Goal: Task Accomplishment & Management: Manage account settings

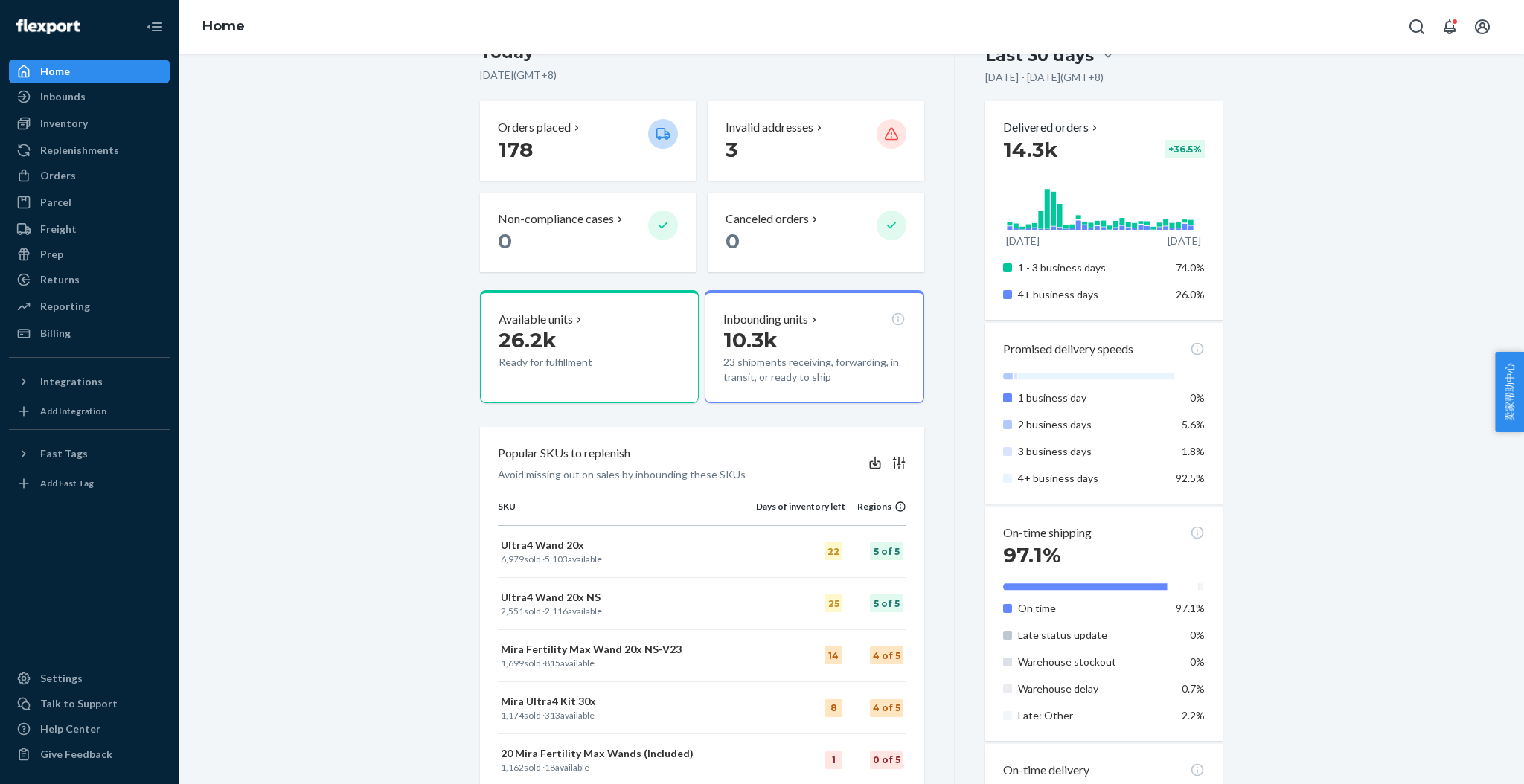
scroll to position [198, 0]
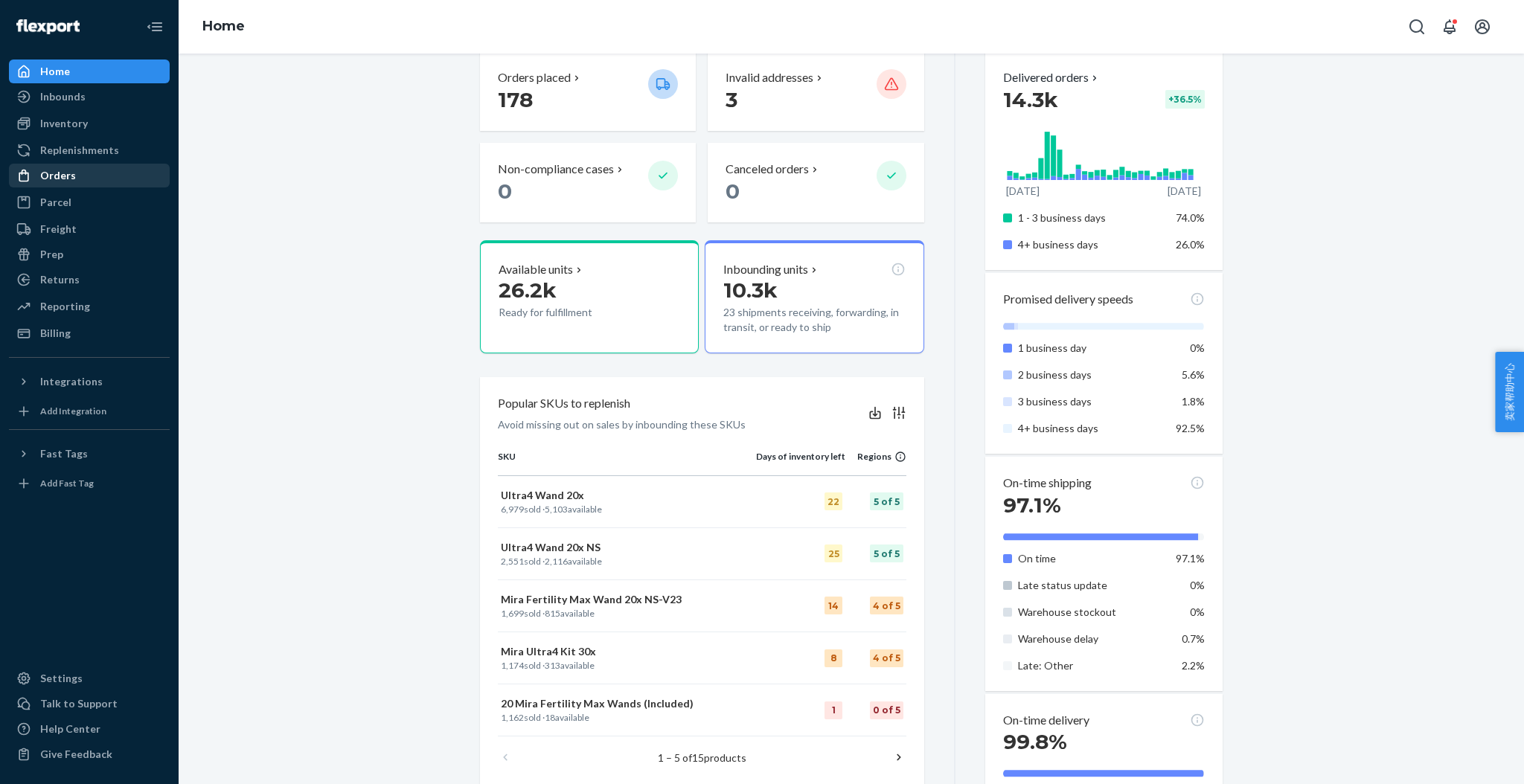
click at [74, 178] on div "Orders" at bounding box center [88, 175] width 157 height 21
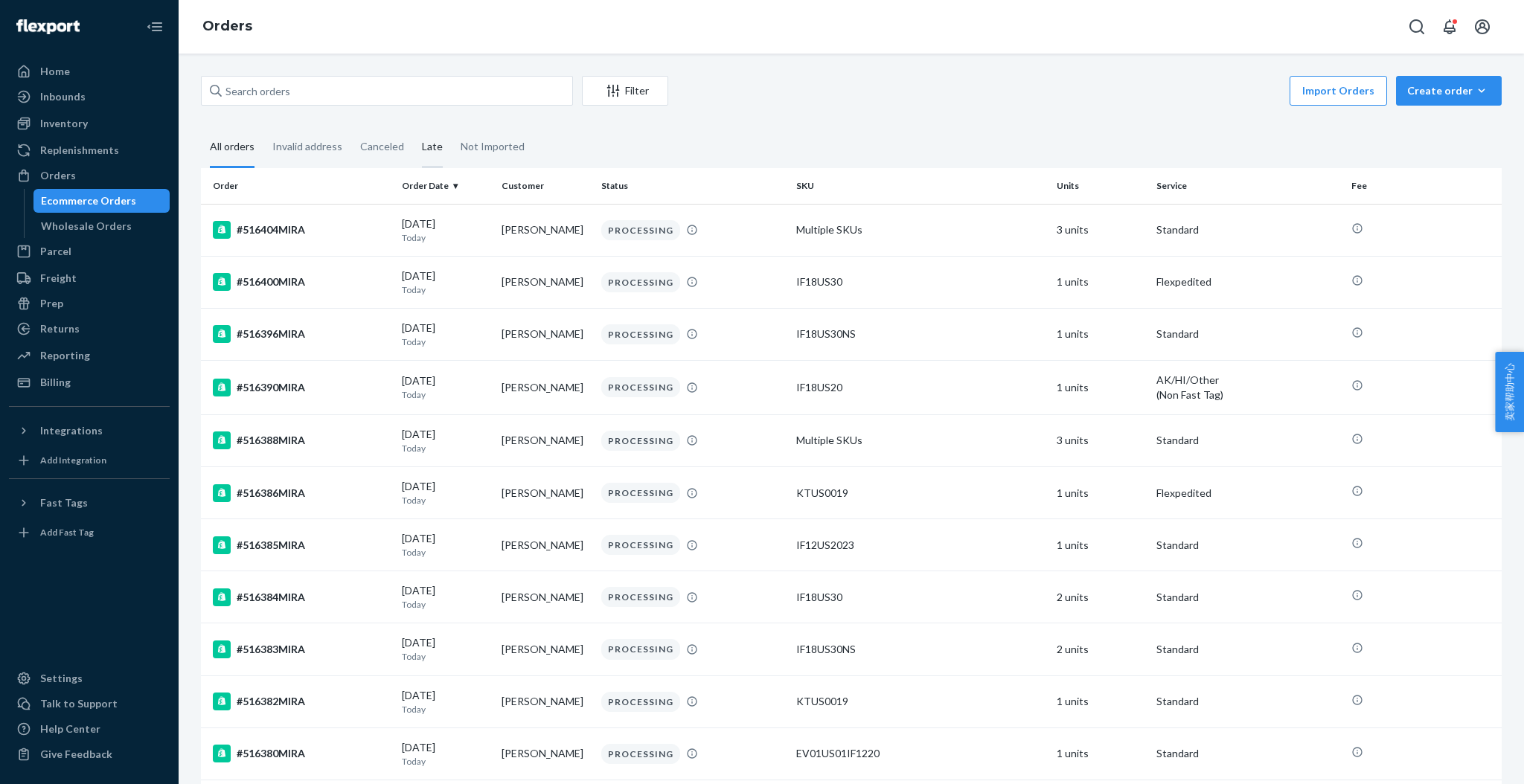
click at [425, 144] on div "Late" at bounding box center [432, 147] width 21 height 41
click at [413, 127] on input "Late" at bounding box center [413, 127] width 0 height 0
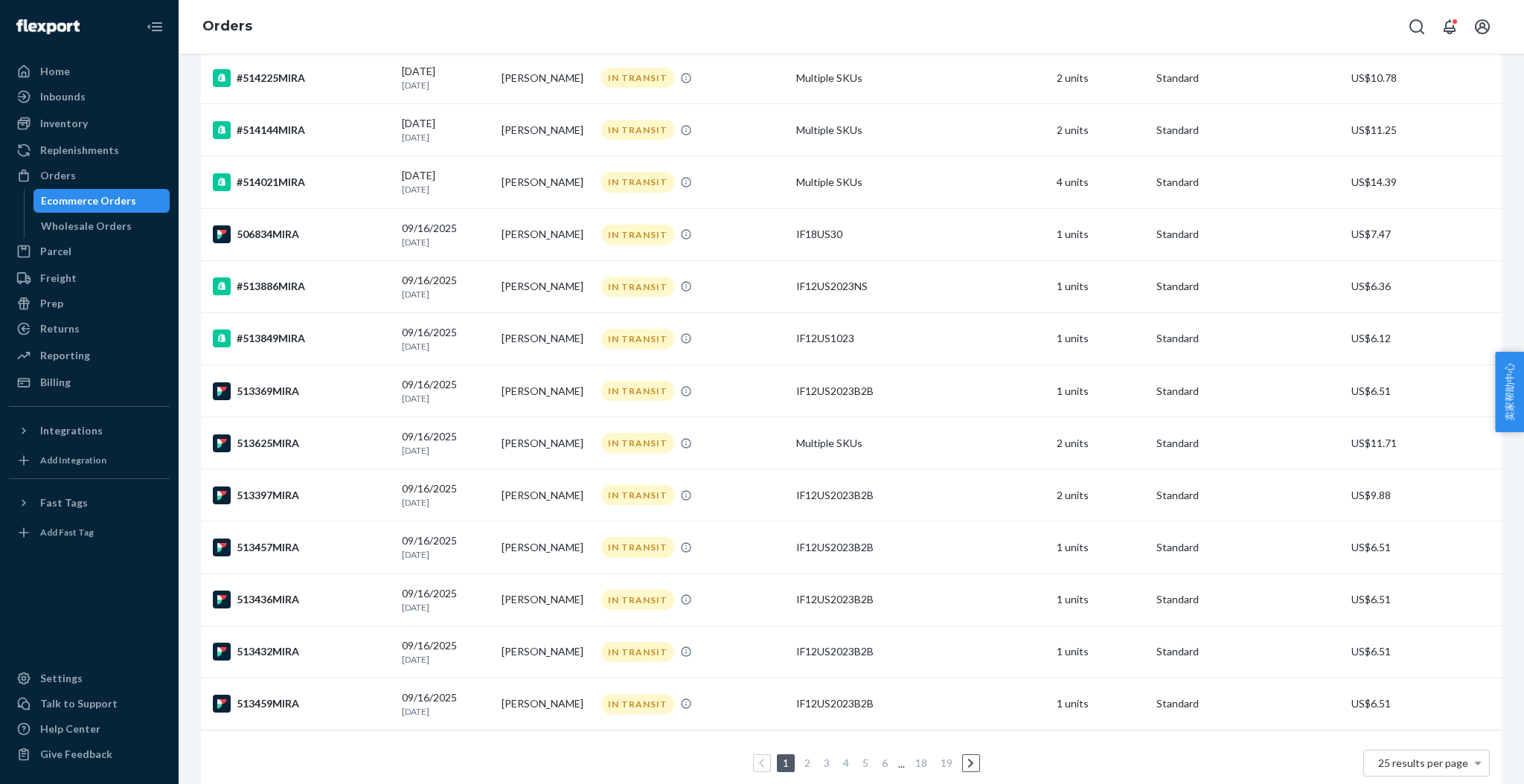
scroll to position [819, 0]
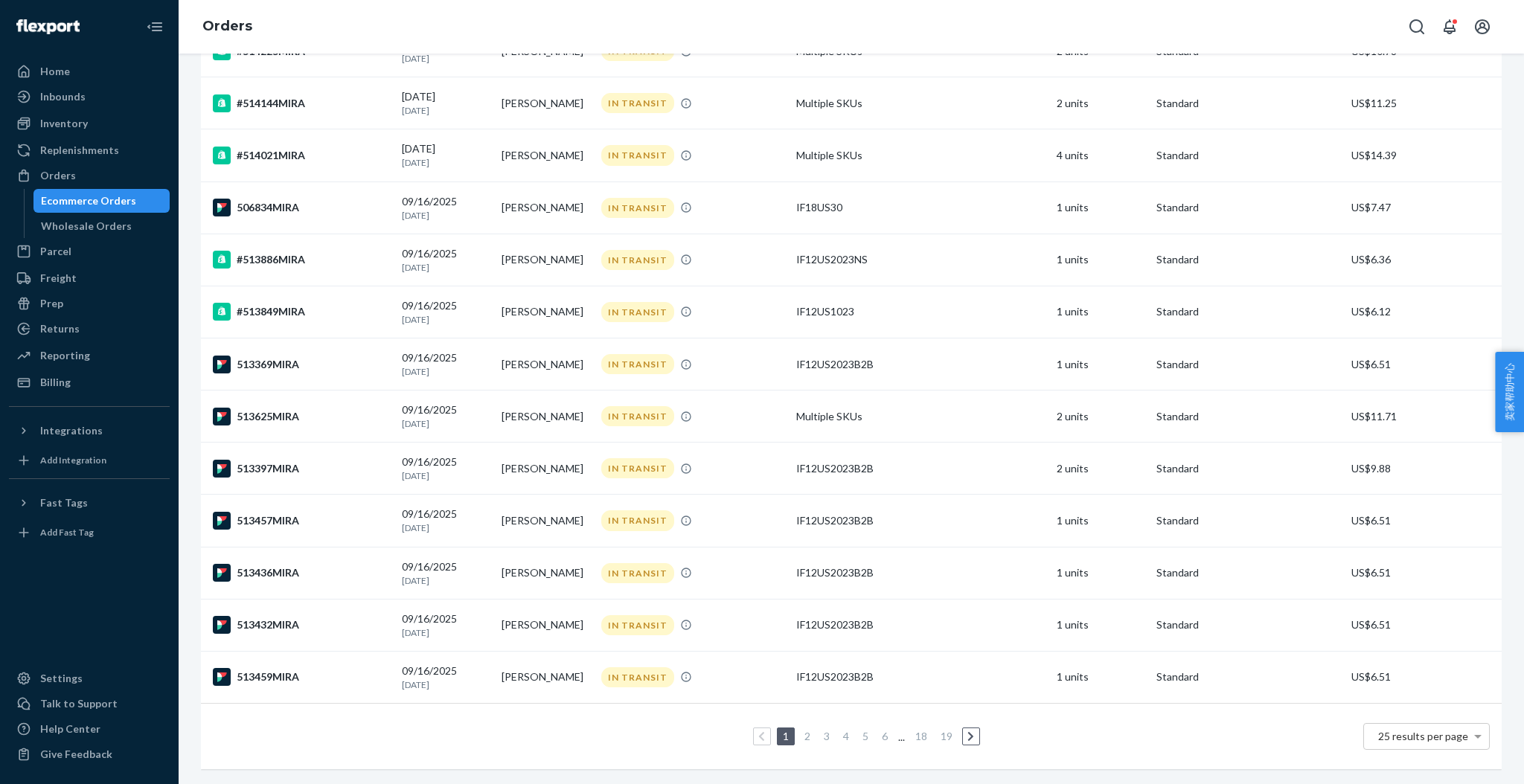
click at [912, 730] on link "18" at bounding box center [921, 736] width 18 height 13
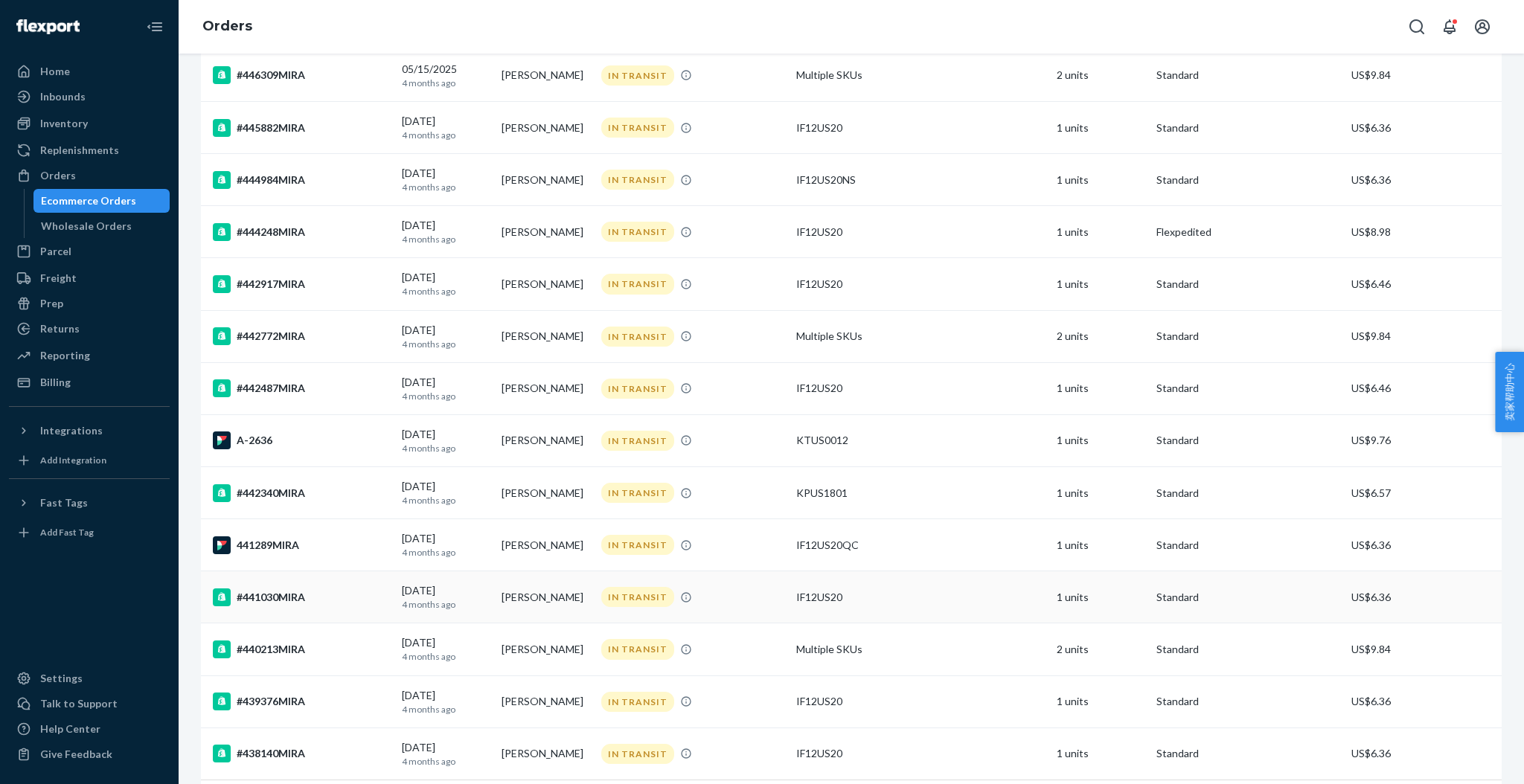
scroll to position [827, 0]
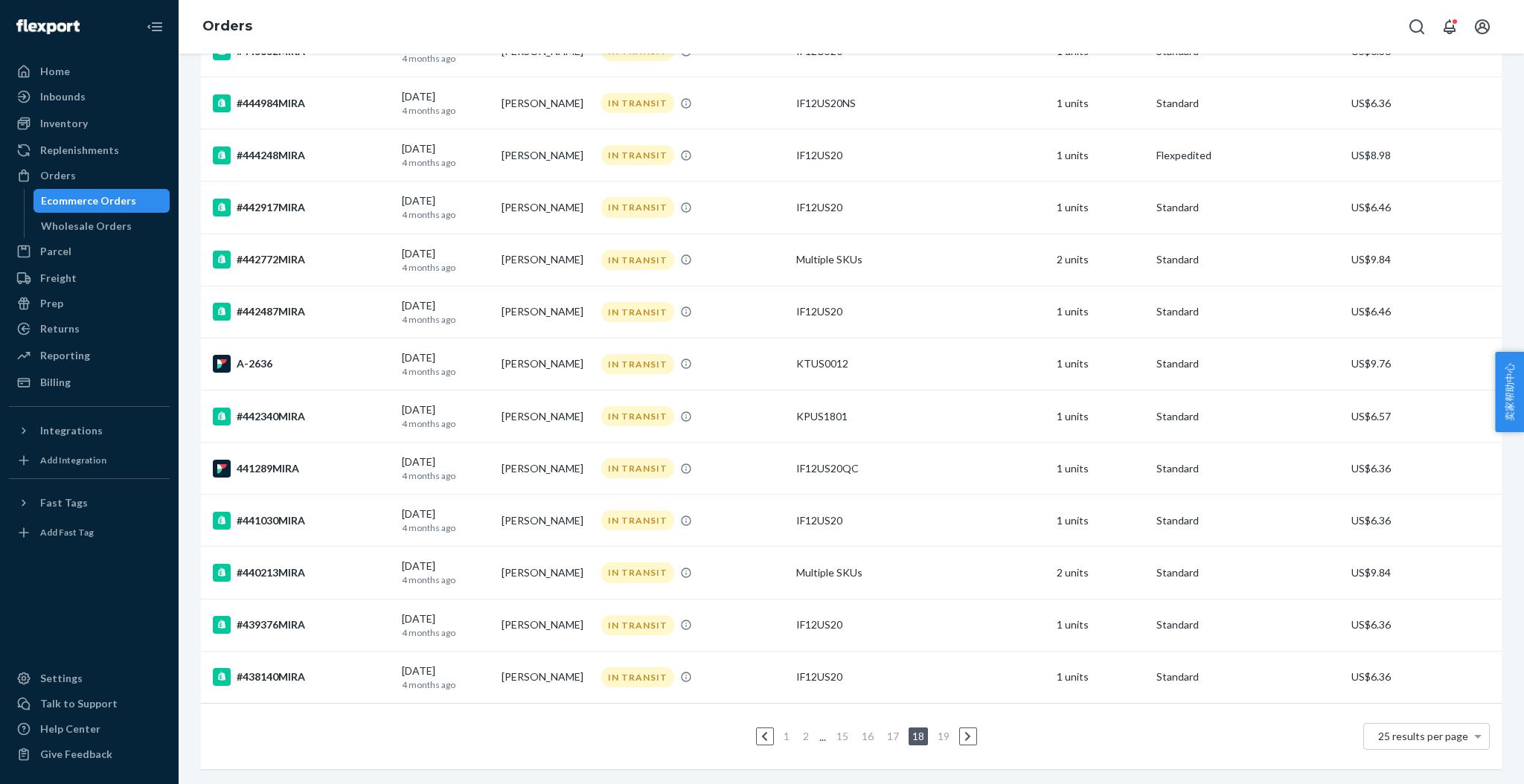
click at [859, 730] on link "16" at bounding box center [868, 736] width 18 height 13
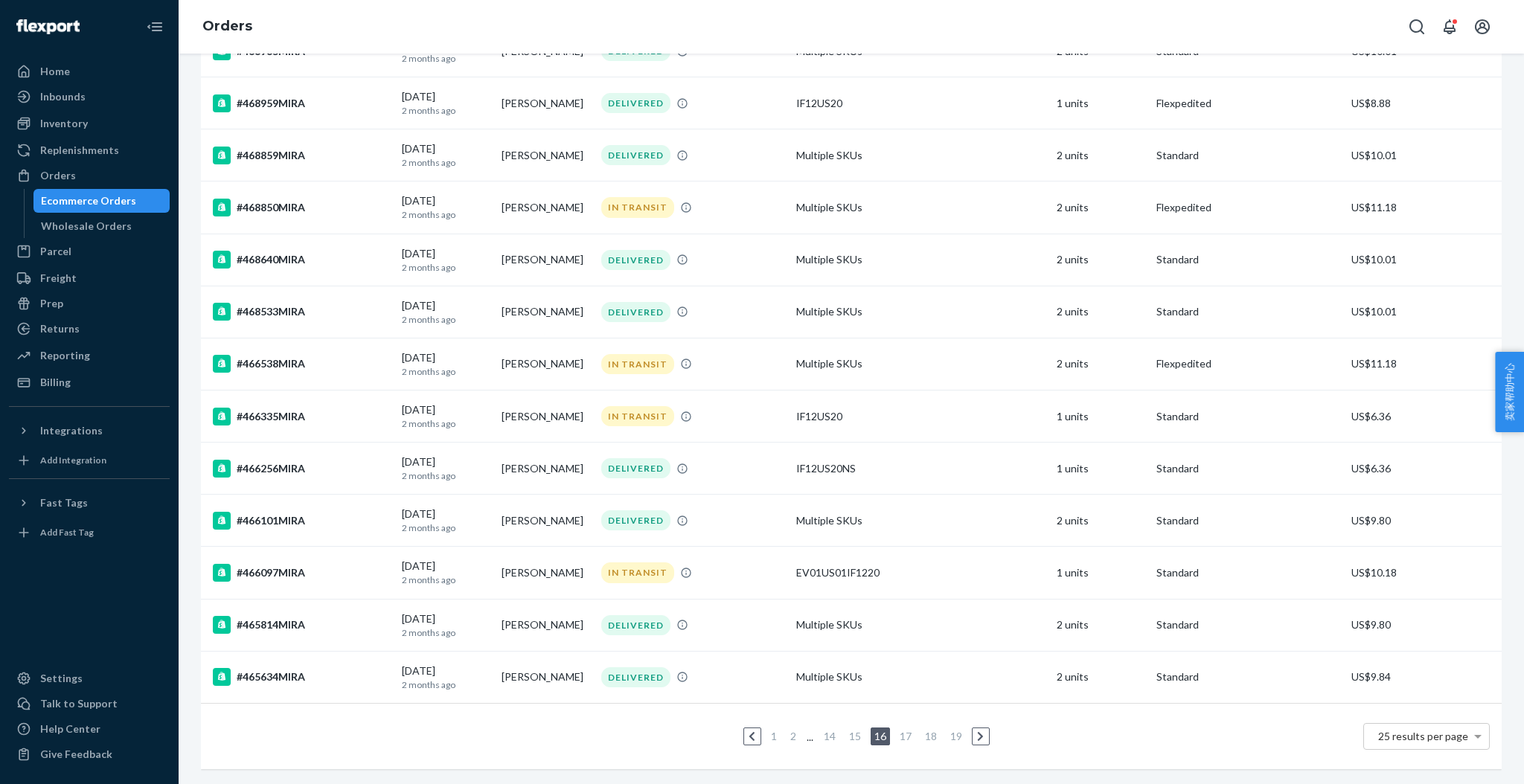
scroll to position [819, 0]
click at [827, 730] on link "14" at bounding box center [829, 736] width 18 height 13
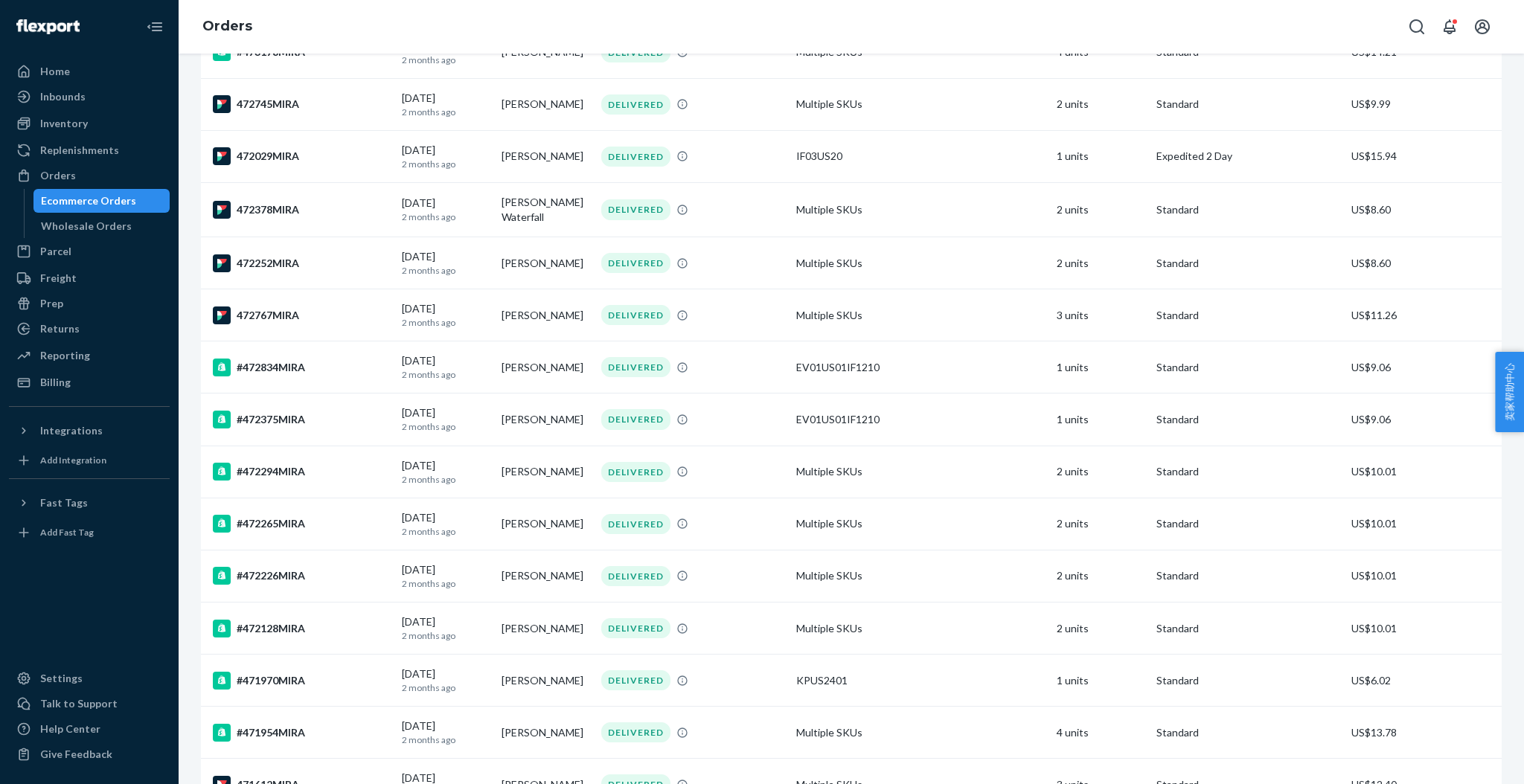
scroll to position [826, 0]
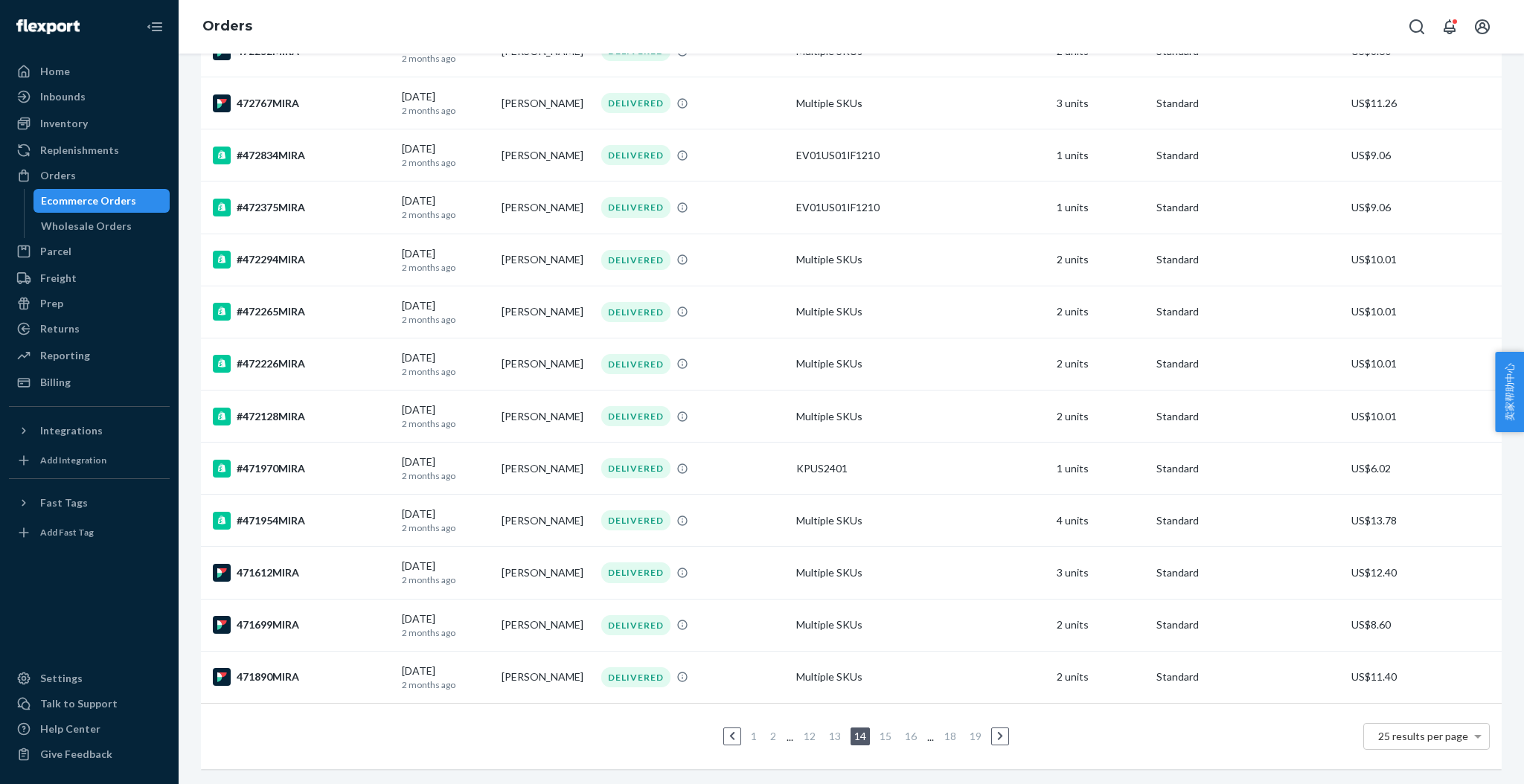
click at [807, 730] on link "12" at bounding box center [810, 736] width 18 height 13
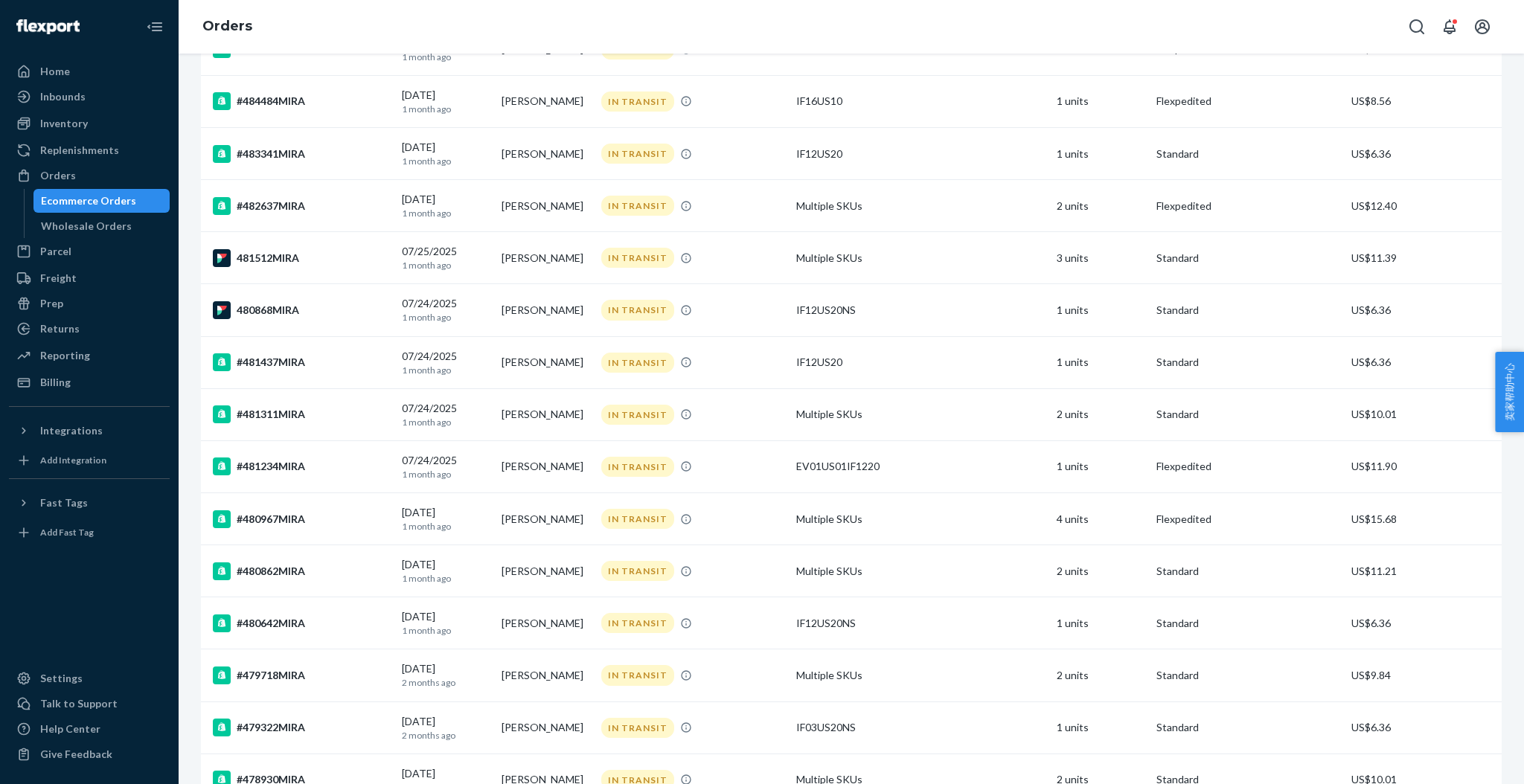
scroll to position [824, 0]
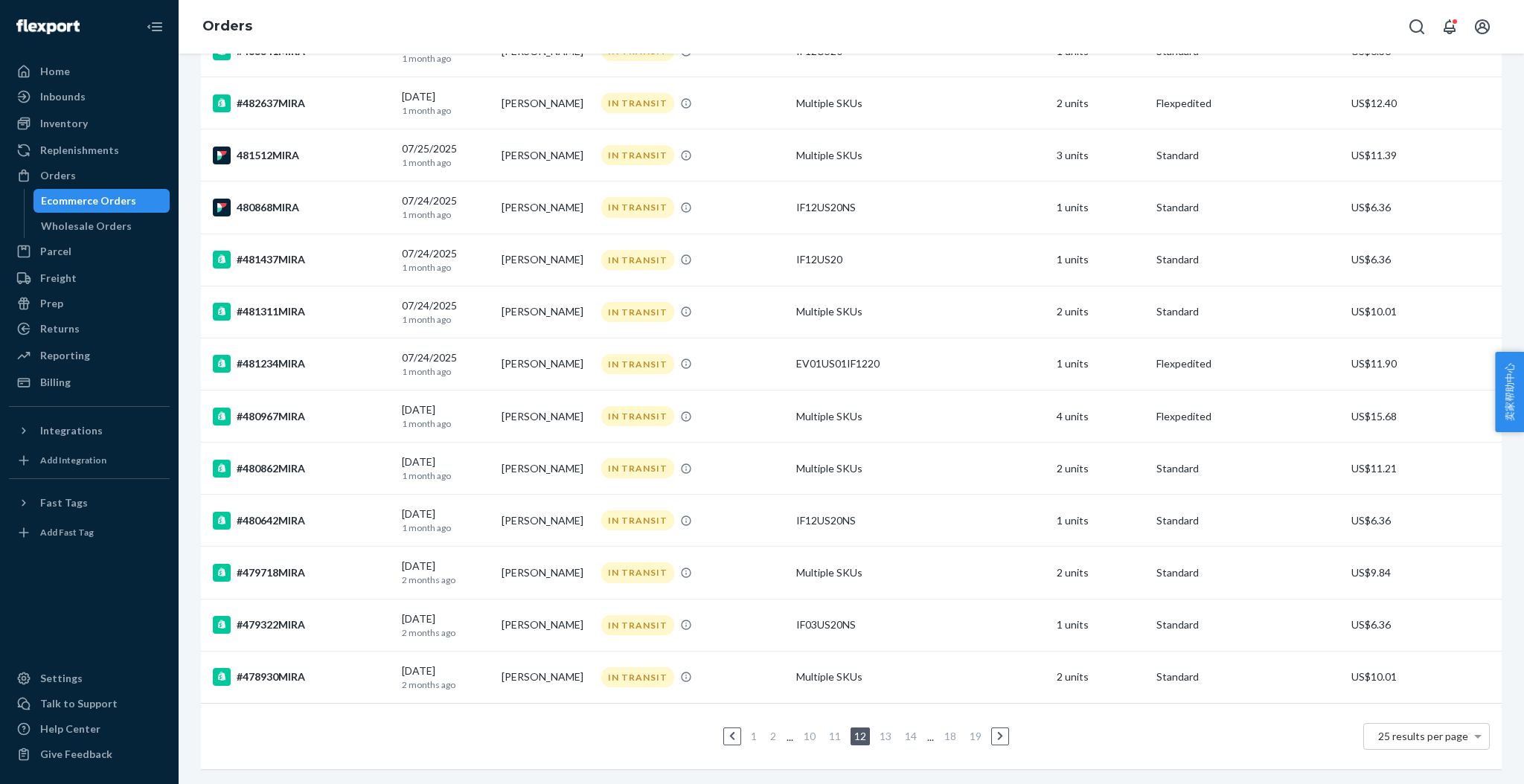
click at [801, 730] on link "10" at bounding box center [810, 736] width 18 height 13
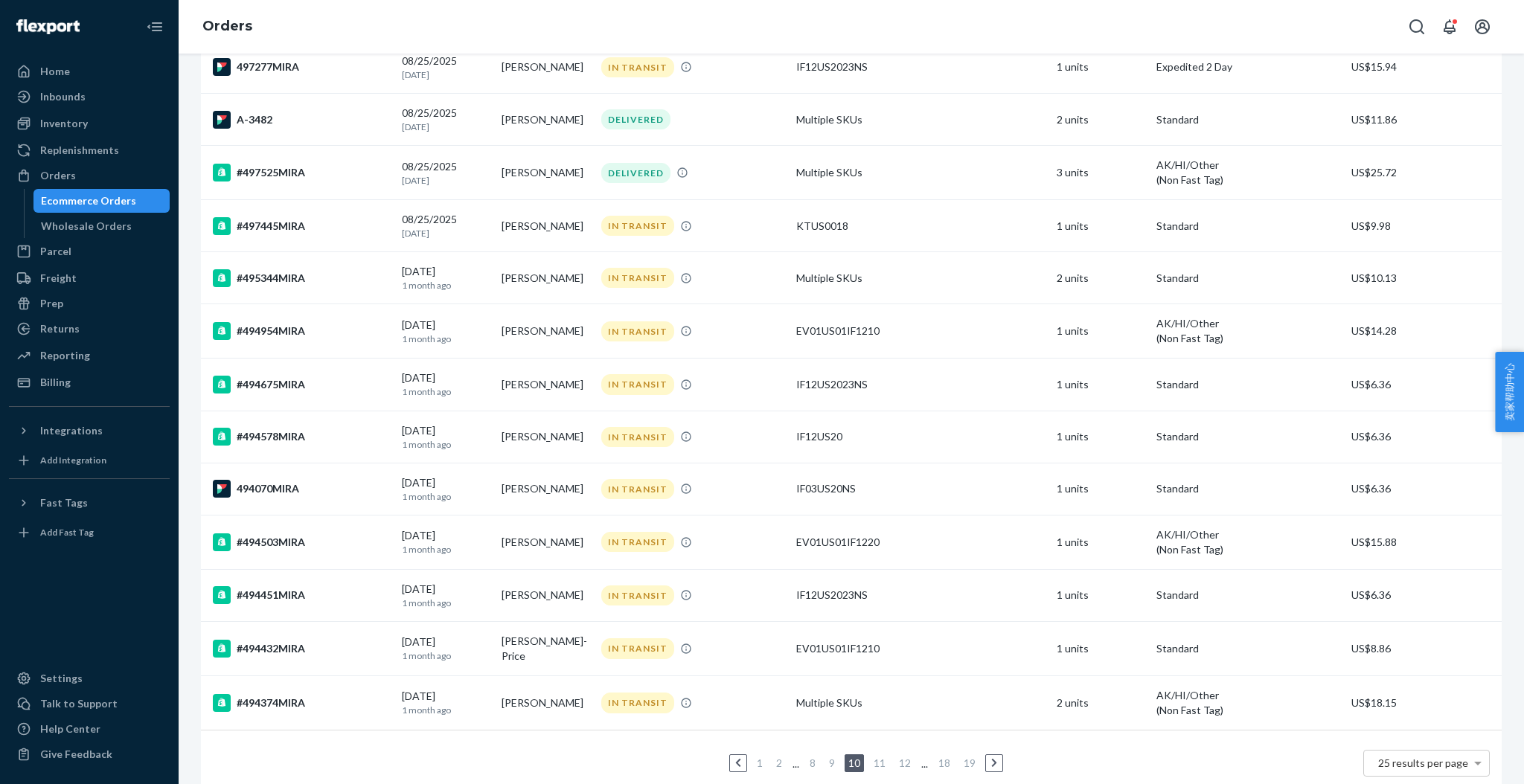
scroll to position [836, 0]
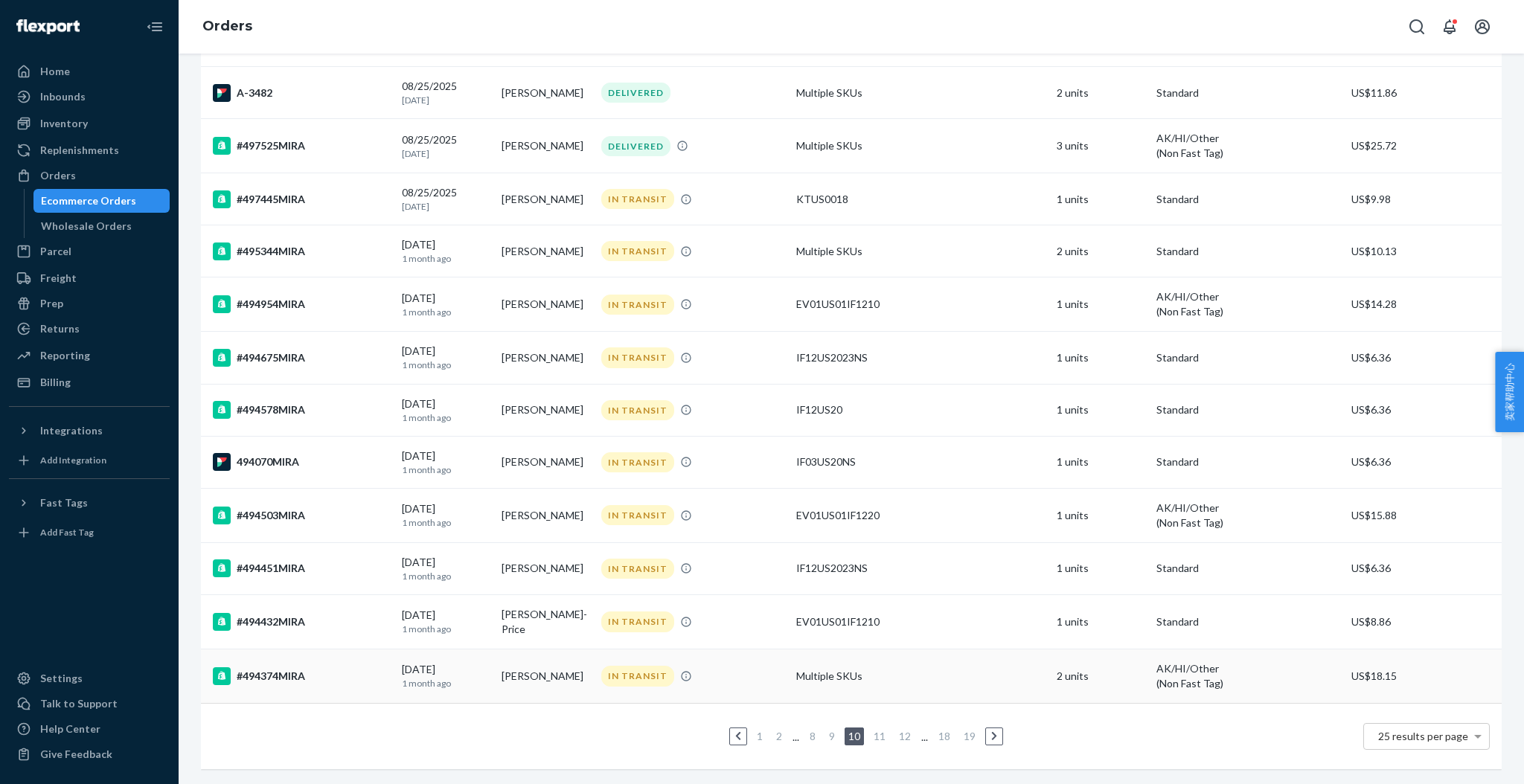
click at [419, 662] on div "[DATE] [DATE]" at bounding box center [446, 675] width 88 height 28
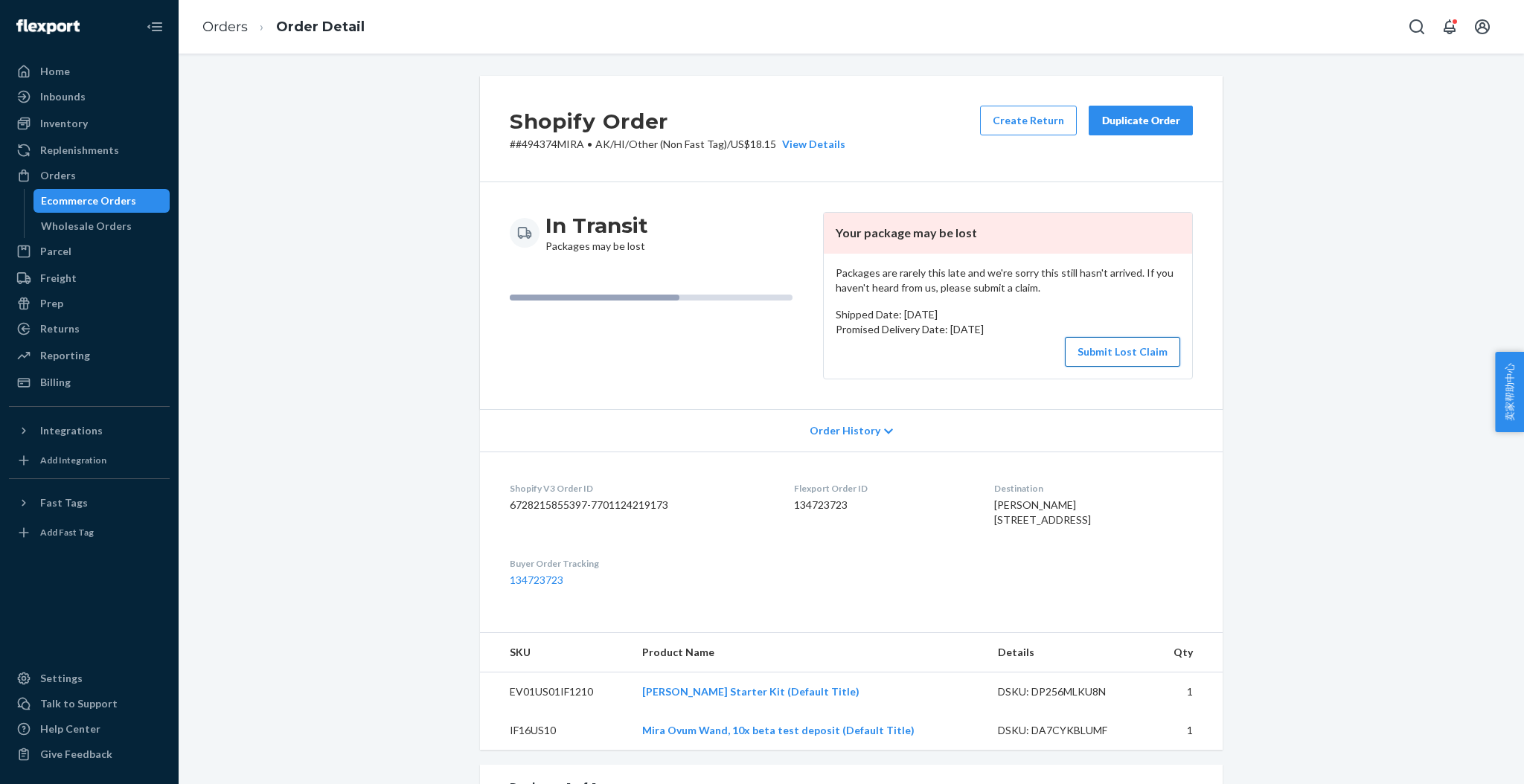
click at [1110, 354] on button "Submit Lost Claim" at bounding box center [1122, 352] width 115 height 29
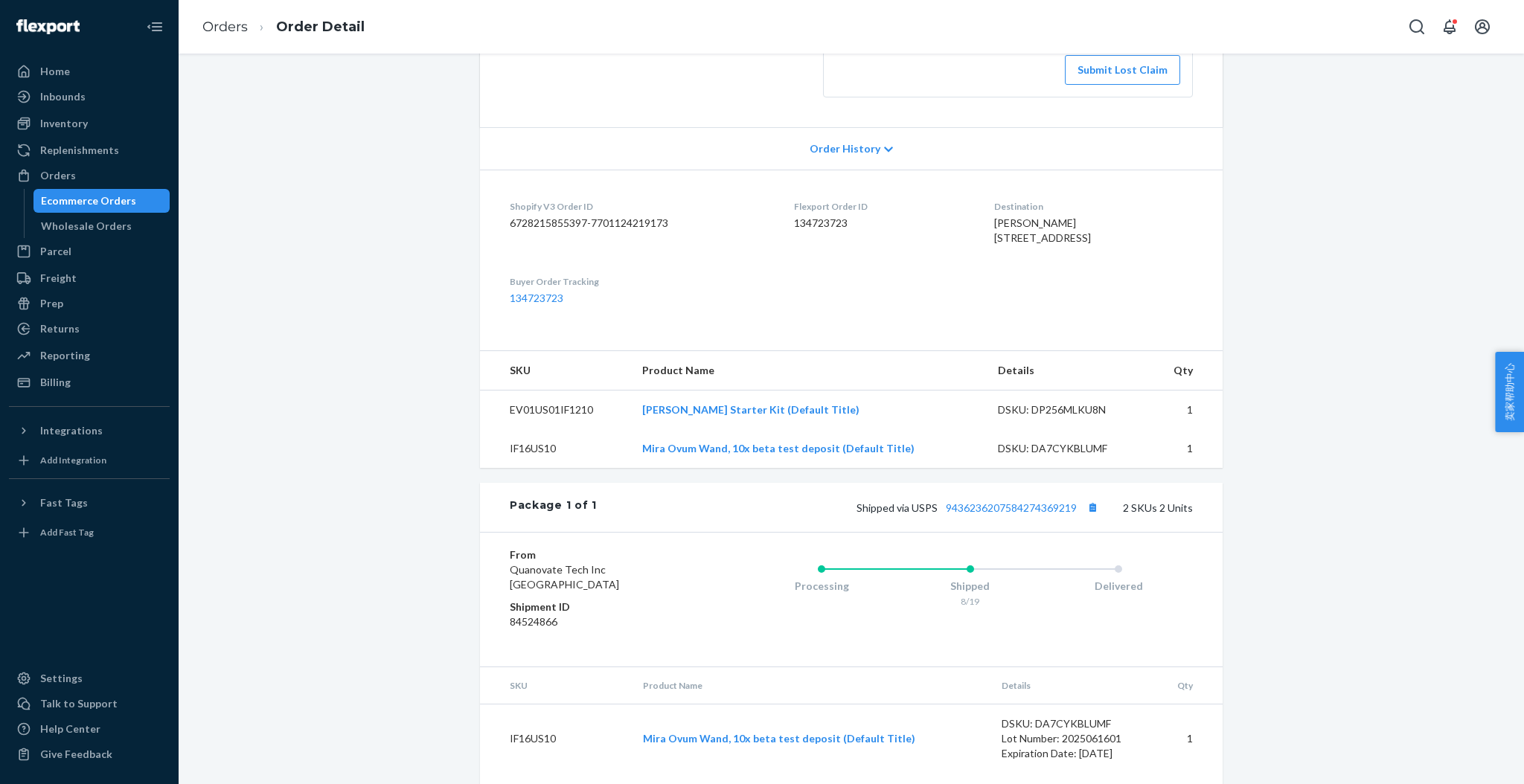
scroll to position [386, 0]
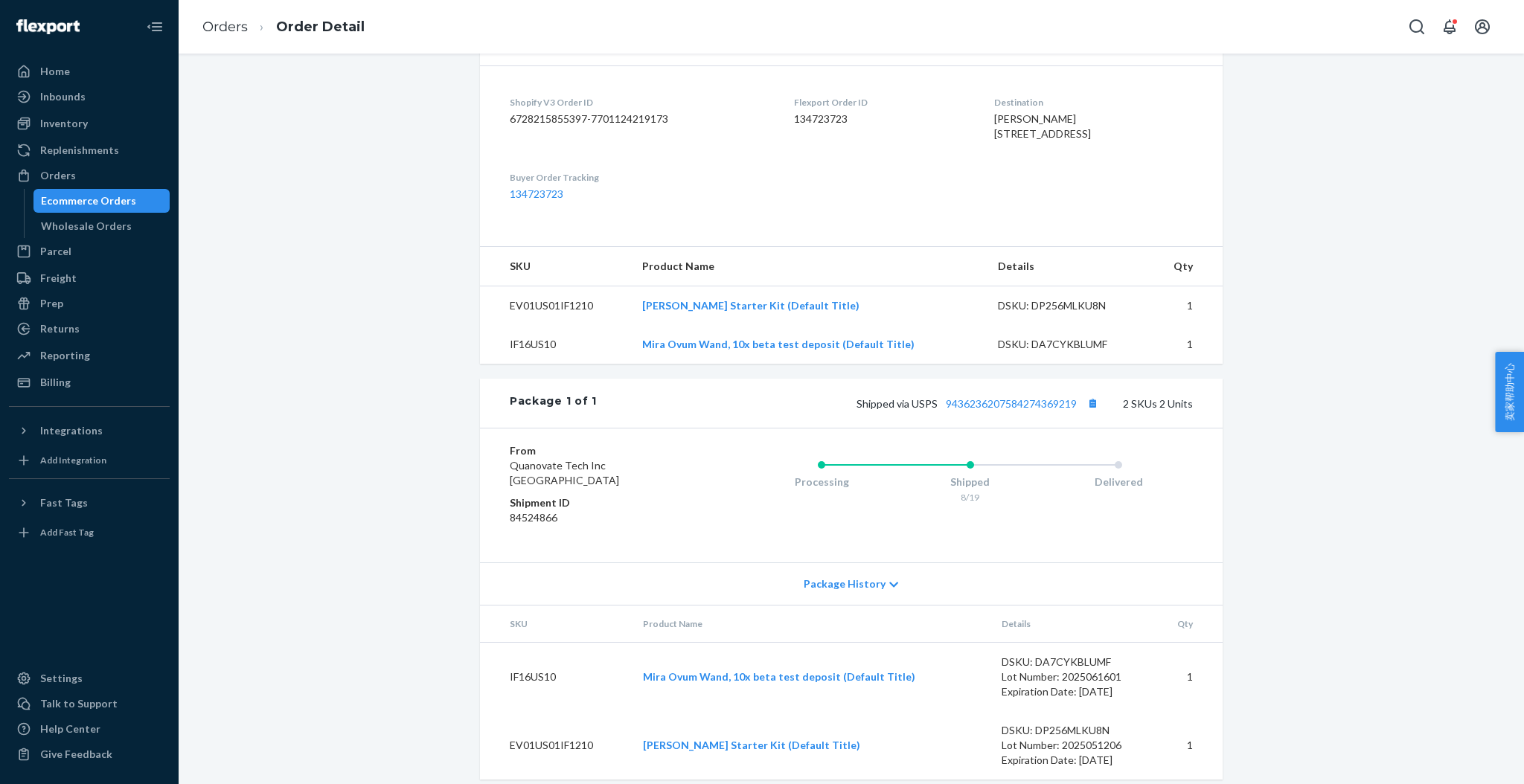
click at [1006, 413] on div "Shipped via USPS 9436236207584274369219 2 SKUs 2 Units" at bounding box center [895, 403] width 596 height 19
click at [1006, 410] on link "9436236207584274369219" at bounding box center [1012, 403] width 131 height 13
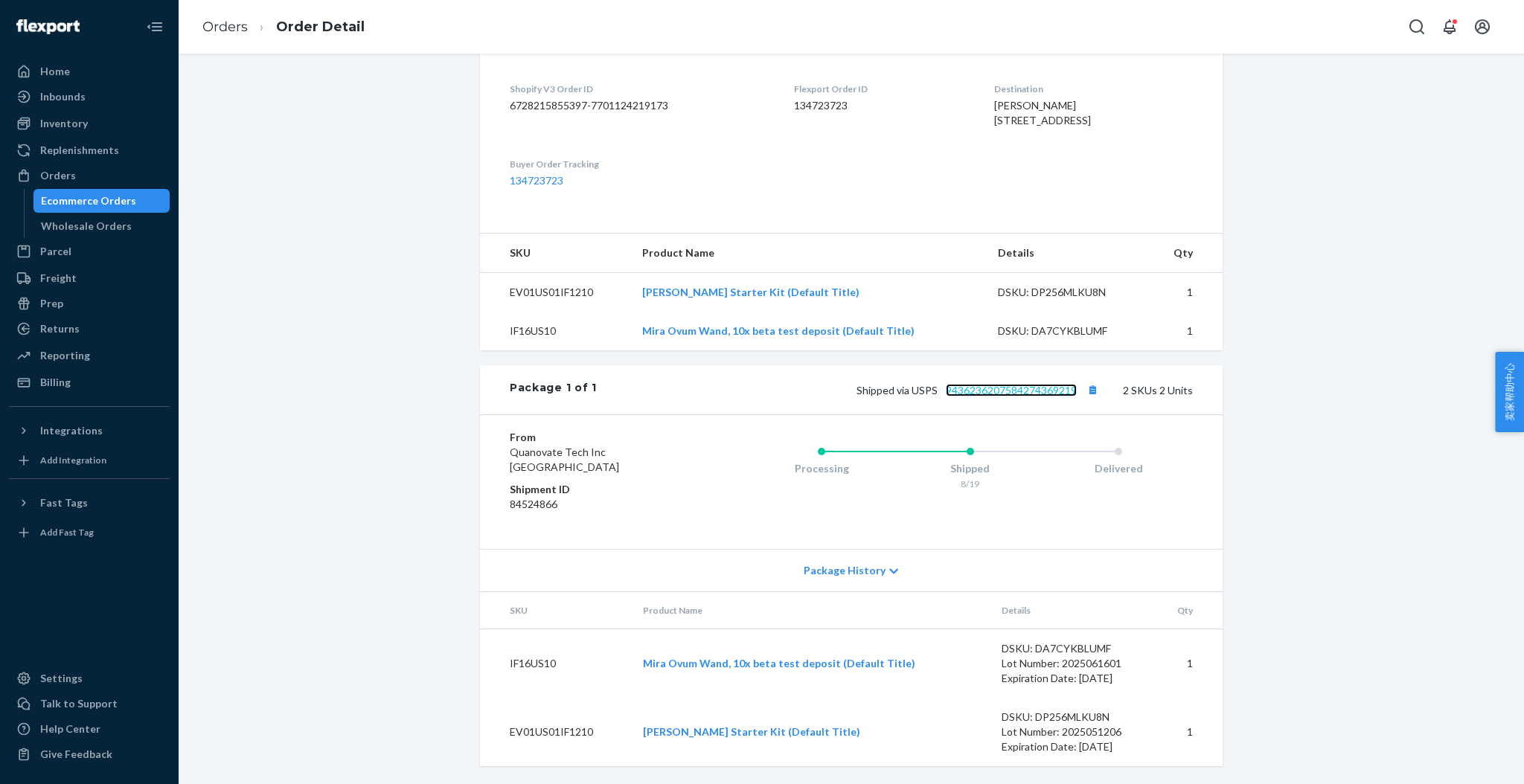
scroll to position [0, 0]
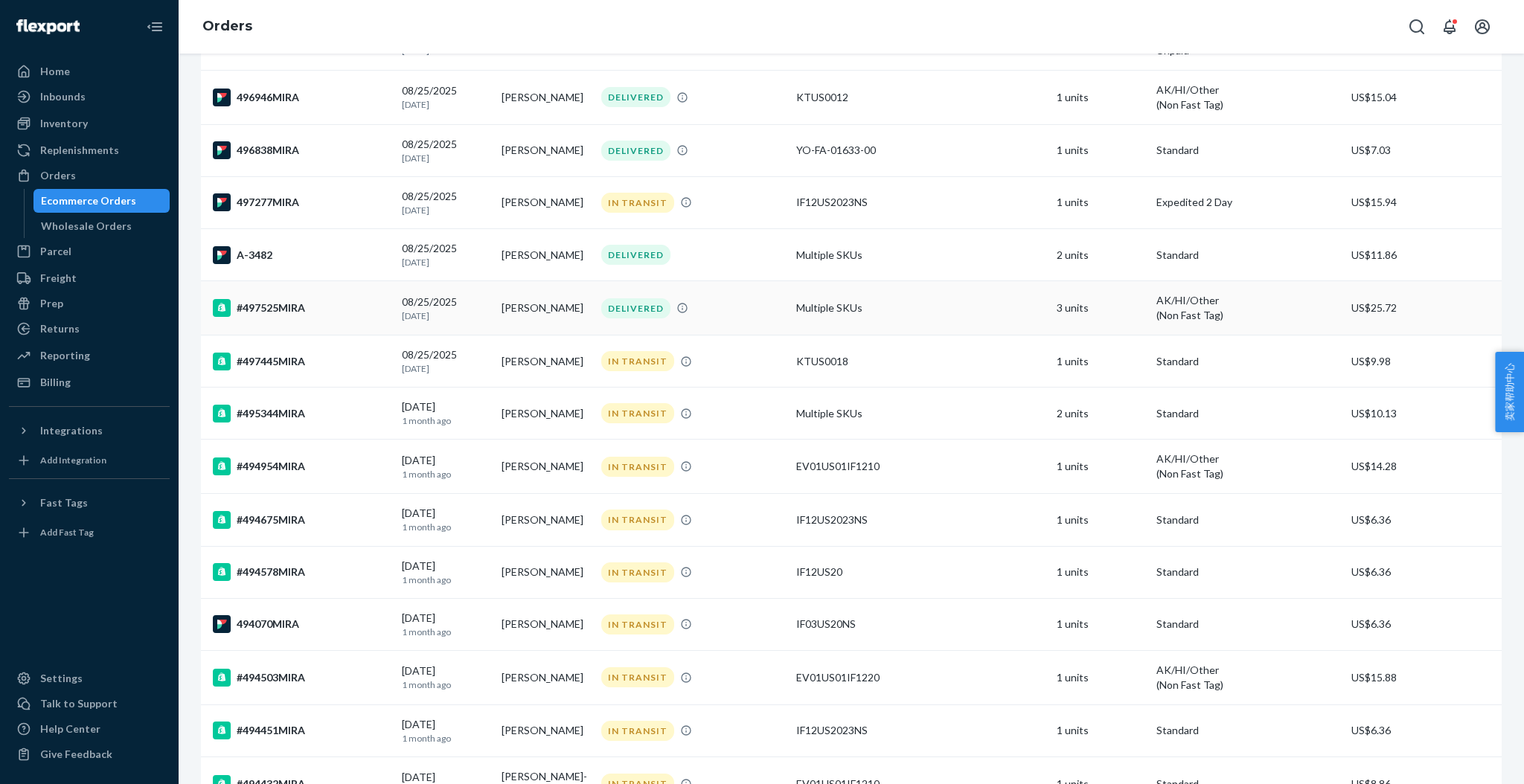
scroll to position [836, 0]
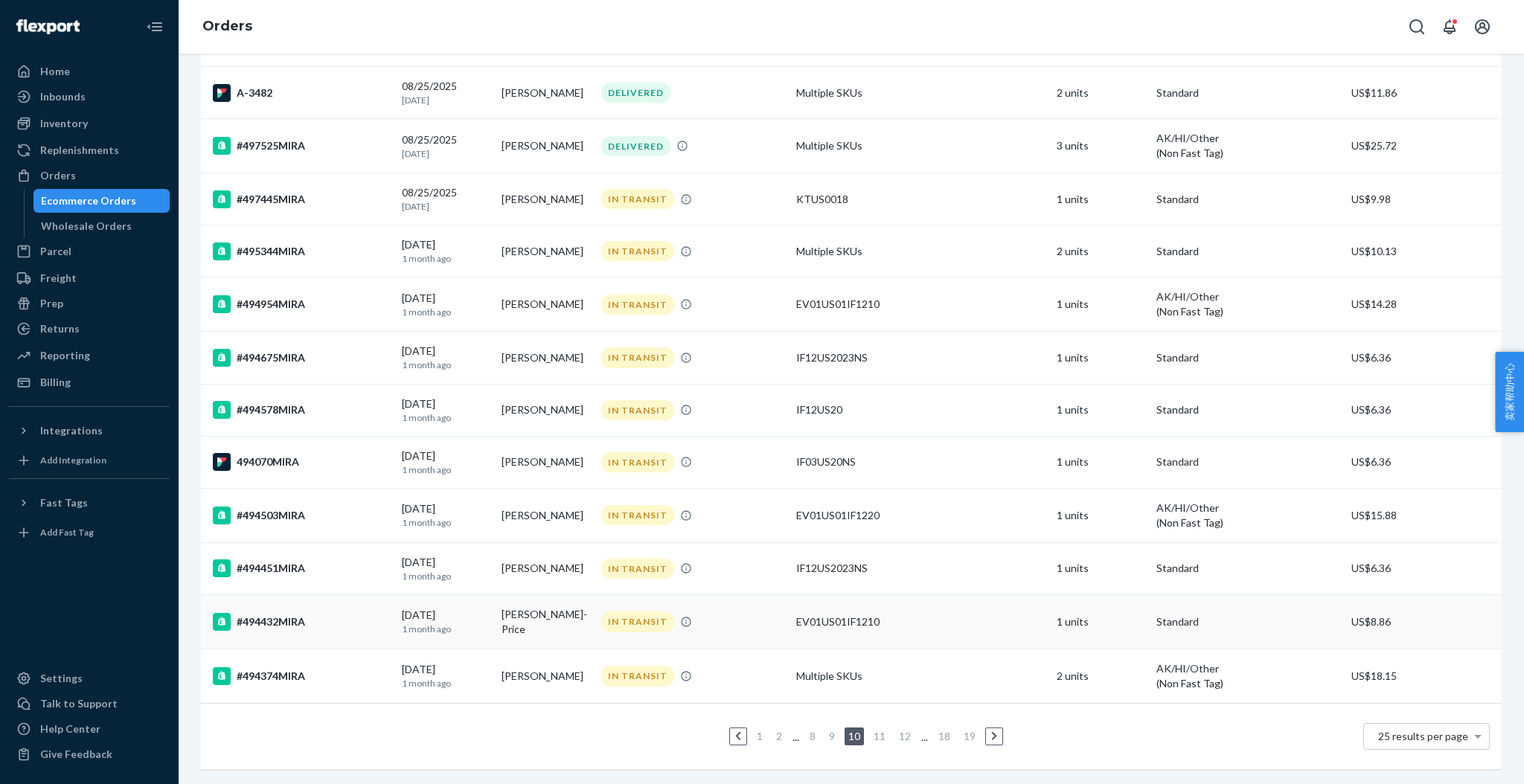
click at [449, 607] on div "[DATE] [DATE]" at bounding box center [446, 621] width 88 height 28
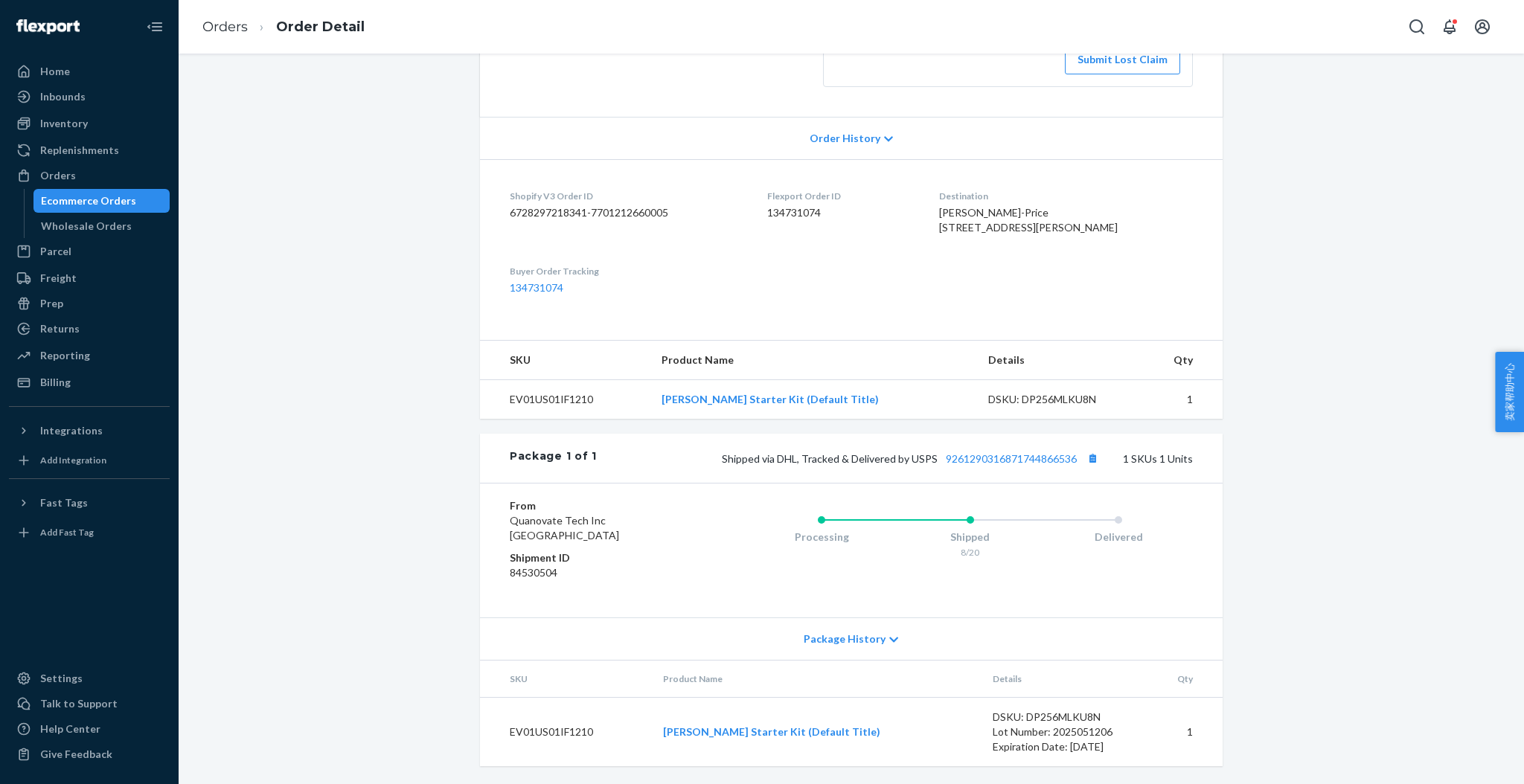
scroll to position [298, 0]
click at [993, 465] on link "9261290316871744866536" at bounding box center [1012, 458] width 131 height 13
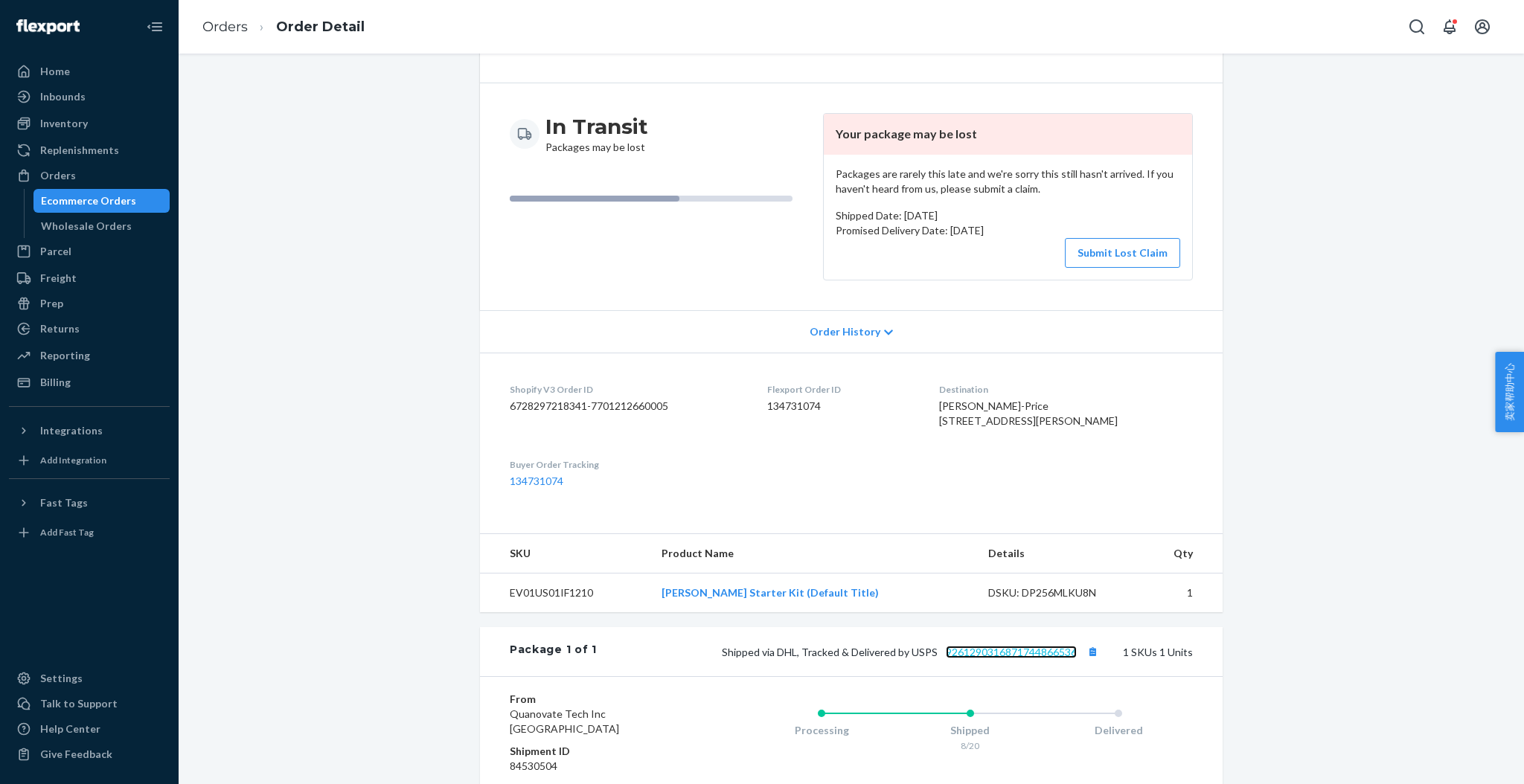
scroll to position [0, 0]
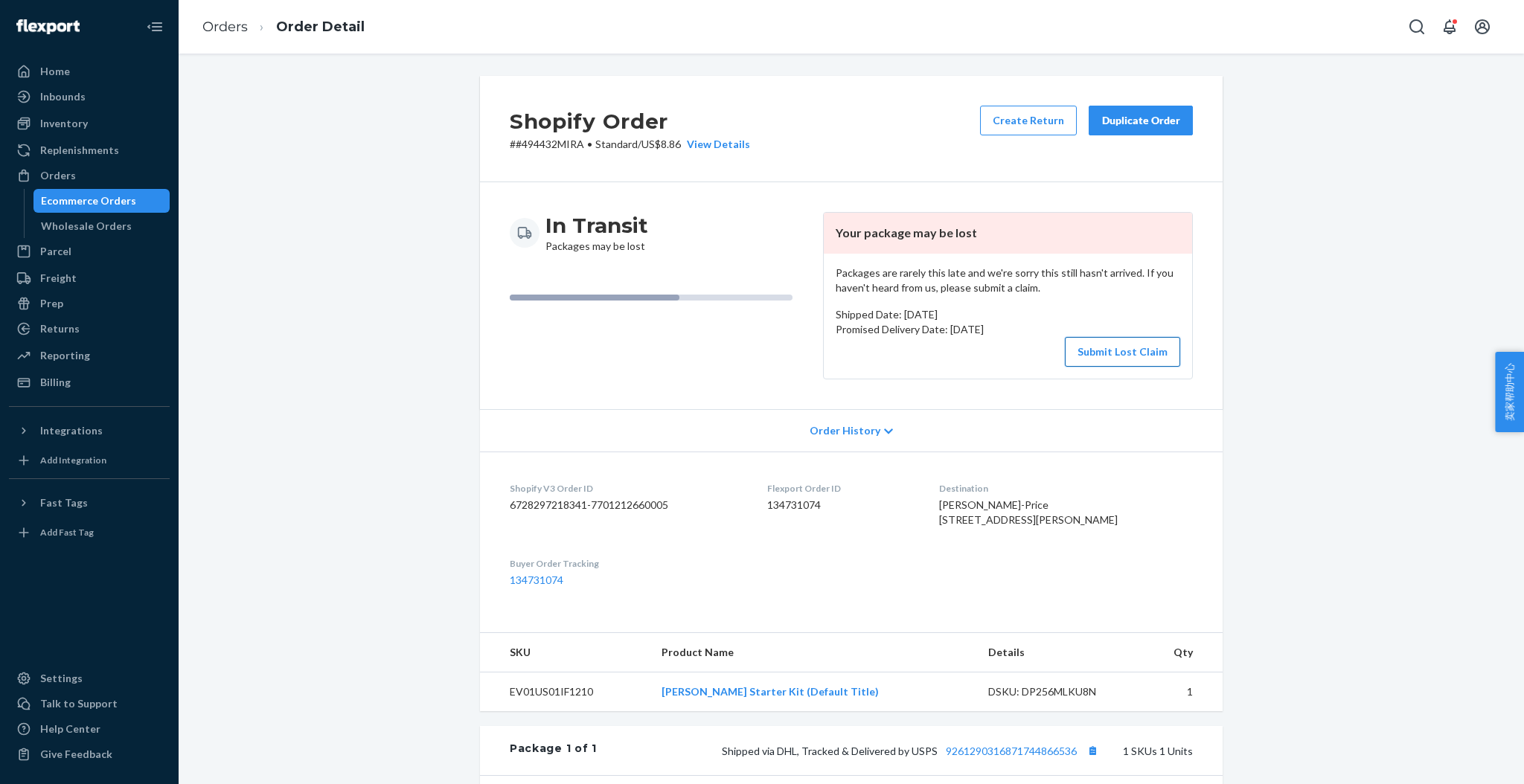
click at [1086, 354] on button "Submit Lost Claim" at bounding box center [1122, 352] width 115 height 29
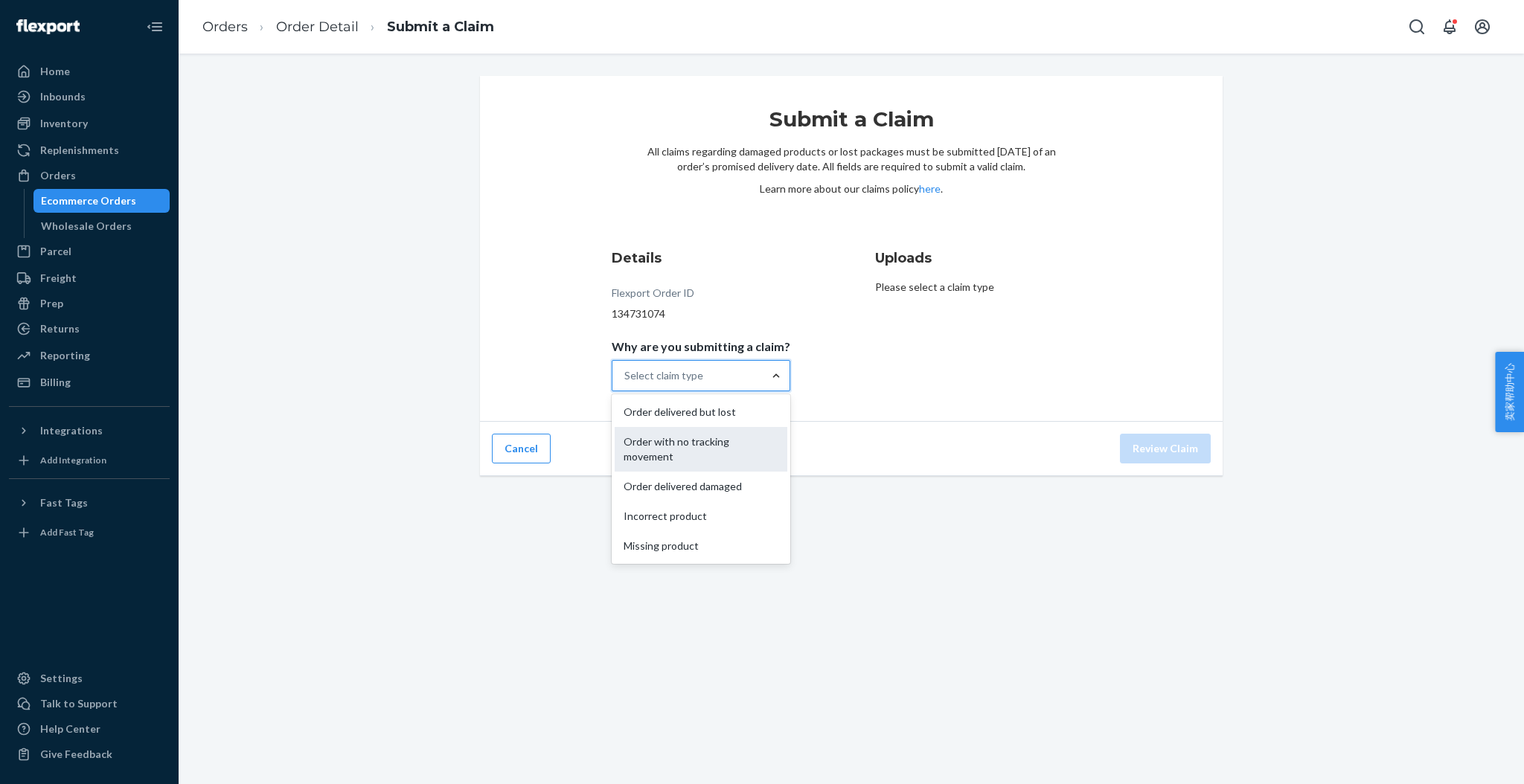
click at [679, 447] on div "Order with no tracking movement" at bounding box center [700, 449] width 173 height 45
click at [626, 383] on input "Why are you submitting a claim? option Order with no tracking movement focused,…" at bounding box center [625, 376] width 2 height 15
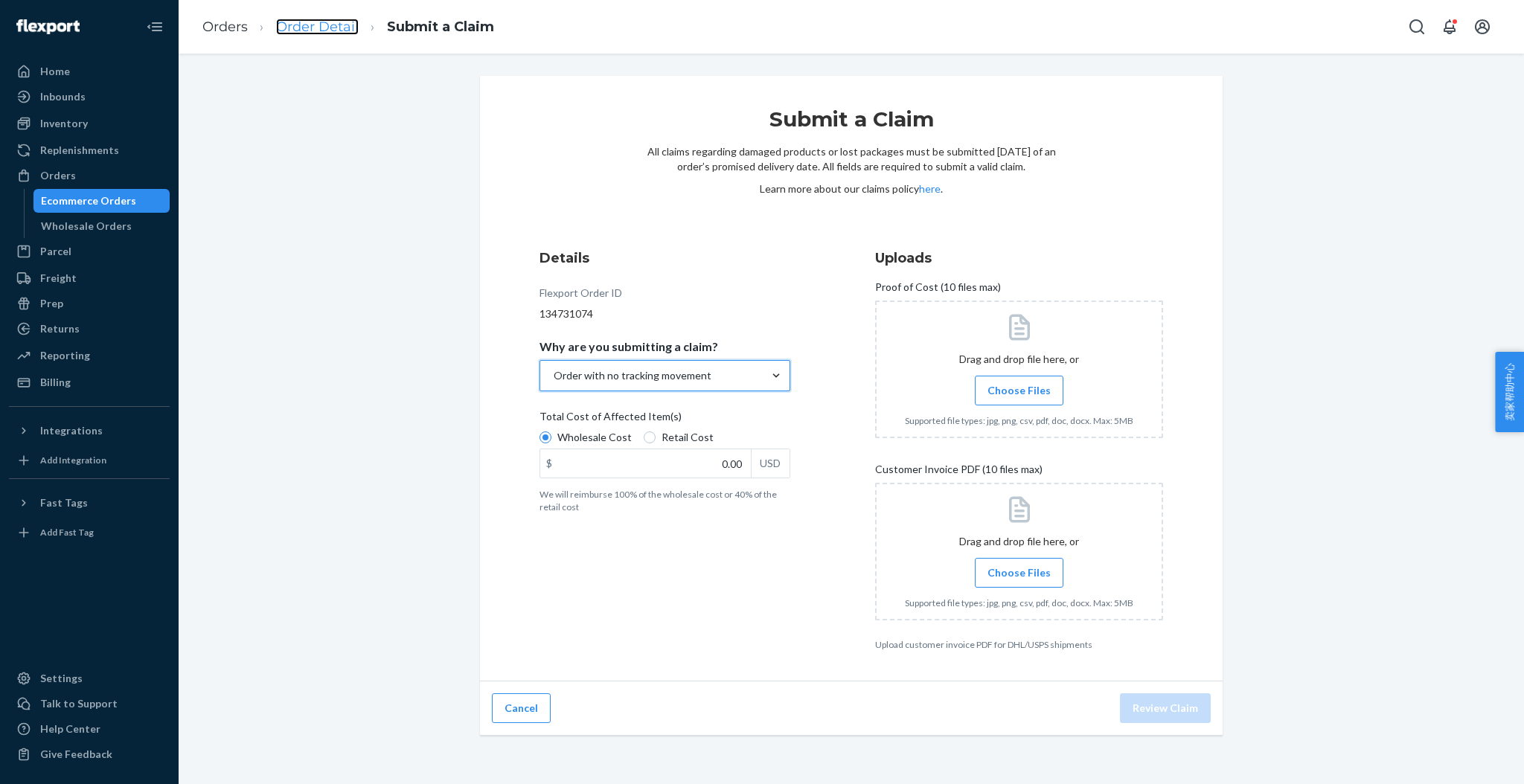
click at [332, 25] on link "Order Detail" at bounding box center [317, 26] width 82 height 16
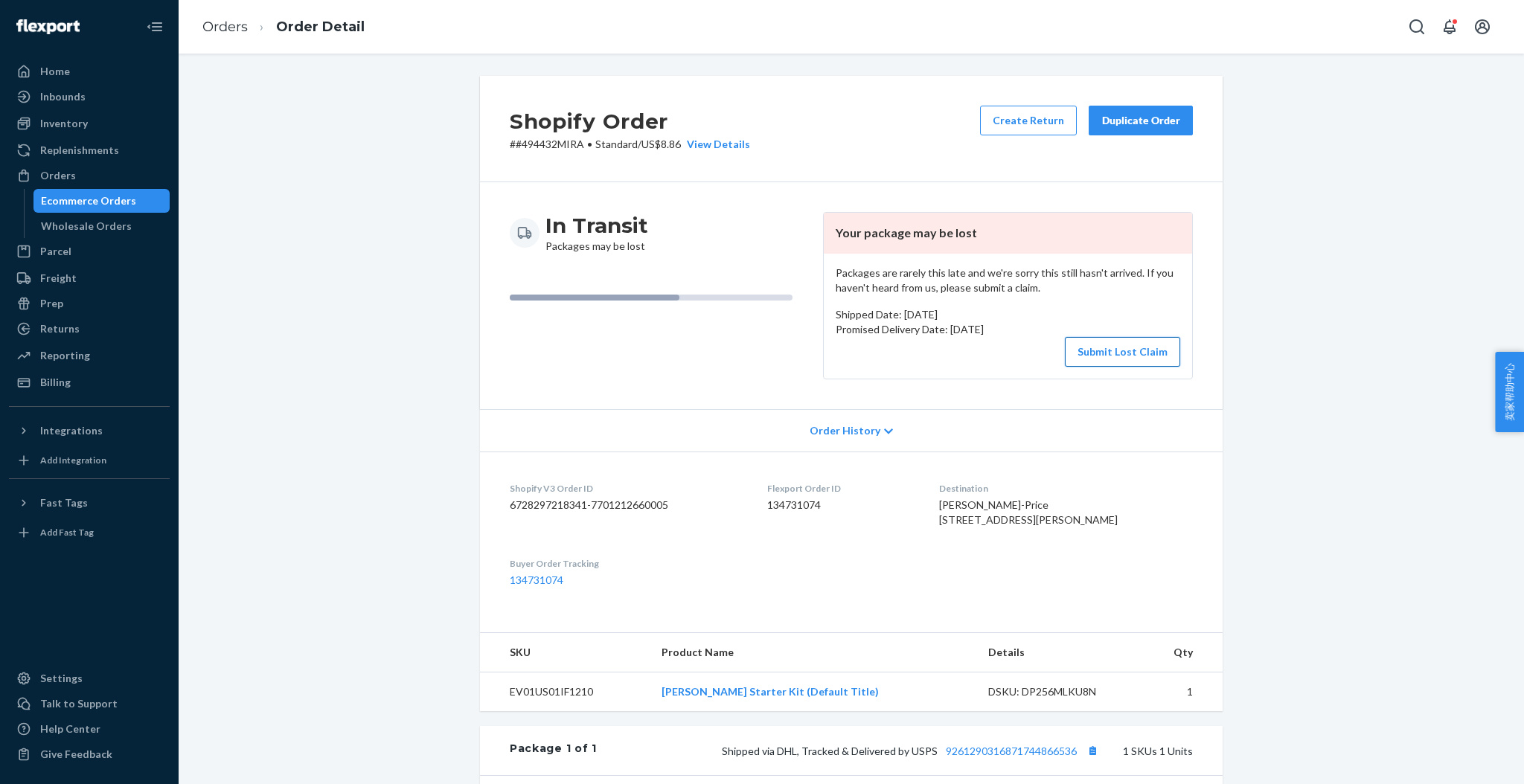
click at [1091, 356] on button "Submit Lost Claim" at bounding box center [1122, 352] width 115 height 29
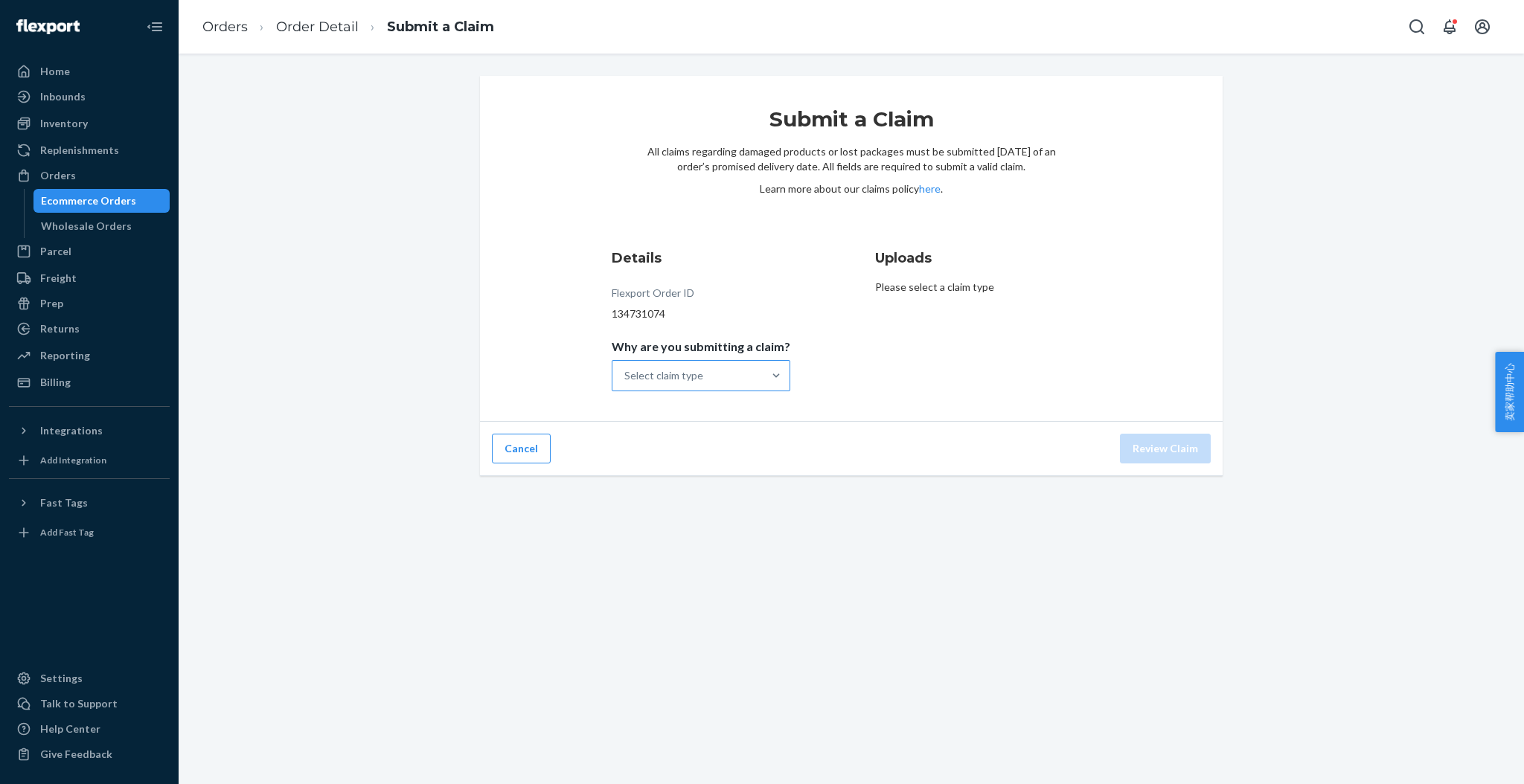
click at [739, 378] on div "Select claim type" at bounding box center [688, 375] width 151 height 29
click at [626, 378] on input "Why are you submitting a claim? Select claim type" at bounding box center [625, 376] width 2 height 15
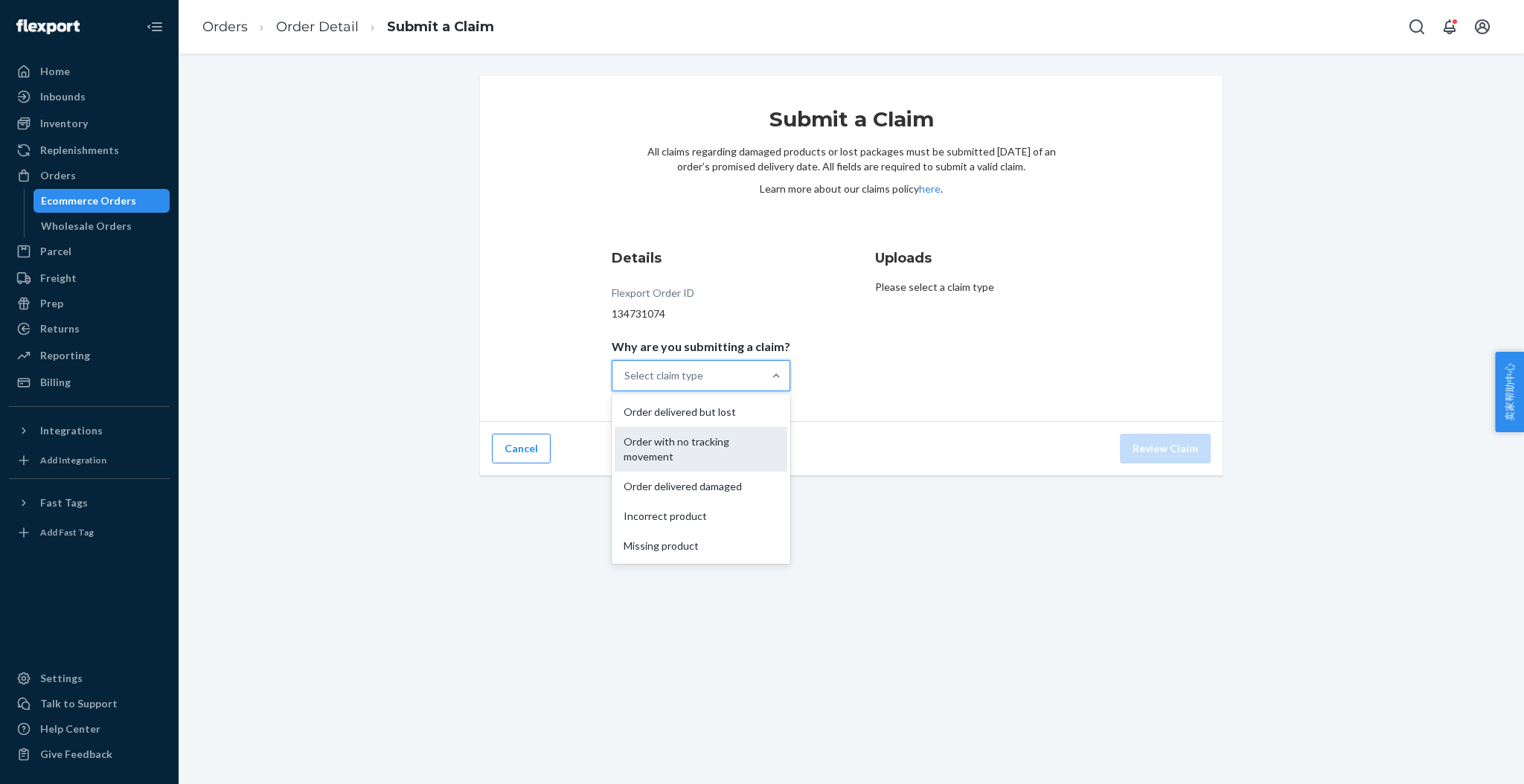
click at [698, 440] on div "Order with no tracking movement" at bounding box center [700, 449] width 173 height 45
click at [626, 383] on input "Why are you submitting a claim? option Order with no tracking movement focused,…" at bounding box center [625, 376] width 2 height 15
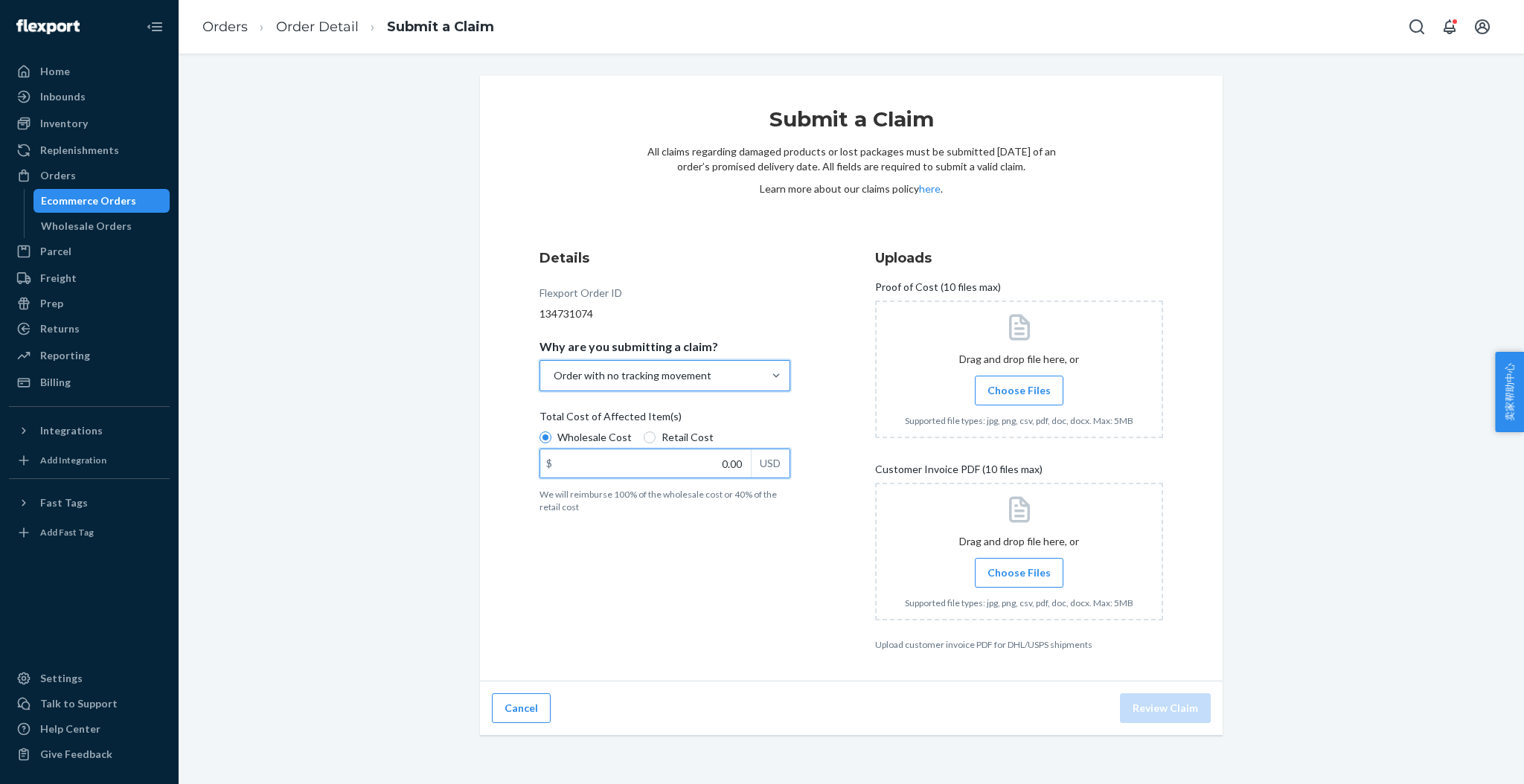
click at [699, 455] on input "0.00" at bounding box center [645, 464] width 210 height 29
type input "229.00"
click at [1022, 385] on span "Choose Files" at bounding box center [1018, 390] width 63 height 15
click at [1020, 385] on input "Choose Files" at bounding box center [1019, 390] width 1 height 16
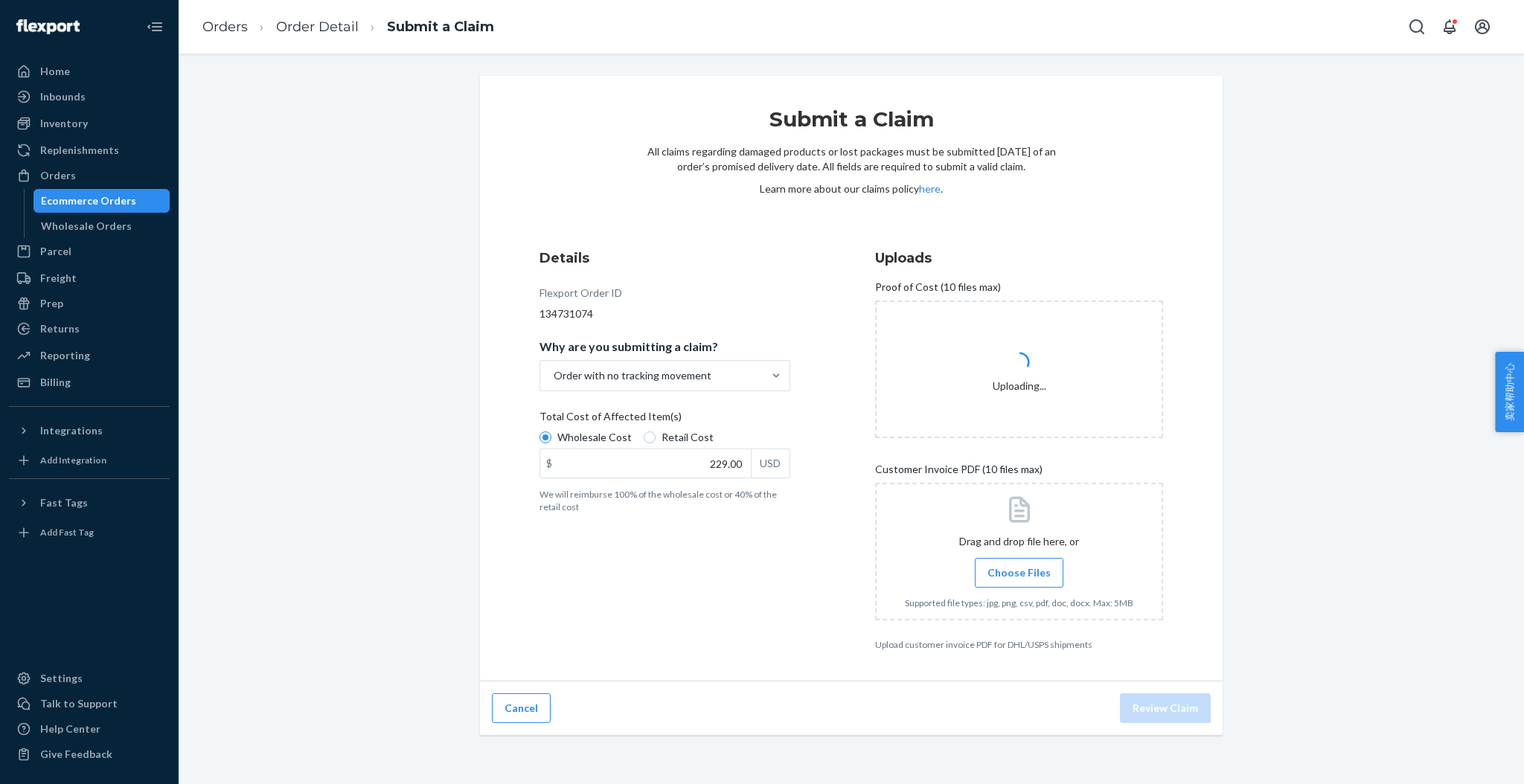
click at [1019, 572] on input "Choose Files" at bounding box center [1019, 572] width 1 height 16
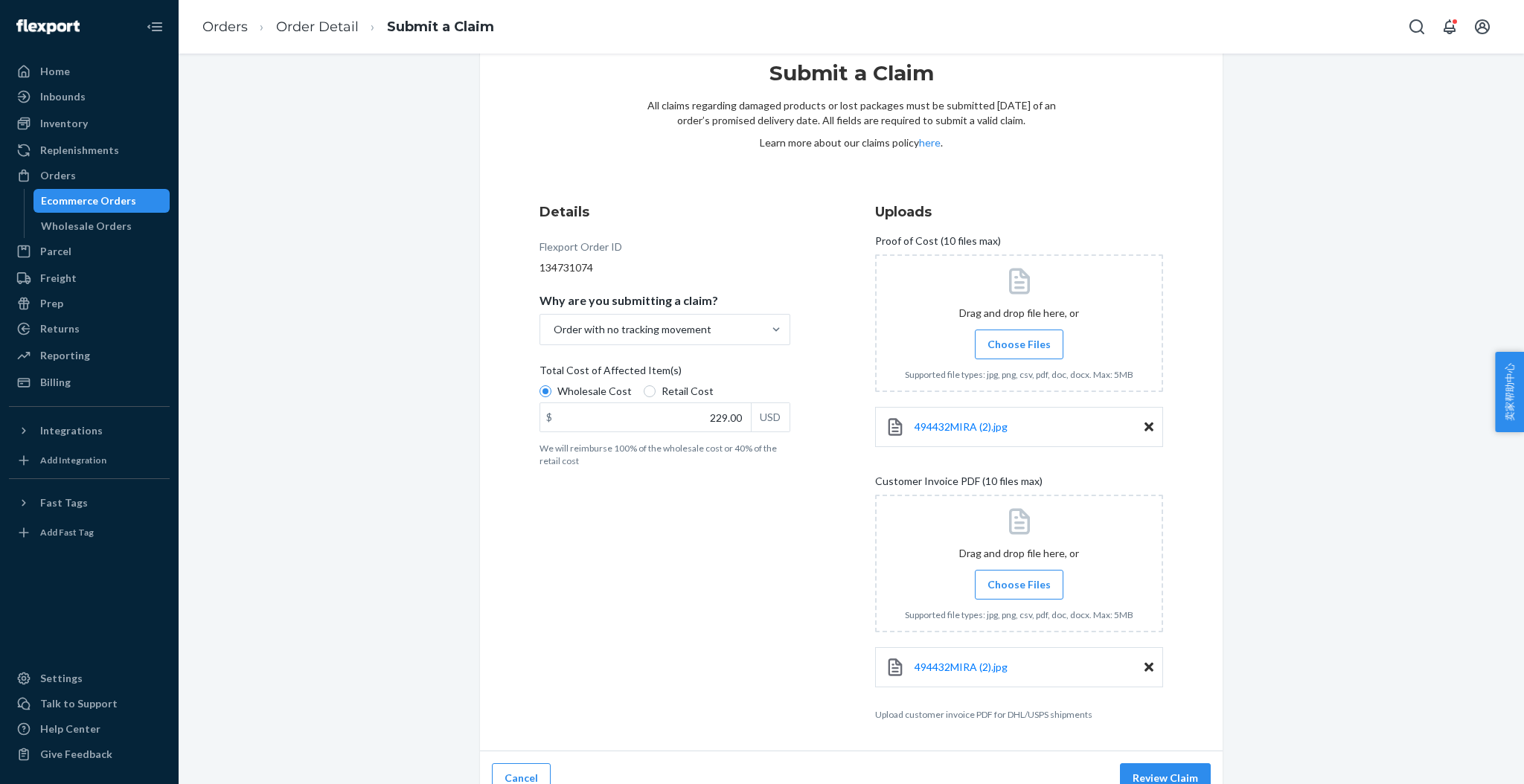
scroll to position [66, 0]
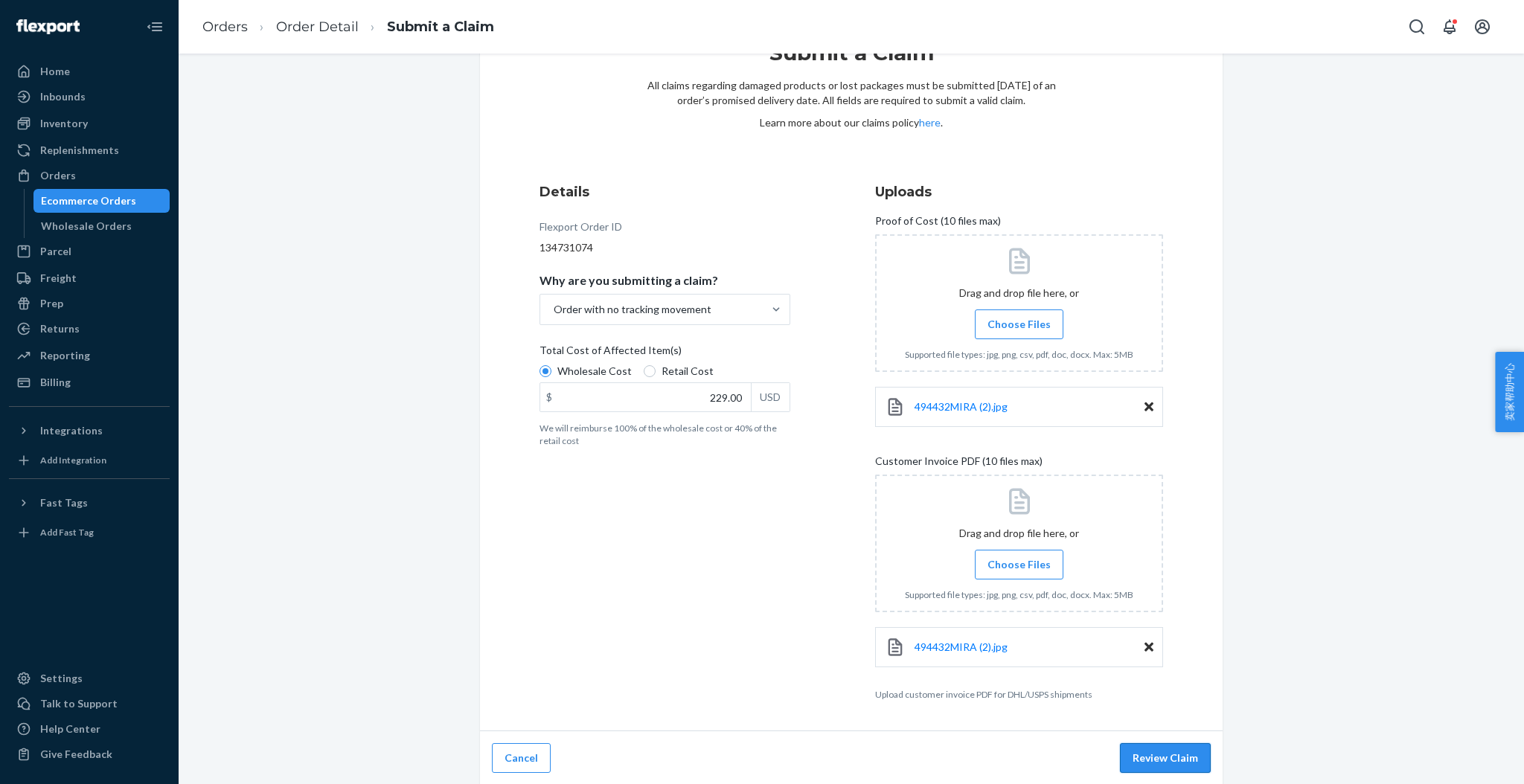
click at [1158, 760] on button "Review Claim" at bounding box center [1166, 757] width 91 height 29
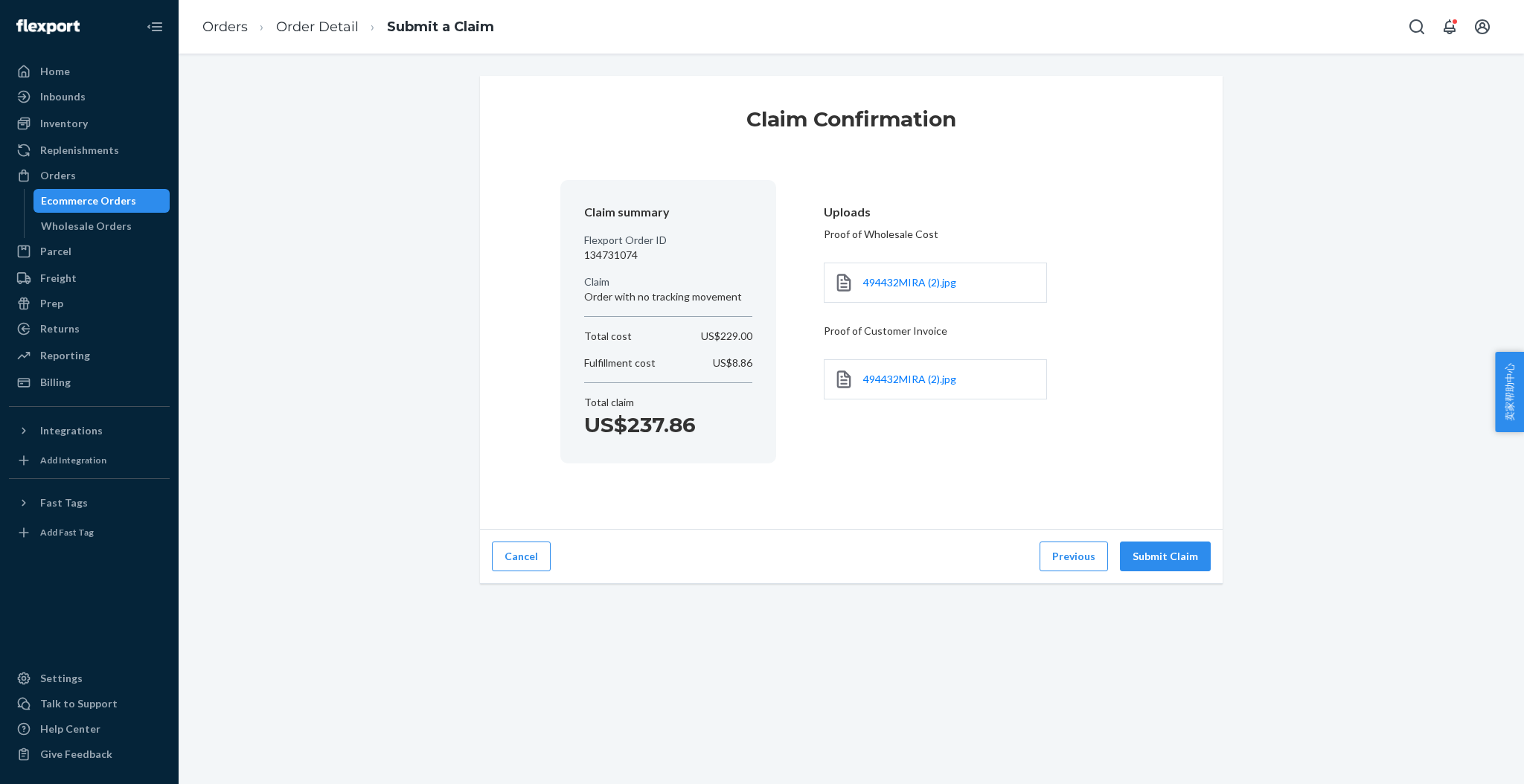
scroll to position [0, 0]
click at [1155, 558] on button "Submit Claim" at bounding box center [1166, 556] width 91 height 29
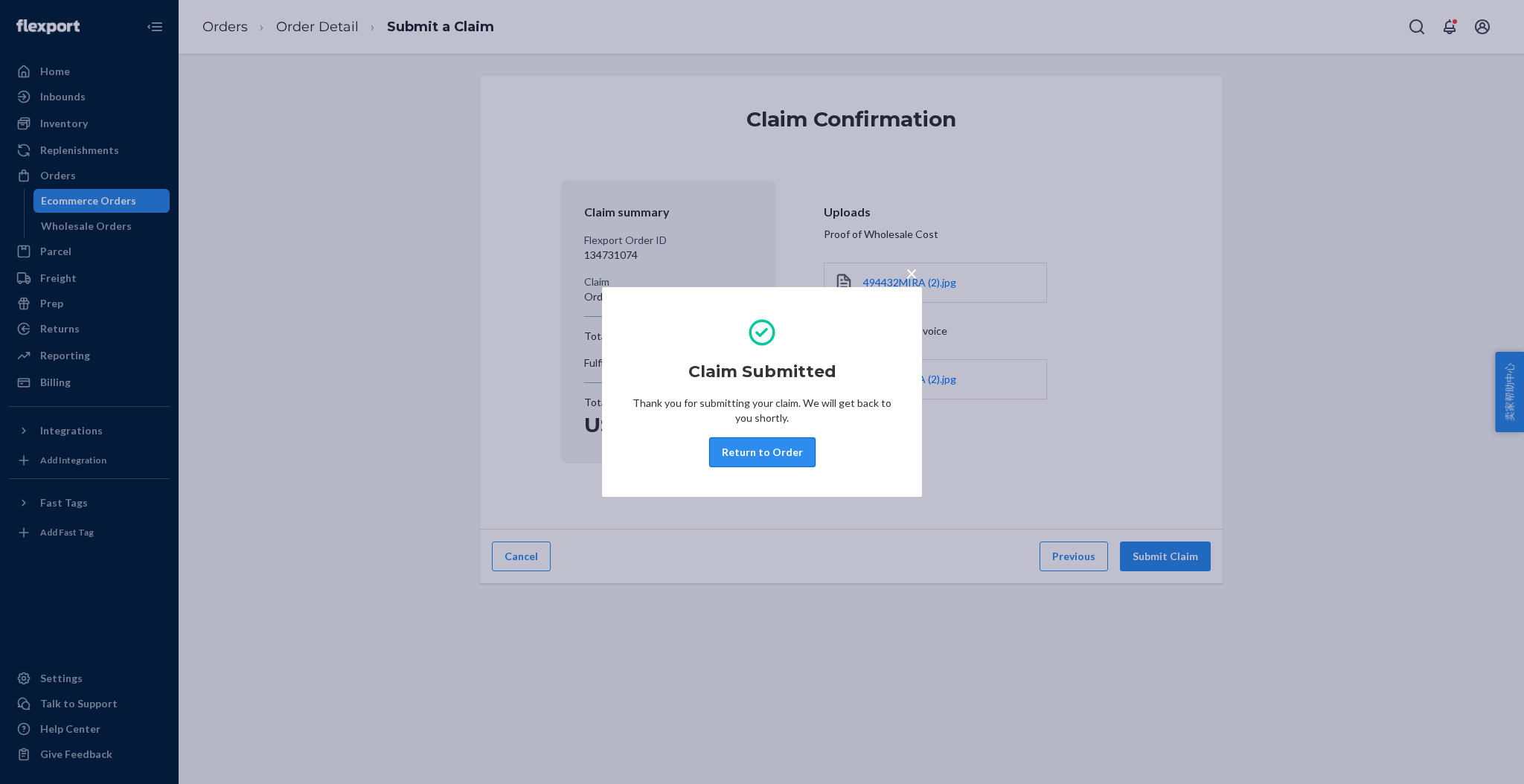
click at [746, 453] on button "Return to Order" at bounding box center [762, 452] width 106 height 29
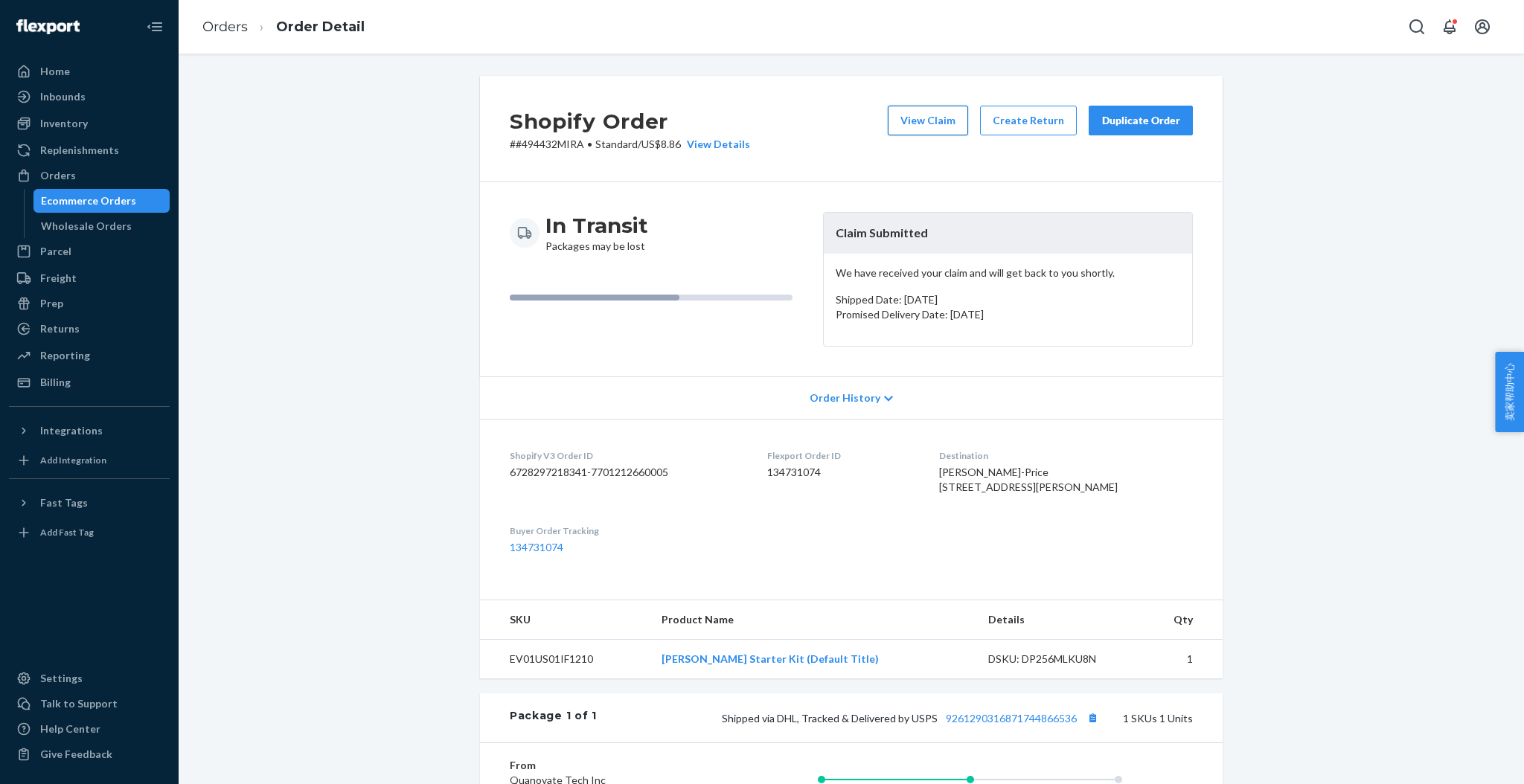
click at [930, 115] on button "View Claim" at bounding box center [928, 120] width 81 height 29
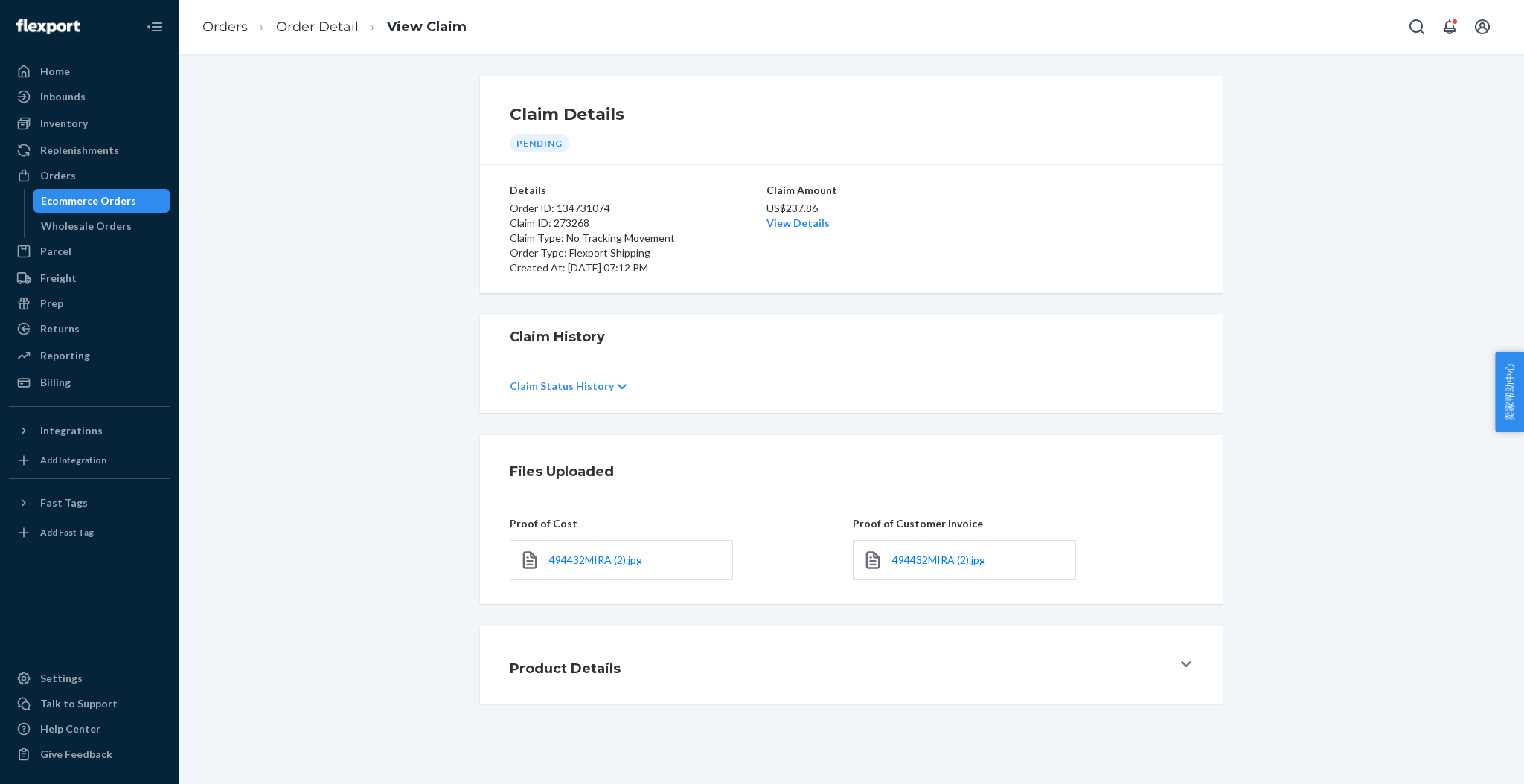
click at [1181, 670] on icon at bounding box center [1186, 665] width 10 height 12
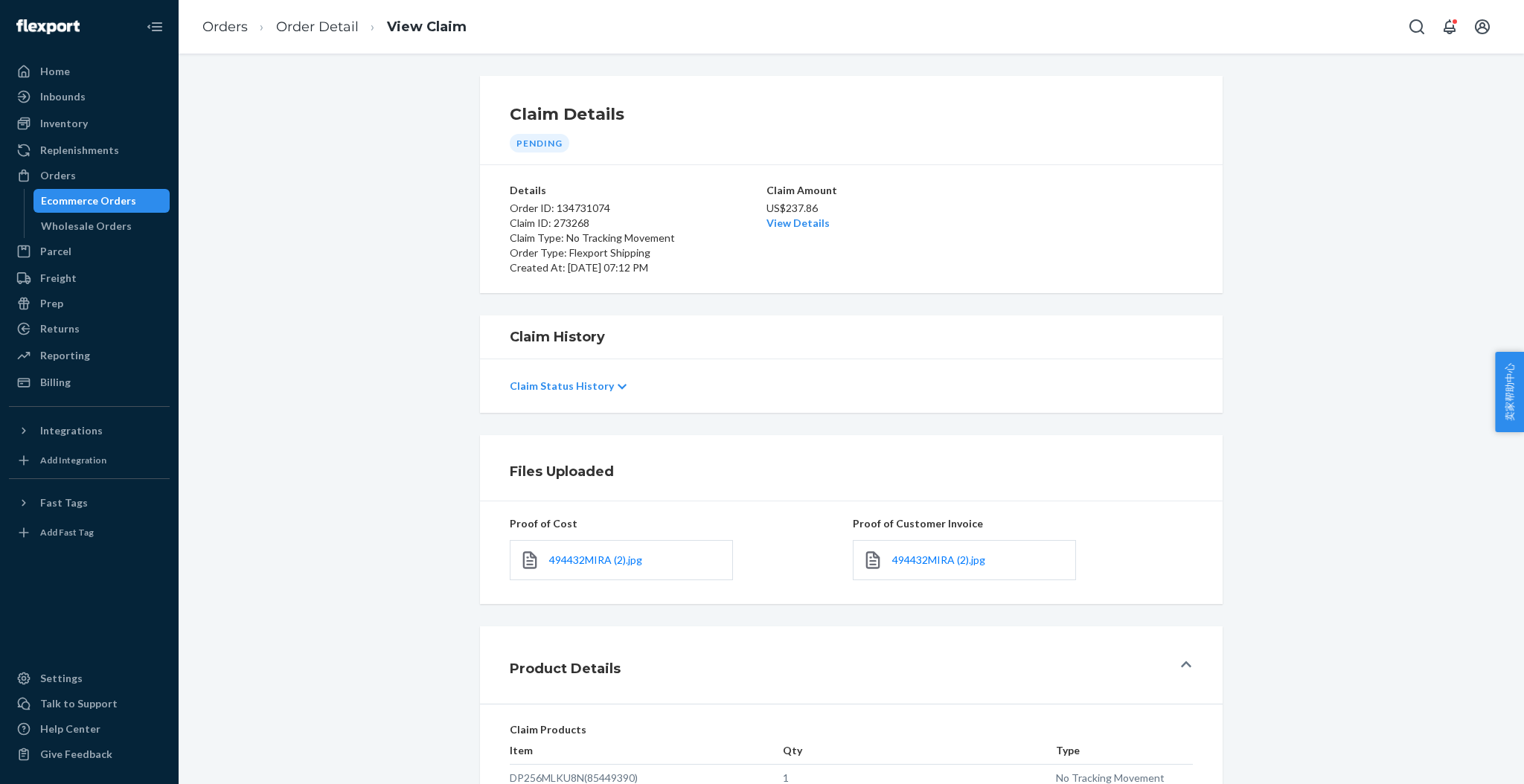
click at [618, 380] on div at bounding box center [622, 387] width 9 height 13
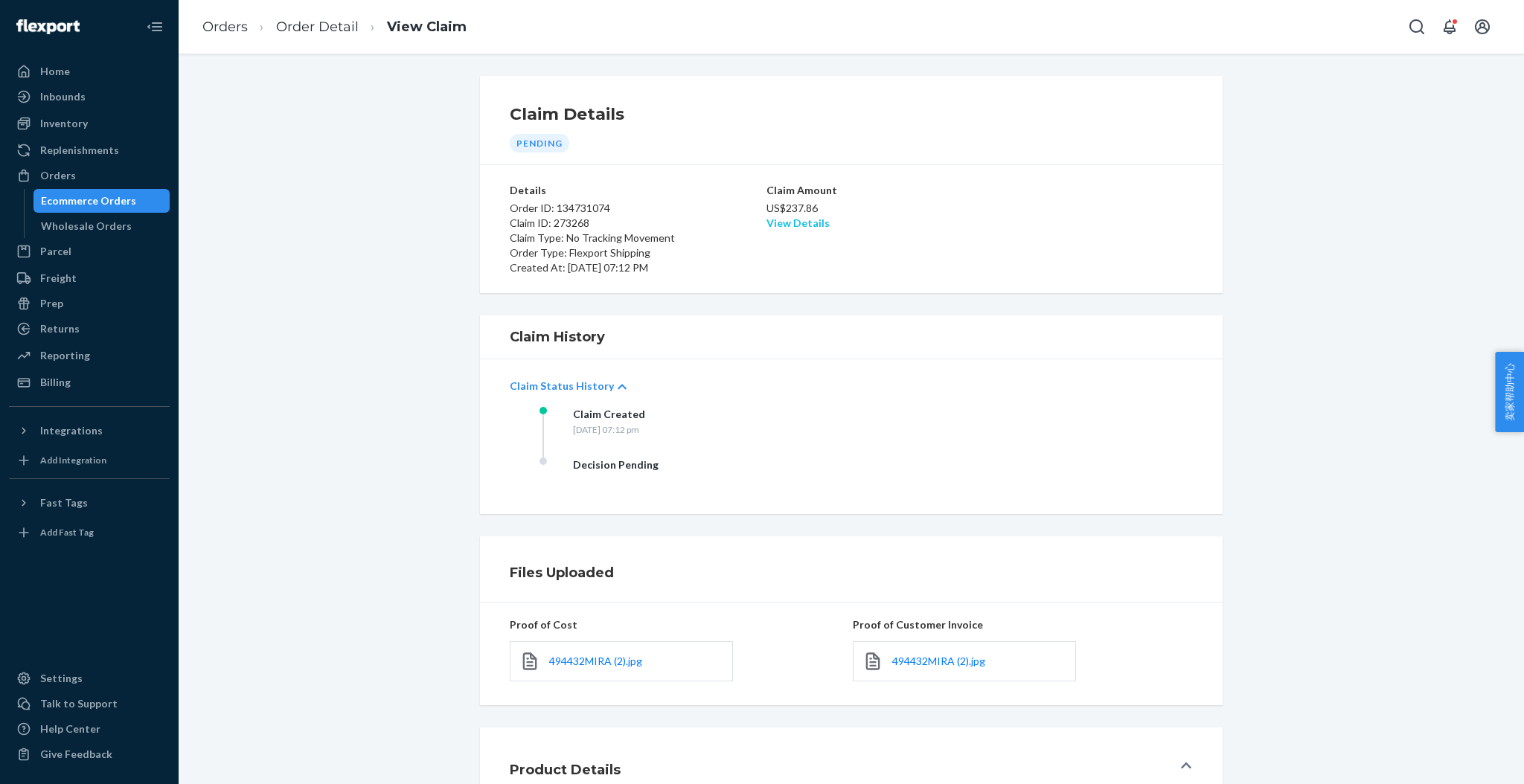
click at [767, 224] on link "View Details" at bounding box center [798, 222] width 63 height 13
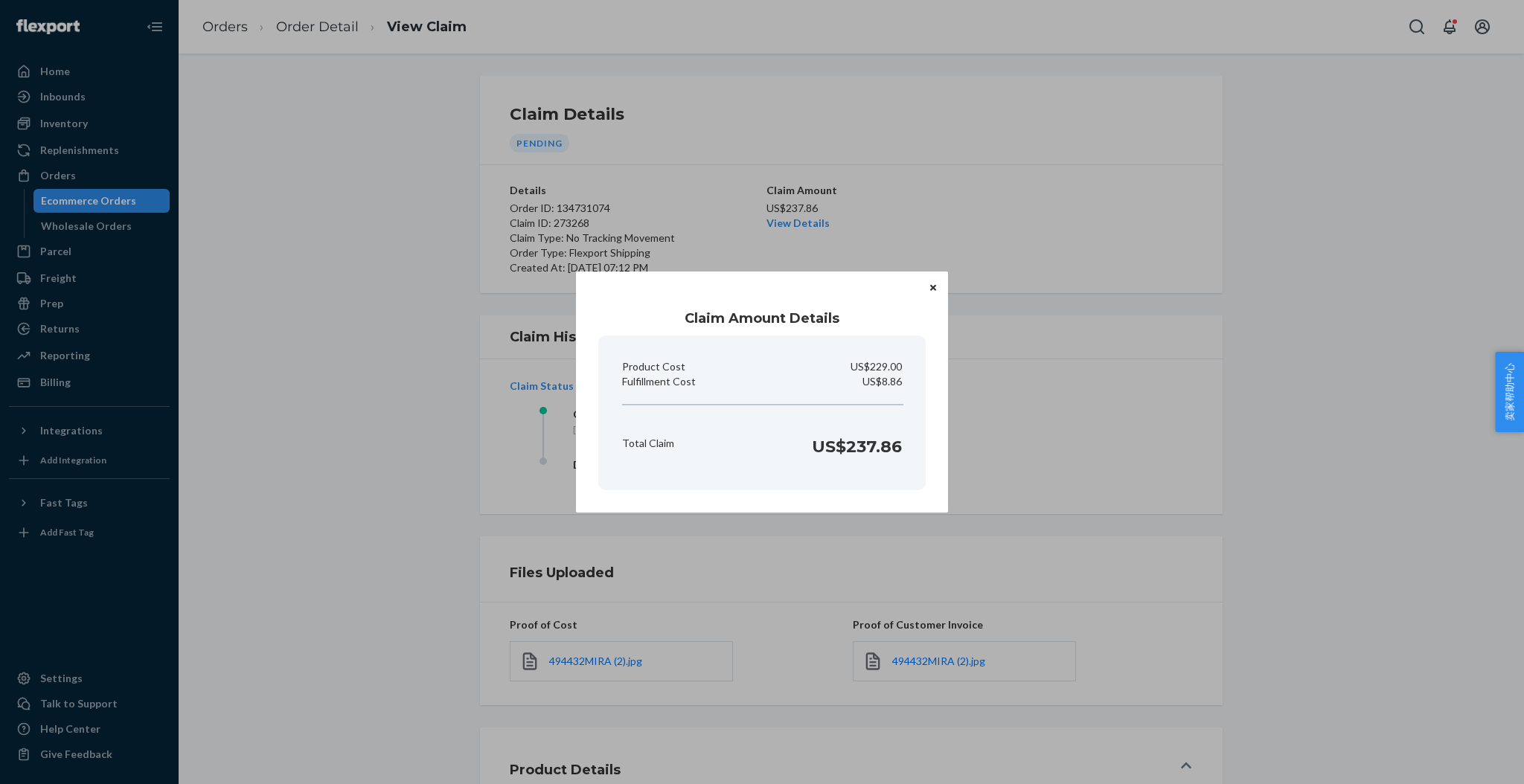
click at [934, 289] on icon "Close" at bounding box center [932, 287] width 6 height 6
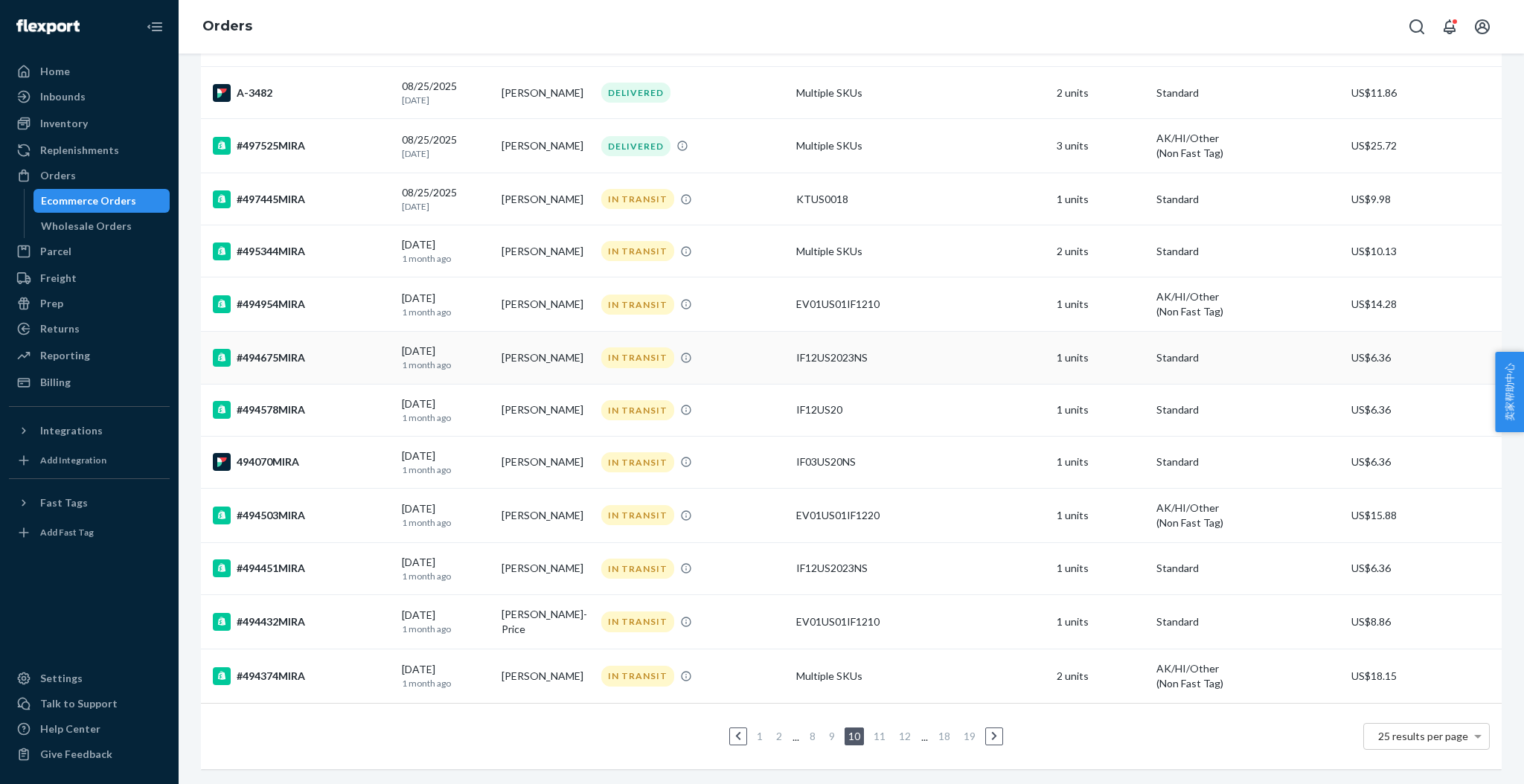
scroll to position [836, 0]
click at [282, 559] on div "#494451MIRA" at bounding box center [301, 568] width 177 height 18
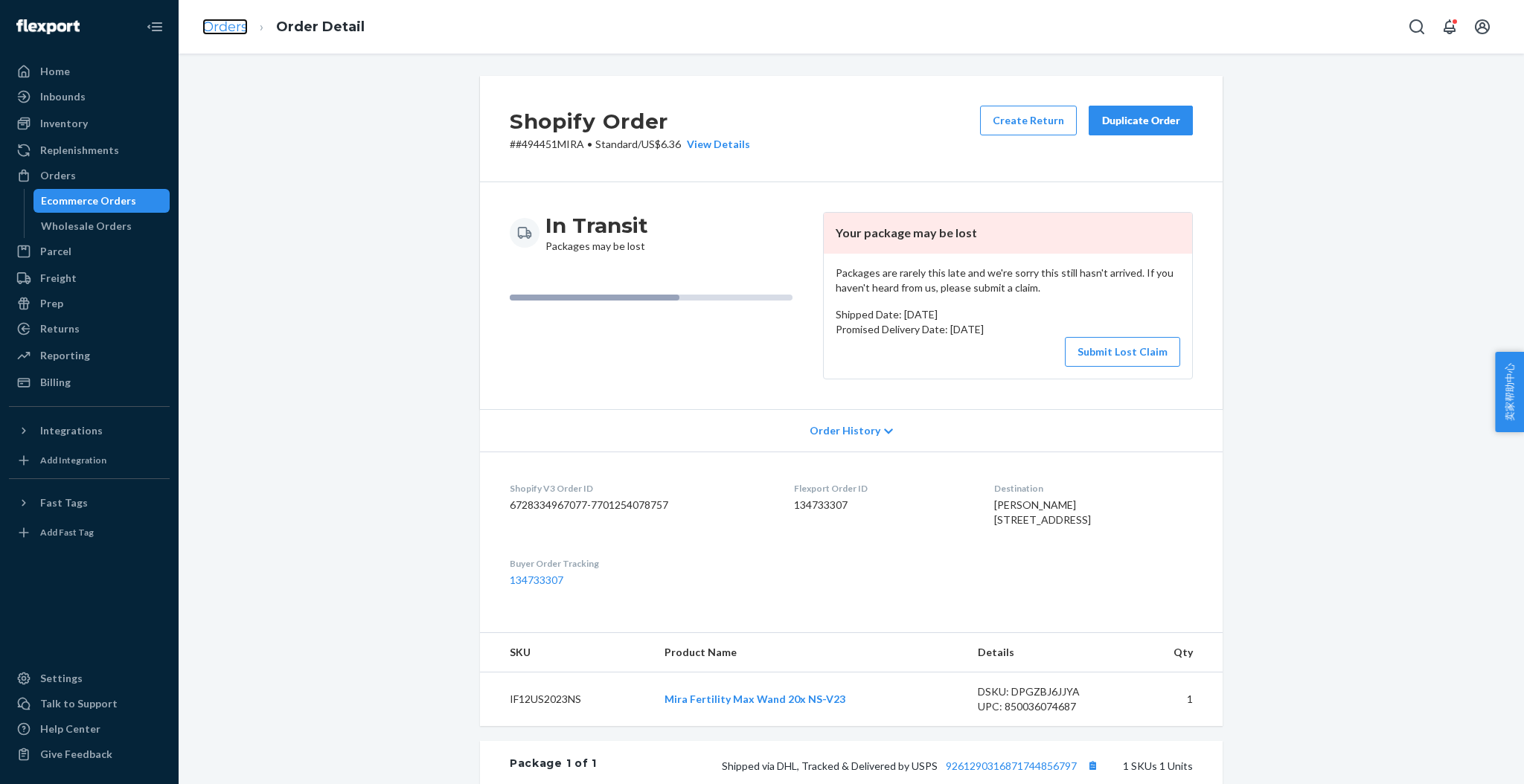
click at [229, 28] on link "Orders" at bounding box center [226, 26] width 45 height 16
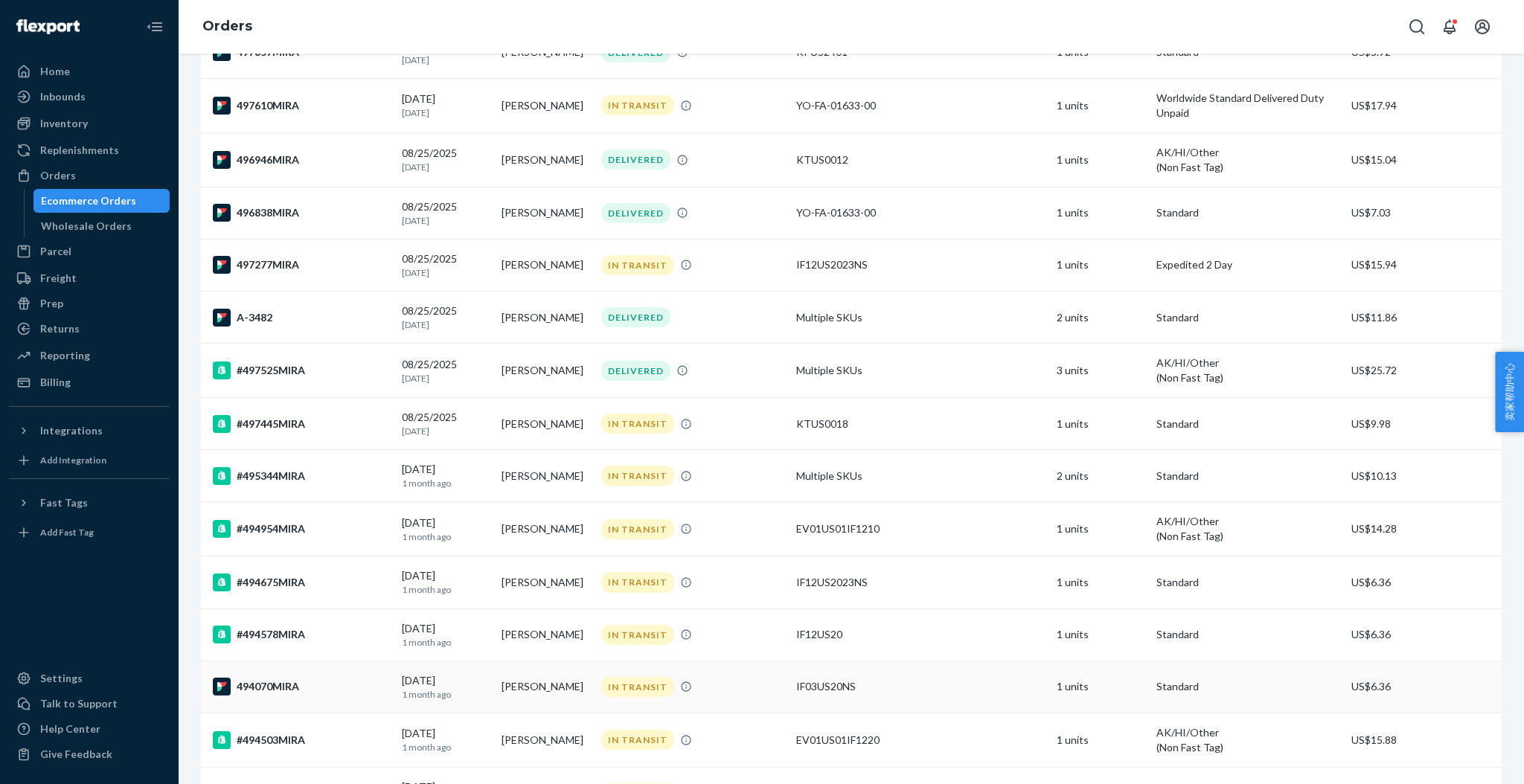
scroll to position [836, 0]
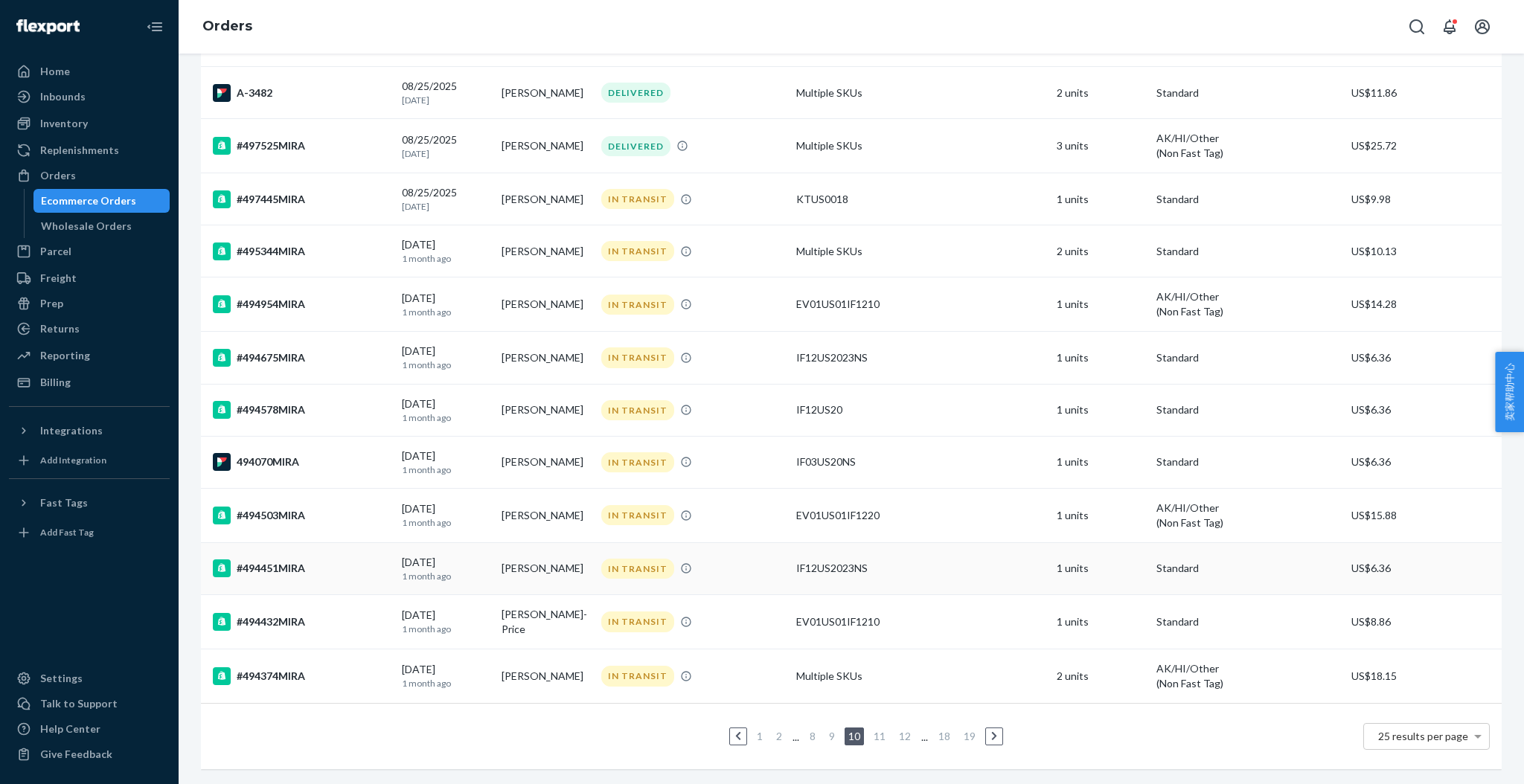
click at [299, 559] on div "#494451MIRA" at bounding box center [301, 568] width 177 height 18
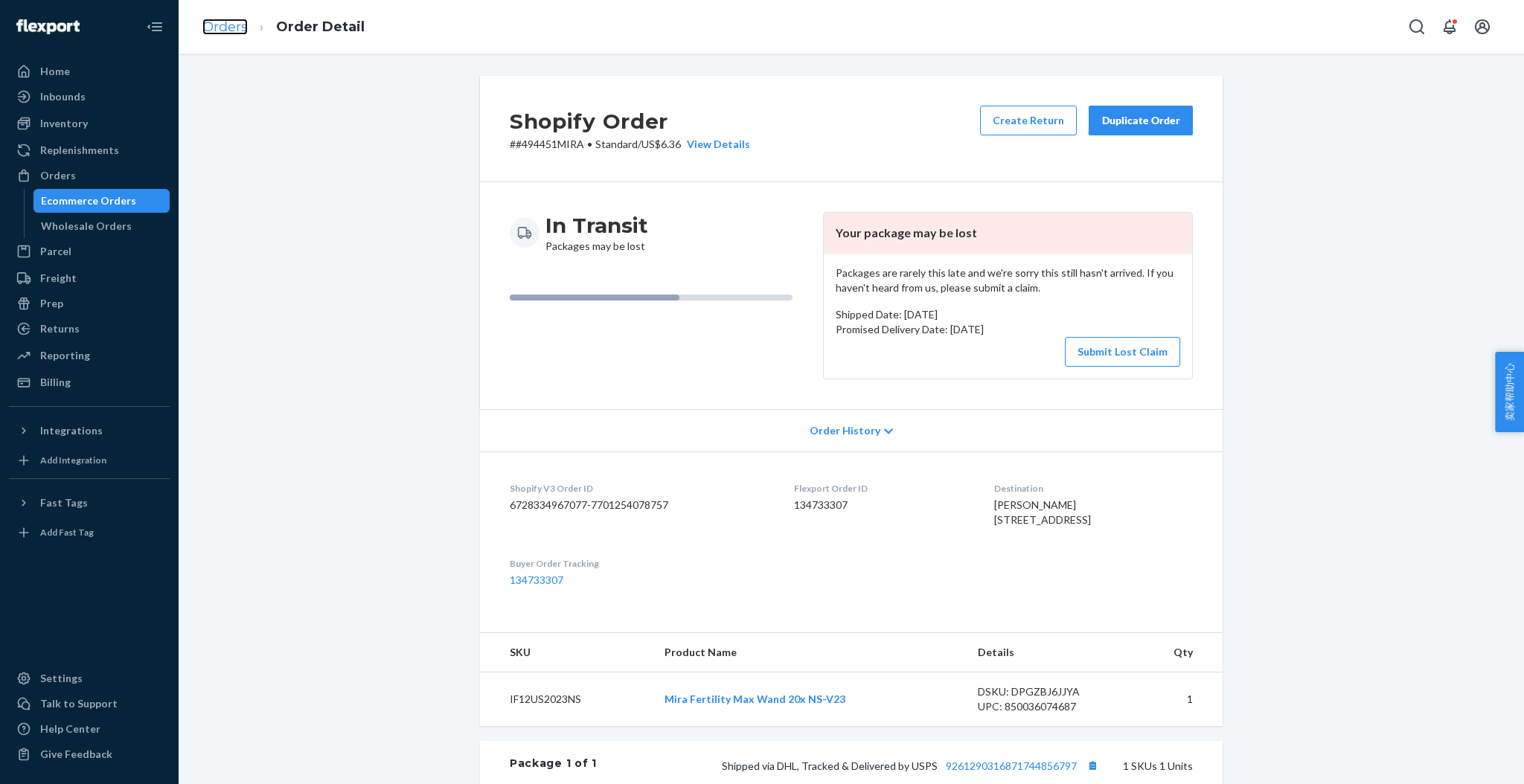
click at [235, 25] on link "Orders" at bounding box center [226, 26] width 45 height 16
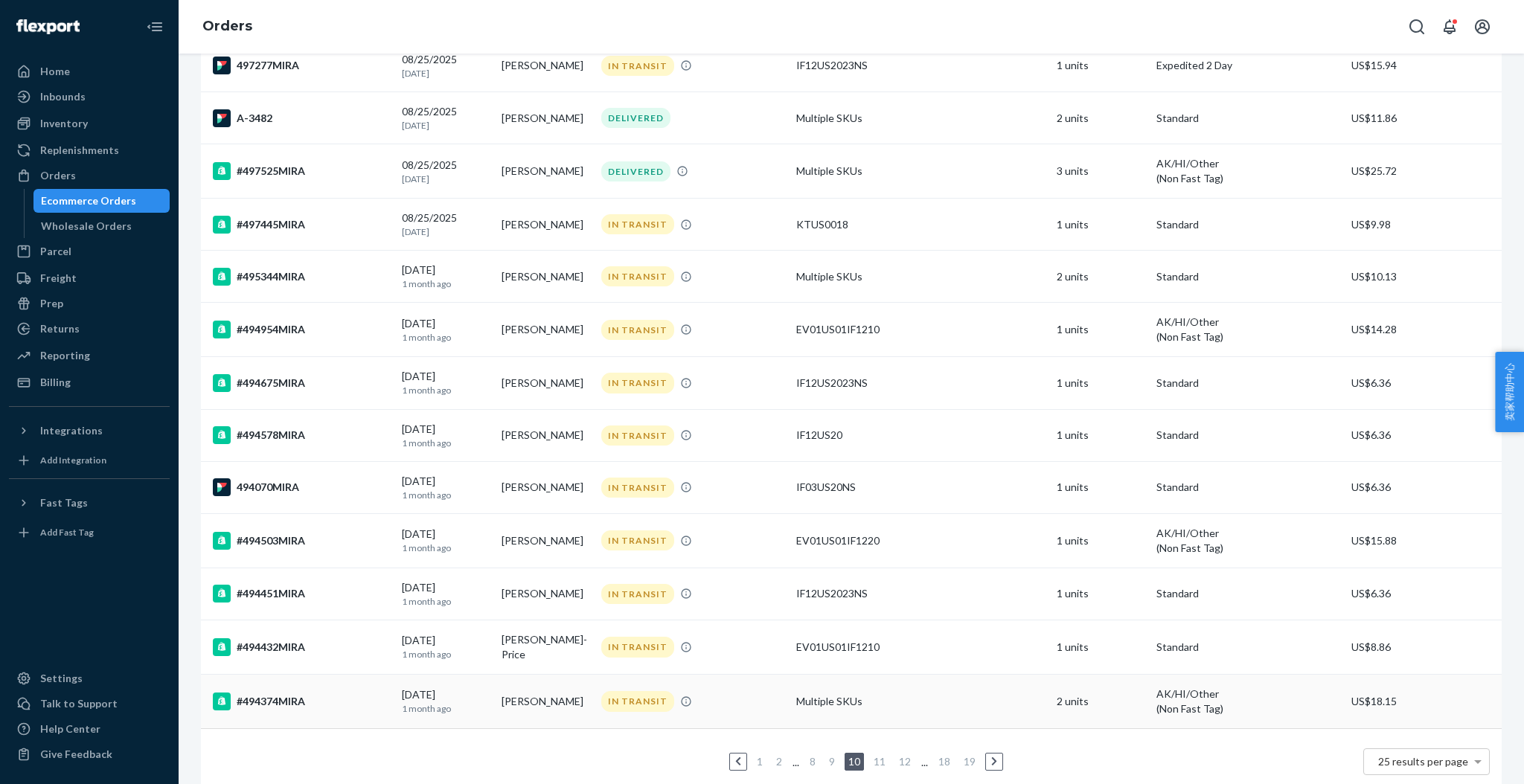
scroll to position [836, 0]
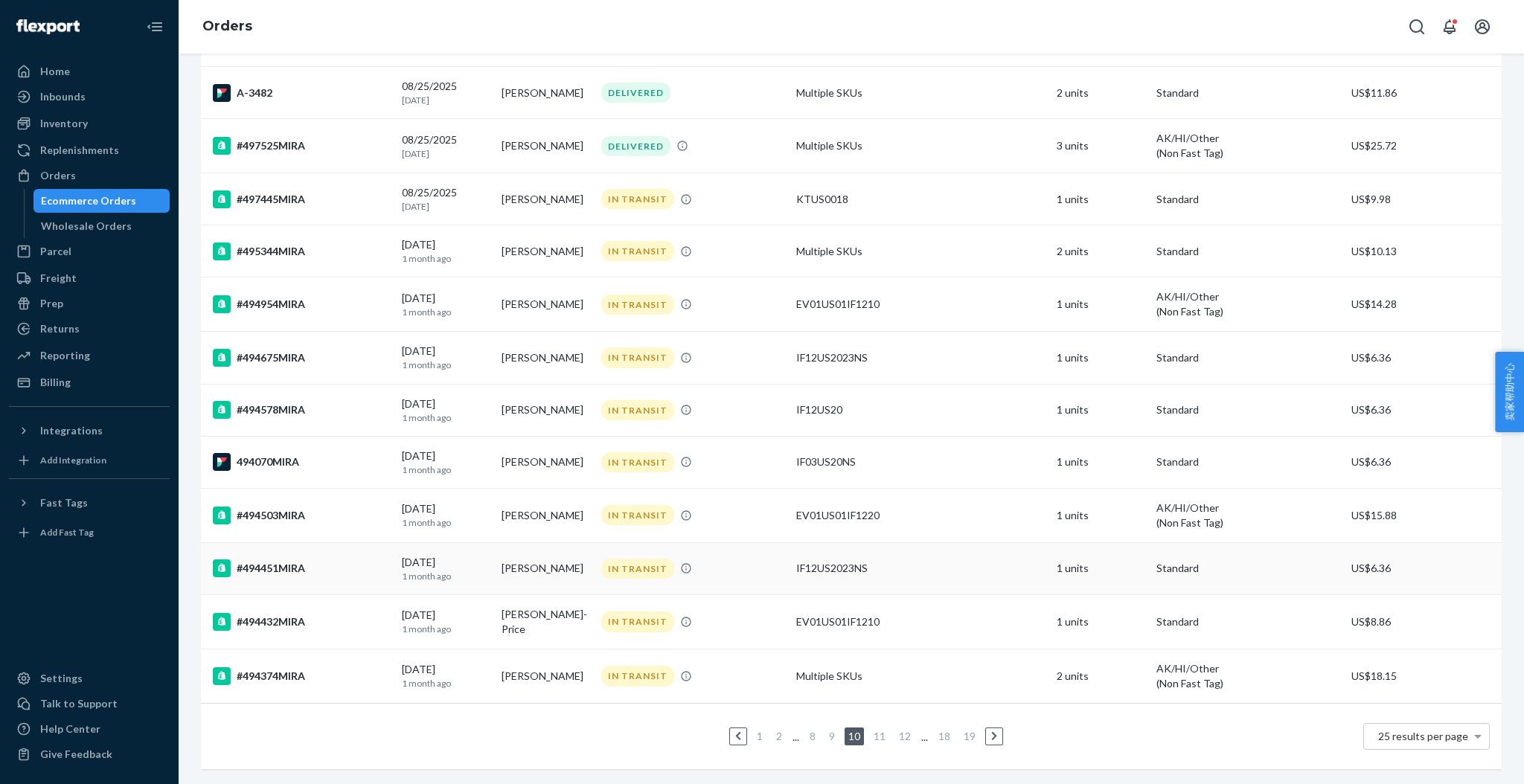
click at [576, 556] on td "[PERSON_NAME]" at bounding box center [545, 569] width 99 height 52
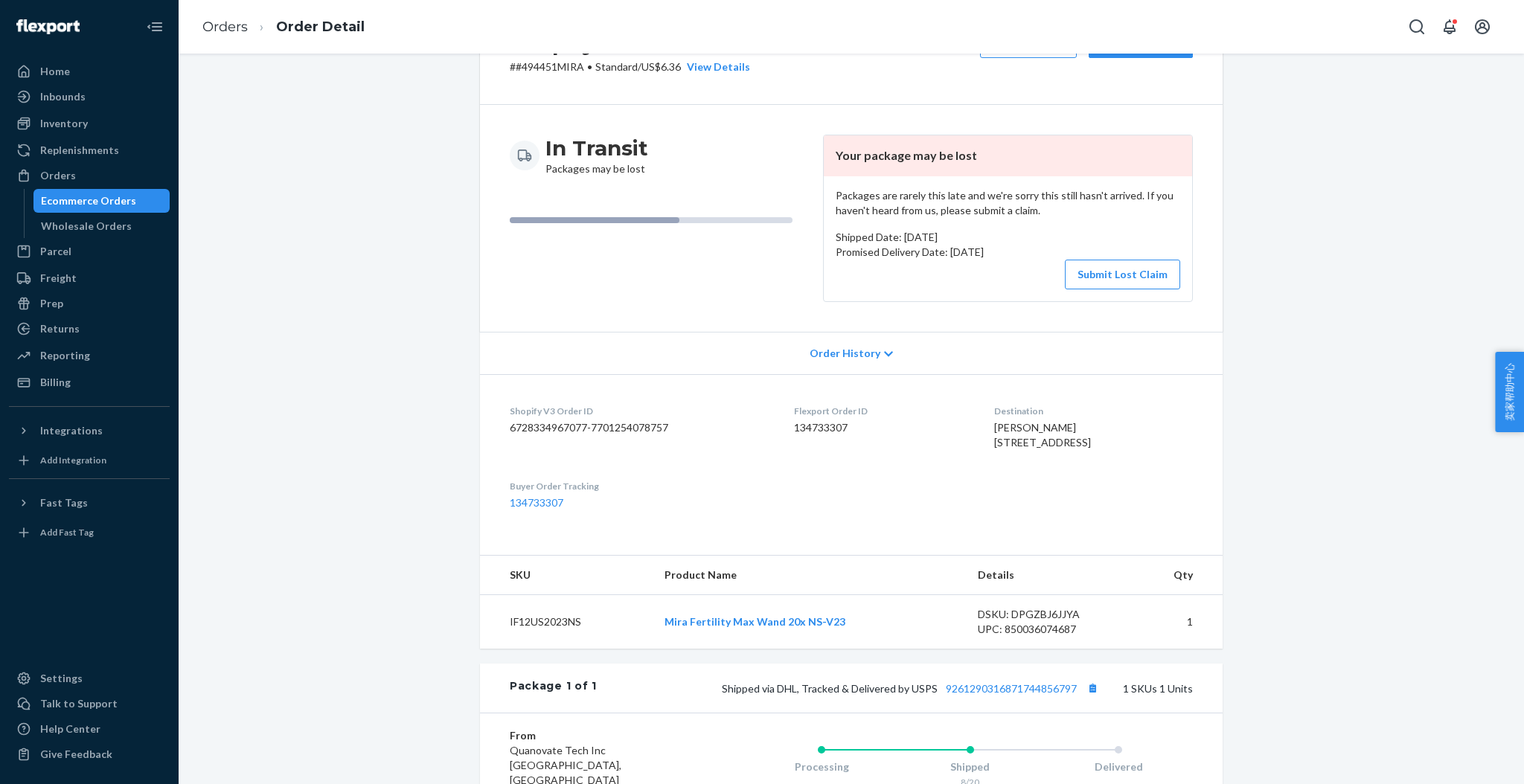
scroll to position [351, 0]
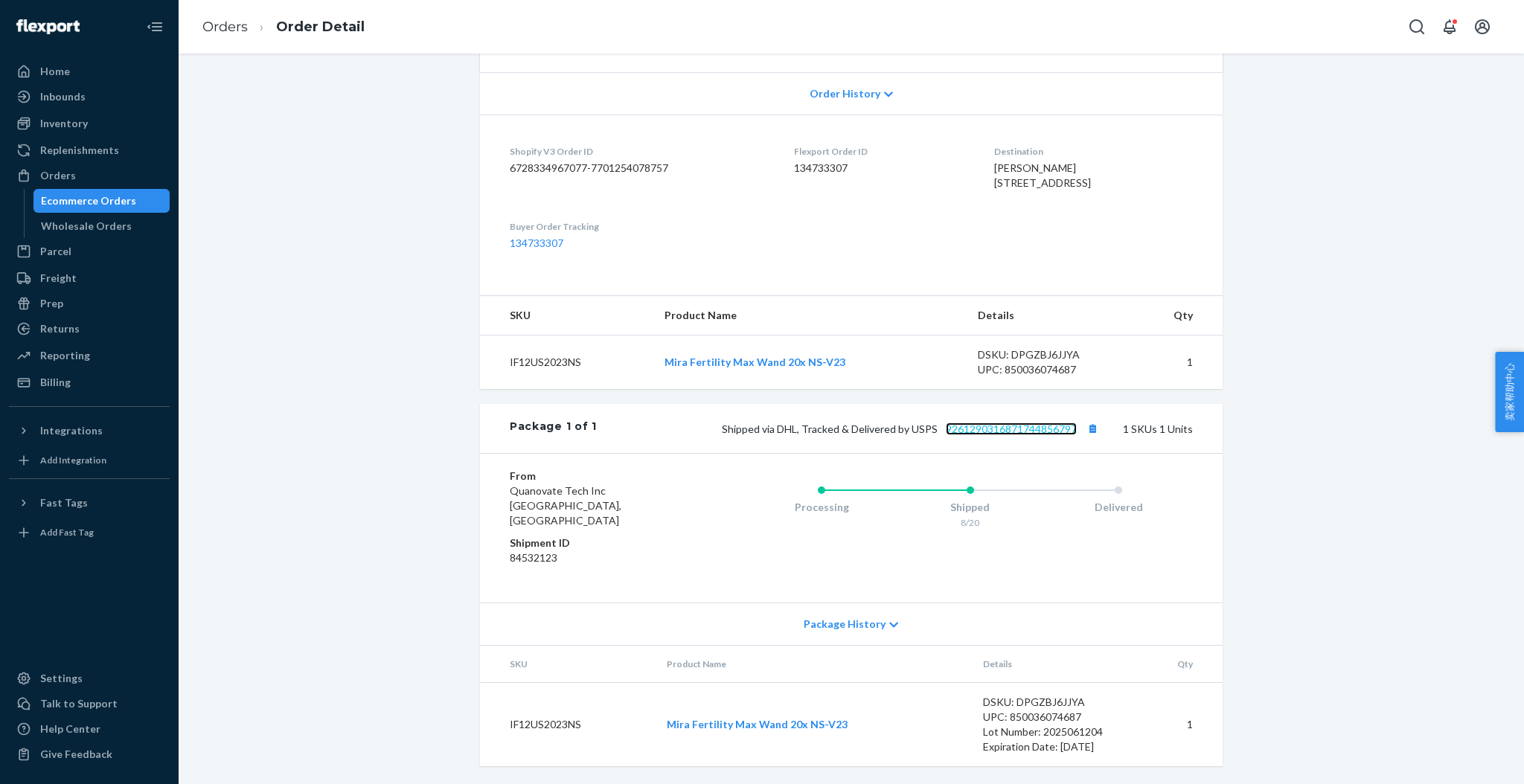
click at [1017, 435] on link "9261290316871744856797" at bounding box center [1012, 428] width 131 height 13
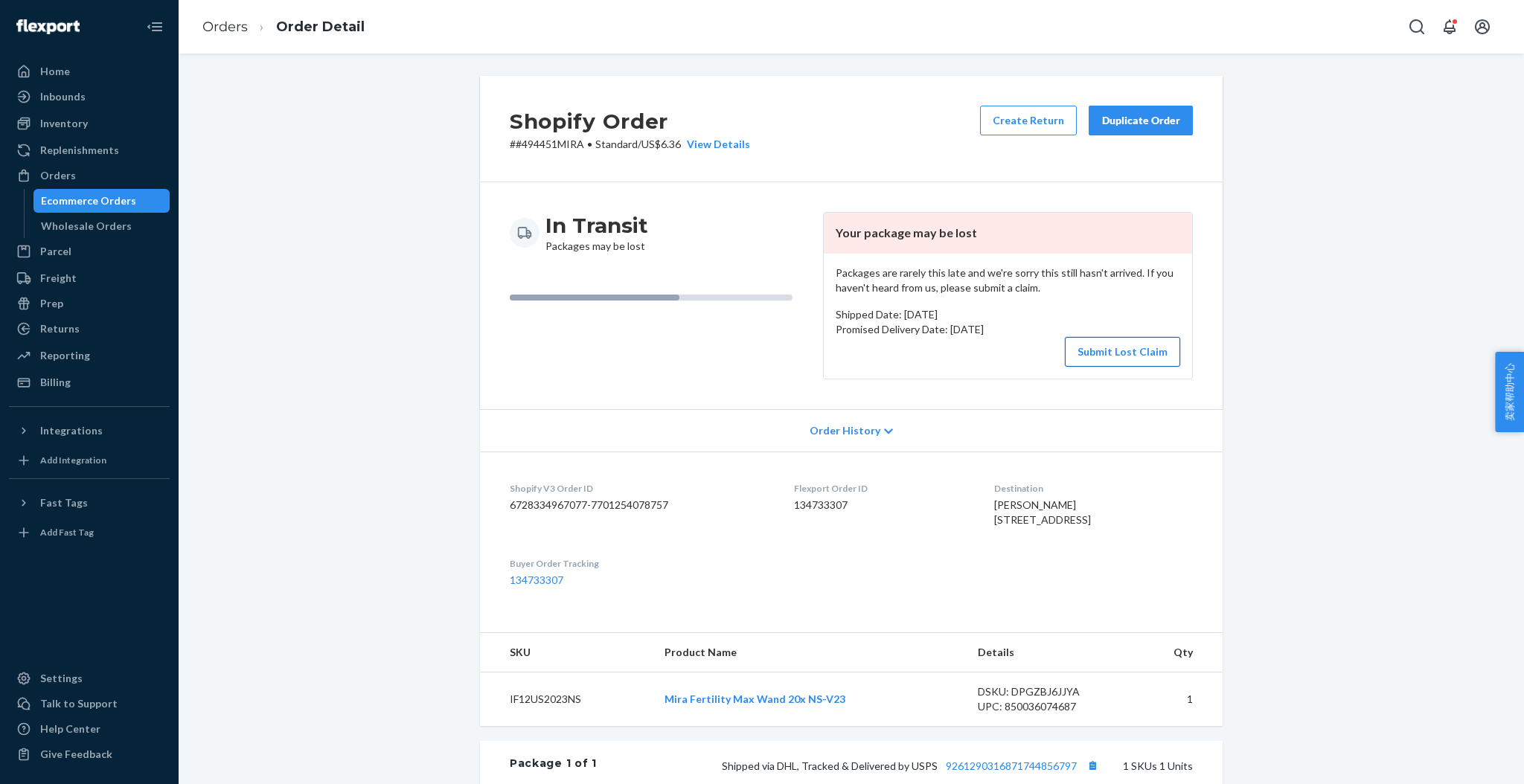
click at [1084, 346] on button "Submit Lost Claim" at bounding box center [1122, 352] width 115 height 29
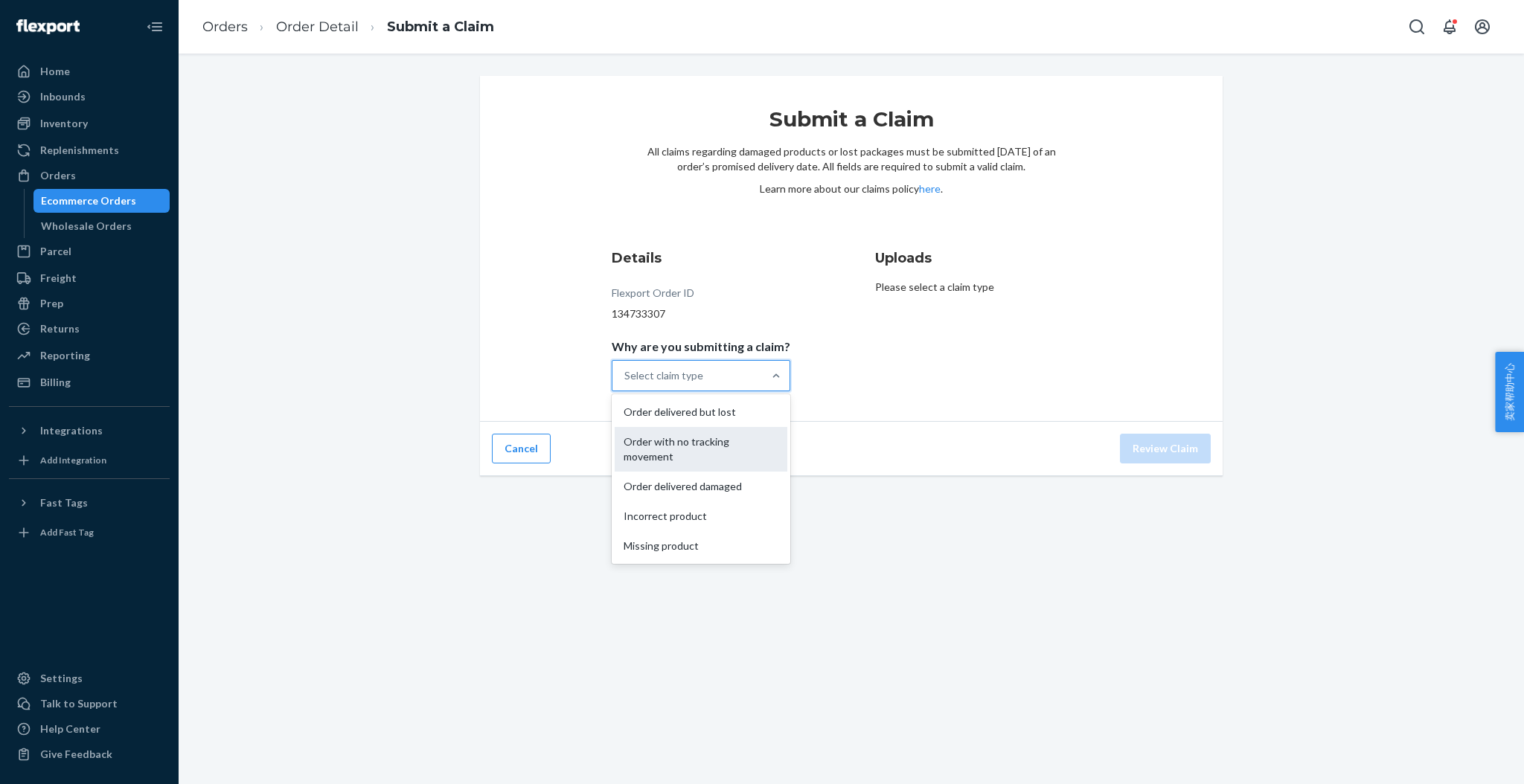
click at [717, 445] on div "Order with no tracking movement" at bounding box center [700, 449] width 173 height 45
click at [626, 383] on input "Why are you submitting a claim? option Order with no tracking movement focused,…" at bounding box center [625, 376] width 2 height 15
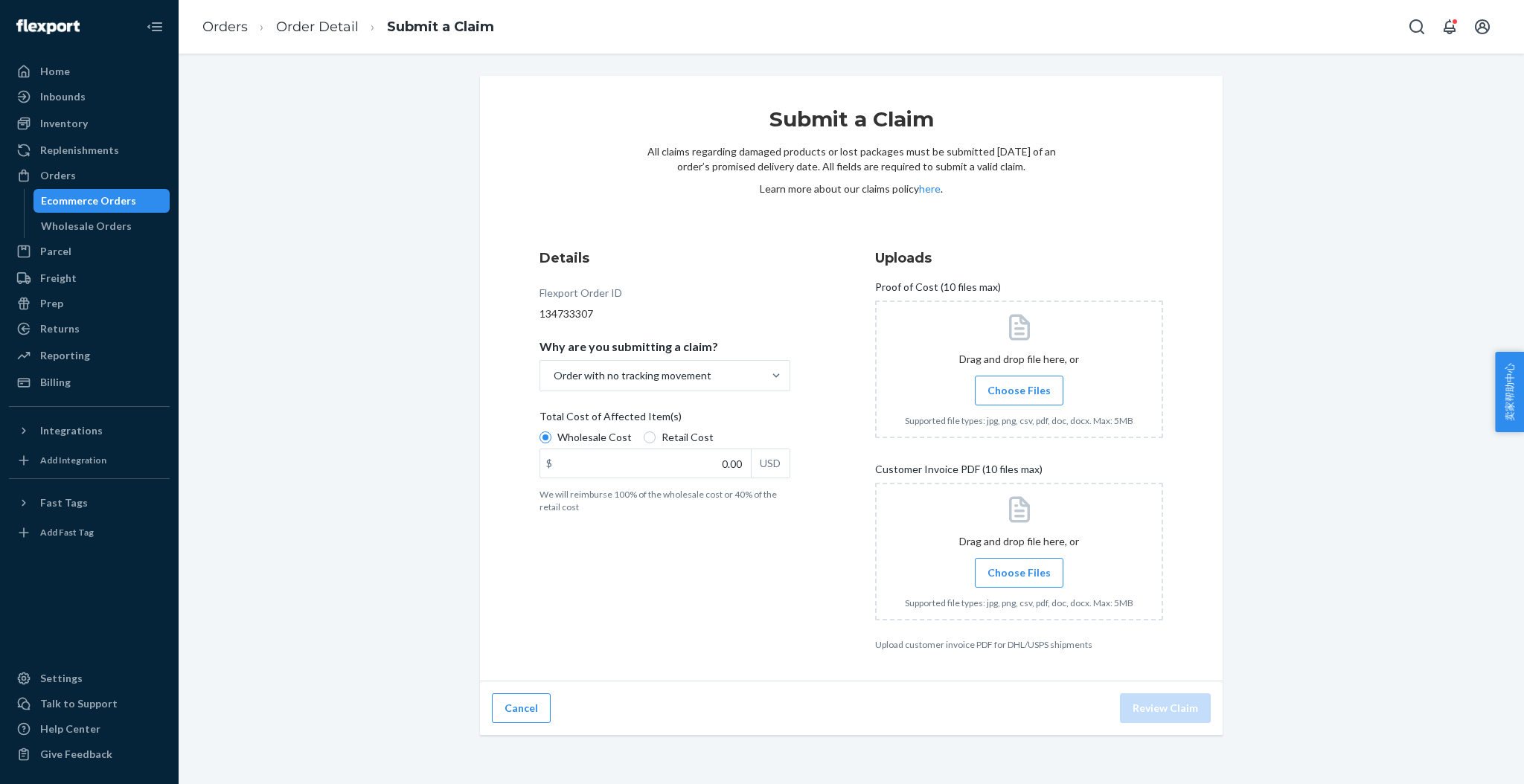
click at [1006, 389] on span "Choose Files" at bounding box center [1018, 390] width 63 height 15
click at [1019, 389] on input "Choose Files" at bounding box center [1019, 390] width 1 height 16
click at [1007, 573] on span "Choose Files" at bounding box center [1018, 573] width 63 height 15
click at [1019, 573] on input "Choose Files" at bounding box center [1019, 572] width 1 height 16
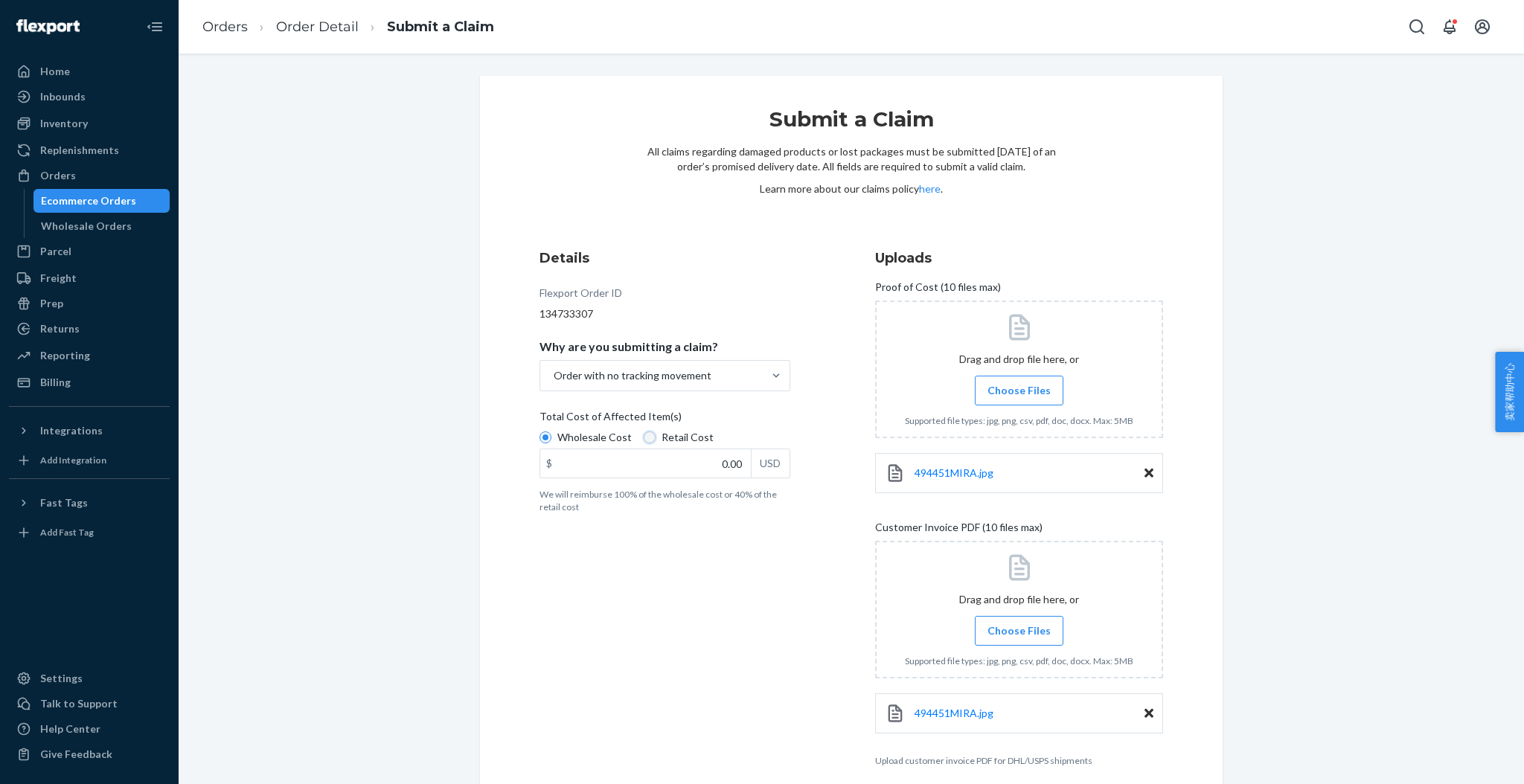
click at [644, 439] on input "Retail Cost" at bounding box center [650, 437] width 12 height 12
radio input "true"
radio input "false"
click at [709, 465] on input "0.00" at bounding box center [645, 464] width 210 height 29
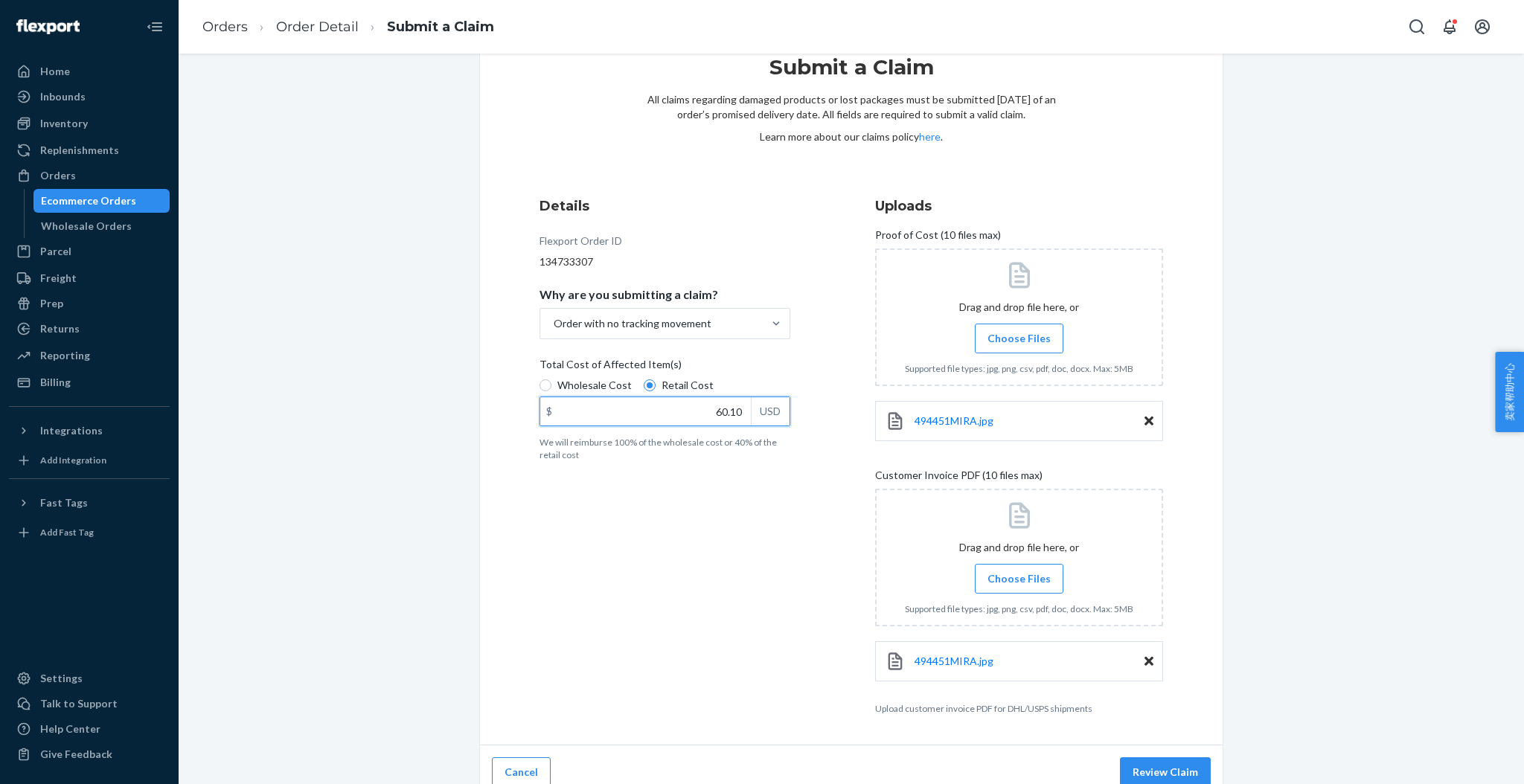
scroll to position [66, 0]
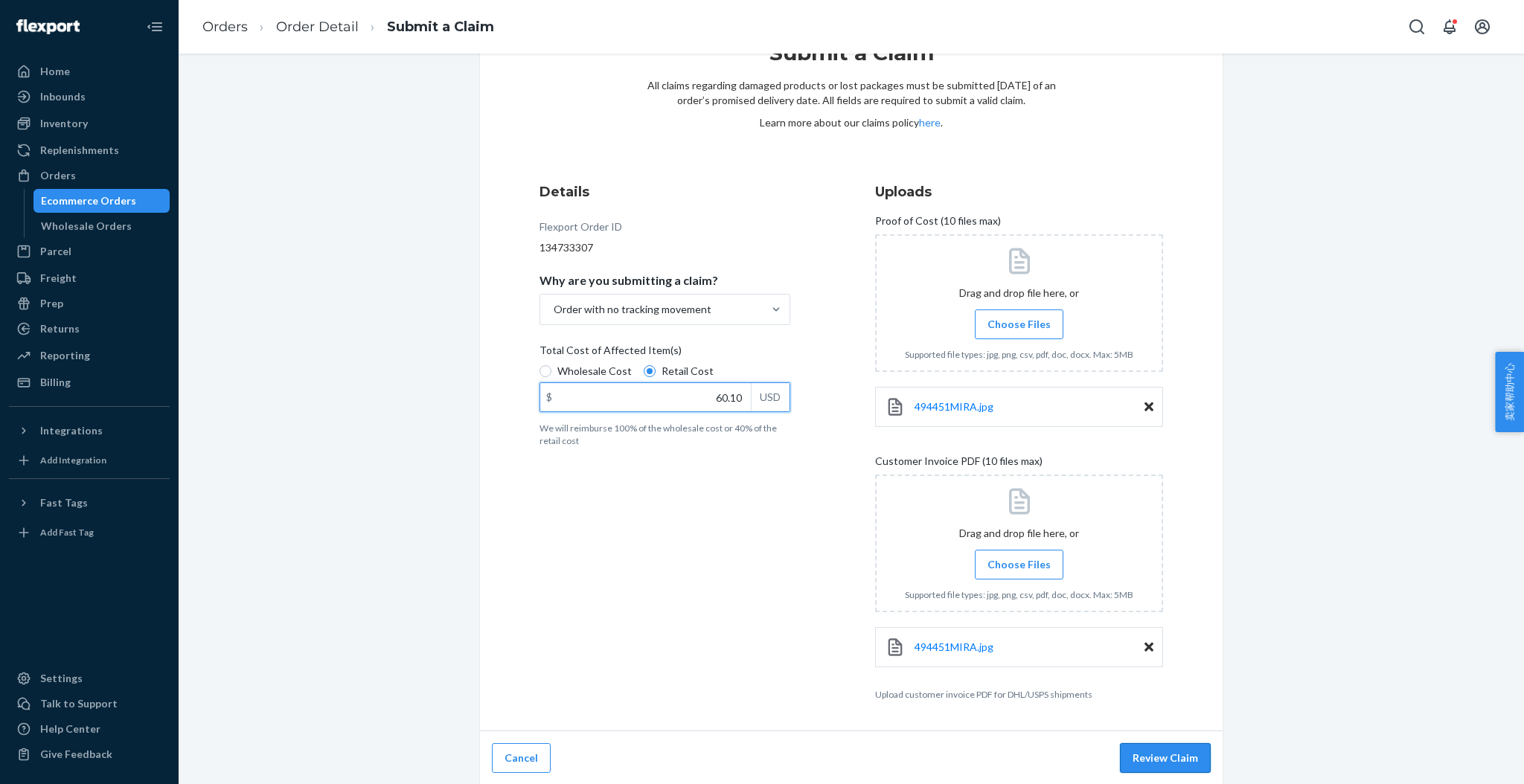
type input "60.10"
click at [1149, 755] on button "Review Claim" at bounding box center [1166, 757] width 91 height 29
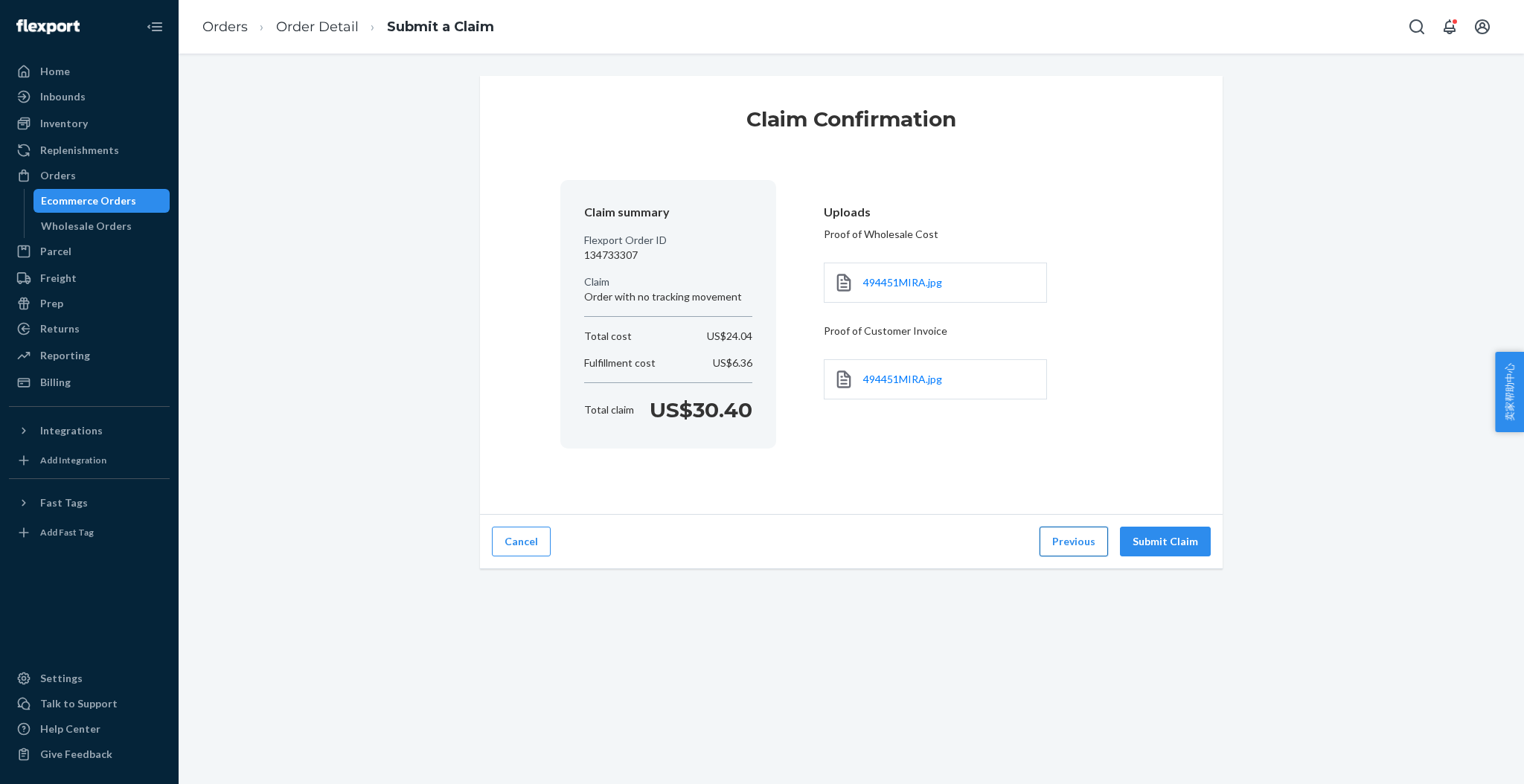
click at [1058, 545] on button "Previous" at bounding box center [1073, 541] width 68 height 29
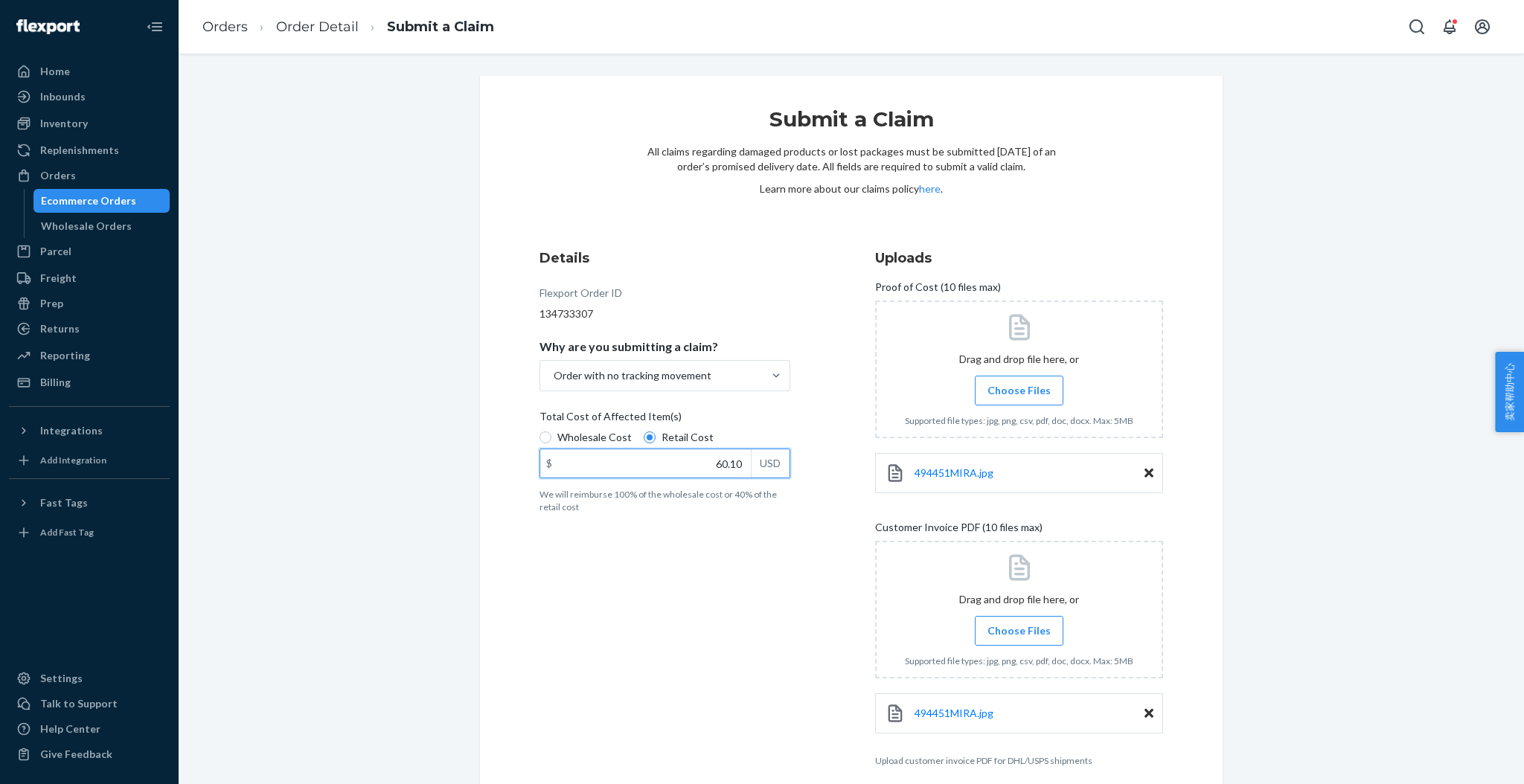
click at [724, 464] on input "60.10" at bounding box center [645, 464] width 210 height 29
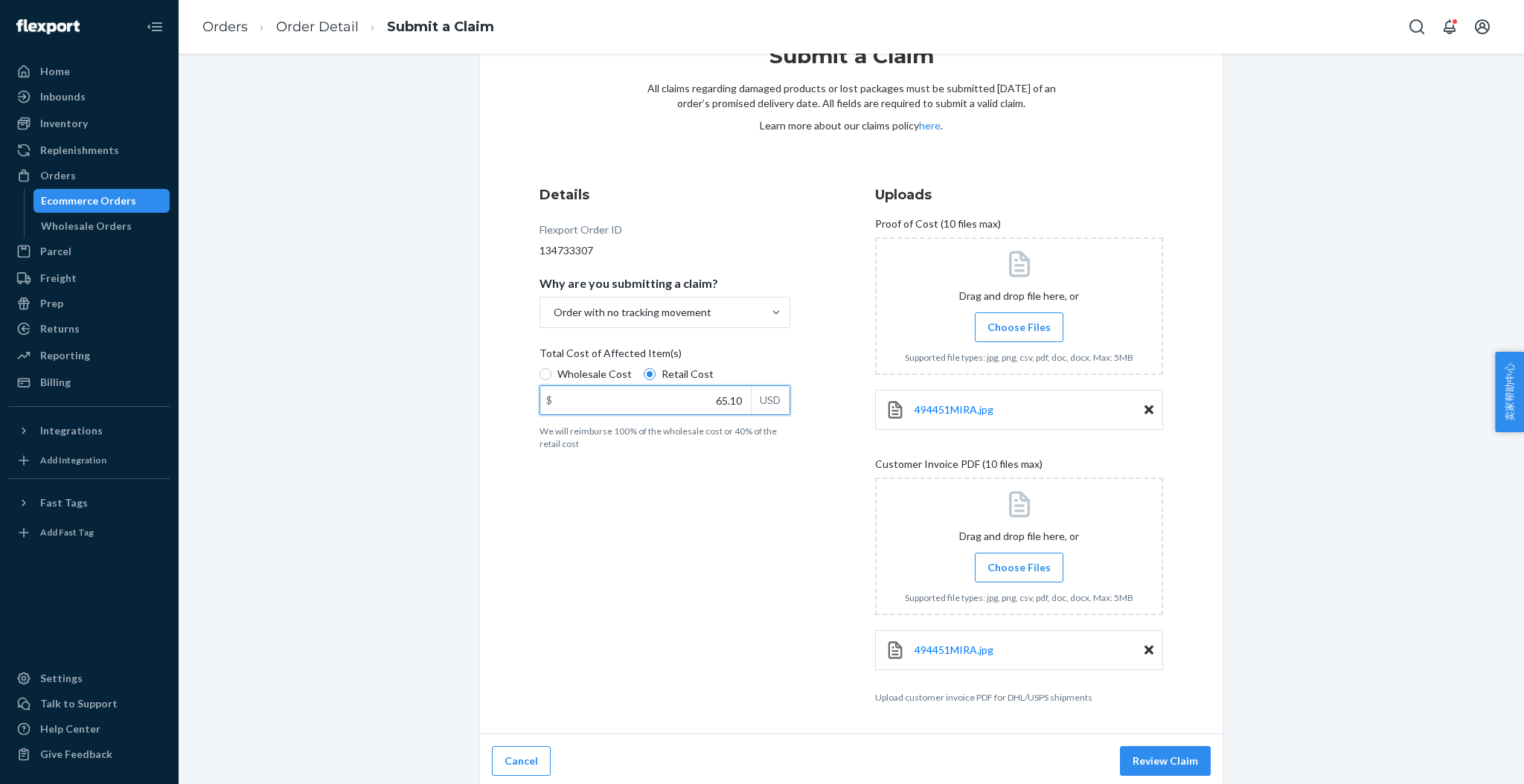
scroll to position [66, 0]
type input "65.10"
click at [1150, 763] on button "Review Claim" at bounding box center [1166, 757] width 91 height 29
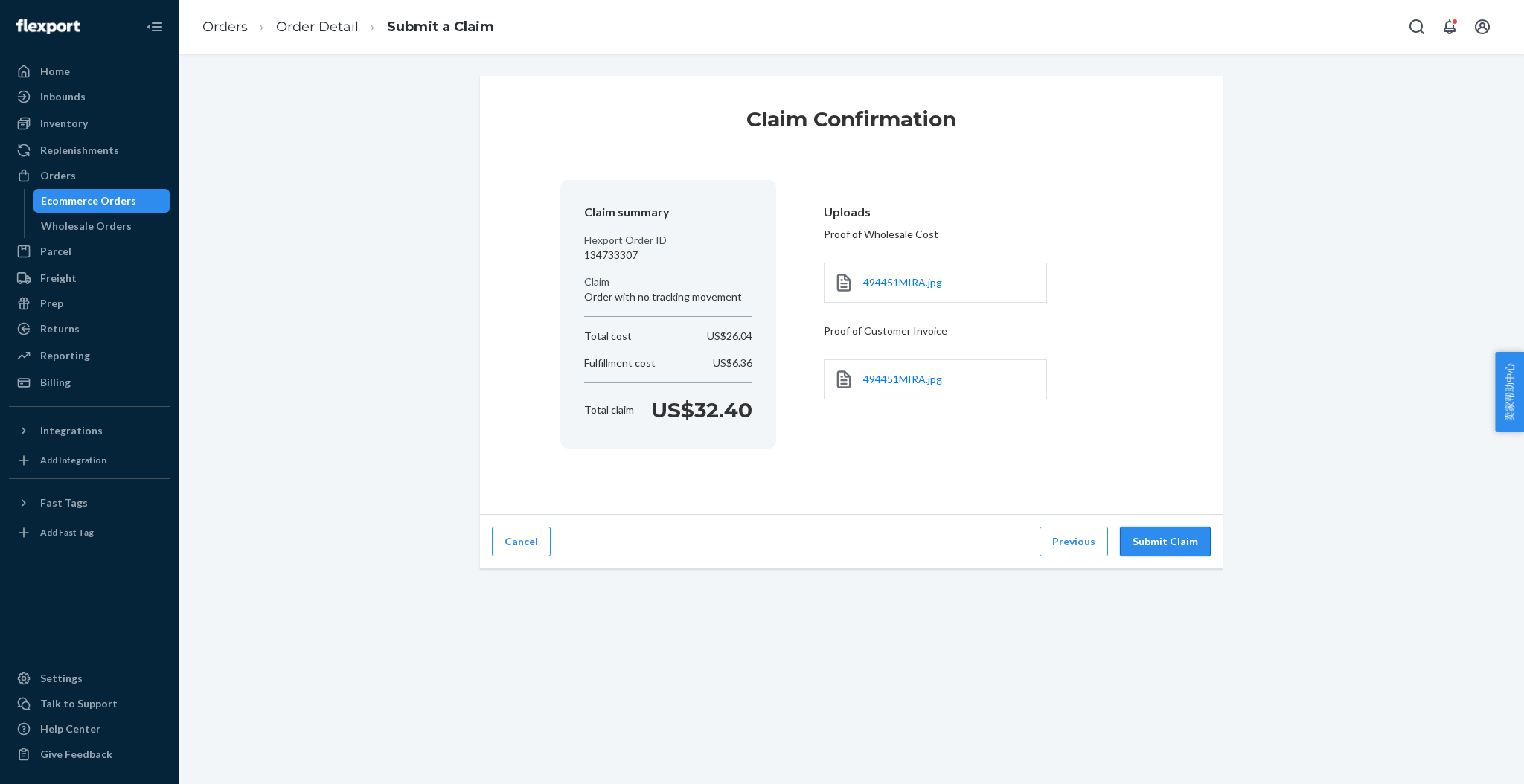
click at [1141, 543] on button "Submit Claim" at bounding box center [1166, 541] width 91 height 29
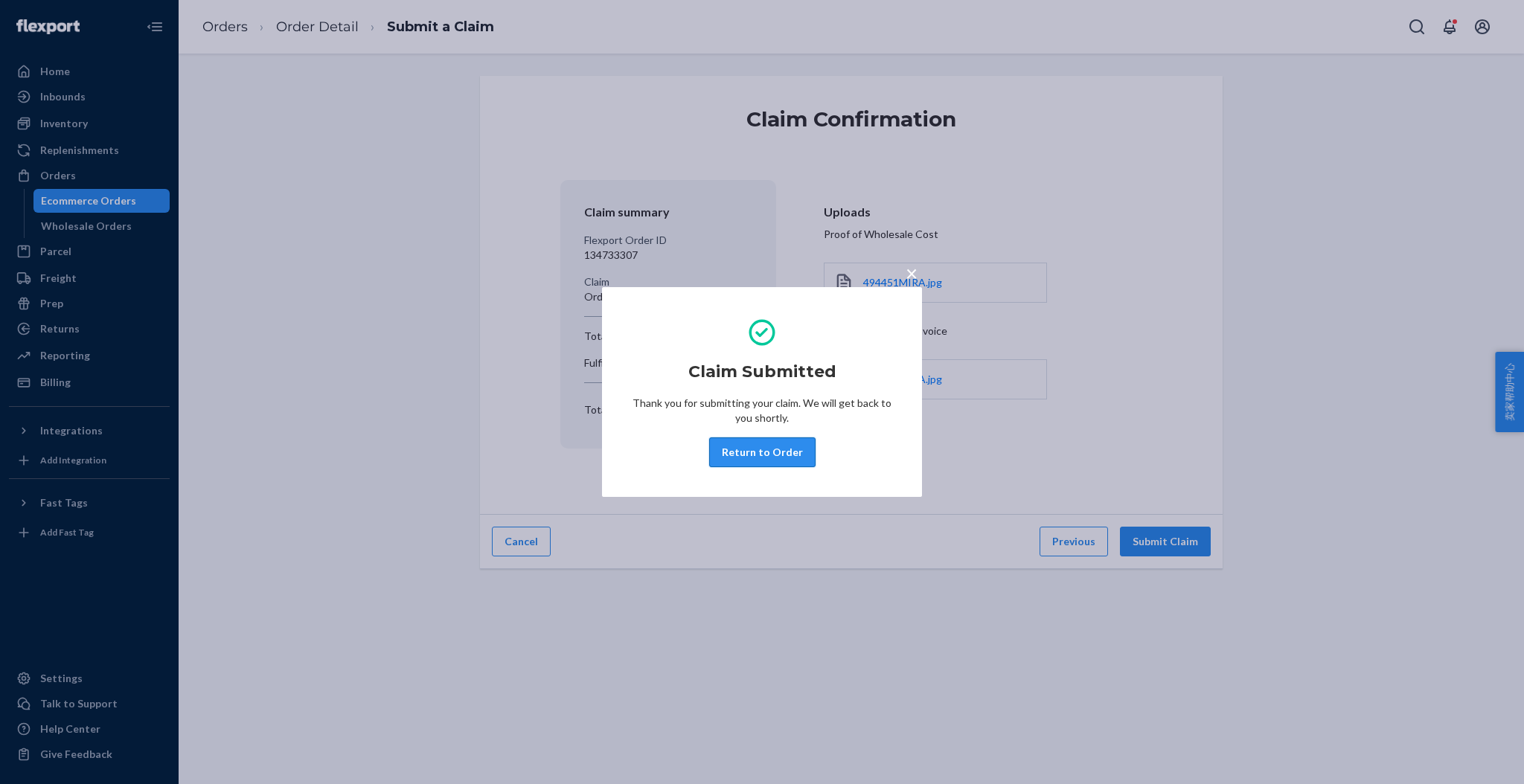
click at [741, 459] on button "Return to Order" at bounding box center [762, 452] width 106 height 29
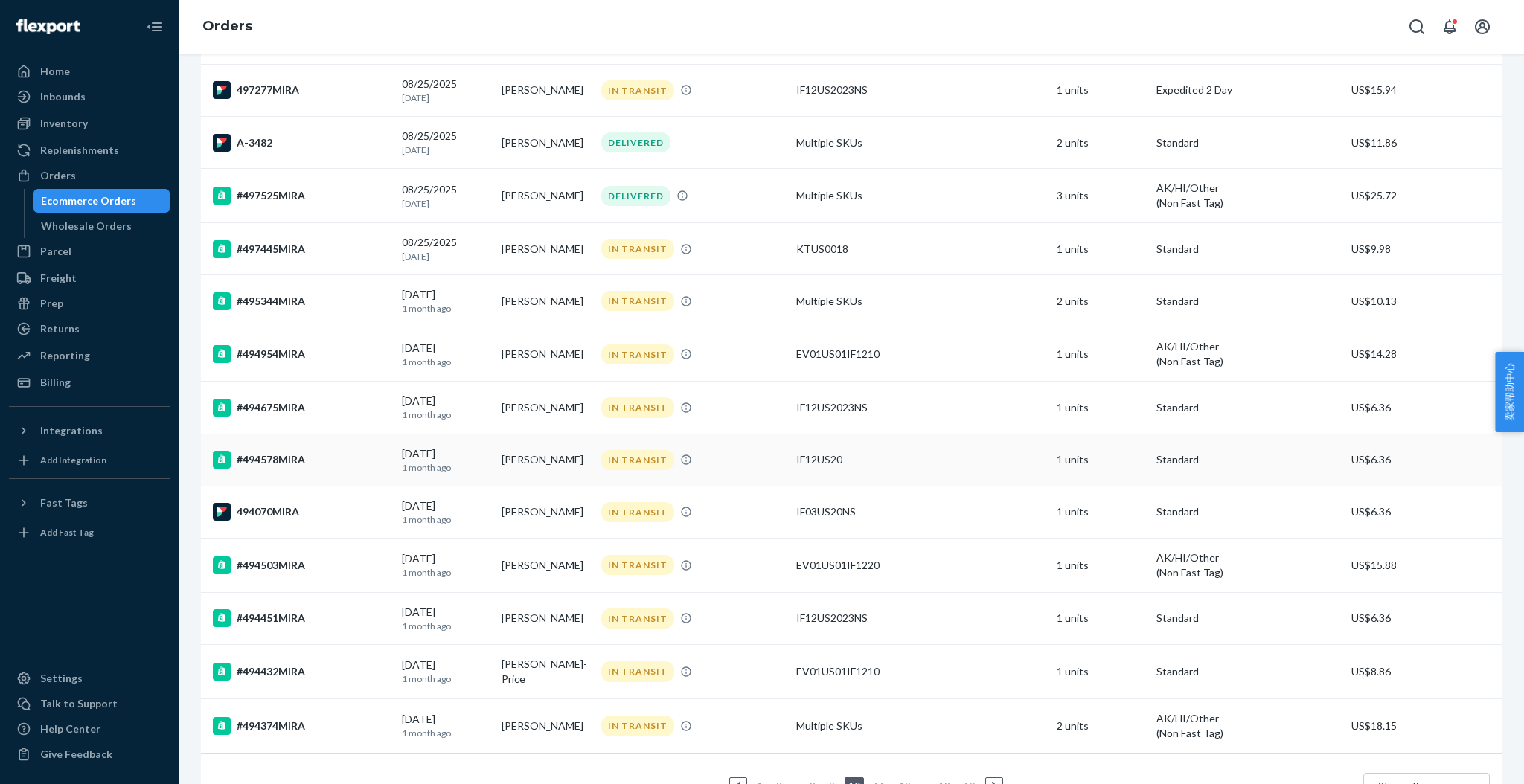
scroll to position [836, 0]
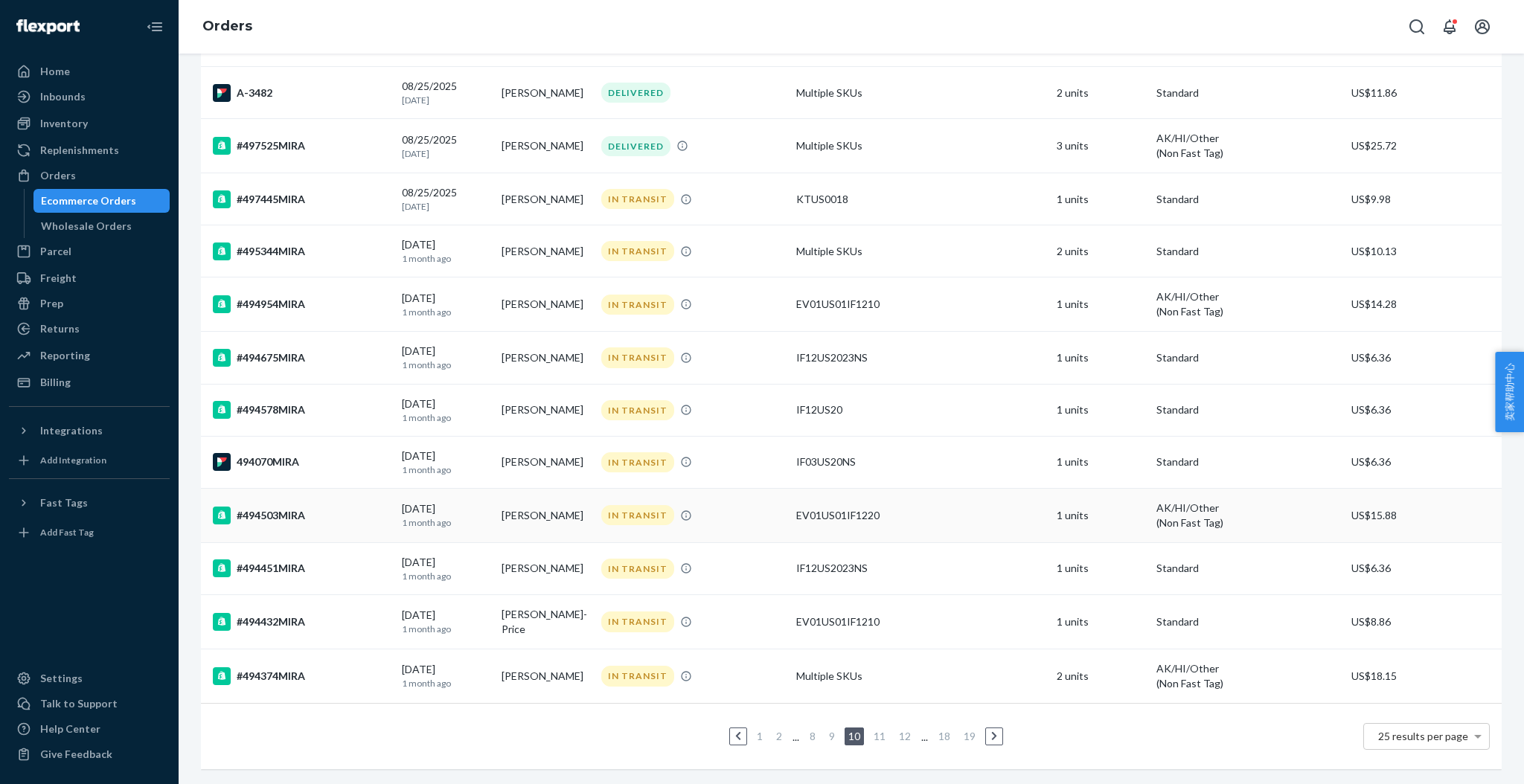
click at [277, 506] on div "#494503MIRA" at bounding box center [301, 515] width 177 height 18
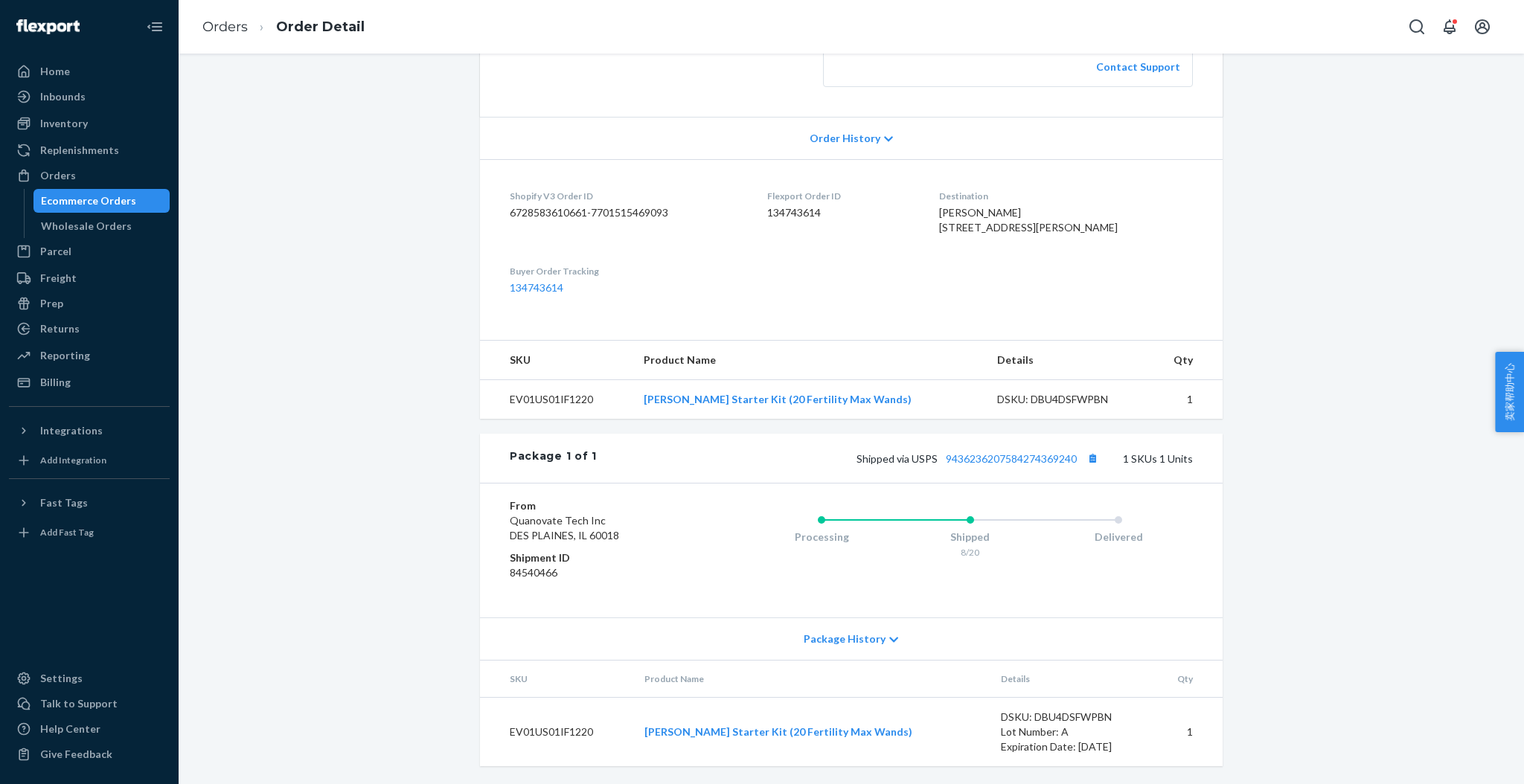
scroll to position [345, 0]
click at [996, 458] on link "9436236207584274369240" at bounding box center [1012, 458] width 131 height 13
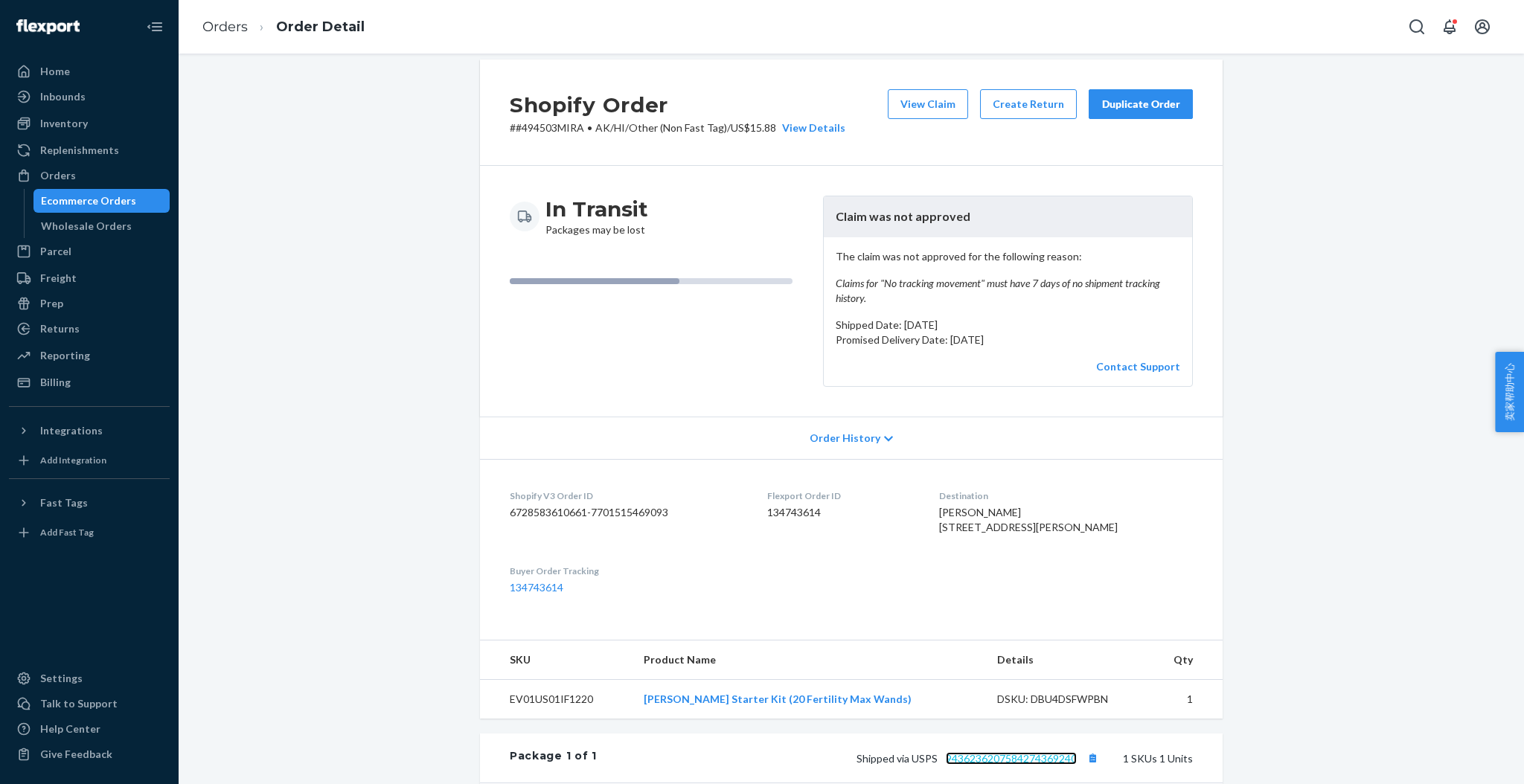
scroll to position [0, 0]
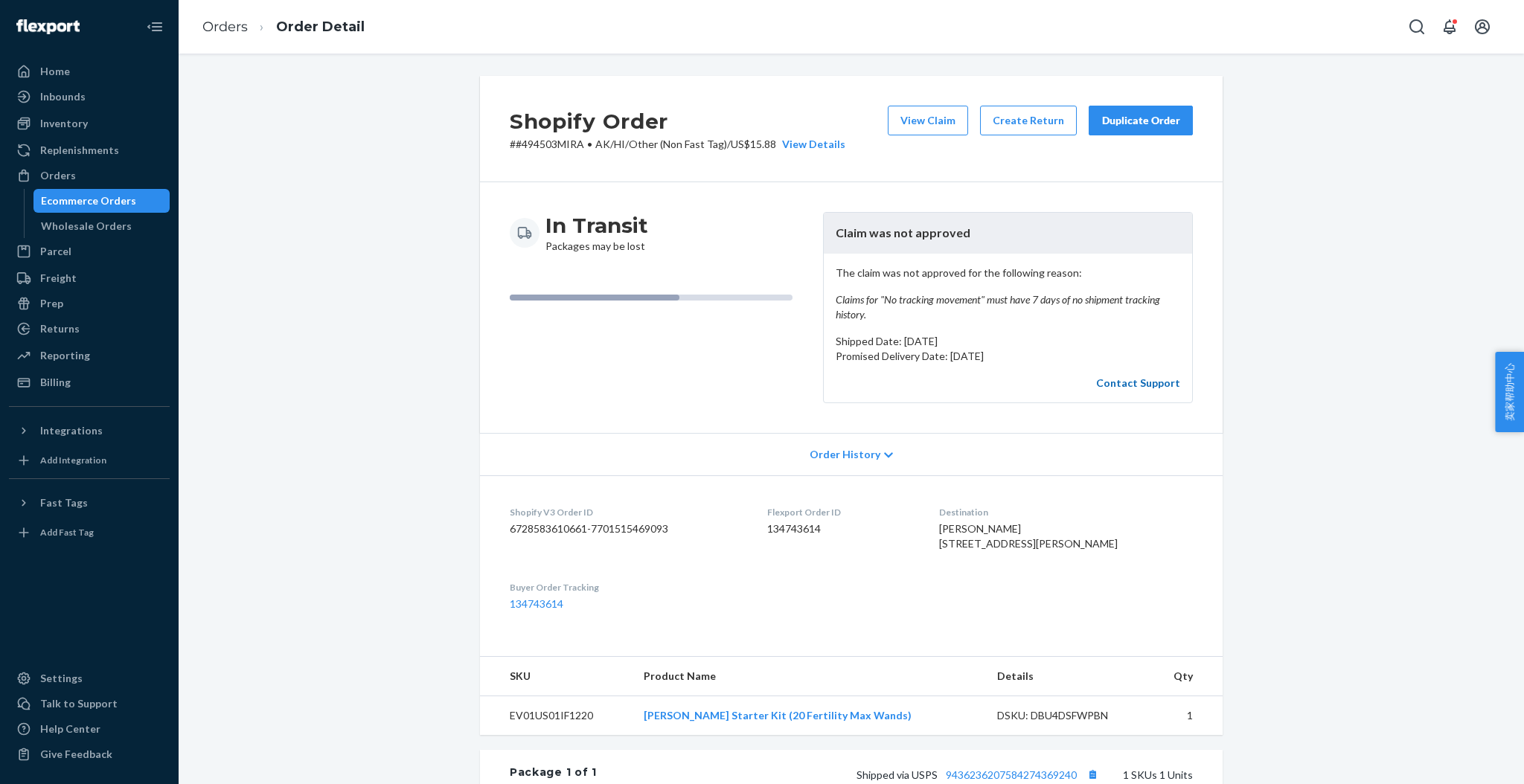
click at [1116, 384] on link "Contact Support" at bounding box center [1139, 382] width 84 height 13
drag, startPoint x: 578, startPoint y: 145, endPoint x: 516, endPoint y: 159, distance: 63.6
click at [516, 159] on div "Shopify Order # #494503MIRA • AK/HI/Other (Non Fast Tag) / US$15.88 View Detail…" at bounding box center [851, 129] width 743 height 106
copy p "494503MIRA"
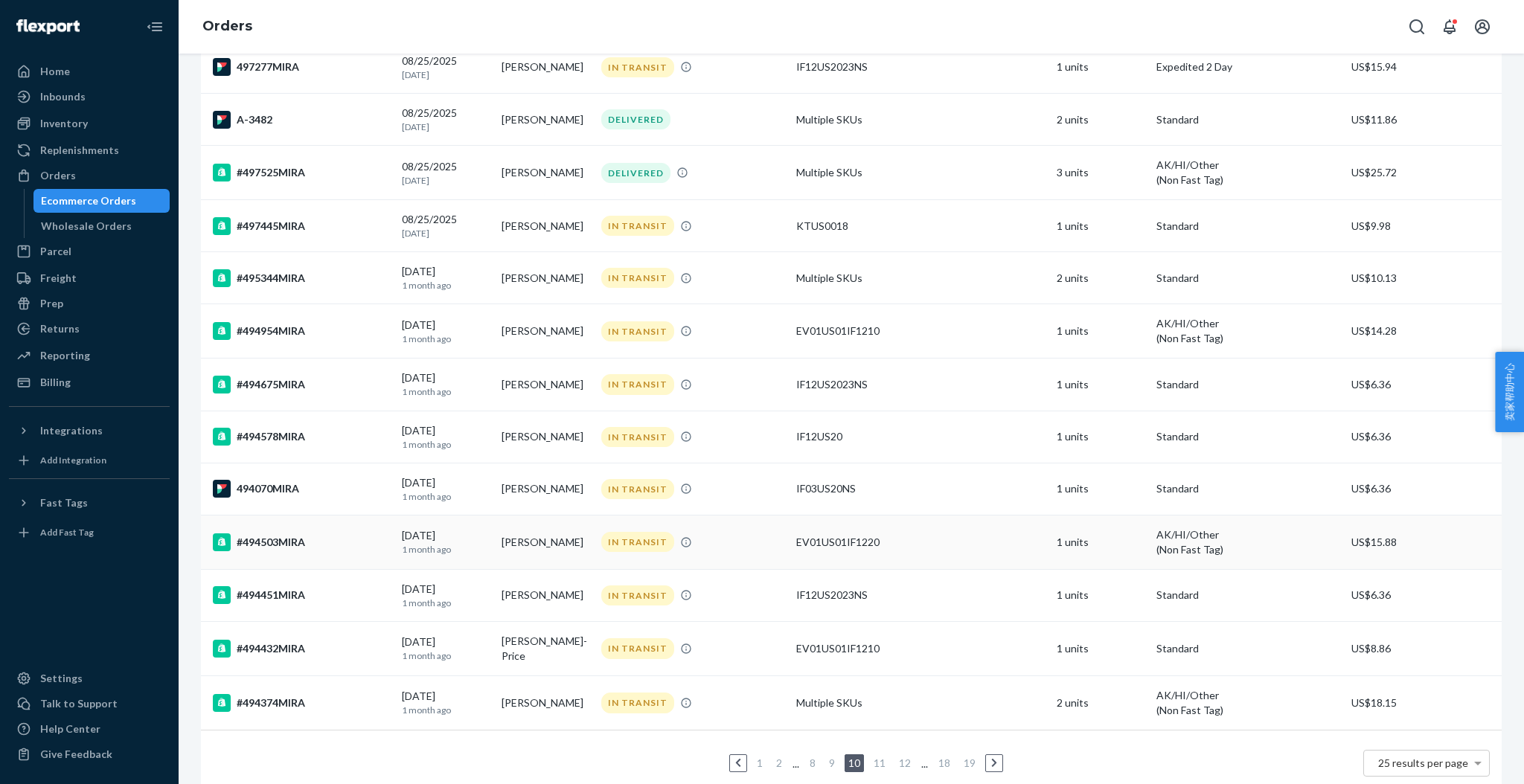
scroll to position [836, 0]
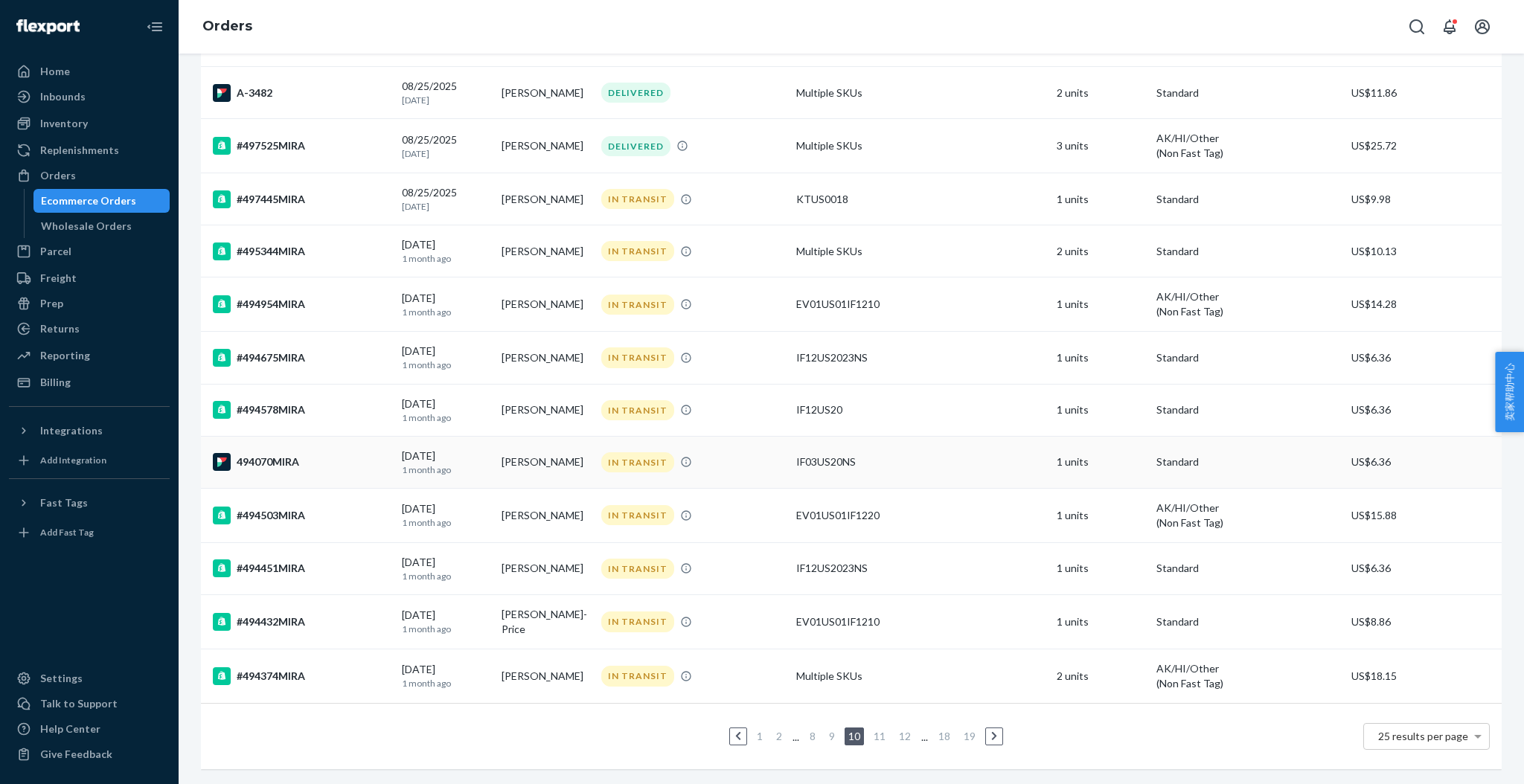
click at [299, 453] on div "494070MIRA" at bounding box center [301, 462] width 177 height 18
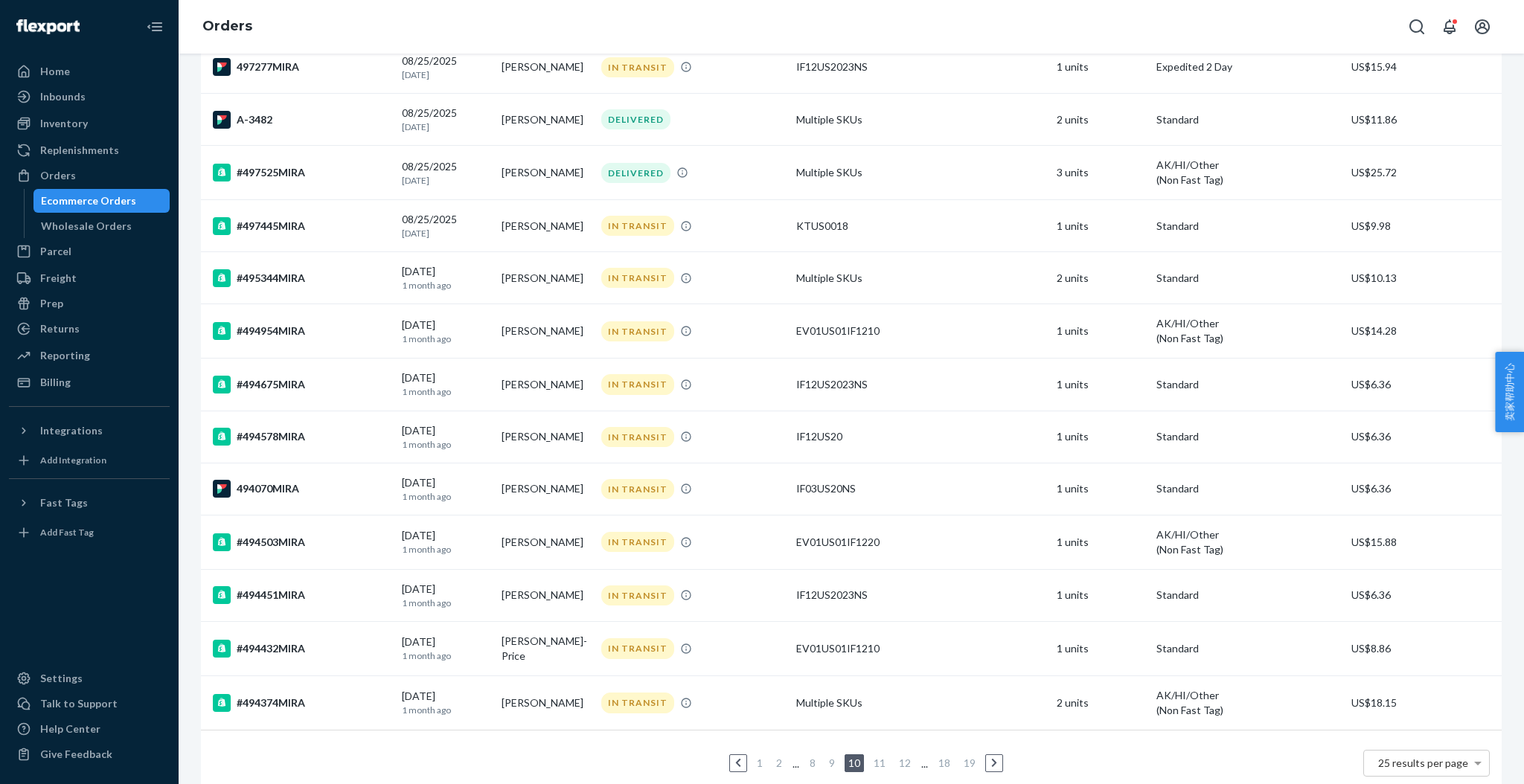
scroll to position [836, 0]
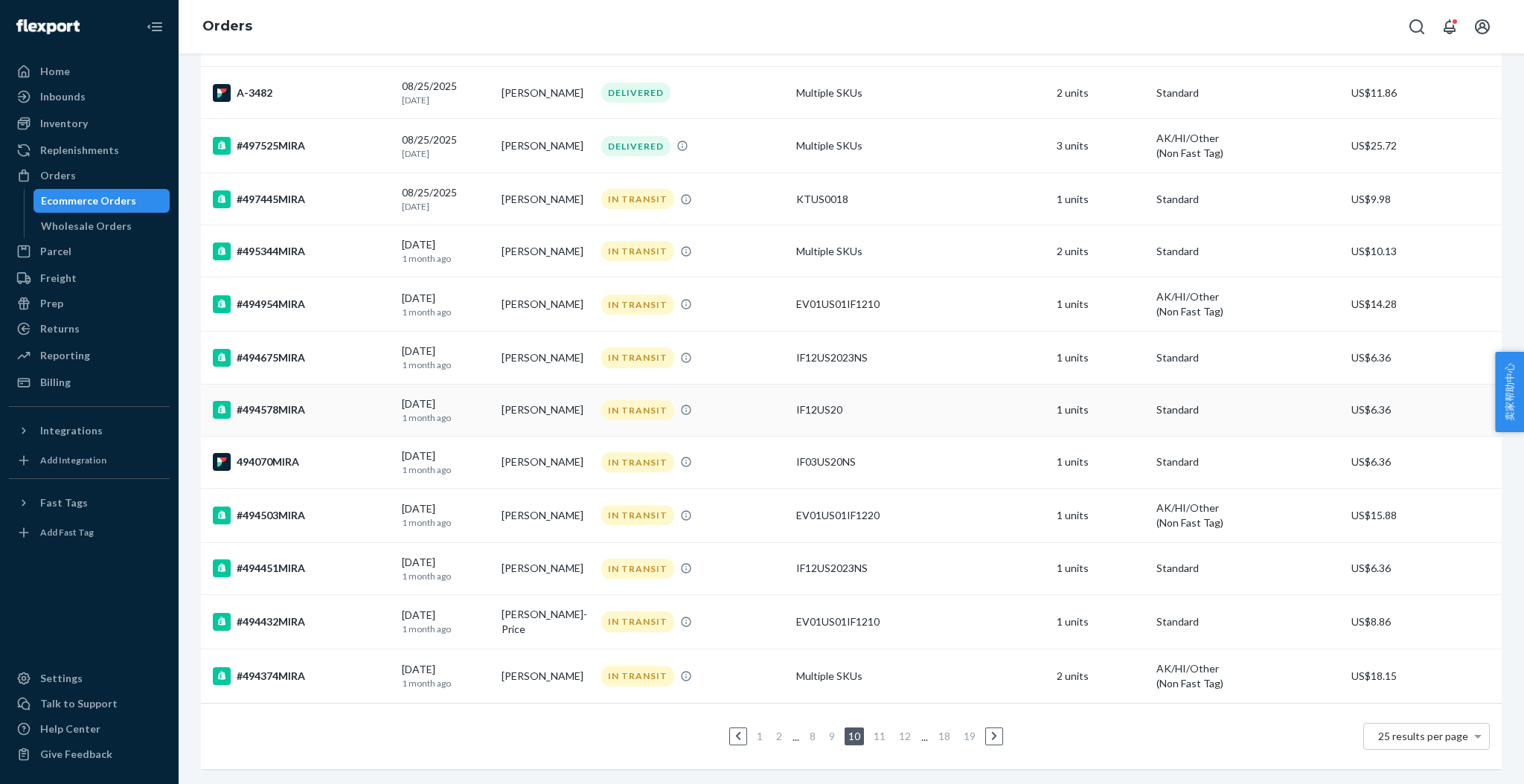
click at [289, 401] on div "#494578MIRA" at bounding box center [301, 410] width 177 height 18
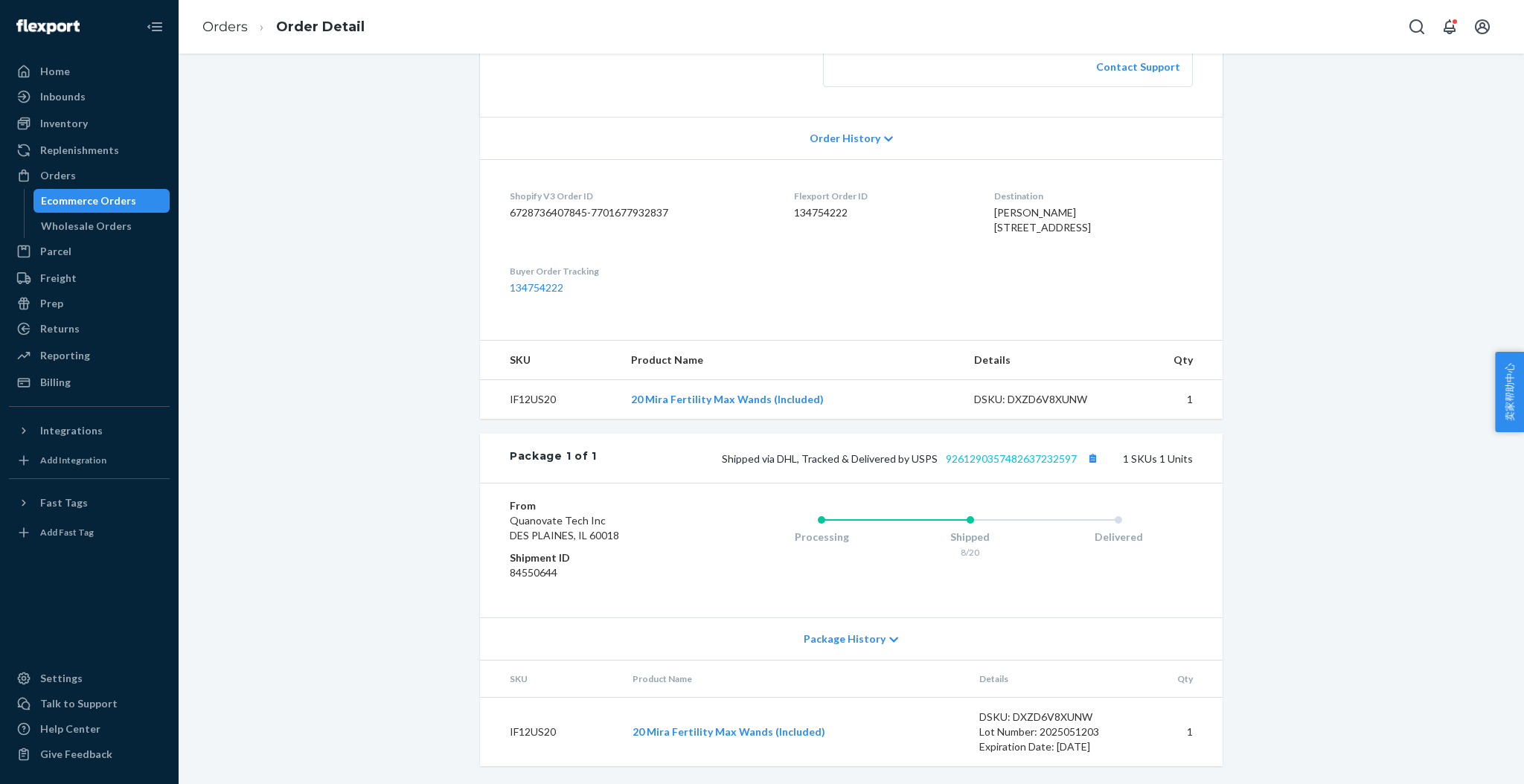
scroll to position [246, 0]
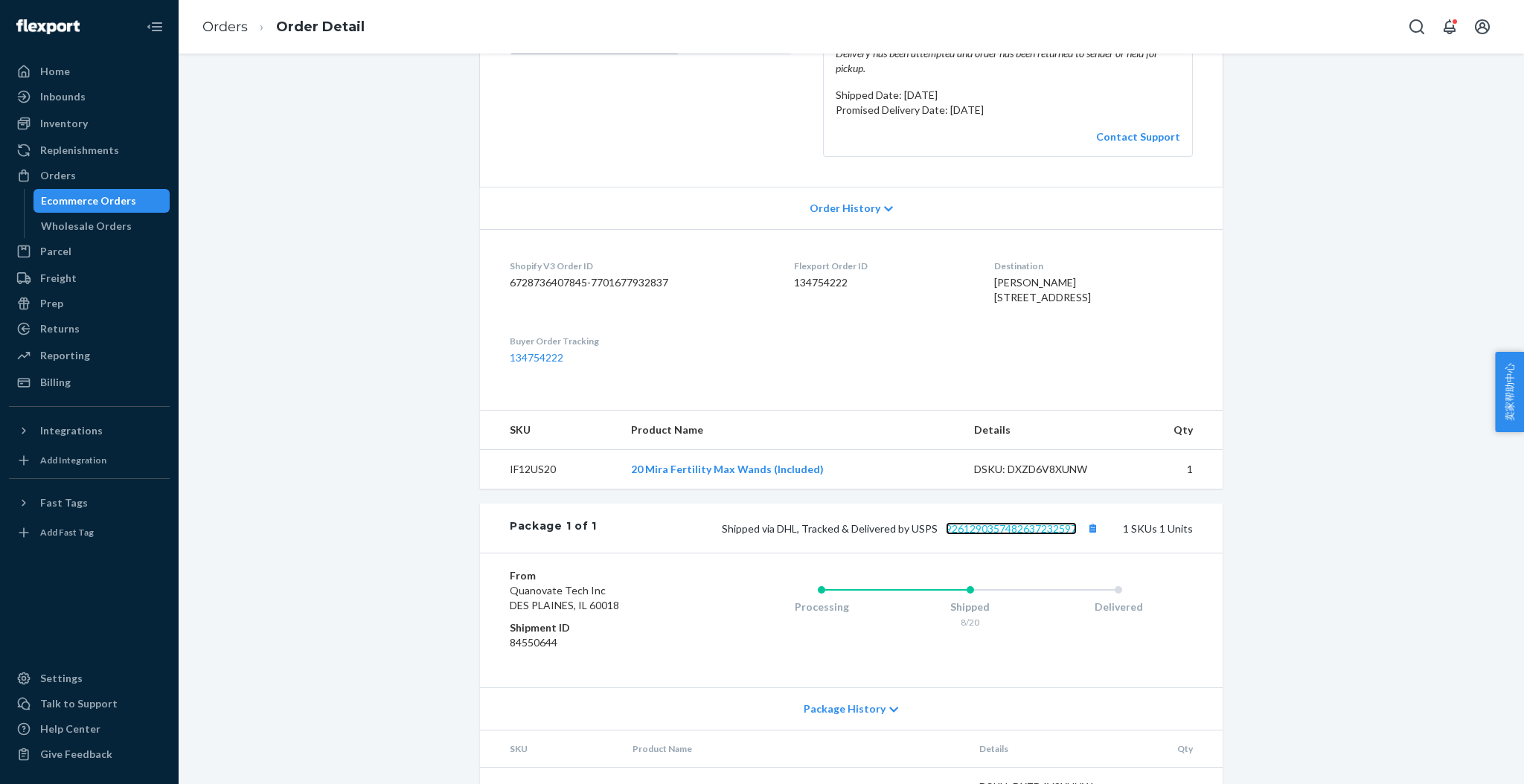
click at [1013, 535] on link "9261290357482637232597" at bounding box center [1012, 528] width 131 height 13
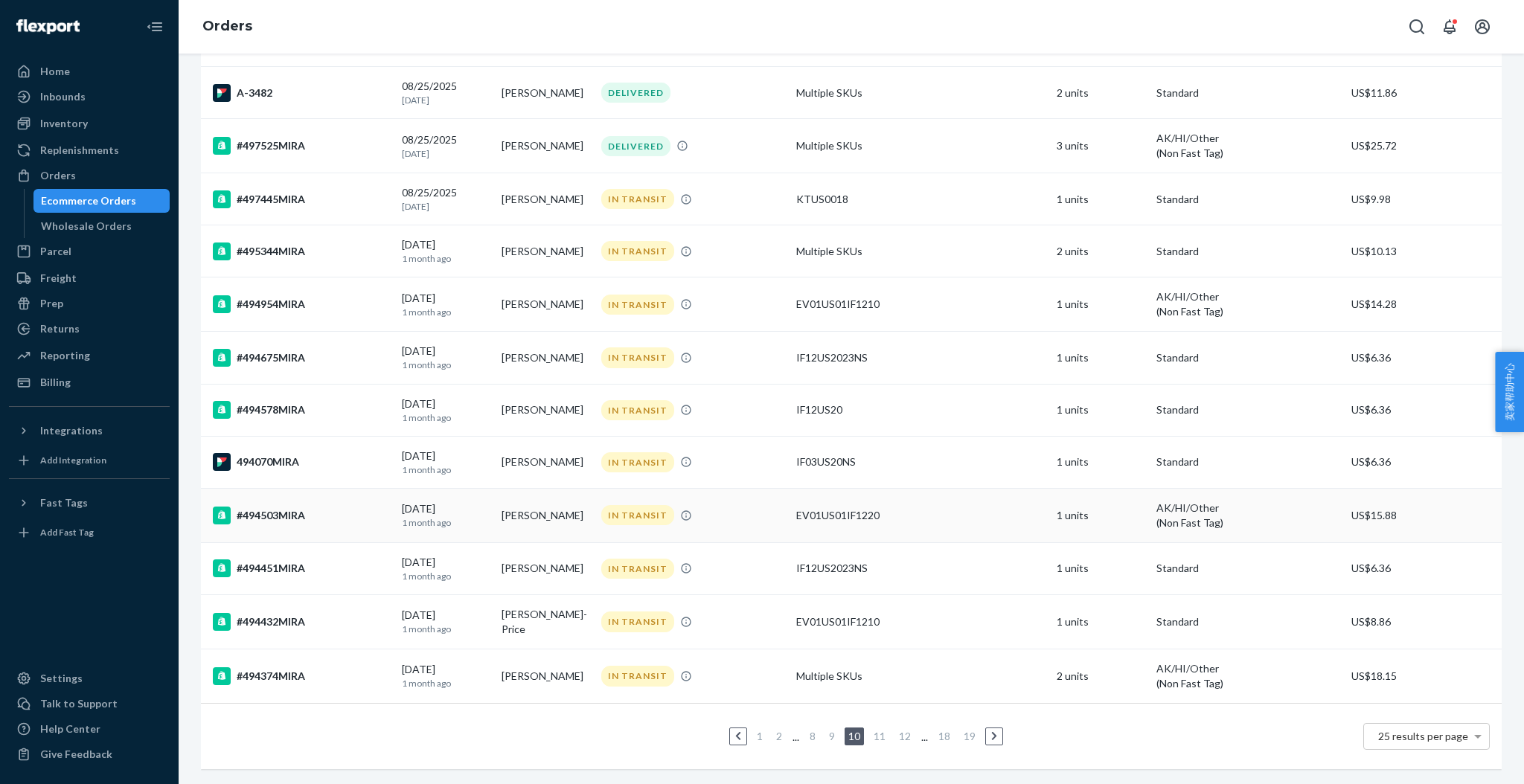
scroll to position [836, 0]
click at [287, 349] on div "#494675MIRA" at bounding box center [301, 358] width 177 height 18
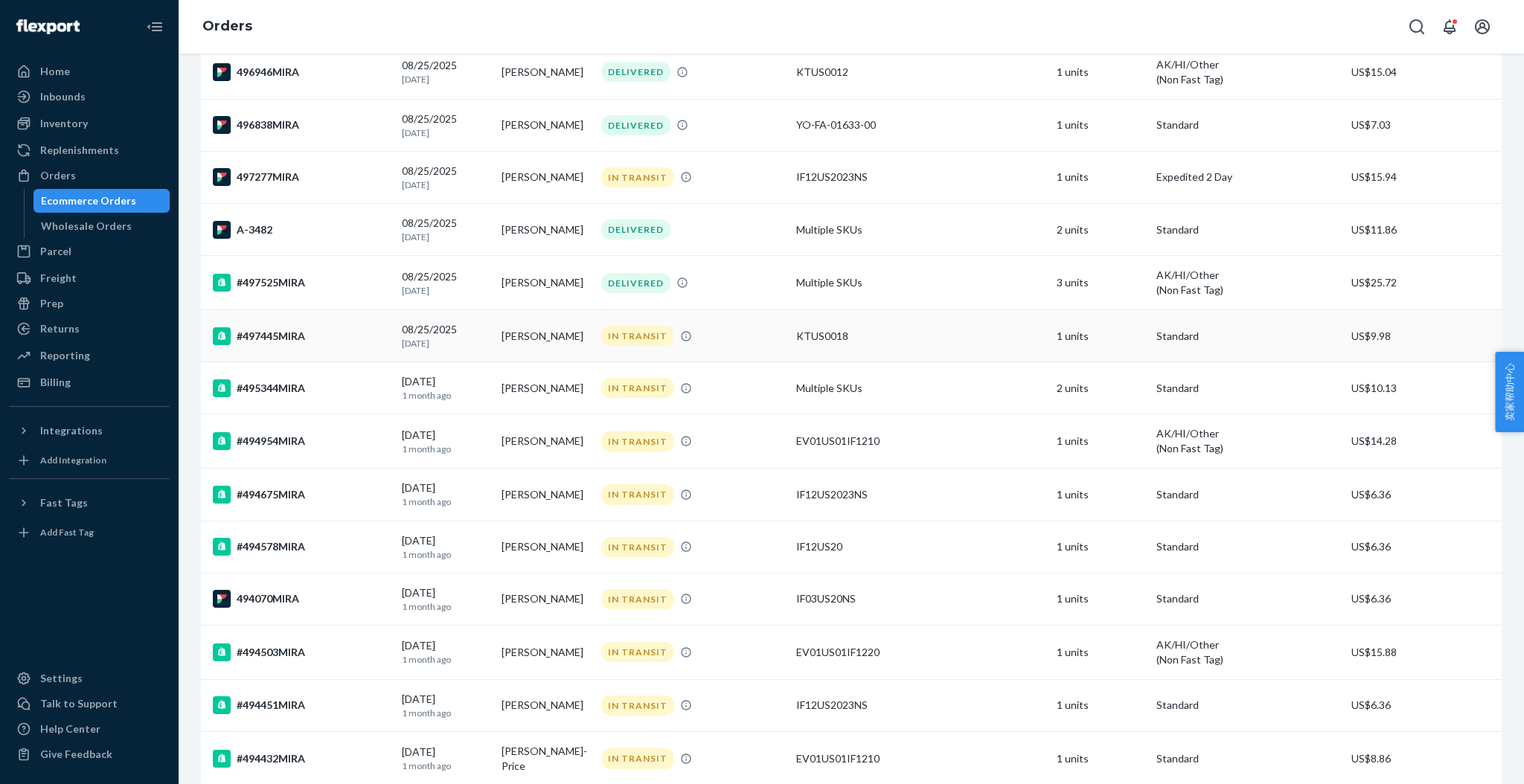
scroll to position [836, 0]
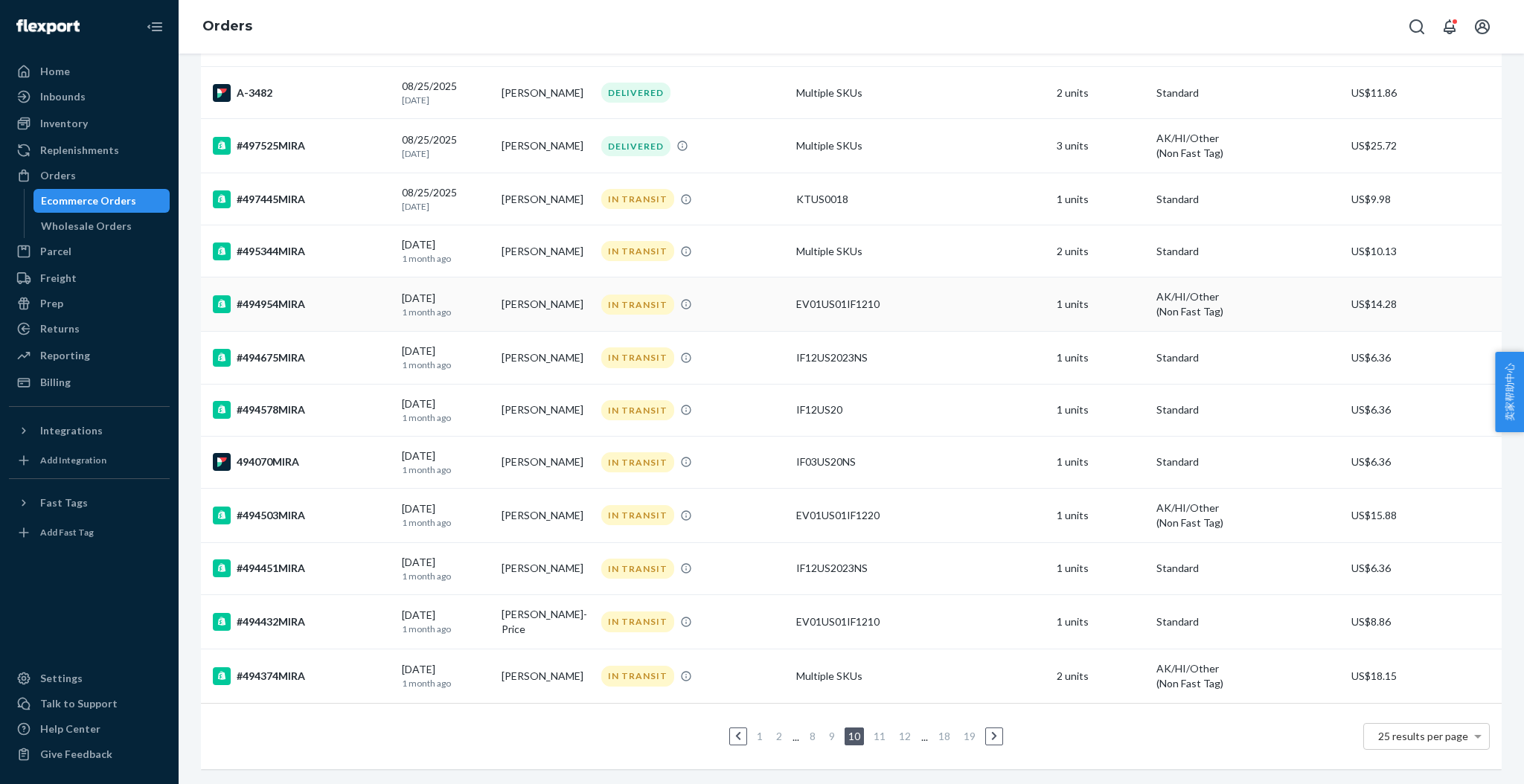
click at [263, 295] on div "#494954MIRA" at bounding box center [301, 304] width 177 height 18
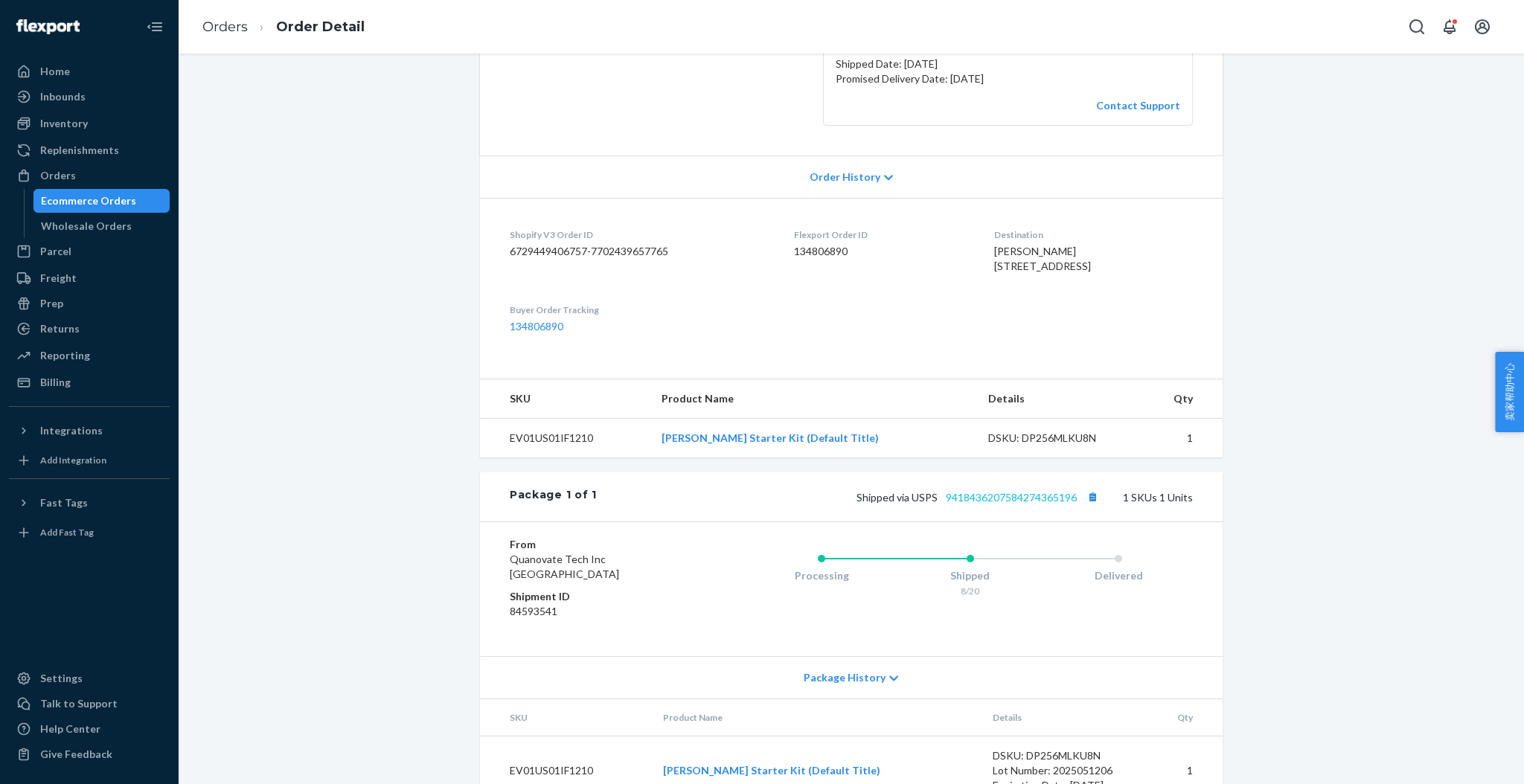
scroll to position [298, 0]
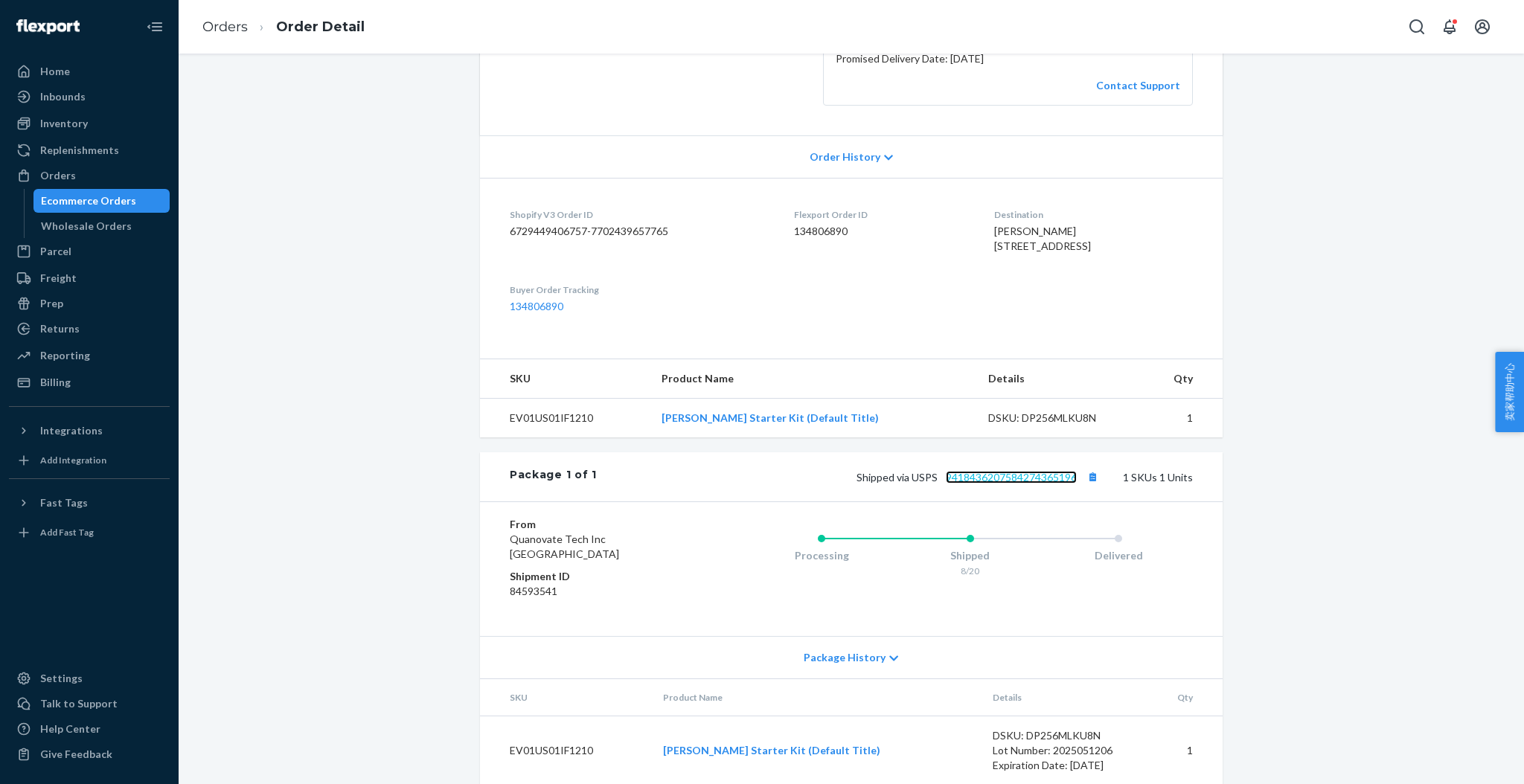
click at [1003, 484] on link "9418436207584274365196" at bounding box center [1012, 477] width 131 height 13
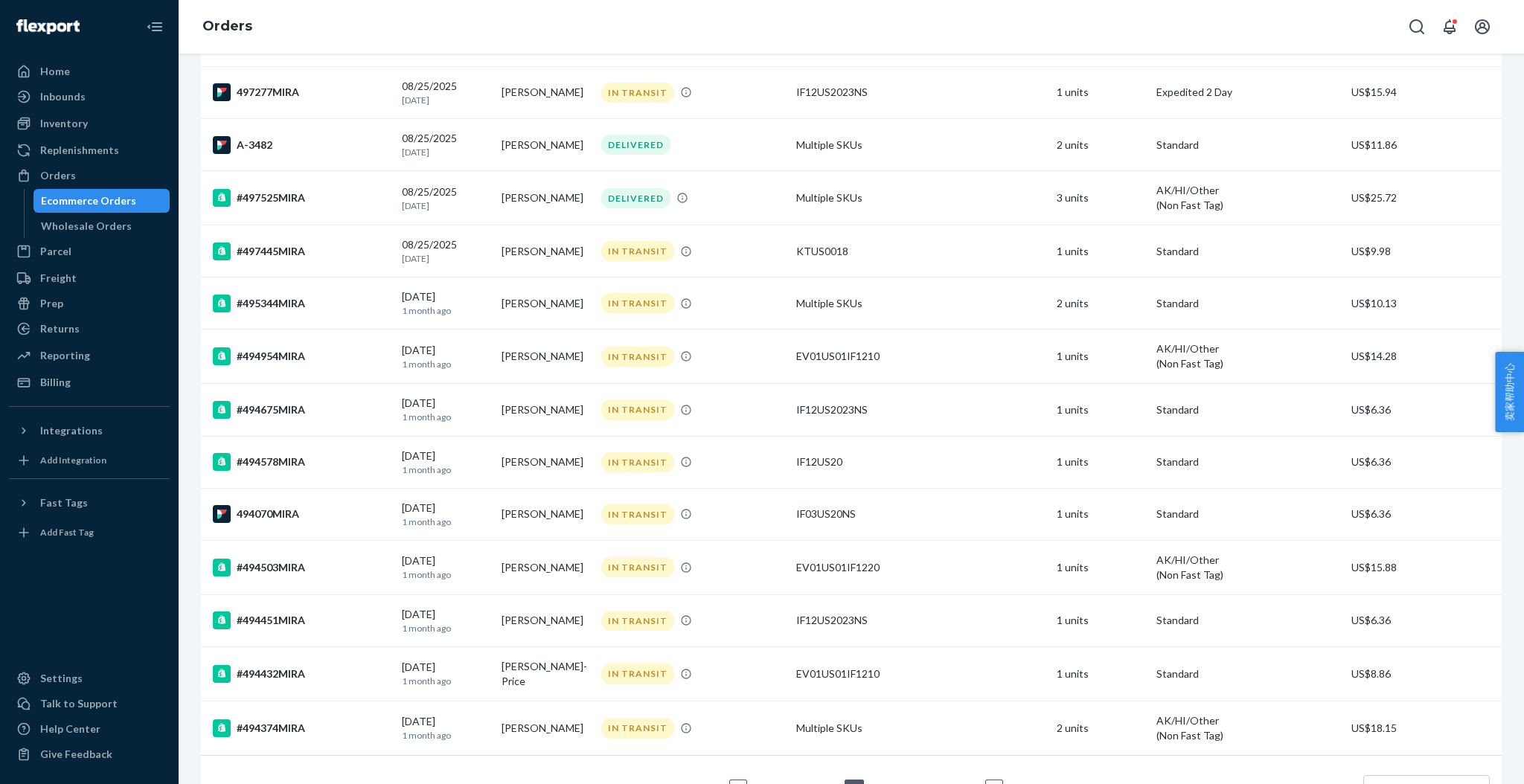
scroll to position [793, 0]
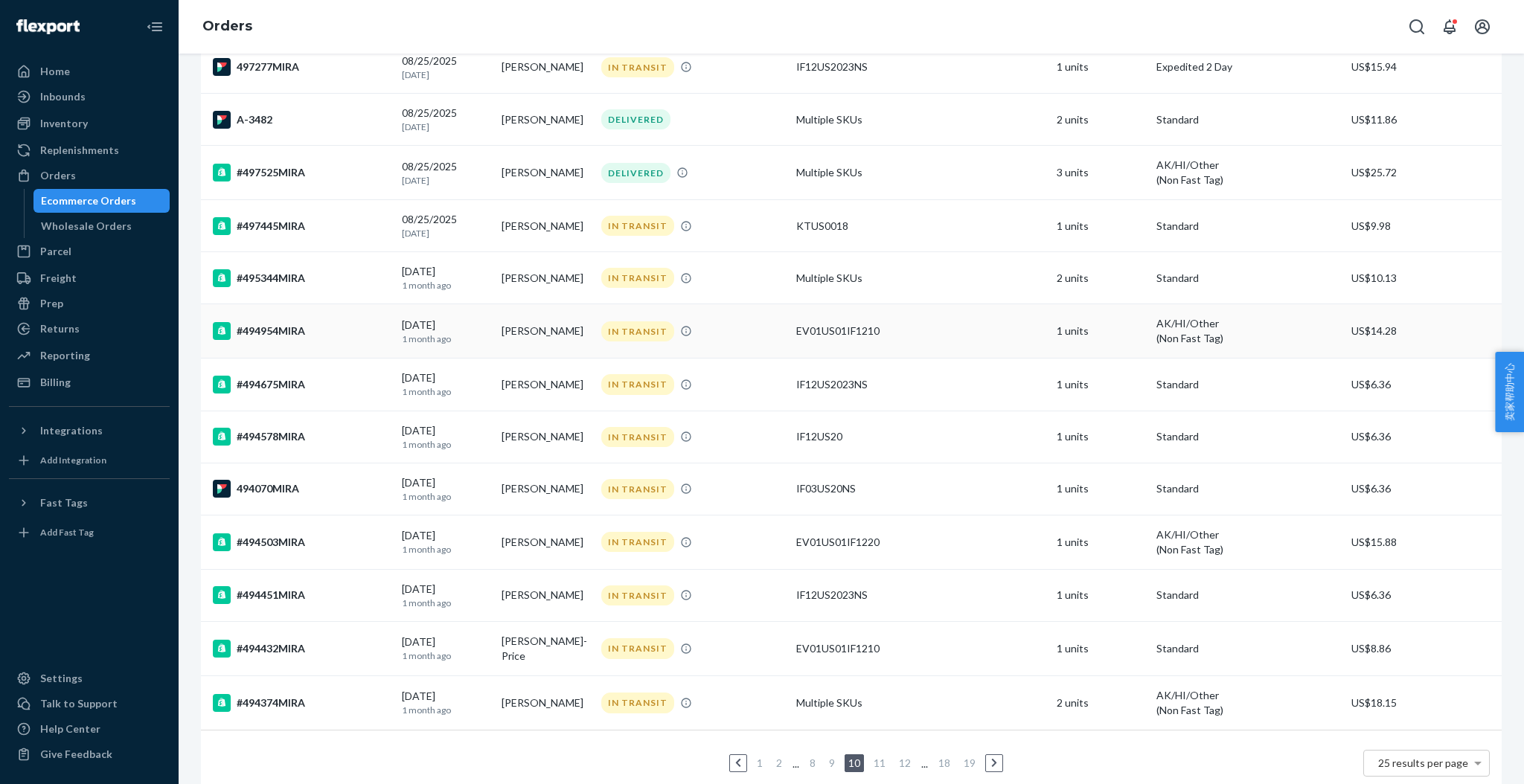
click at [293, 333] on div "#494954MIRA" at bounding box center [301, 331] width 177 height 18
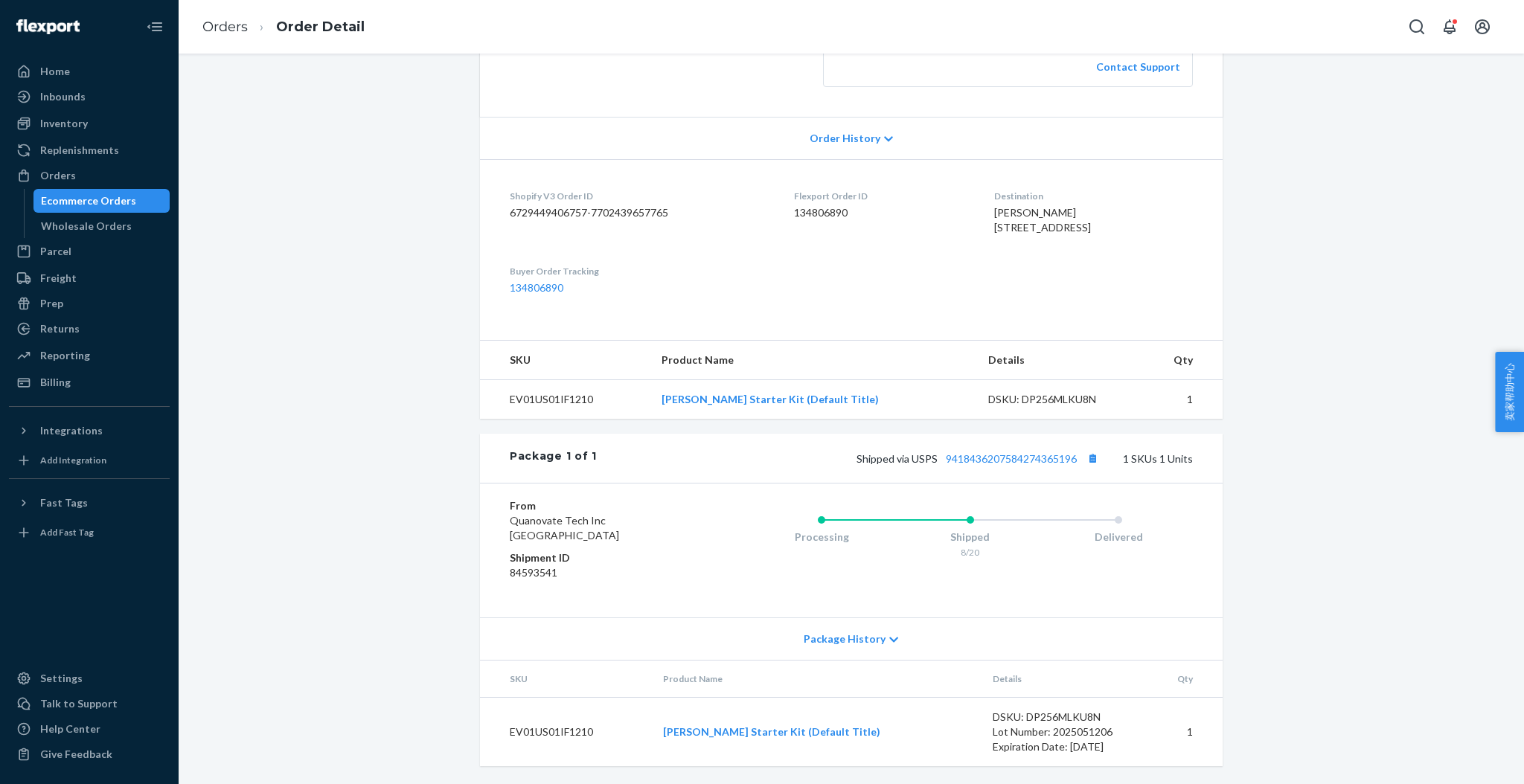
scroll to position [345, 0]
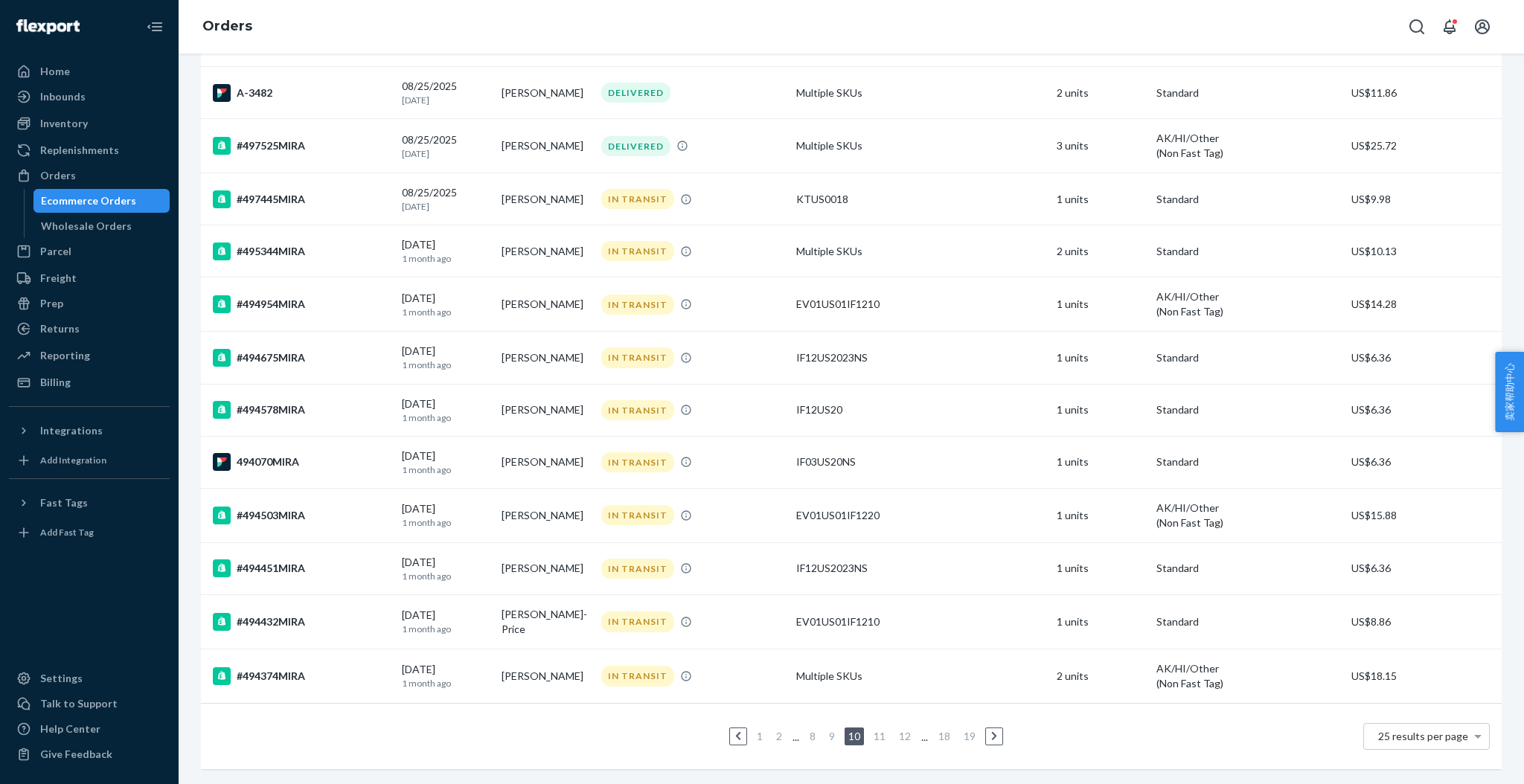
scroll to position [836, 0]
click at [279, 295] on div "#494954MIRA" at bounding box center [301, 304] width 177 height 18
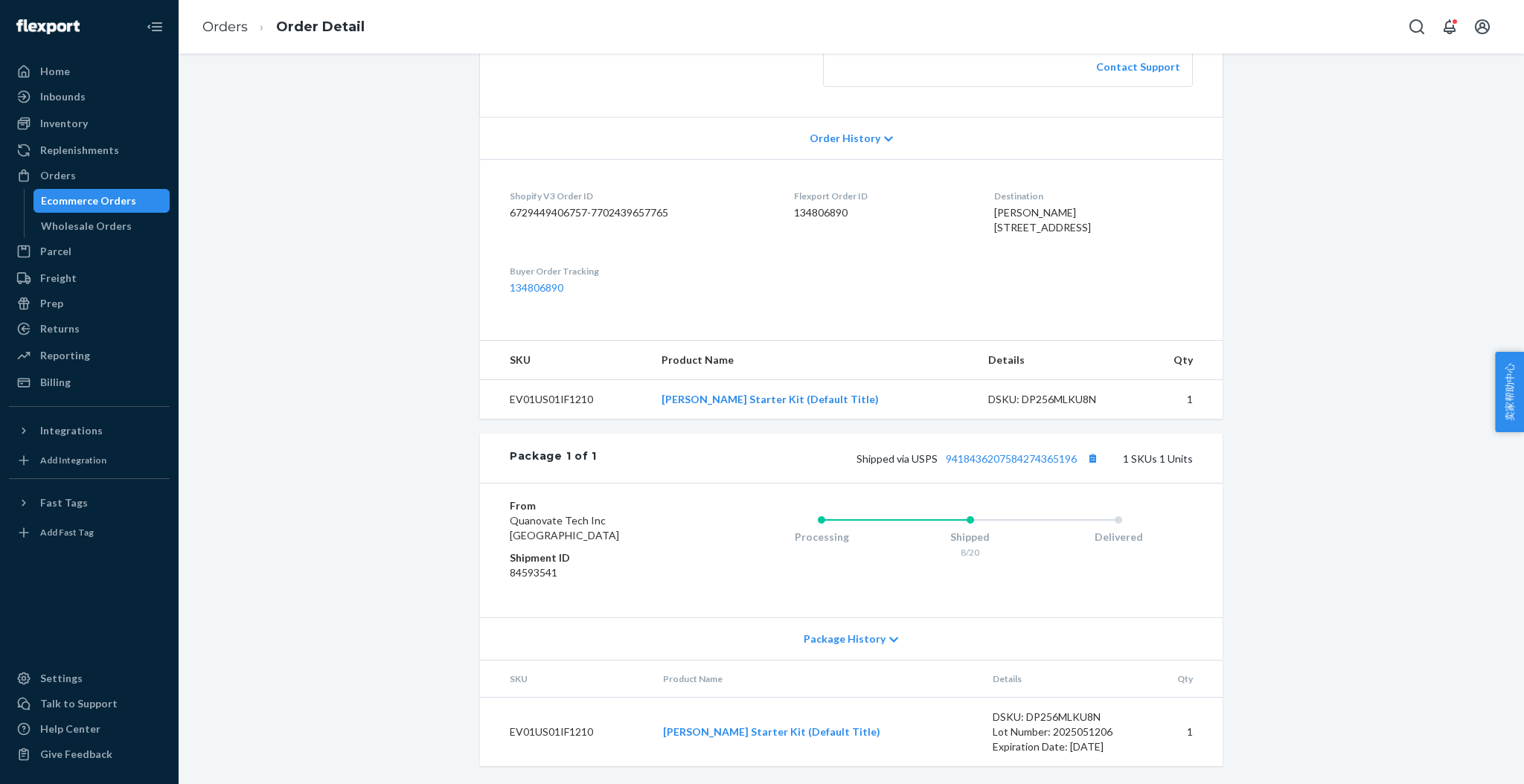
scroll to position [345, 0]
click at [1018, 457] on link "9418436207584274365196" at bounding box center [1012, 458] width 131 height 13
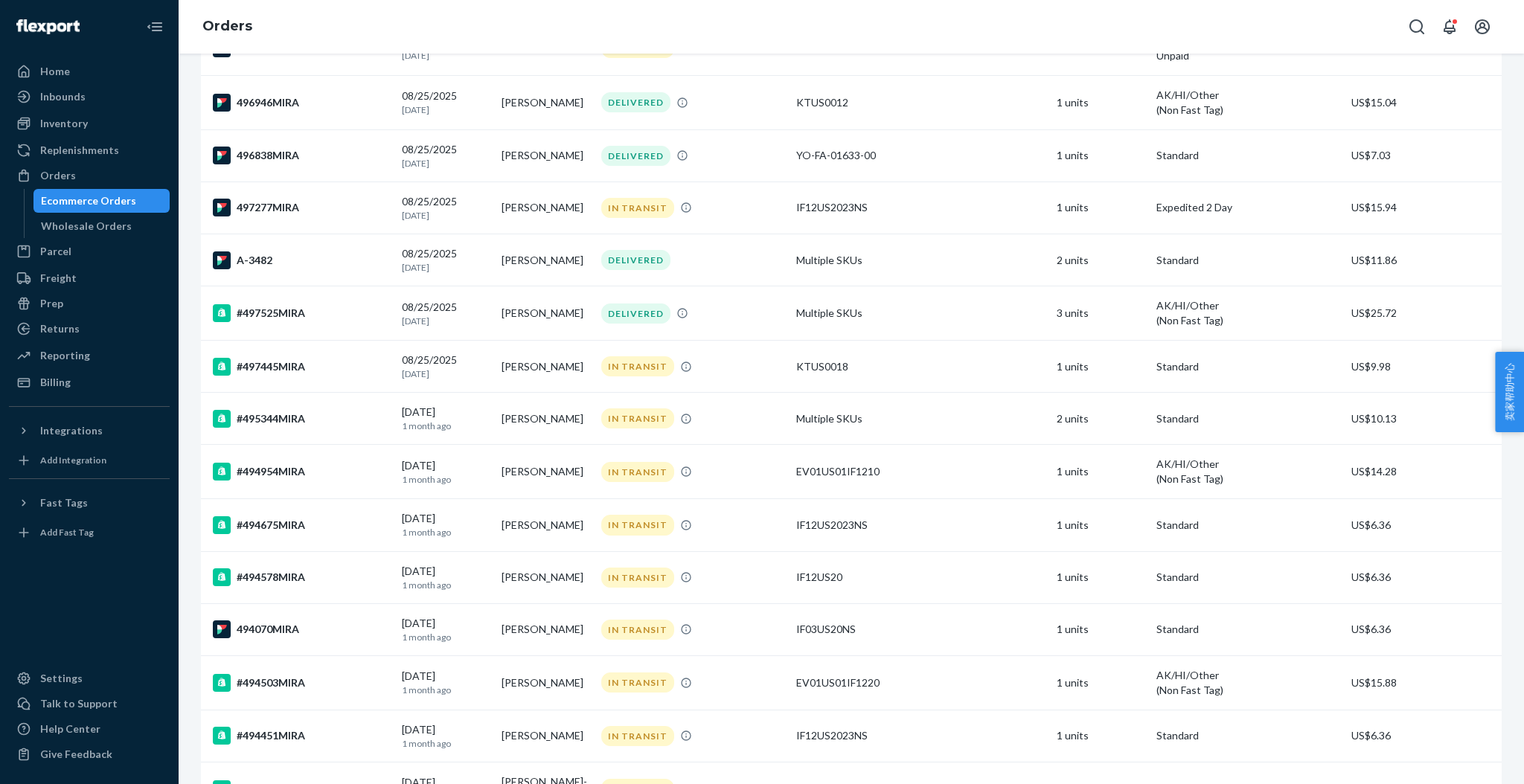
scroll to position [836, 0]
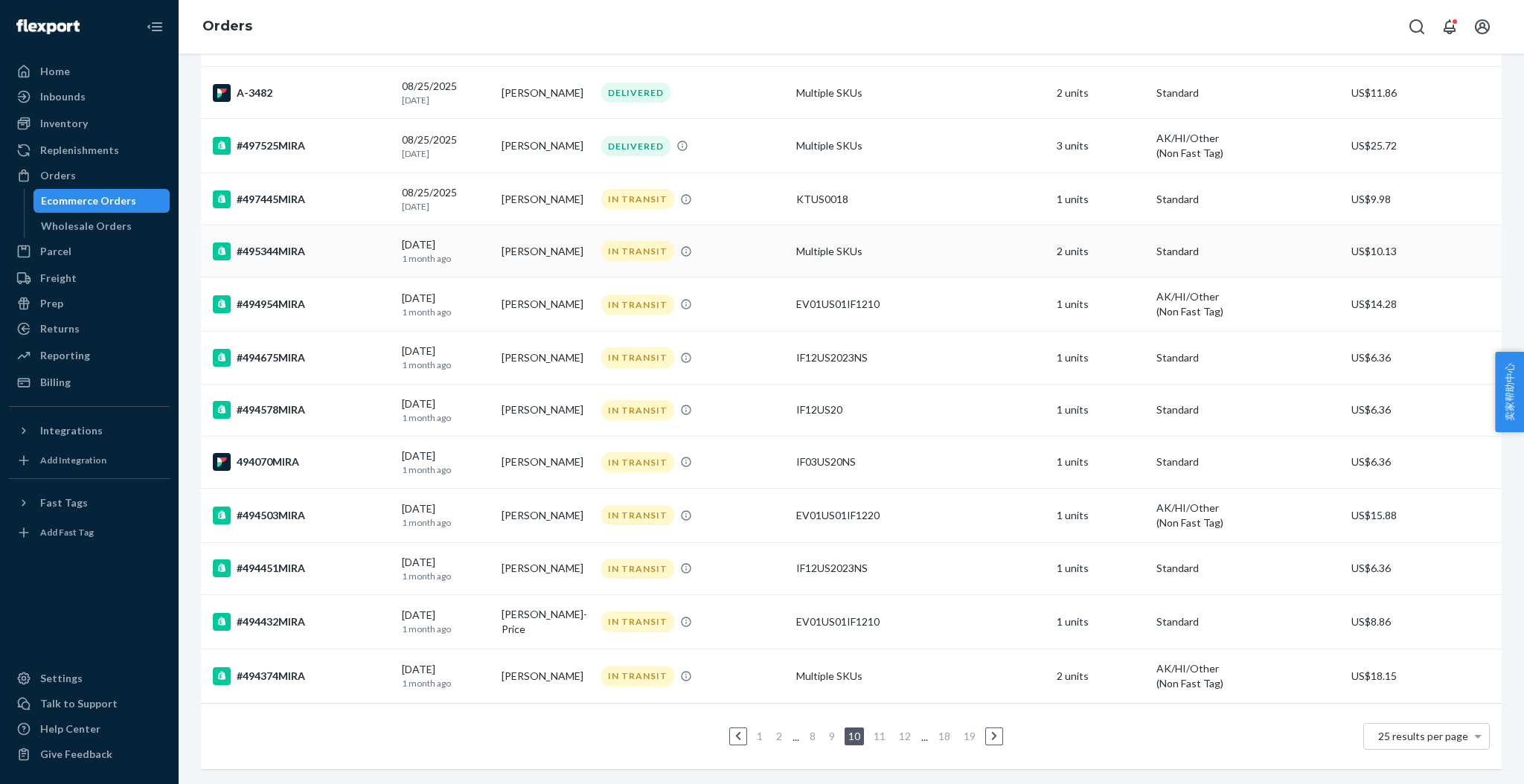
click at [301, 242] on div "#495344MIRA" at bounding box center [301, 251] width 177 height 18
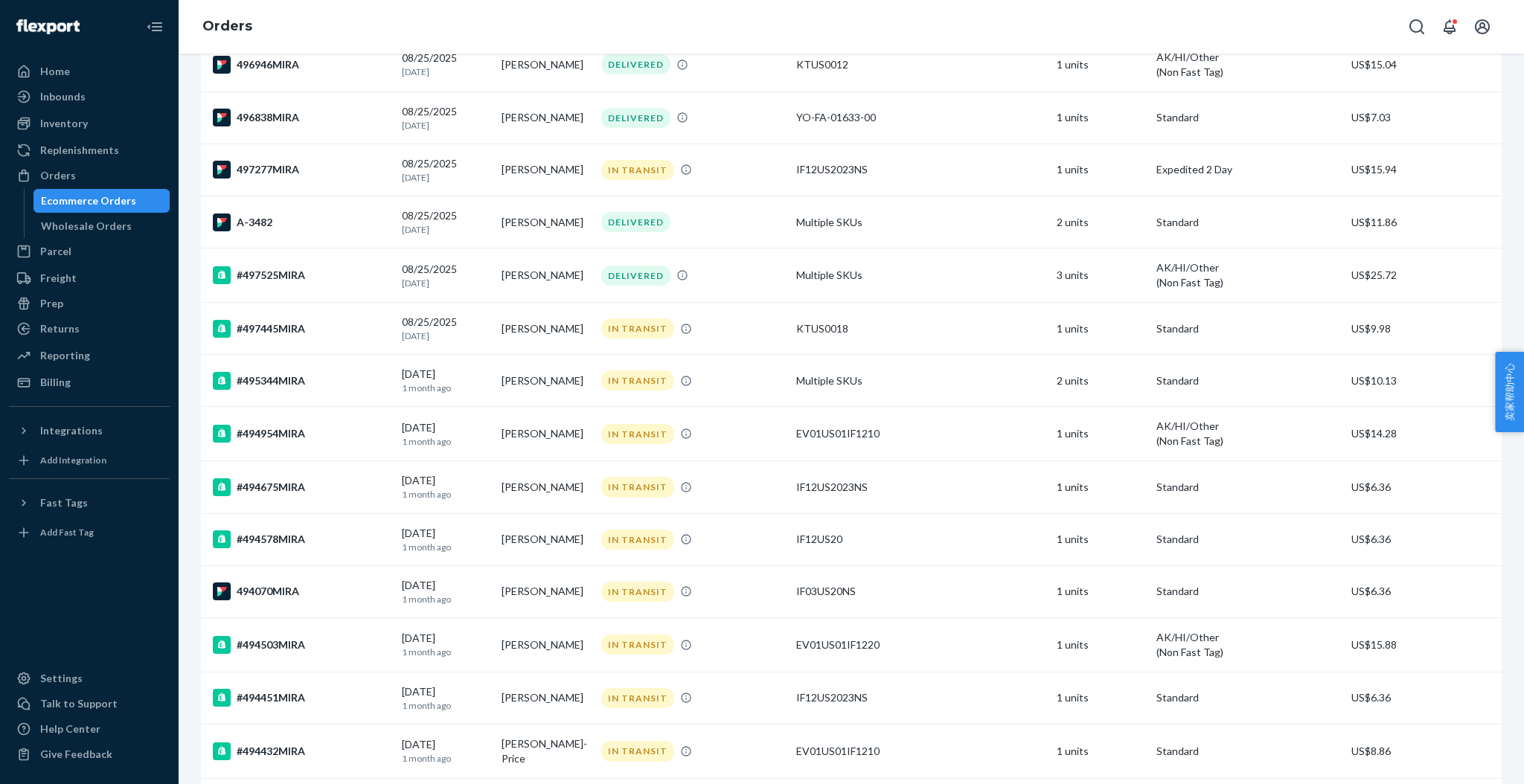
scroll to position [694, 0]
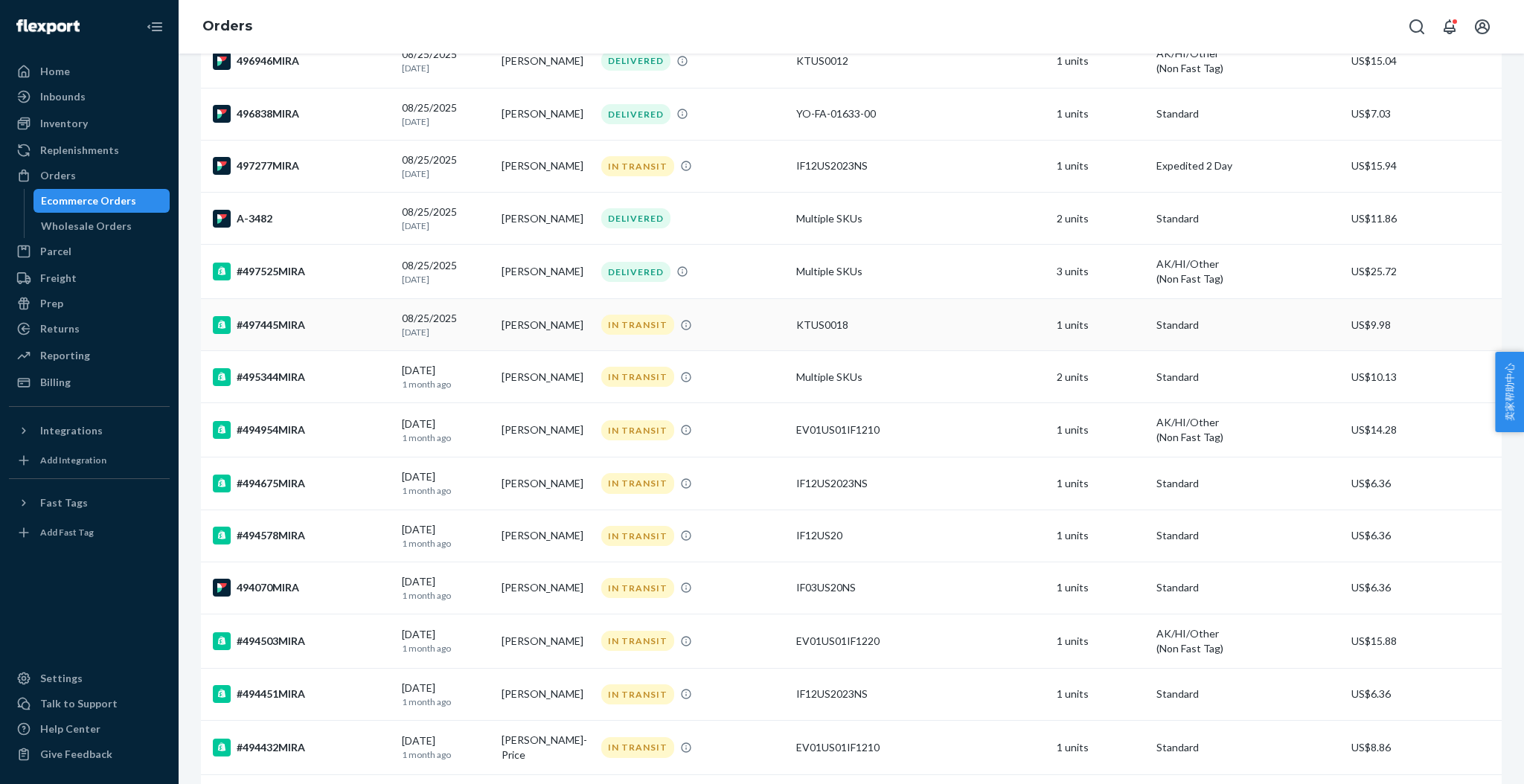
click at [280, 325] on div "#497445MIRA" at bounding box center [301, 325] width 177 height 18
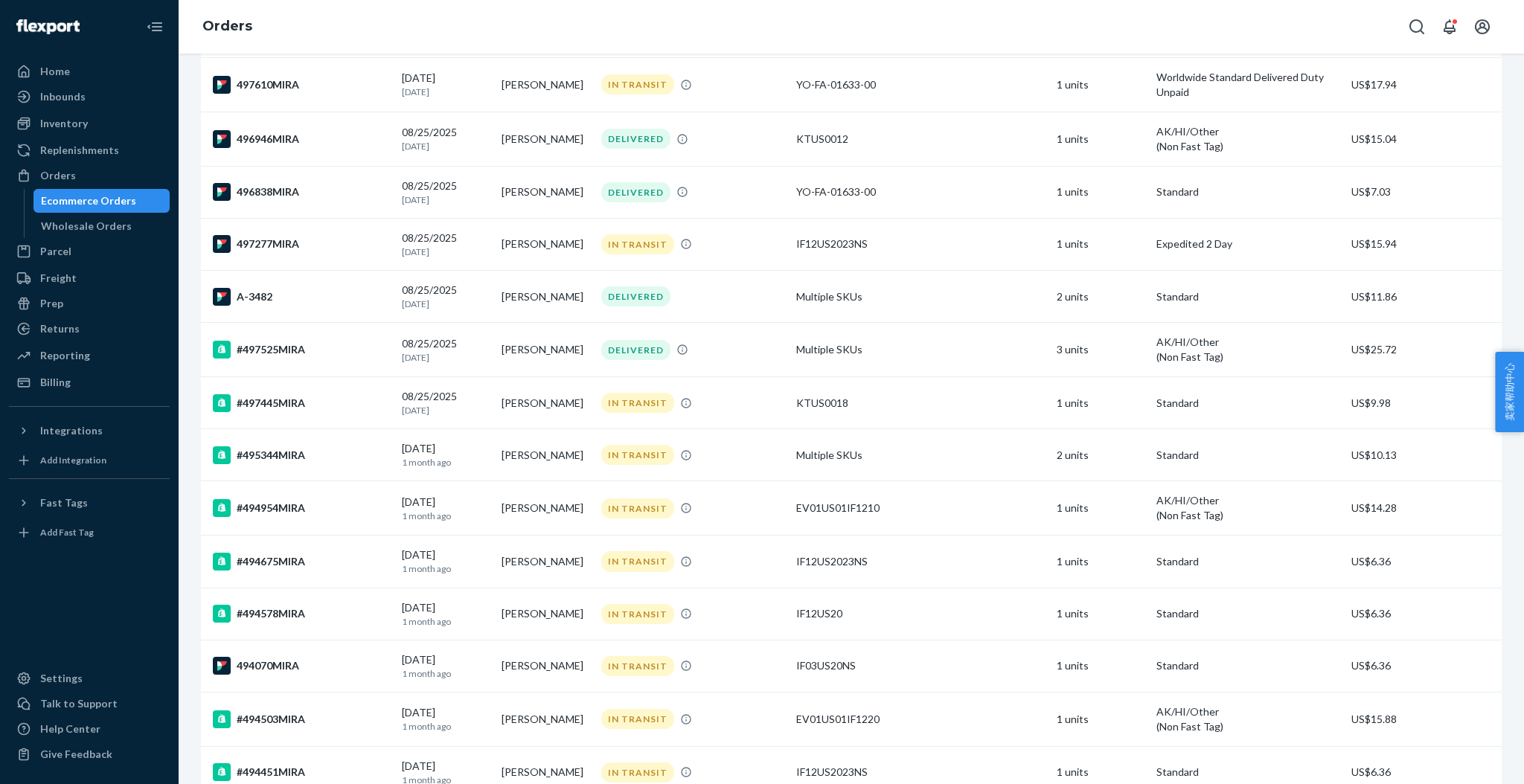
scroll to position [694, 0]
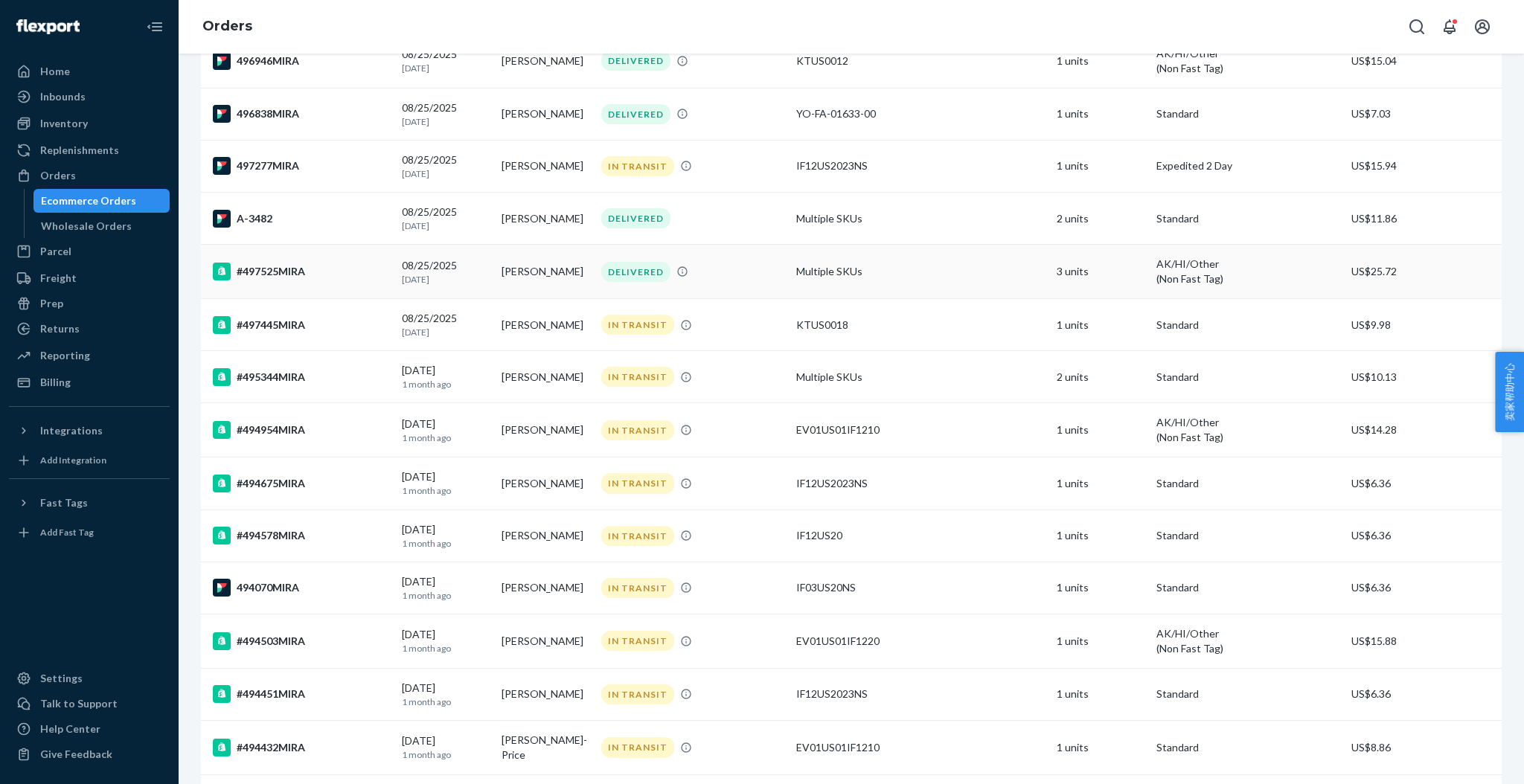
click at [286, 277] on div "#497525MIRA" at bounding box center [301, 271] width 177 height 18
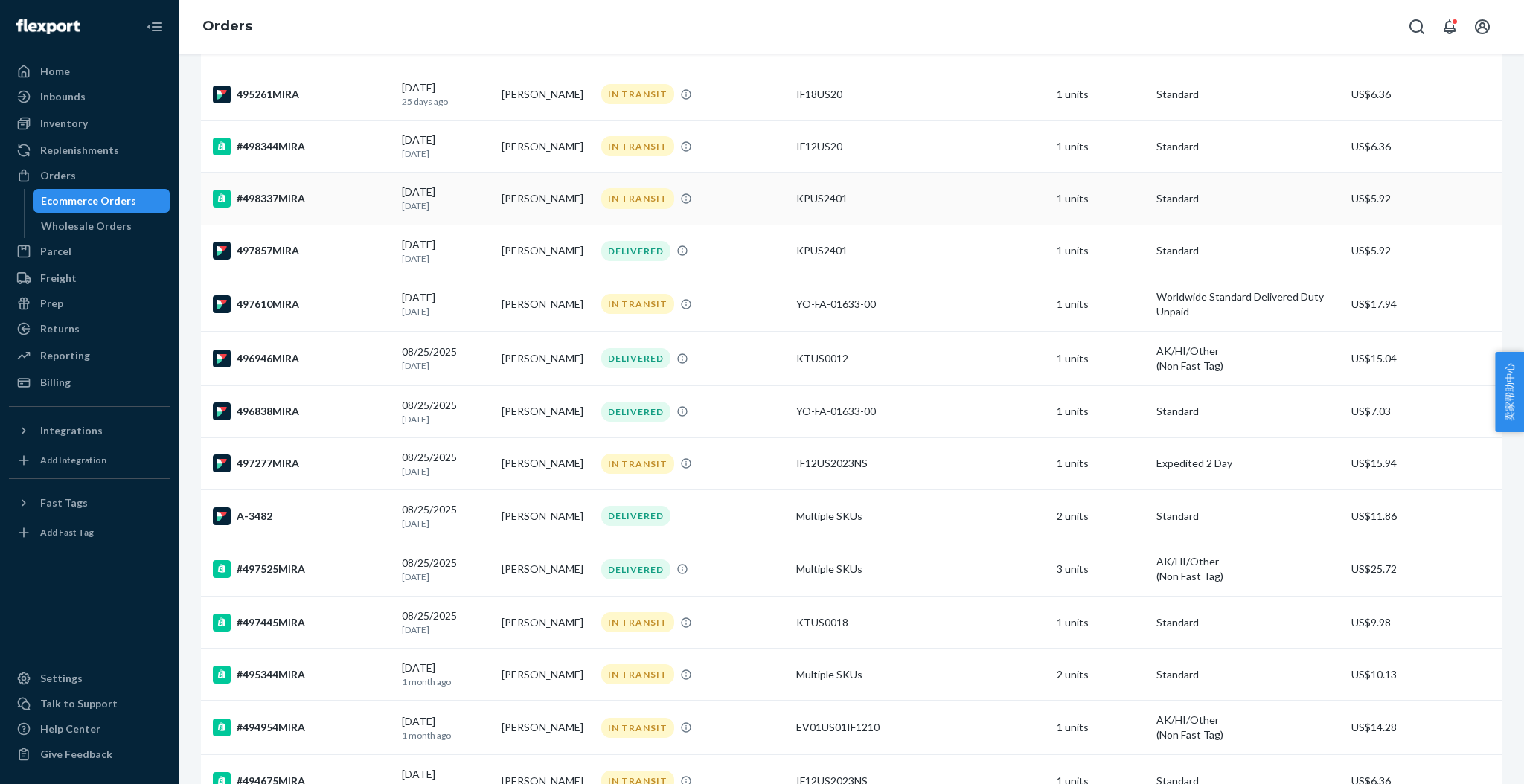
scroll to position [495, 0]
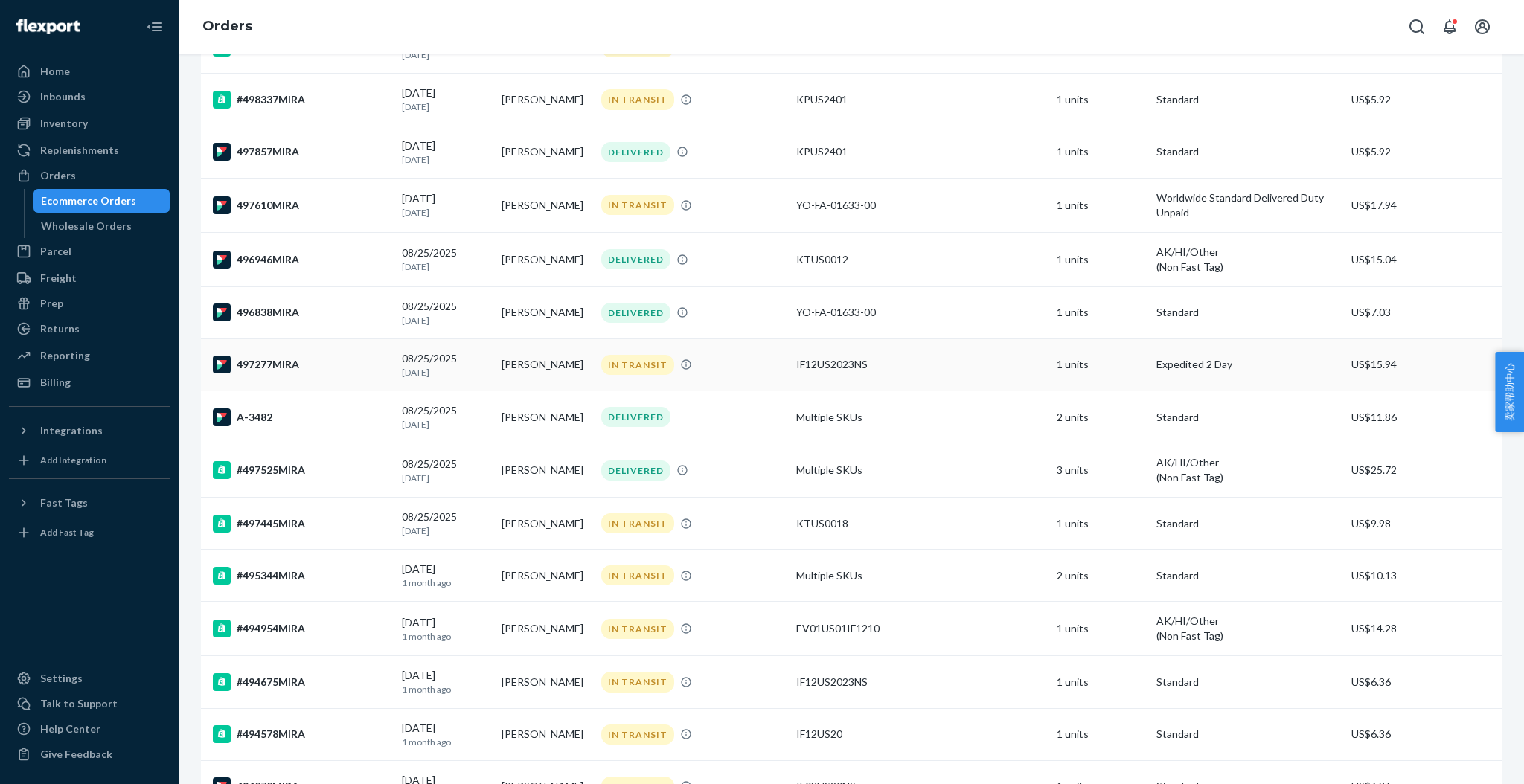
click at [293, 367] on div "497277MIRA" at bounding box center [301, 364] width 177 height 18
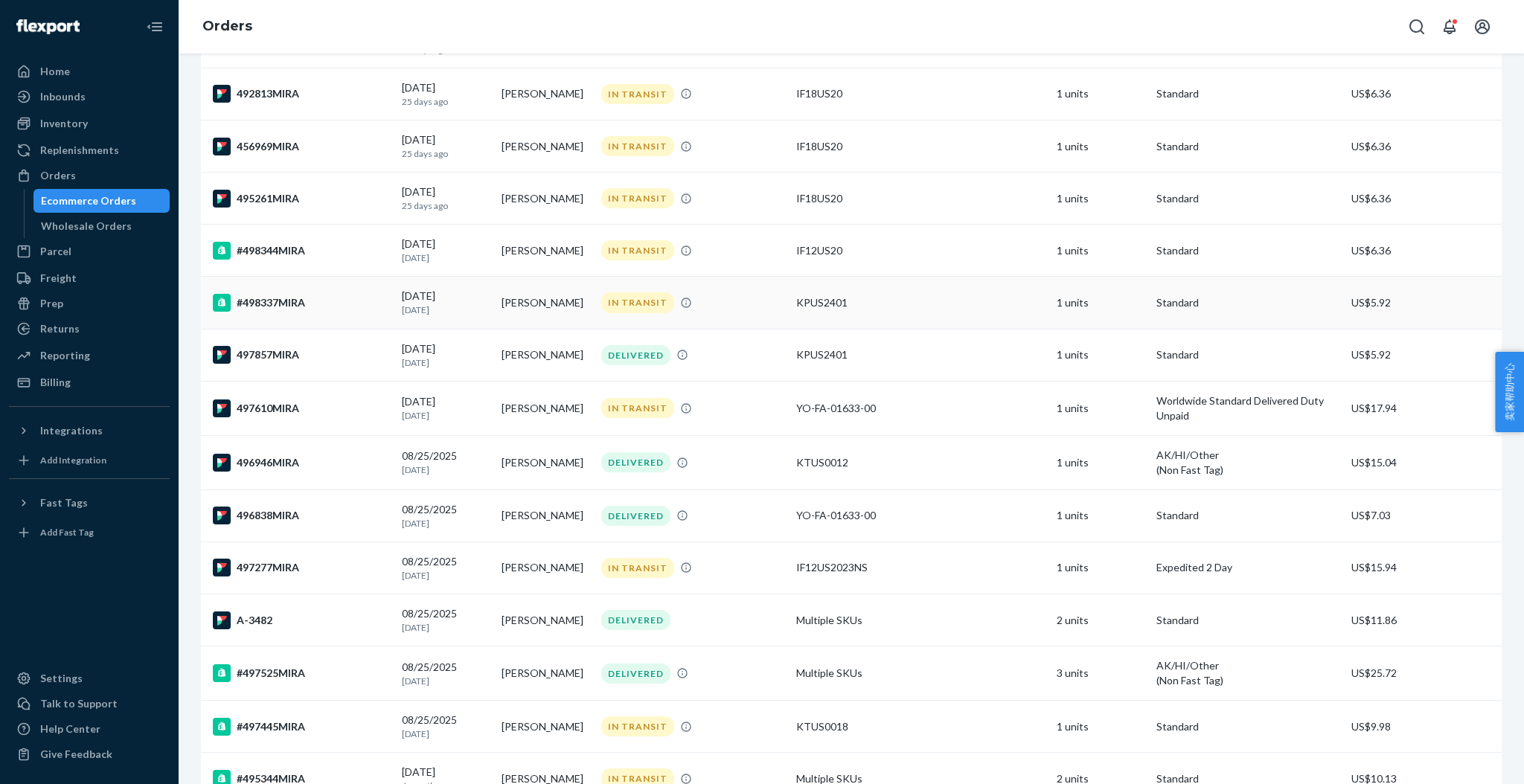
scroll to position [396, 0]
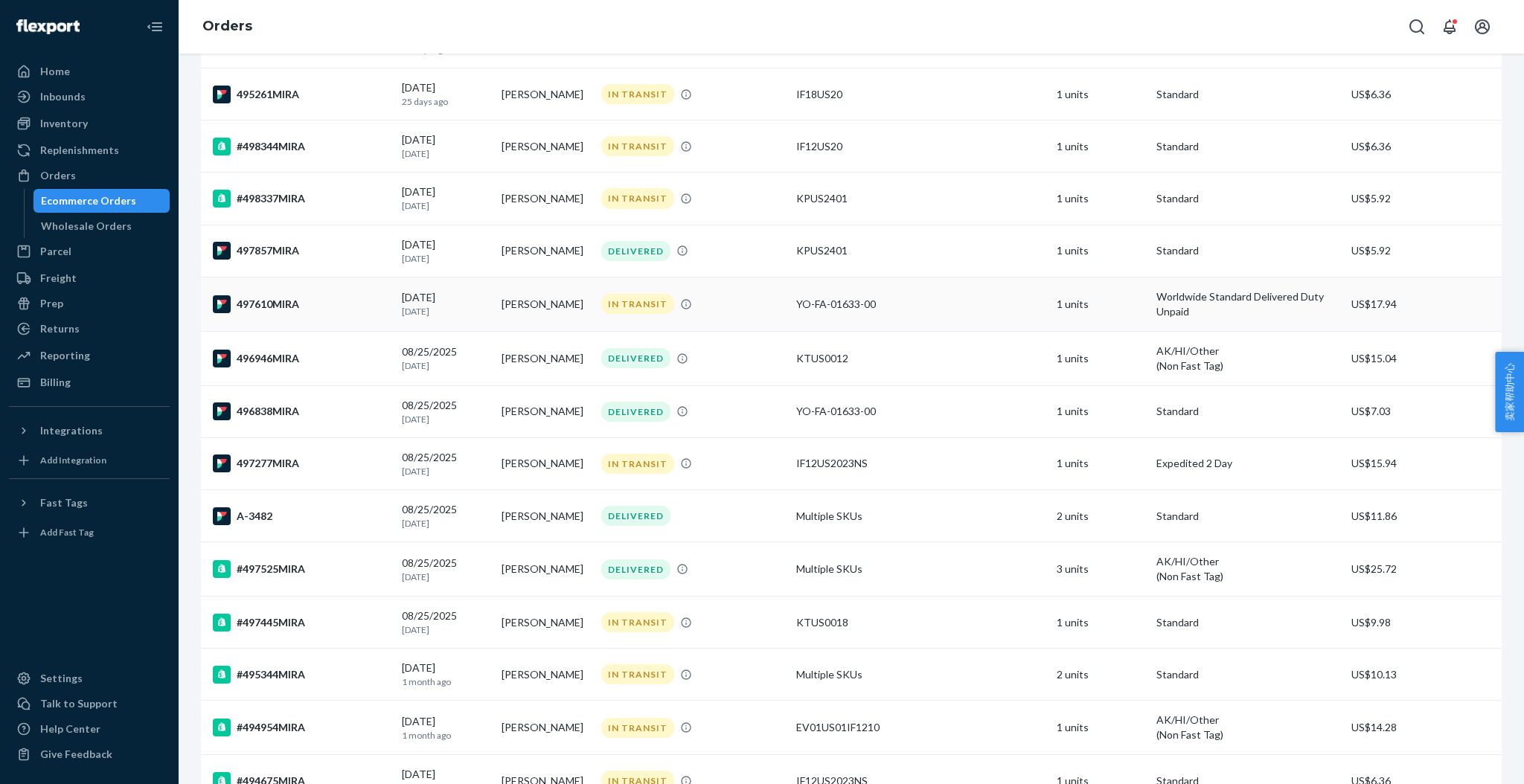
click at [250, 304] on div "497610MIRA" at bounding box center [301, 304] width 177 height 18
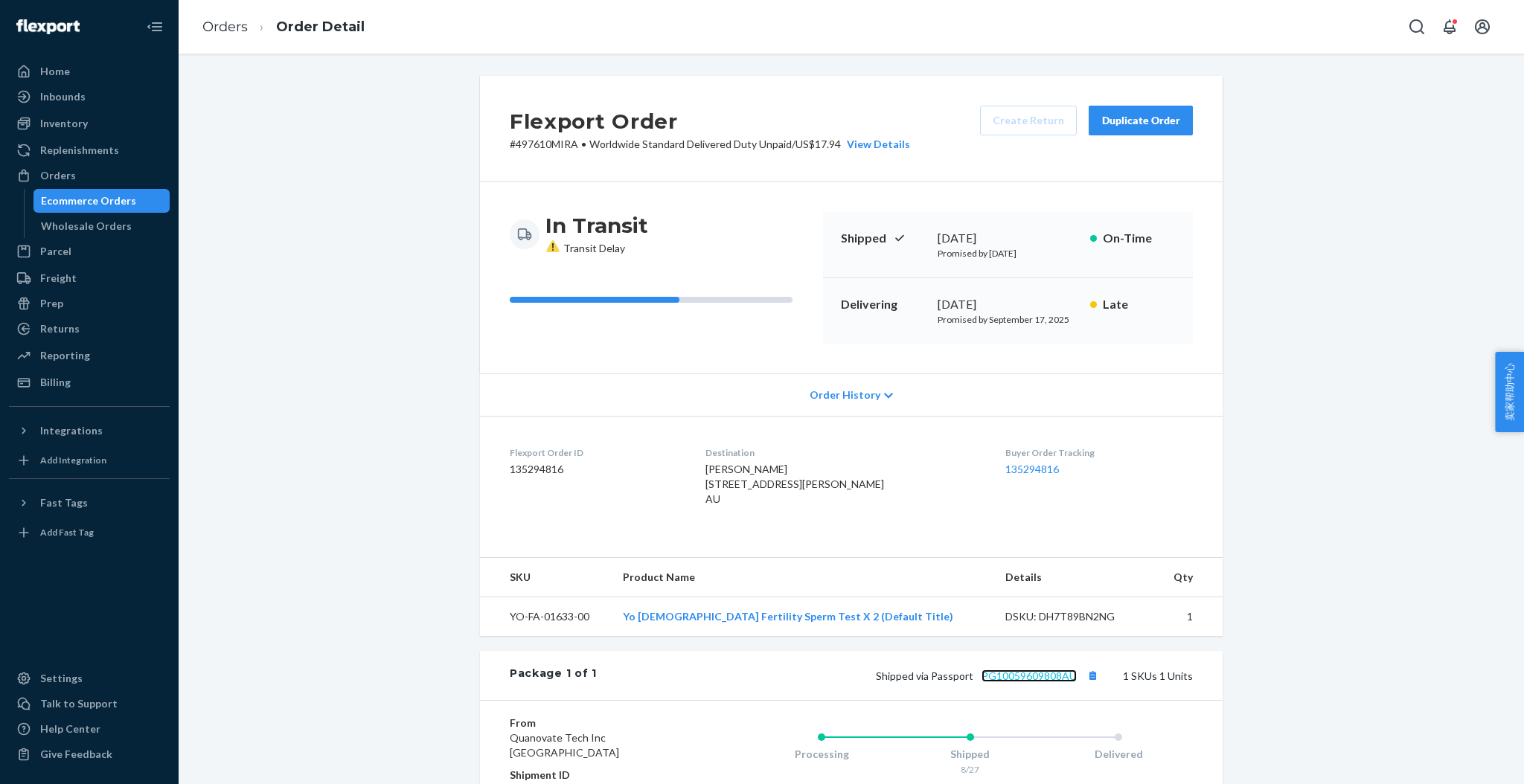
click at [1049, 682] on link "PG10059609808AU" at bounding box center [1028, 675] width 95 height 13
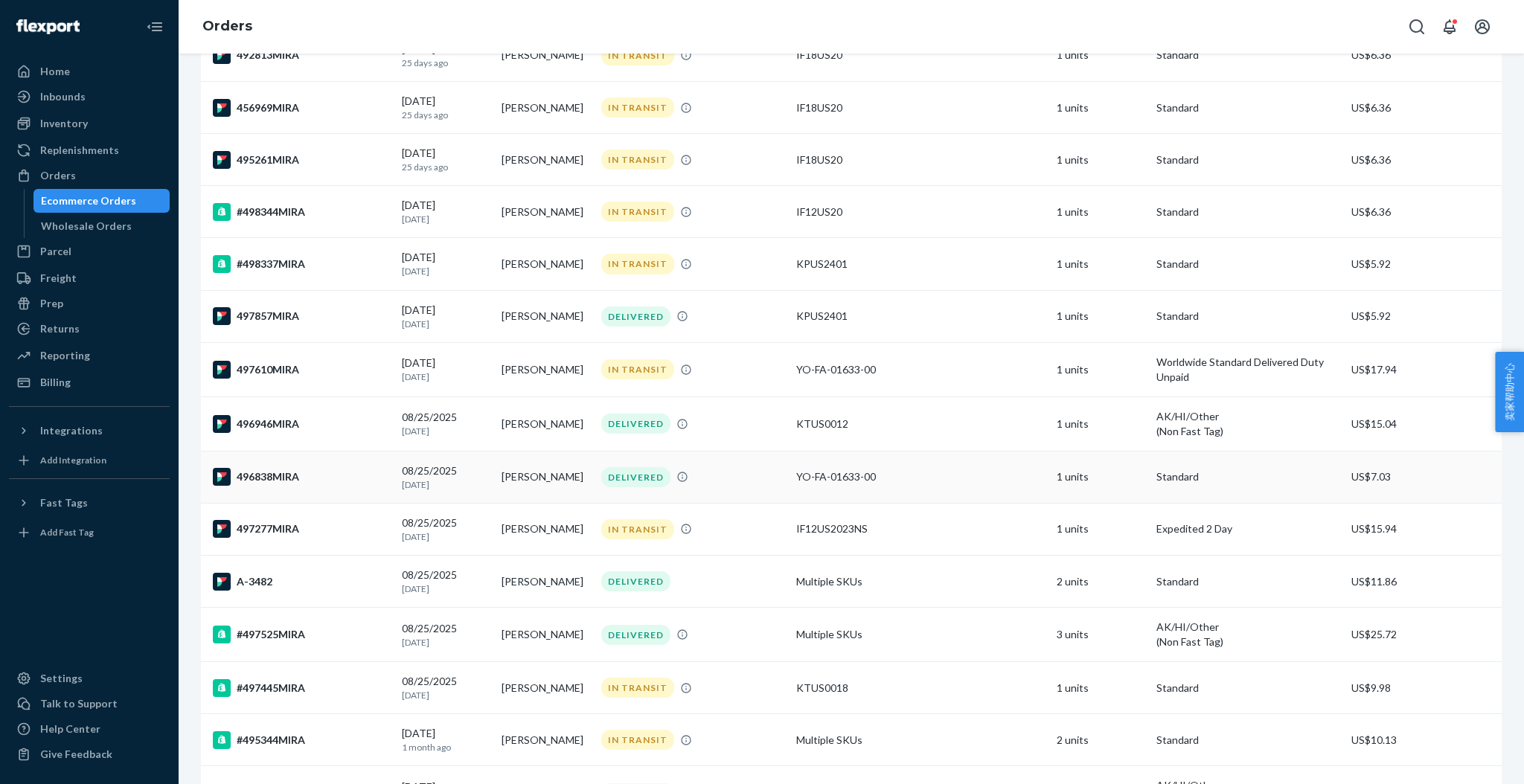
scroll to position [298, 0]
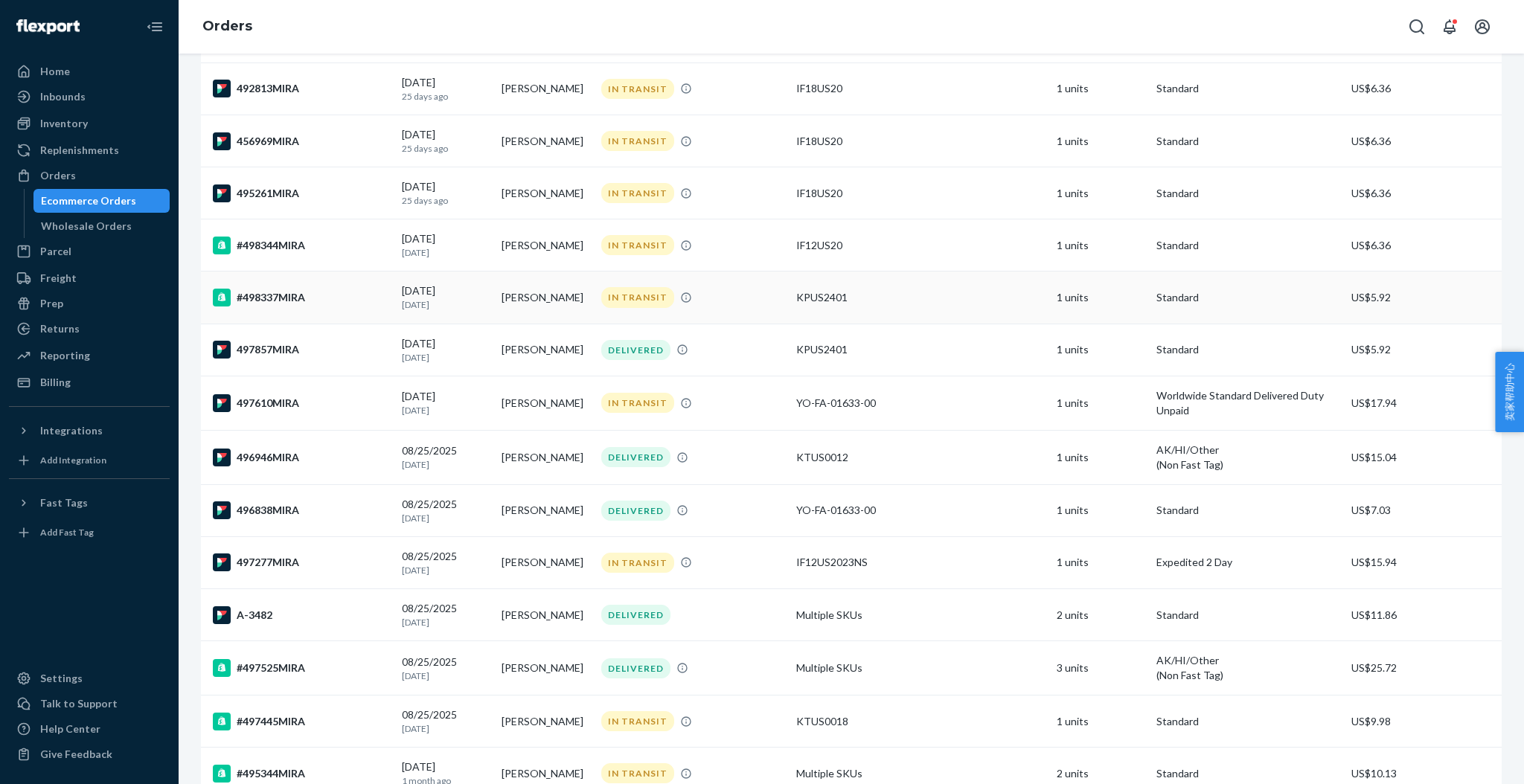
click at [284, 295] on div "#498337MIRA" at bounding box center [301, 297] width 177 height 18
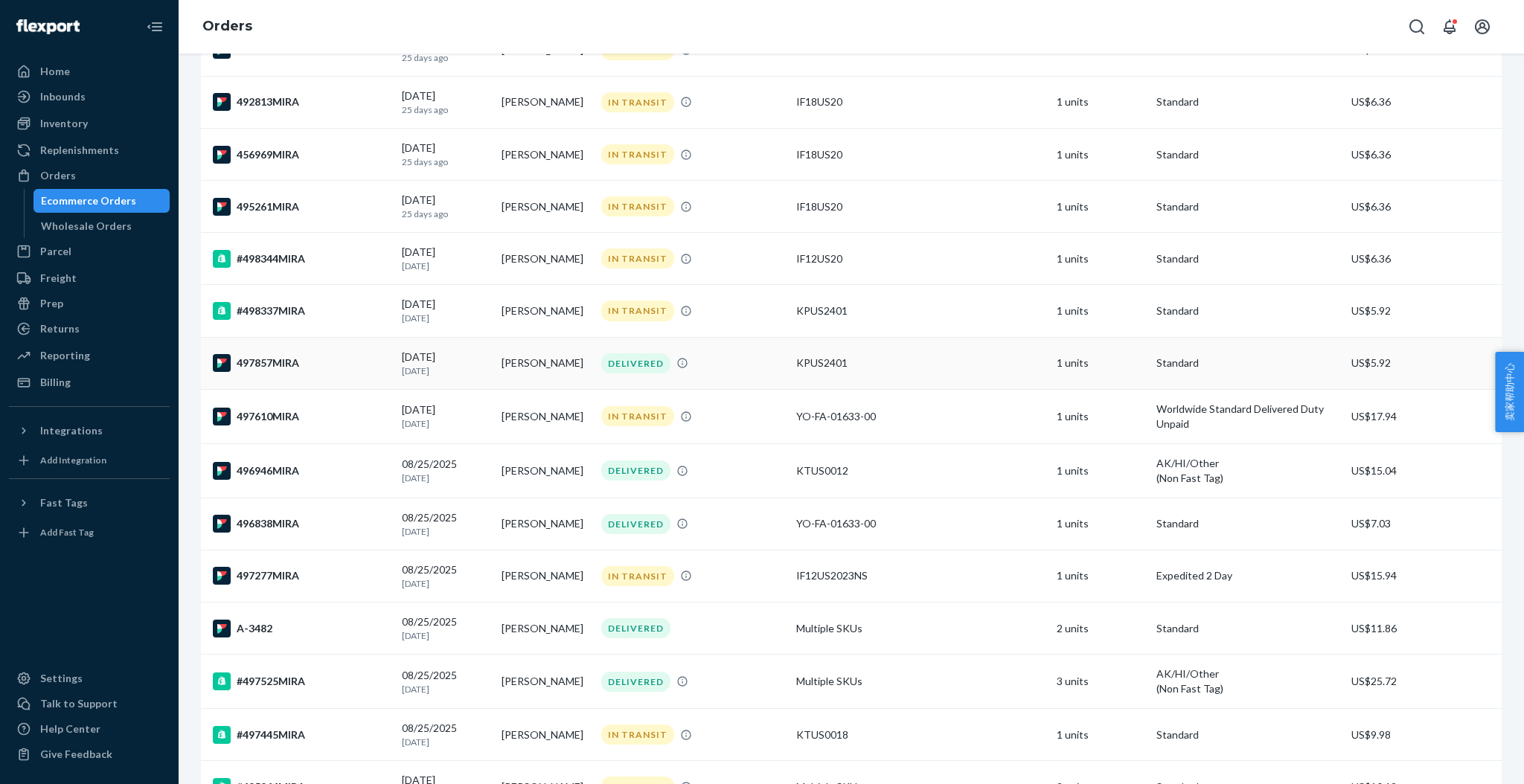
scroll to position [298, 0]
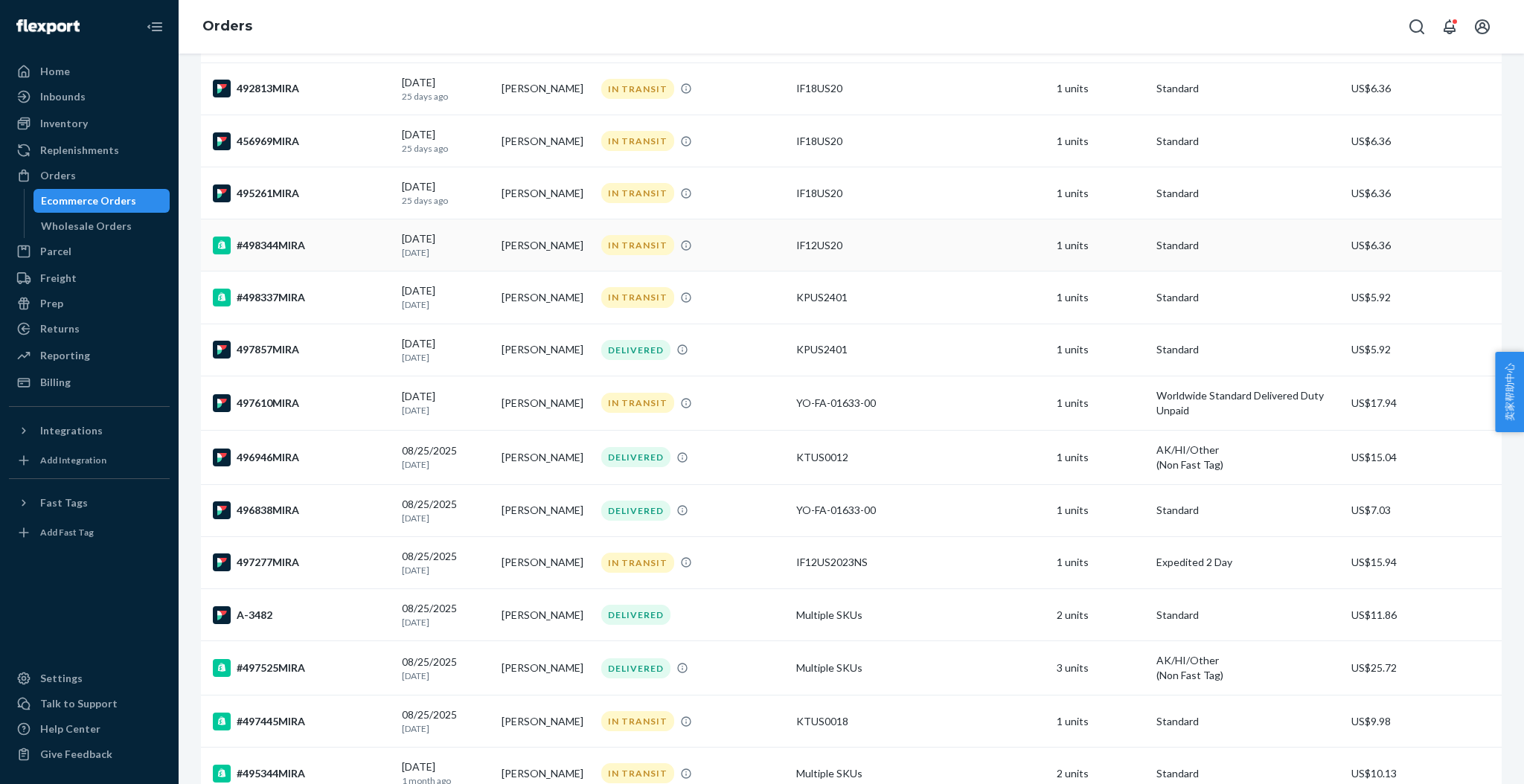
click at [279, 245] on div "#498344MIRA" at bounding box center [301, 245] width 177 height 18
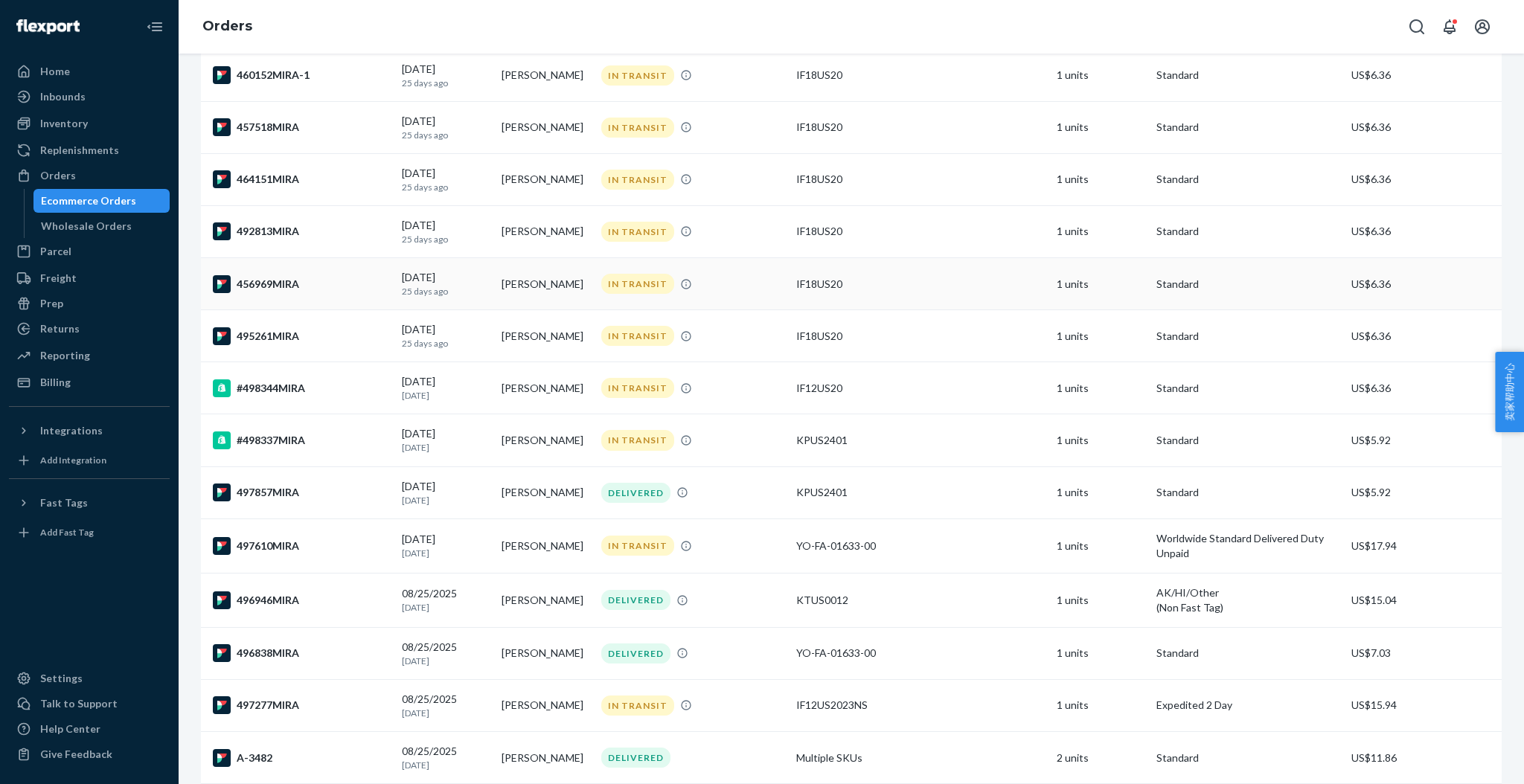
scroll to position [198, 0]
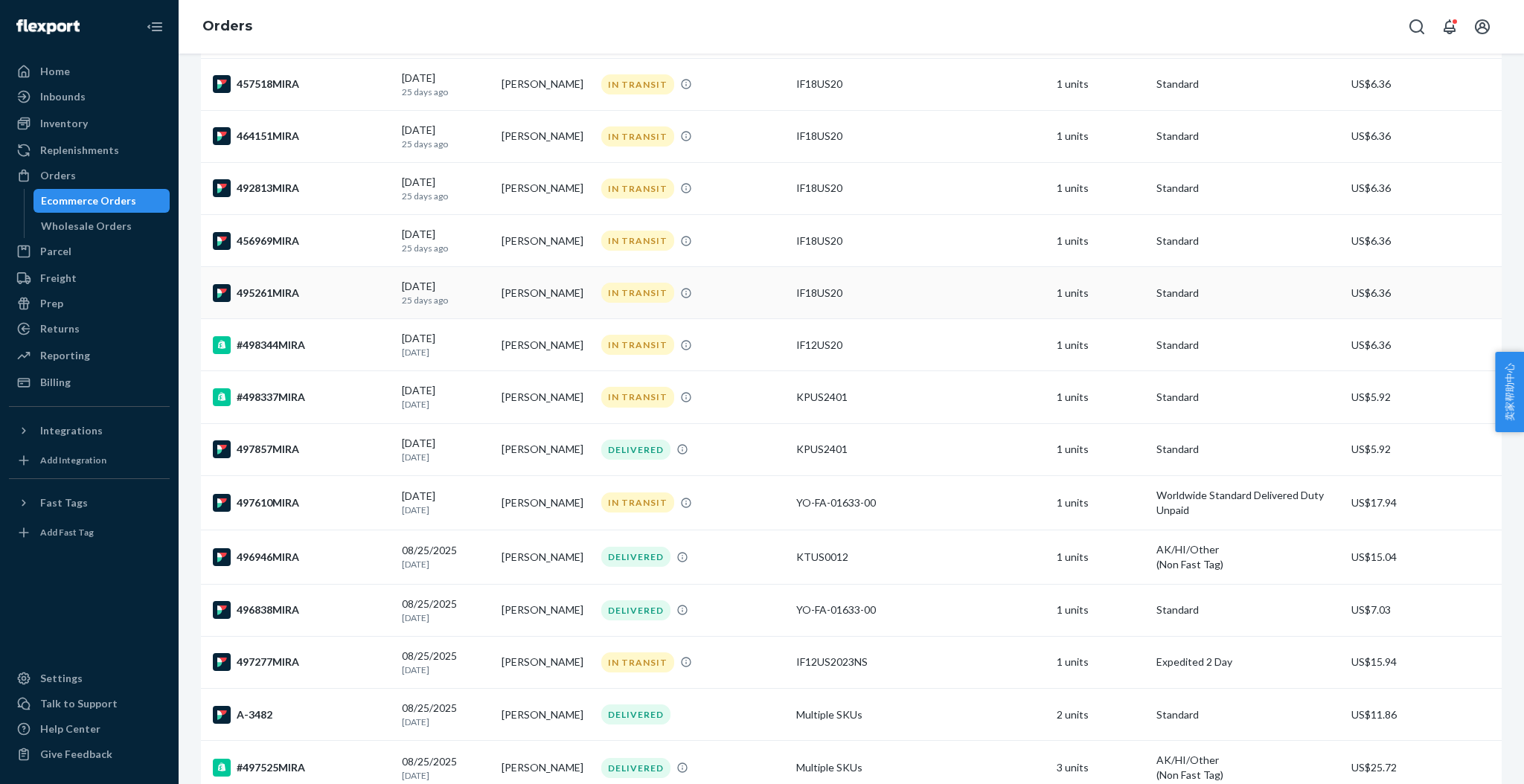
click at [251, 289] on div "495261MIRA" at bounding box center [301, 293] width 177 height 18
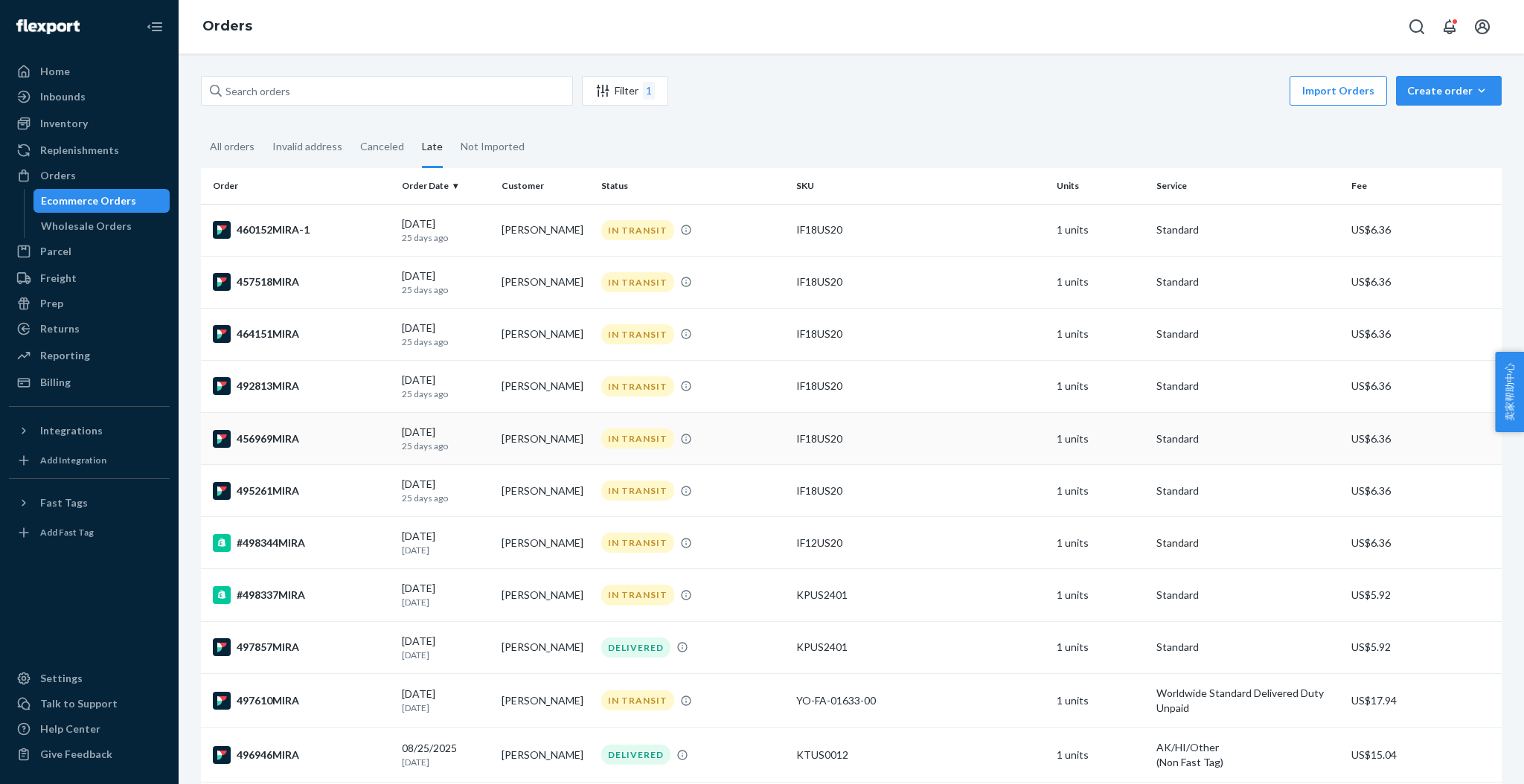
click at [284, 437] on div "456969MIRA" at bounding box center [301, 438] width 177 height 18
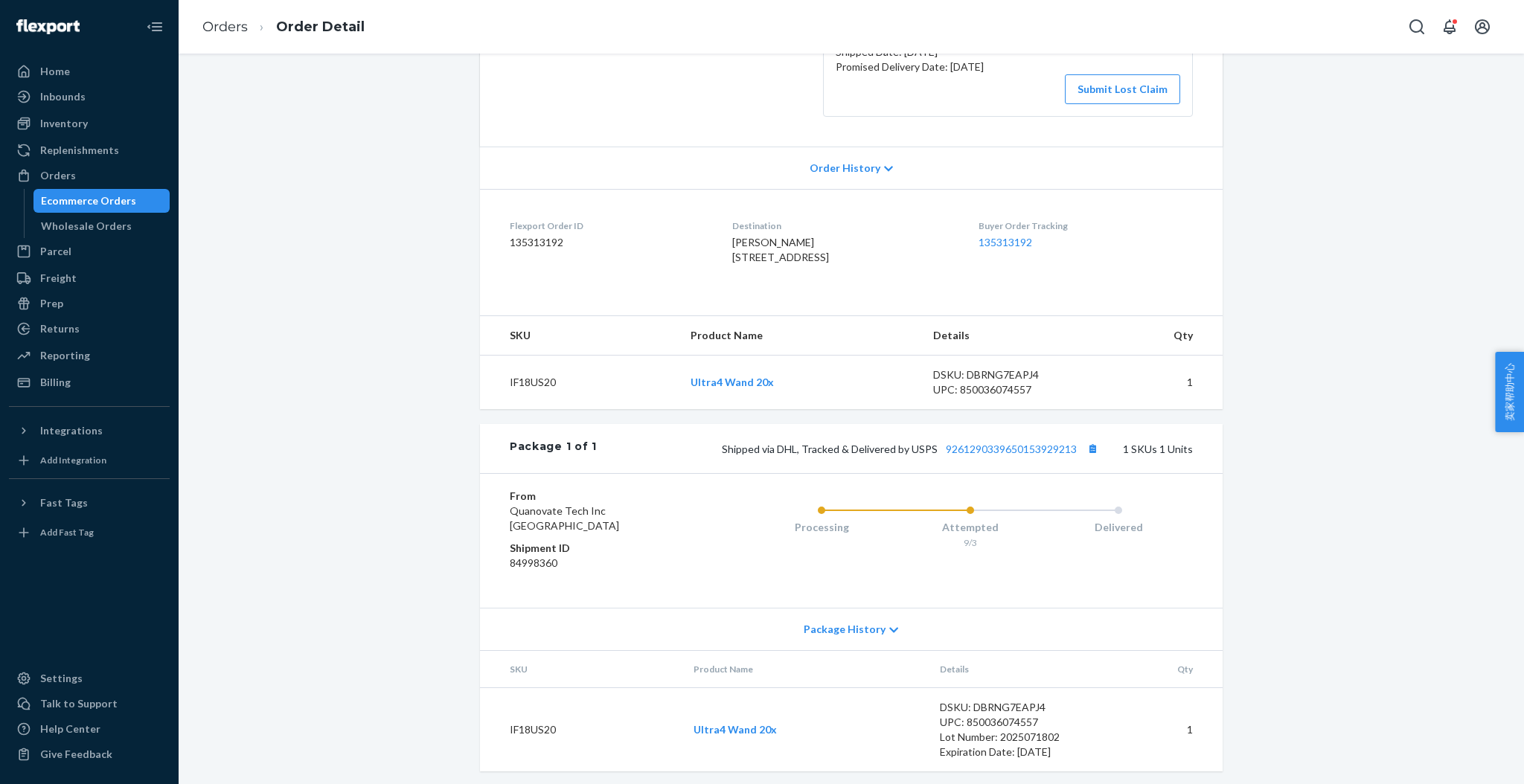
scroll to position [296, 0]
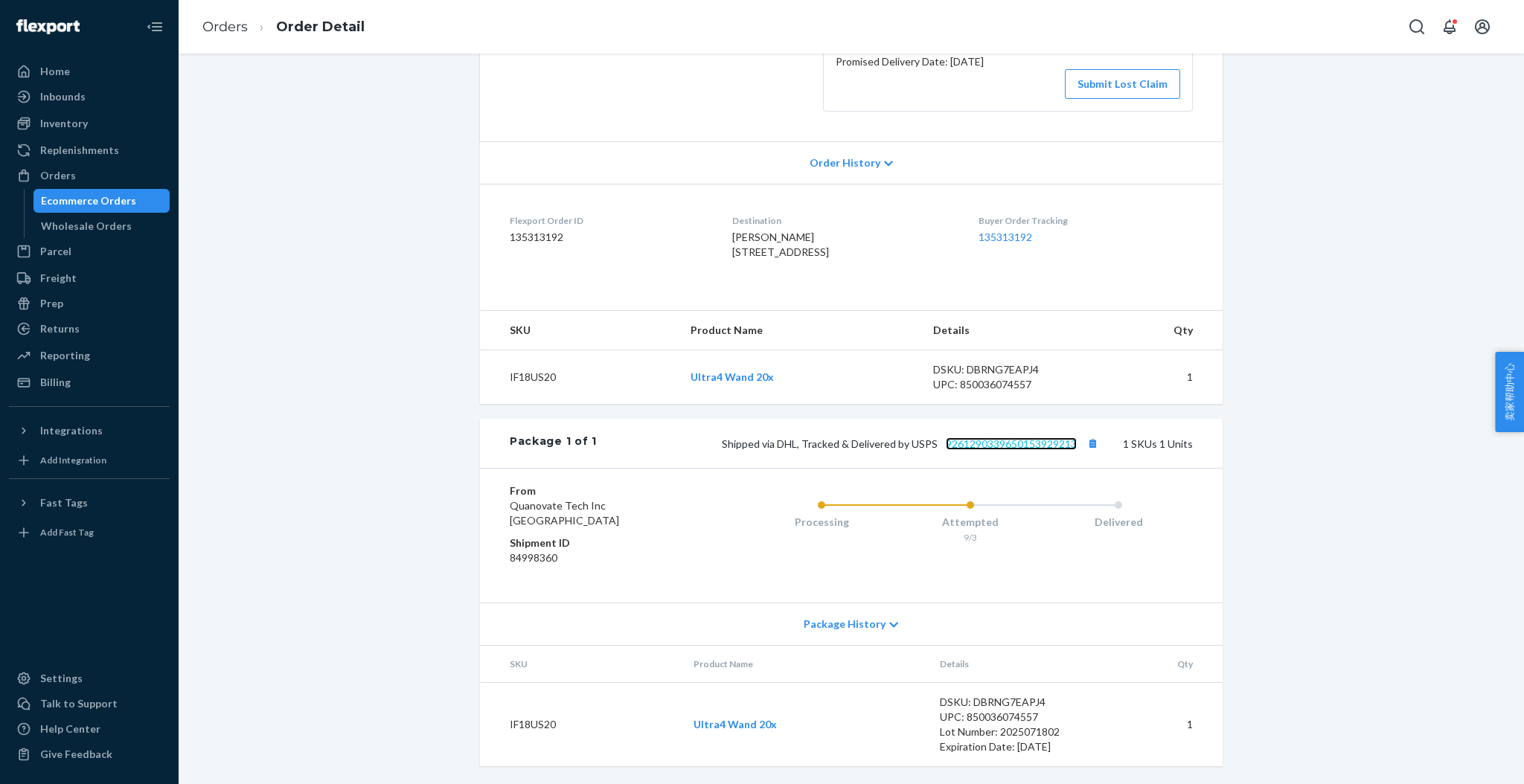
click at [992, 447] on link "9261290339650153929213" at bounding box center [1012, 443] width 131 height 13
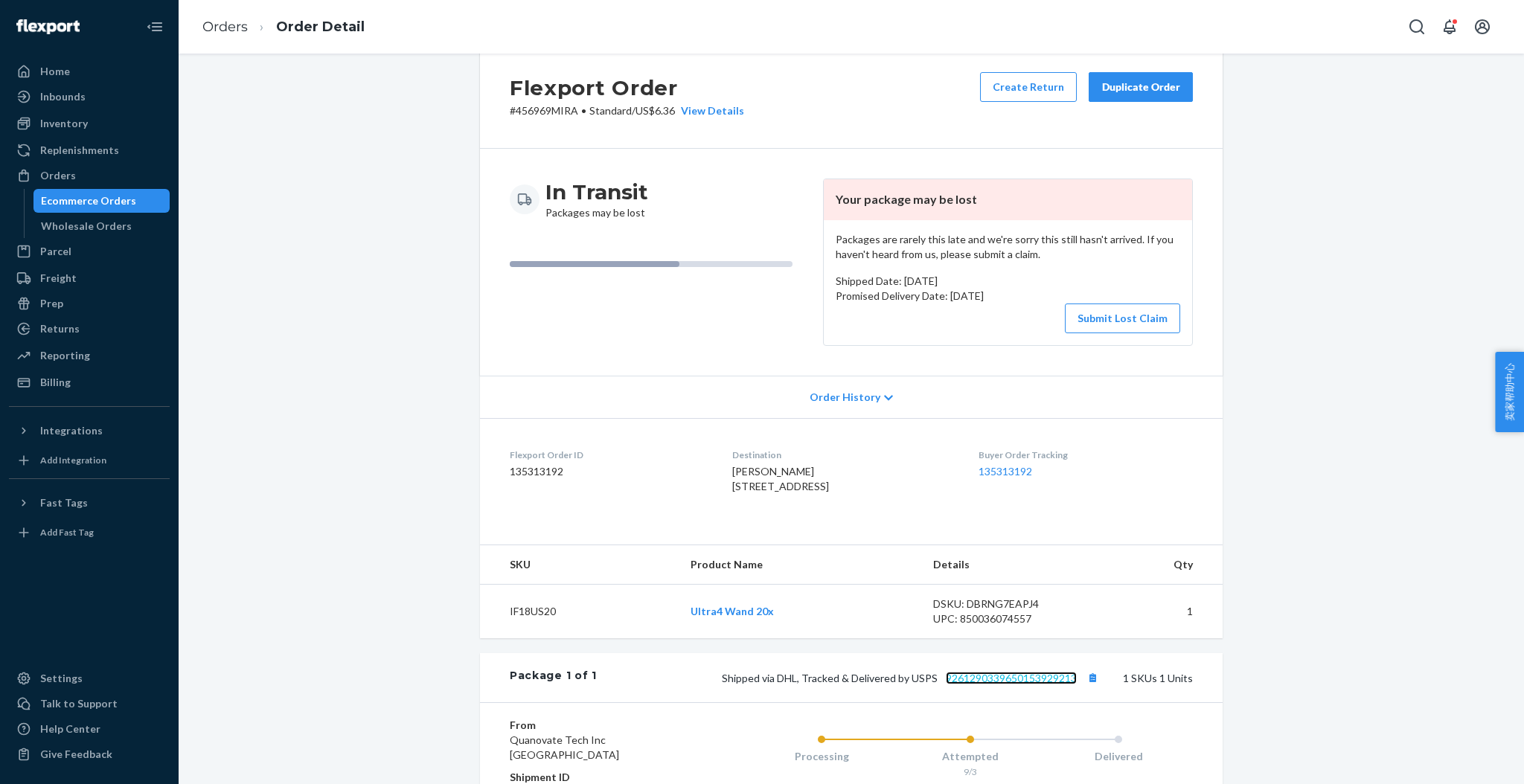
scroll to position [0, 0]
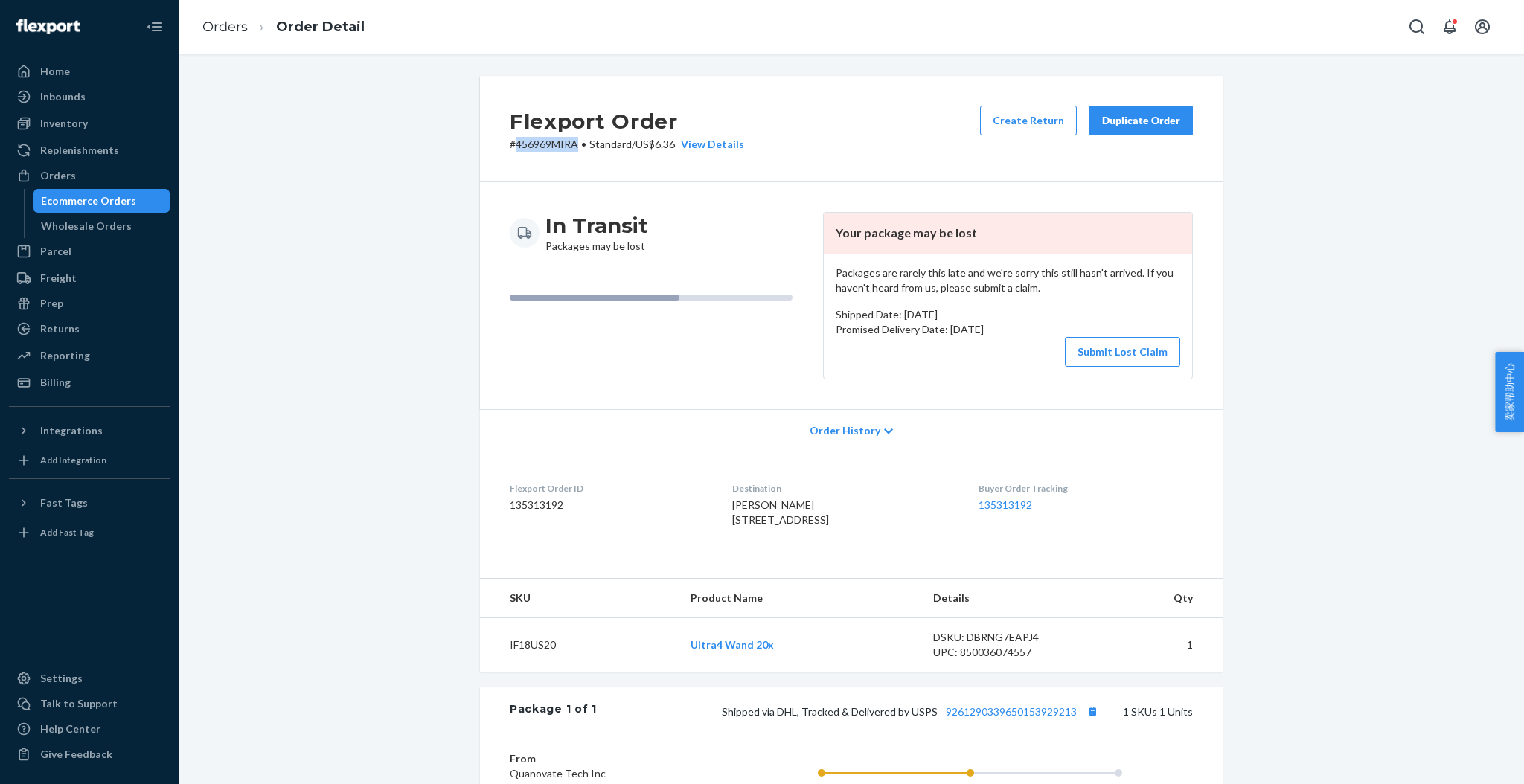
drag, startPoint x: 575, startPoint y: 138, endPoint x: 506, endPoint y: 150, distance: 70.0
click at [510, 150] on p "# 456969MIRA • Standard / US$6.36 View Details" at bounding box center [627, 145] width 235 height 15
copy p "456969MIRA"
click at [1094, 357] on button "Submit Lost Claim" at bounding box center [1122, 352] width 115 height 29
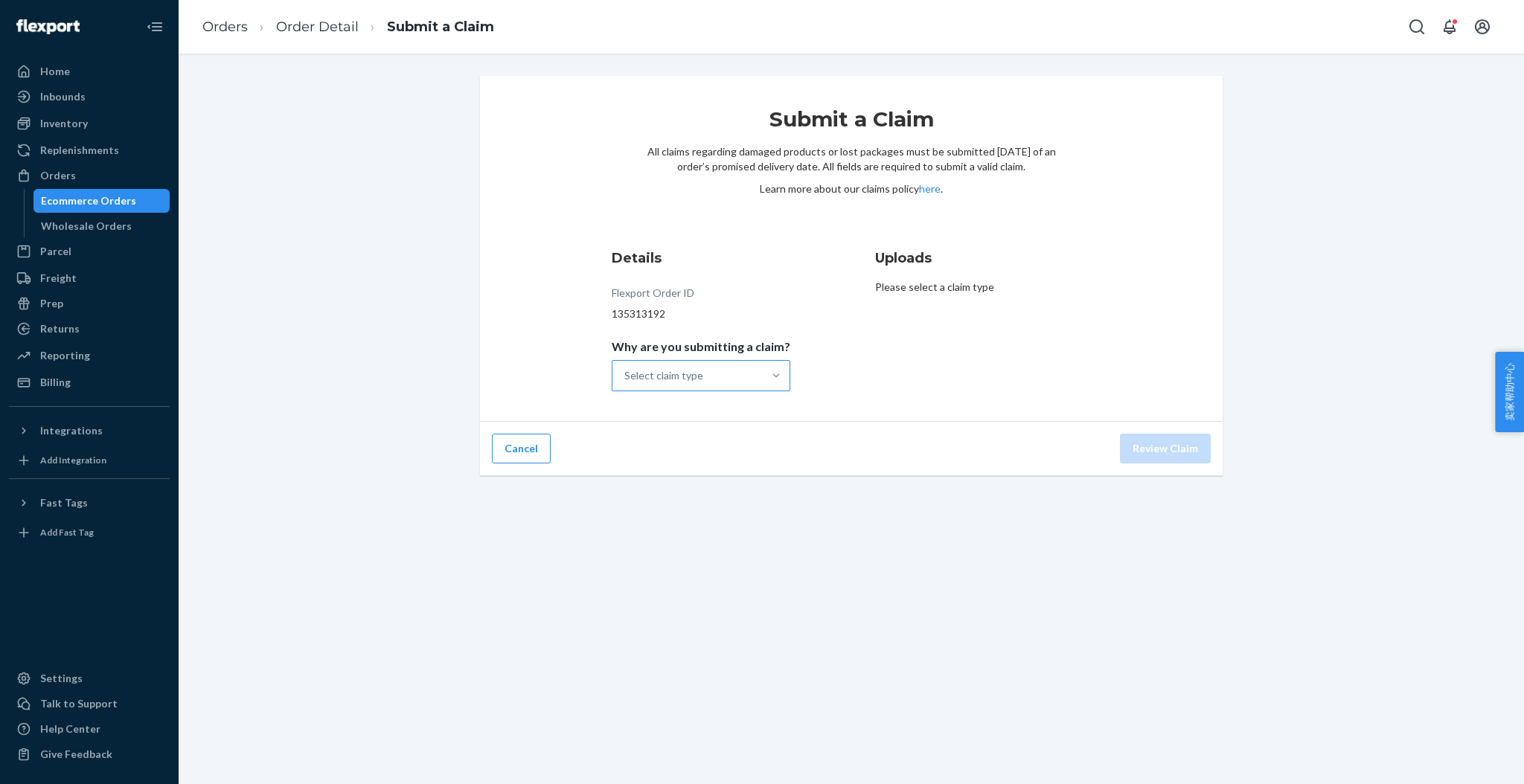
click at [776, 375] on div at bounding box center [776, 376] width 27 height 15
click at [626, 375] on input "Why are you submitting a claim? Select claim type" at bounding box center [625, 376] width 2 height 15
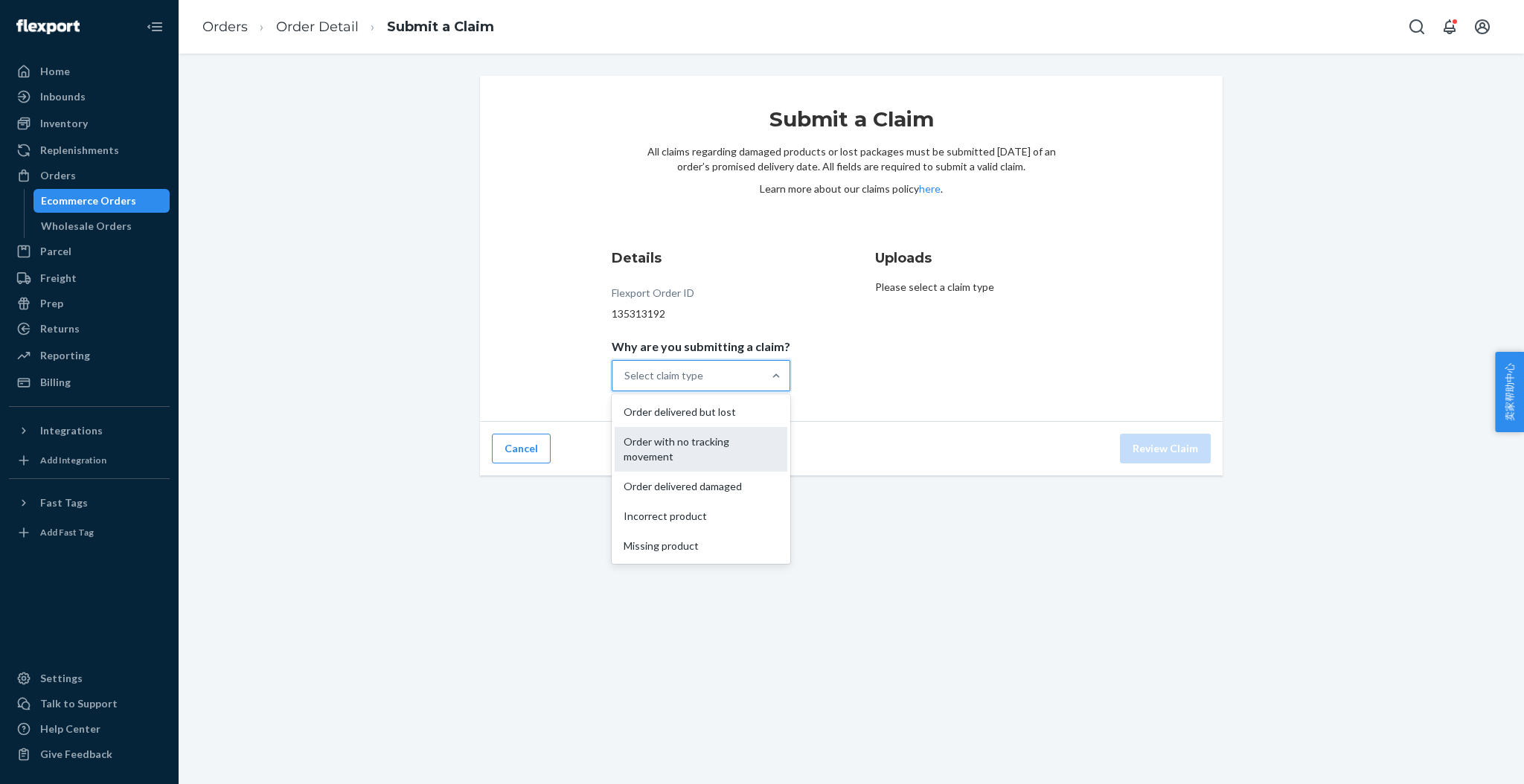
click at [685, 447] on div "Order with no tracking movement" at bounding box center [700, 449] width 173 height 45
click at [626, 383] on input "Why are you submitting a claim? option Order with no tracking movement focused,…" at bounding box center [625, 376] width 2 height 15
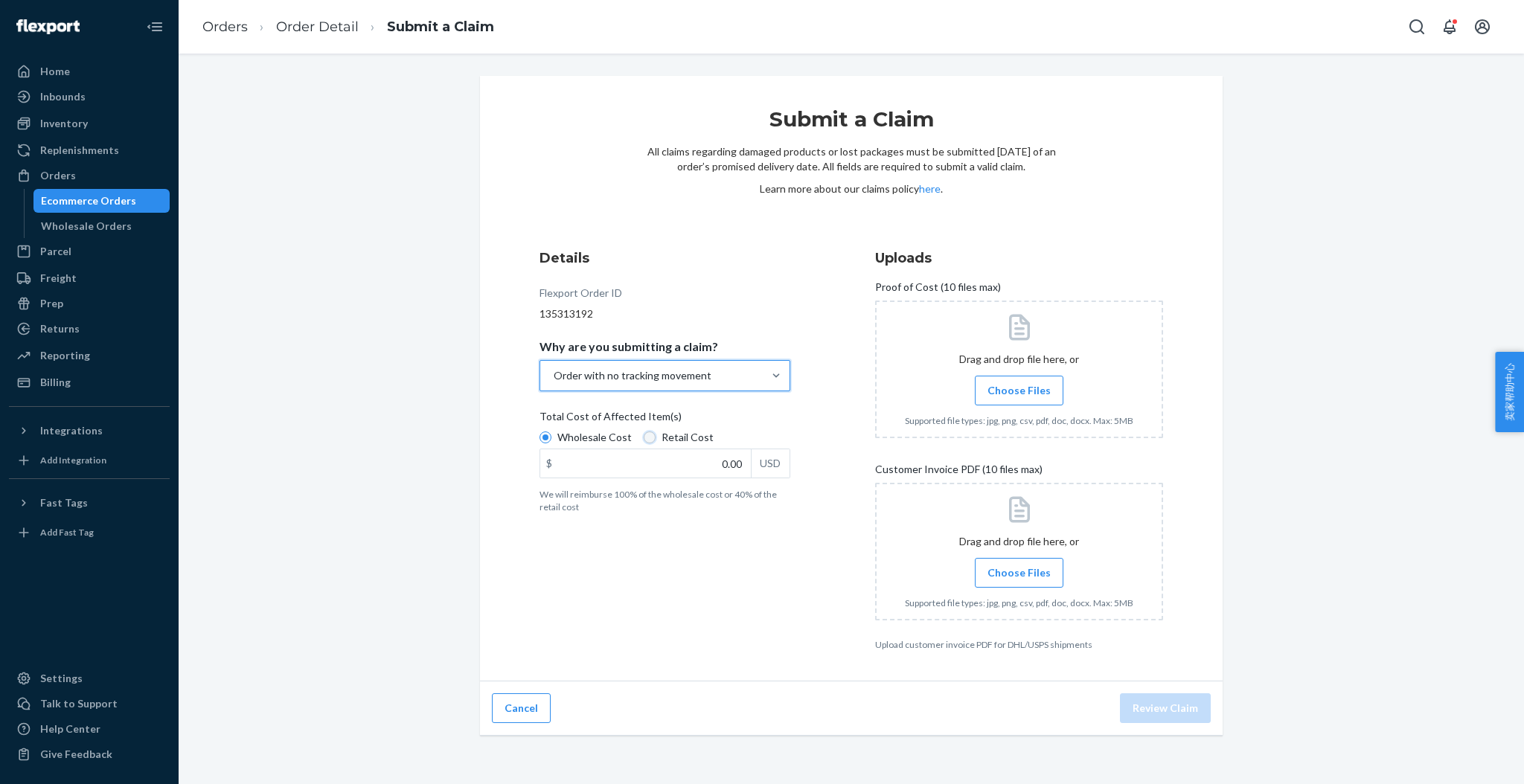
click at [644, 440] on input "Retail Cost" at bounding box center [650, 437] width 12 height 12
radio input "true"
radio input "false"
click at [724, 464] on input "0.00" at bounding box center [645, 464] width 210 height 29
type input "74.00"
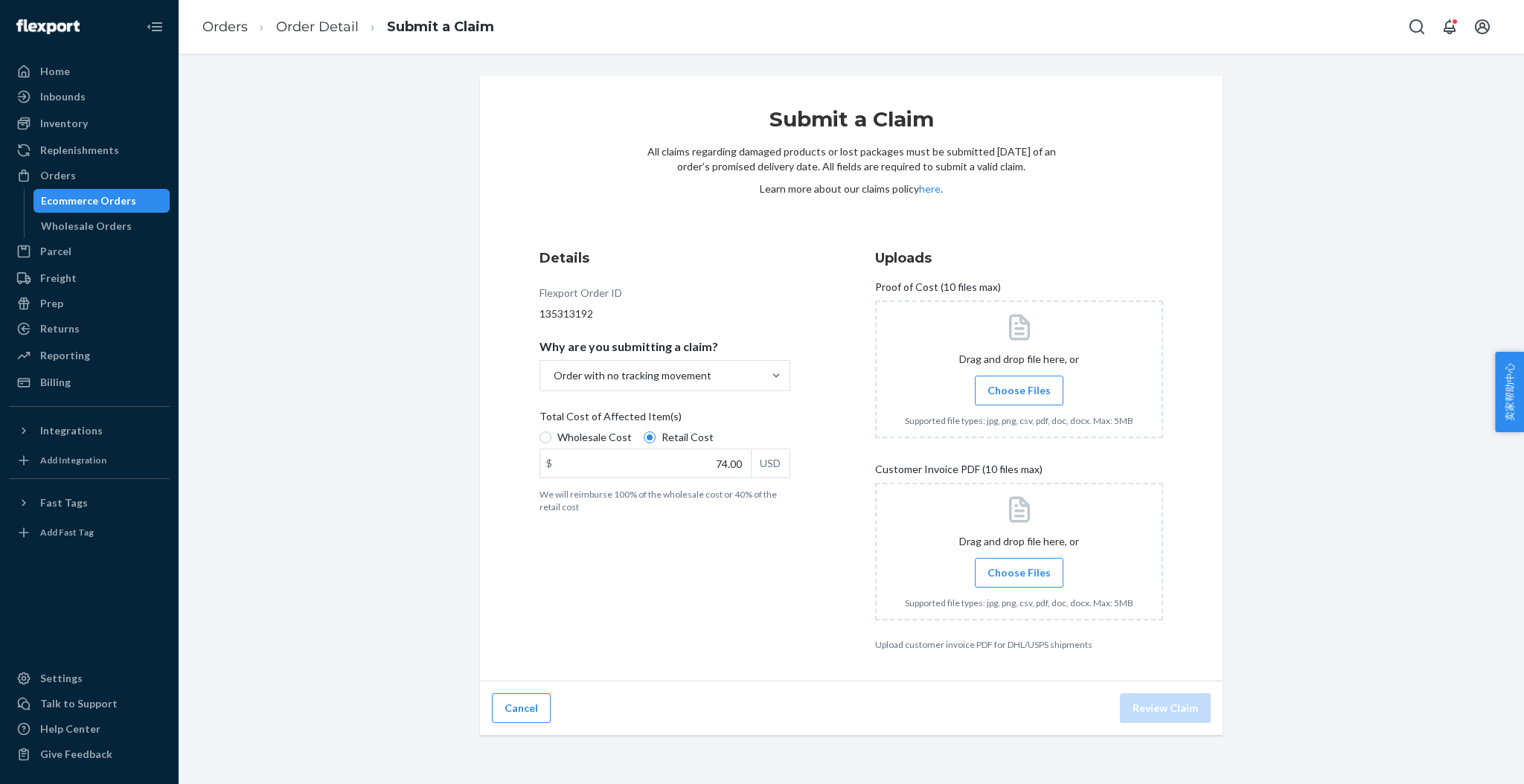
click at [994, 380] on label "Choose Files" at bounding box center [1018, 390] width 88 height 29
click at [1019, 383] on input "Choose Files" at bounding box center [1019, 390] width 1 height 16
click at [1017, 567] on span "Choose Files" at bounding box center [1018, 573] width 63 height 15
click at [1019, 567] on input "Choose Files" at bounding box center [1019, 572] width 1 height 16
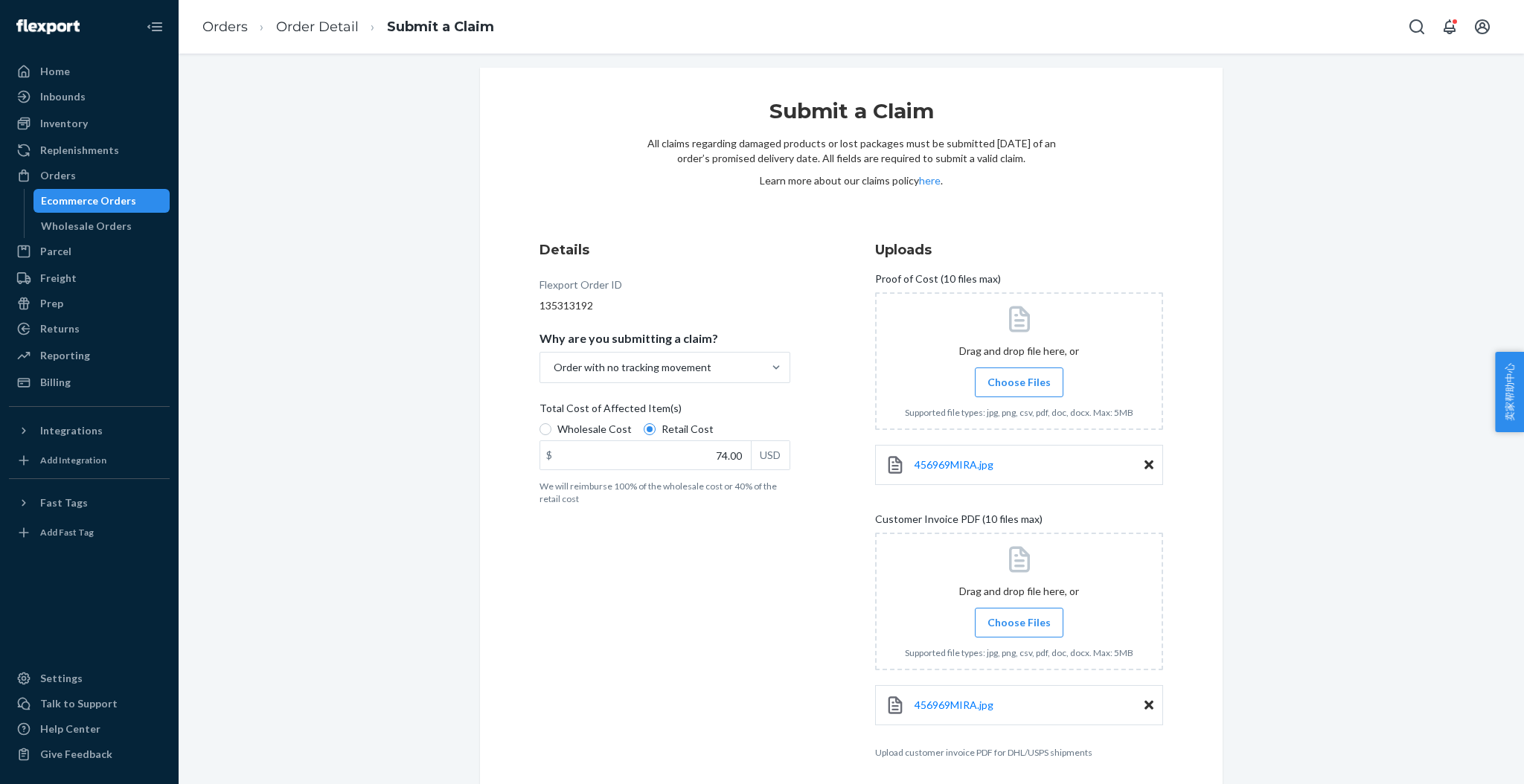
scroll to position [66, 0]
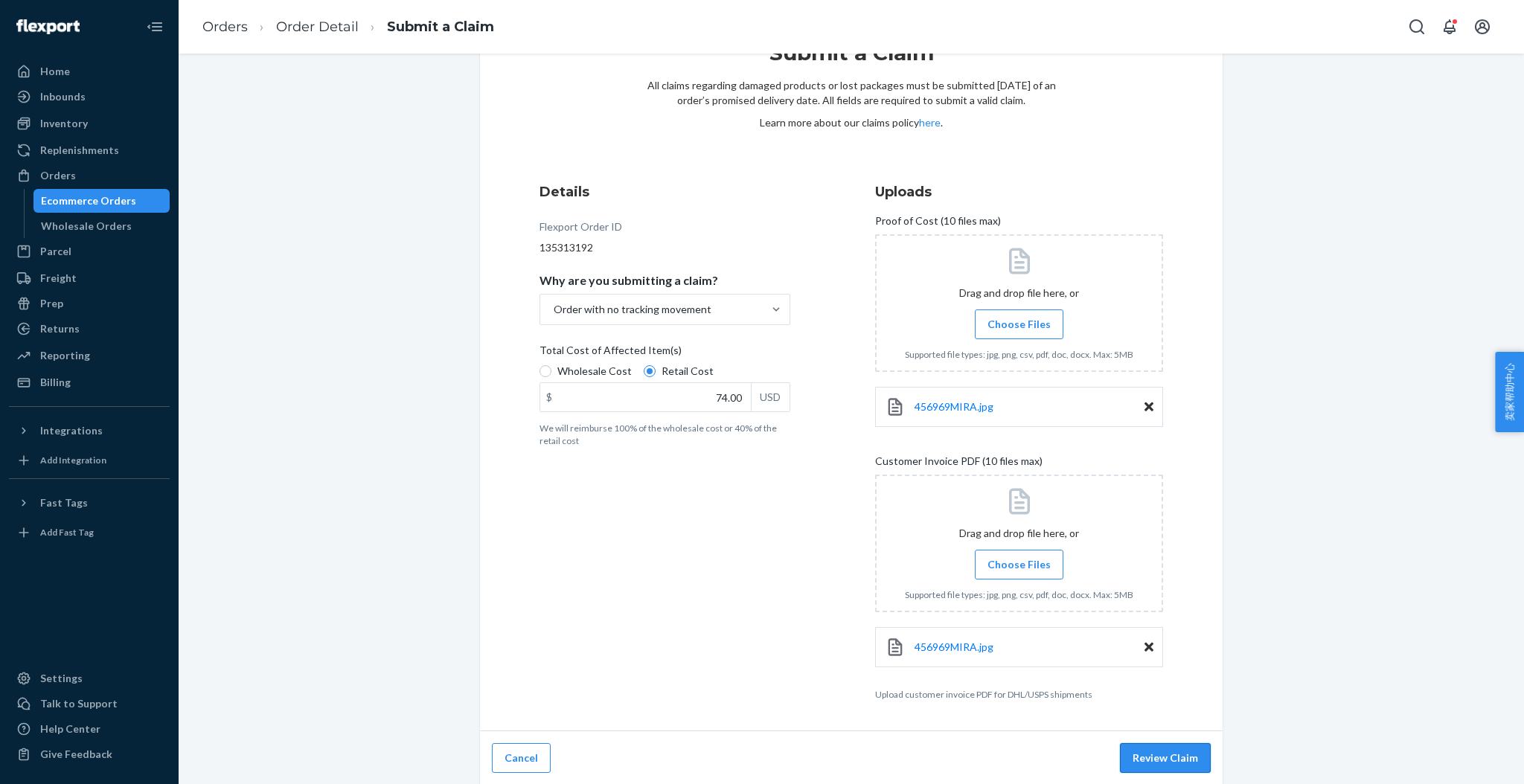
click at [1171, 757] on button "Review Claim" at bounding box center [1166, 757] width 91 height 29
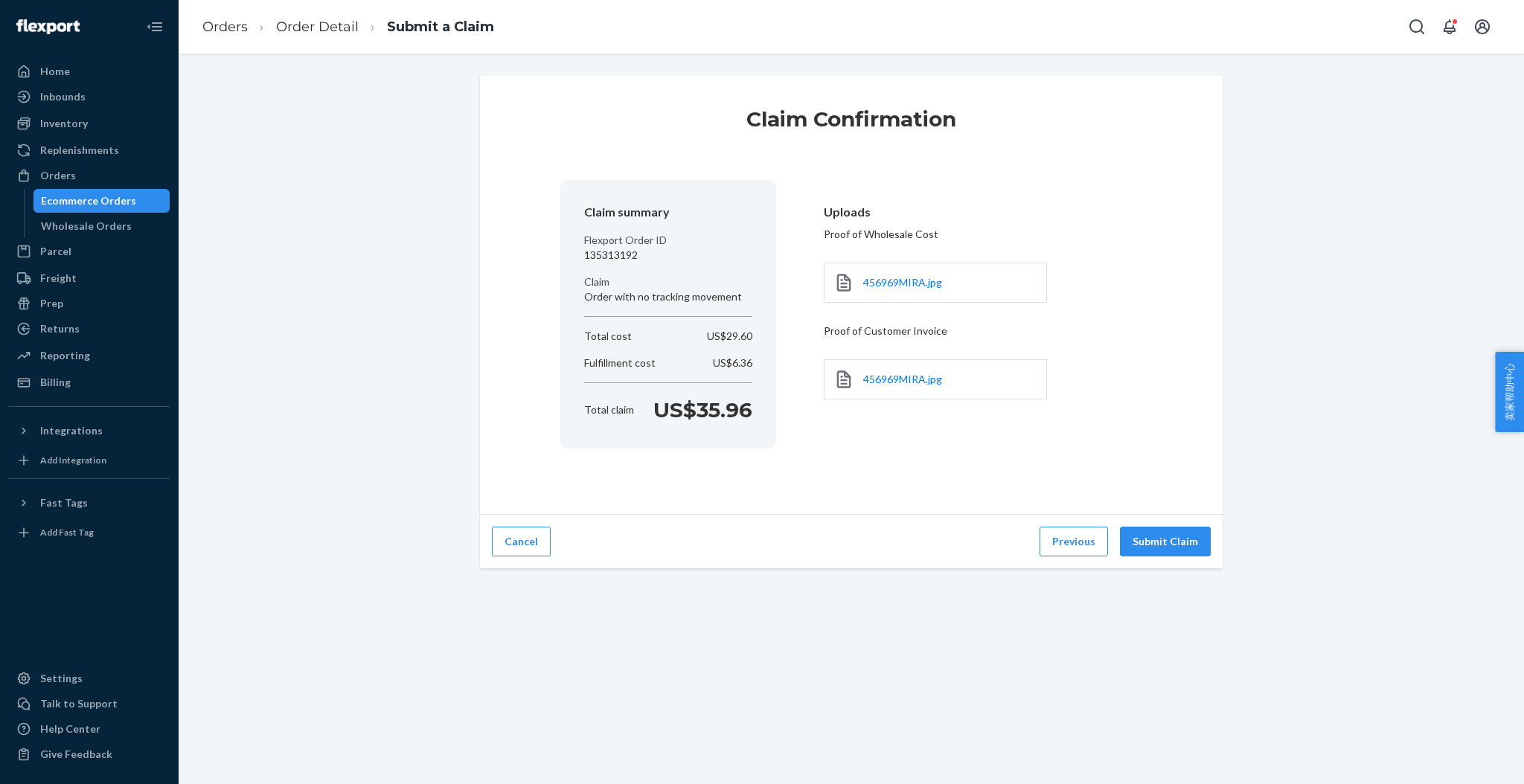
scroll to position [0, 0]
click at [1154, 548] on button "Submit Claim" at bounding box center [1166, 541] width 91 height 29
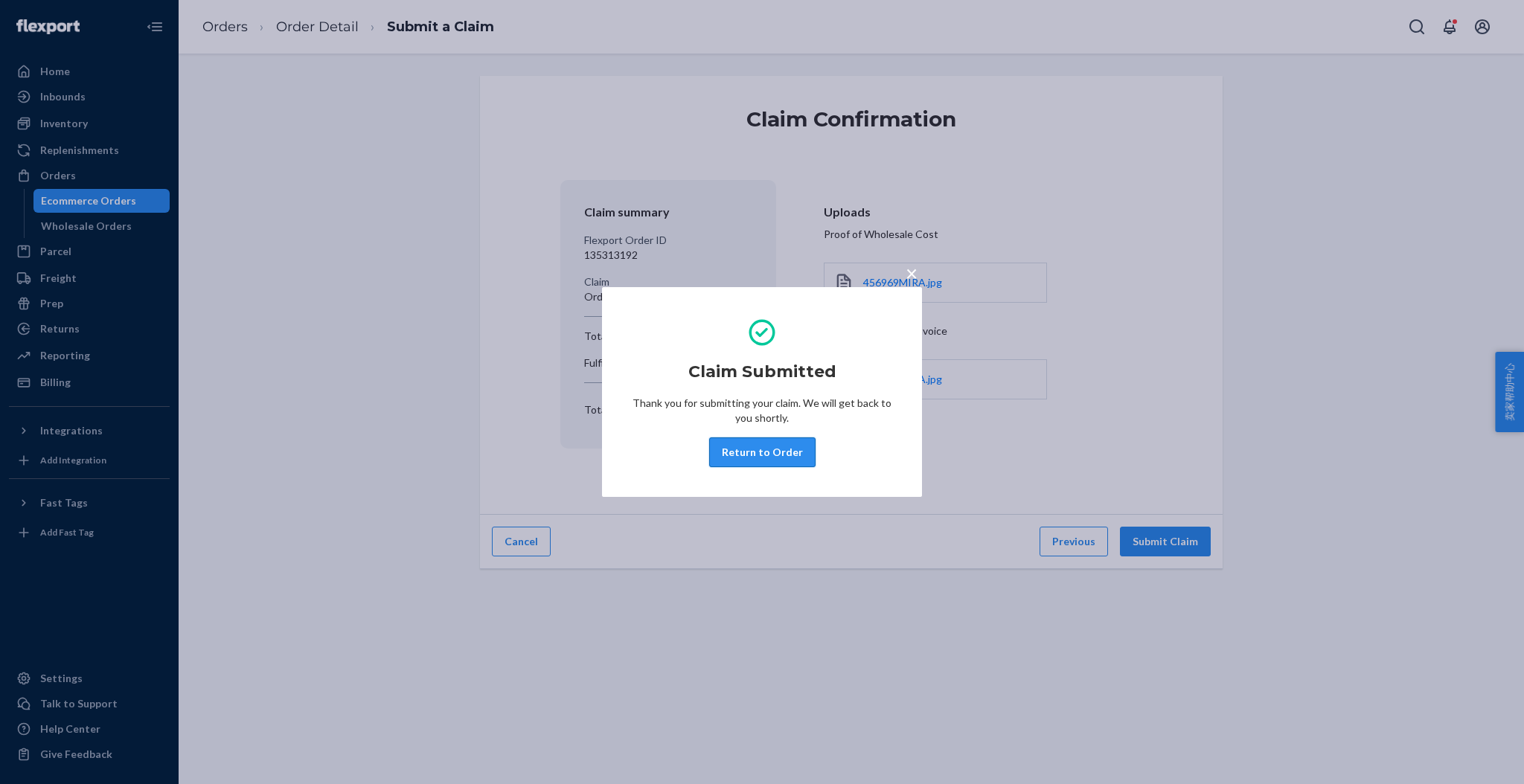
click at [733, 449] on button "Return to Order" at bounding box center [762, 452] width 106 height 29
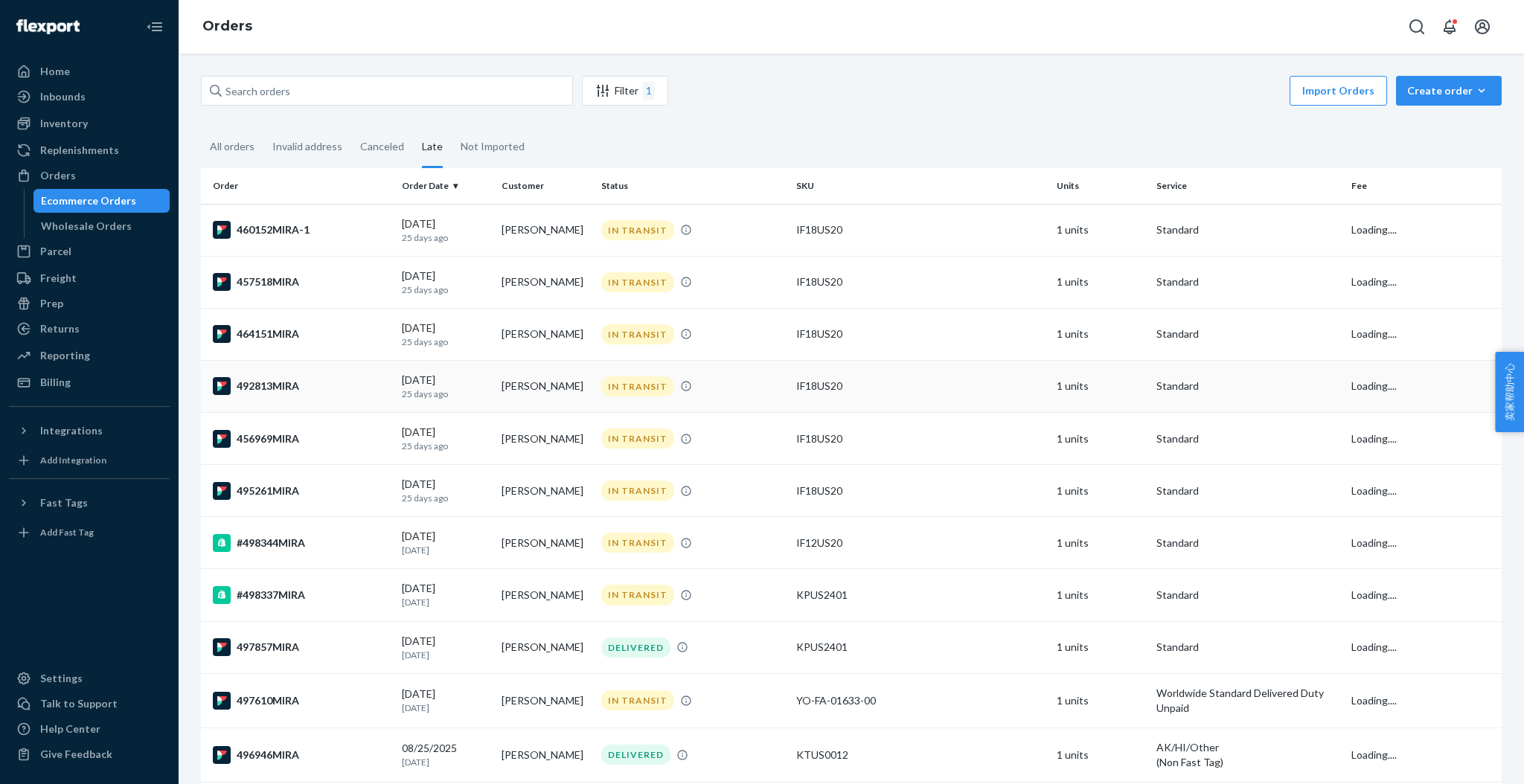
click at [291, 389] on div "492813MIRA" at bounding box center [301, 385] width 177 height 18
click at [286, 331] on div "464151MIRA" at bounding box center [301, 333] width 177 height 18
click at [276, 278] on div "457518MIRA" at bounding box center [301, 282] width 177 height 18
click at [272, 230] on div "460152MIRA-1" at bounding box center [301, 230] width 177 height 18
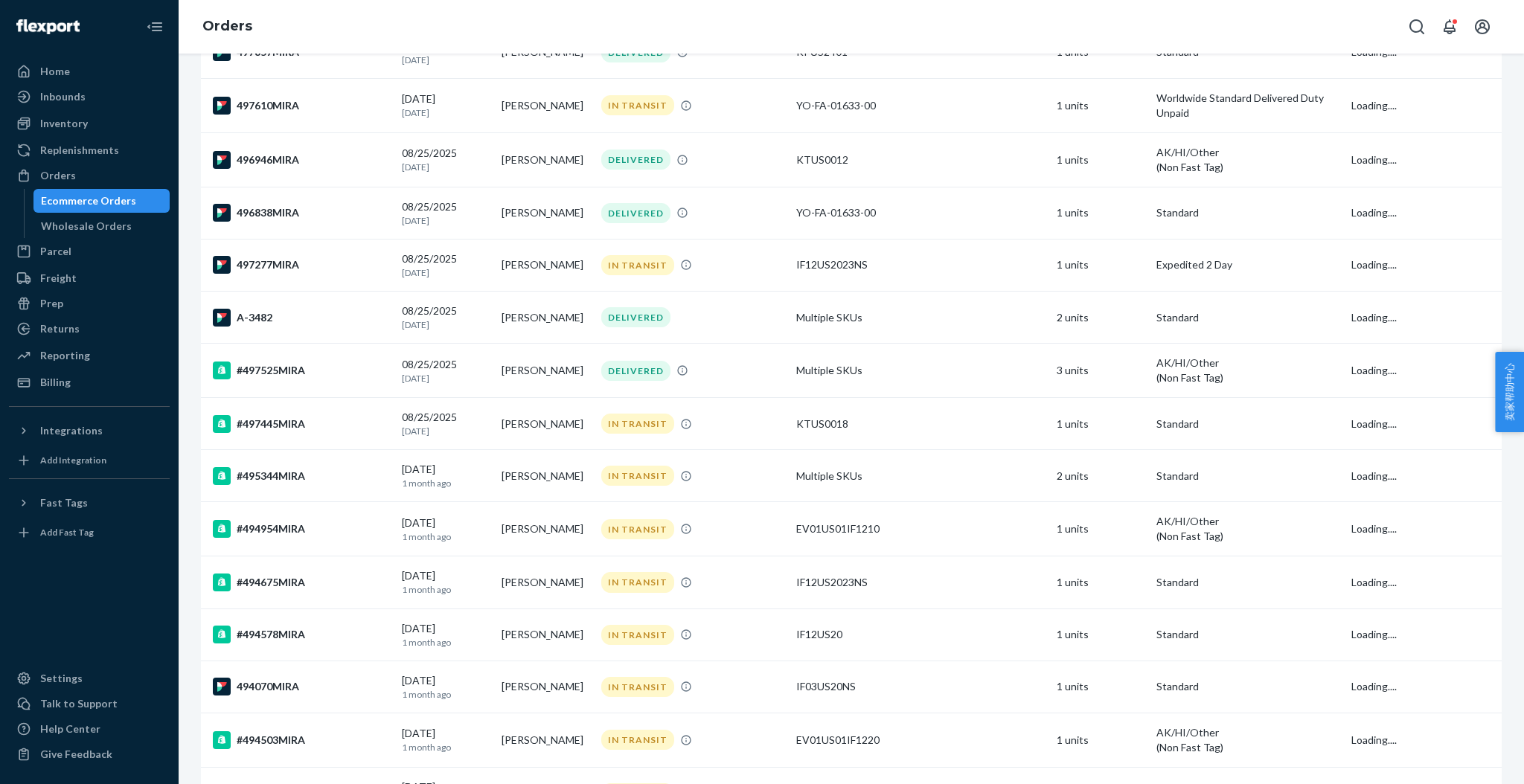
scroll to position [836, 0]
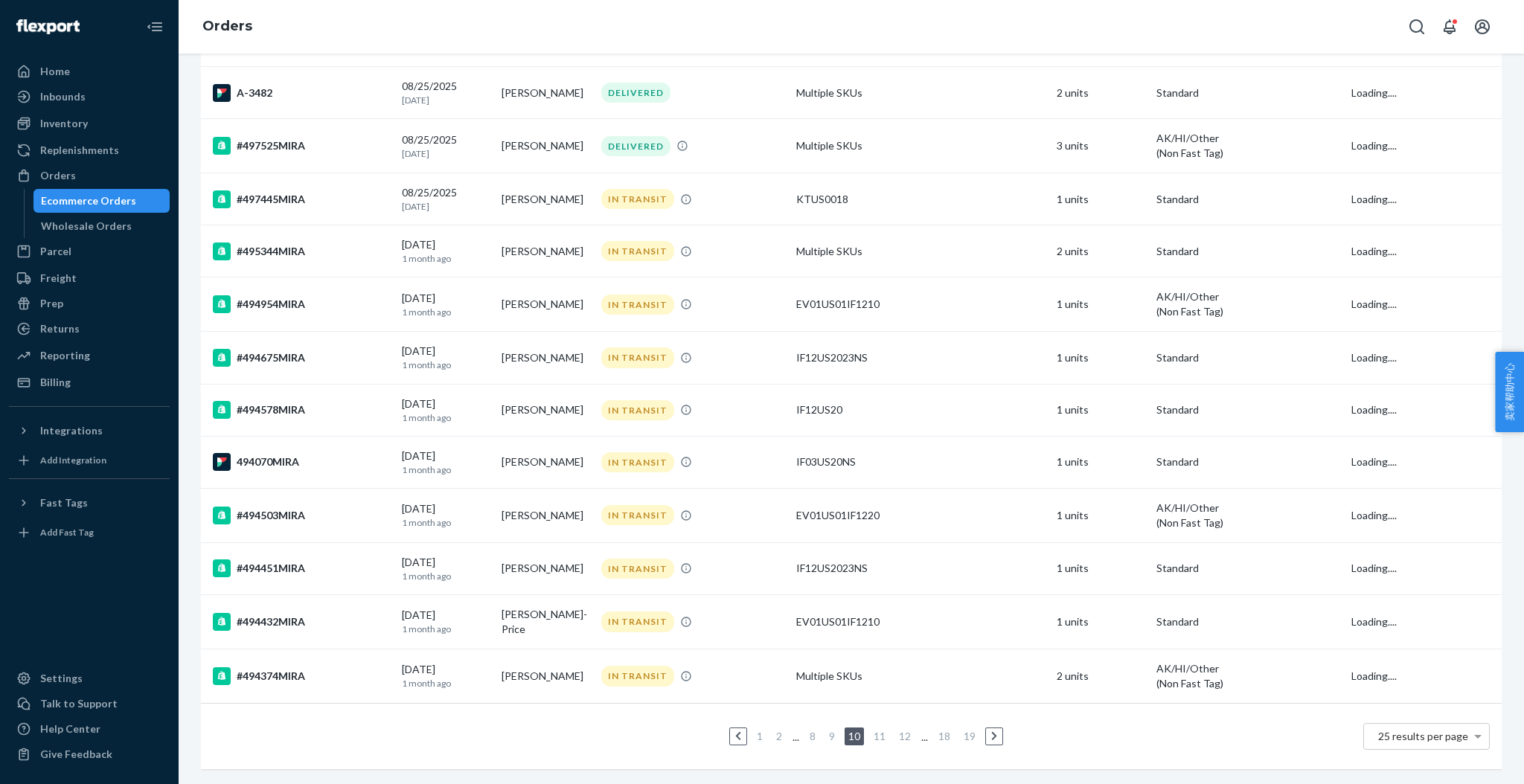
click at [827, 730] on link "9" at bounding box center [832, 736] width 12 height 13
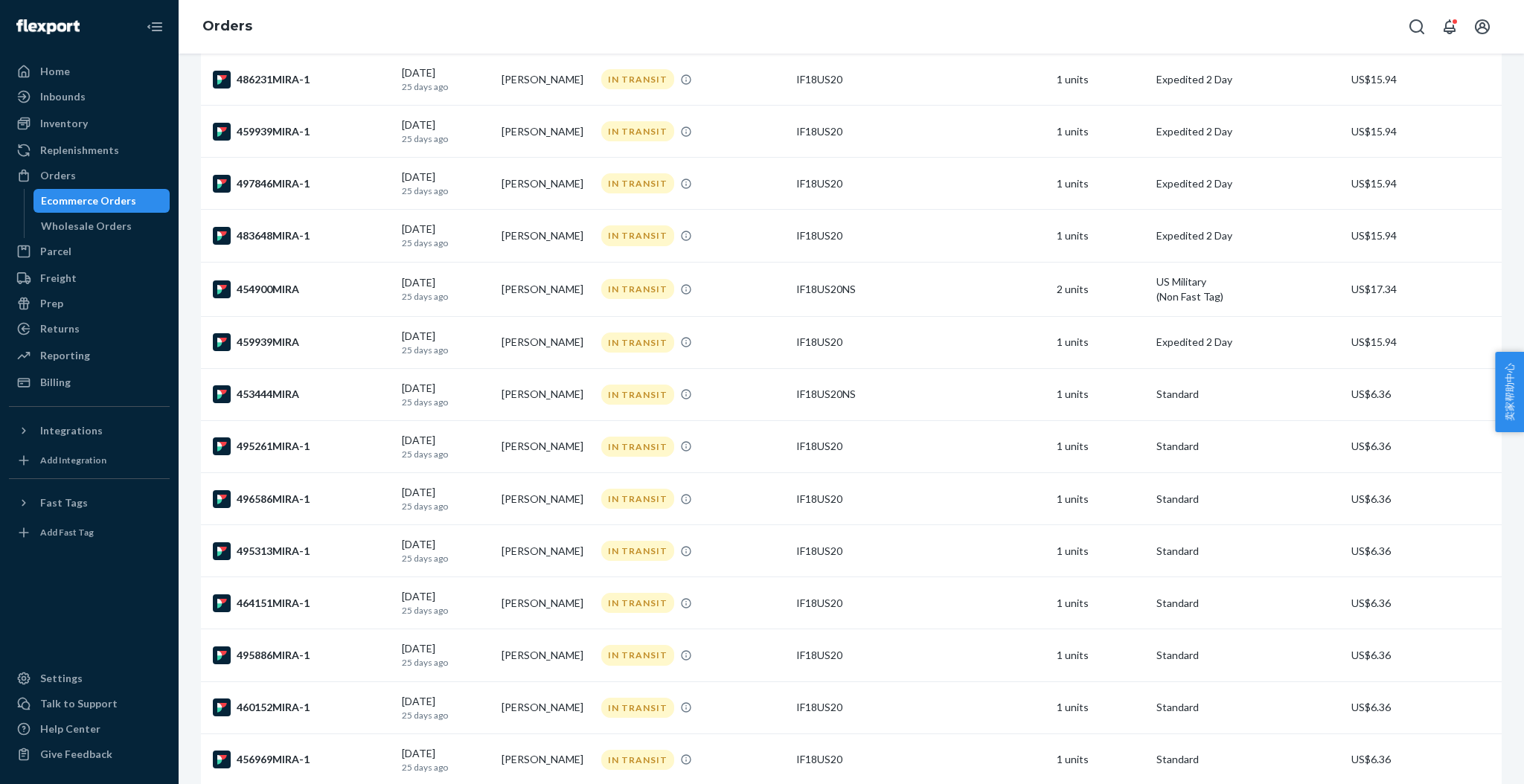
scroll to position [827, 0]
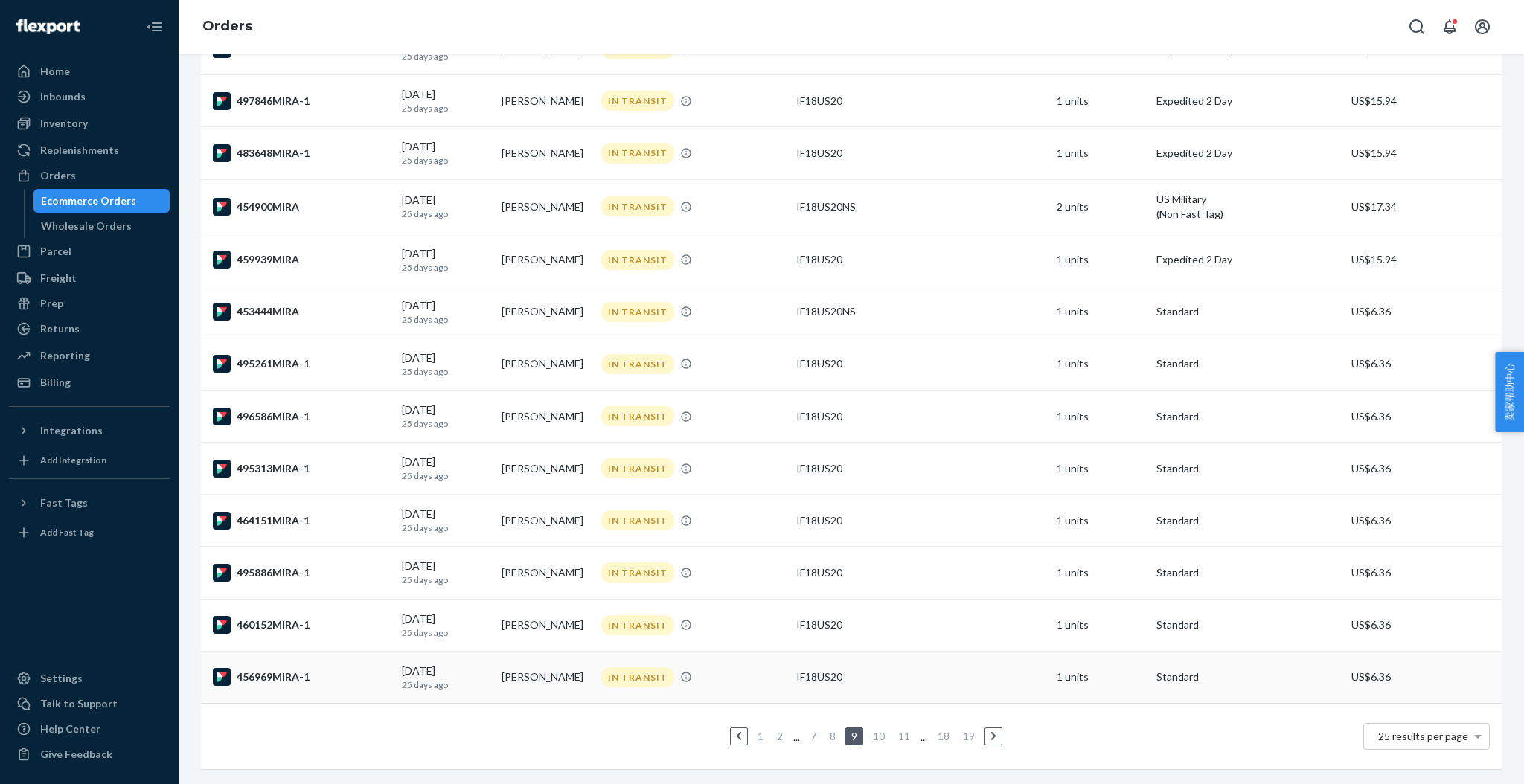
click at [291, 668] on div "456969MIRA-1" at bounding box center [301, 676] width 177 height 18
click at [270, 616] on div "460152MIRA-1" at bounding box center [301, 624] width 177 height 18
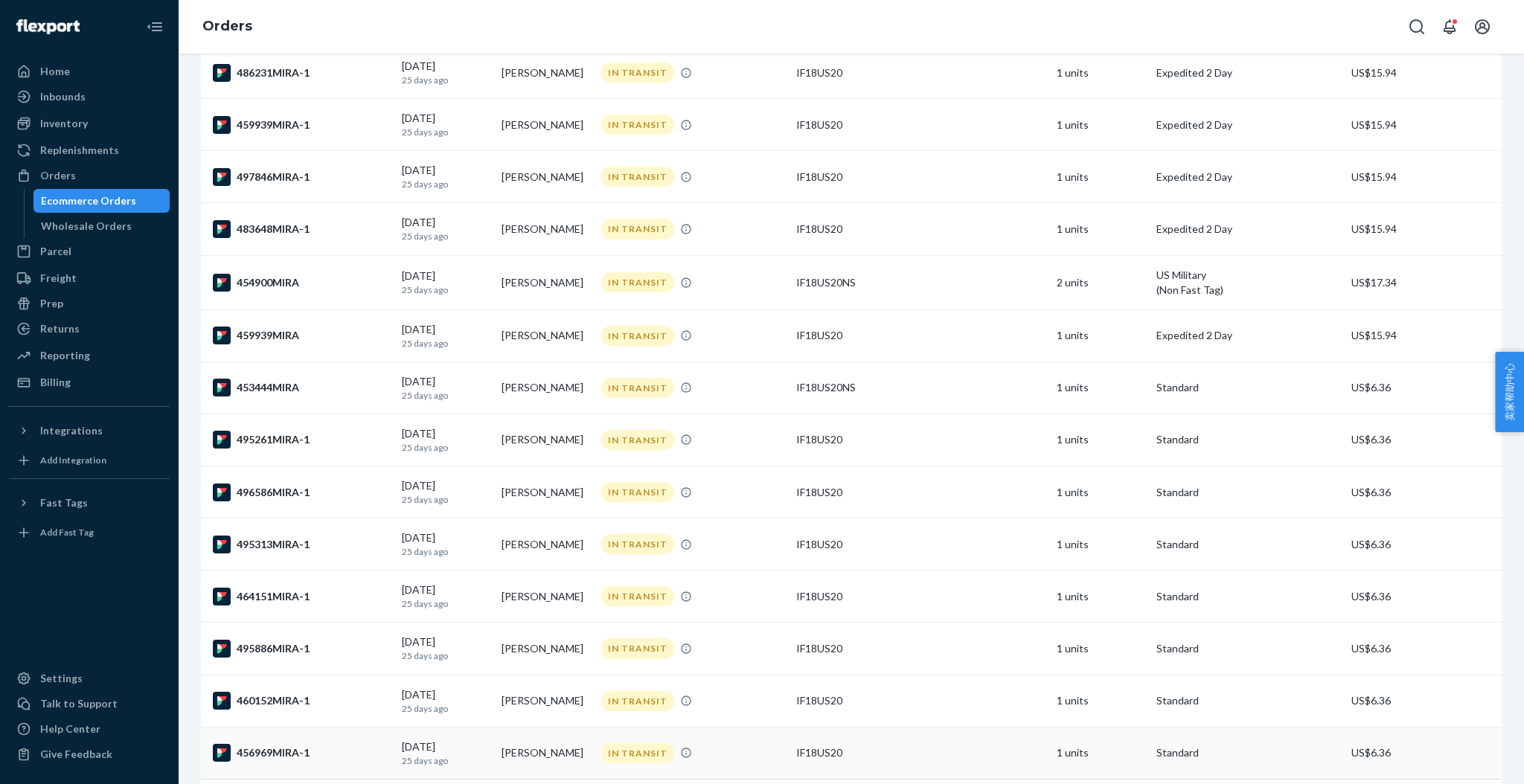
scroll to position [827, 0]
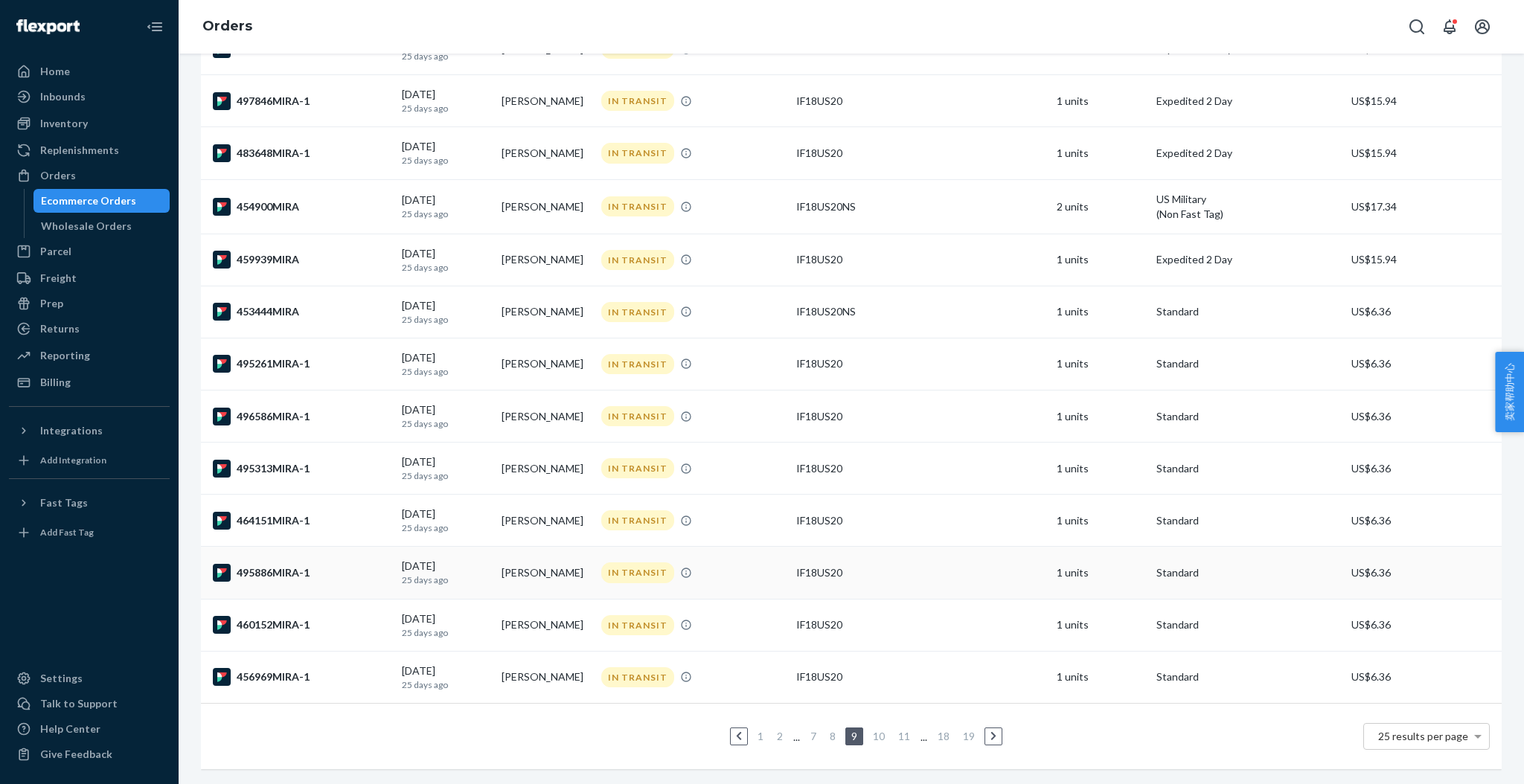
click at [276, 564] on div "495886MIRA-1" at bounding box center [301, 572] width 177 height 18
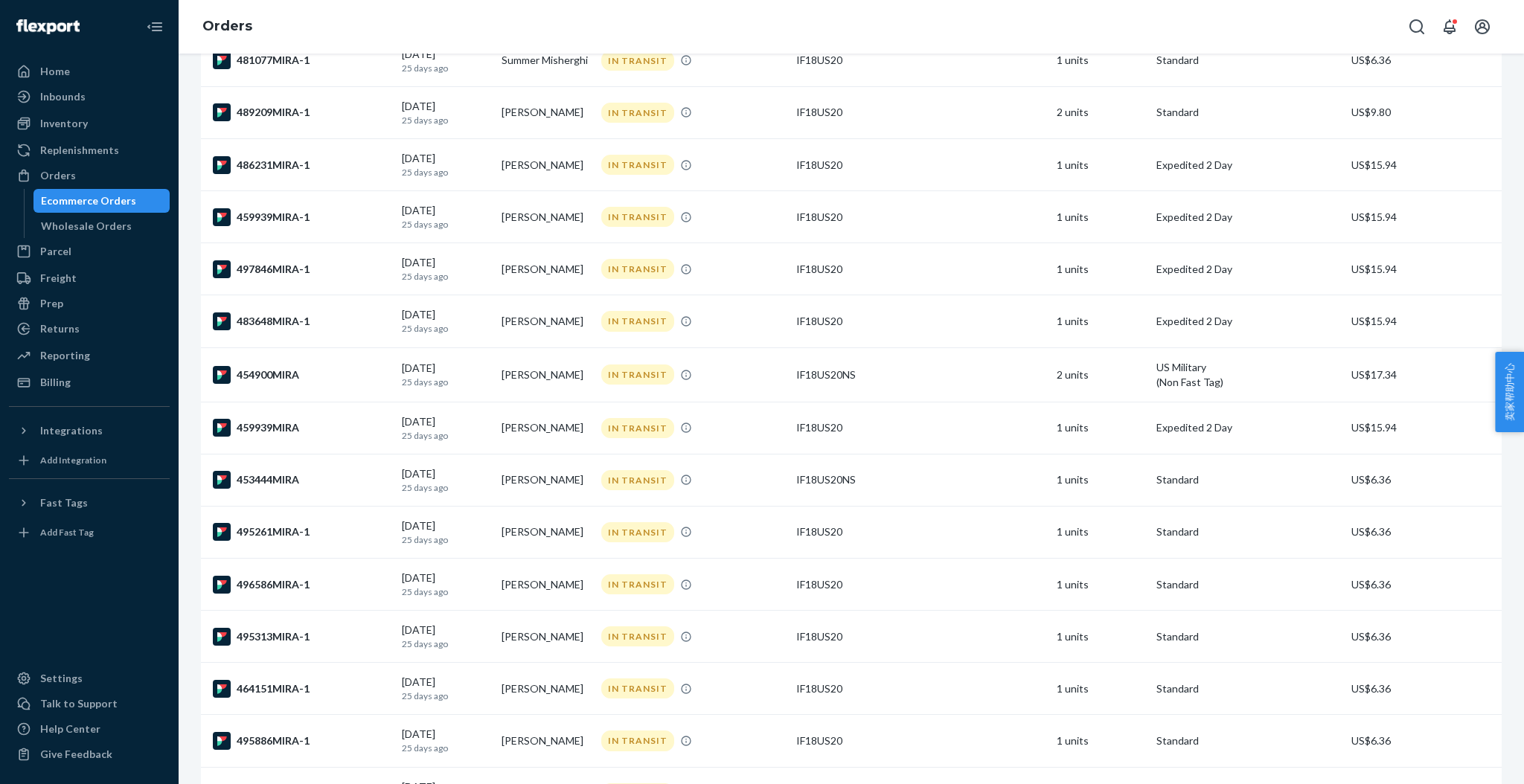
scroll to position [827, 0]
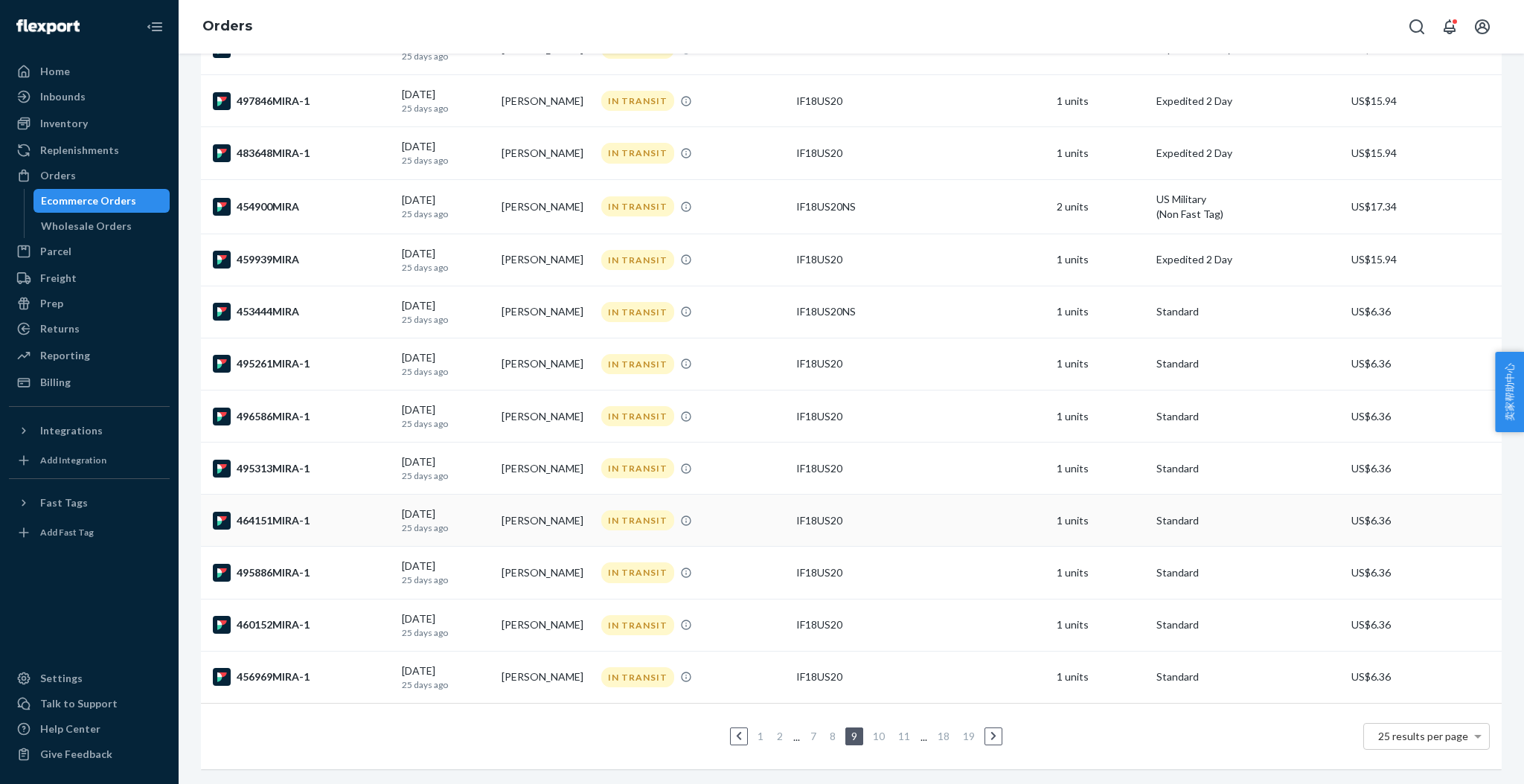
click at [282, 511] on div "464151MIRA-1" at bounding box center [301, 520] width 177 height 18
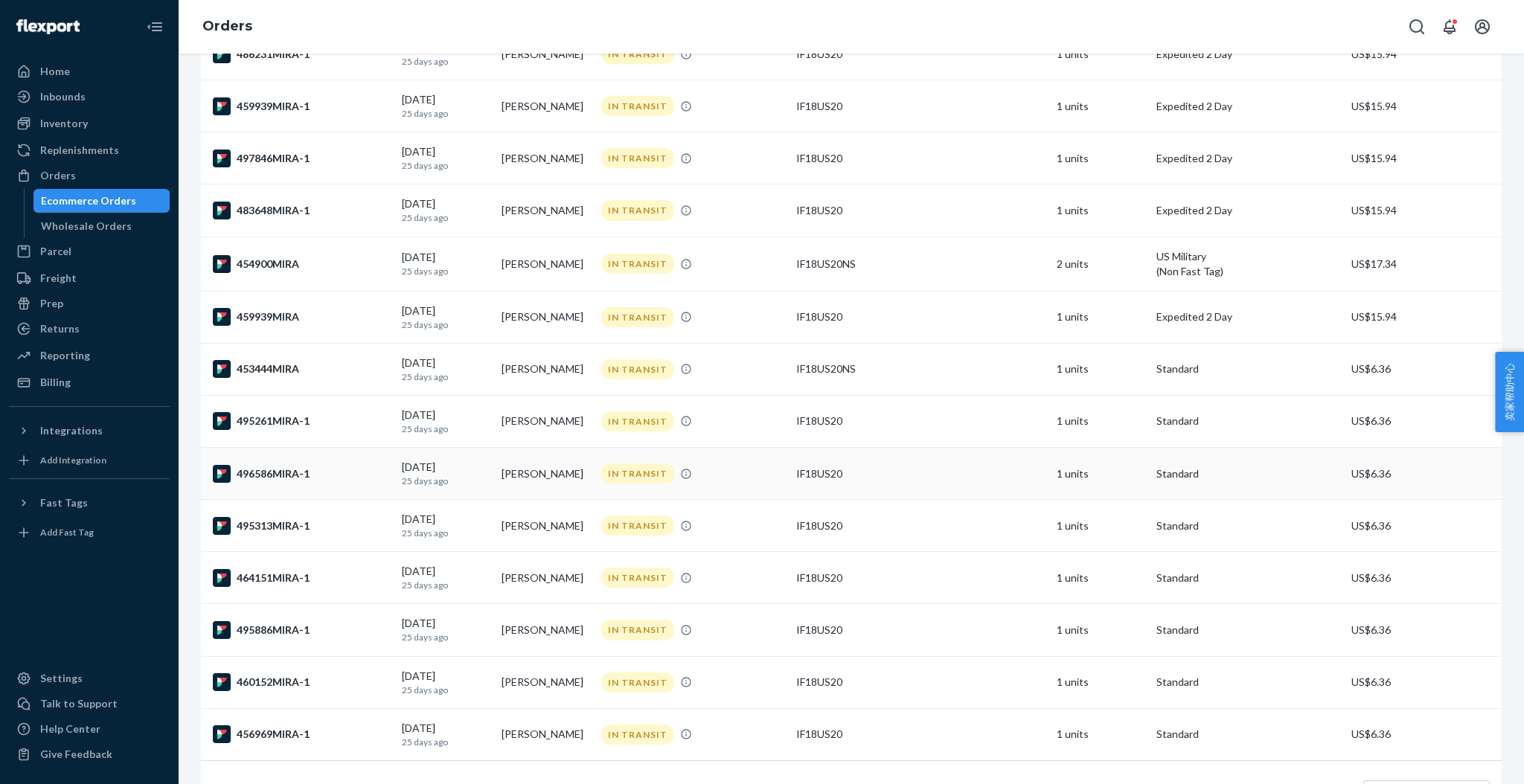
scroll to position [827, 0]
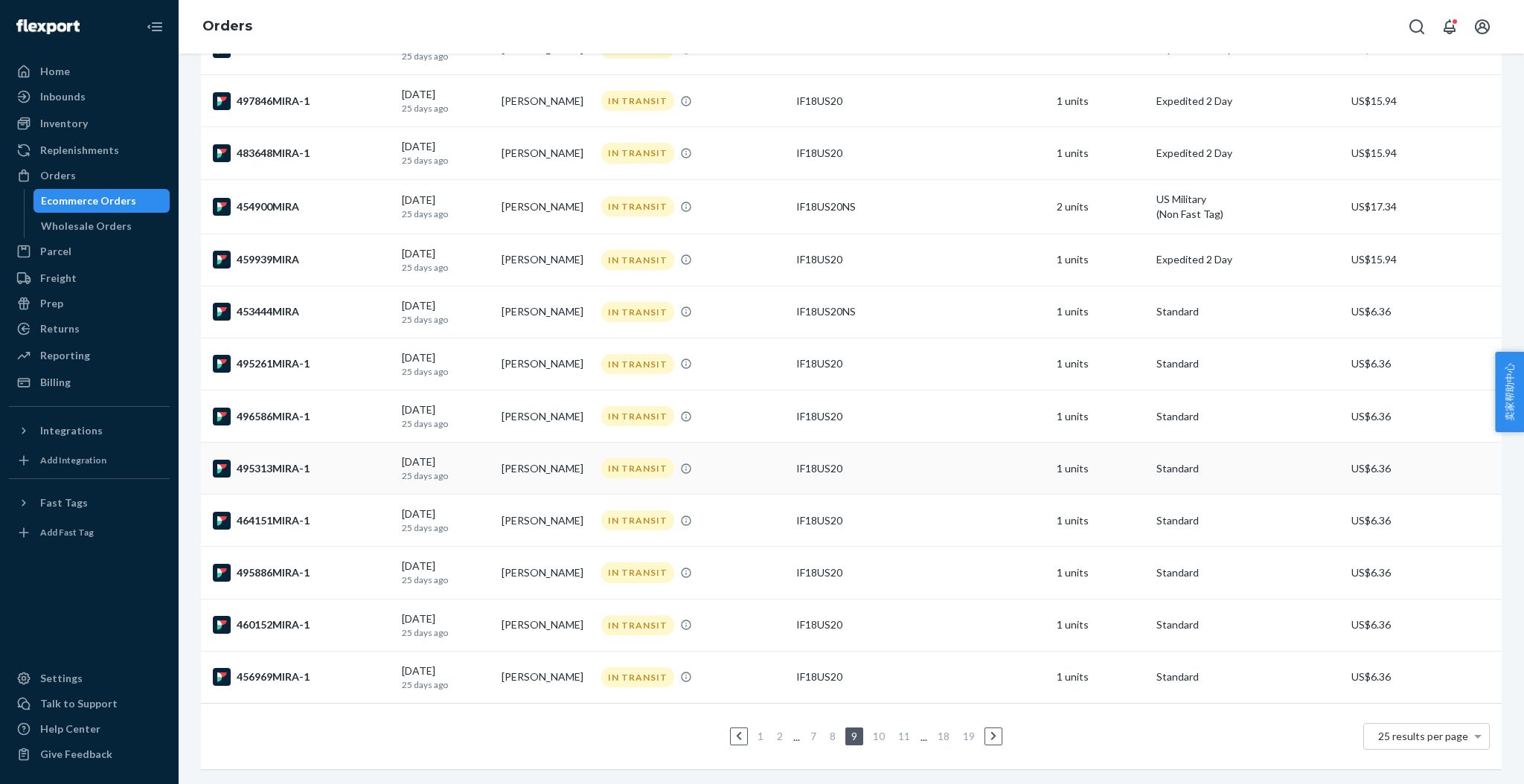
click at [290, 460] on div "495313MIRA-1" at bounding box center [301, 469] width 177 height 18
click at [267, 408] on div "496586MIRA-1" at bounding box center [301, 416] width 177 height 18
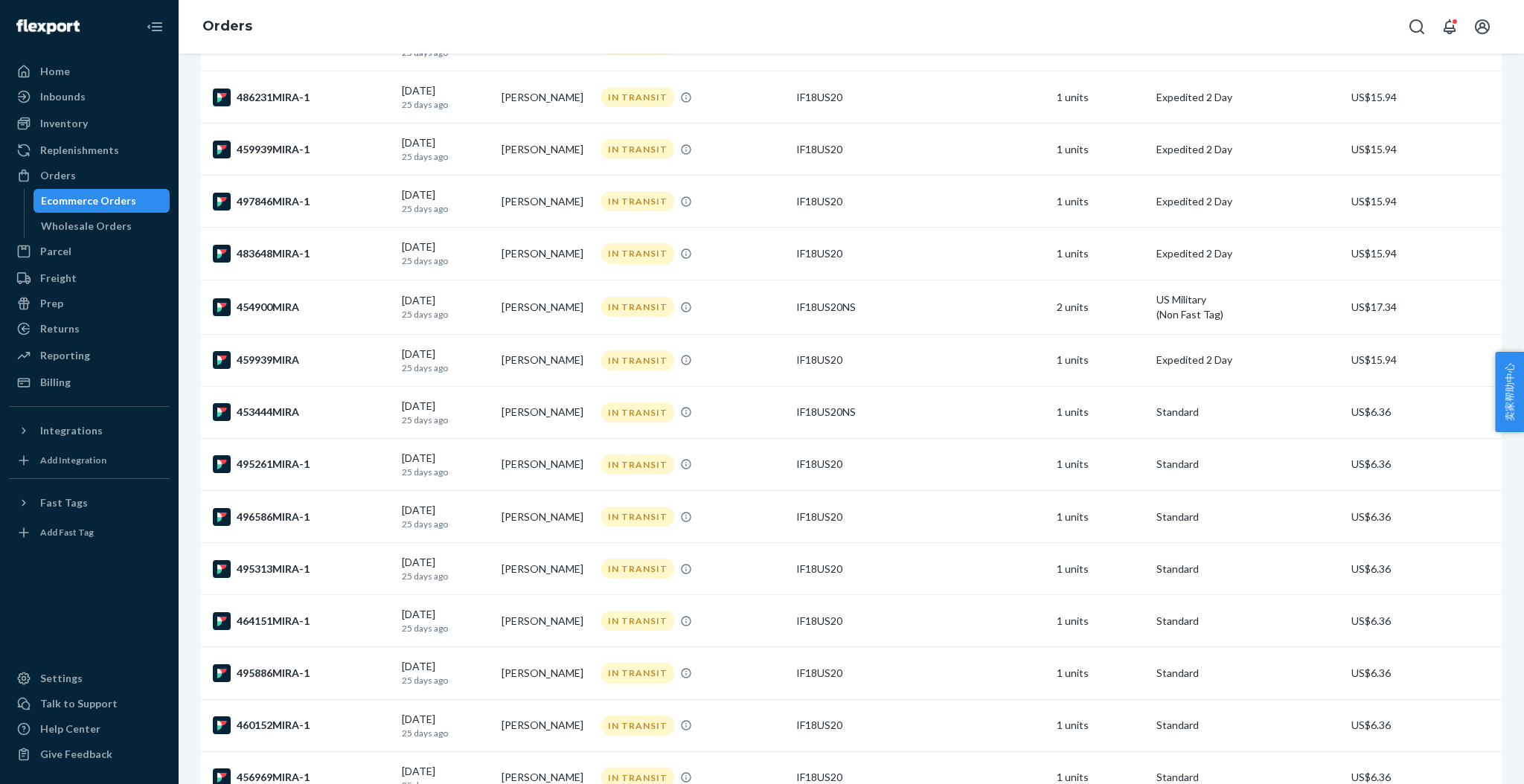
scroll to position [827, 0]
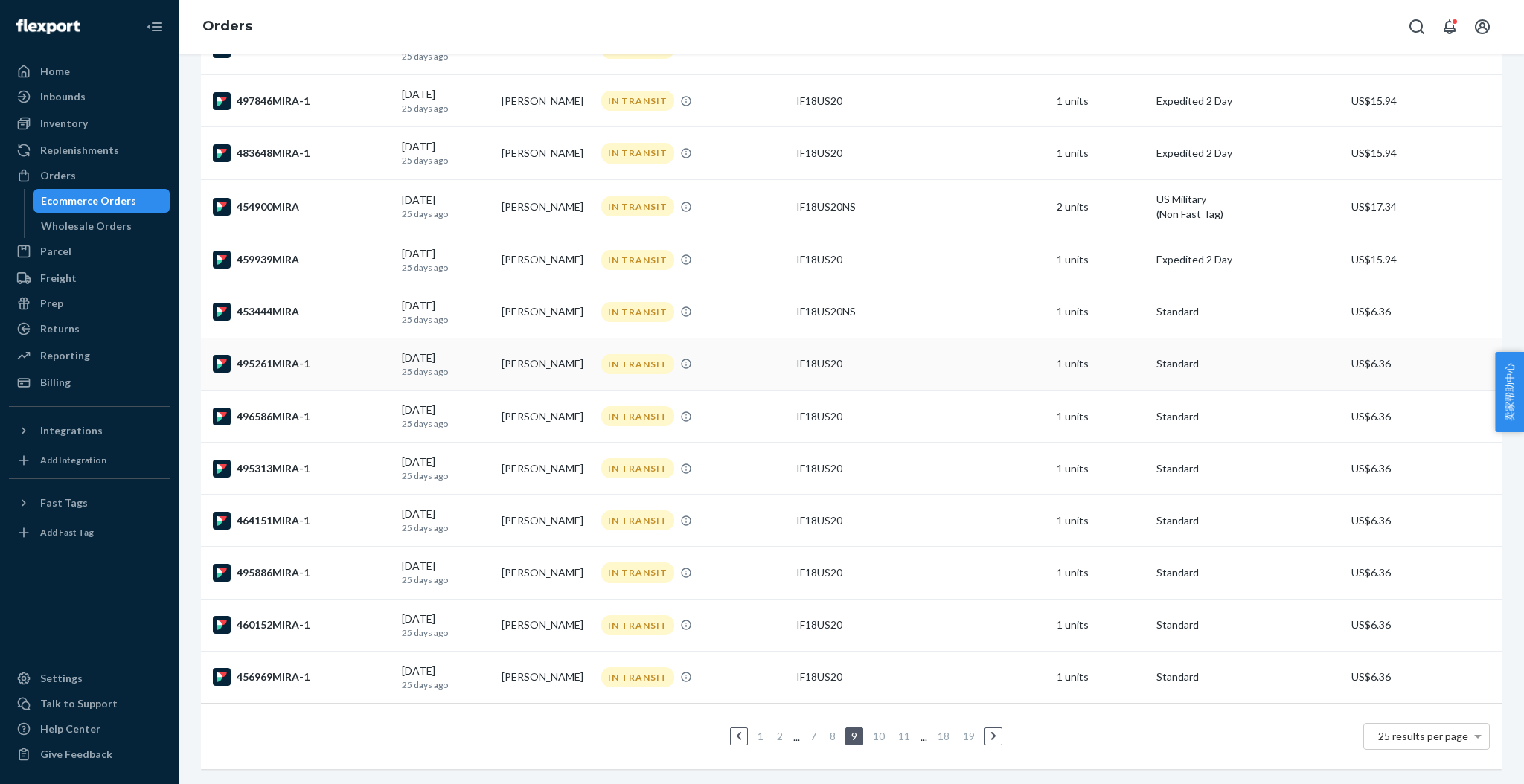
click at [273, 355] on div "495261MIRA-1" at bounding box center [301, 363] width 177 height 18
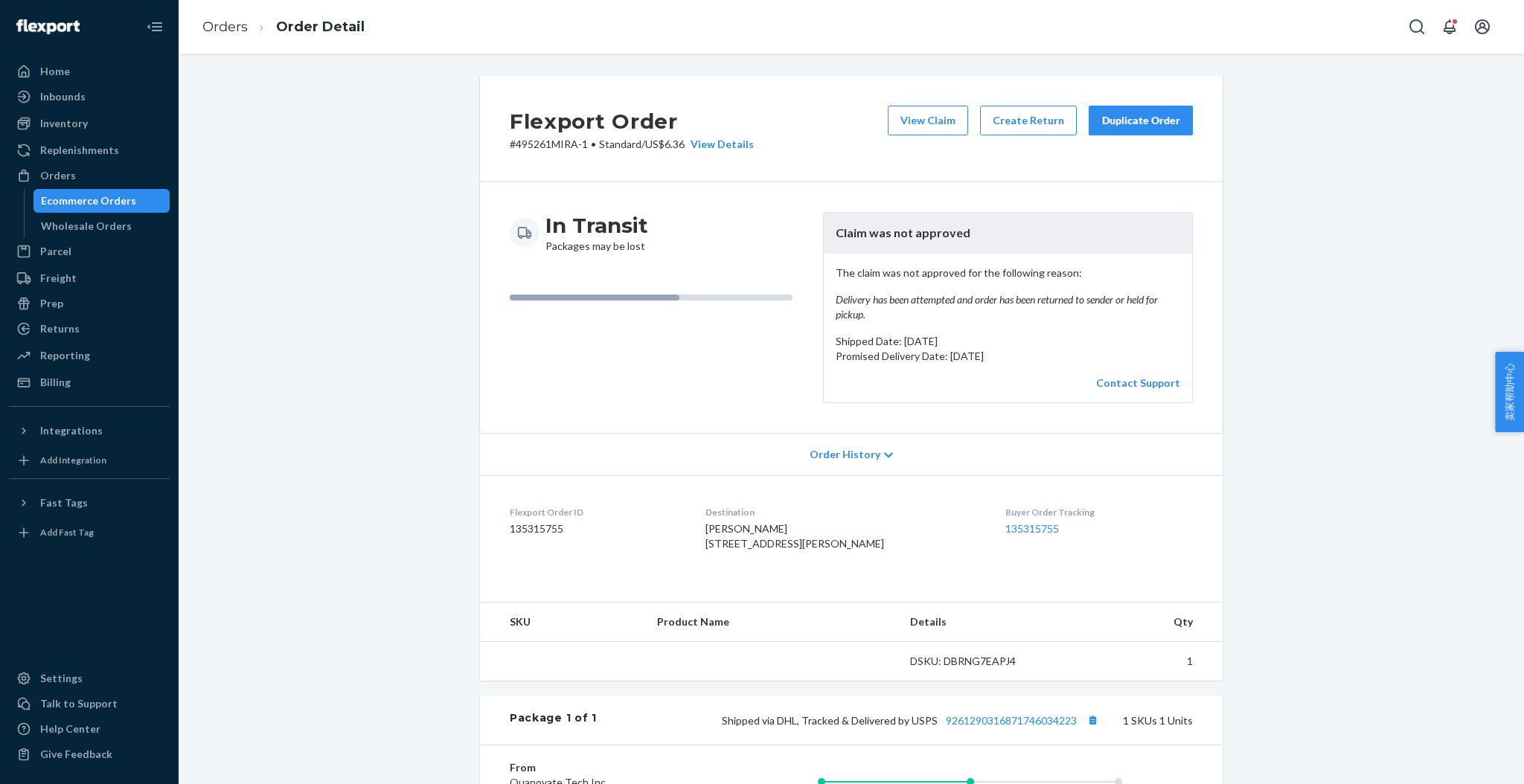
scroll to position [248, 0]
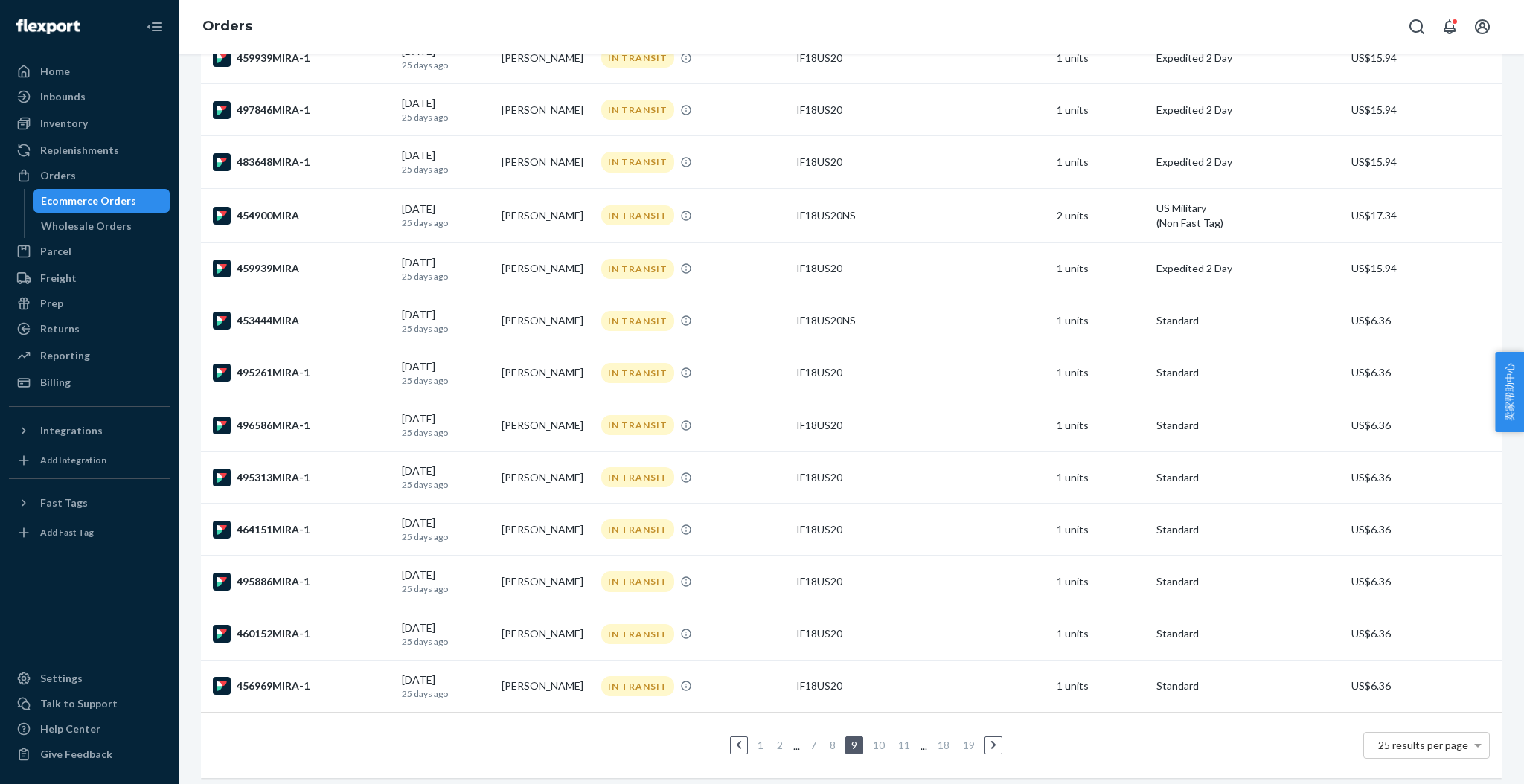
scroll to position [827, 0]
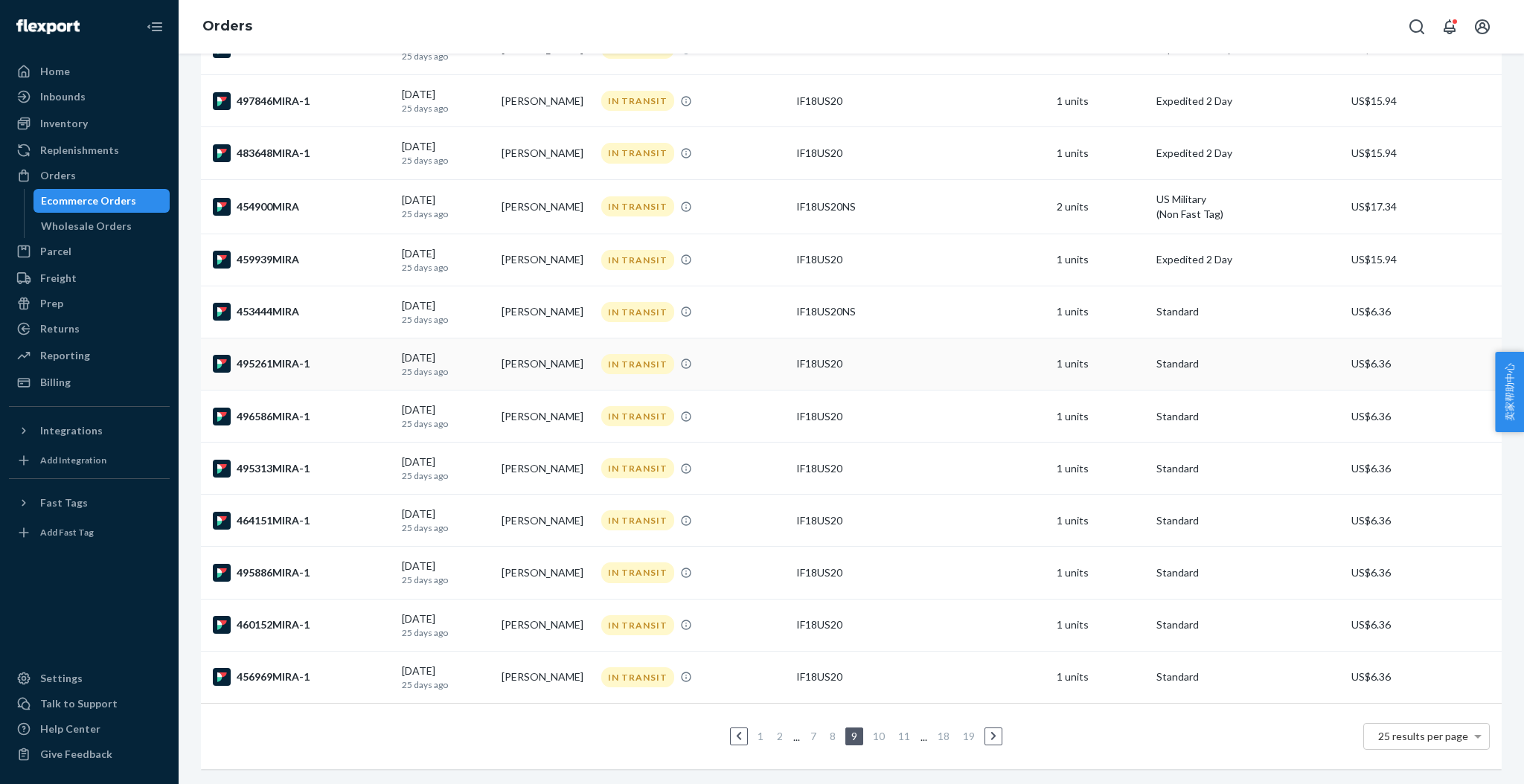
click at [280, 355] on div "495261MIRA-1" at bounding box center [301, 363] width 177 height 18
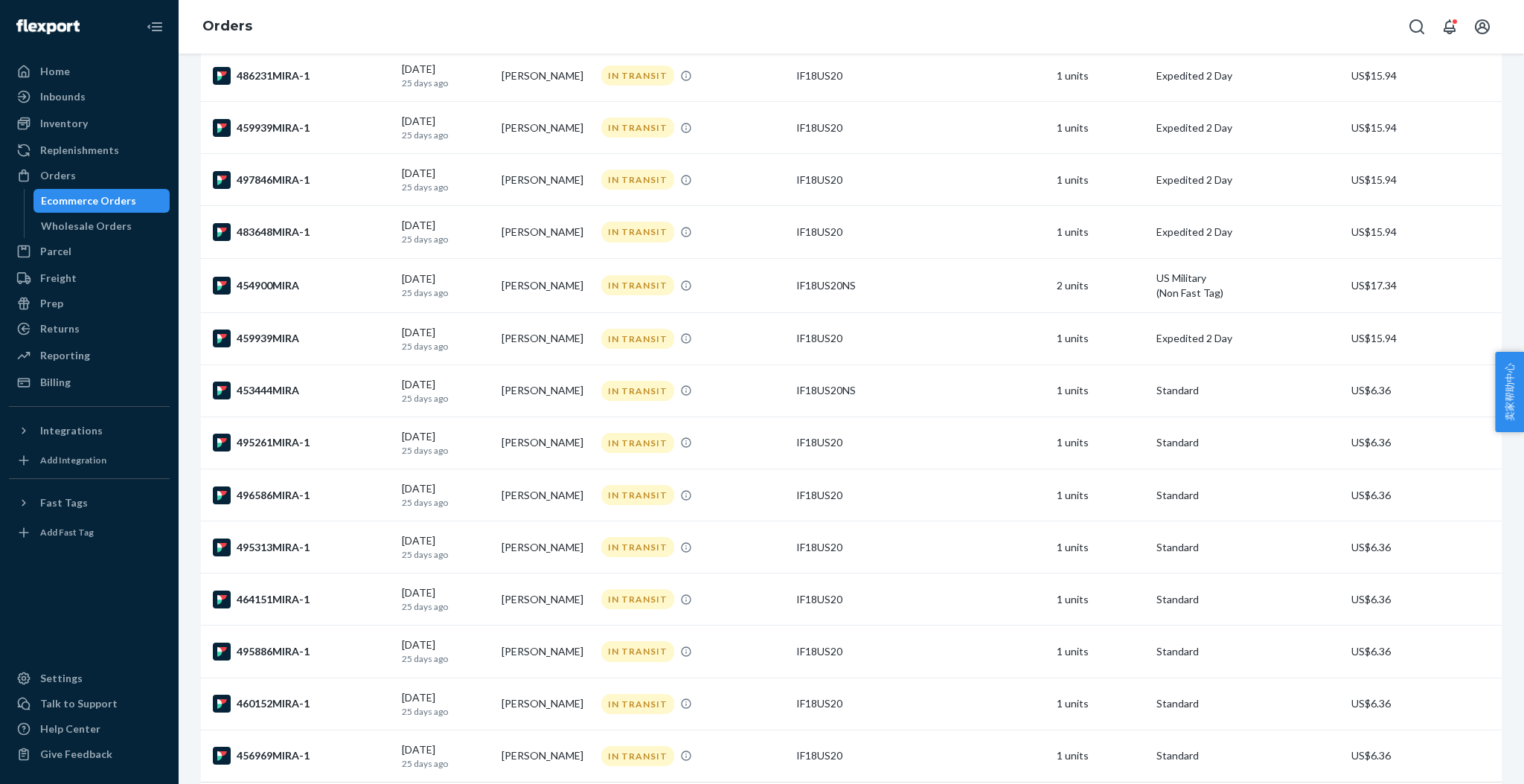
scroll to position [827, 0]
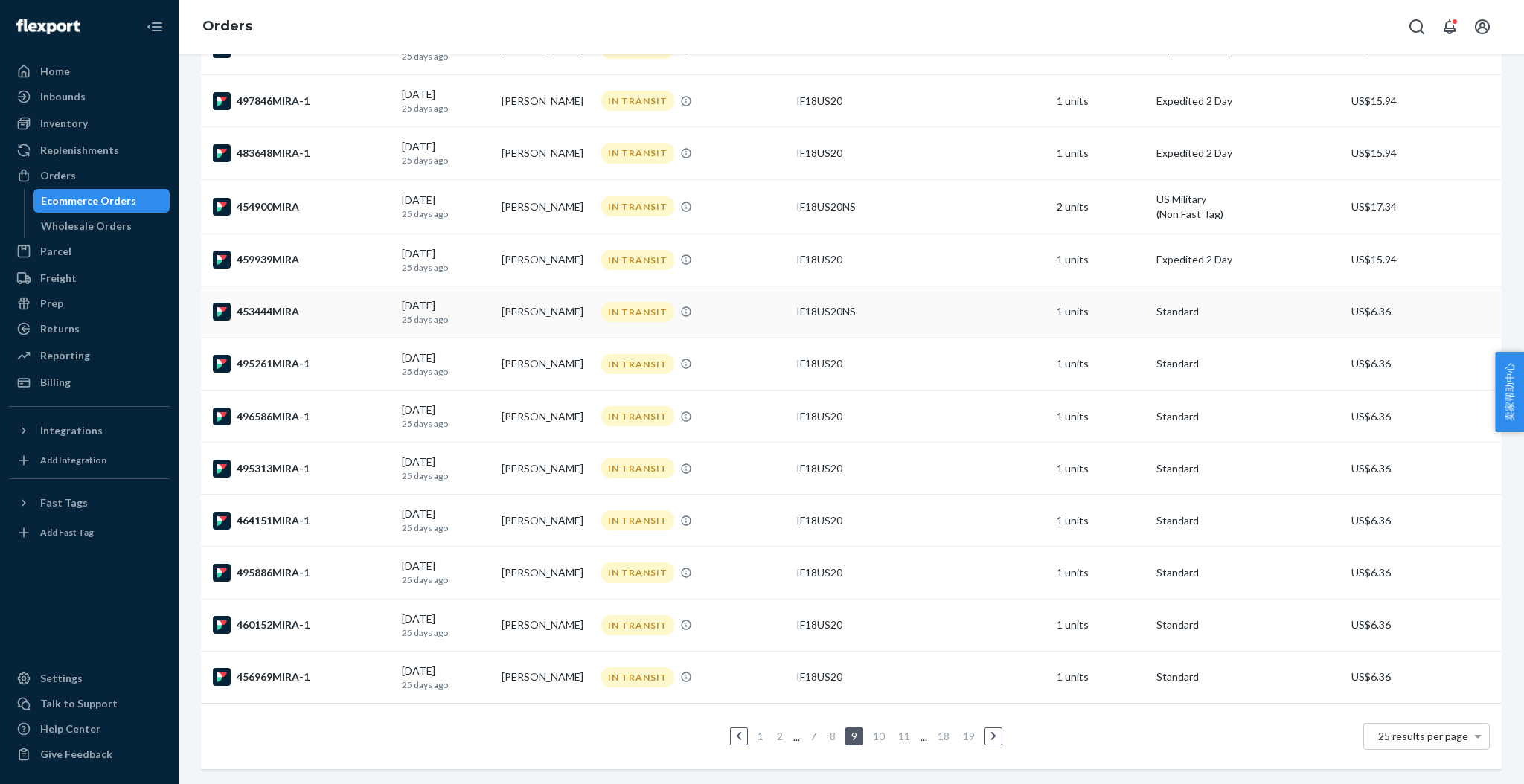
click at [282, 304] on div "453444MIRA" at bounding box center [301, 311] width 177 height 18
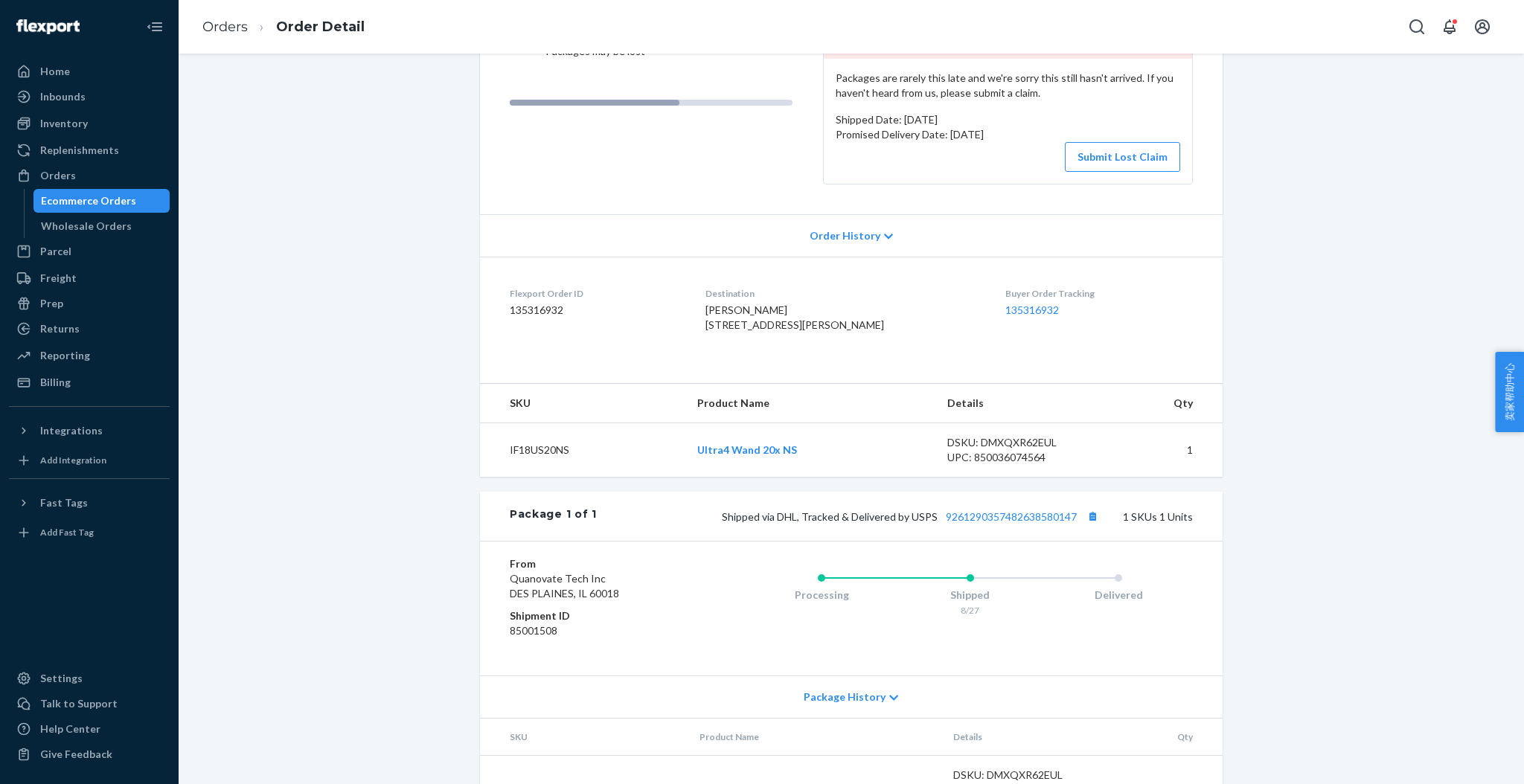
scroll to position [296, 0]
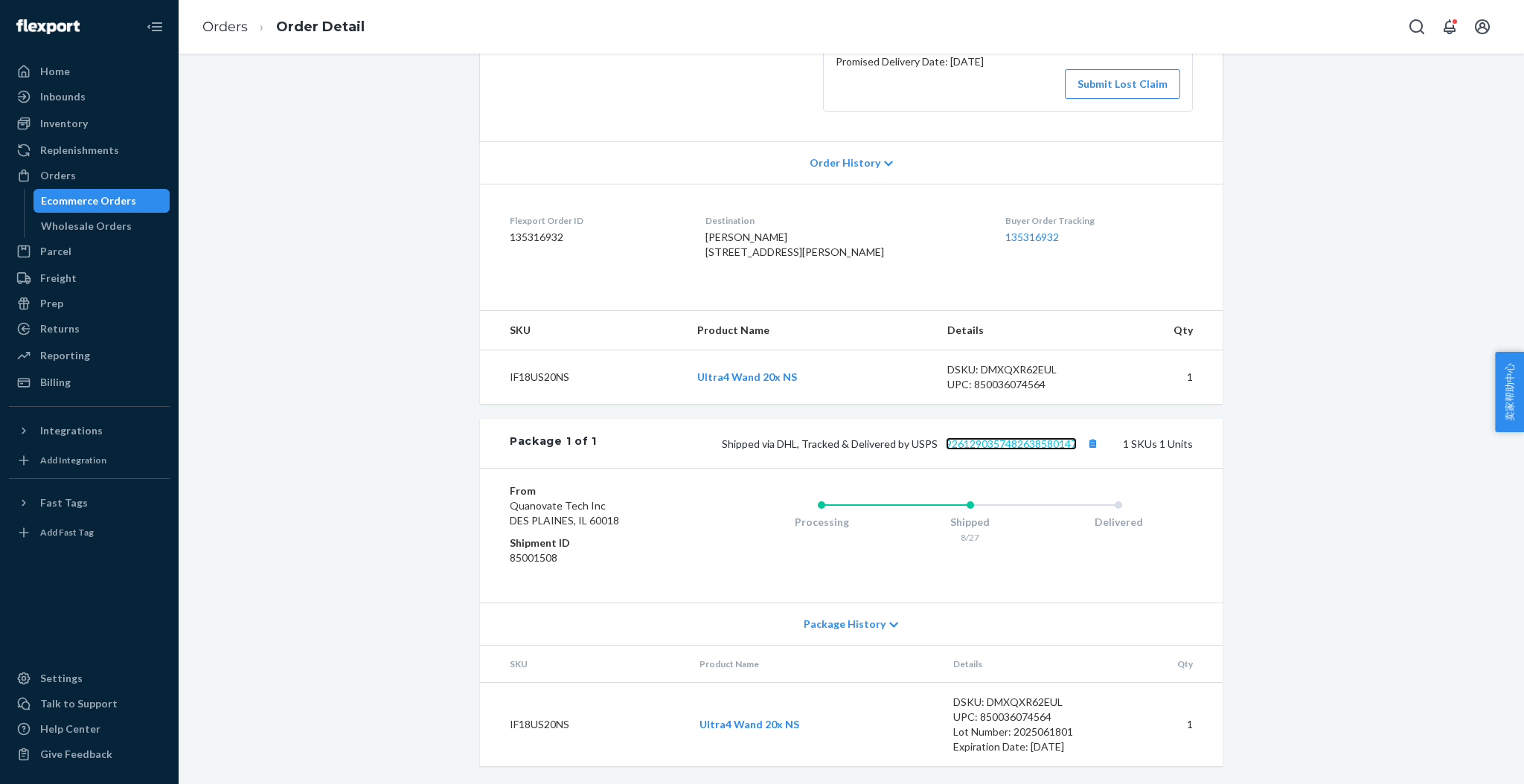
click at [988, 444] on link "9261290357482638580147" at bounding box center [1012, 443] width 131 height 13
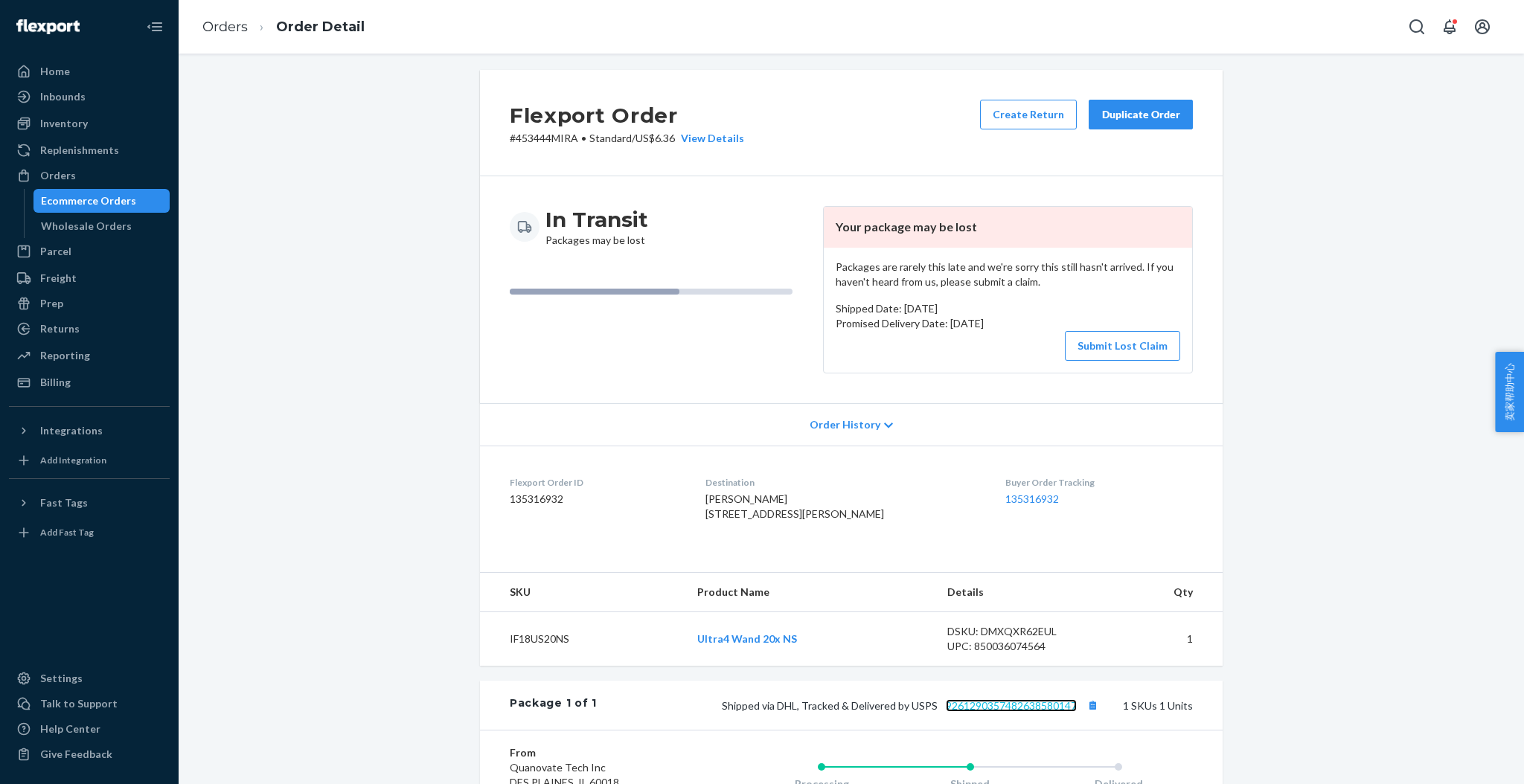
scroll to position [0, 0]
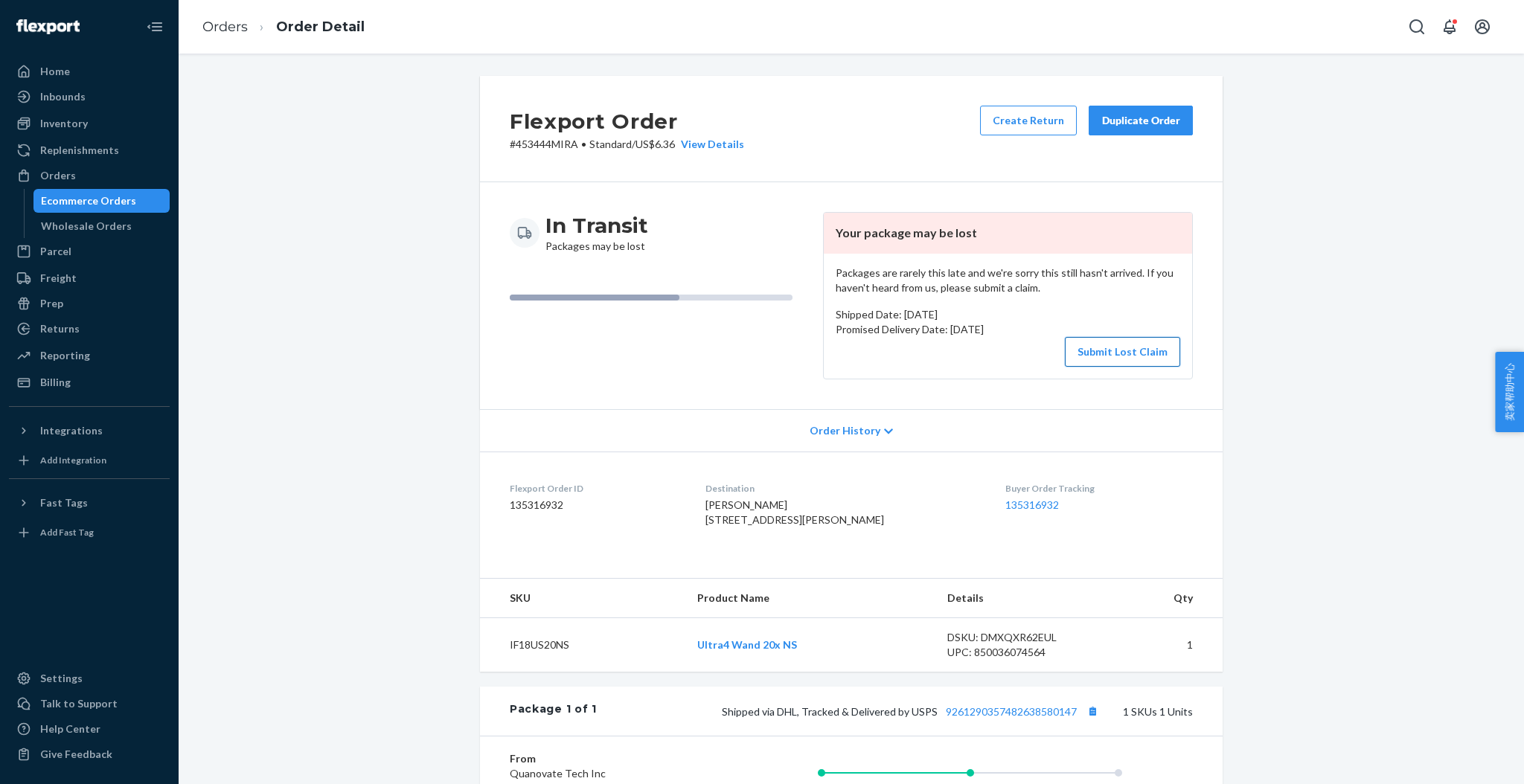
click at [1134, 346] on button "Submit Lost Claim" at bounding box center [1122, 352] width 115 height 29
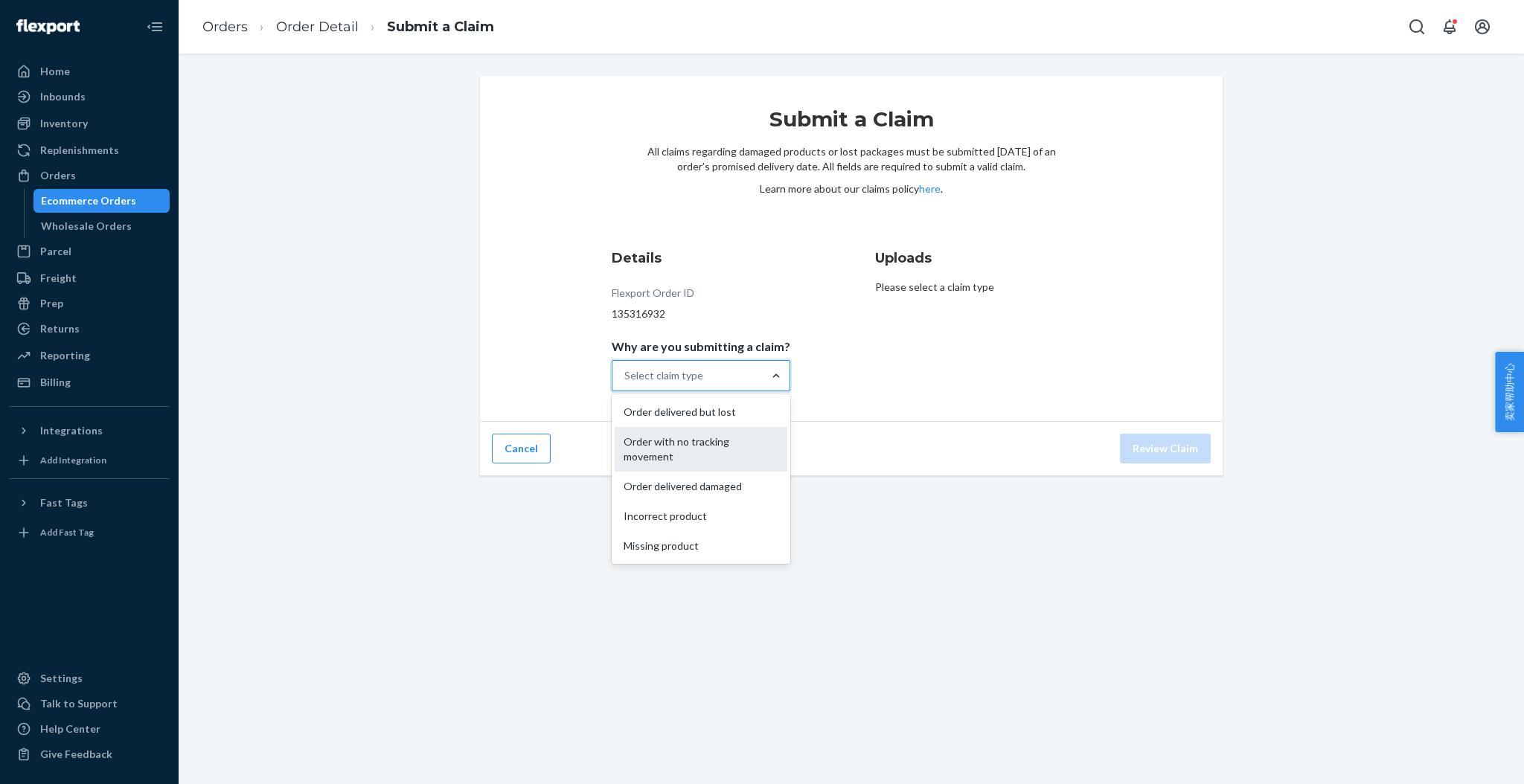
click at [705, 458] on div "Order with no tracking movement" at bounding box center [700, 449] width 173 height 45
click at [626, 383] on input "Why are you submitting a claim? option Order with no tracking movement focused,…" at bounding box center [625, 376] width 2 height 15
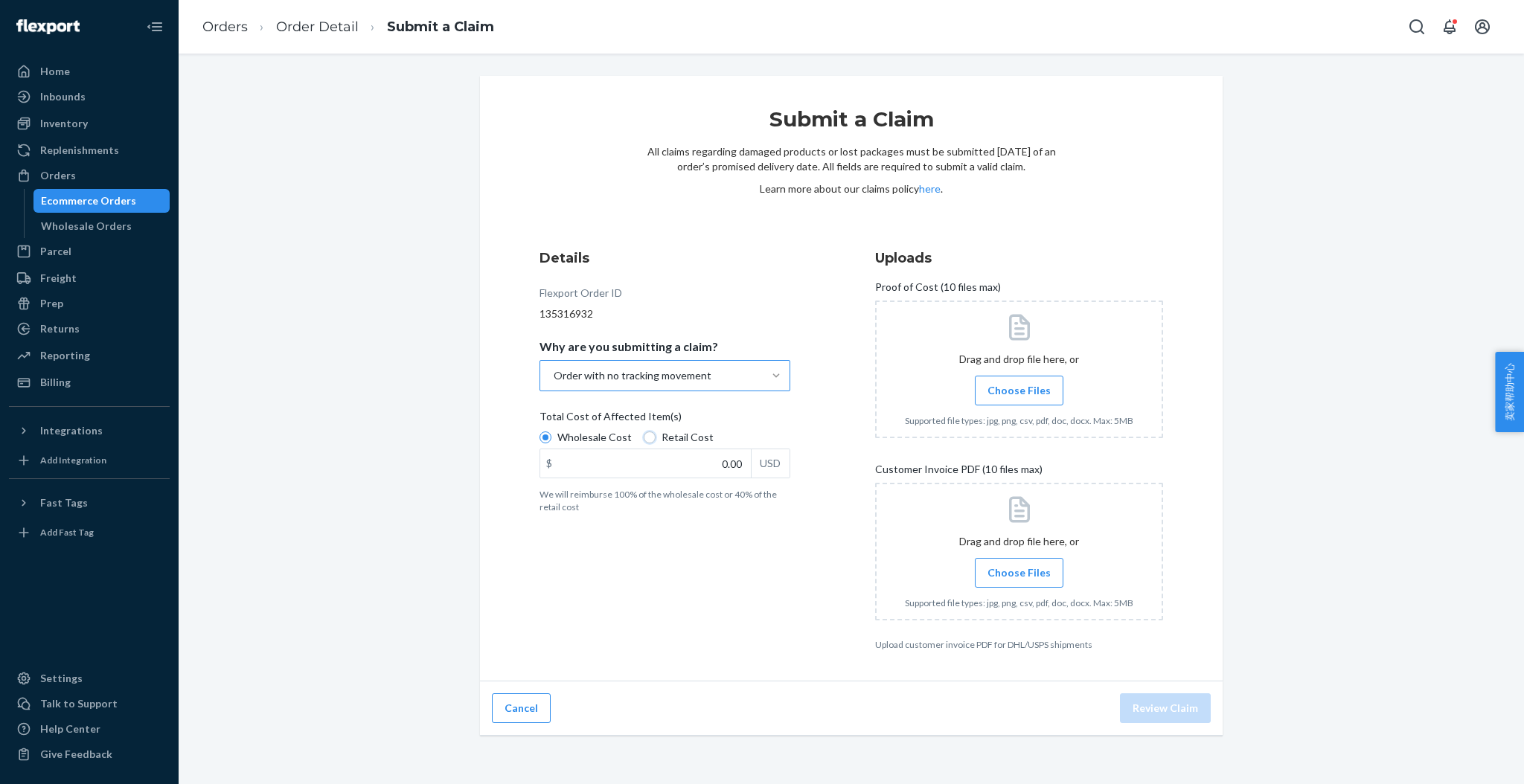
drag, startPoint x: 638, startPoint y: 435, endPoint x: 686, endPoint y: 460, distance: 54.1
click at [644, 436] on input "Retail Cost" at bounding box center [650, 437] width 12 height 12
radio input "true"
radio input "false"
click at [701, 464] on input "0.00" at bounding box center [645, 464] width 210 height 29
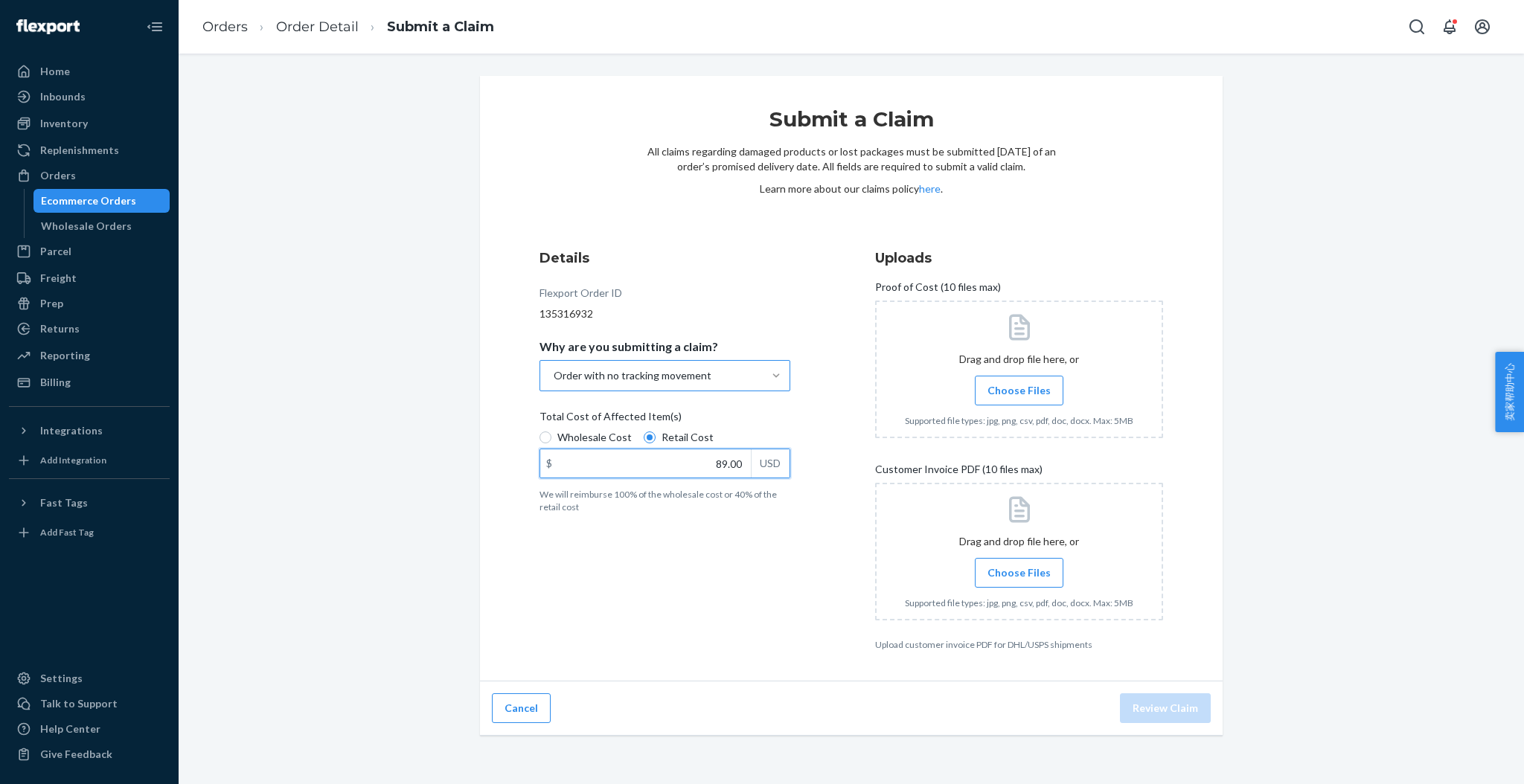
type input "89.00"
click at [992, 382] on label "Choose Files" at bounding box center [1018, 390] width 88 height 29
click at [1019, 383] on input "Choose Files" at bounding box center [1019, 390] width 1 height 16
click at [1004, 578] on span "Choose Files" at bounding box center [1018, 573] width 63 height 15
click at [1019, 578] on input "Choose Files" at bounding box center [1019, 572] width 1 height 16
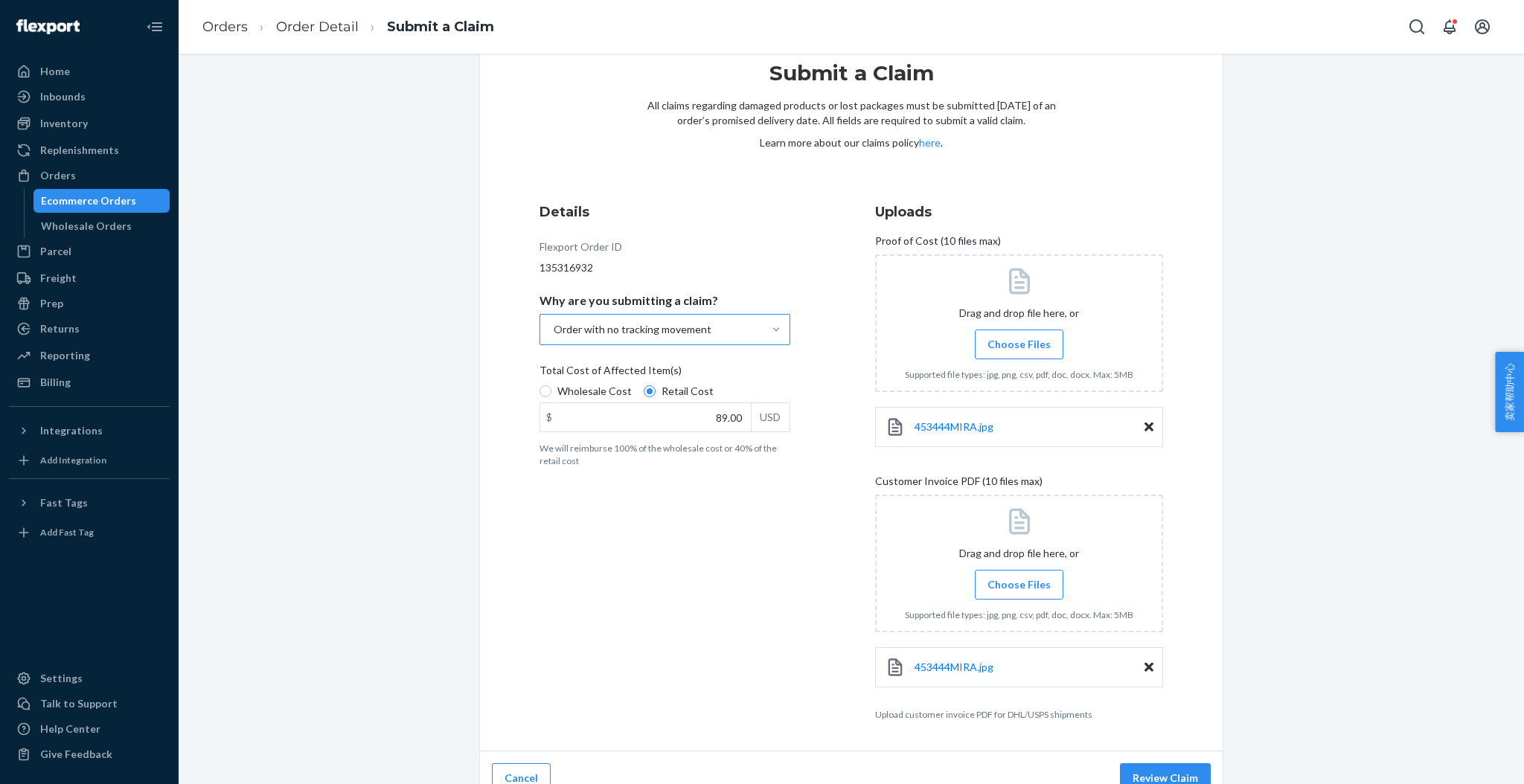
scroll to position [66, 0]
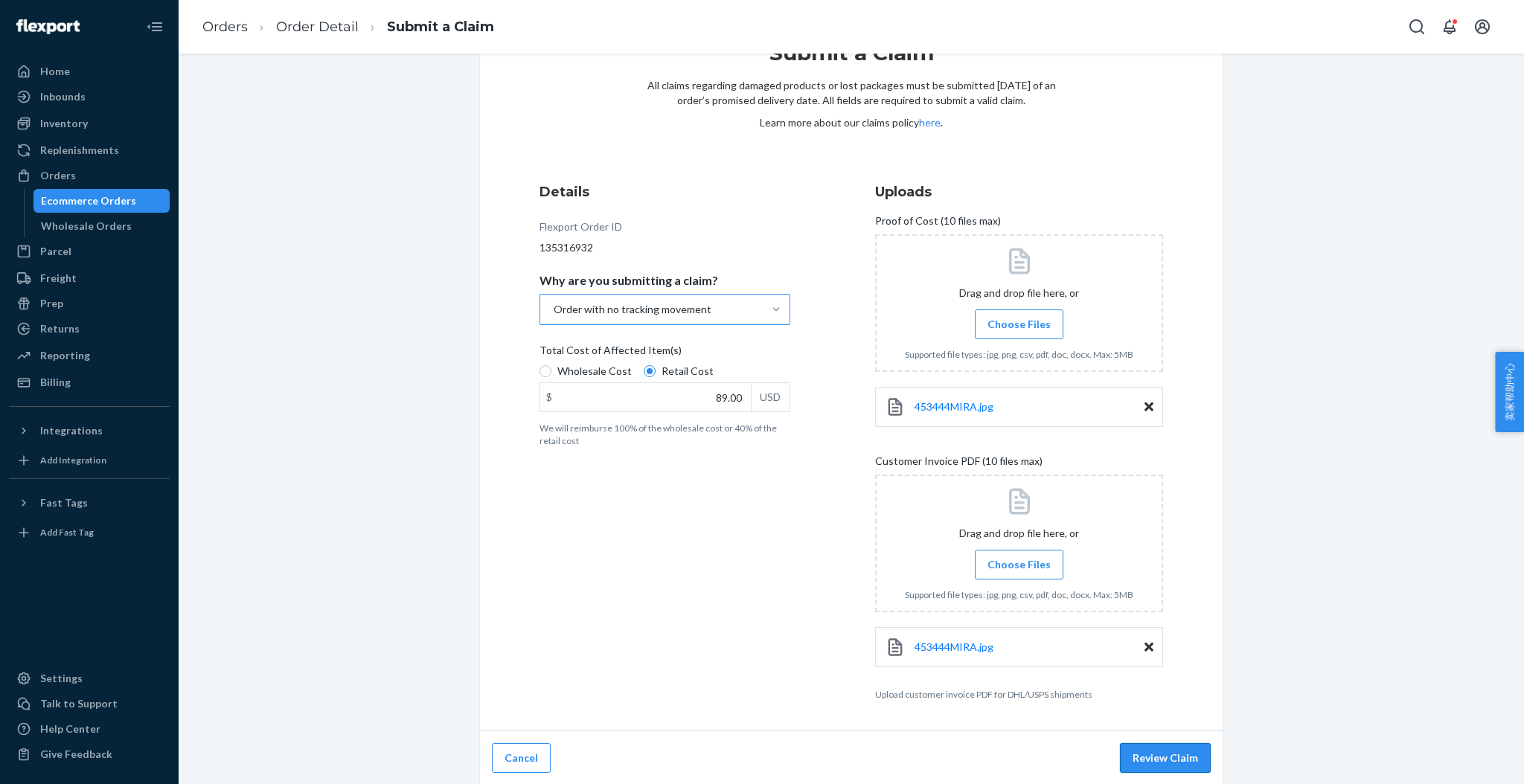
click at [1150, 760] on button "Review Claim" at bounding box center [1166, 757] width 91 height 29
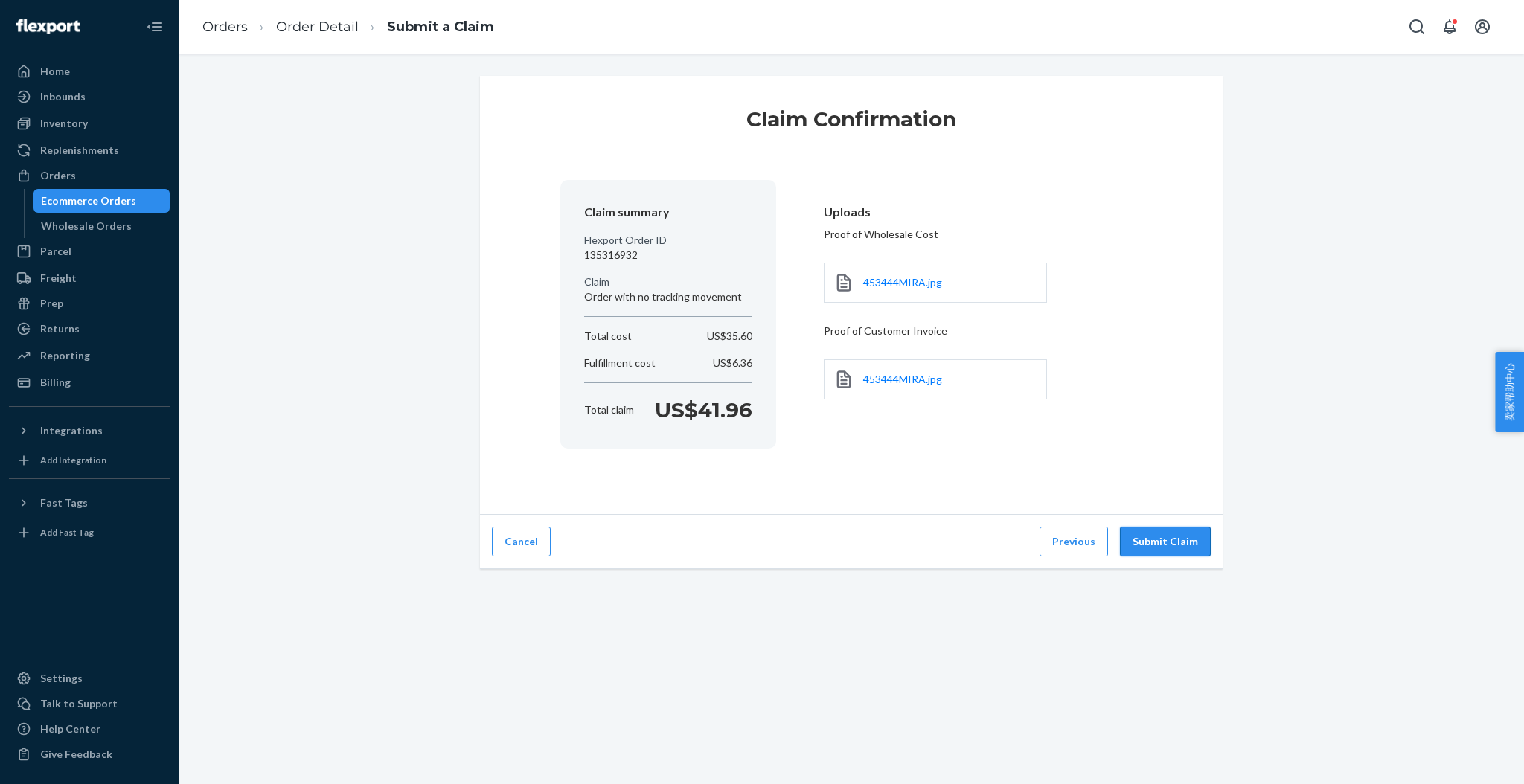
click at [1142, 535] on button "Submit Claim" at bounding box center [1166, 541] width 91 height 29
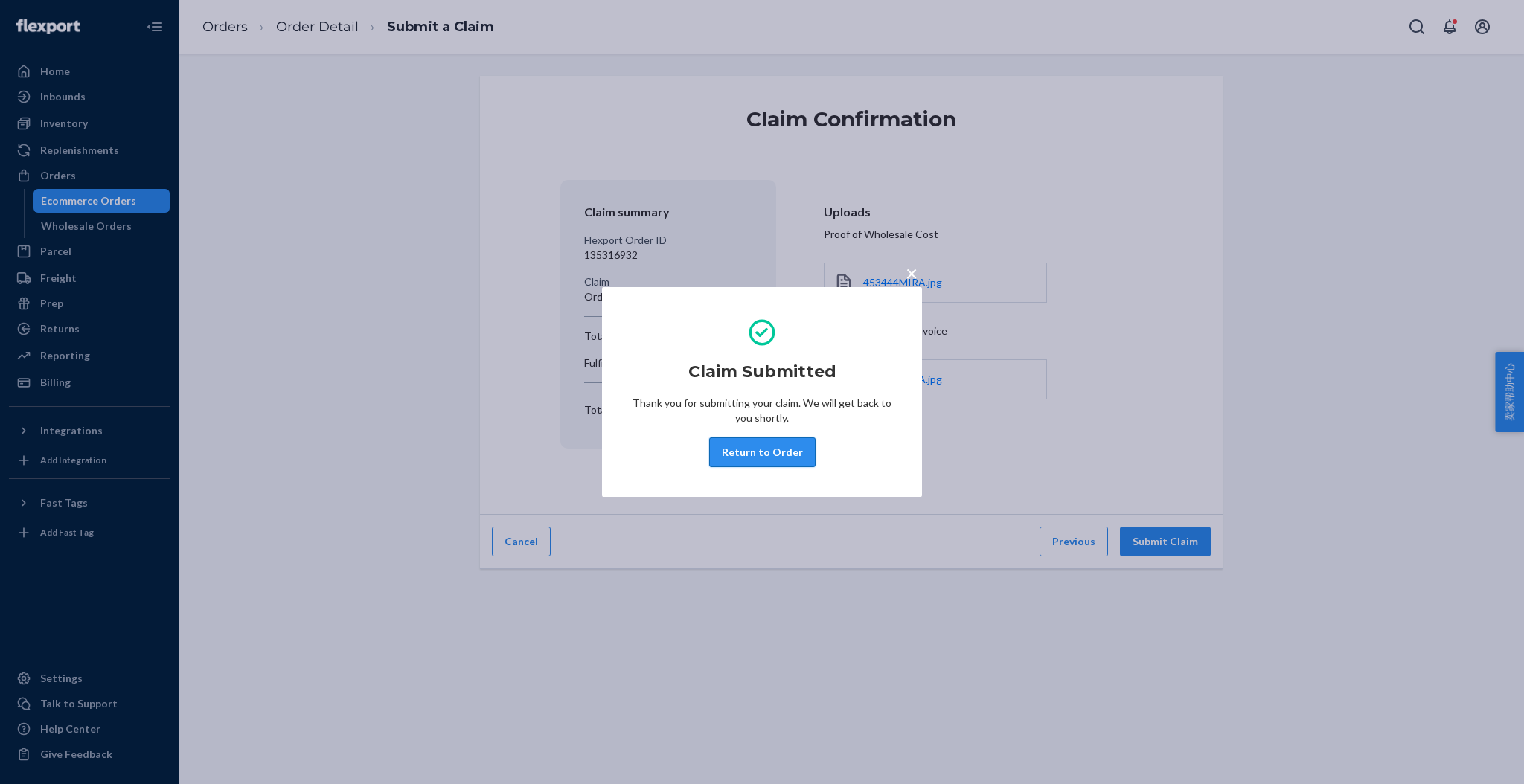
click at [782, 452] on button "Return to Order" at bounding box center [762, 452] width 106 height 29
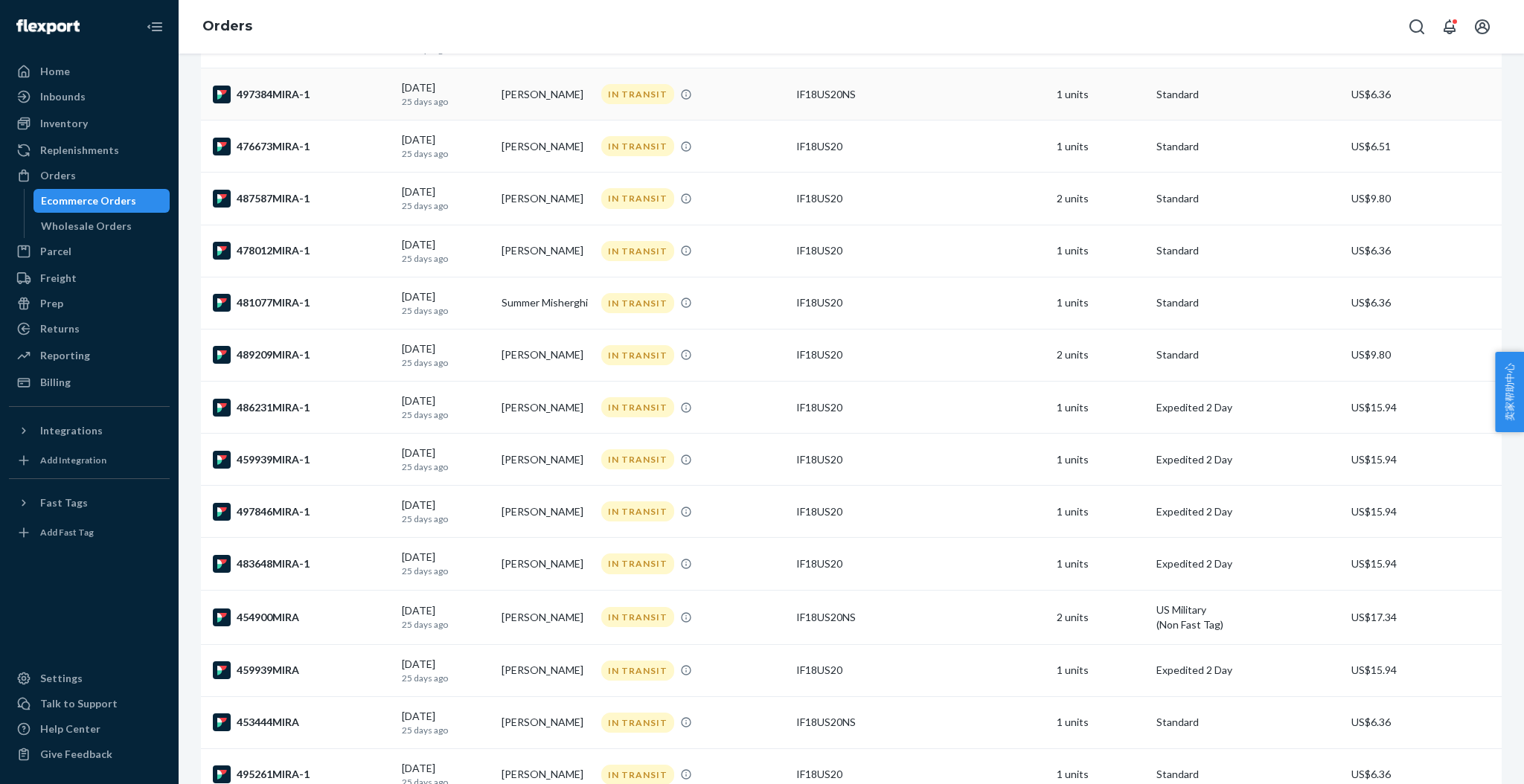
scroll to position [694, 0]
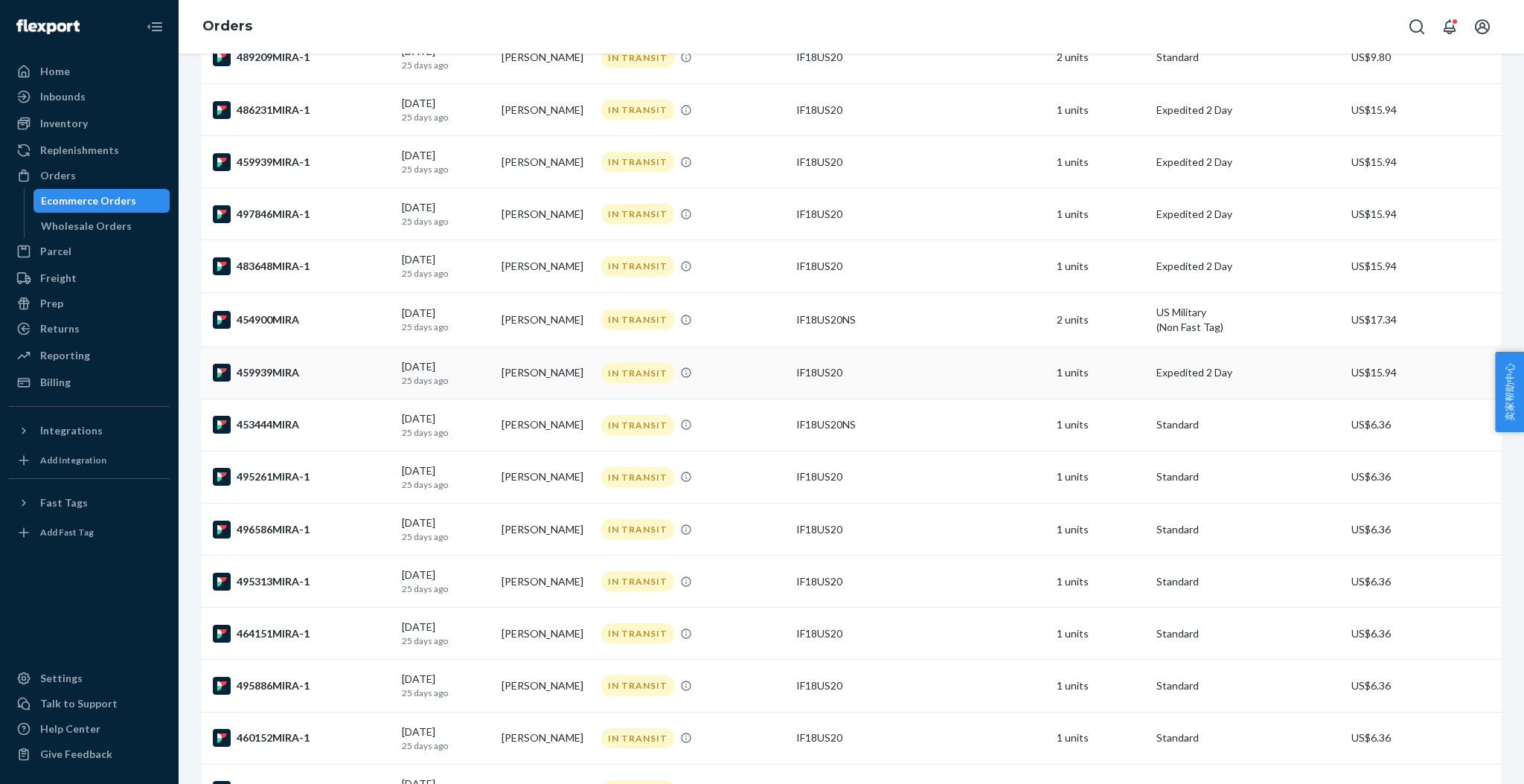
click at [262, 370] on div "459939MIRA" at bounding box center [301, 372] width 177 height 18
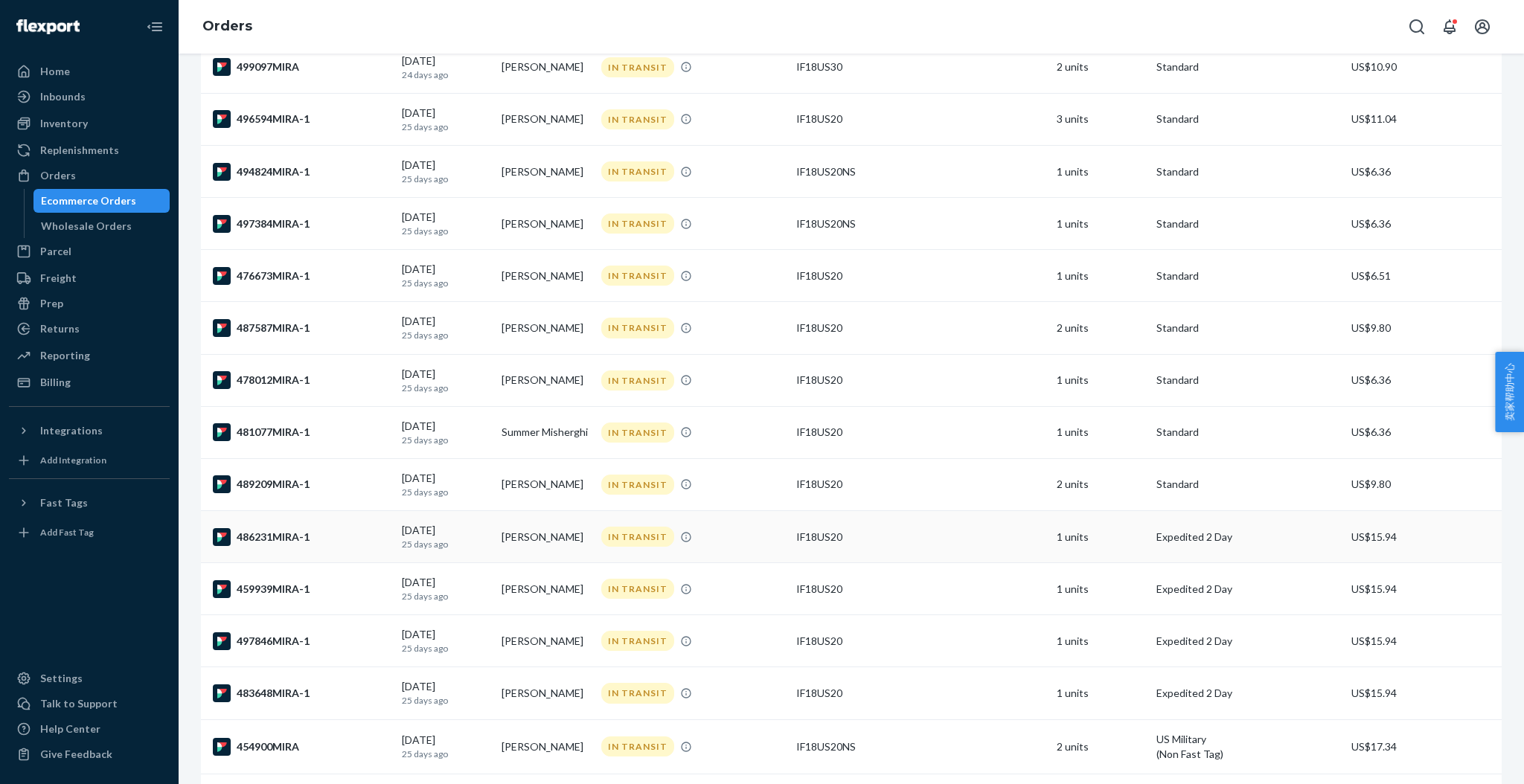
scroll to position [298, 0]
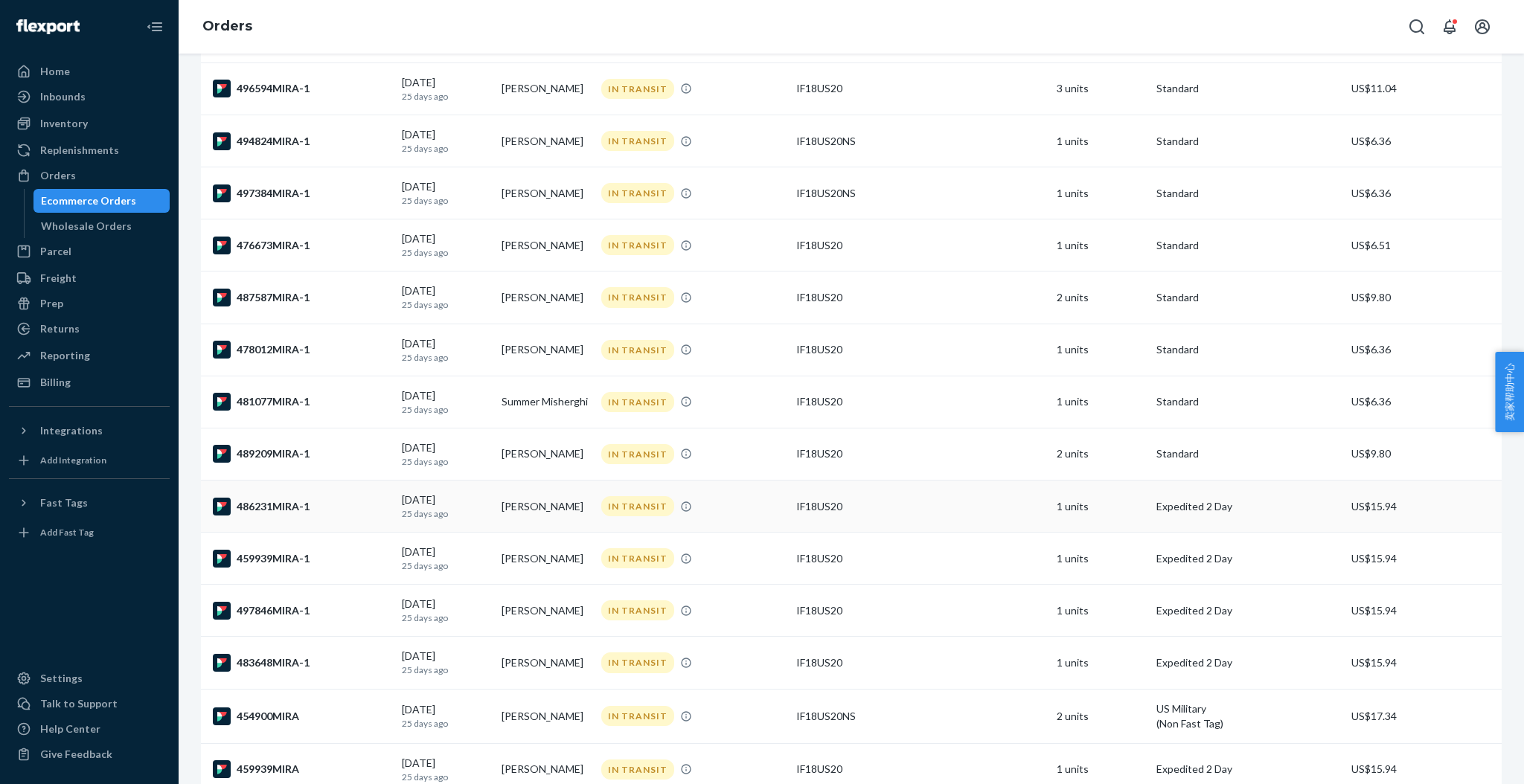
click at [294, 506] on div "486231MIRA-1" at bounding box center [301, 506] width 177 height 18
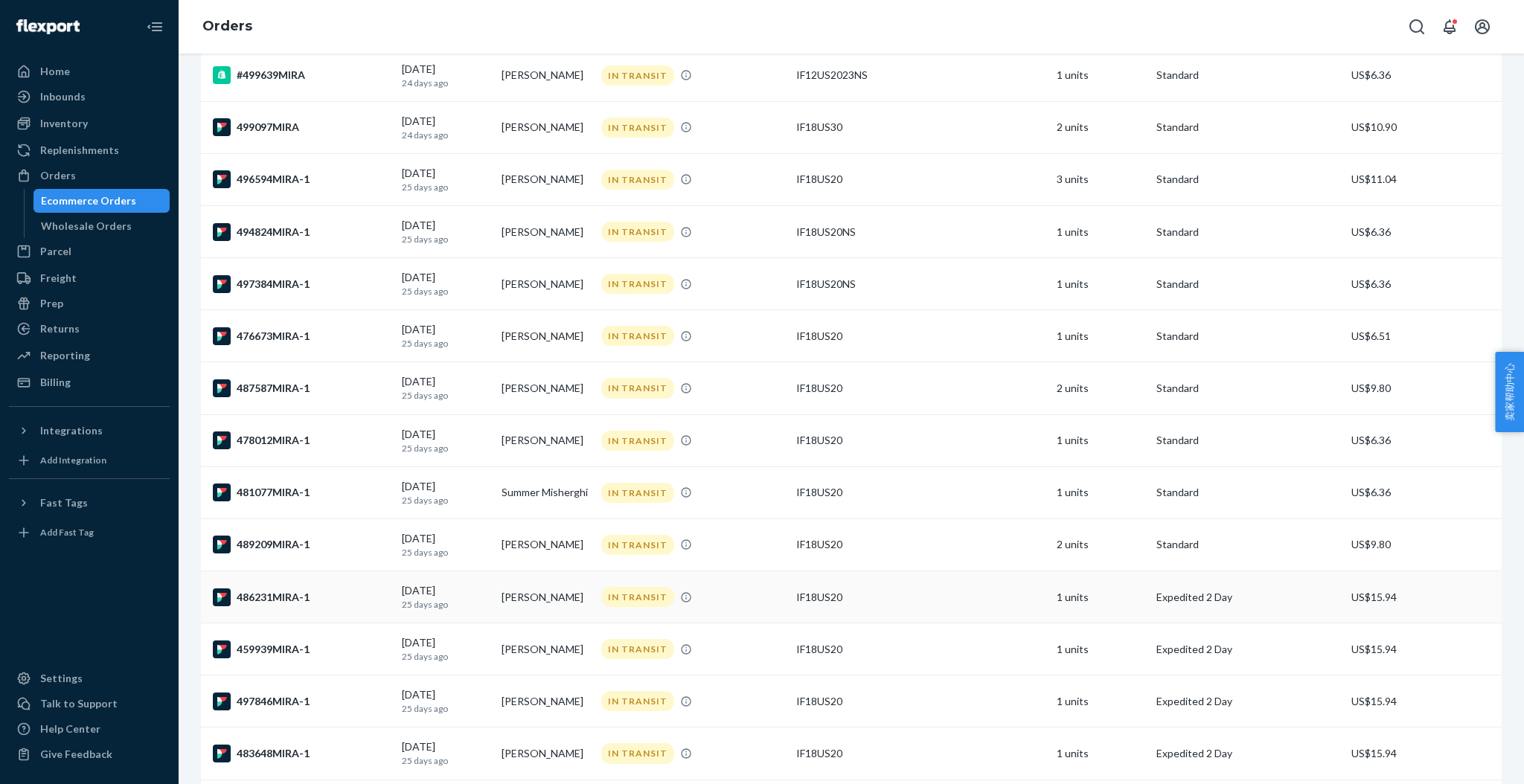
scroll to position [298, 0]
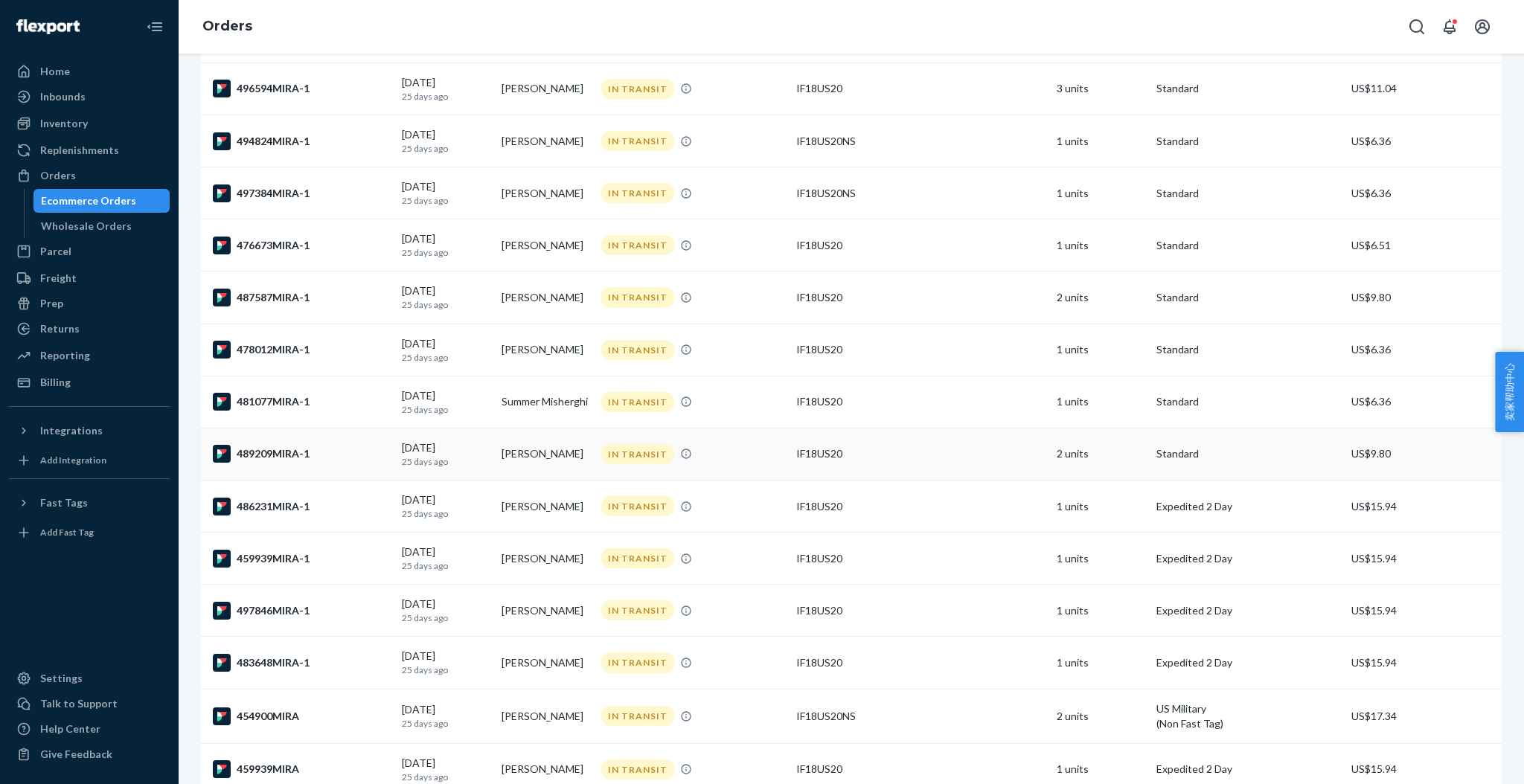
click at [269, 450] on div "489209MIRA-1" at bounding box center [301, 453] width 177 height 18
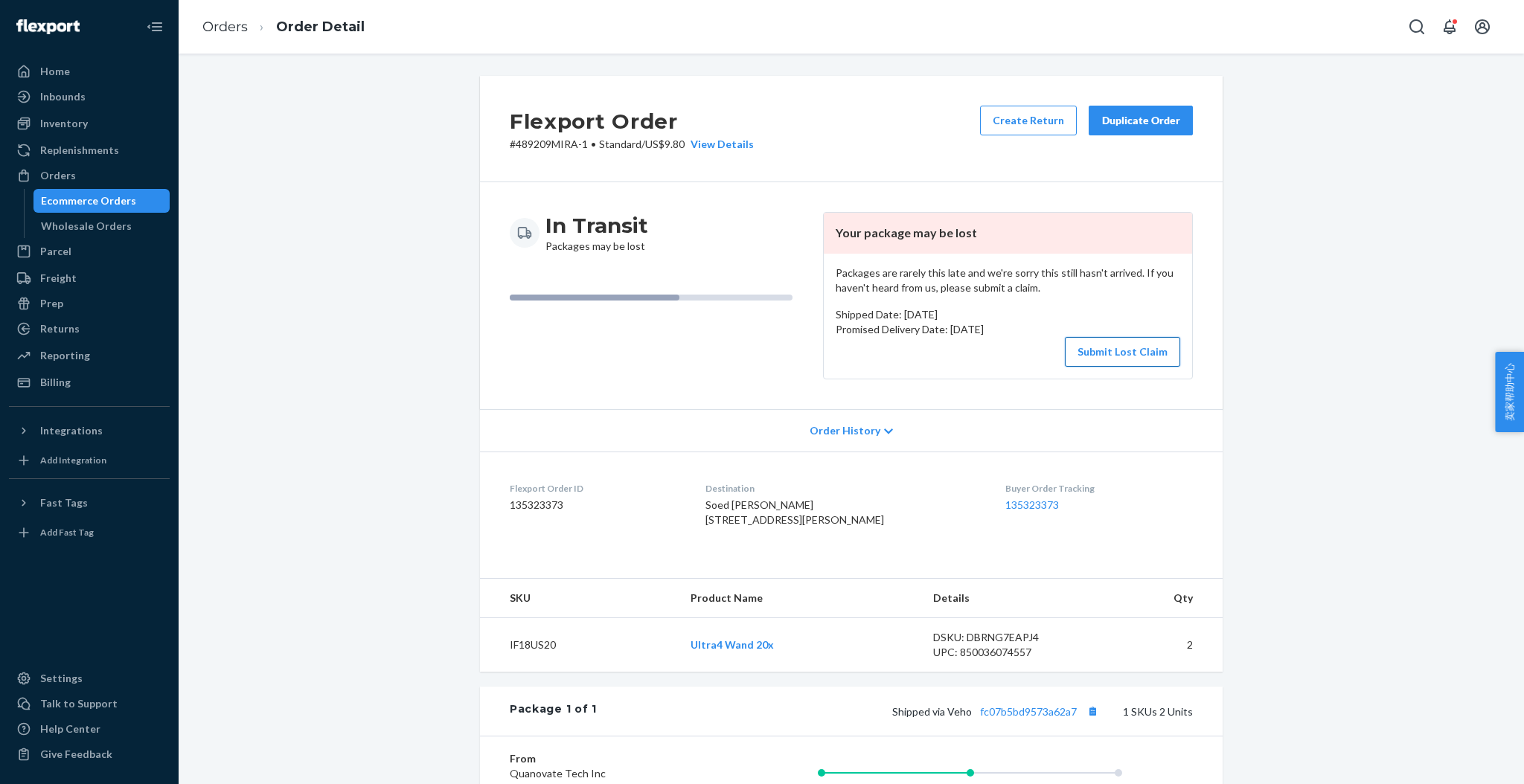
click at [1123, 351] on button "Submit Lost Claim" at bounding box center [1122, 352] width 115 height 29
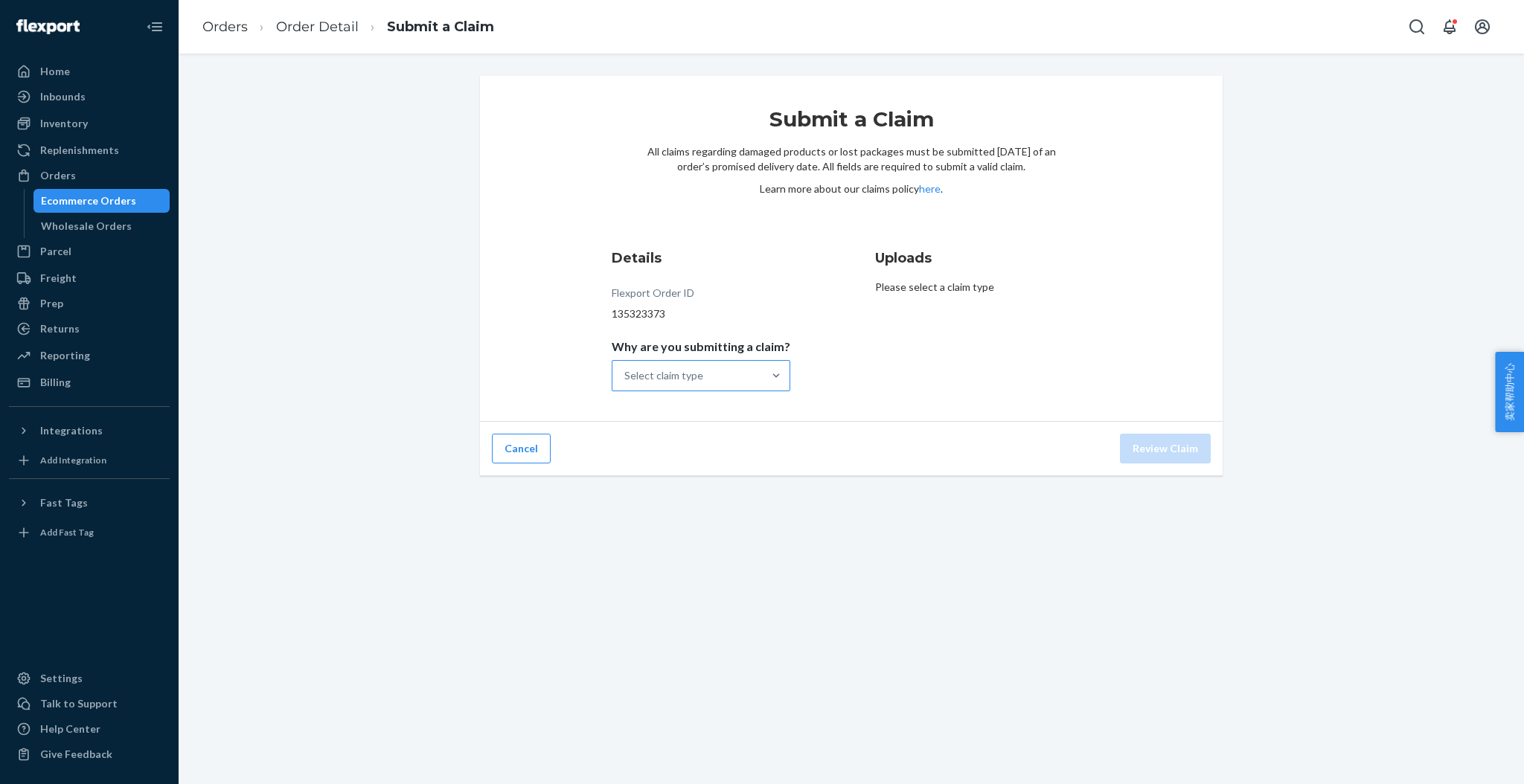
click at [764, 363] on div at bounding box center [776, 375] width 27 height 29
click at [626, 368] on input "Why are you submitting a claim? Select claim type" at bounding box center [625, 376] width 2 height 15
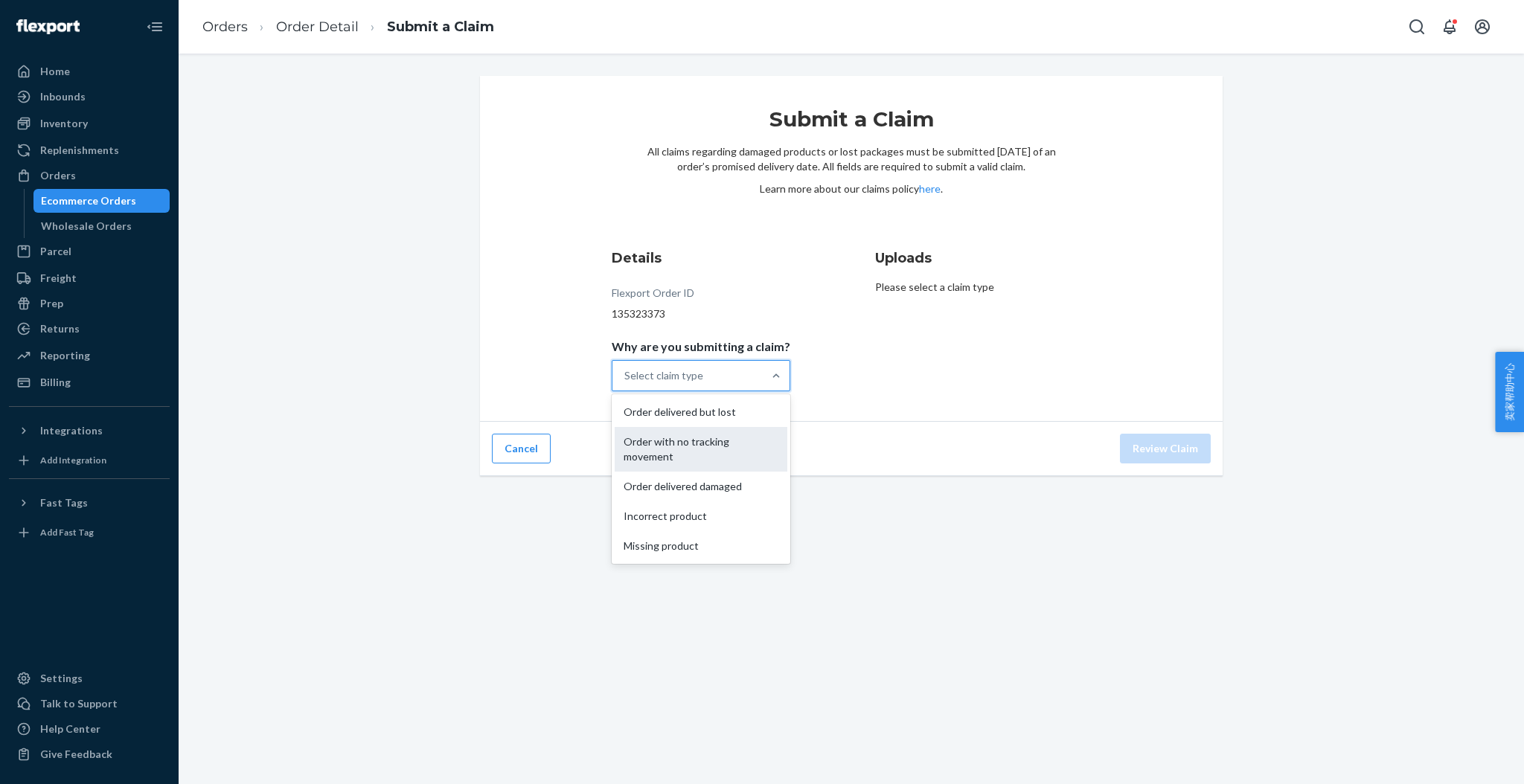
click at [691, 448] on div "Order with no tracking movement" at bounding box center [700, 449] width 173 height 45
click at [626, 383] on input "Why are you submitting a claim? option Order with no tracking movement focused,…" at bounding box center [625, 376] width 2 height 15
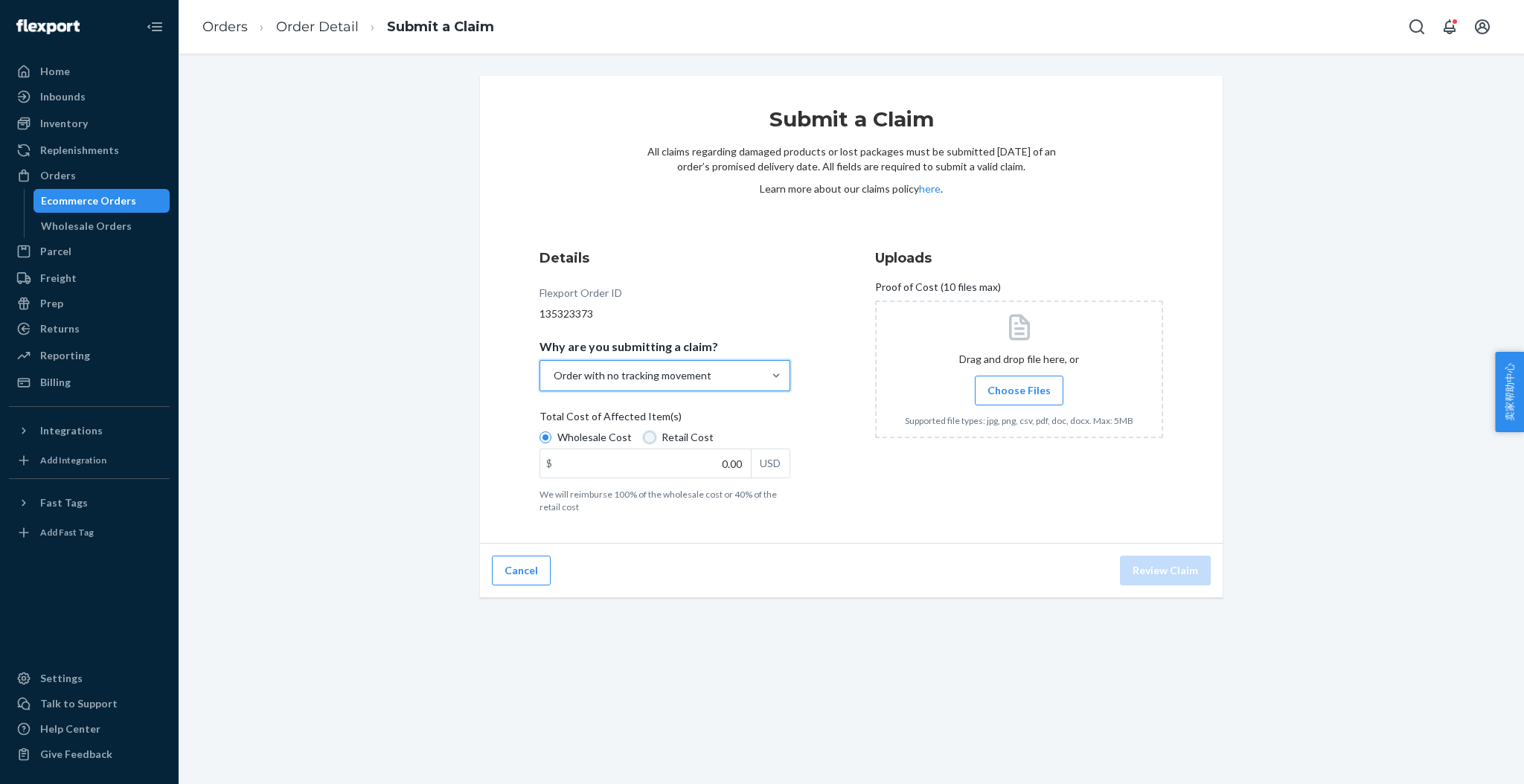
click at [644, 438] on input "Retail Cost" at bounding box center [650, 437] width 12 height 12
radio input "true"
radio input "false"
click at [708, 464] on input "0.00" at bounding box center [645, 464] width 210 height 29
type input "173.00"
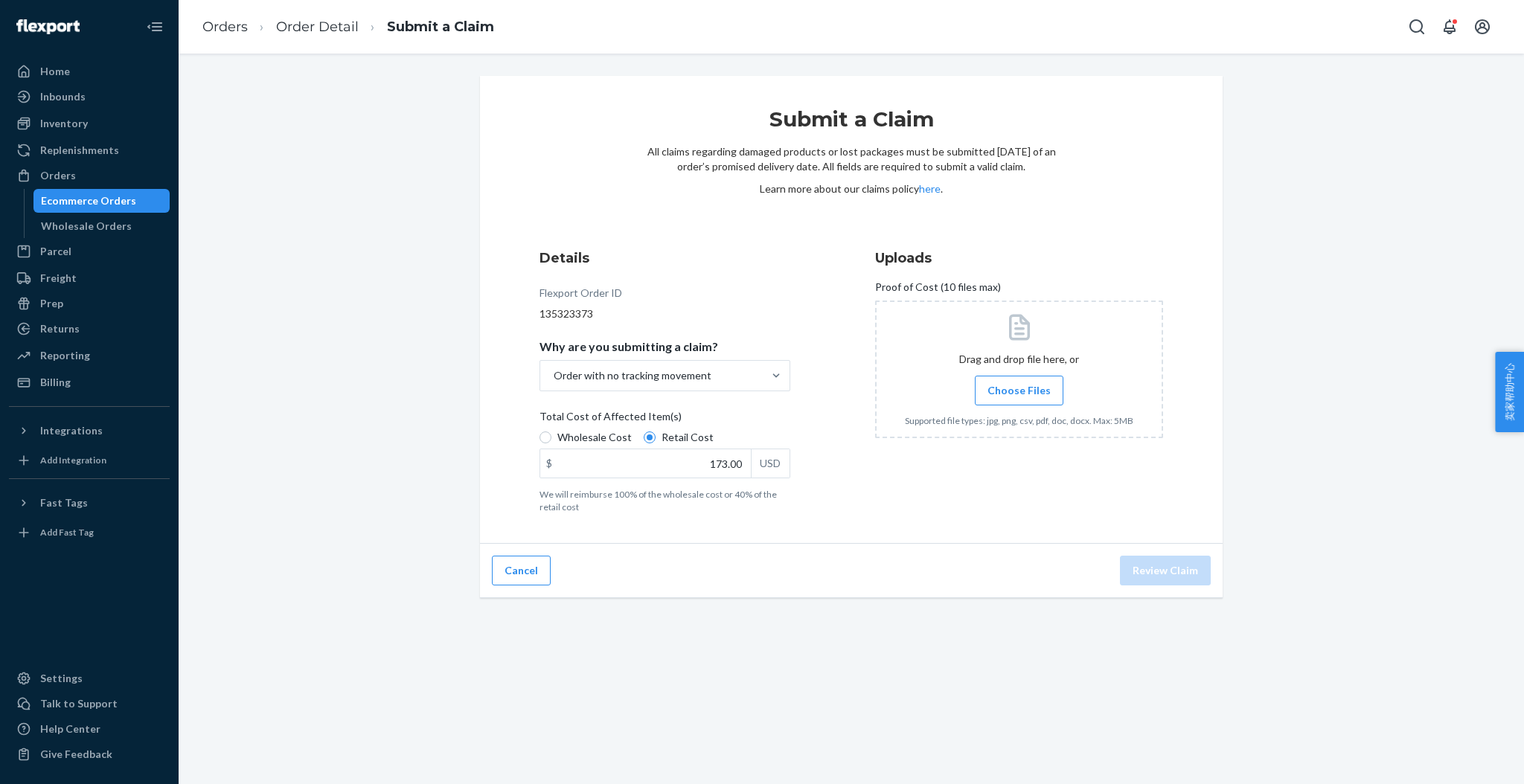
click at [1006, 391] on span "Choose Files" at bounding box center [1018, 390] width 63 height 15
click at [1019, 391] on input "Choose Files" at bounding box center [1019, 390] width 1 height 16
click at [1147, 569] on button "Review Claim" at bounding box center [1166, 570] width 91 height 29
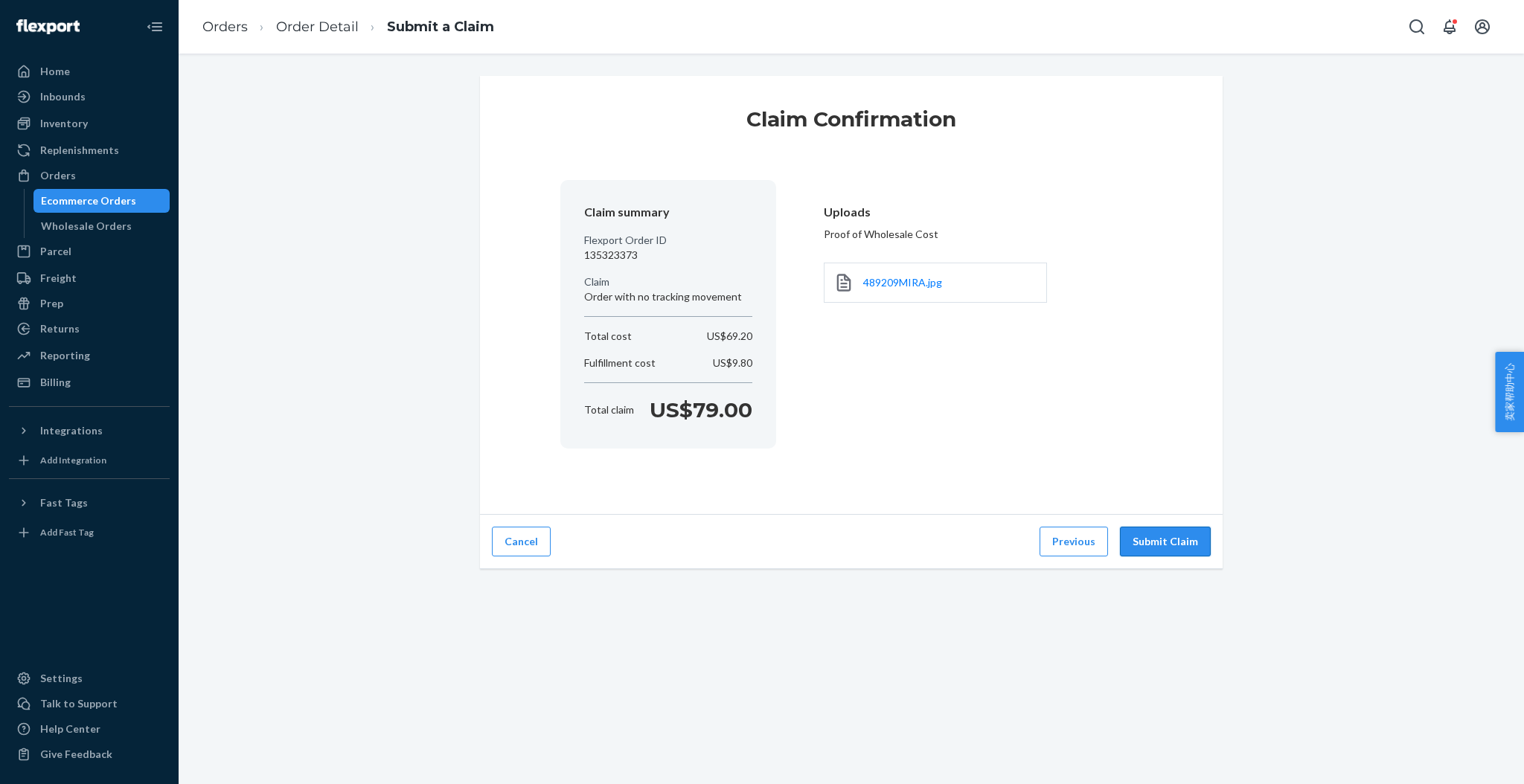
click at [1146, 540] on button "Submit Claim" at bounding box center [1166, 541] width 91 height 29
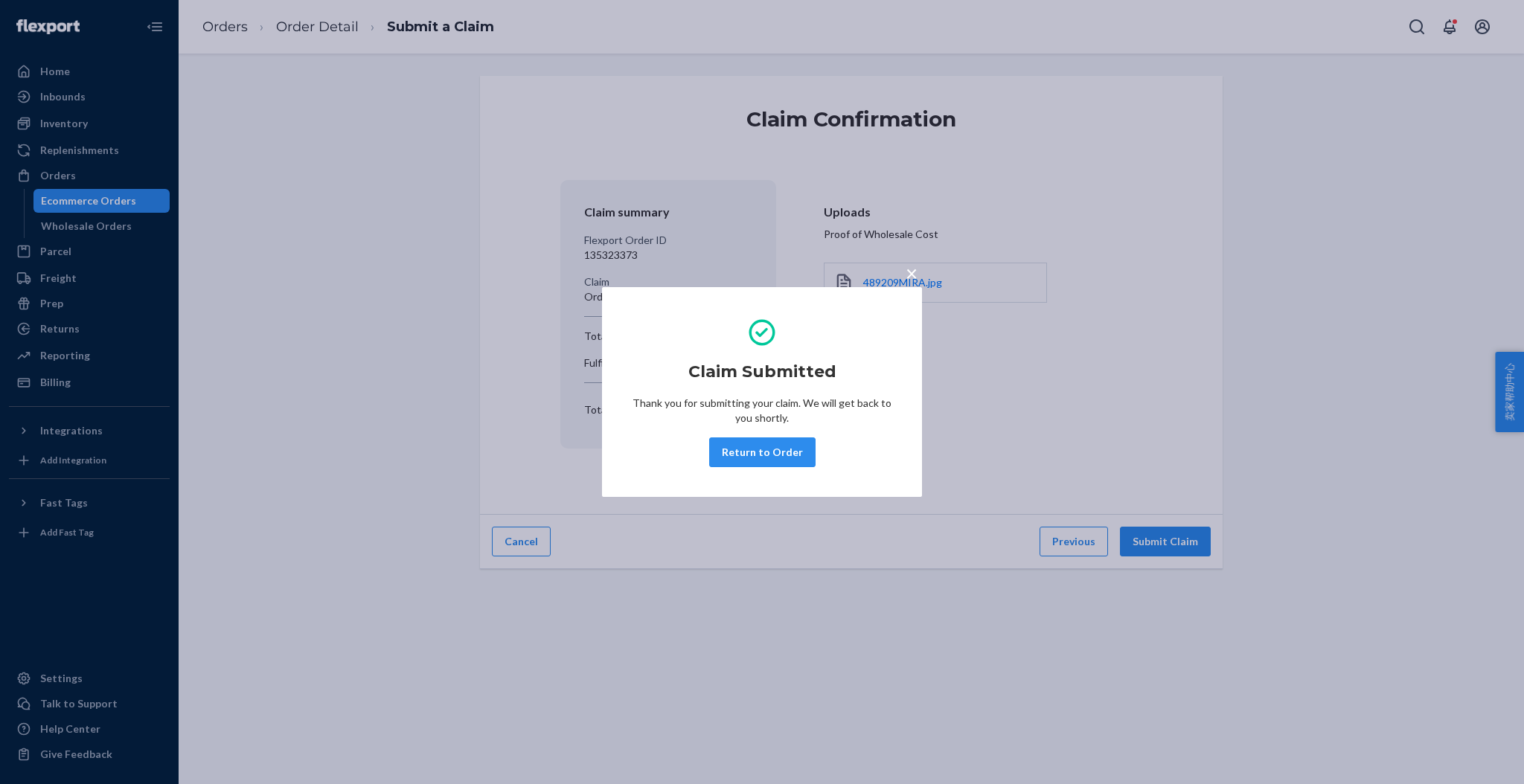
click at [905, 273] on span "×" at bounding box center [911, 273] width 12 height 25
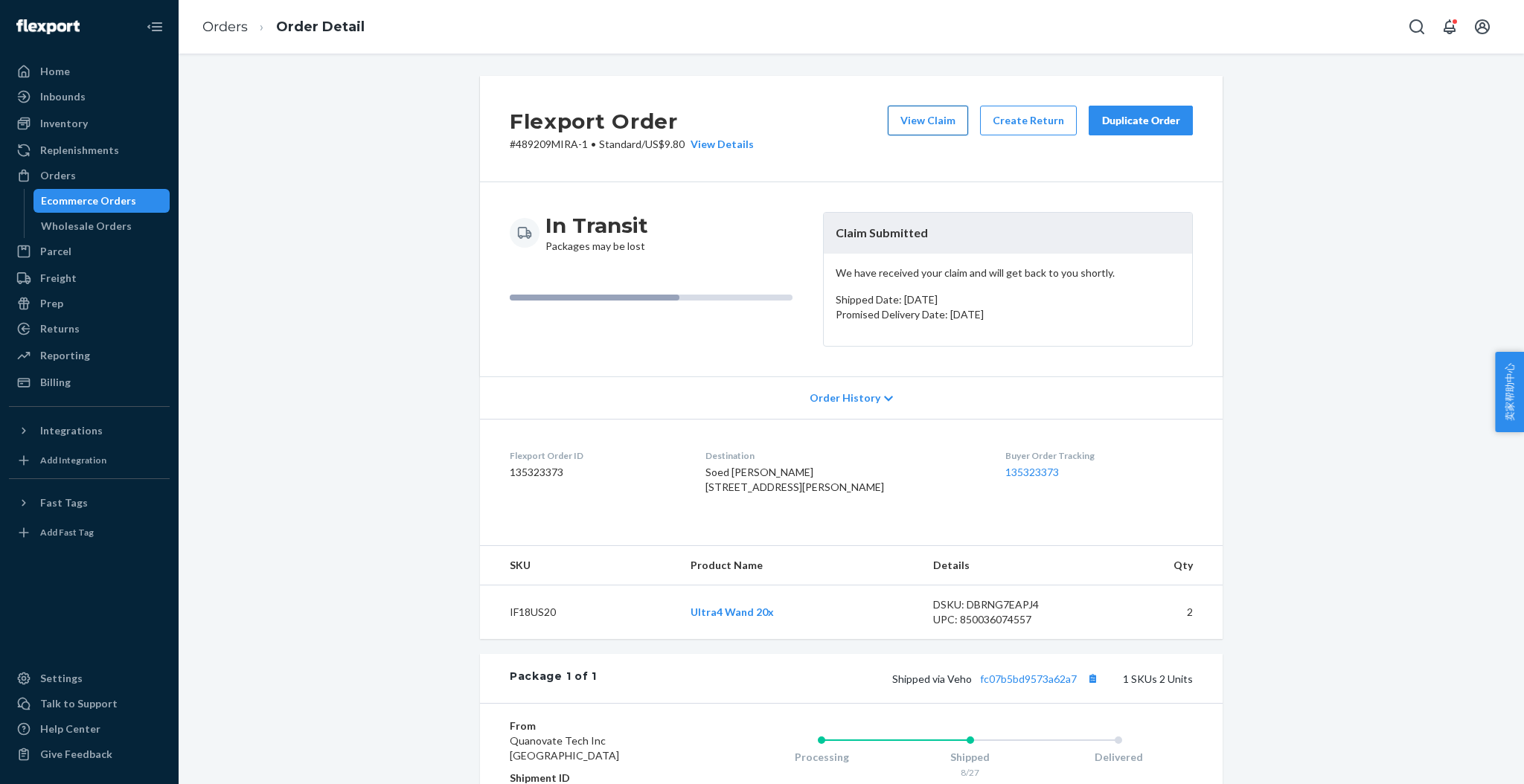
click at [927, 117] on button "View Claim" at bounding box center [928, 120] width 81 height 29
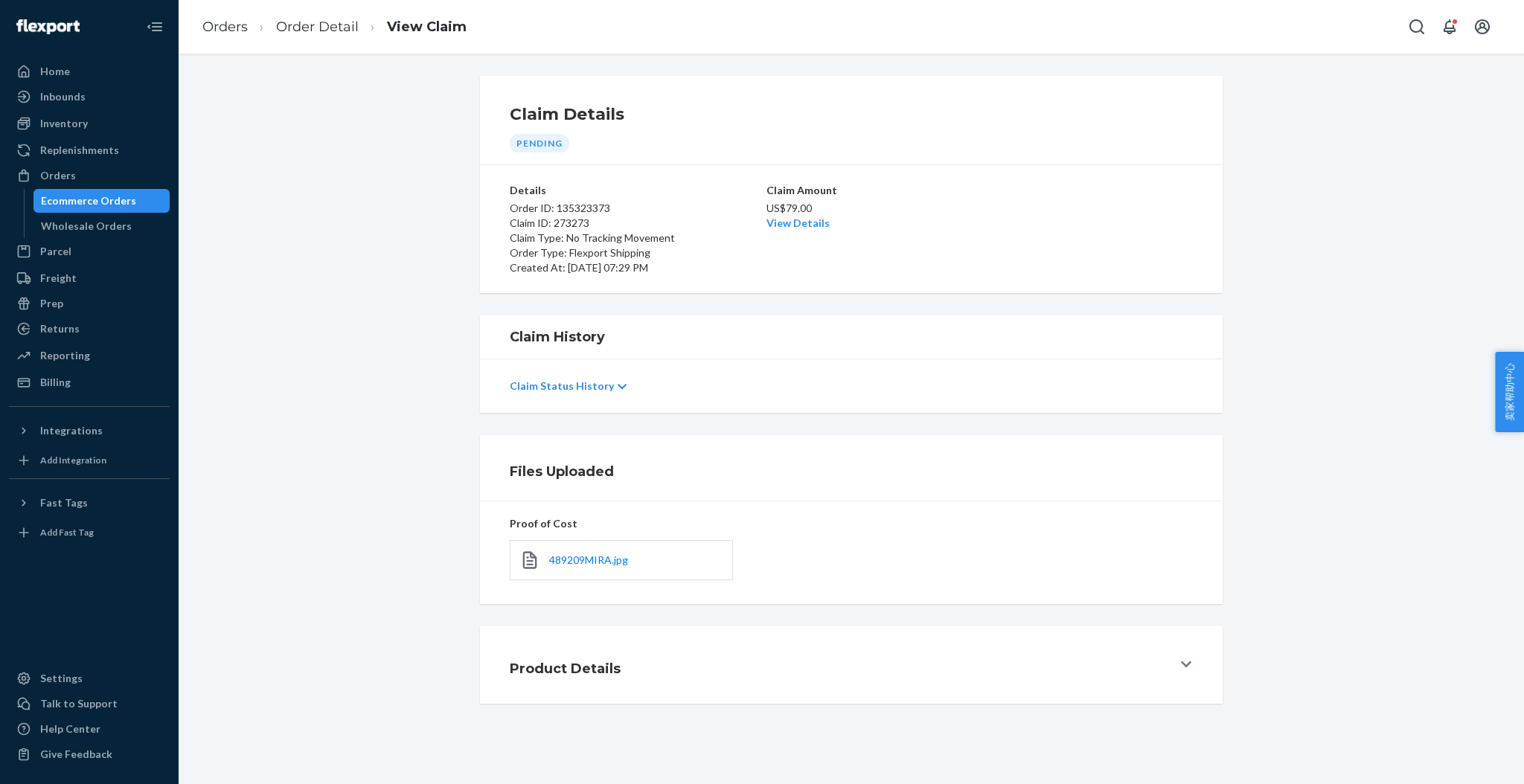
click at [598, 383] on div "Claim Status History" at bounding box center [852, 386] width 683 height 42
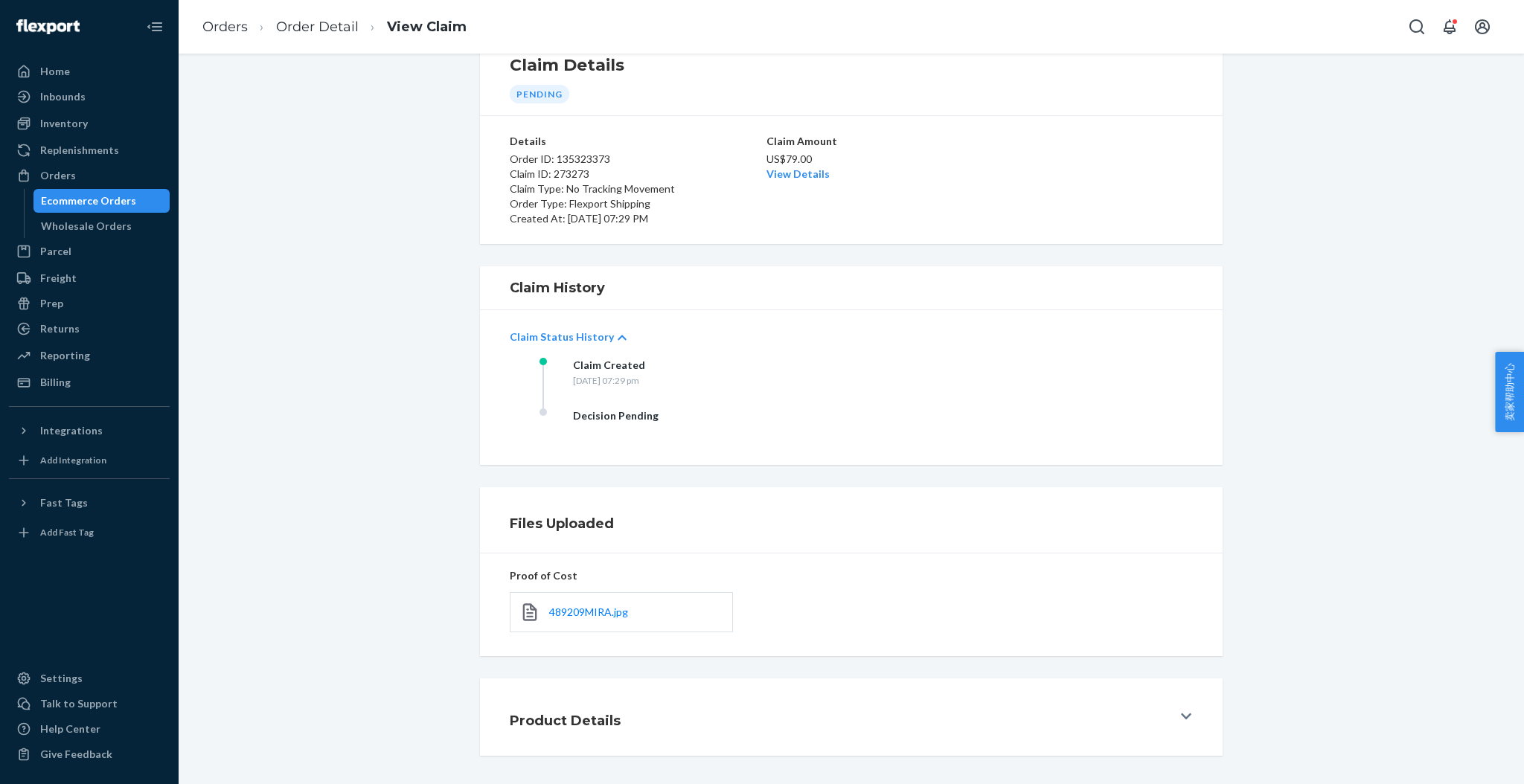
scroll to position [50, 0]
click at [810, 175] on link "View Details" at bounding box center [798, 172] width 63 height 13
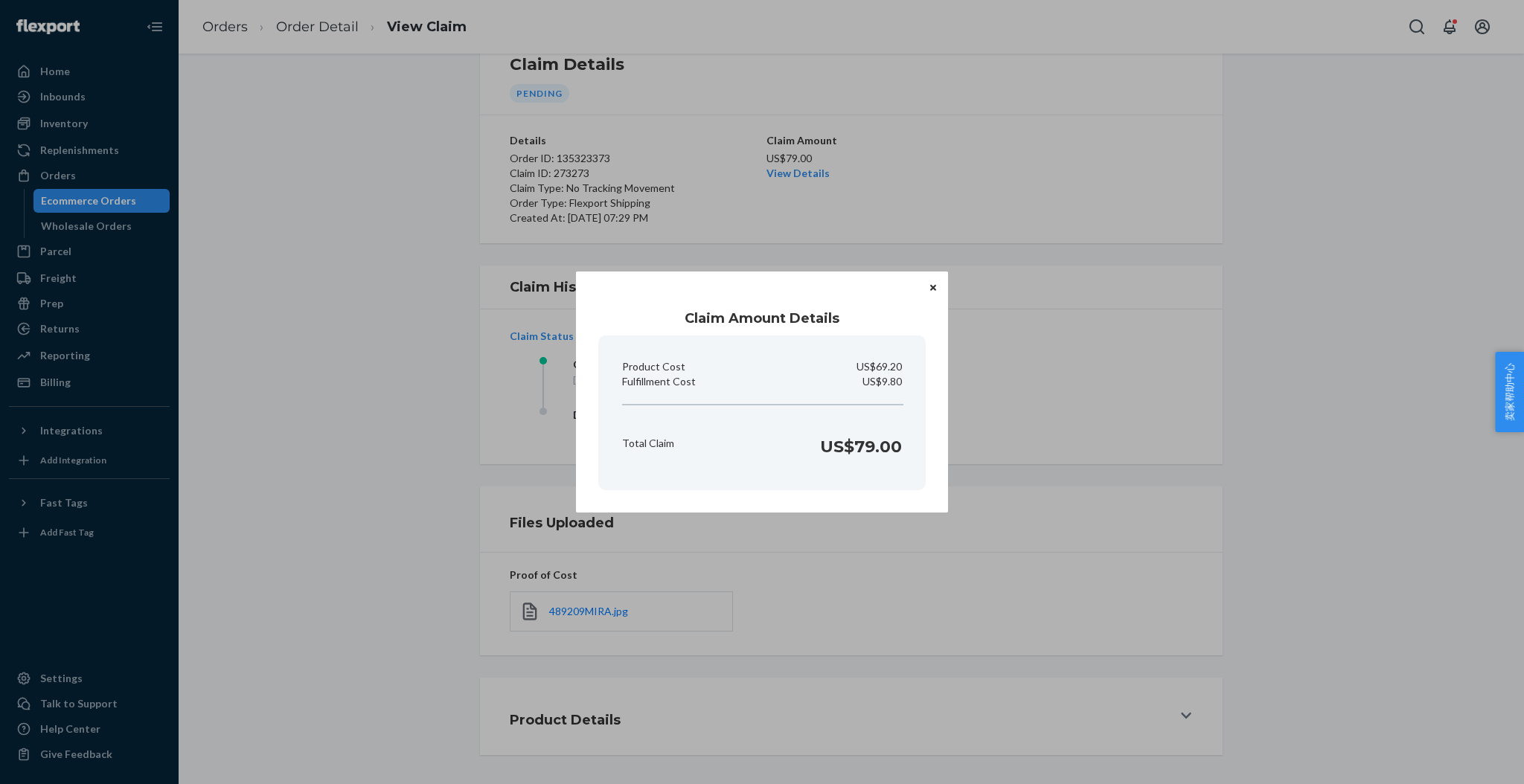
click at [932, 280] on button "Close" at bounding box center [933, 287] width 15 height 16
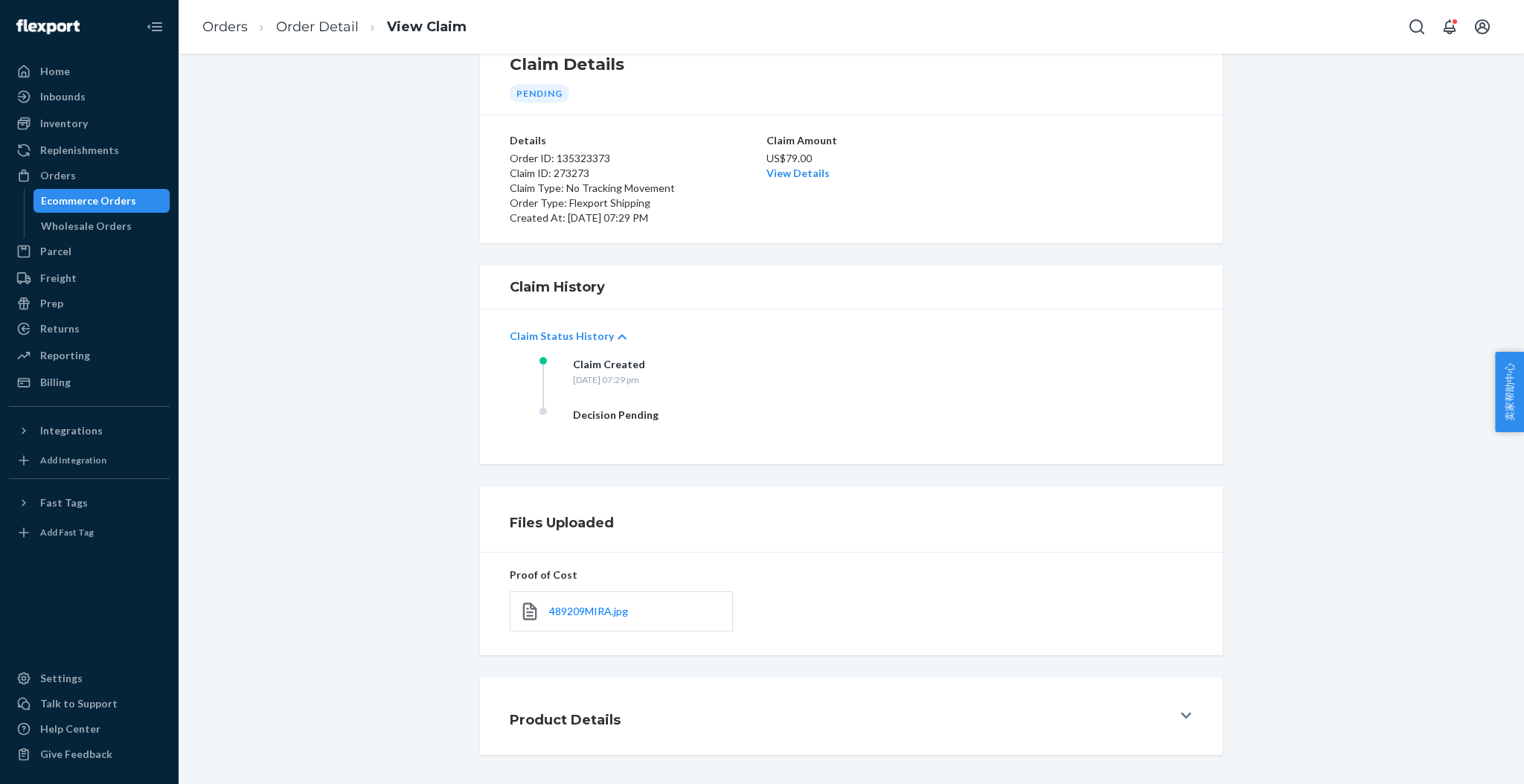
scroll to position [0, 0]
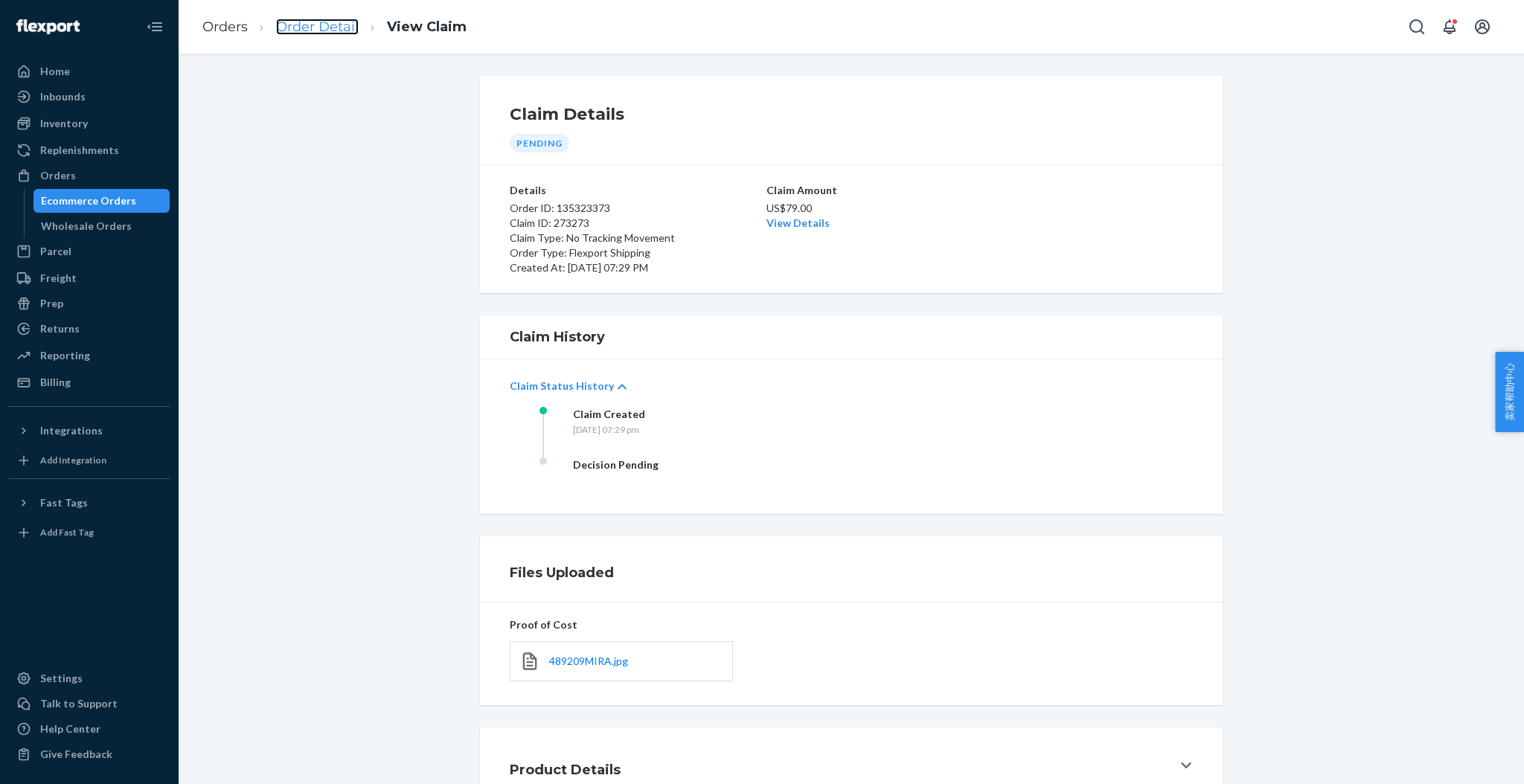
click at [332, 32] on link "Order Detail" at bounding box center [317, 26] width 82 height 16
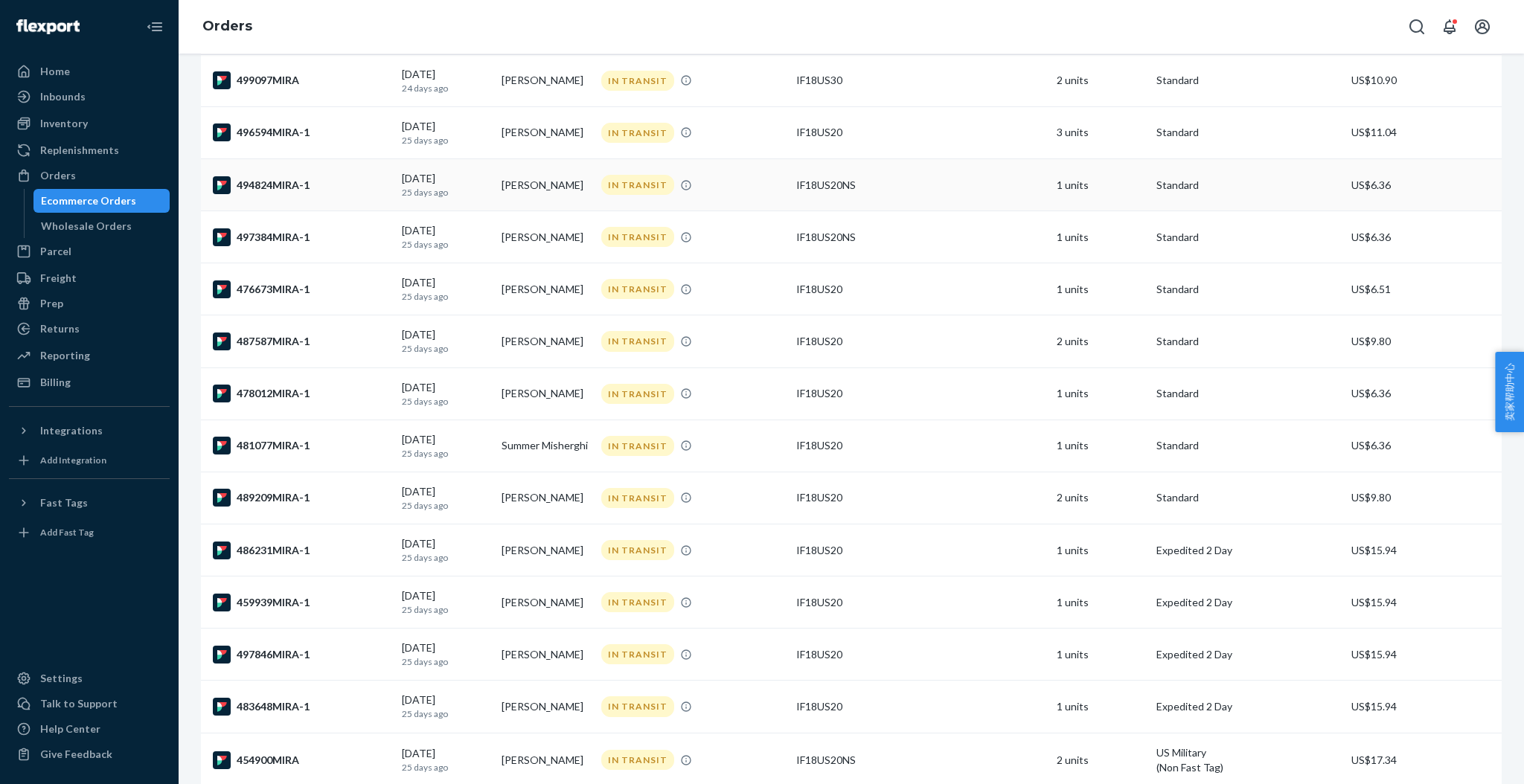
scroll to position [298, 0]
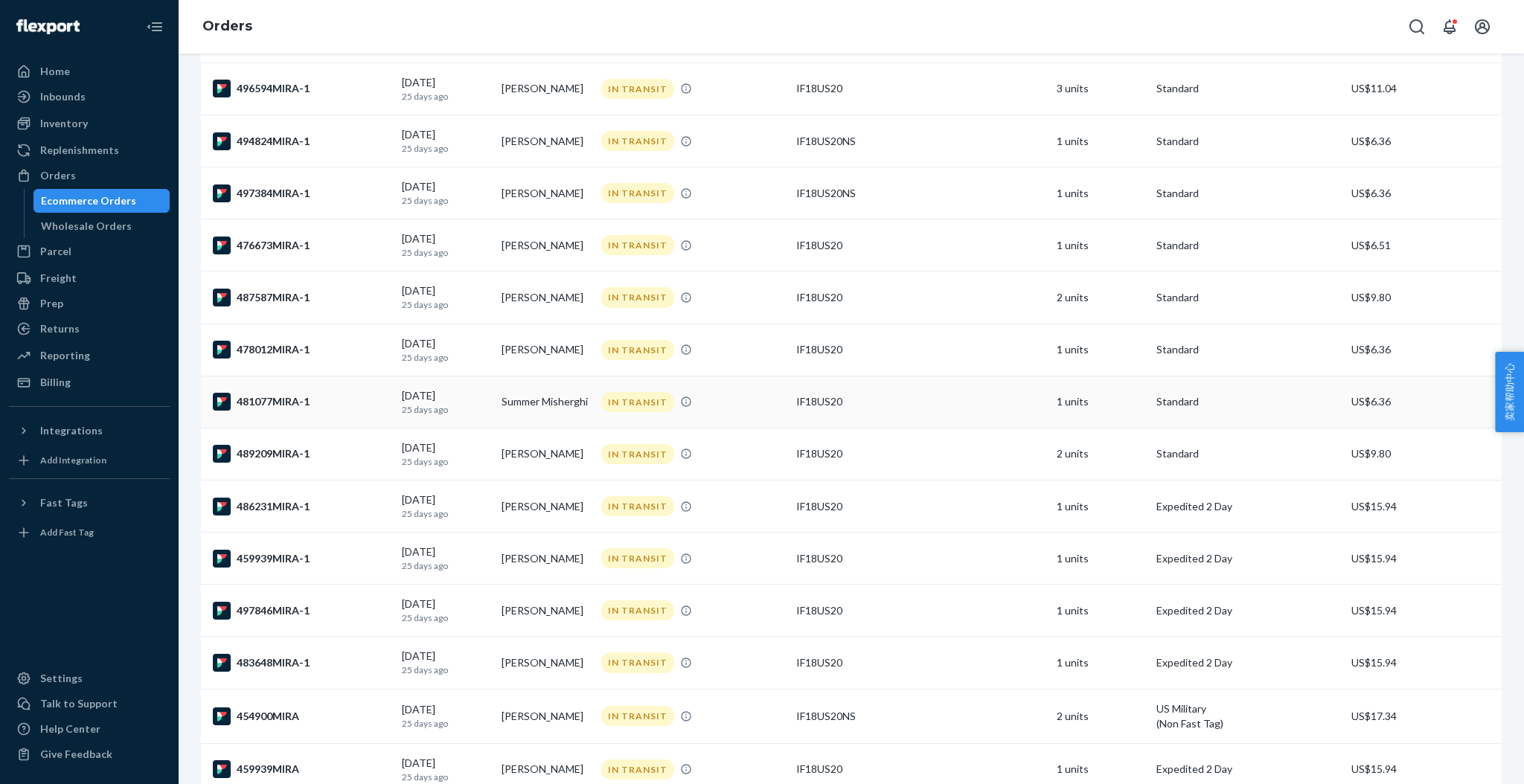
click at [280, 396] on div "481077MIRA-1" at bounding box center [301, 401] width 177 height 18
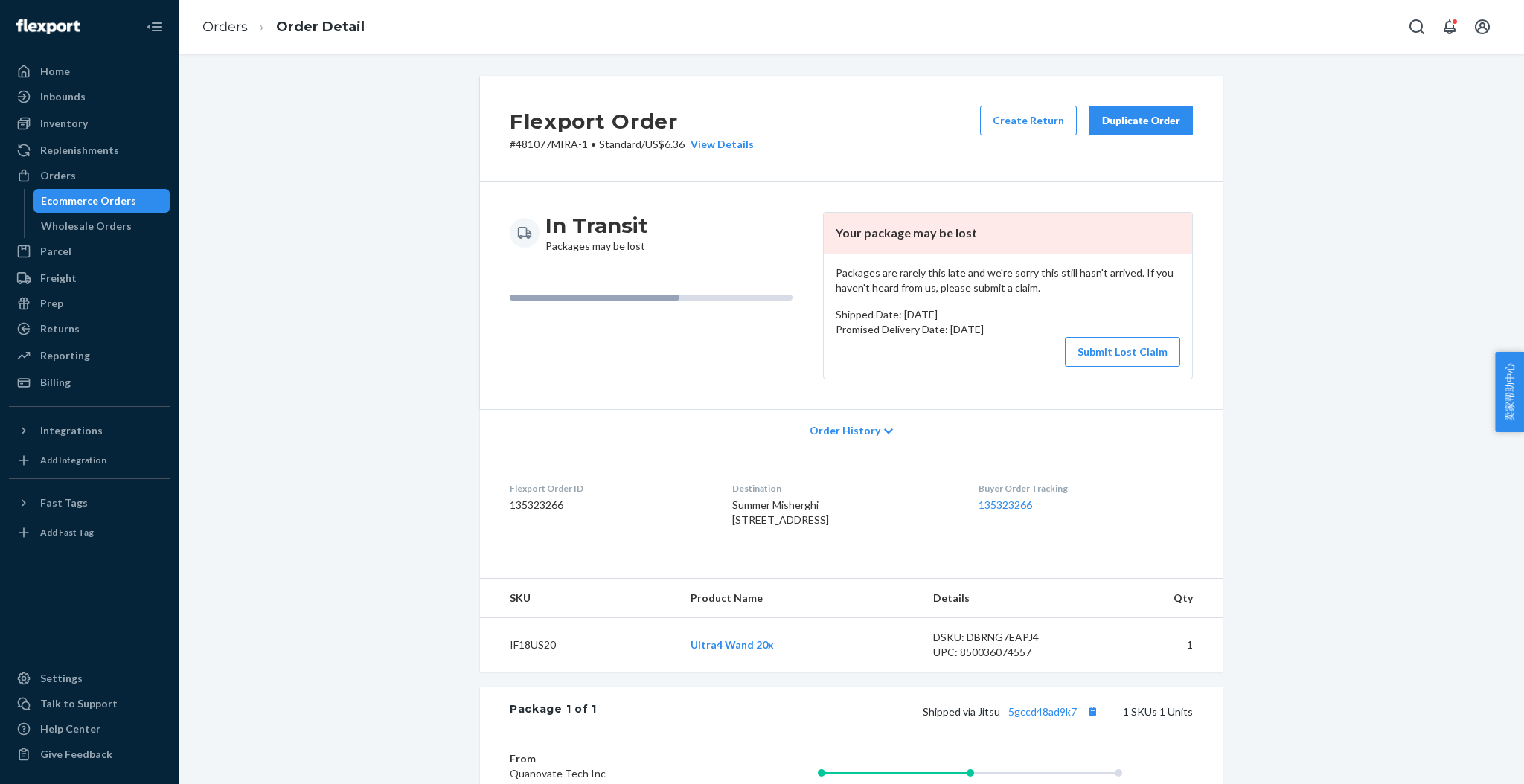
scroll to position [198, 0]
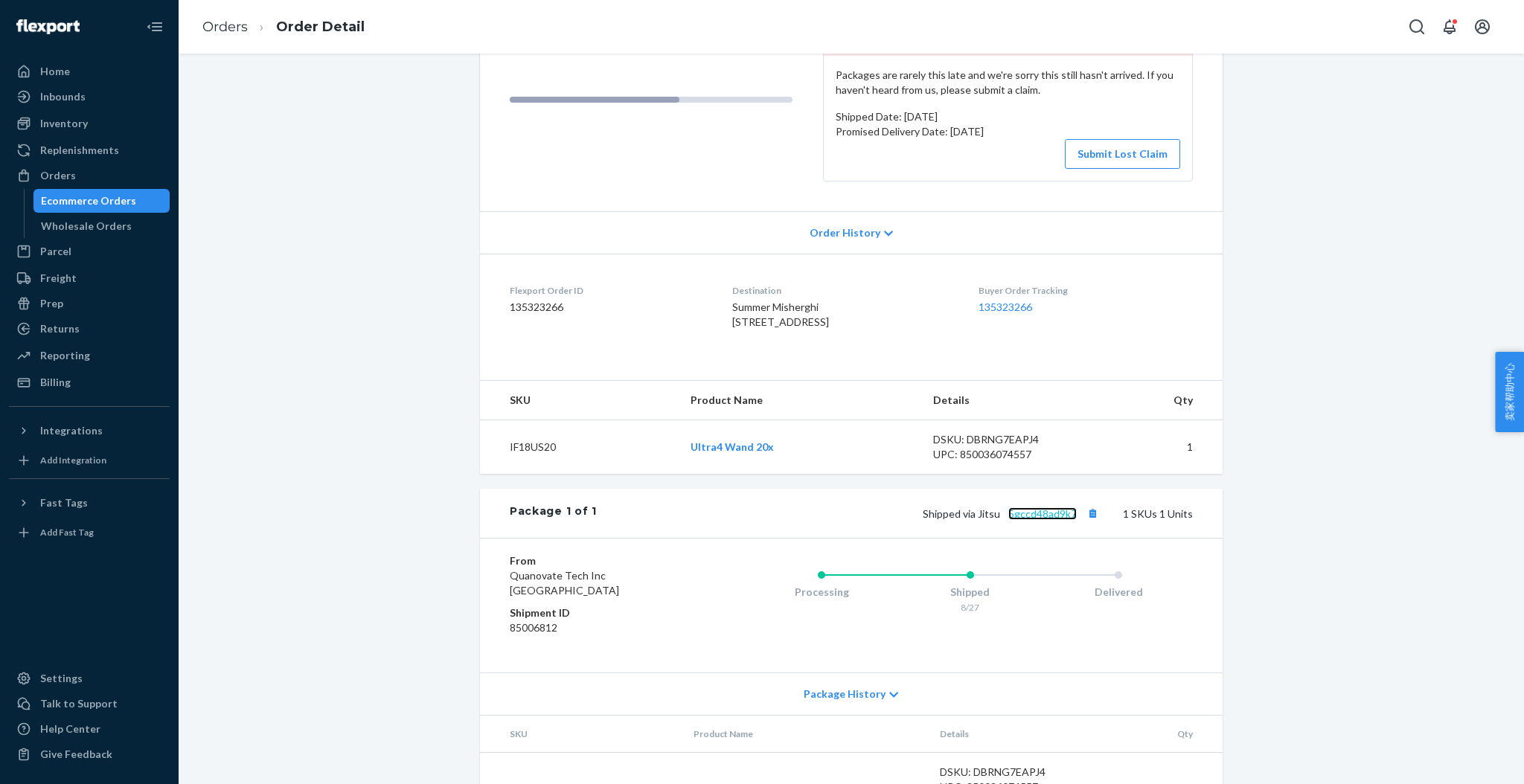
click at [1024, 520] on link "5gccd48ad9k7" at bounding box center [1042, 513] width 68 height 13
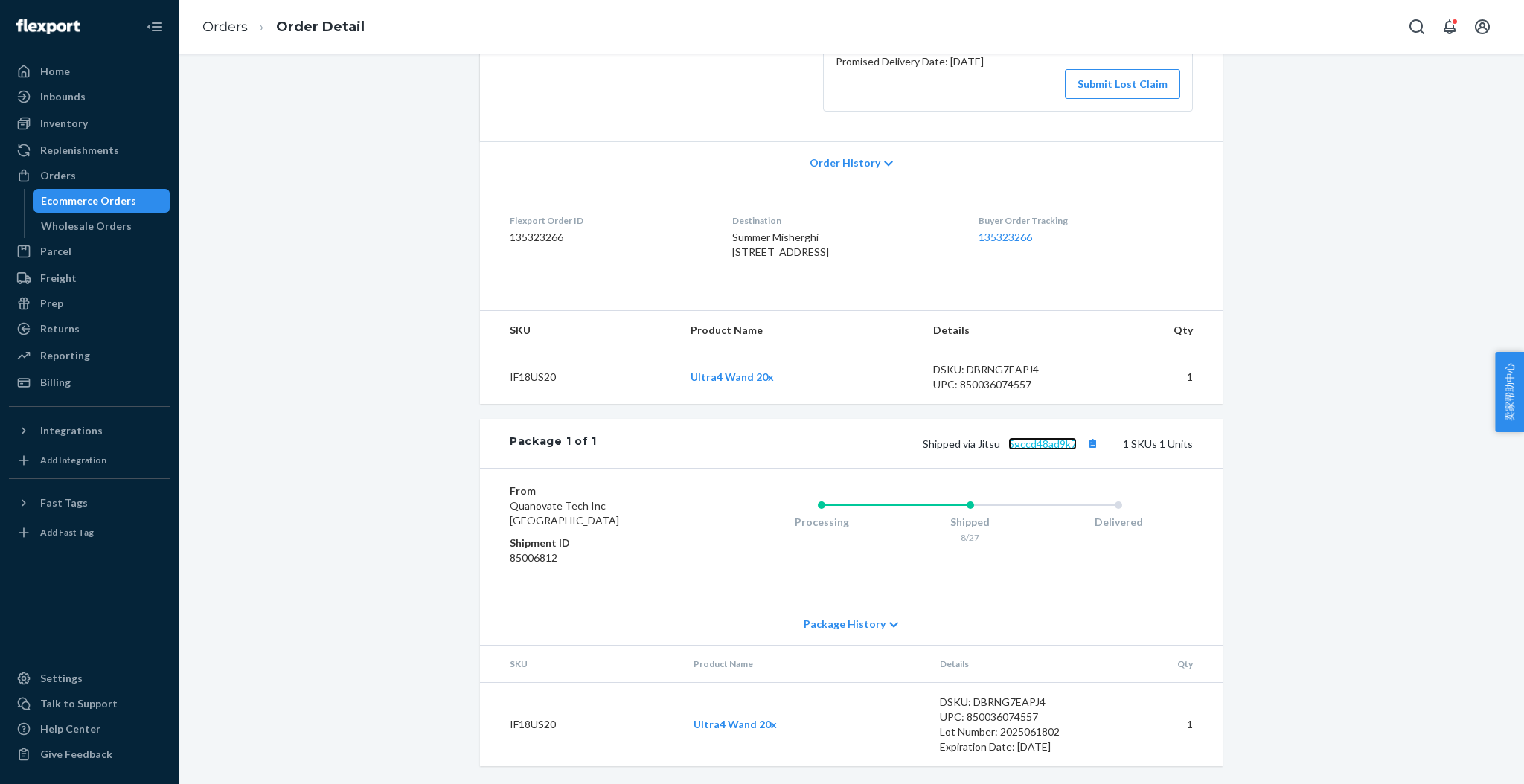
scroll to position [0, 0]
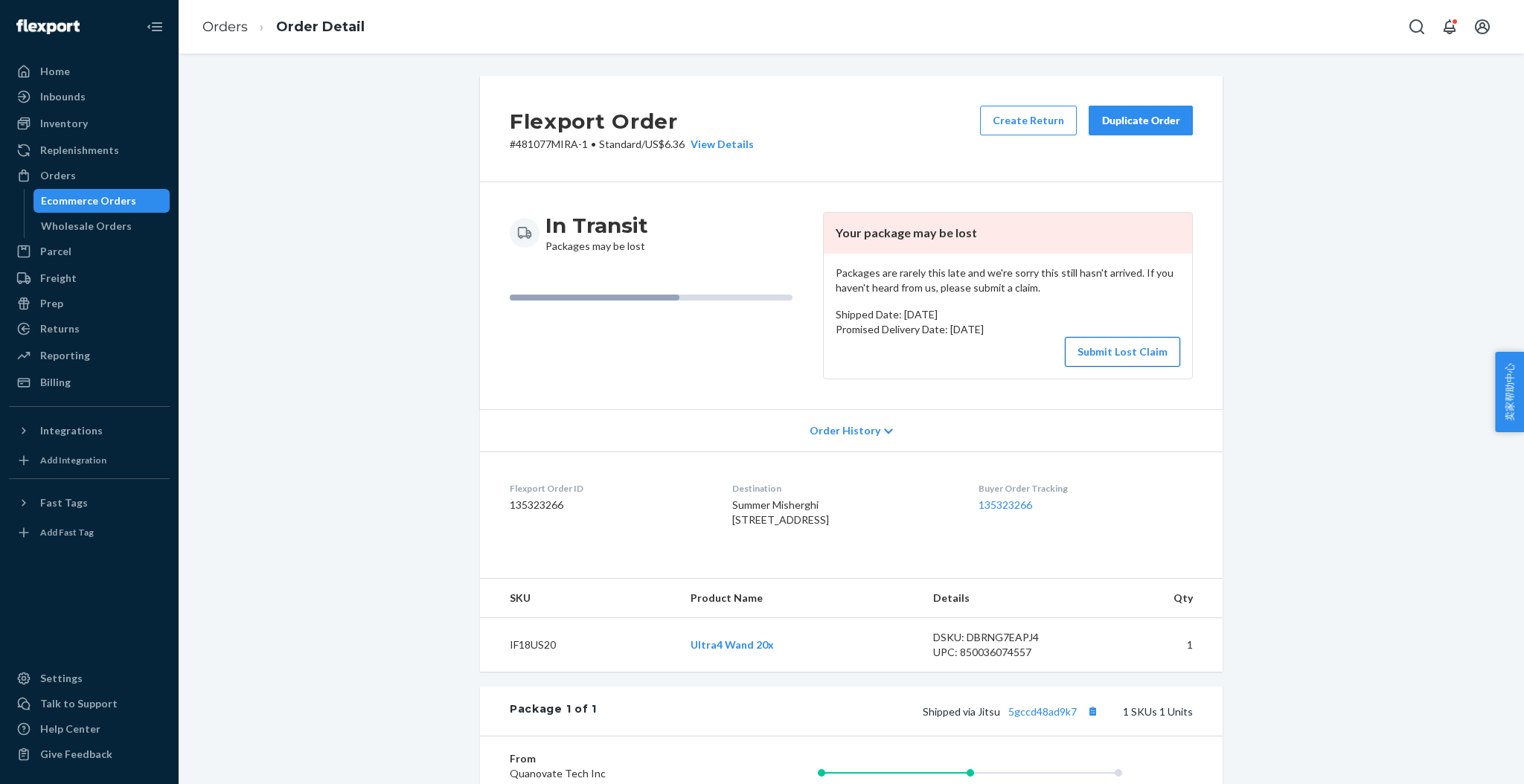
click at [1077, 349] on button "Submit Lost Claim" at bounding box center [1122, 352] width 115 height 29
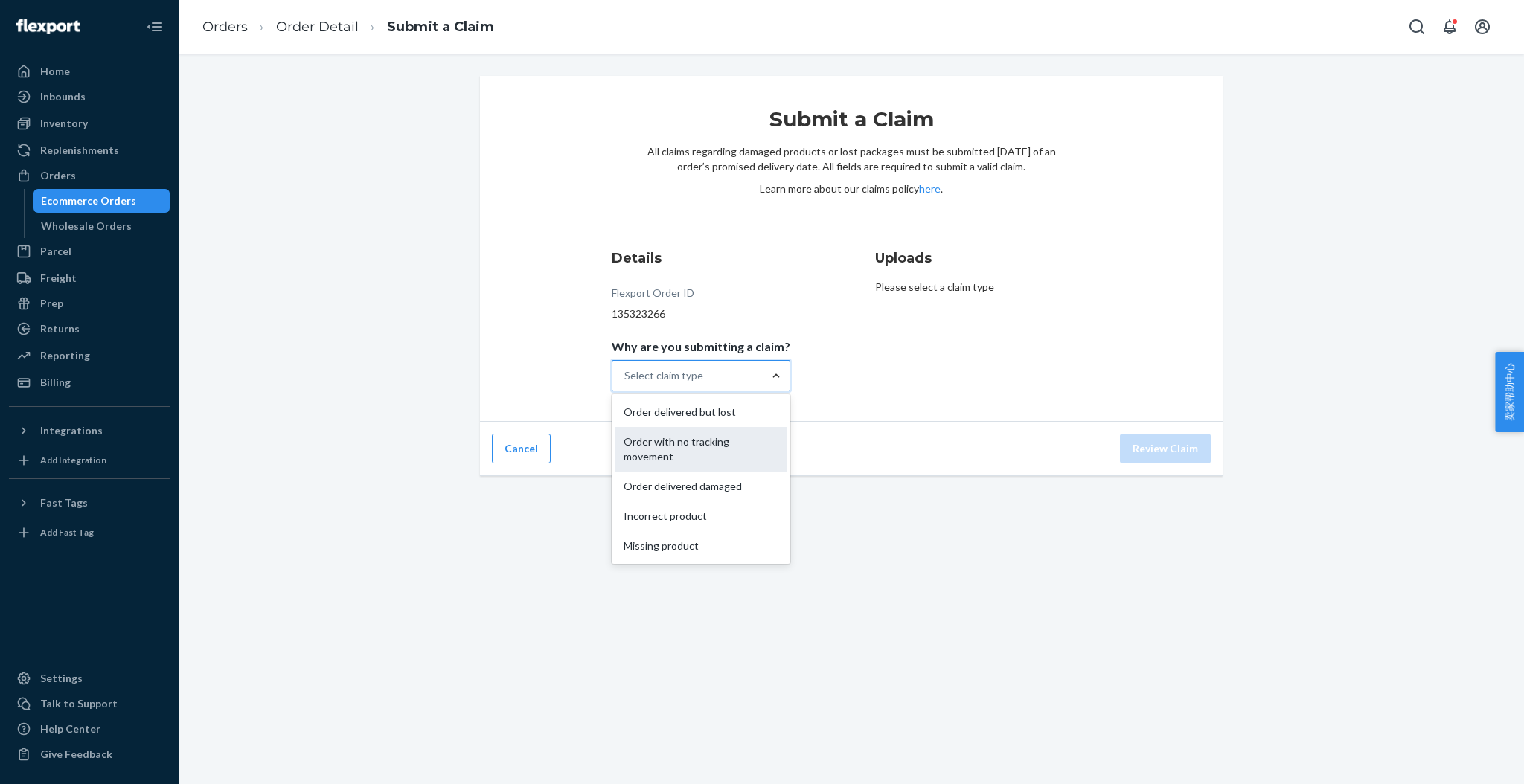
click at [694, 439] on div "Order with no tracking movement" at bounding box center [700, 449] width 173 height 45
click at [626, 383] on input "Why are you submitting a claim? option Order with no tracking movement focused,…" at bounding box center [625, 376] width 2 height 15
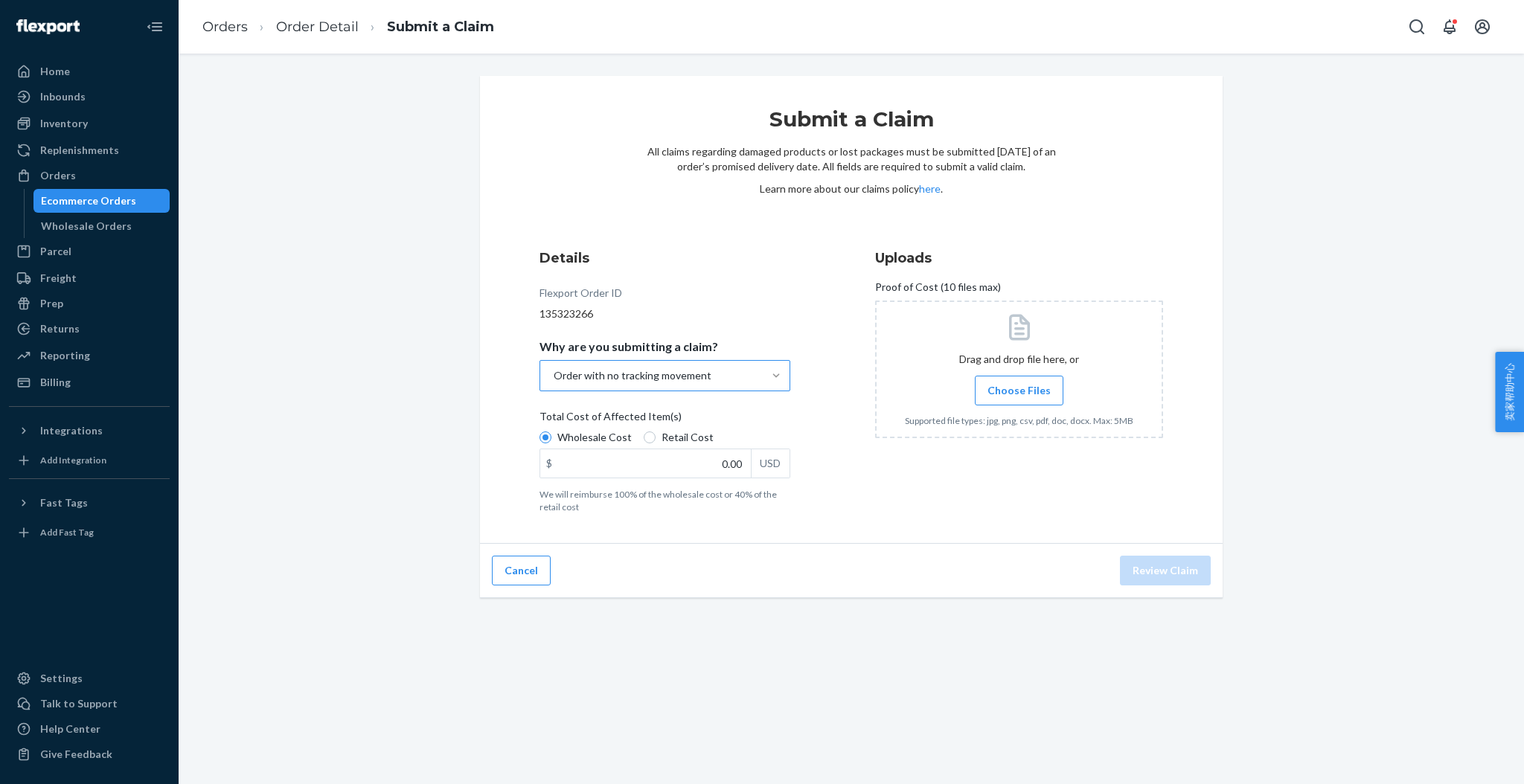
click at [644, 441] on label "Retail Cost" at bounding box center [678, 437] width 70 height 15
click at [644, 441] on input "Retail Cost" at bounding box center [650, 437] width 12 height 12
radio input "true"
radio input "false"
click at [721, 469] on input "0.00" at bounding box center [645, 464] width 210 height 29
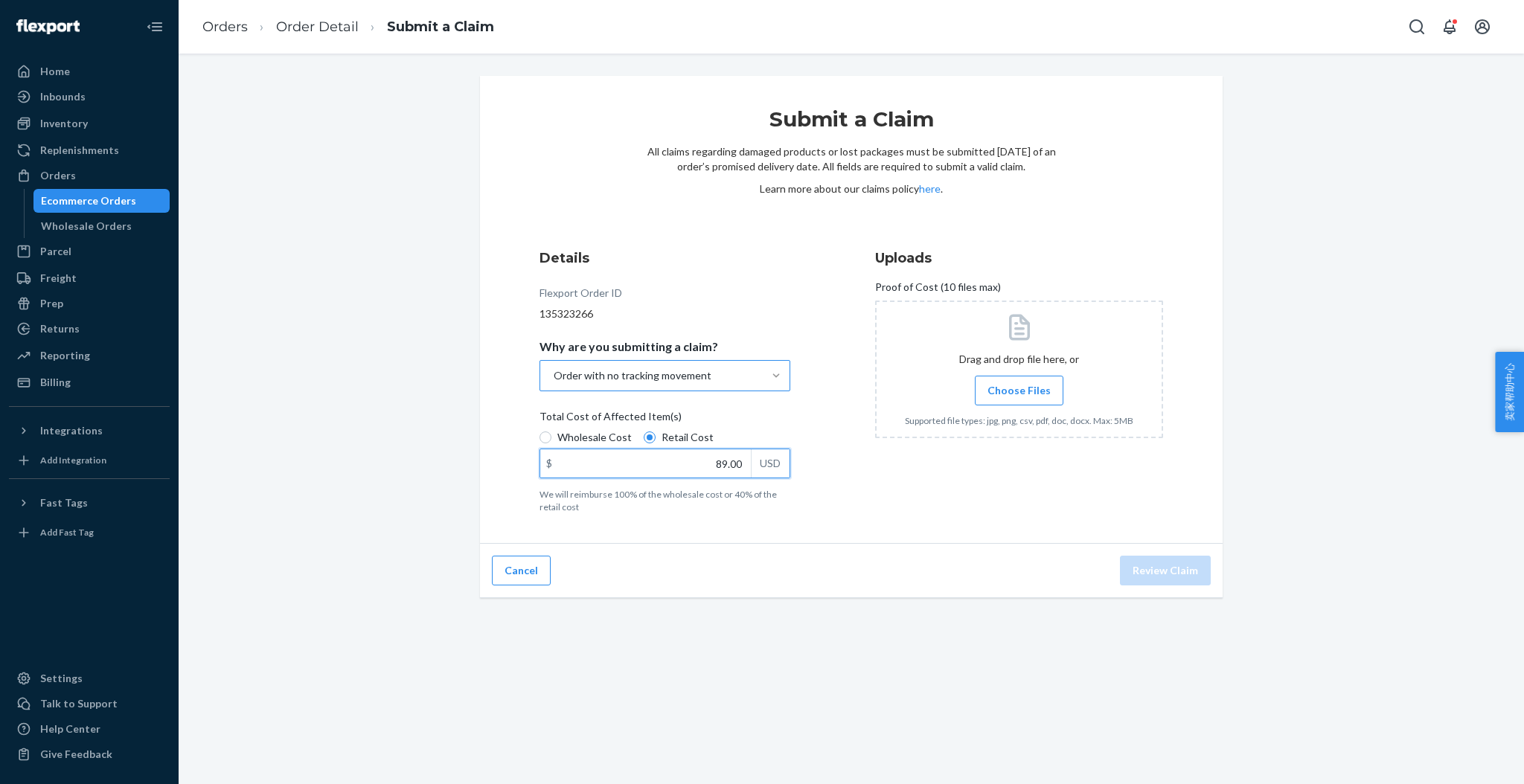
type input "89.00"
click at [1016, 395] on span "Choose Files" at bounding box center [1018, 390] width 63 height 15
click at [1019, 395] on input "Choose Files" at bounding box center [1019, 390] width 1 height 16
click at [1153, 569] on button "Review Claim" at bounding box center [1166, 570] width 91 height 29
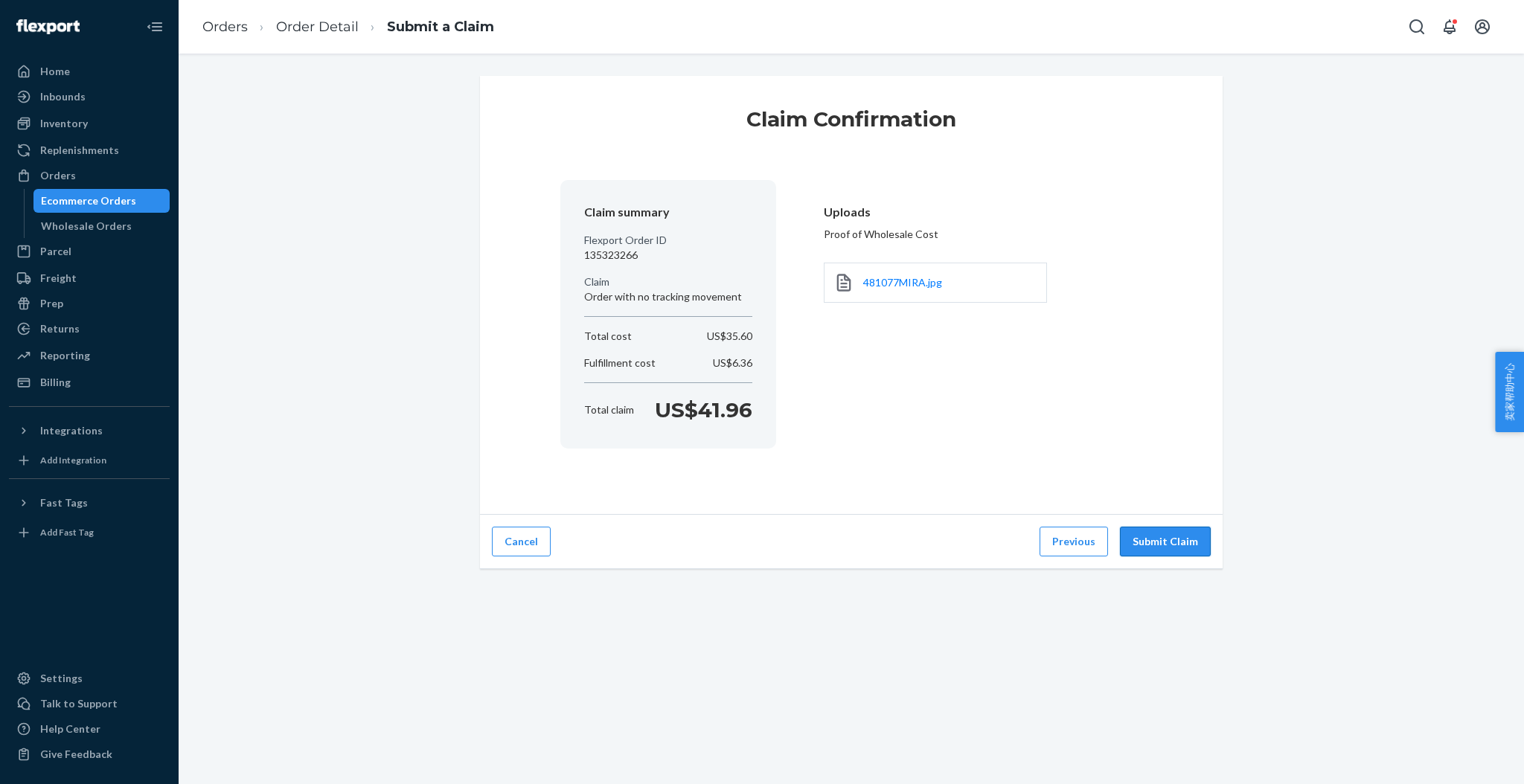
click at [1161, 537] on button "Submit Claim" at bounding box center [1166, 541] width 91 height 29
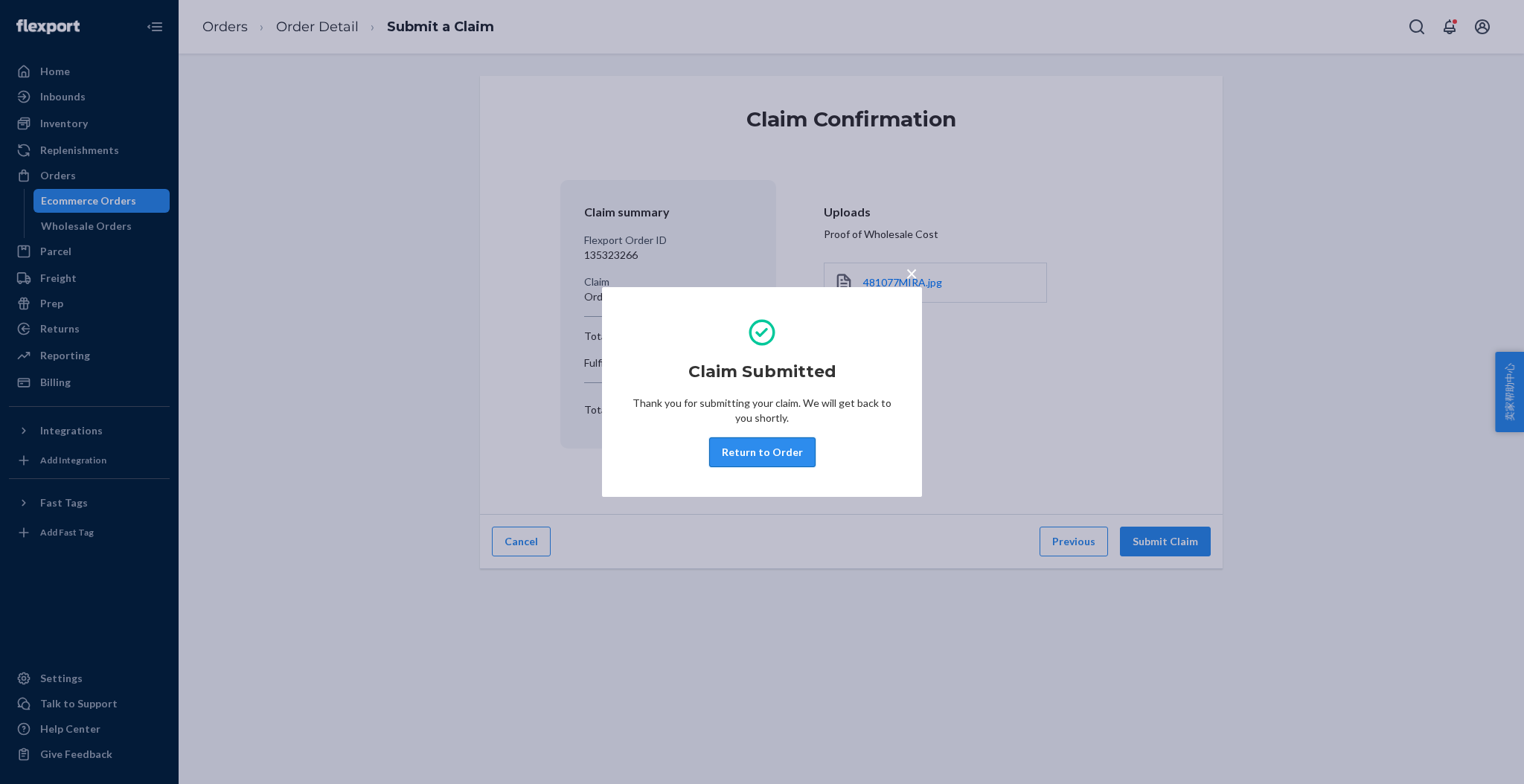
click at [762, 449] on button "Return to Order" at bounding box center [762, 452] width 106 height 29
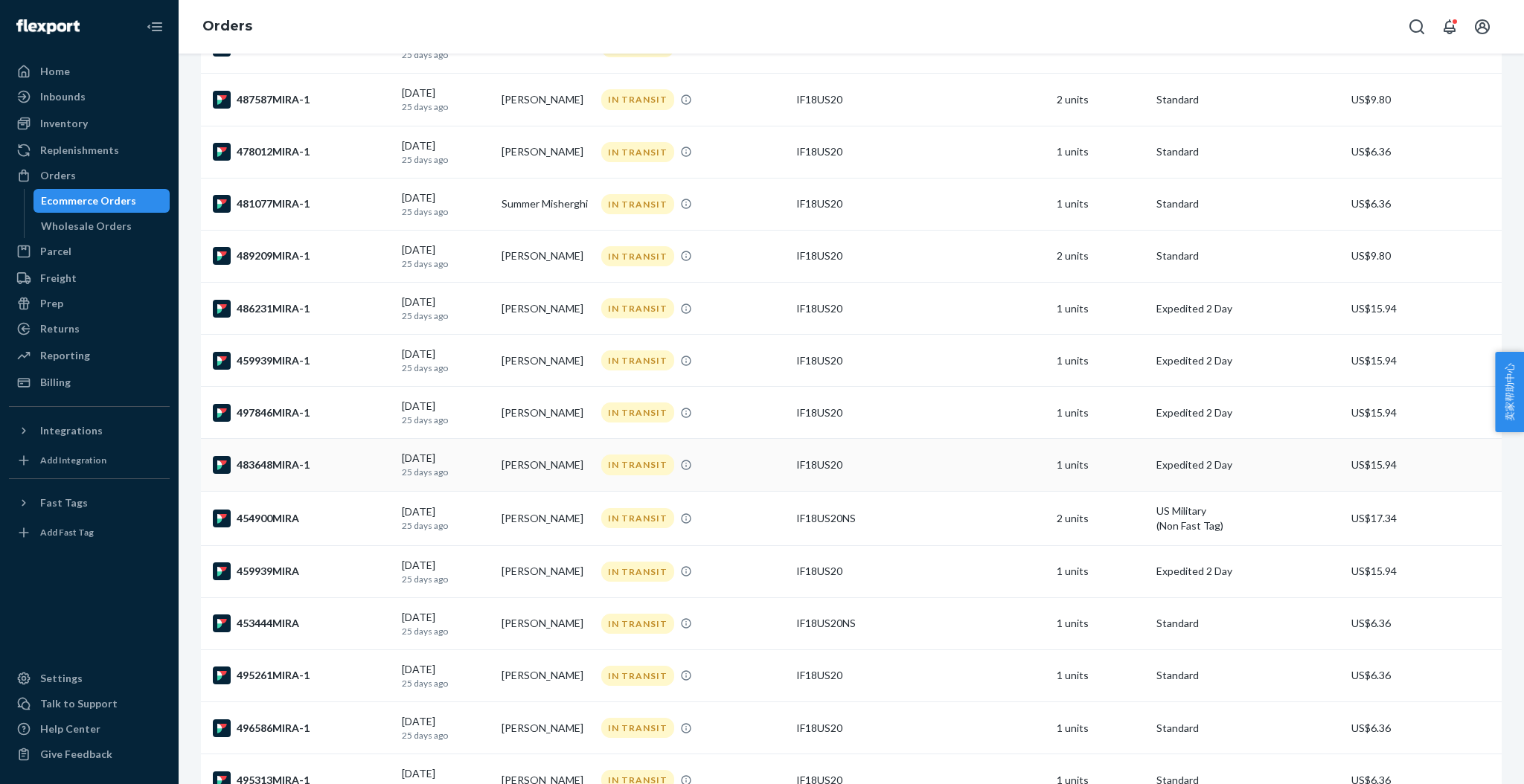
scroll to position [396, 0]
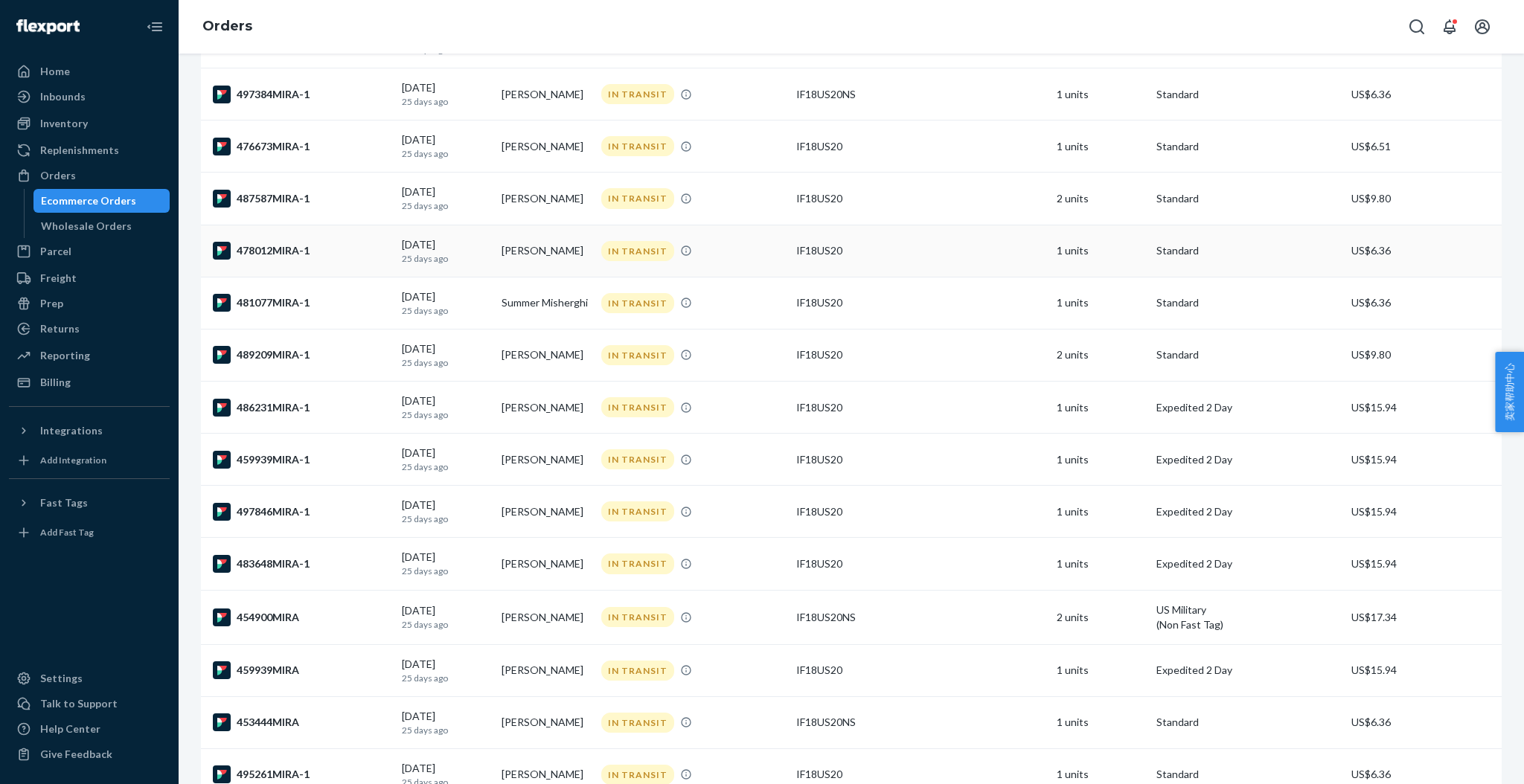
click at [278, 246] on div "478012MIRA-1" at bounding box center [301, 250] width 177 height 18
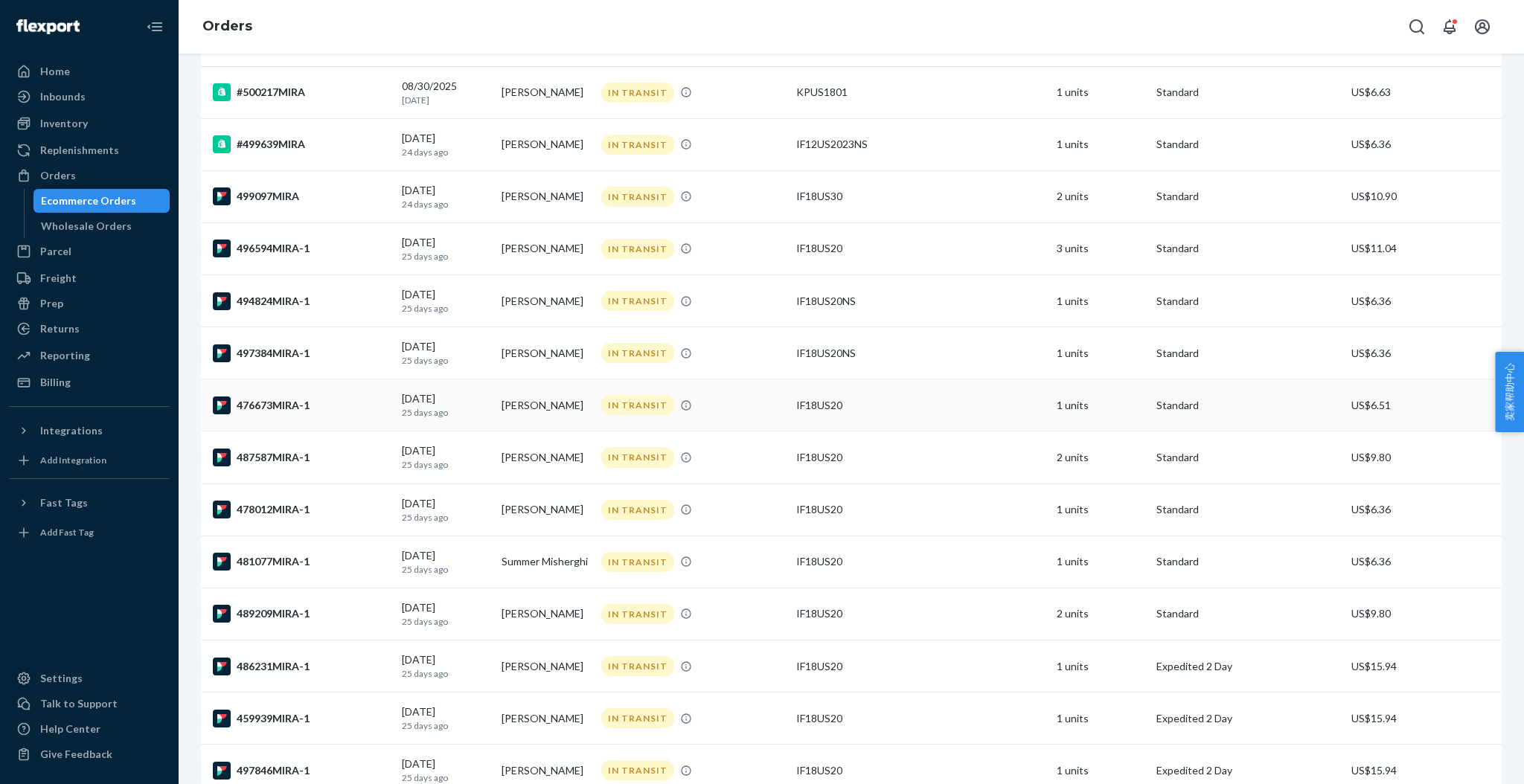
scroll to position [198, 0]
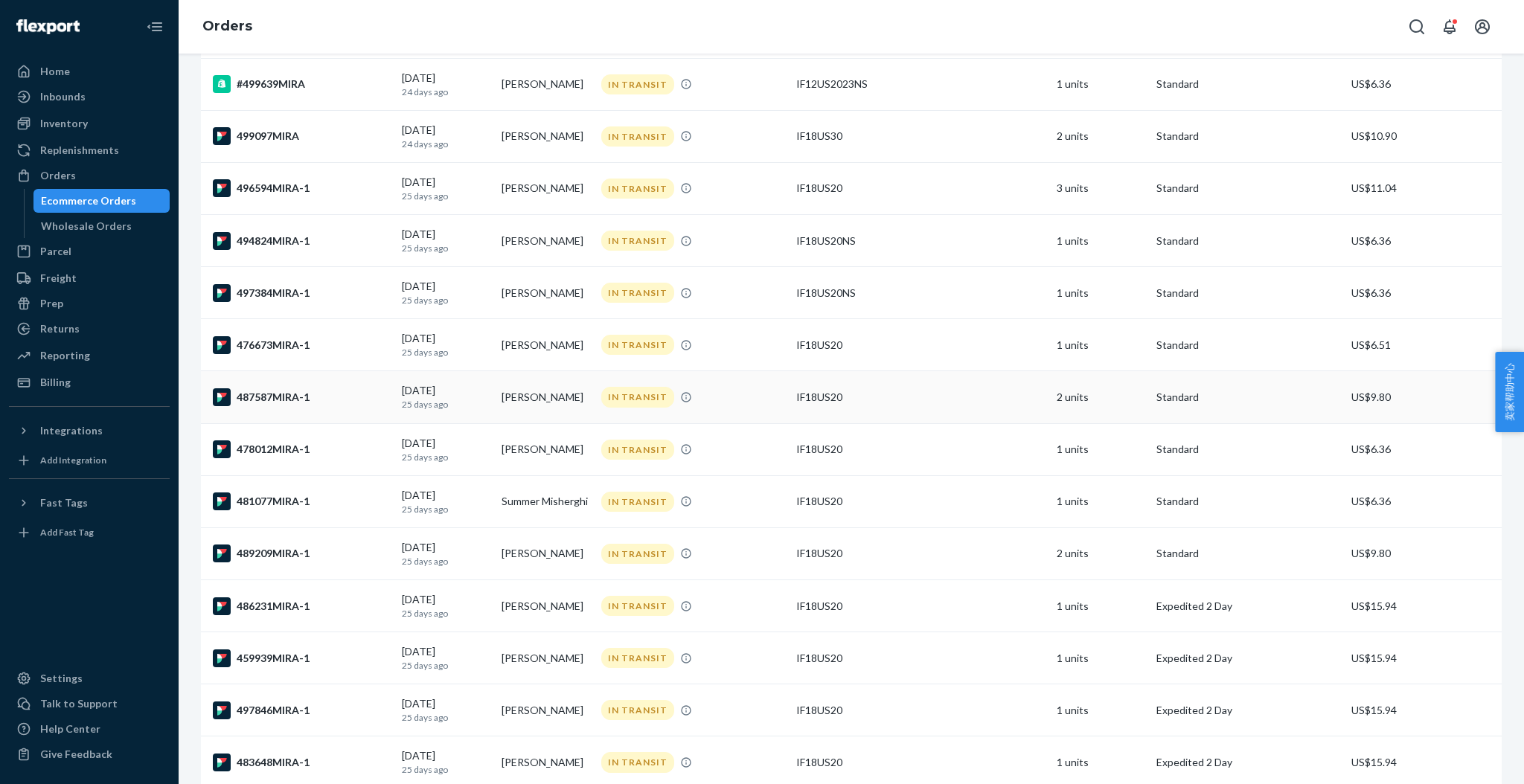
click at [258, 398] on div "487587MIRA-1" at bounding box center [301, 397] width 177 height 18
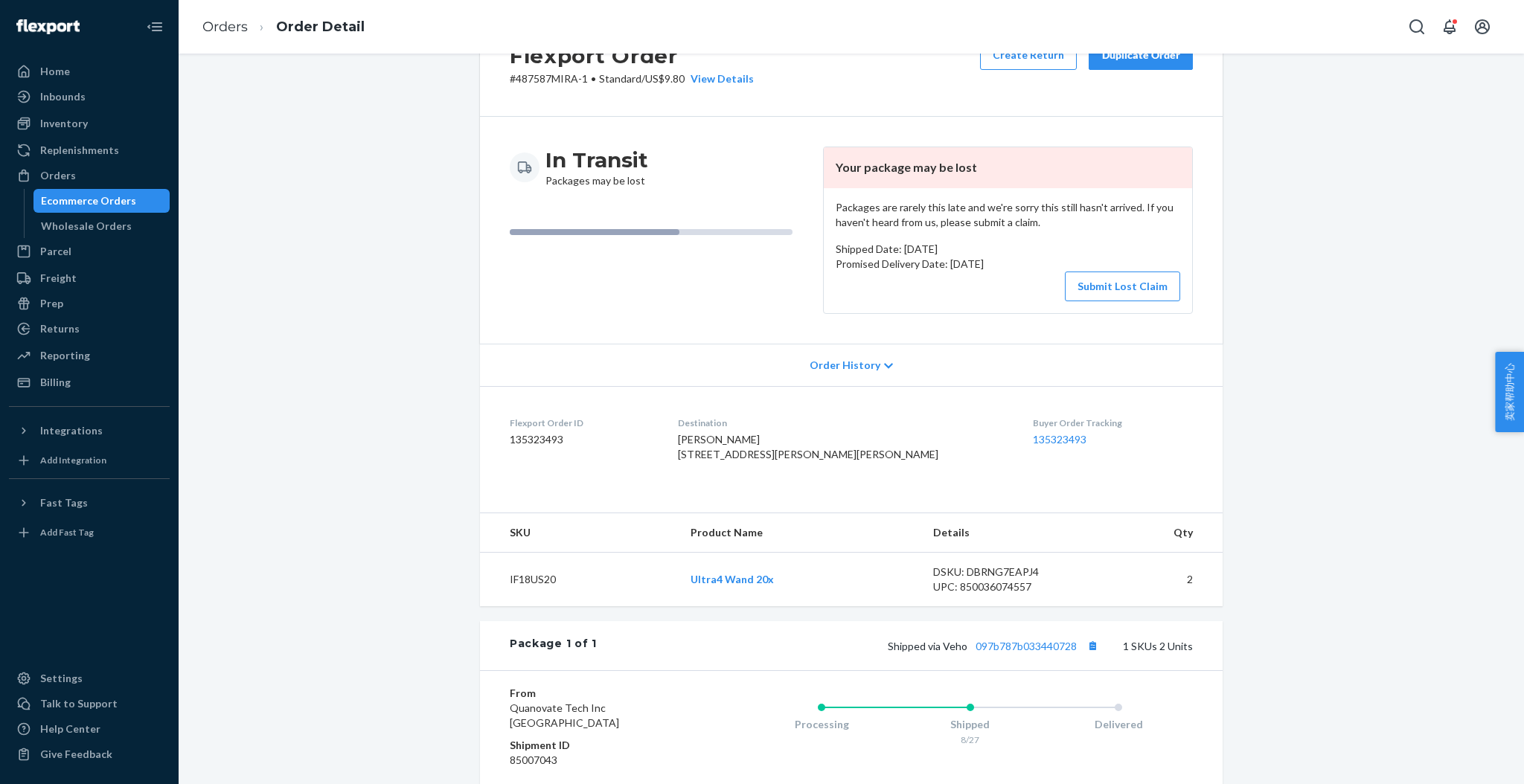
scroll to position [99, 0]
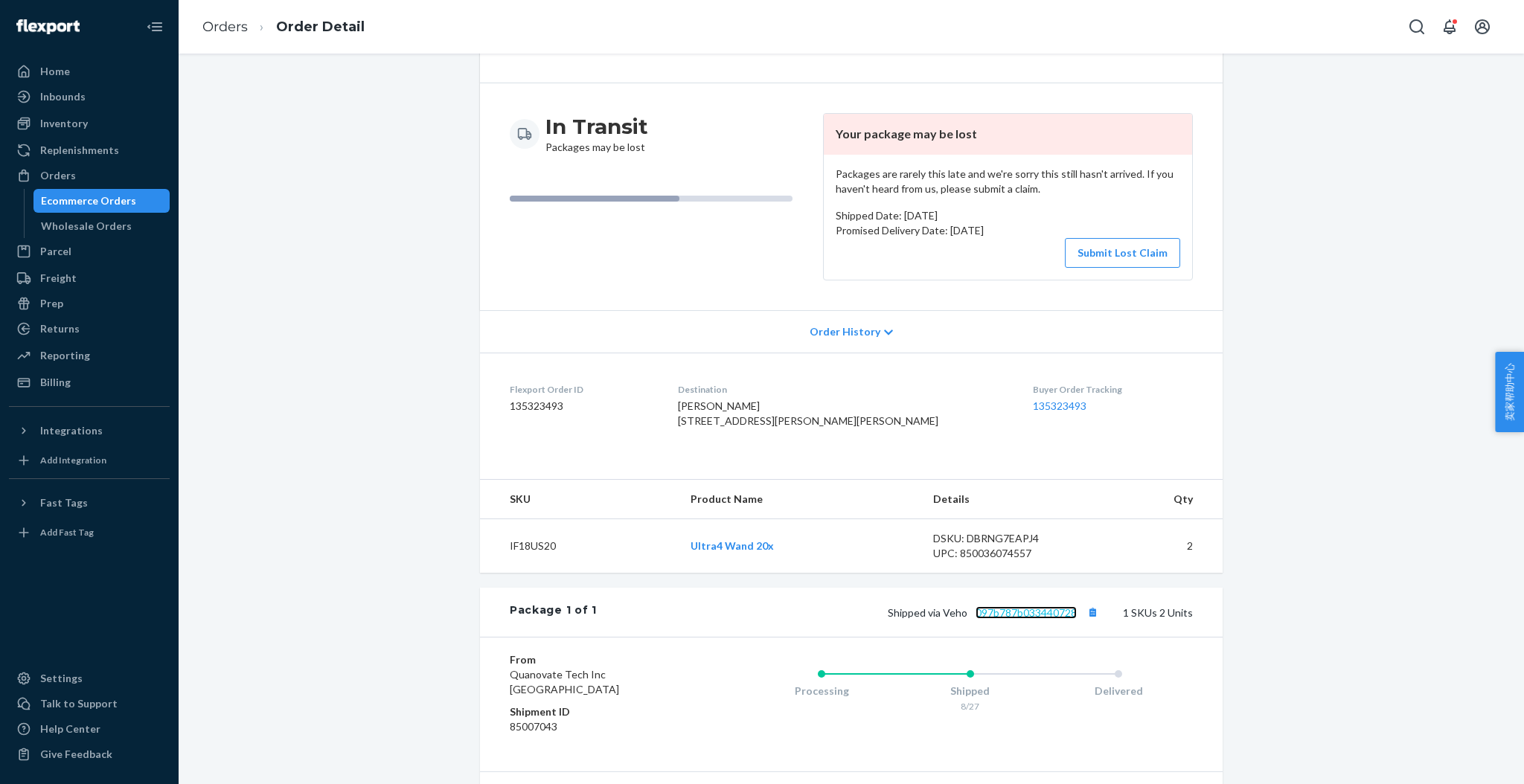
click at [996, 619] on link "097b787b033440728" at bounding box center [1026, 612] width 101 height 13
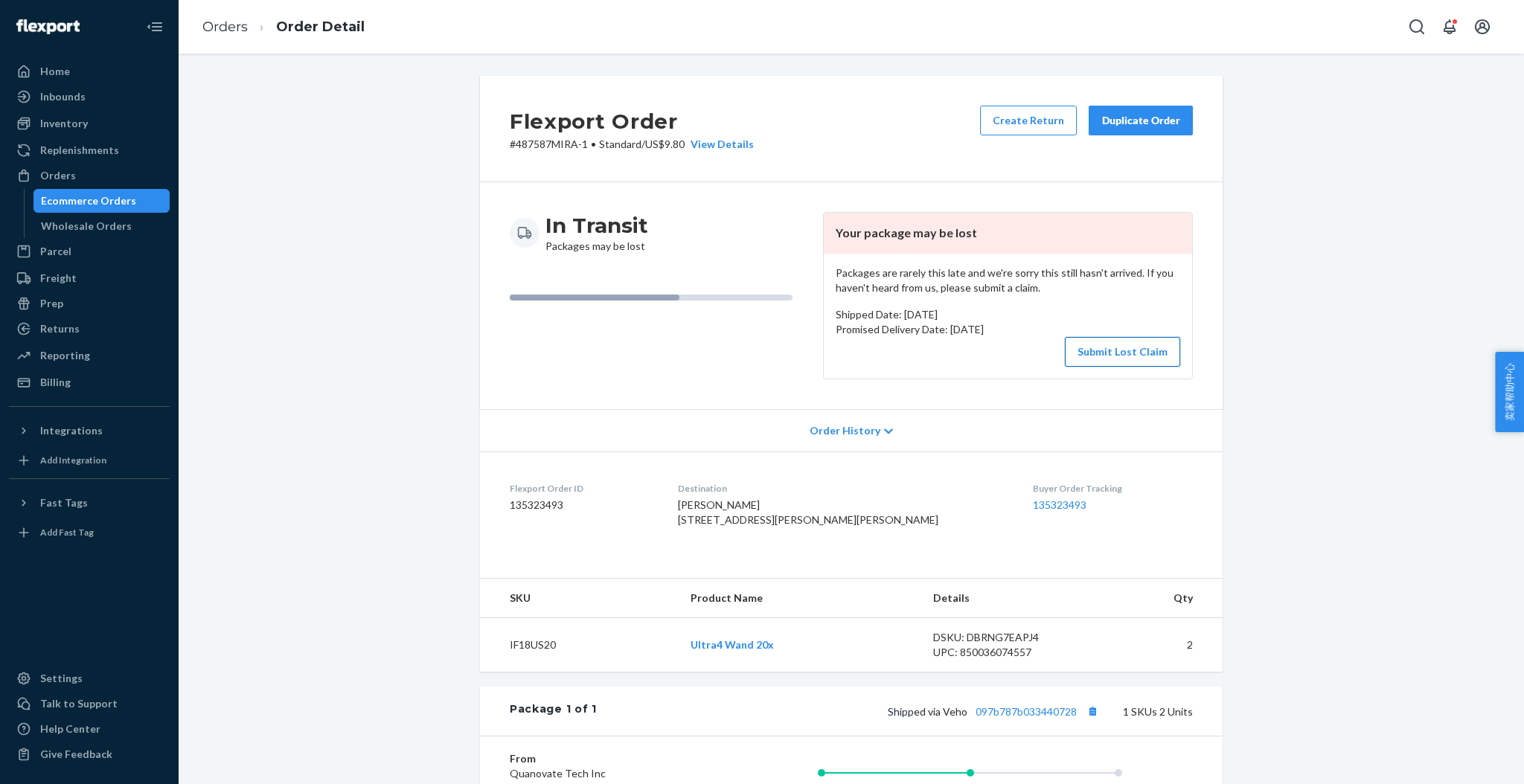
click at [1112, 352] on button "Submit Lost Claim" at bounding box center [1122, 352] width 115 height 29
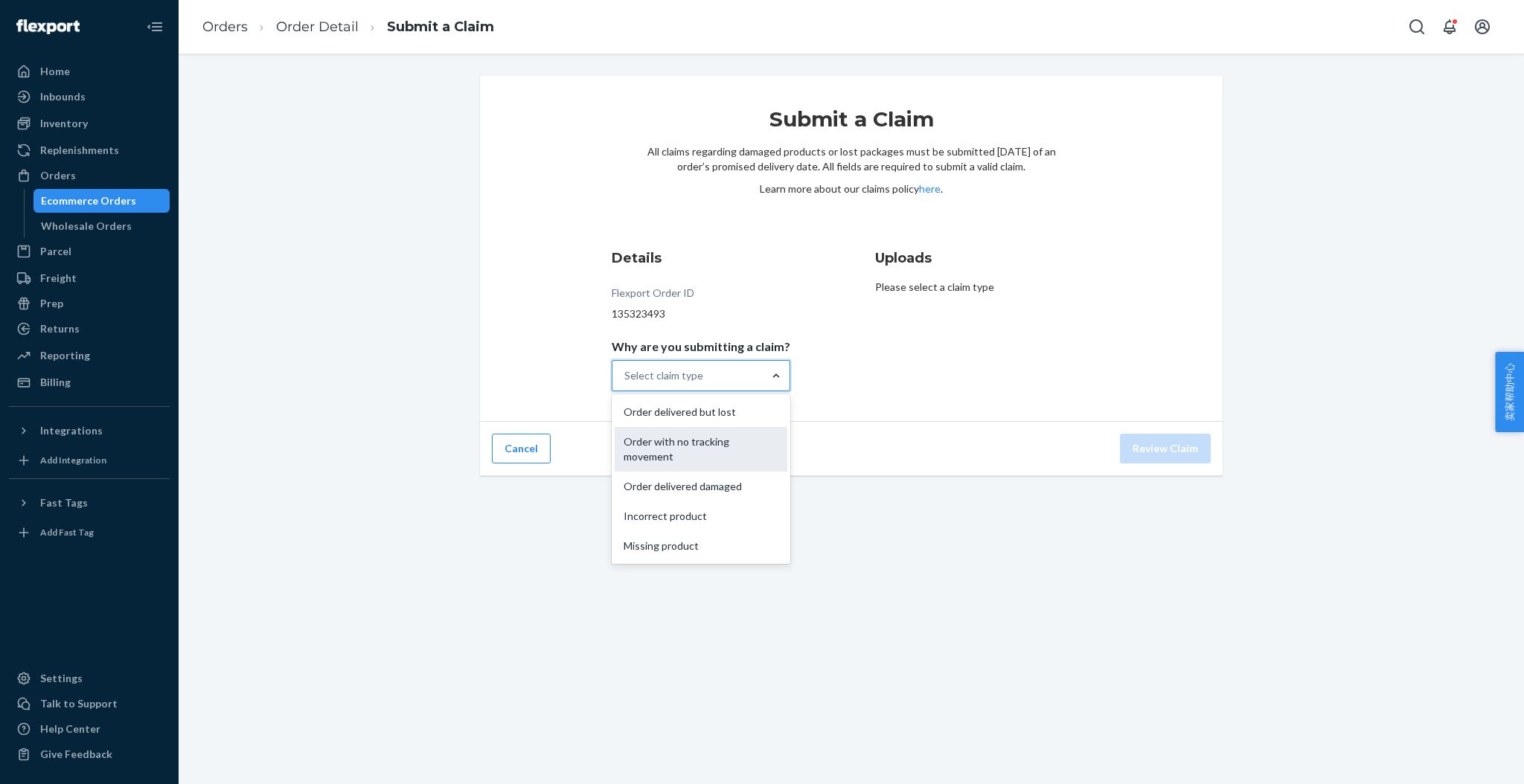
click at [701, 442] on div "Order with no tracking movement" at bounding box center [700, 449] width 173 height 45
click at [626, 383] on input "Why are you submitting a claim? option Order with no tracking movement focused,…" at bounding box center [625, 376] width 2 height 15
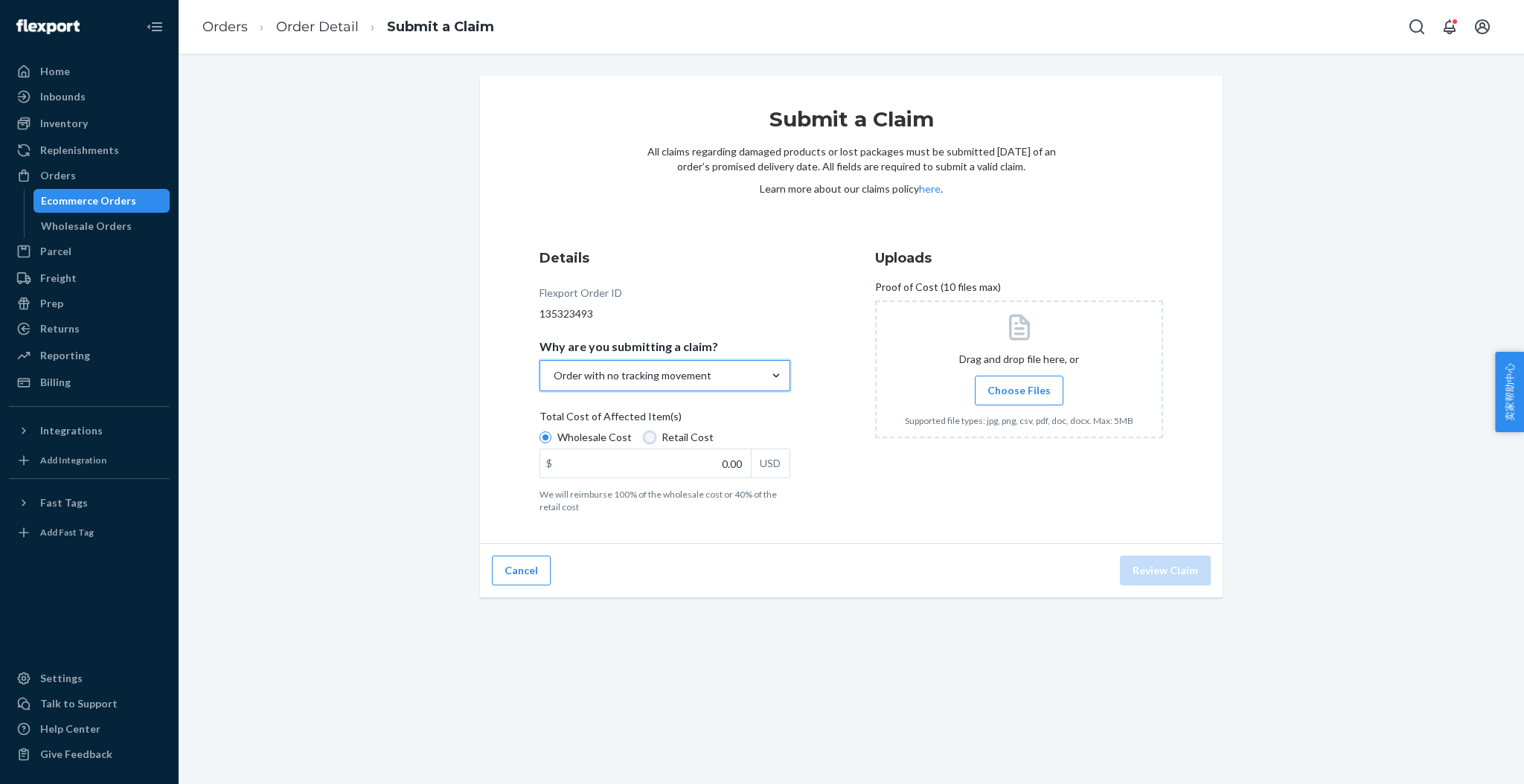
click at [644, 433] on input "Retail Cost" at bounding box center [650, 437] width 12 height 12
radio input "true"
radio input "false"
click at [323, 32] on link "Order Detail" at bounding box center [317, 26] width 82 height 16
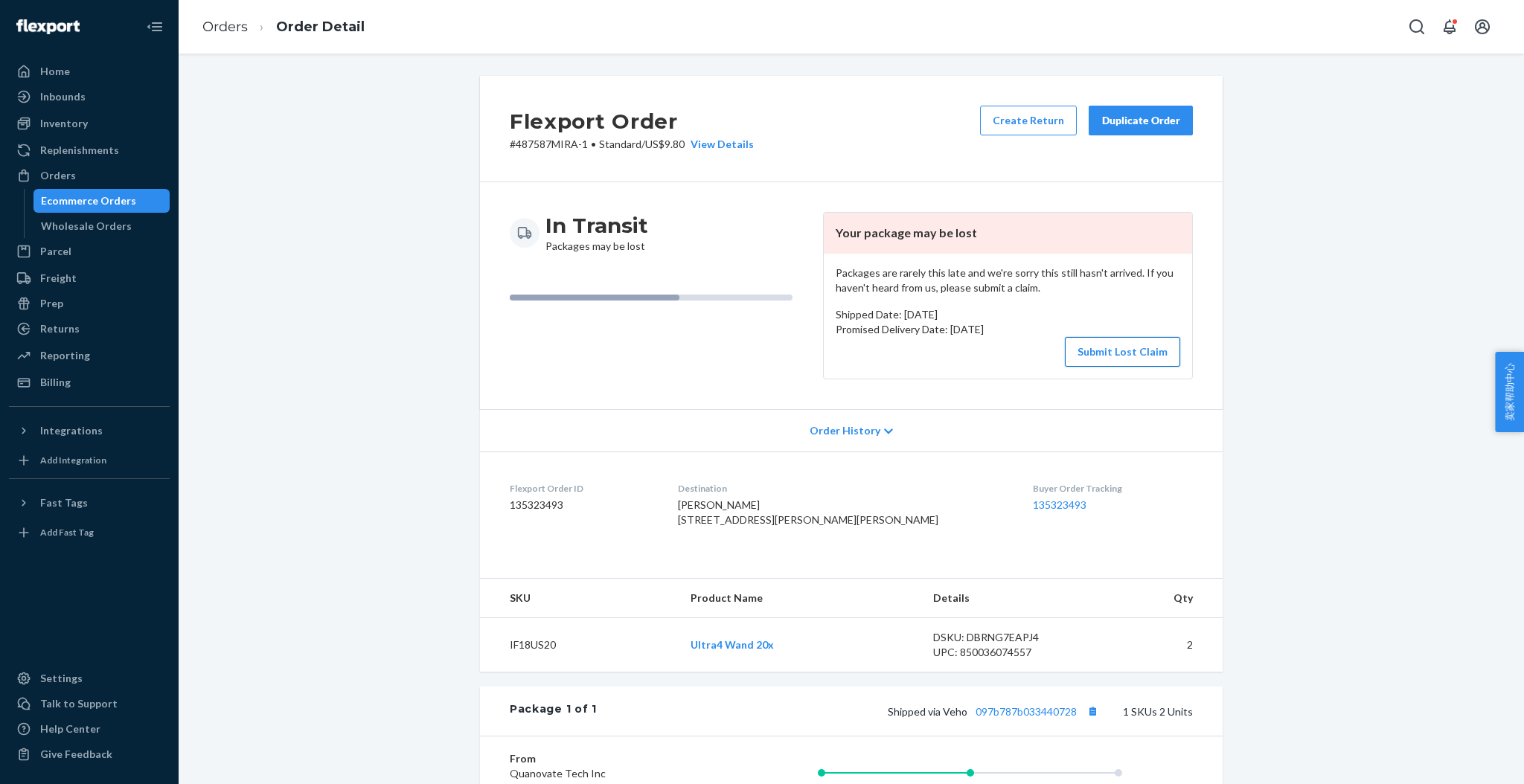
click at [1128, 351] on button "Submit Lost Claim" at bounding box center [1122, 352] width 115 height 29
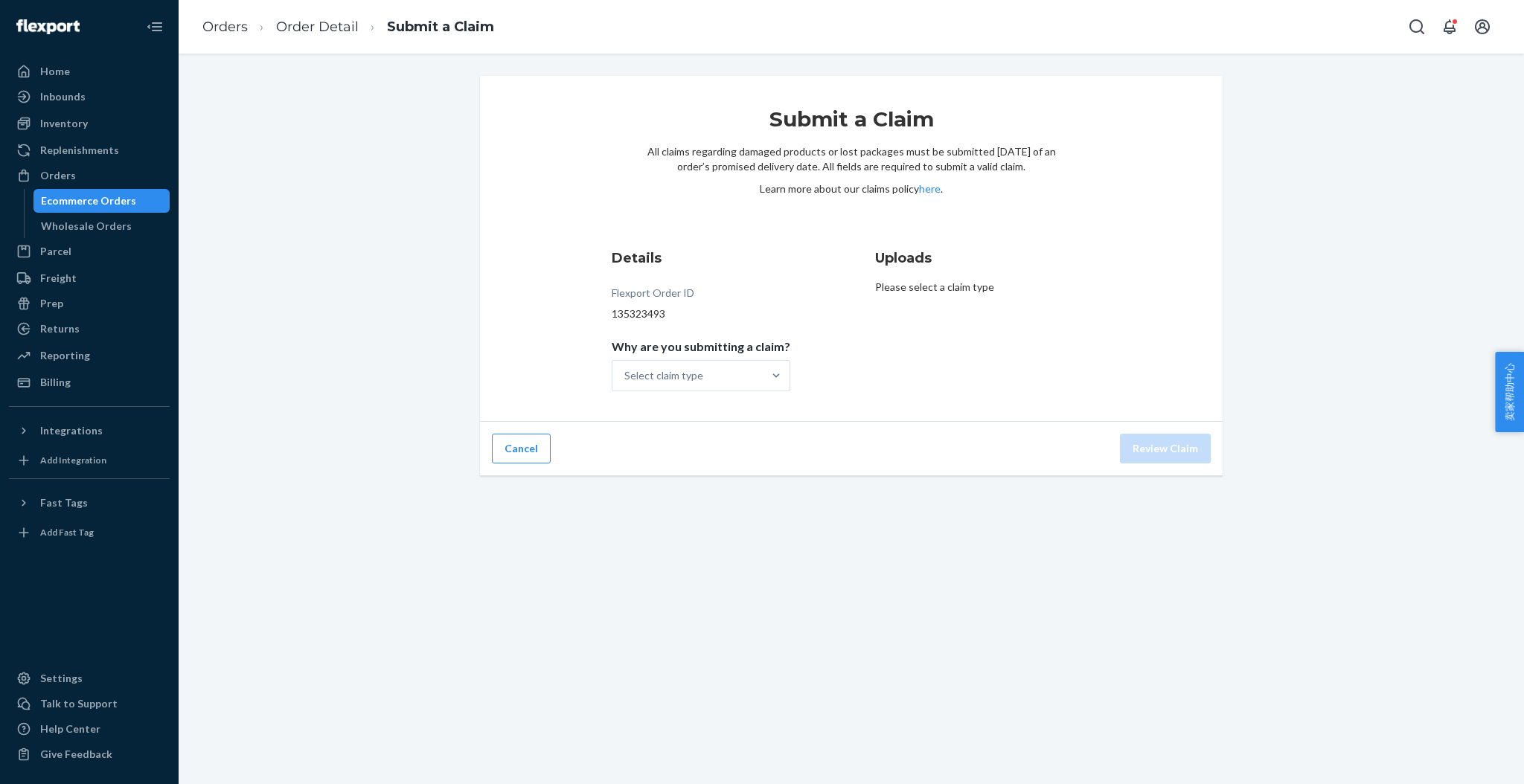
click at [776, 391] on div "Select claim type" at bounding box center [701, 375] width 178 height 31
click at [626, 383] on input "Why are you submitting a claim? Select claim type" at bounding box center [625, 376] width 2 height 15
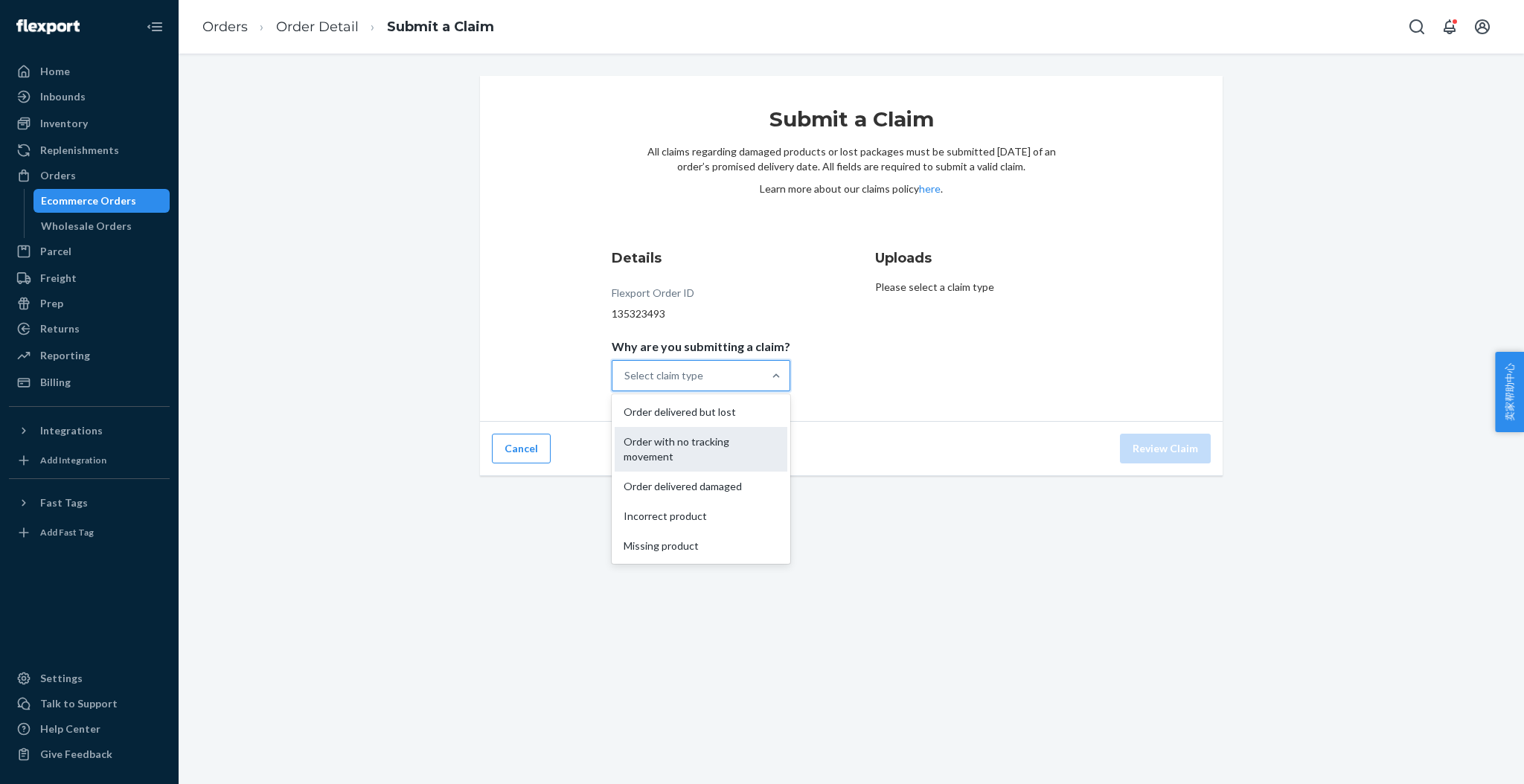
click at [707, 453] on div "Order with no tracking movement" at bounding box center [700, 449] width 173 height 45
click at [626, 383] on input "Why are you submitting a claim? option Order with no tracking movement focused,…" at bounding box center [625, 376] width 2 height 15
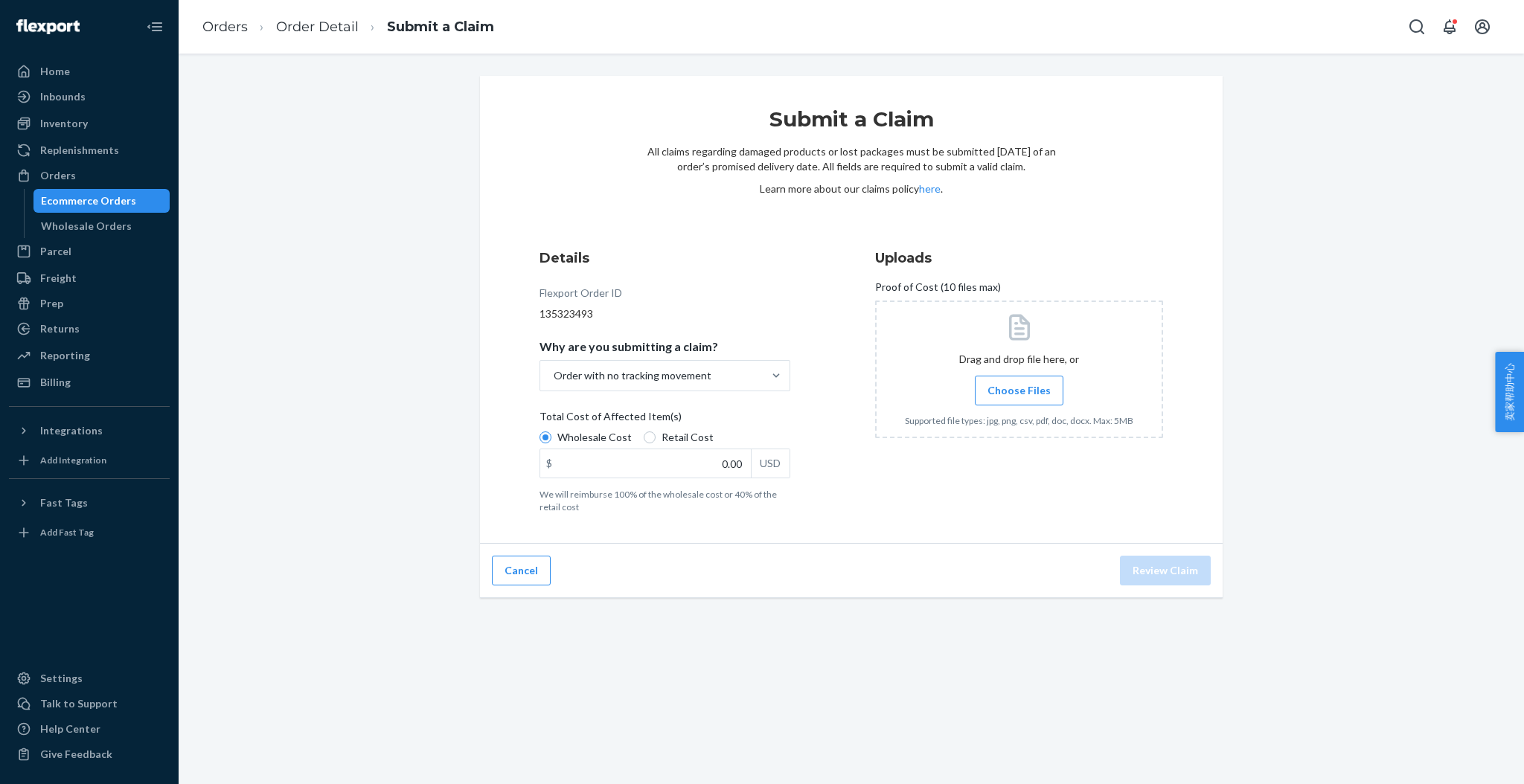
click at [650, 436] on label "Retail Cost" at bounding box center [678, 437] width 70 height 15
click at [650, 436] on input "Retail Cost" at bounding box center [650, 437] width 12 height 12
radio input "true"
radio input "false"
click at [712, 462] on input "0.00" at bounding box center [645, 464] width 210 height 29
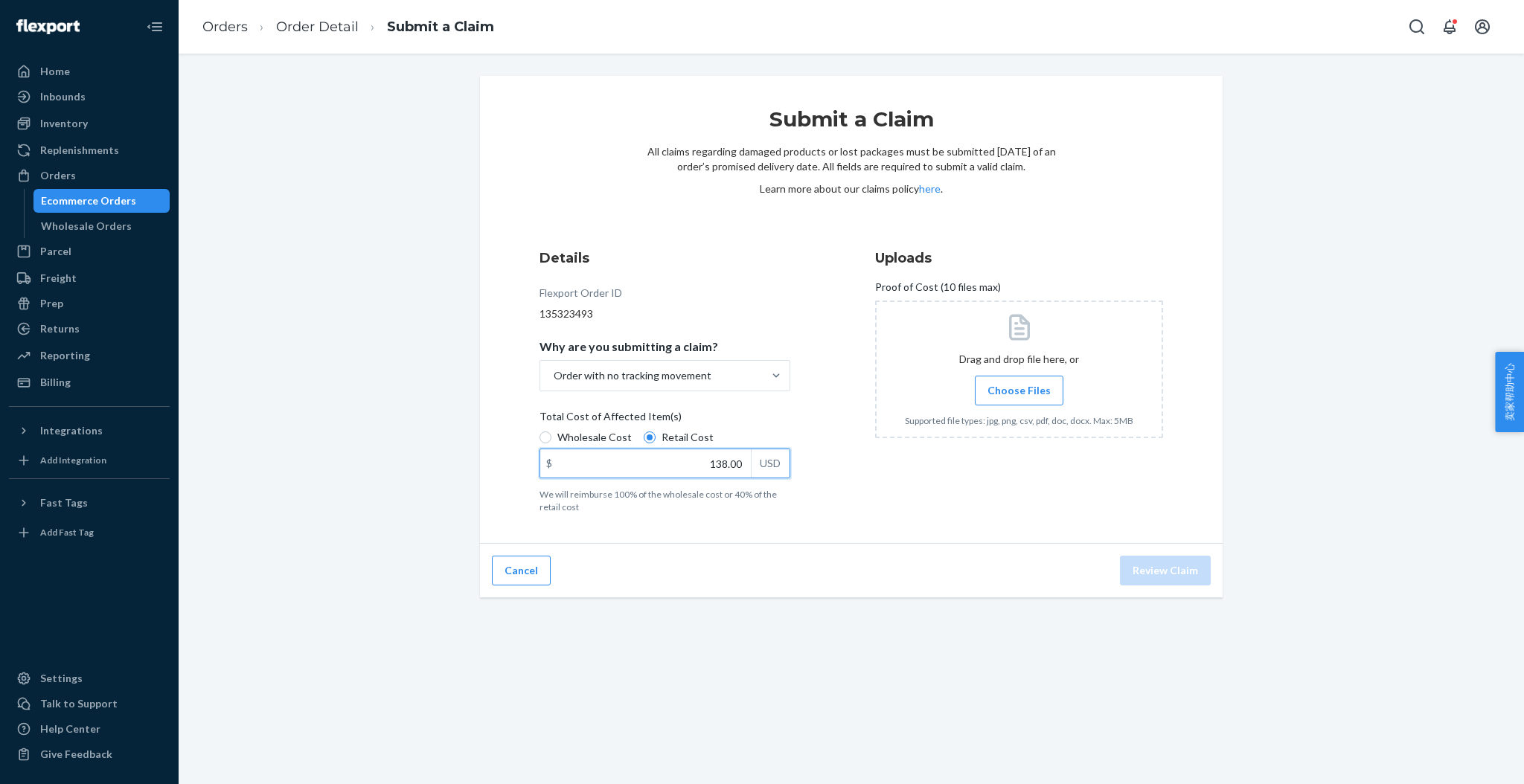
type input "138.00"
click at [988, 391] on span "Choose Files" at bounding box center [1018, 390] width 63 height 15
click at [1019, 391] on input "Choose Files" at bounding box center [1019, 390] width 1 height 16
click at [1180, 563] on button "Review Claim" at bounding box center [1166, 570] width 91 height 29
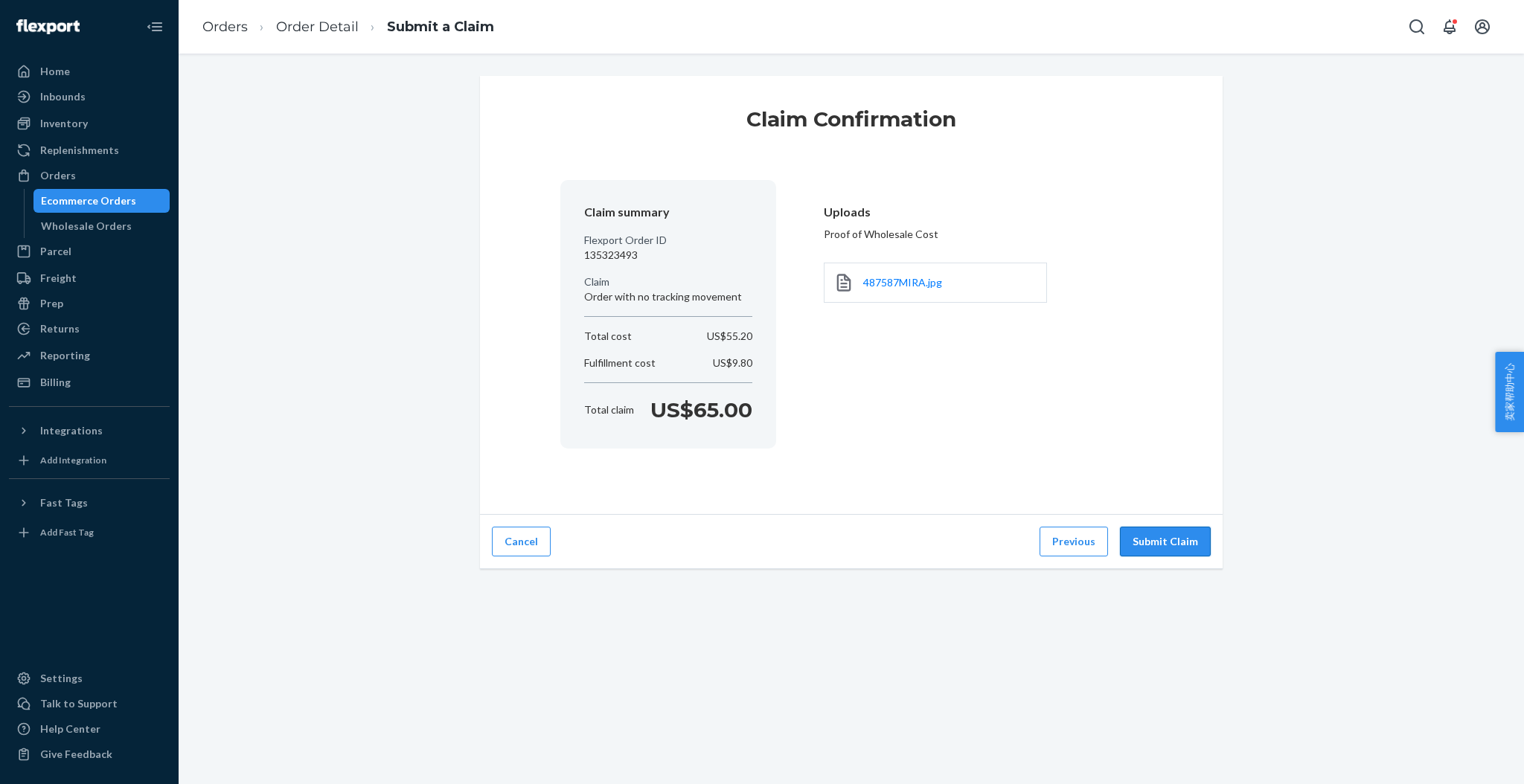
click at [1160, 536] on button "Submit Claim" at bounding box center [1166, 541] width 91 height 29
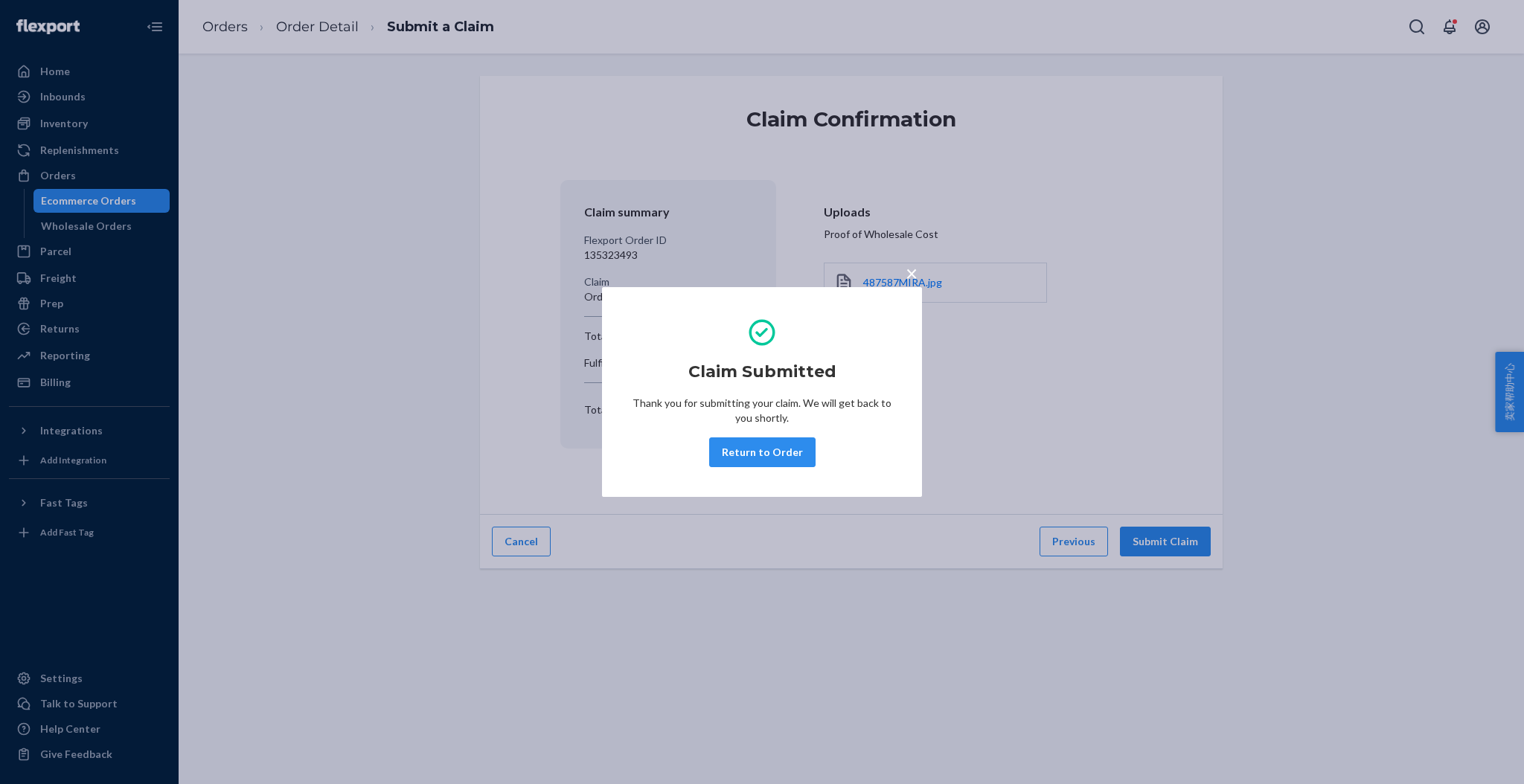
drag, startPoint x: 781, startPoint y: 460, endPoint x: 692, endPoint y: 403, distance: 105.7
click at [781, 458] on button "Return to Order" at bounding box center [762, 452] width 106 height 29
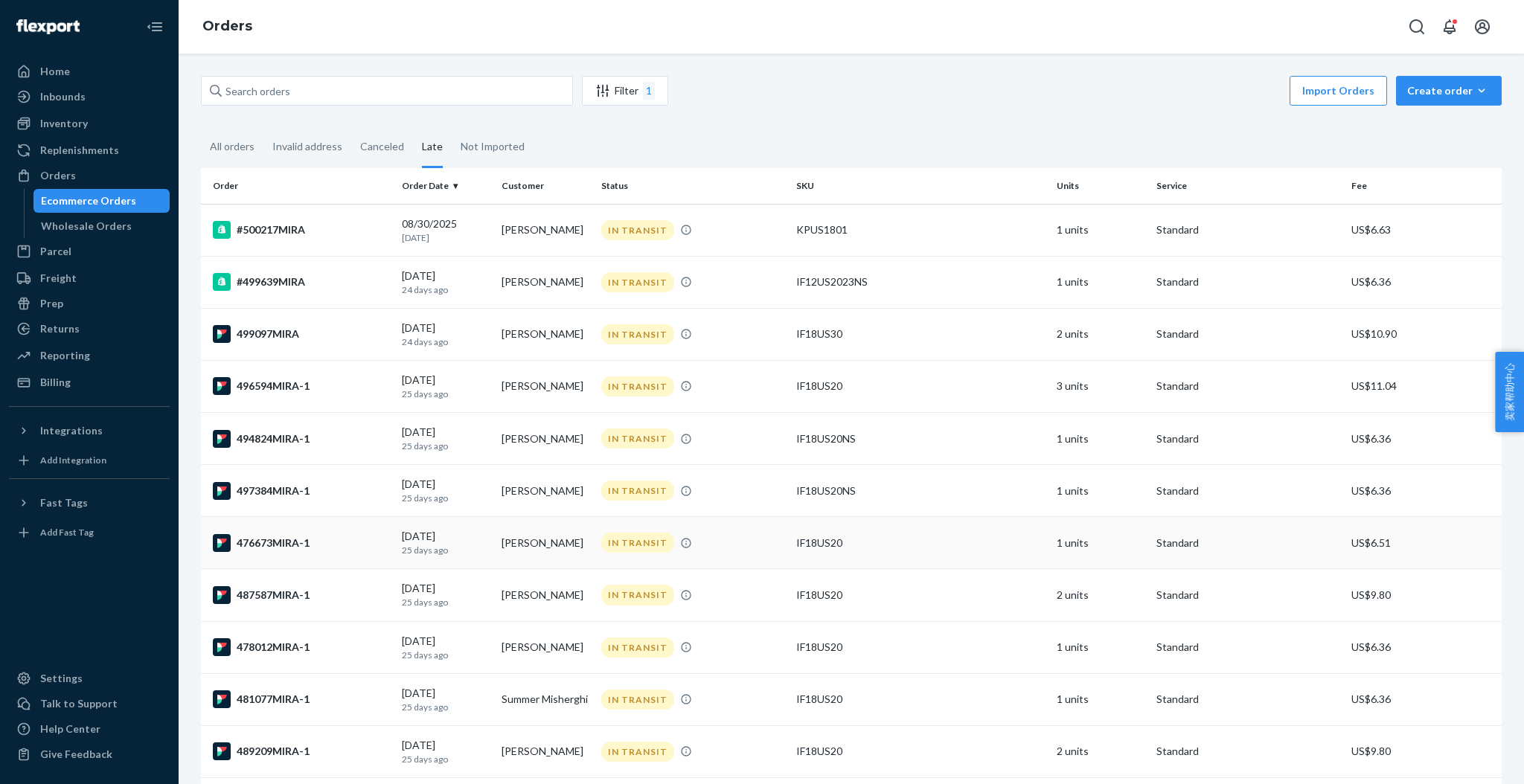
click at [293, 543] on div "476673MIRA-1" at bounding box center [301, 543] width 177 height 18
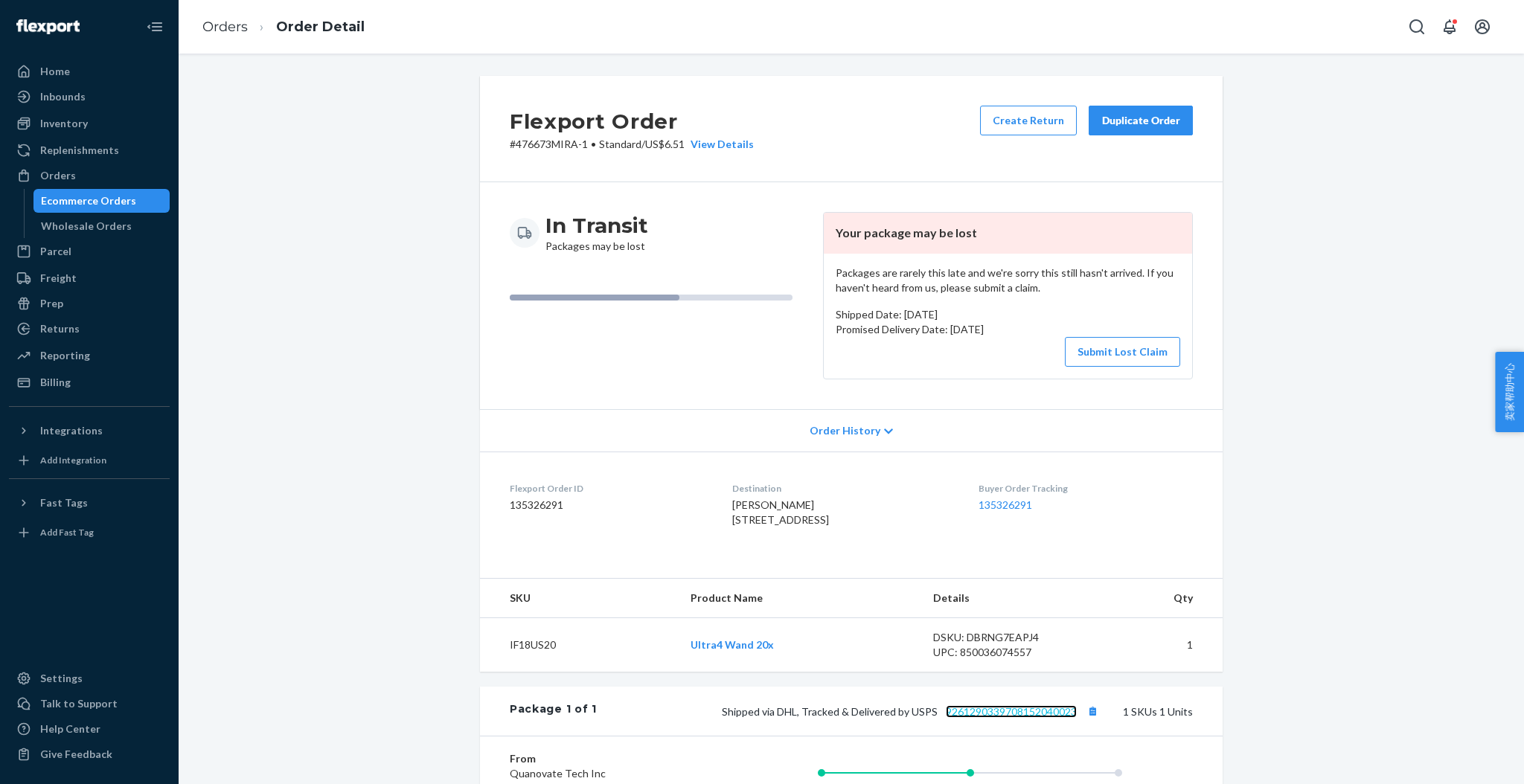
click at [1052, 718] on link "9261290339708152040023" at bounding box center [1012, 711] width 131 height 13
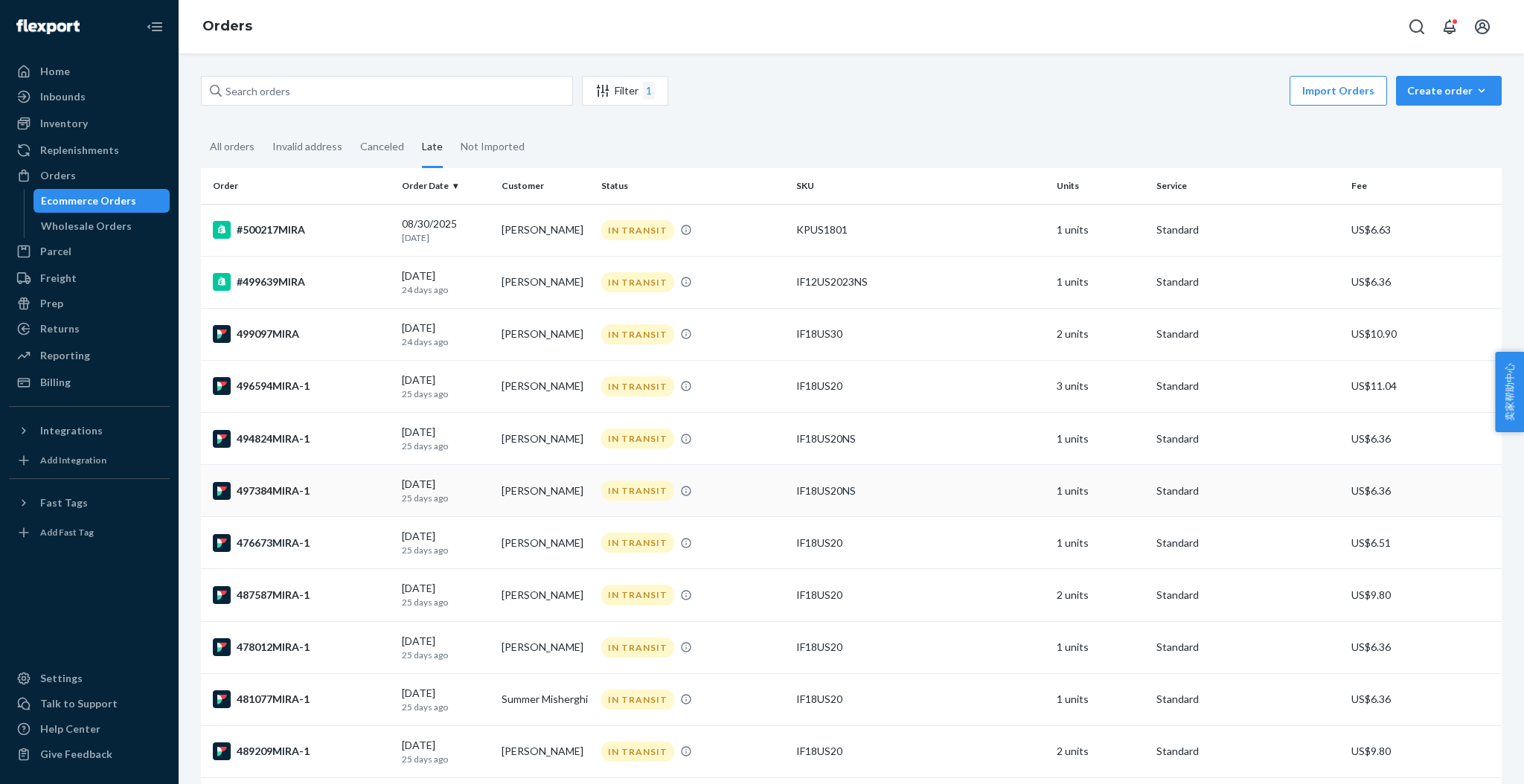
click at [292, 493] on div "497384MIRA-1" at bounding box center [301, 490] width 177 height 18
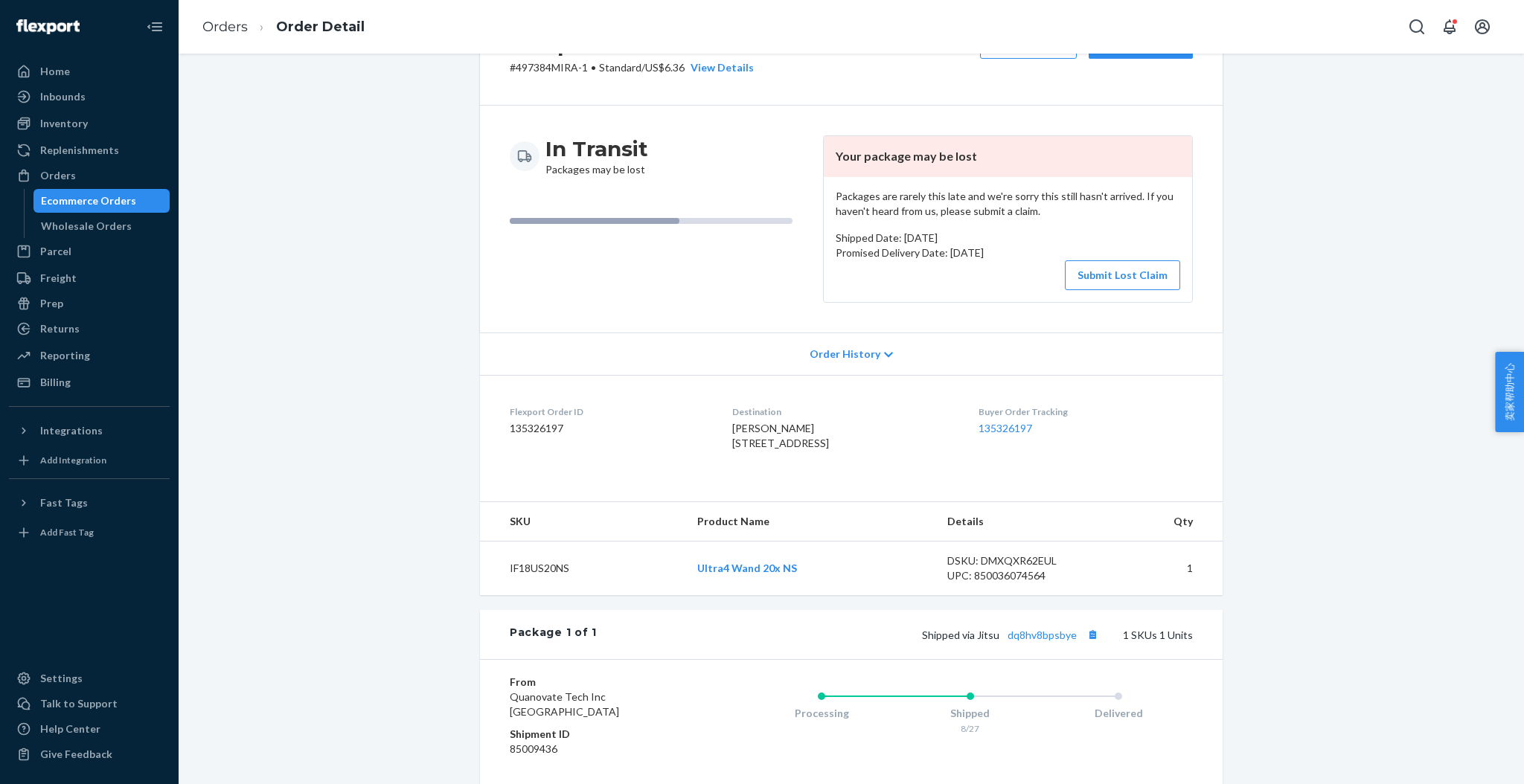
scroll to position [99, 0]
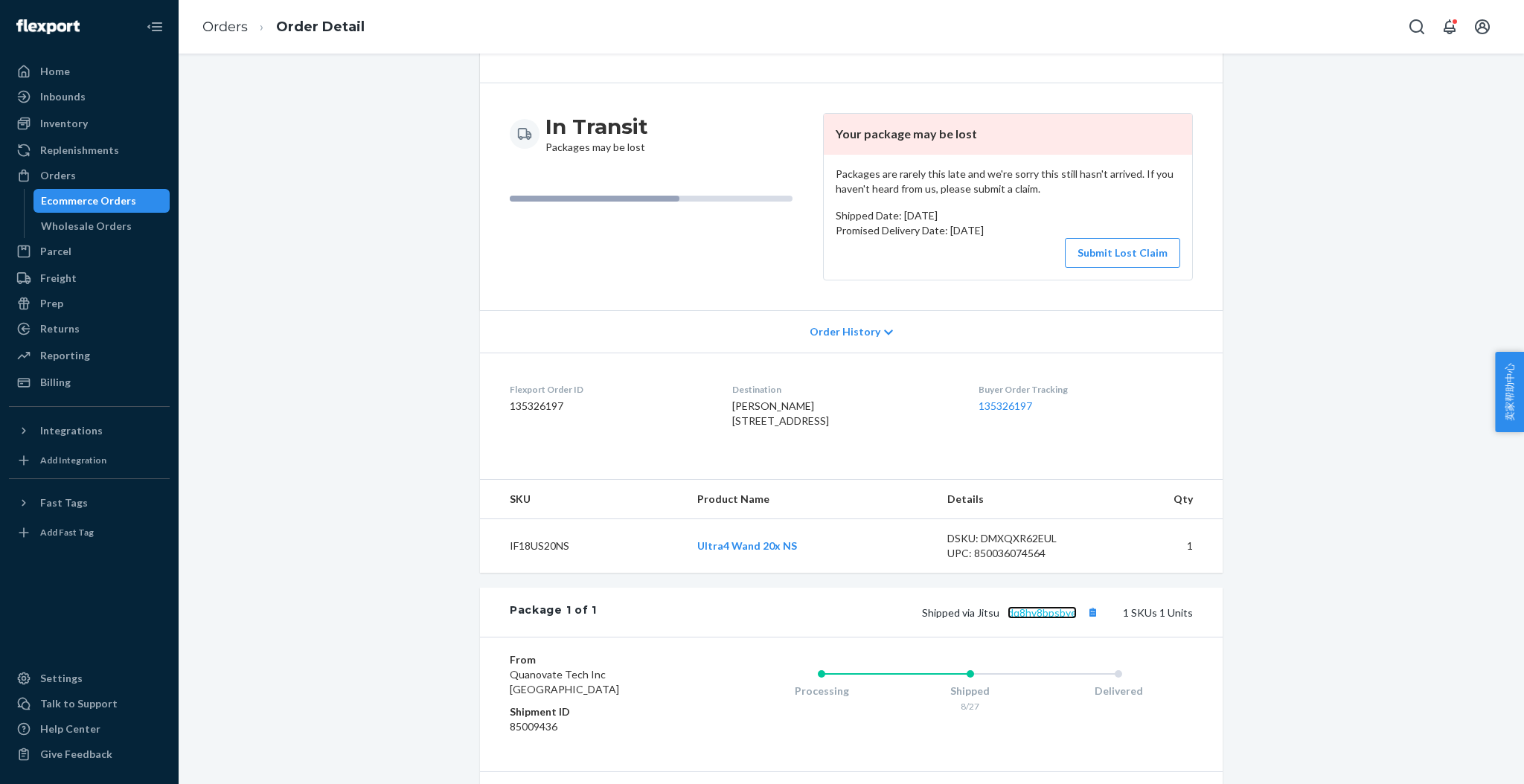
click at [1063, 619] on link "dq8hv8bpsbye" at bounding box center [1042, 612] width 69 height 13
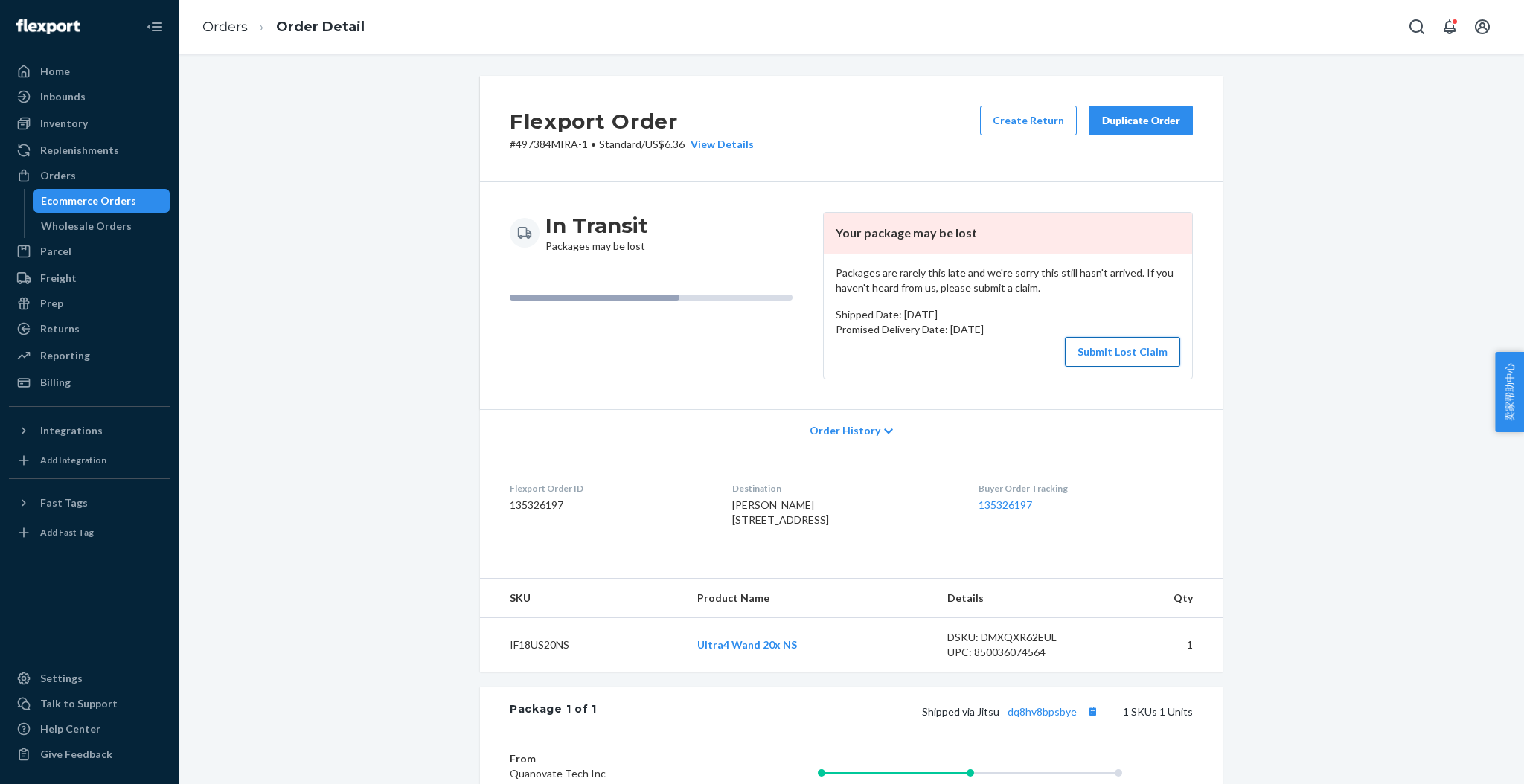
click at [1097, 352] on button "Submit Lost Claim" at bounding box center [1122, 352] width 115 height 29
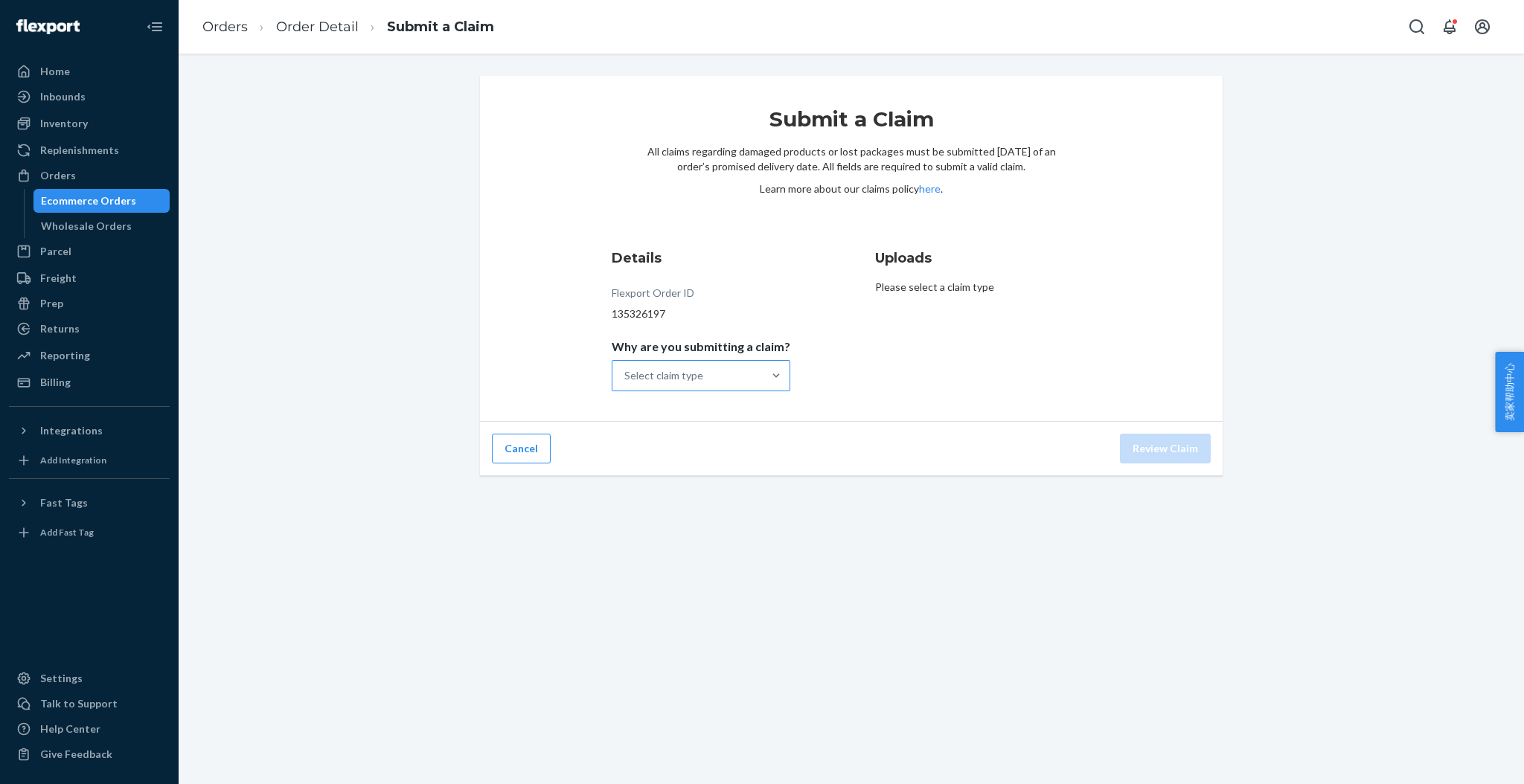
click at [770, 387] on div at bounding box center [776, 375] width 27 height 29
click at [626, 383] on input "Why are you submitting a claim? Select claim type" at bounding box center [625, 376] width 2 height 15
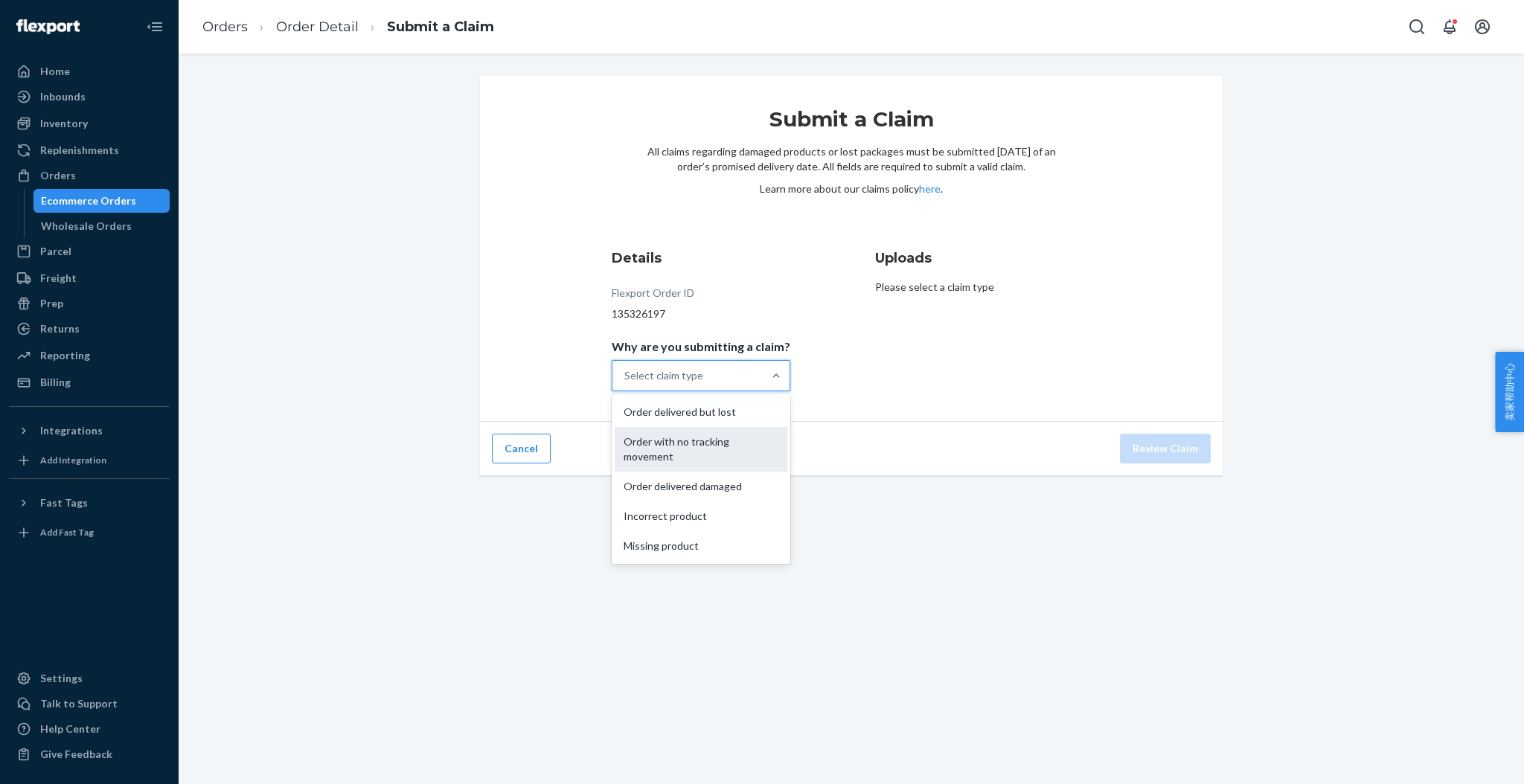
click at [708, 450] on div "Order with no tracking movement" at bounding box center [700, 449] width 173 height 45
click at [626, 383] on input "Why are you submitting a claim? option Order with no tracking movement focused,…" at bounding box center [625, 376] width 2 height 15
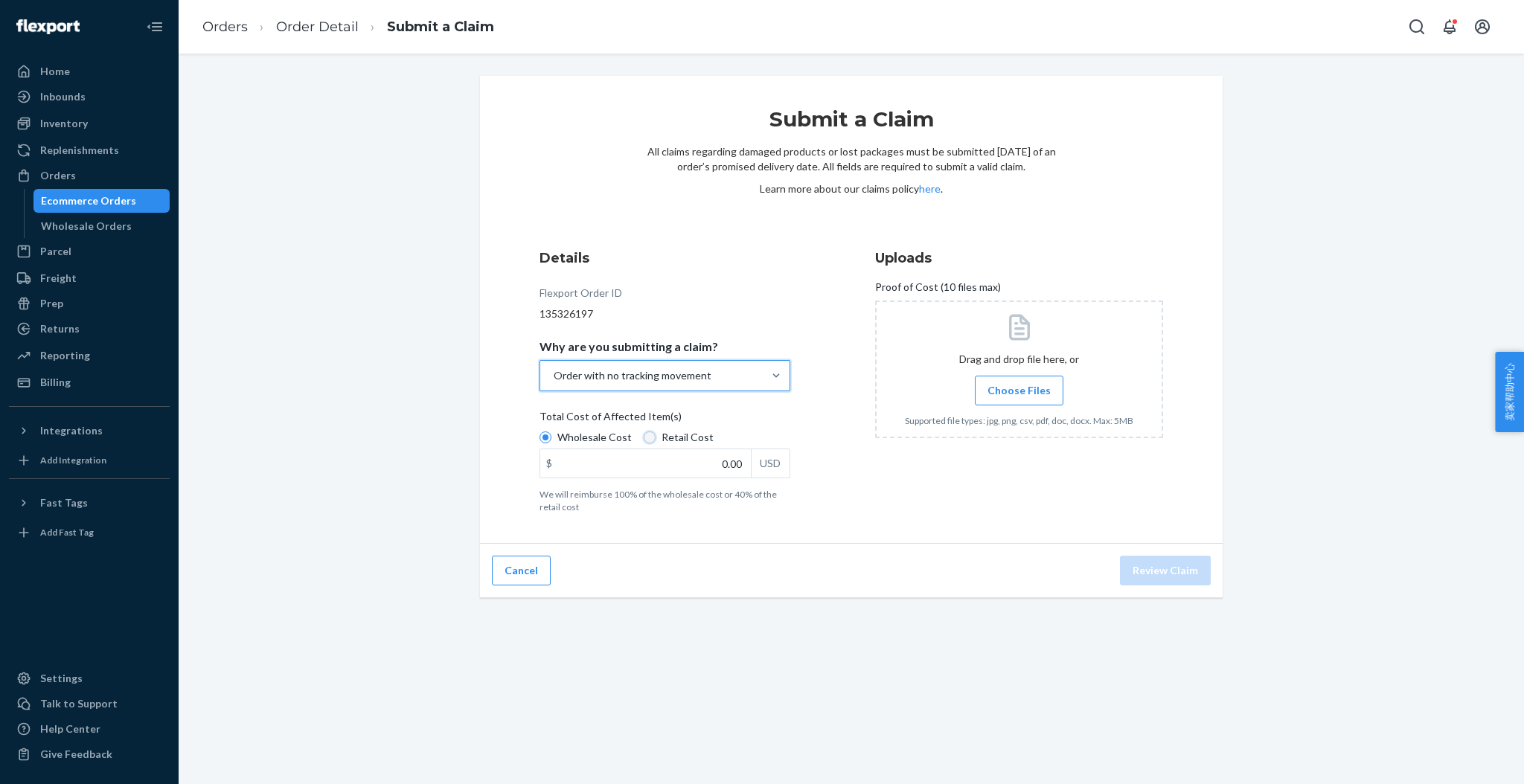
click at [645, 435] on input "Retail Cost" at bounding box center [650, 437] width 12 height 12
radio input "true"
radio input "false"
click at [711, 457] on input "0.00" at bounding box center [645, 464] width 210 height 29
type input "89.00"
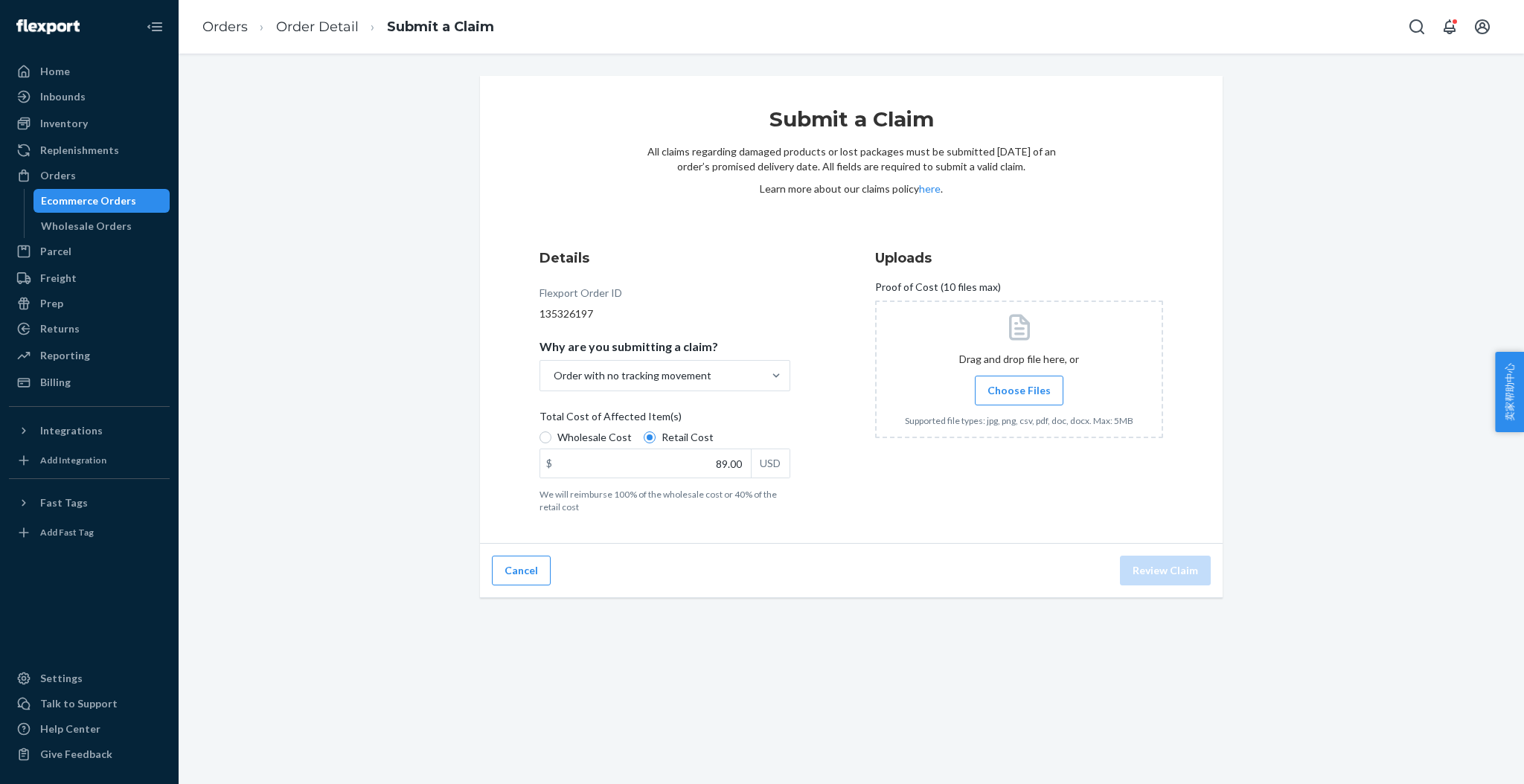
click at [1001, 390] on span "Choose Files" at bounding box center [1018, 390] width 63 height 15
click at [1019, 390] on input "Choose Files" at bounding box center [1019, 390] width 1 height 16
click at [1162, 567] on button "Review Claim" at bounding box center [1166, 570] width 91 height 29
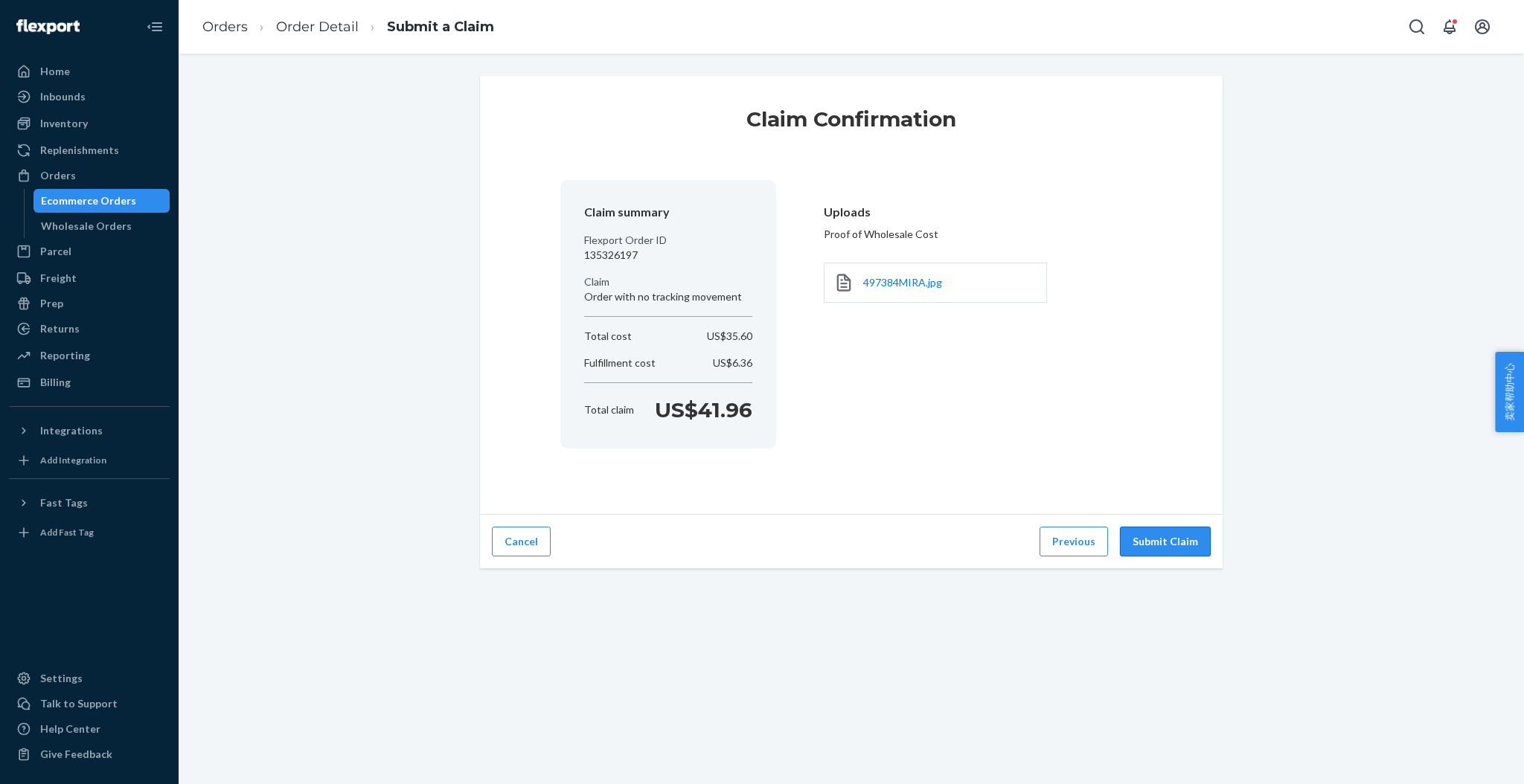
click at [1167, 537] on button "Submit Claim" at bounding box center [1166, 541] width 91 height 29
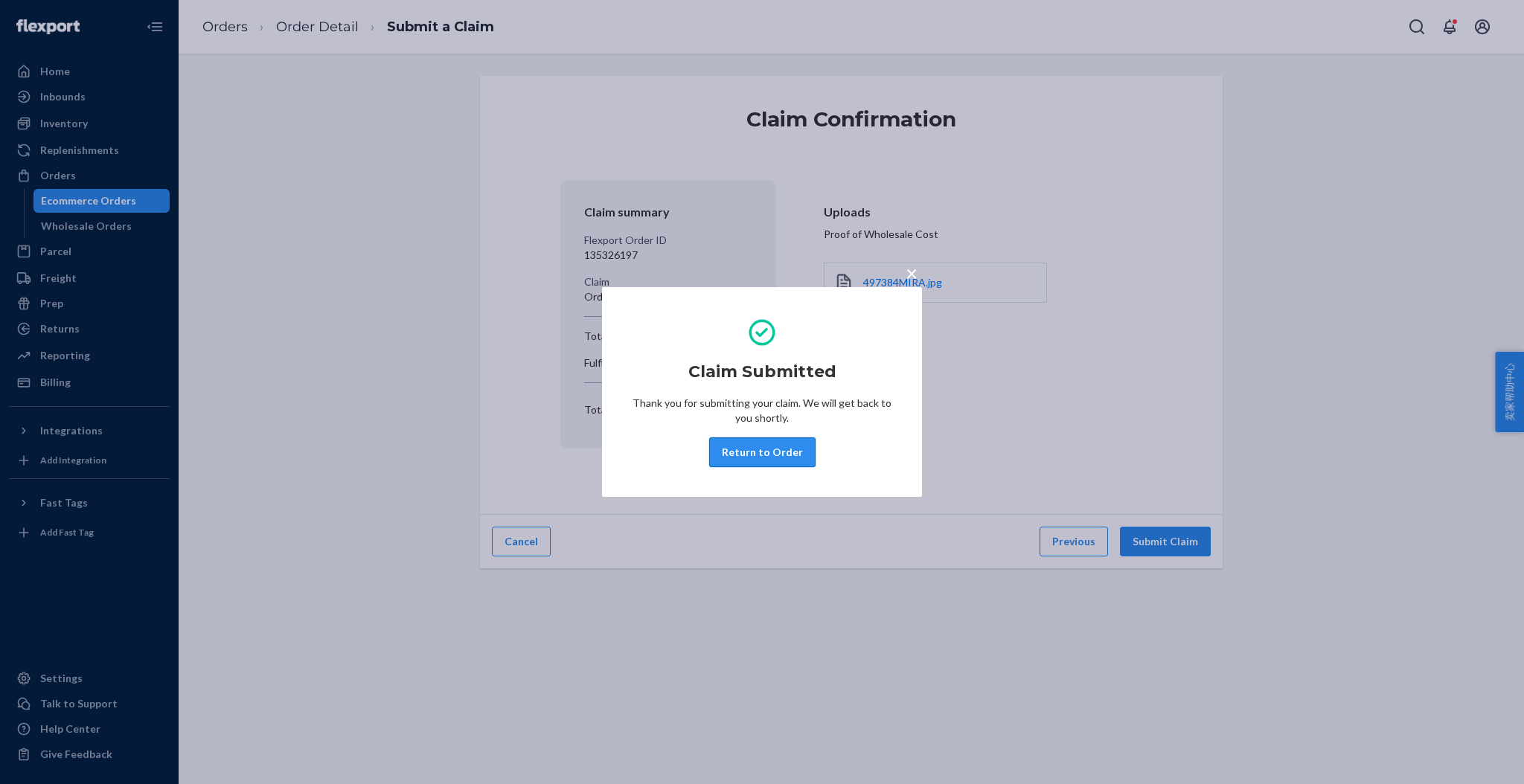
click at [769, 447] on button "Return to Order" at bounding box center [762, 452] width 106 height 29
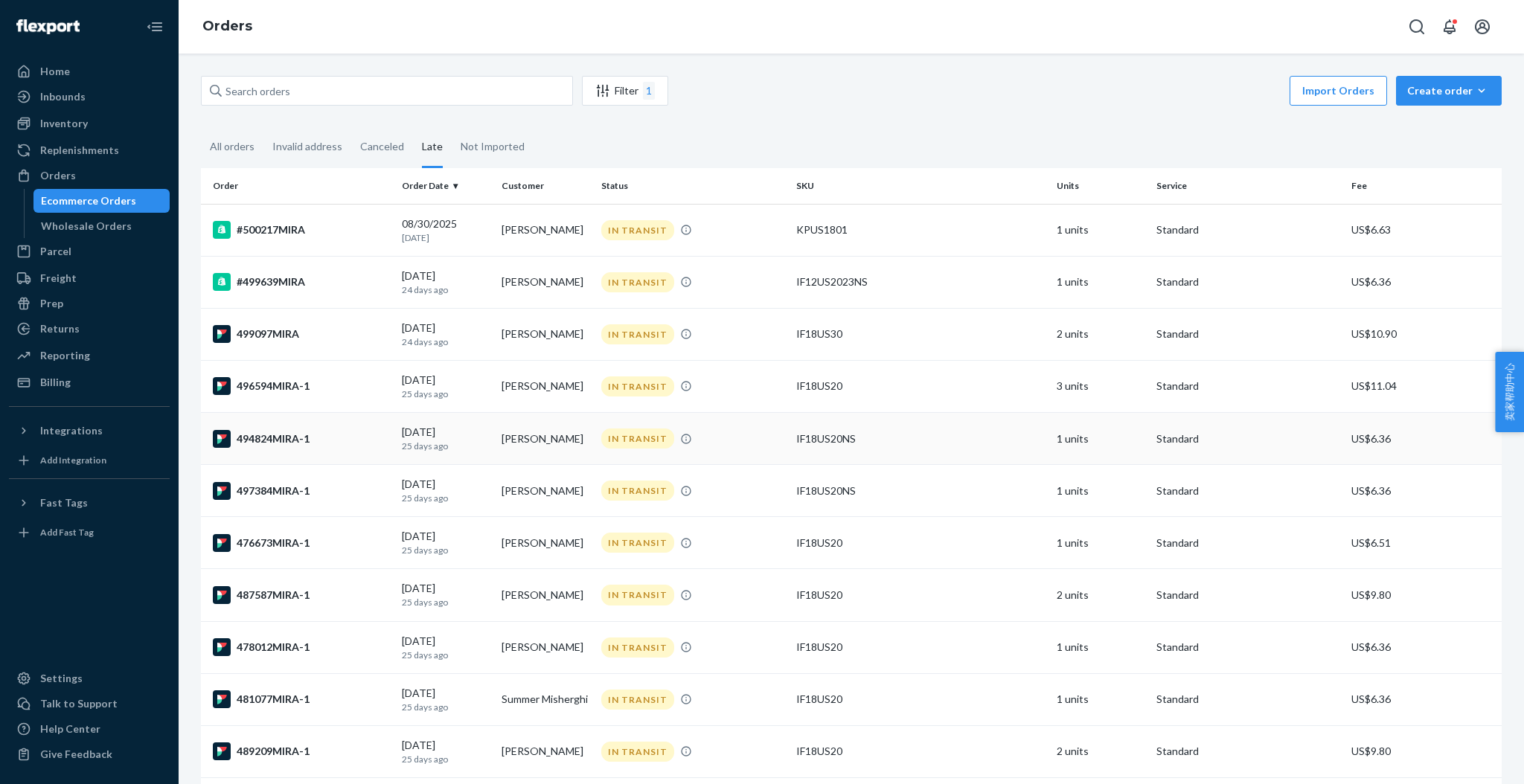
click at [278, 437] on div "494824MIRA-1" at bounding box center [301, 438] width 177 height 18
click at [282, 383] on div "496594MIRA-1" at bounding box center [301, 385] width 177 height 18
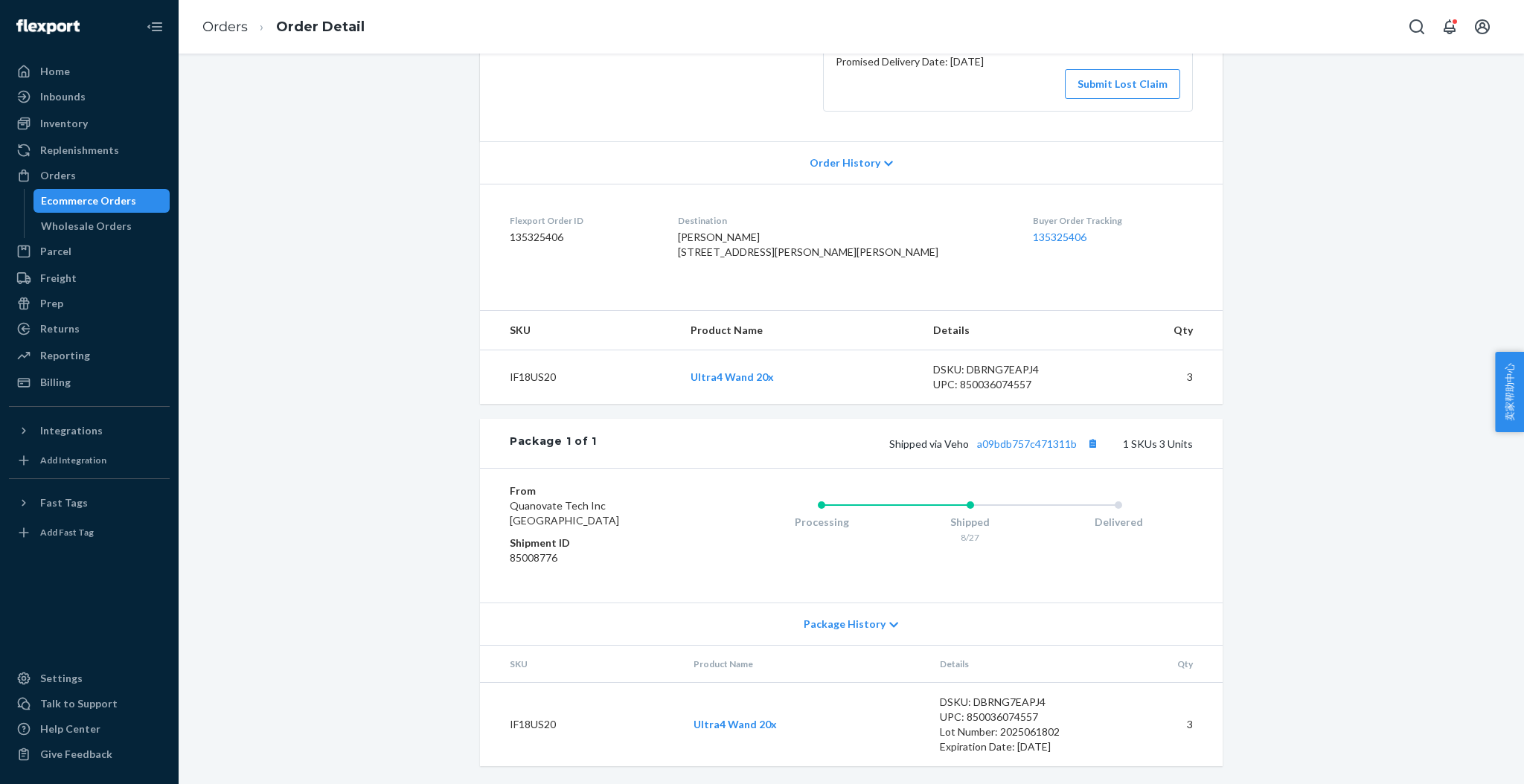
scroll to position [296, 0]
click at [1022, 447] on link "a09bdb757c471311b" at bounding box center [1027, 443] width 99 height 13
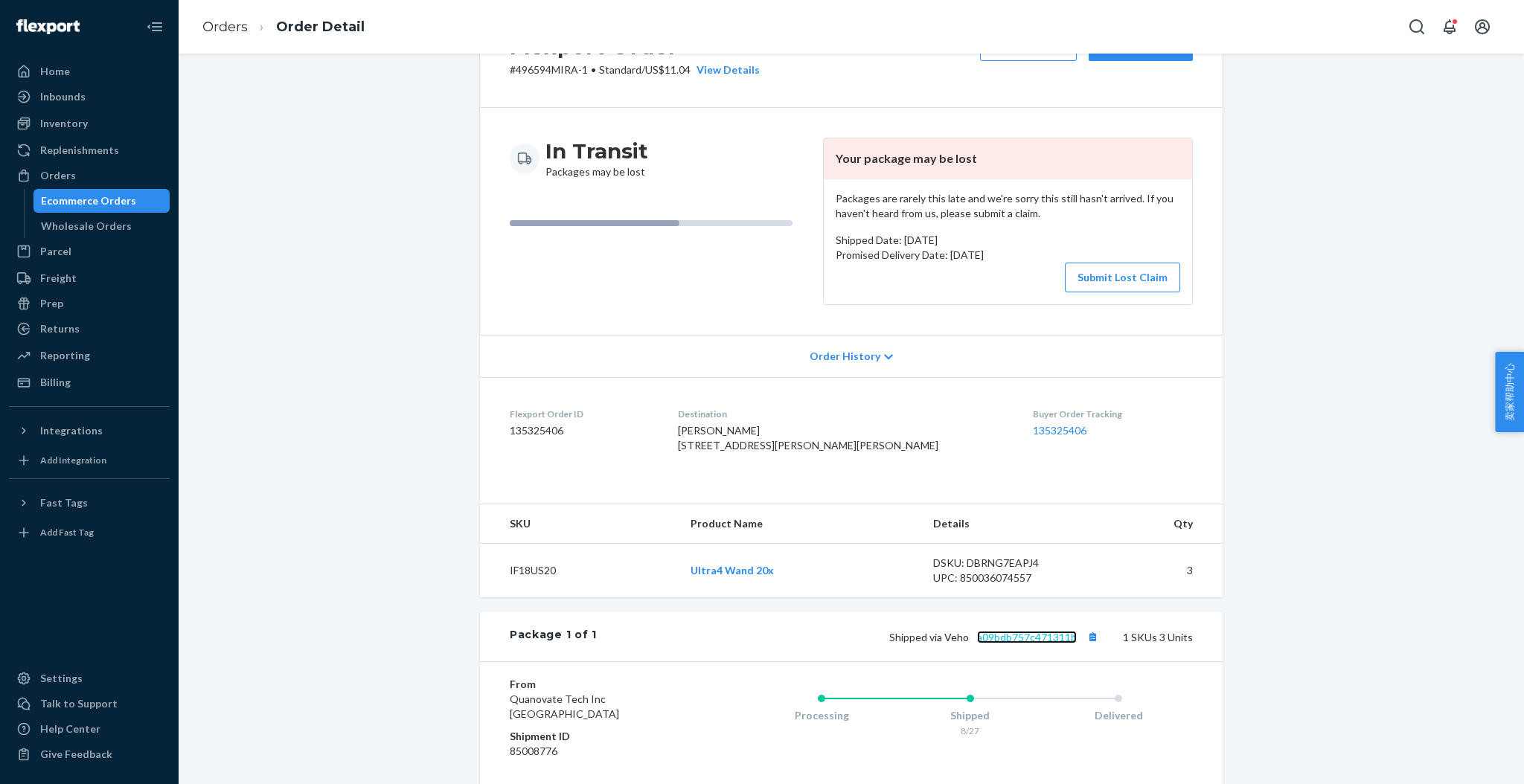
scroll to position [0, 0]
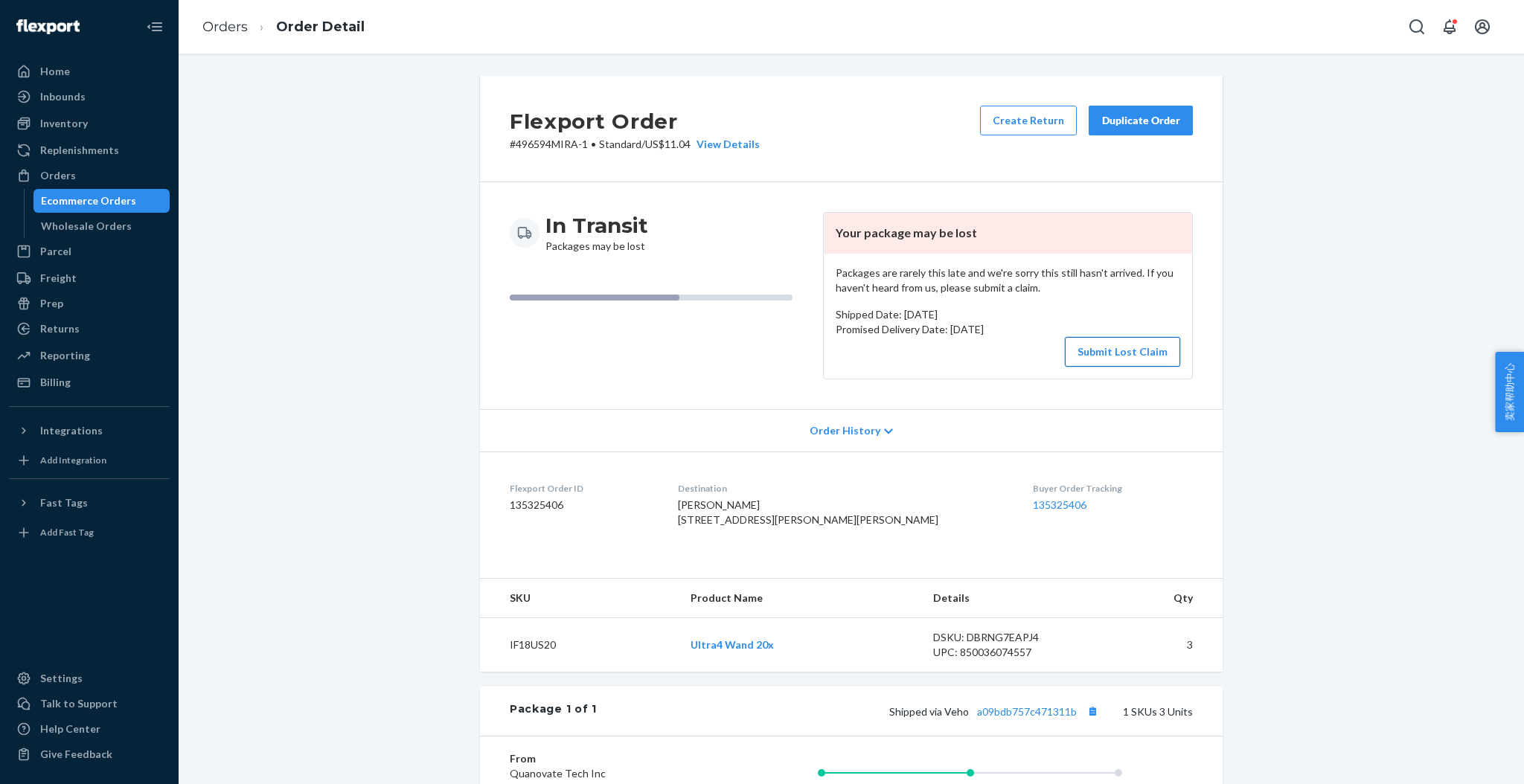
click at [1098, 357] on button "Submit Lost Claim" at bounding box center [1122, 352] width 115 height 29
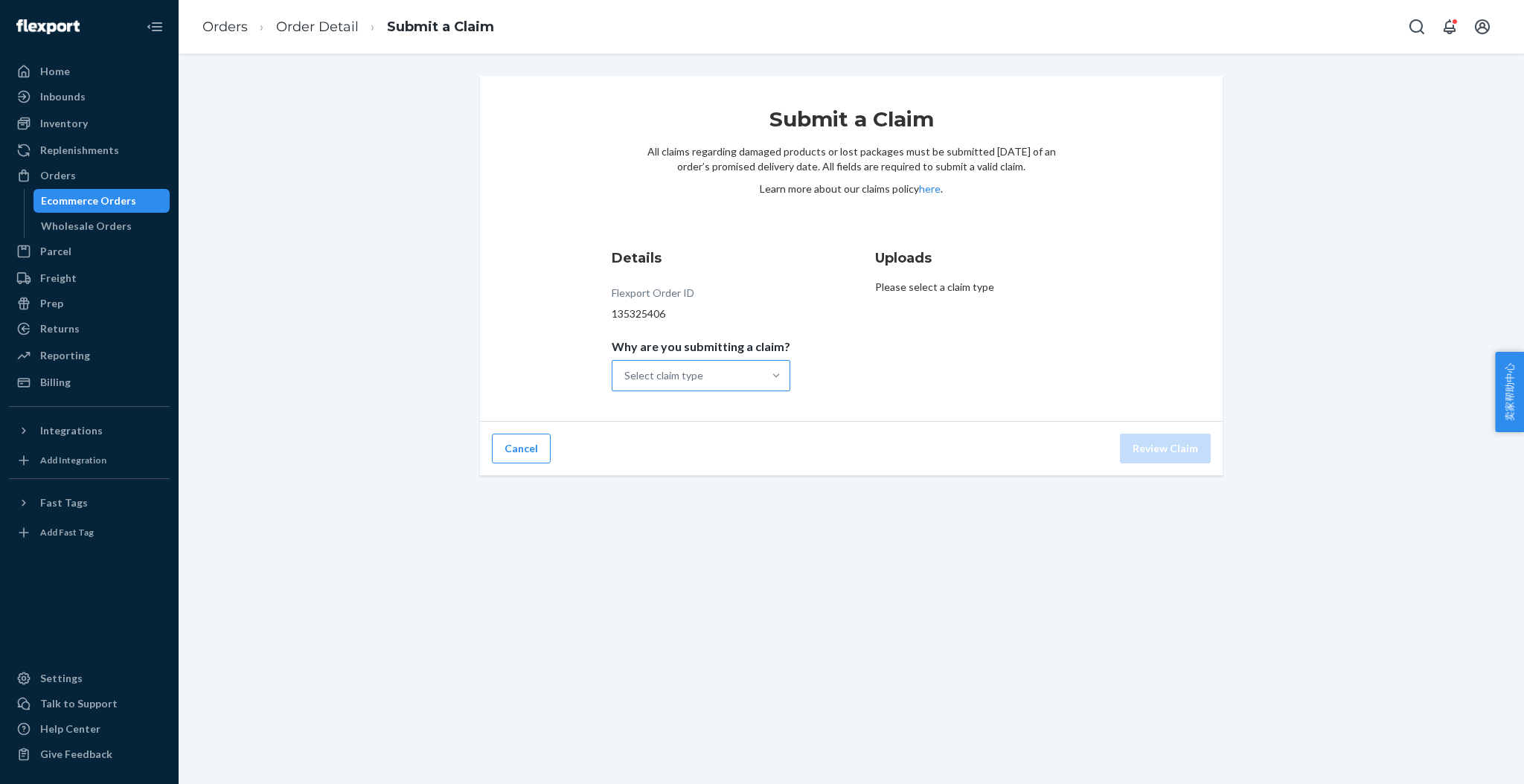
click at [776, 380] on div at bounding box center [776, 376] width 27 height 15
click at [626, 380] on input "Why are you submitting a claim? Select claim type" at bounding box center [625, 376] width 2 height 15
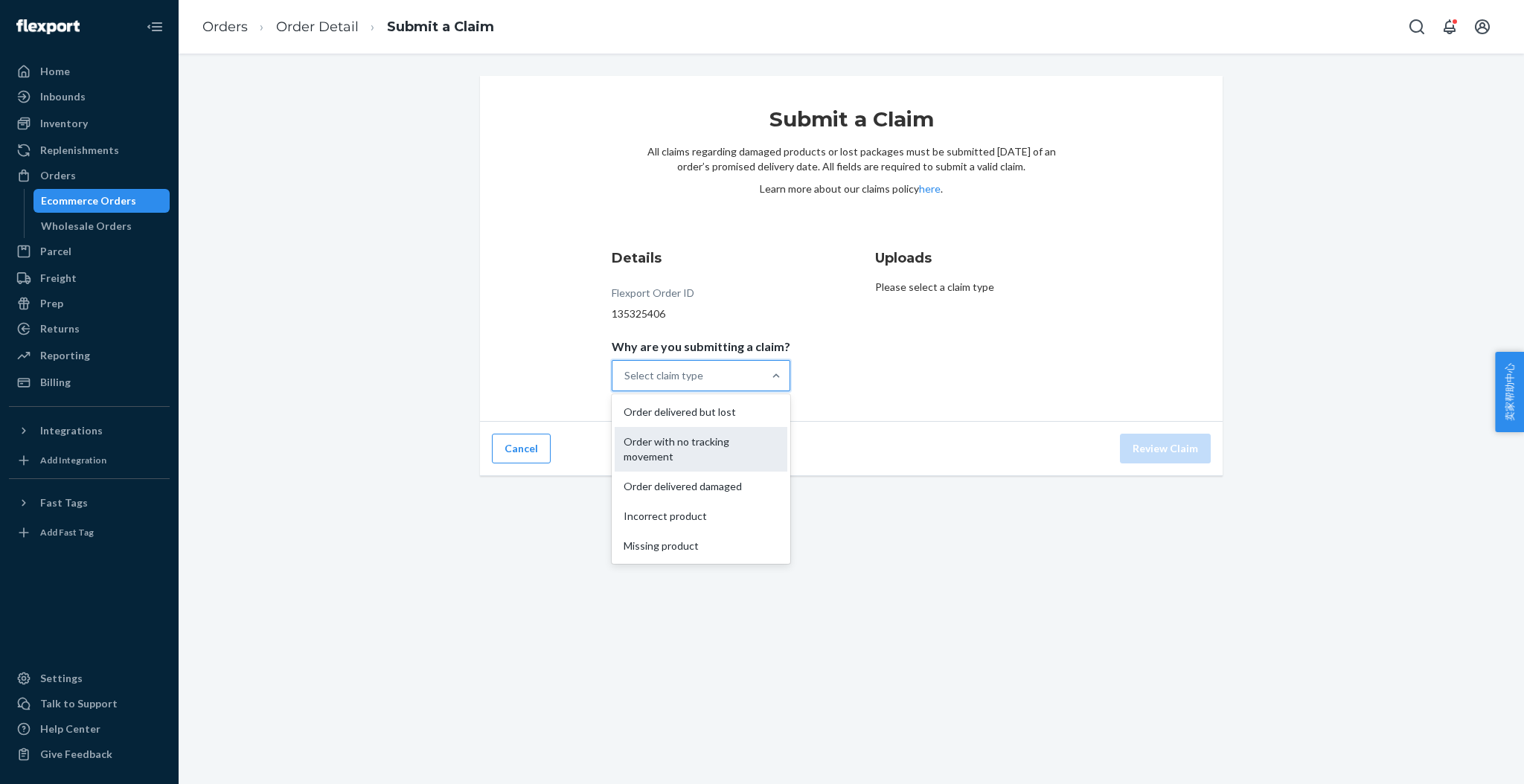
click at [738, 446] on div "Order with no tracking movement" at bounding box center [700, 449] width 173 height 45
click at [626, 383] on input "Why are you submitting a claim? option Order with no tracking movement focused,…" at bounding box center [625, 376] width 2 height 15
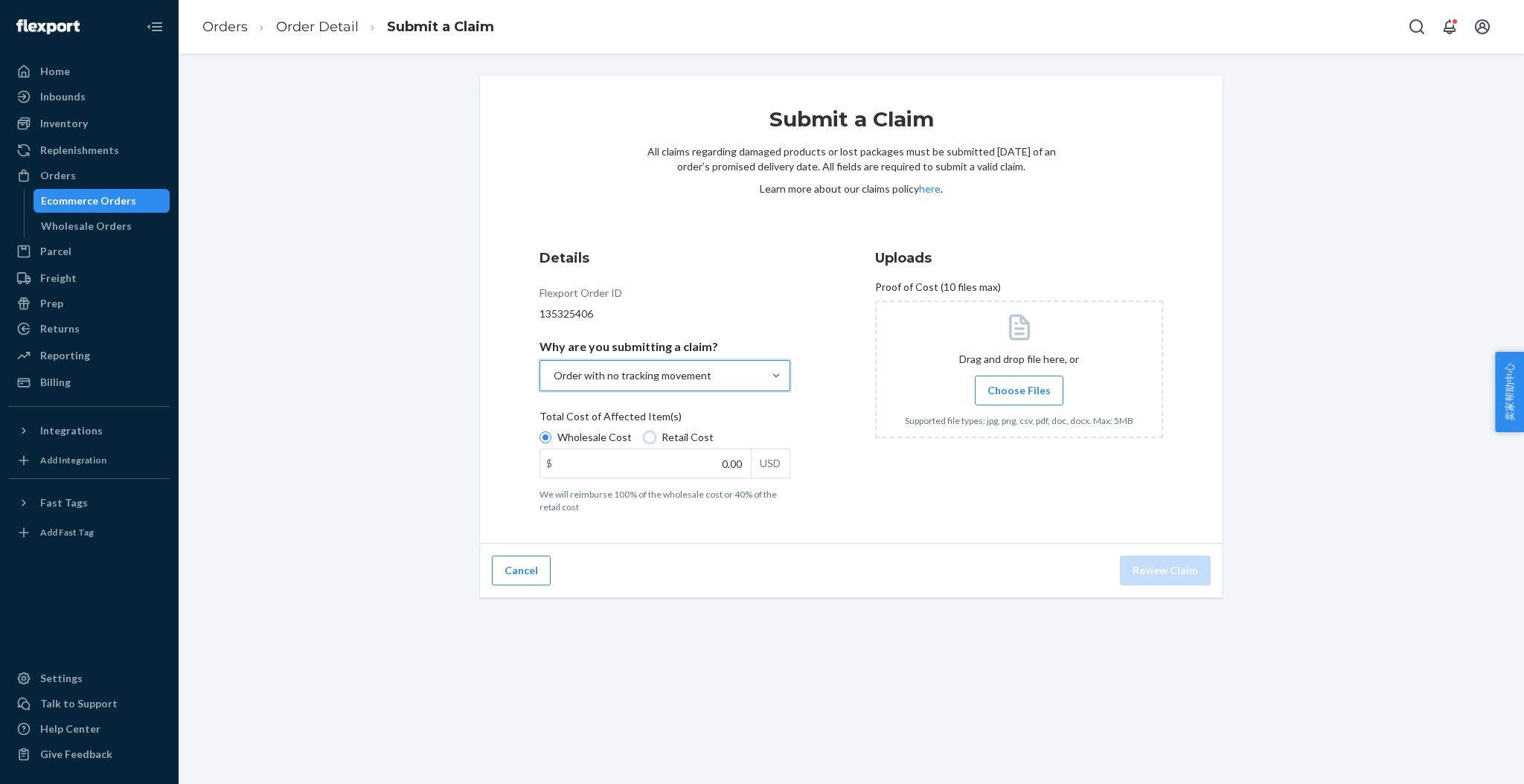
drag, startPoint x: 643, startPoint y: 437, endPoint x: 672, endPoint y: 460, distance: 37.0
click at [644, 439] on input "Retail Cost" at bounding box center [650, 437] width 12 height 12
radio input "true"
radio input "false"
click at [701, 471] on input "0.00" at bounding box center [645, 464] width 210 height 29
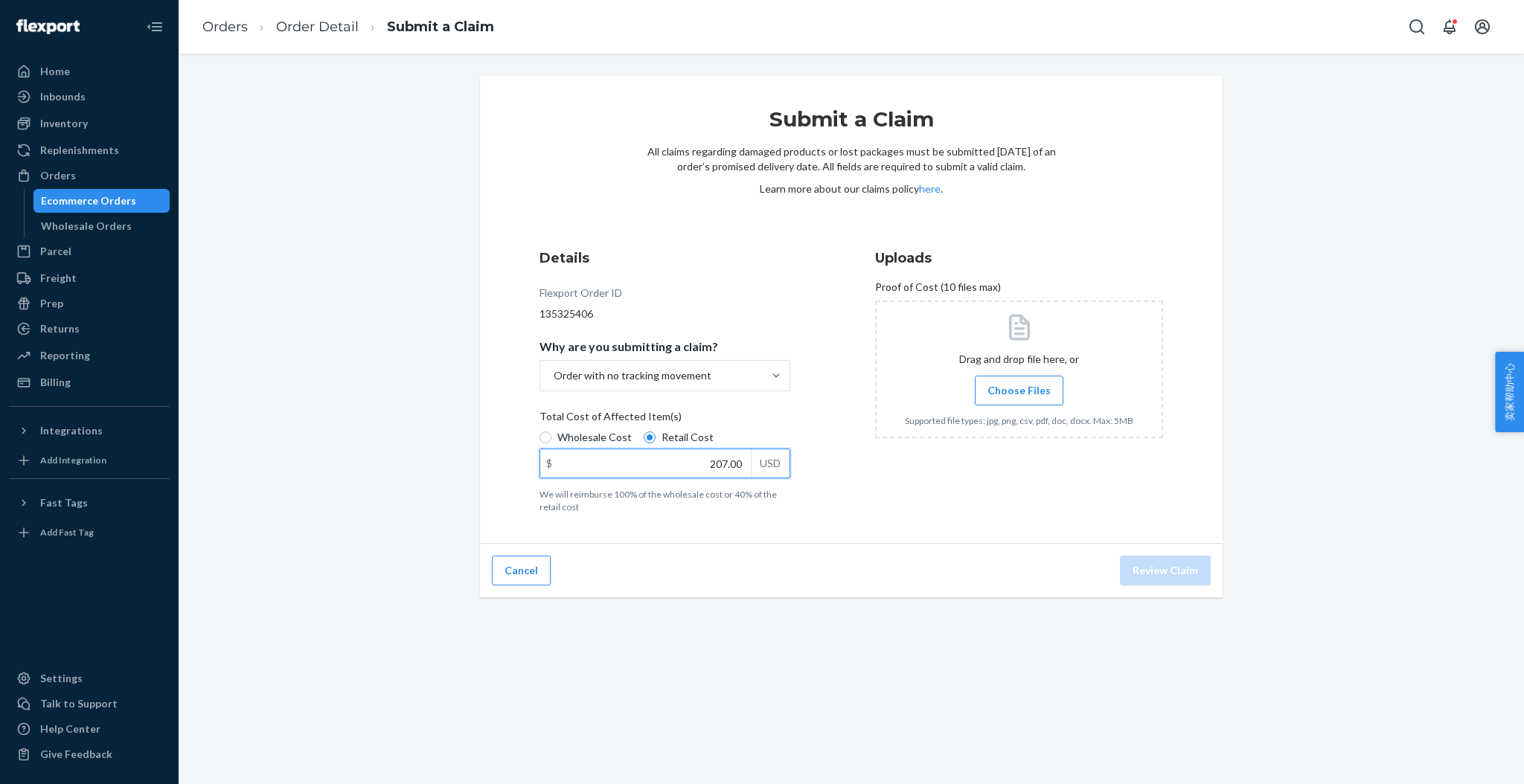
type input "207.00"
click at [994, 379] on label "Choose Files" at bounding box center [1018, 390] width 88 height 29
click at [1019, 383] on input "Choose Files" at bounding box center [1019, 390] width 1 height 16
click at [1155, 569] on button "Review Claim" at bounding box center [1166, 570] width 91 height 29
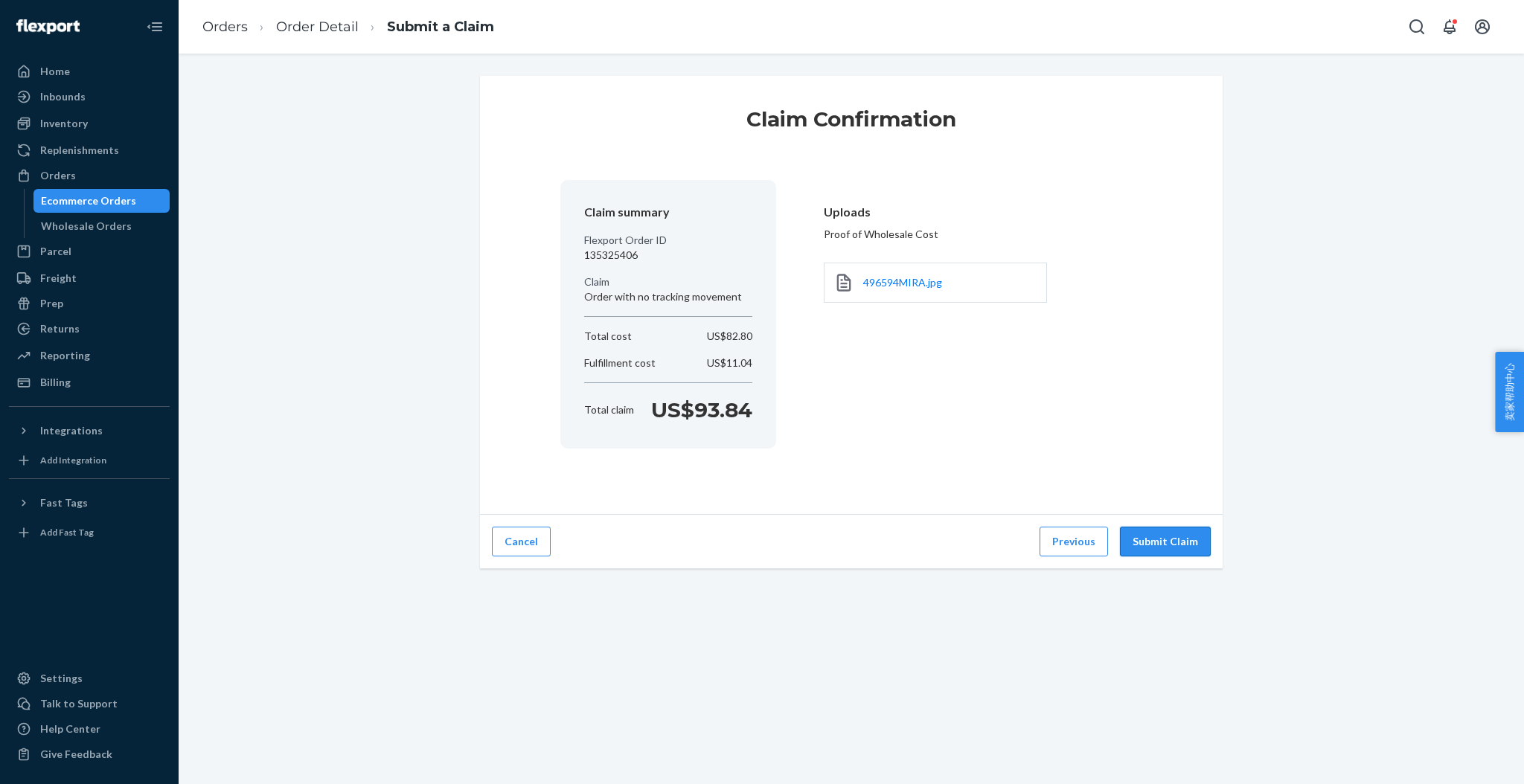
click at [1146, 540] on button "Submit Claim" at bounding box center [1166, 541] width 91 height 29
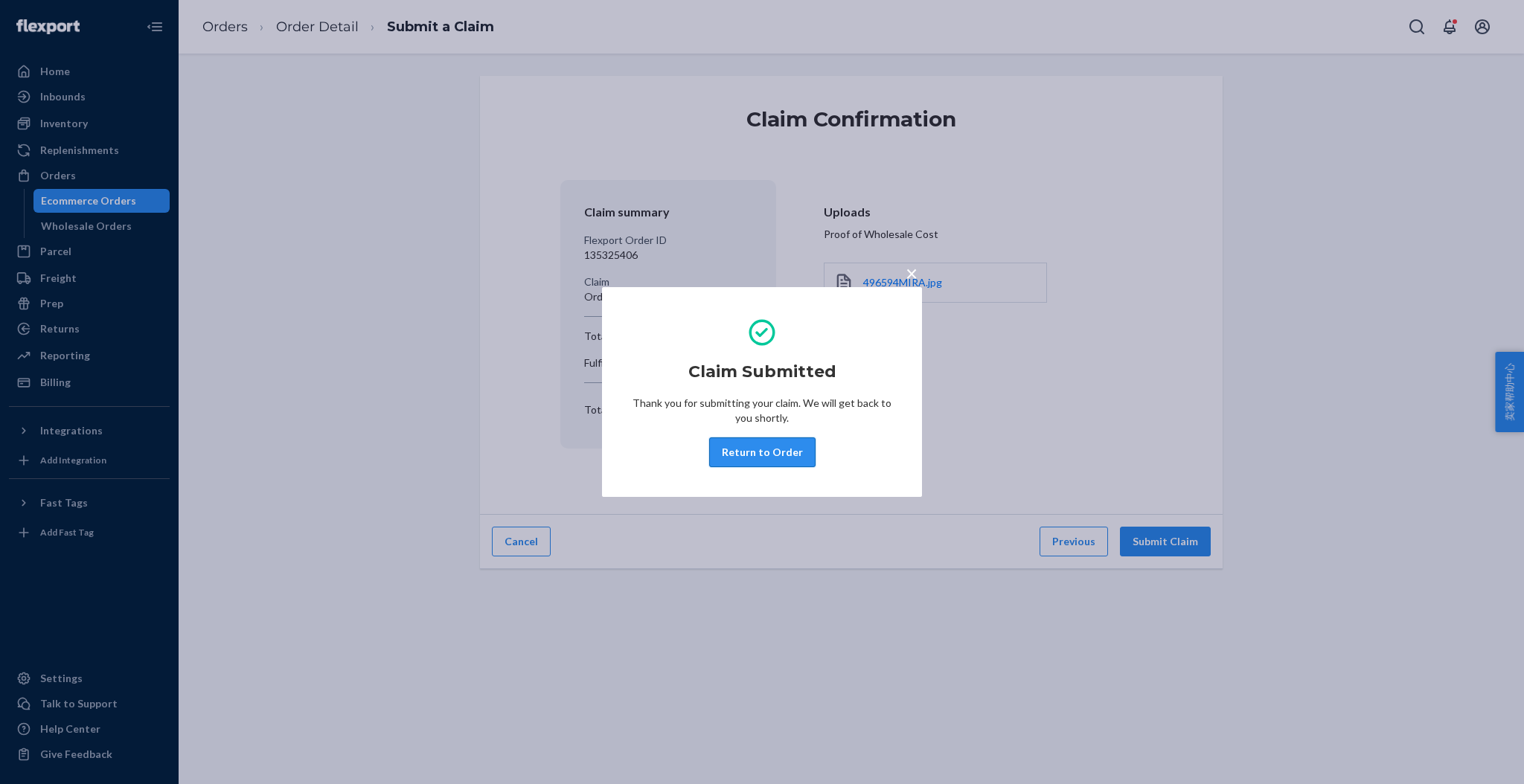
click at [765, 458] on button "Return to Order" at bounding box center [762, 452] width 106 height 29
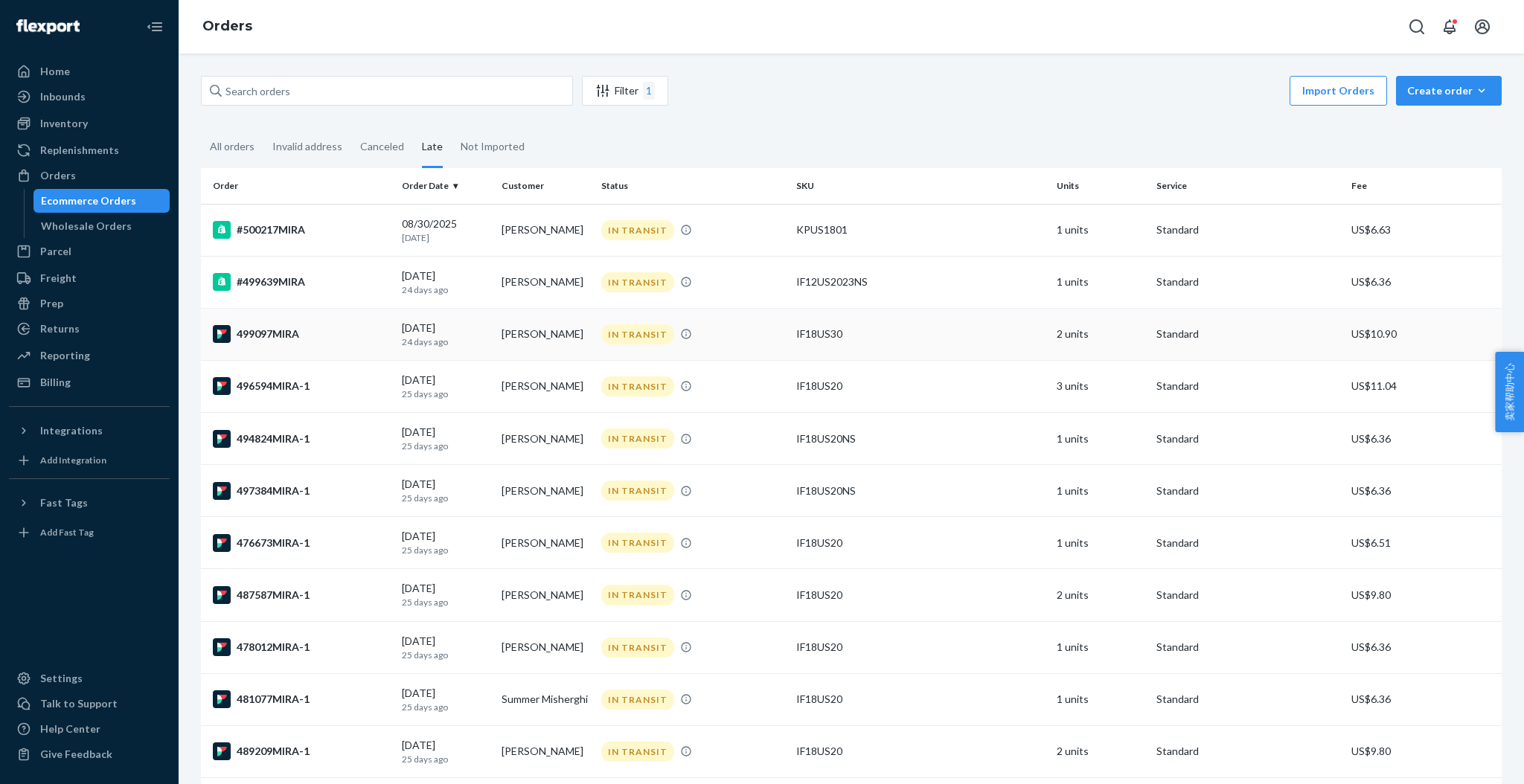
click at [266, 334] on div "499097MIRA" at bounding box center [301, 333] width 177 height 18
click at [273, 273] on div "#499639MIRA" at bounding box center [301, 282] width 177 height 18
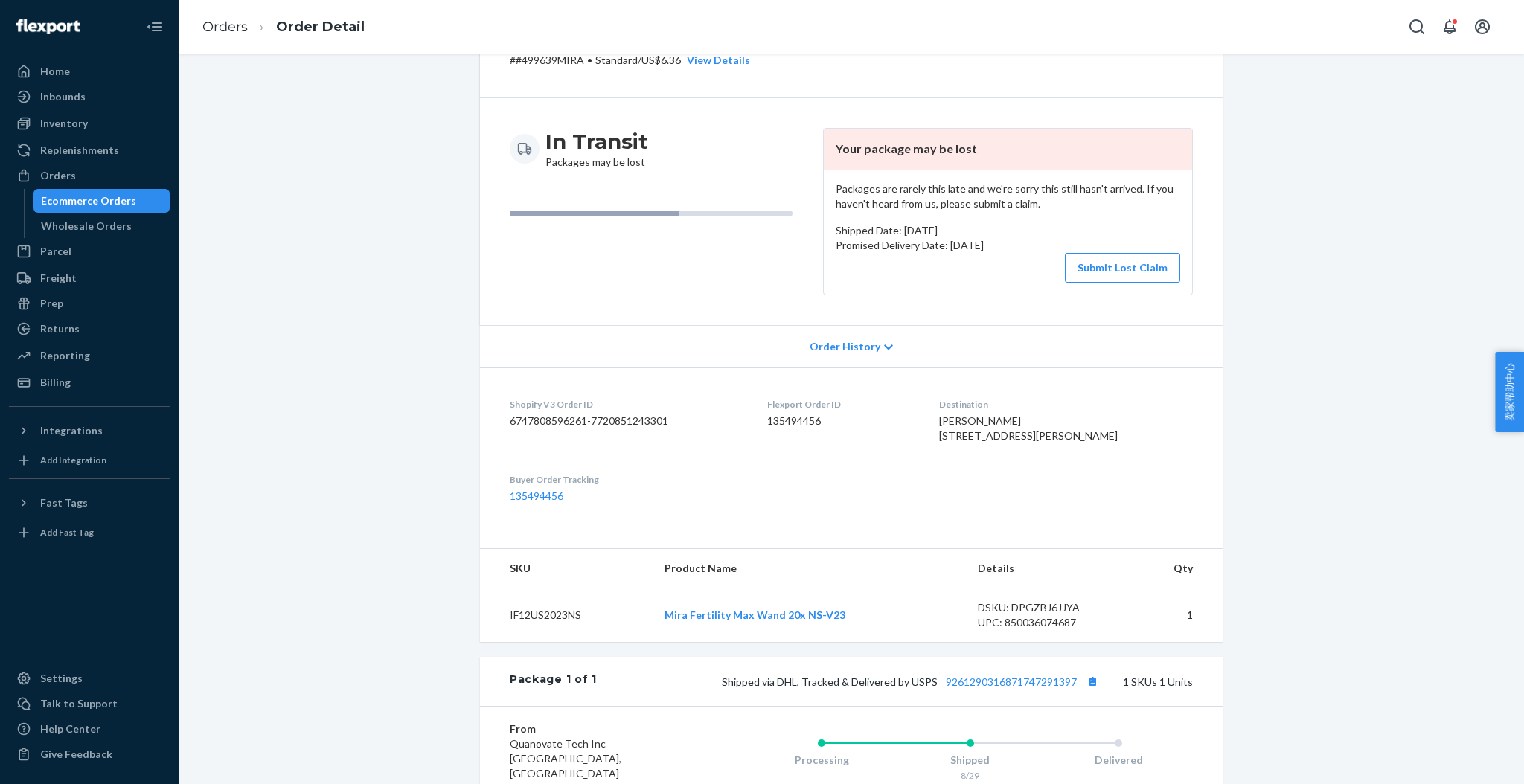
scroll to position [351, 0]
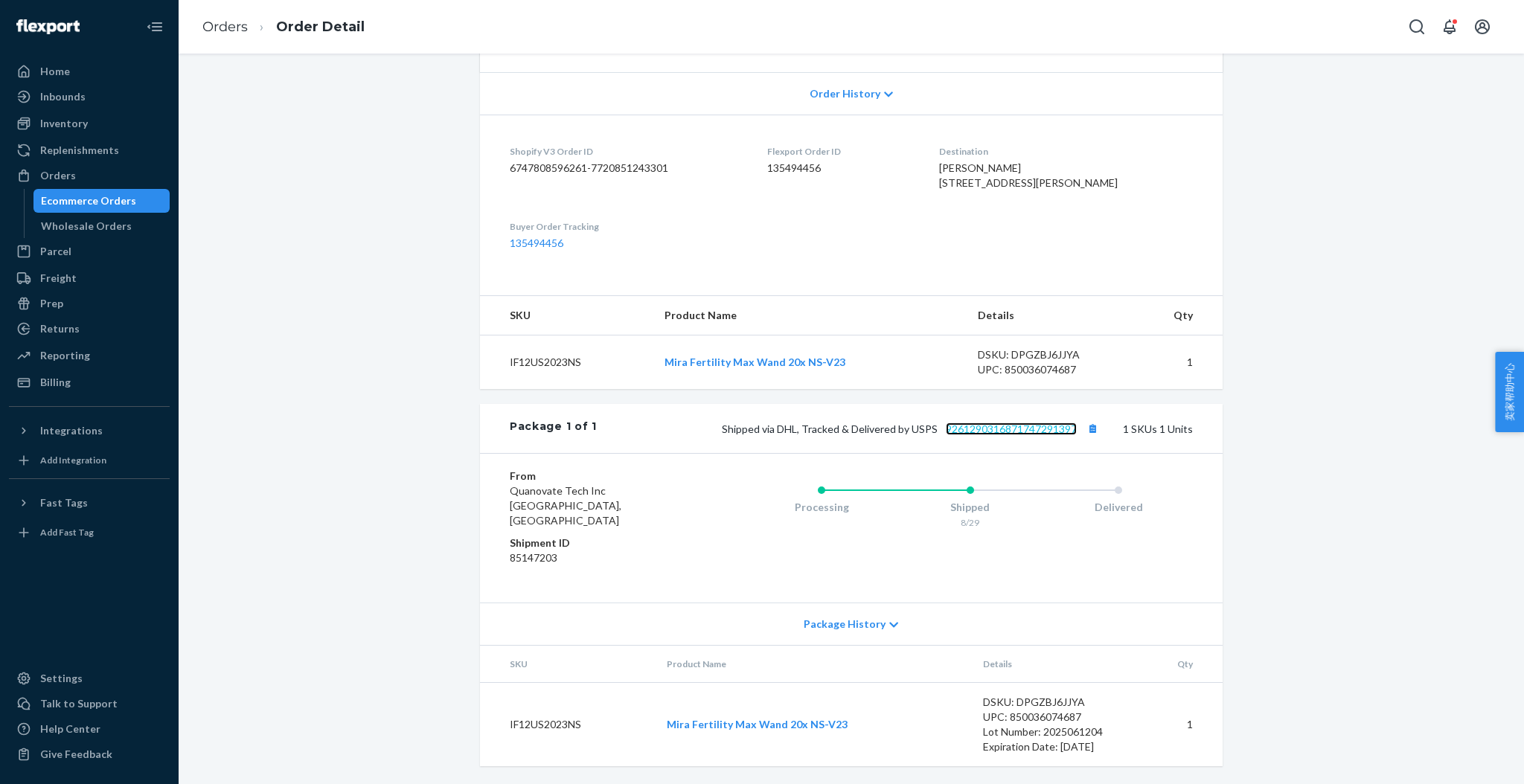
click at [988, 435] on link "9261290316871747291397" at bounding box center [1012, 428] width 131 height 13
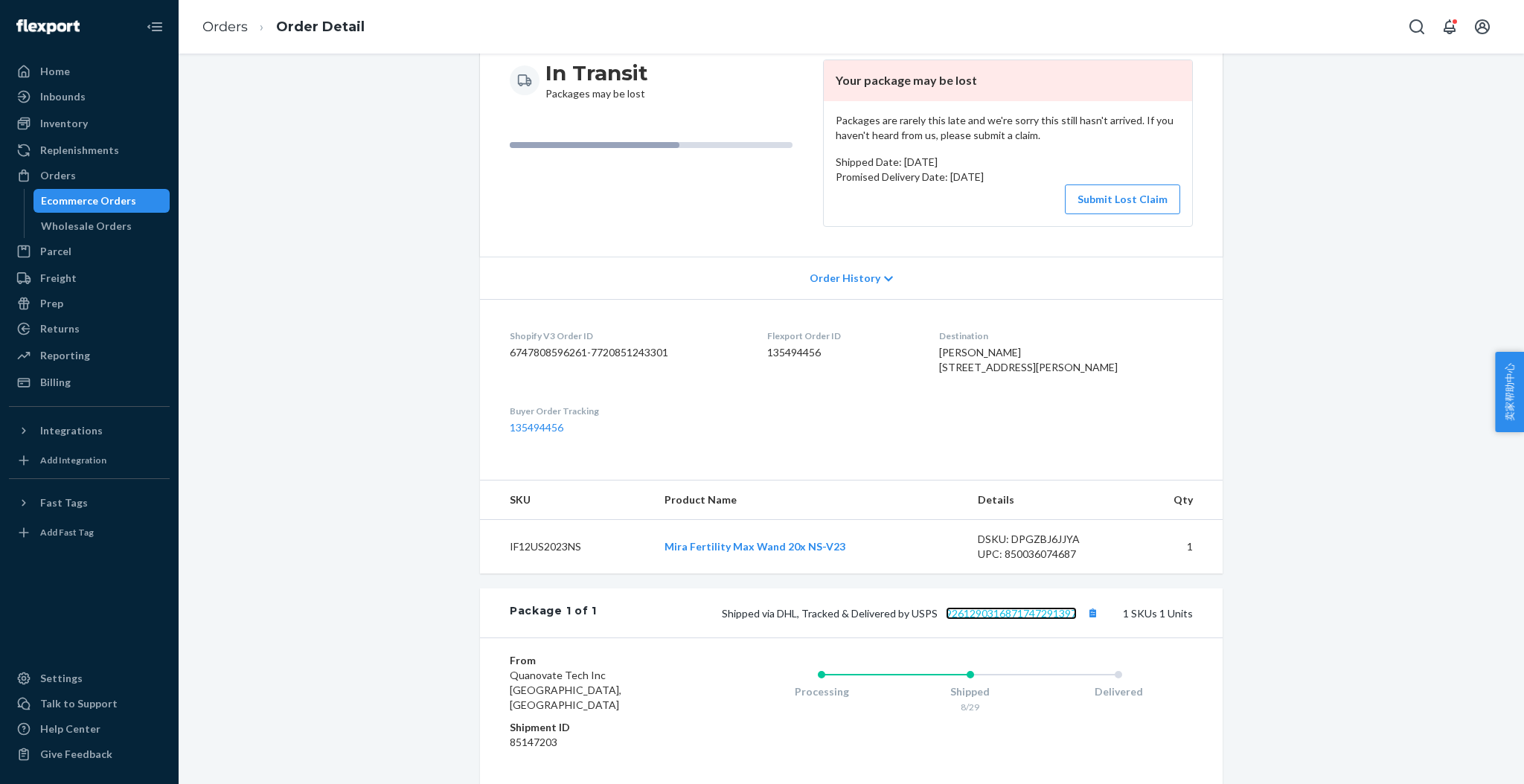
scroll to position [0, 0]
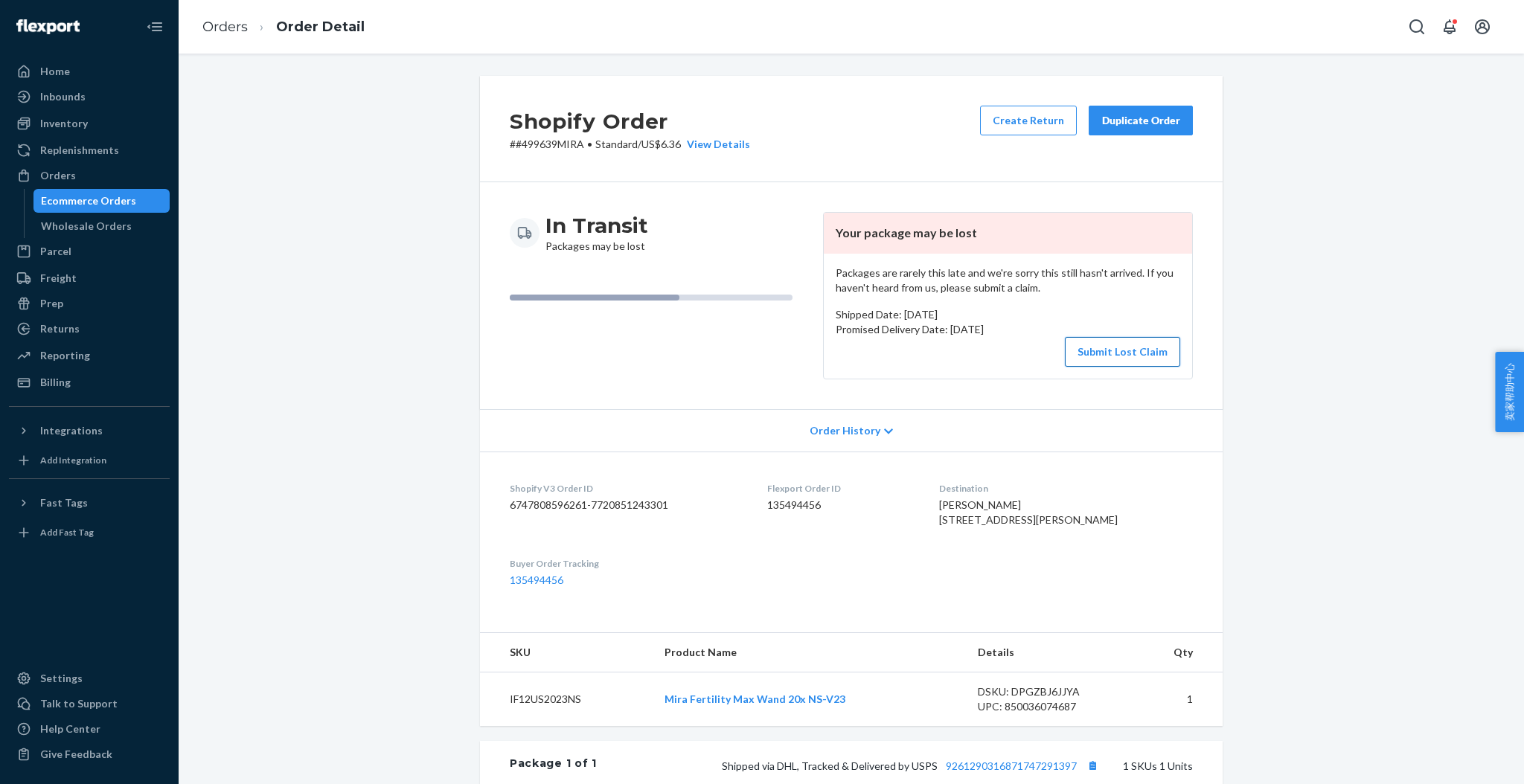
click at [1088, 353] on button "Submit Lost Claim" at bounding box center [1122, 352] width 115 height 29
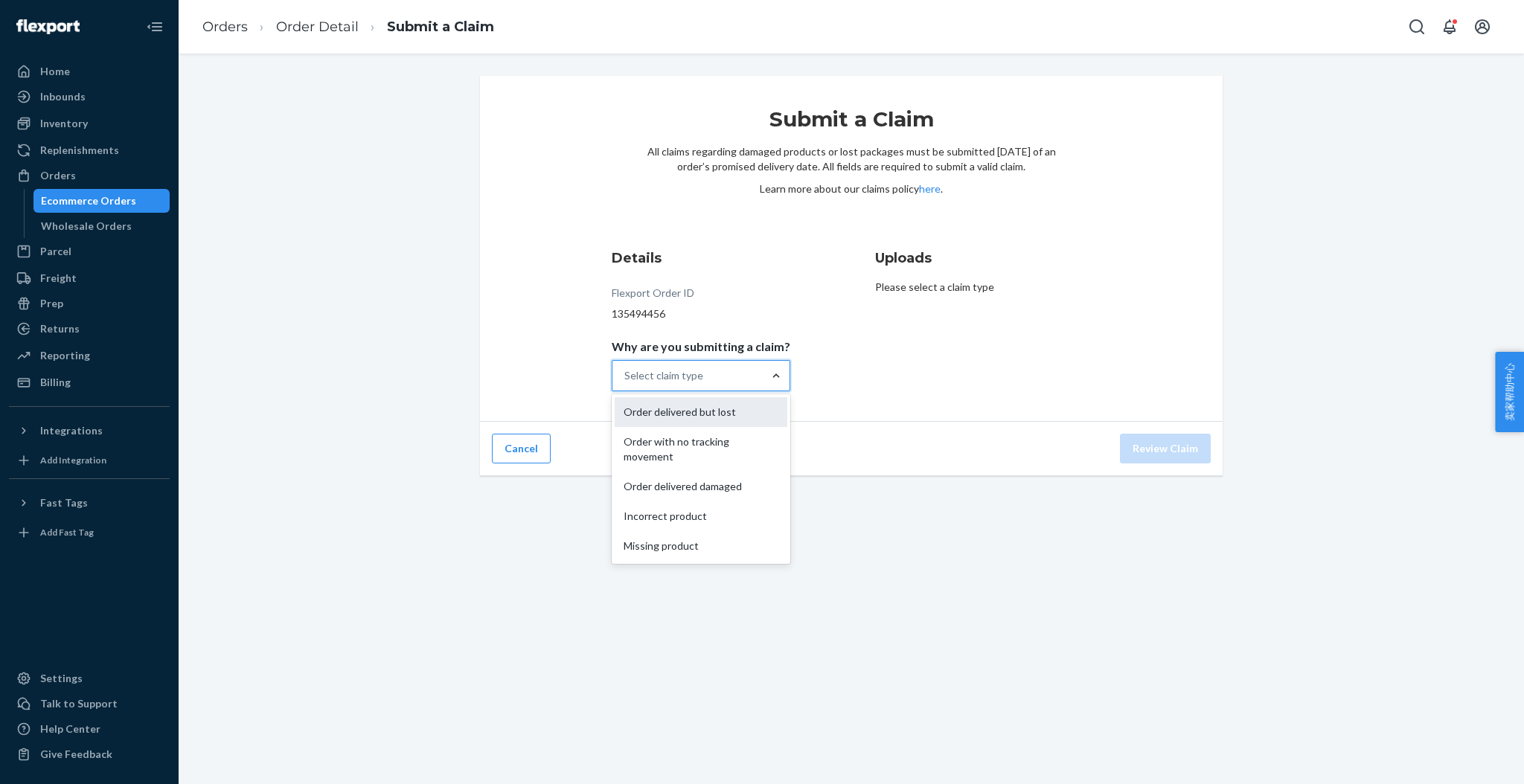
click at [715, 405] on div "Order delivered but lost" at bounding box center [700, 411] width 173 height 29
click at [626, 383] on input "Why are you submitting a claim? option Order delivered but lost focused, 1 of 5…" at bounding box center [625, 376] width 2 height 15
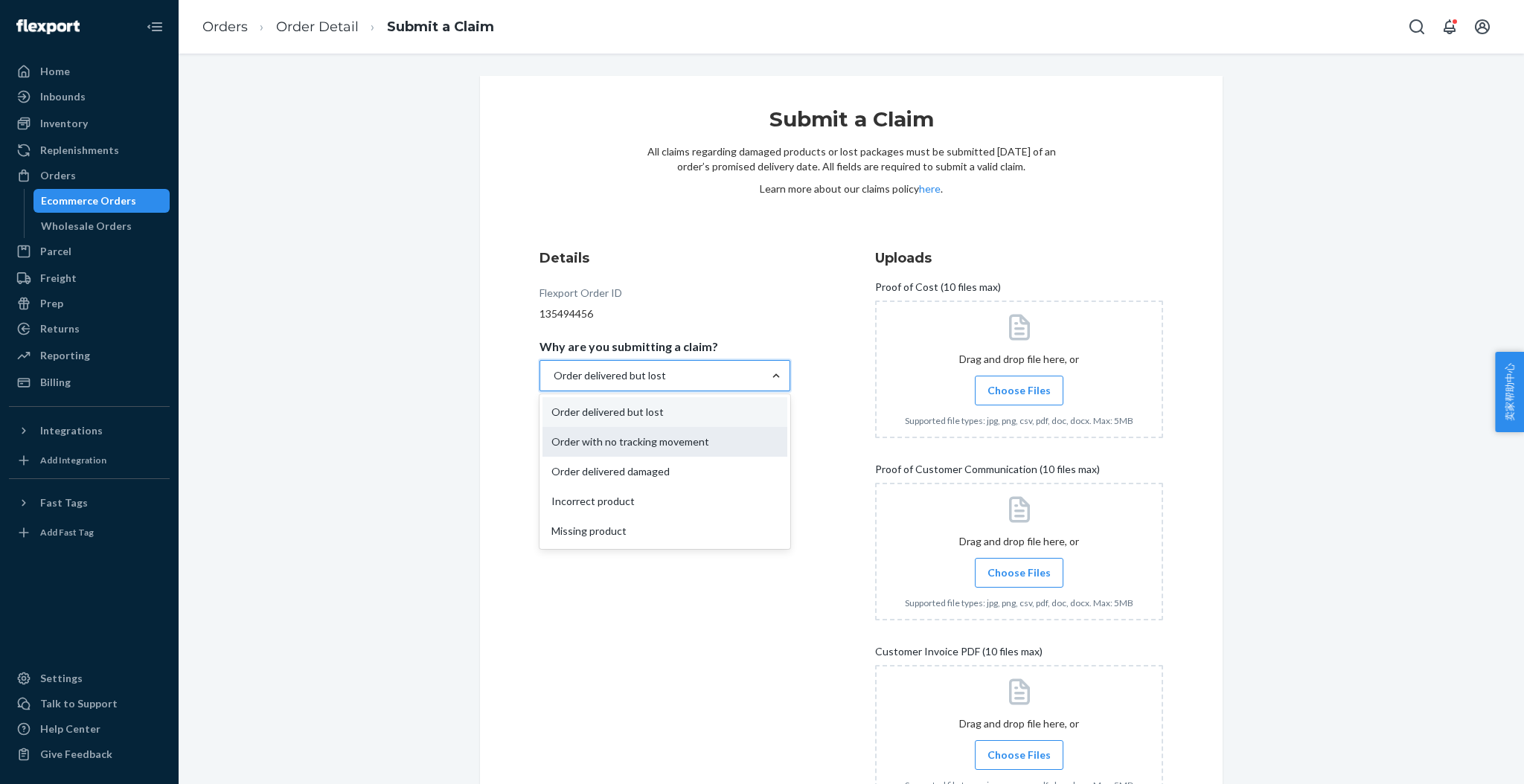
click at [691, 443] on div "Order with no tracking movement" at bounding box center [665, 442] width 245 height 29
click at [554, 383] on input "Why are you submitting a claim? option Order delivered but lost, selected. opti…" at bounding box center [553, 376] width 2 height 15
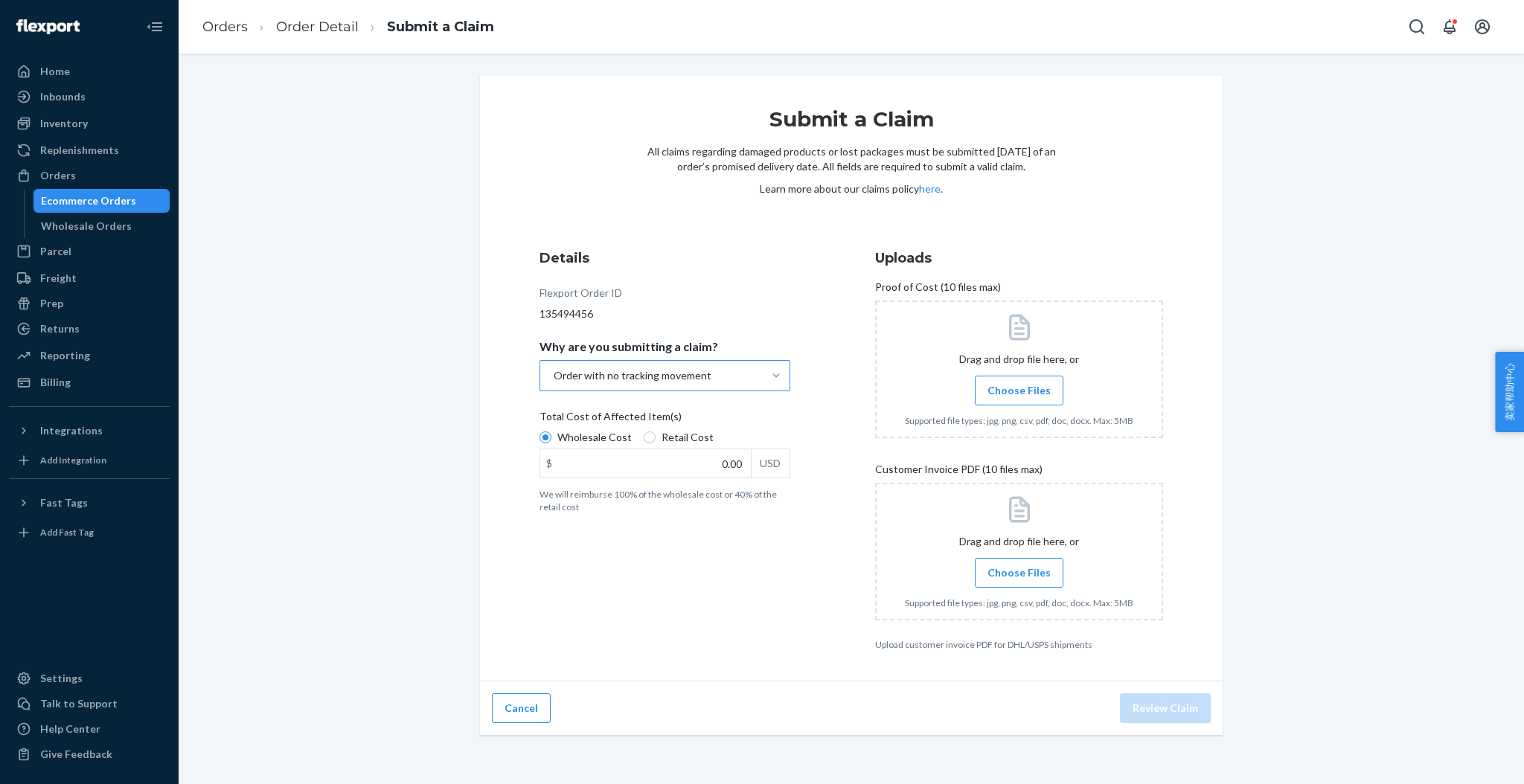
click at [645, 437] on label "Retail Cost" at bounding box center [678, 437] width 70 height 15
click at [645, 437] on input "Retail Cost" at bounding box center [650, 437] width 12 height 12
radio input "true"
radio input "false"
click at [704, 453] on input "0.00" at bounding box center [645, 464] width 210 height 29
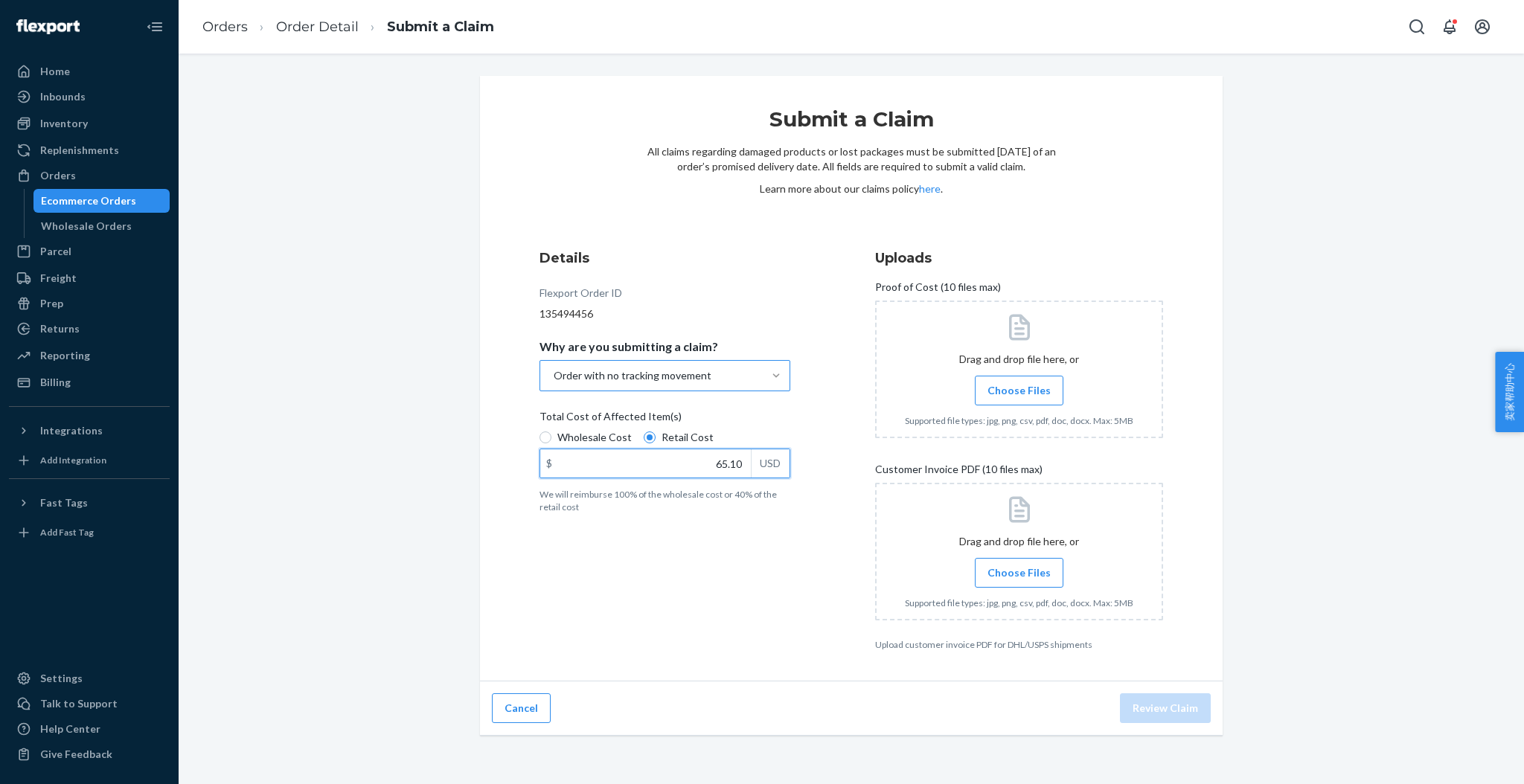
type input "65.10"
click at [1003, 389] on span "Choose Files" at bounding box center [1018, 390] width 63 height 15
click at [1019, 389] on input "Choose Files" at bounding box center [1019, 390] width 1 height 16
click at [1017, 563] on label "Choose Files" at bounding box center [1018, 572] width 88 height 29
click at [1019, 564] on input "Choose Files" at bounding box center [1019, 572] width 1 height 16
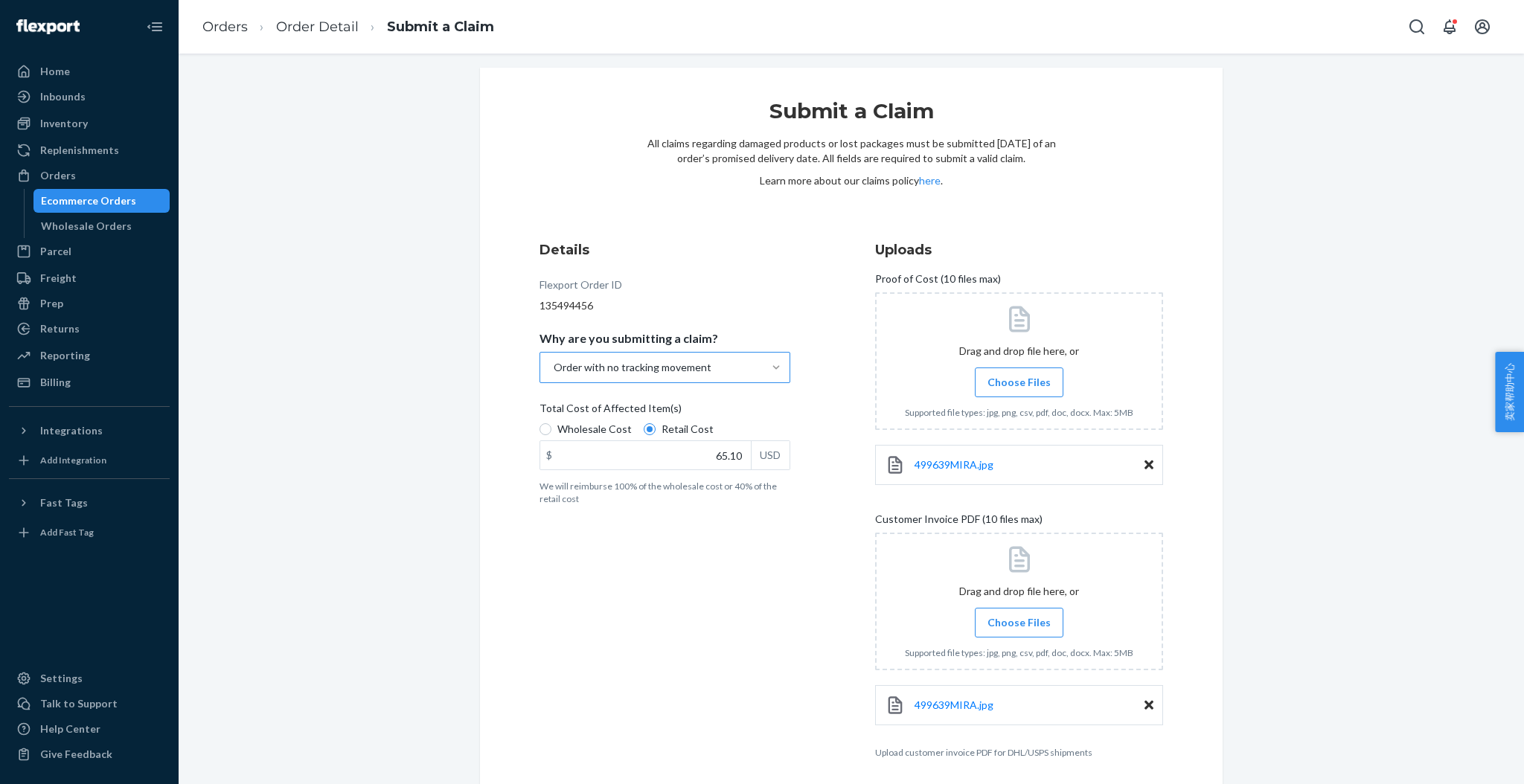
scroll to position [66, 0]
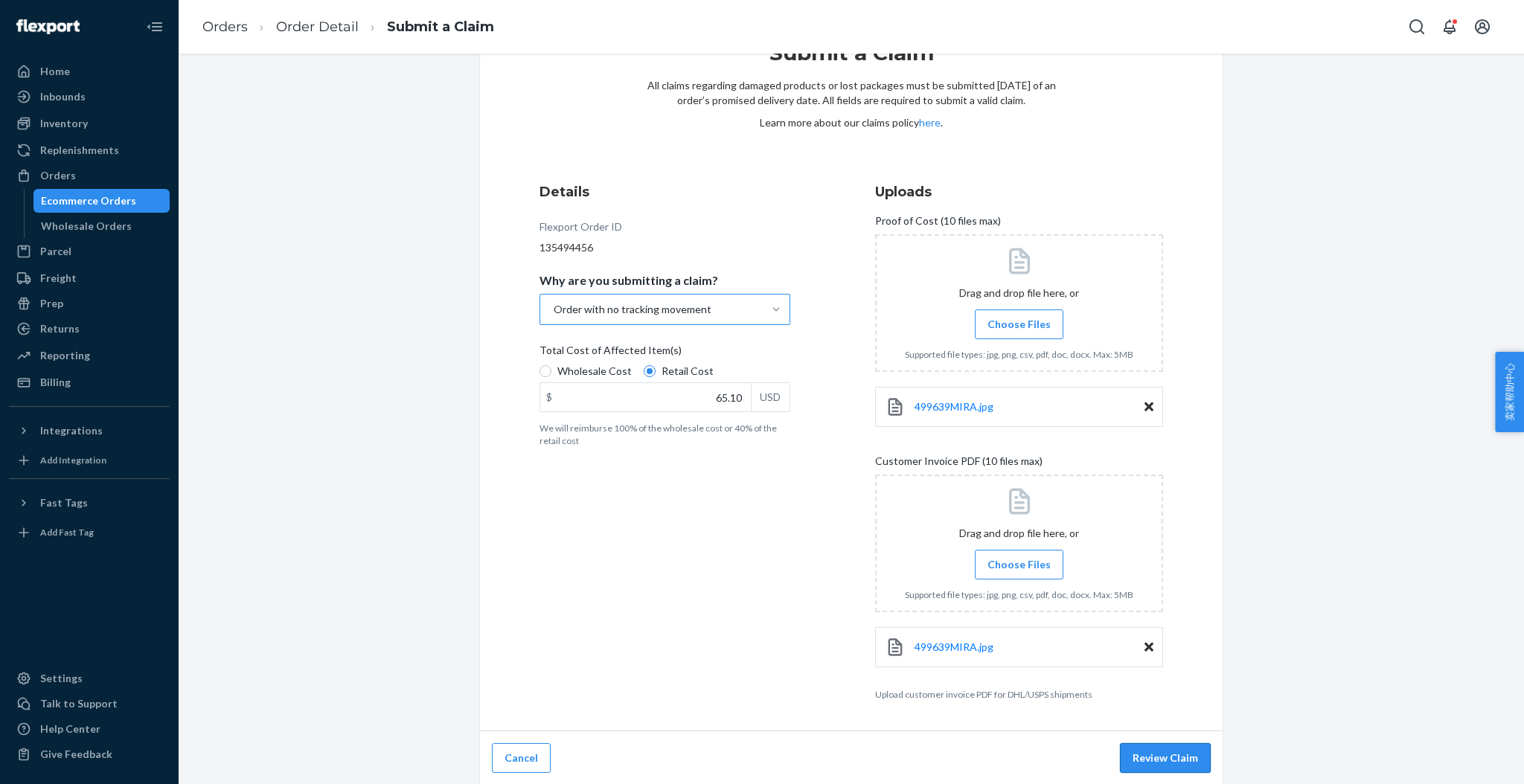
click at [1160, 753] on button "Review Claim" at bounding box center [1166, 757] width 91 height 29
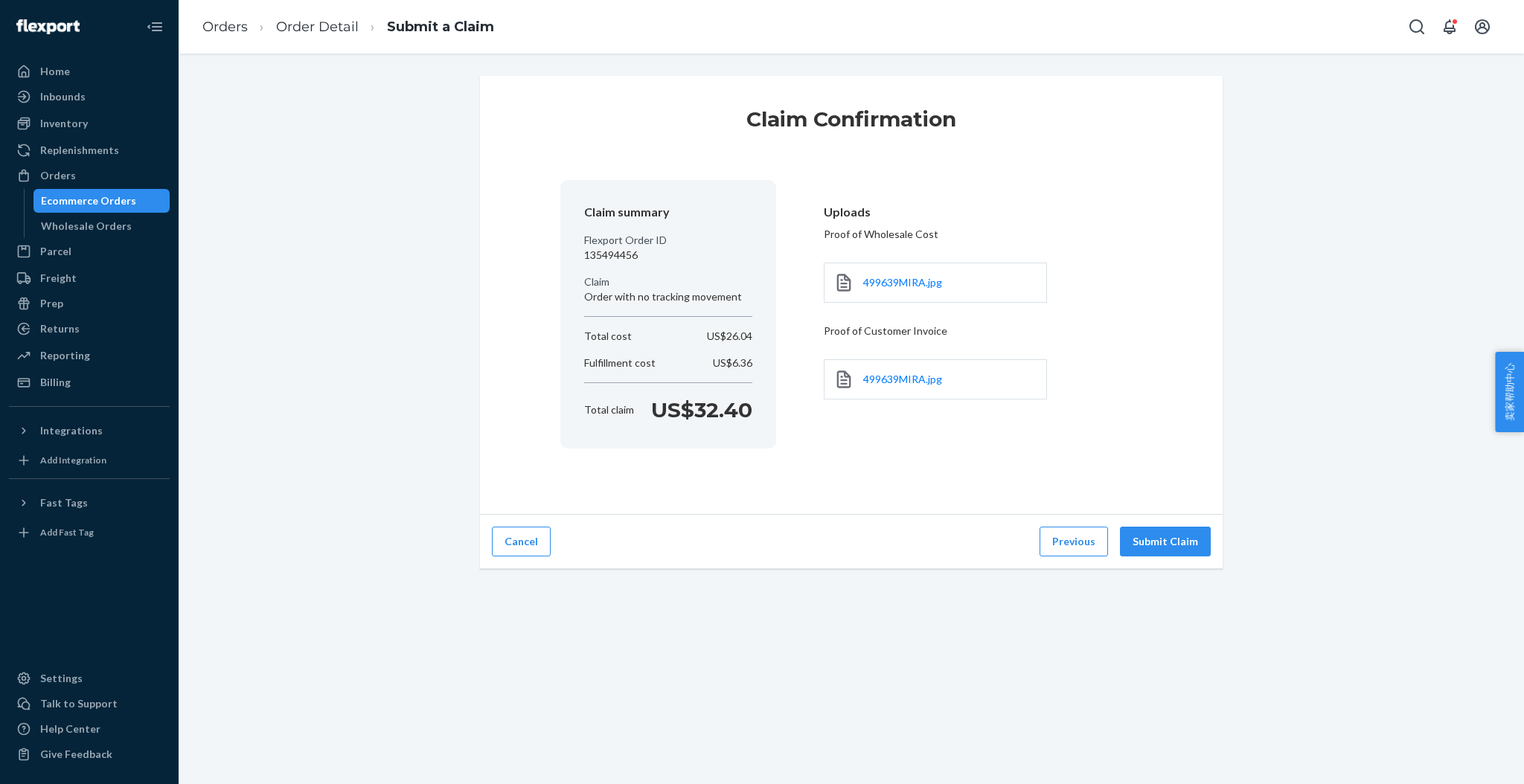
scroll to position [0, 0]
click at [1149, 541] on button "Submit Claim" at bounding box center [1166, 541] width 91 height 29
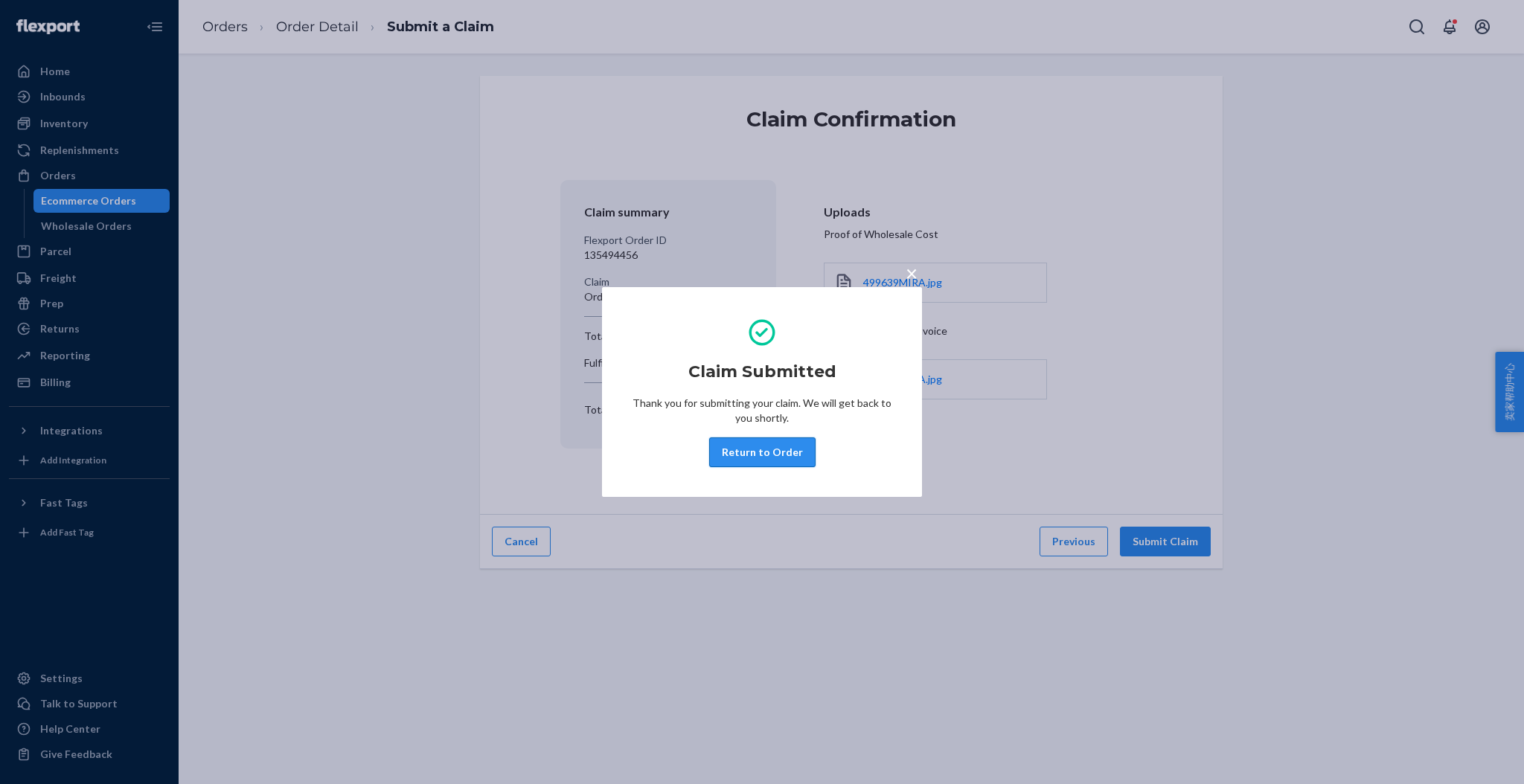
click at [769, 448] on button "Return to Order" at bounding box center [762, 452] width 106 height 29
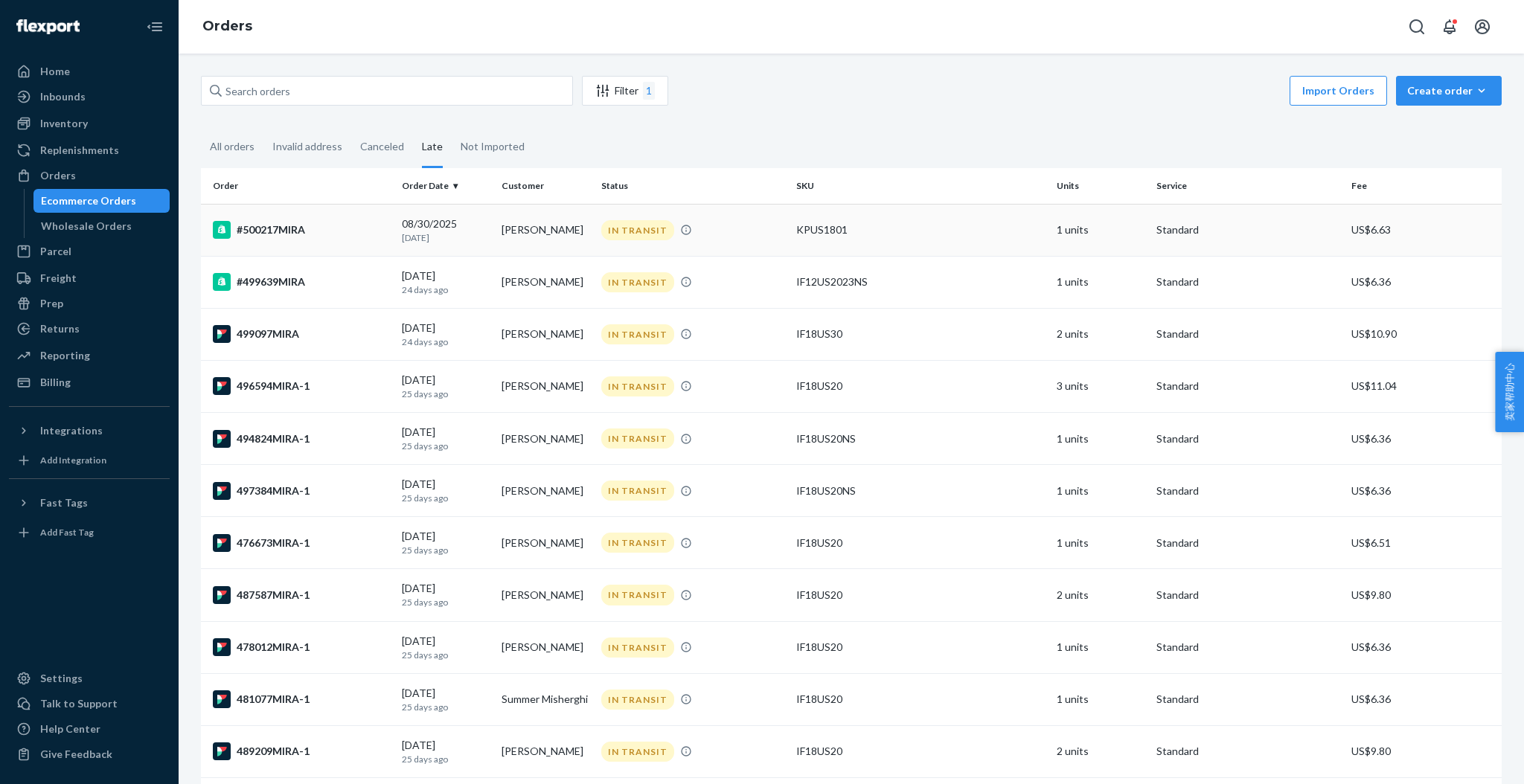
click at [275, 230] on div "#500217MIRA" at bounding box center [301, 230] width 177 height 18
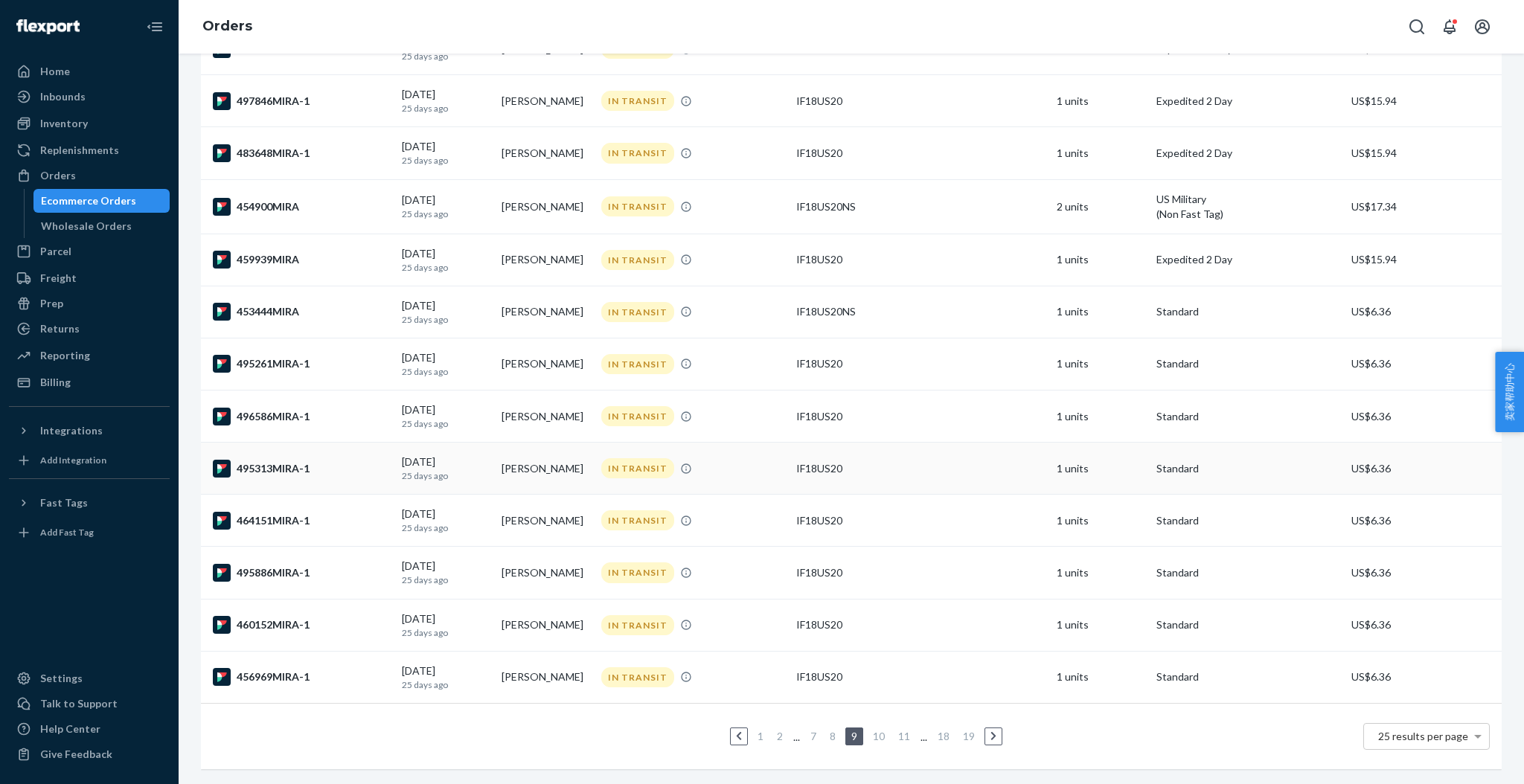
scroll to position [827, 0]
click at [828, 730] on link "8" at bounding box center [832, 736] width 12 height 13
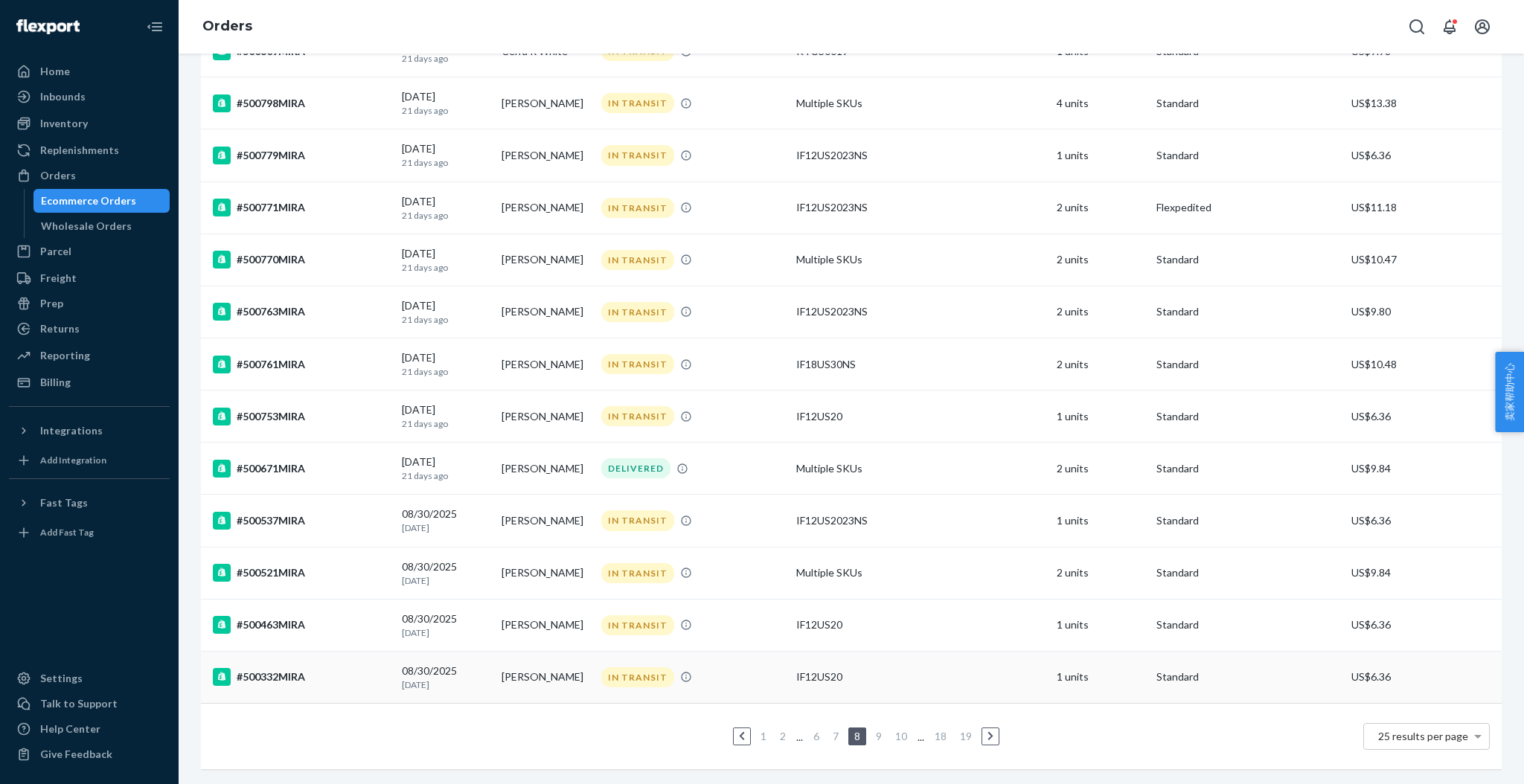
scroll to position [824, 0]
click at [261, 668] on div "#500332MIRA" at bounding box center [301, 676] width 177 height 18
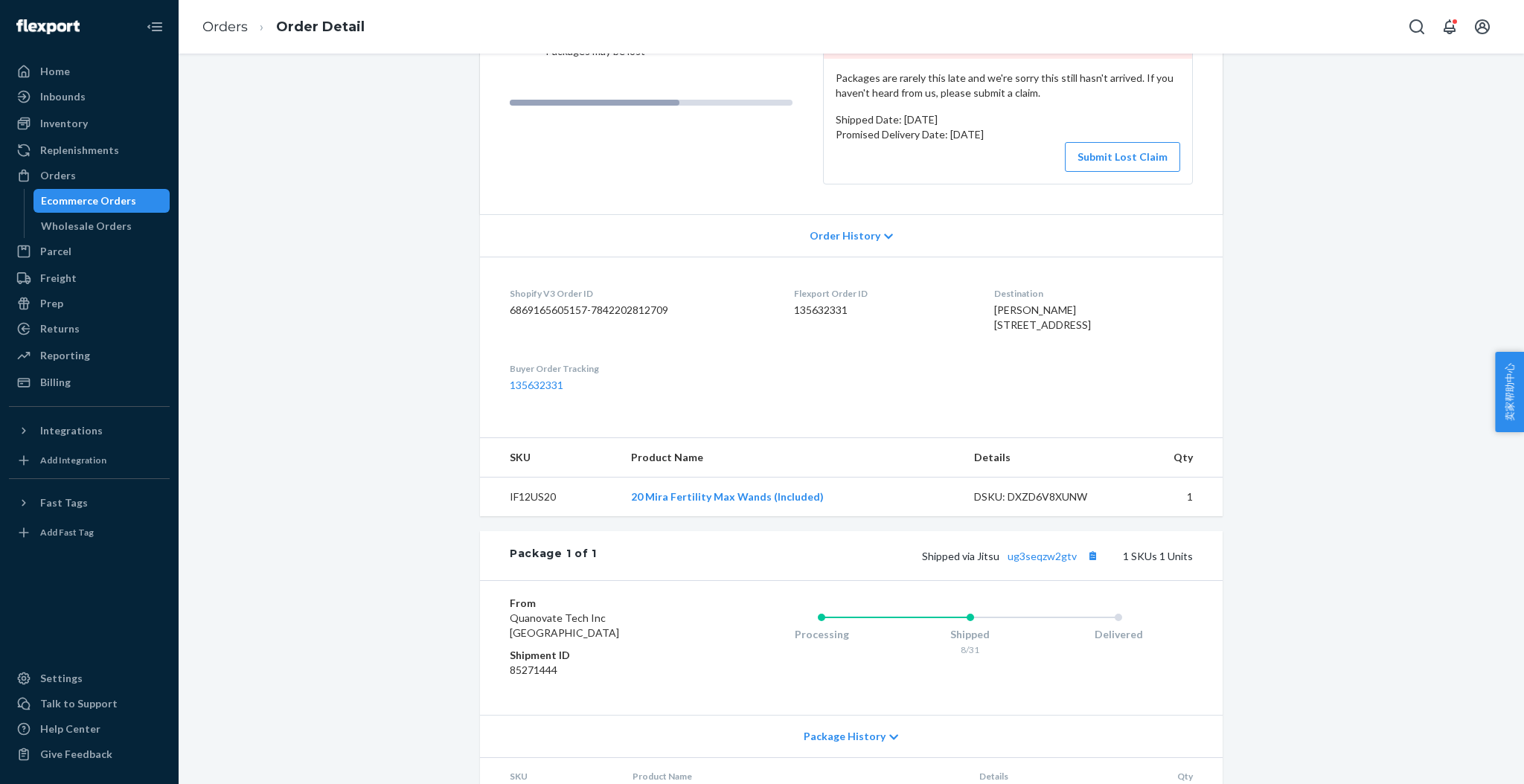
scroll to position [198, 0]
click at [1042, 559] on link "ug3seqzw2gtv" at bounding box center [1042, 553] width 69 height 13
click at [231, 27] on link "Orders" at bounding box center [226, 26] width 45 height 16
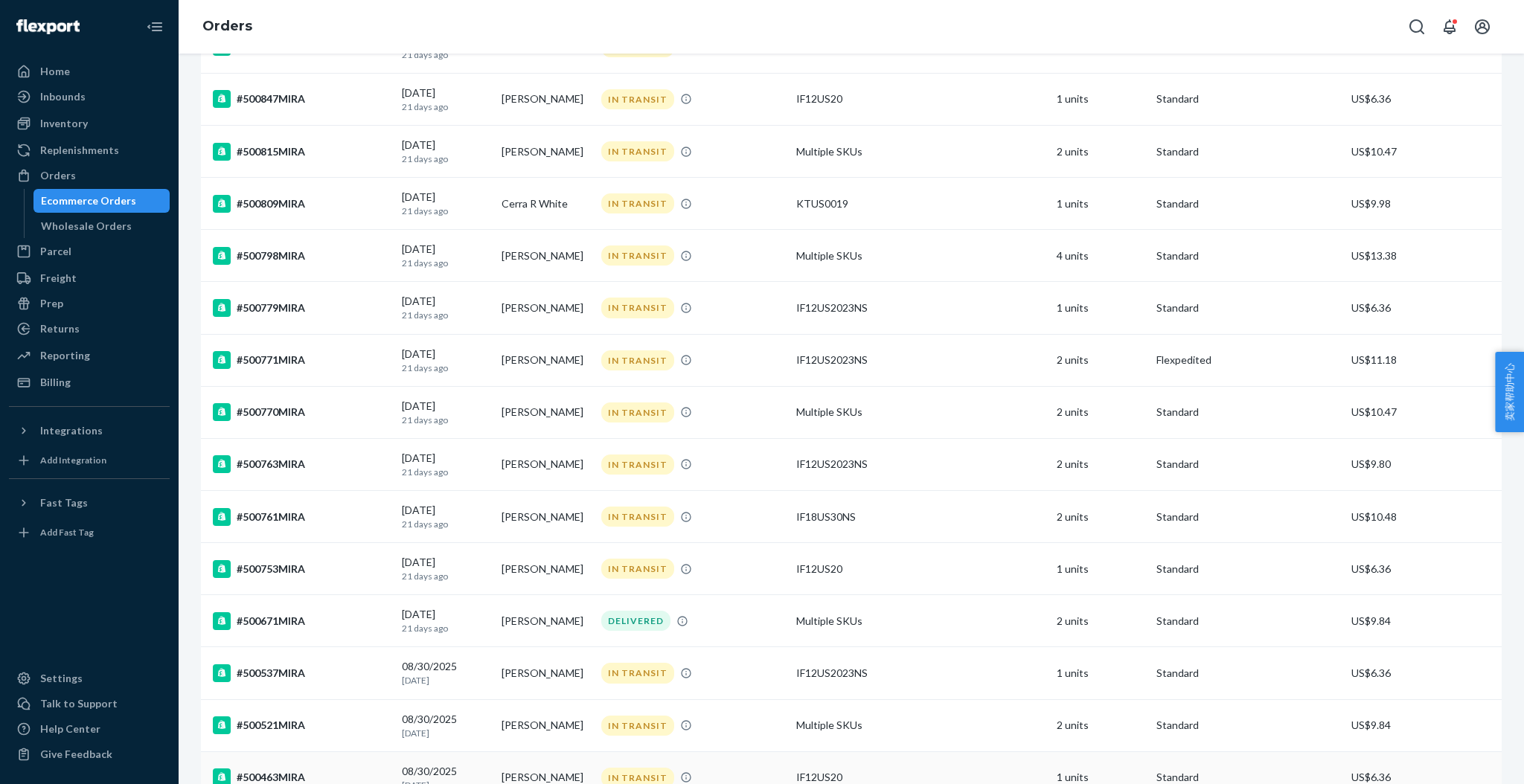
scroll to position [824, 0]
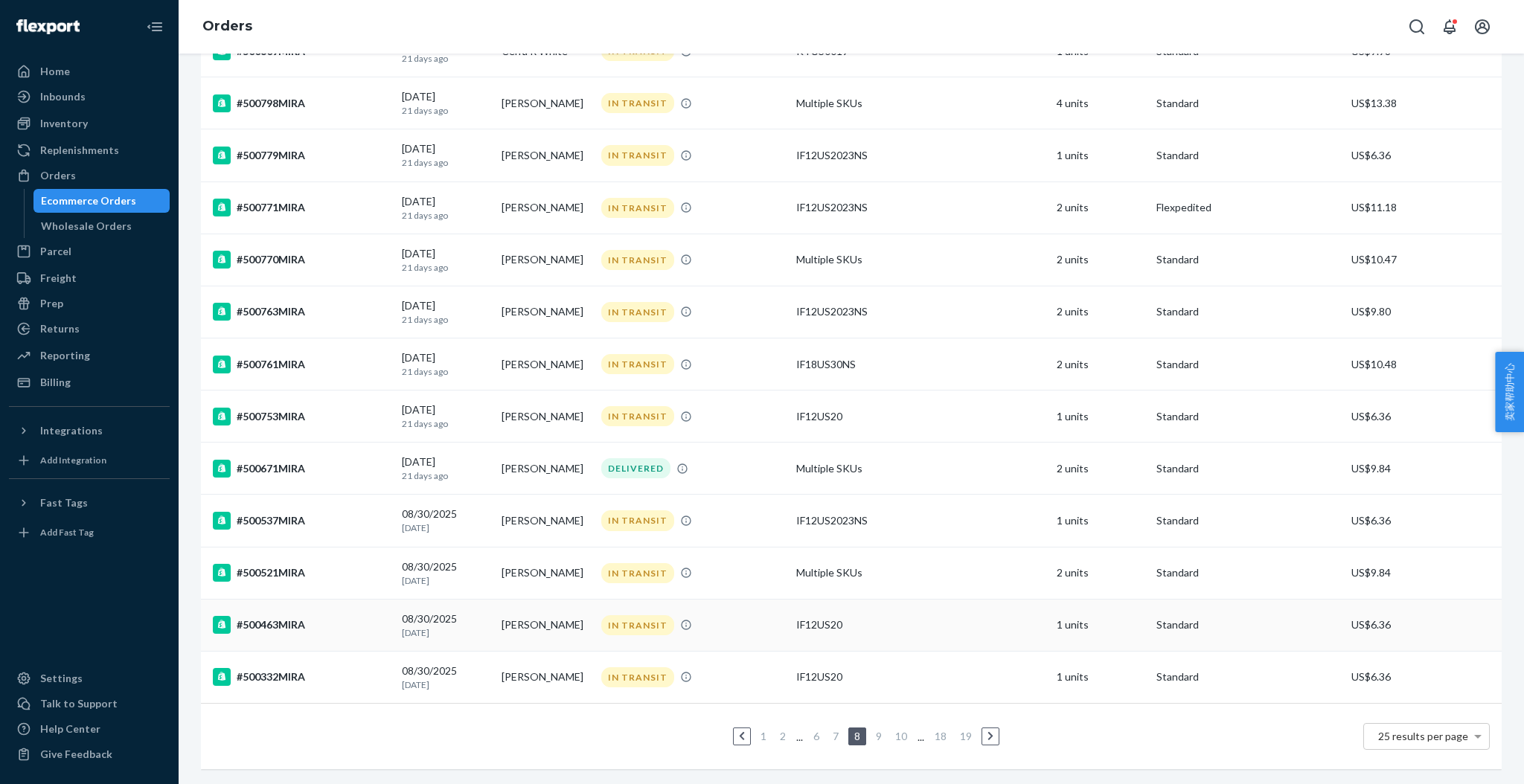
click at [286, 616] on div "#500463MIRA" at bounding box center [301, 624] width 177 height 18
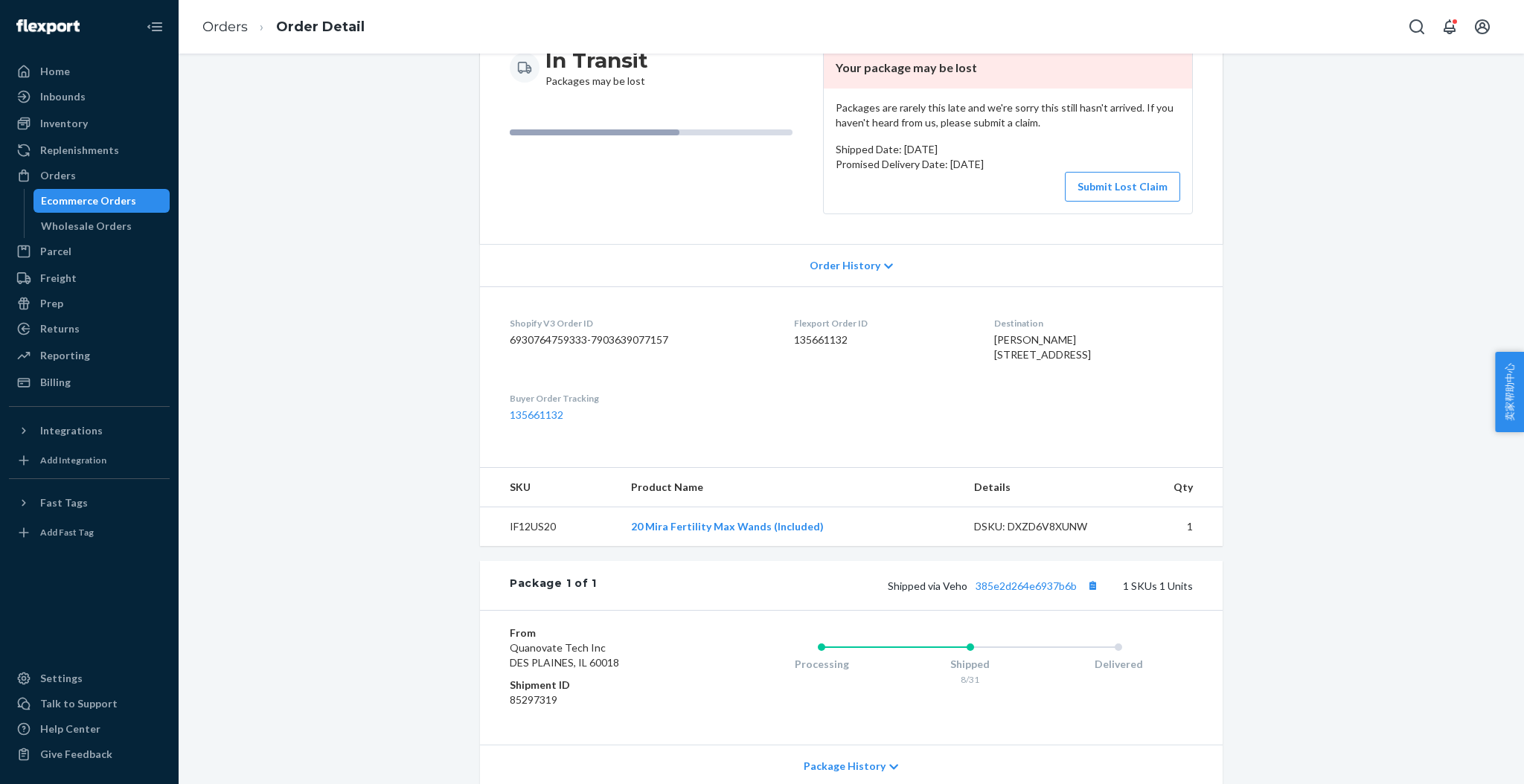
scroll to position [198, 0]
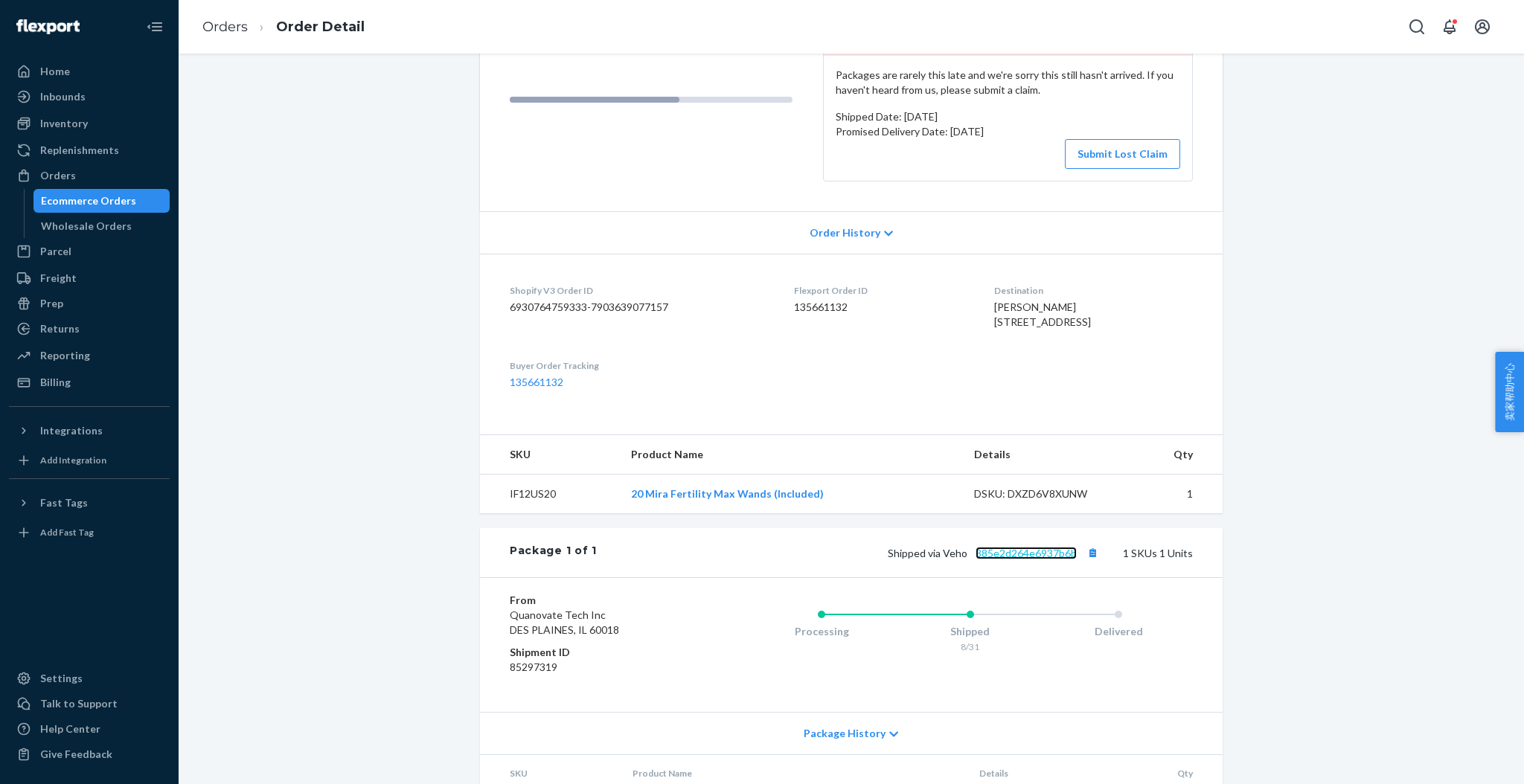
click at [1001, 559] on link "385e2d264e6937b6b" at bounding box center [1026, 553] width 101 height 13
click at [232, 20] on link "Orders" at bounding box center [226, 26] width 45 height 16
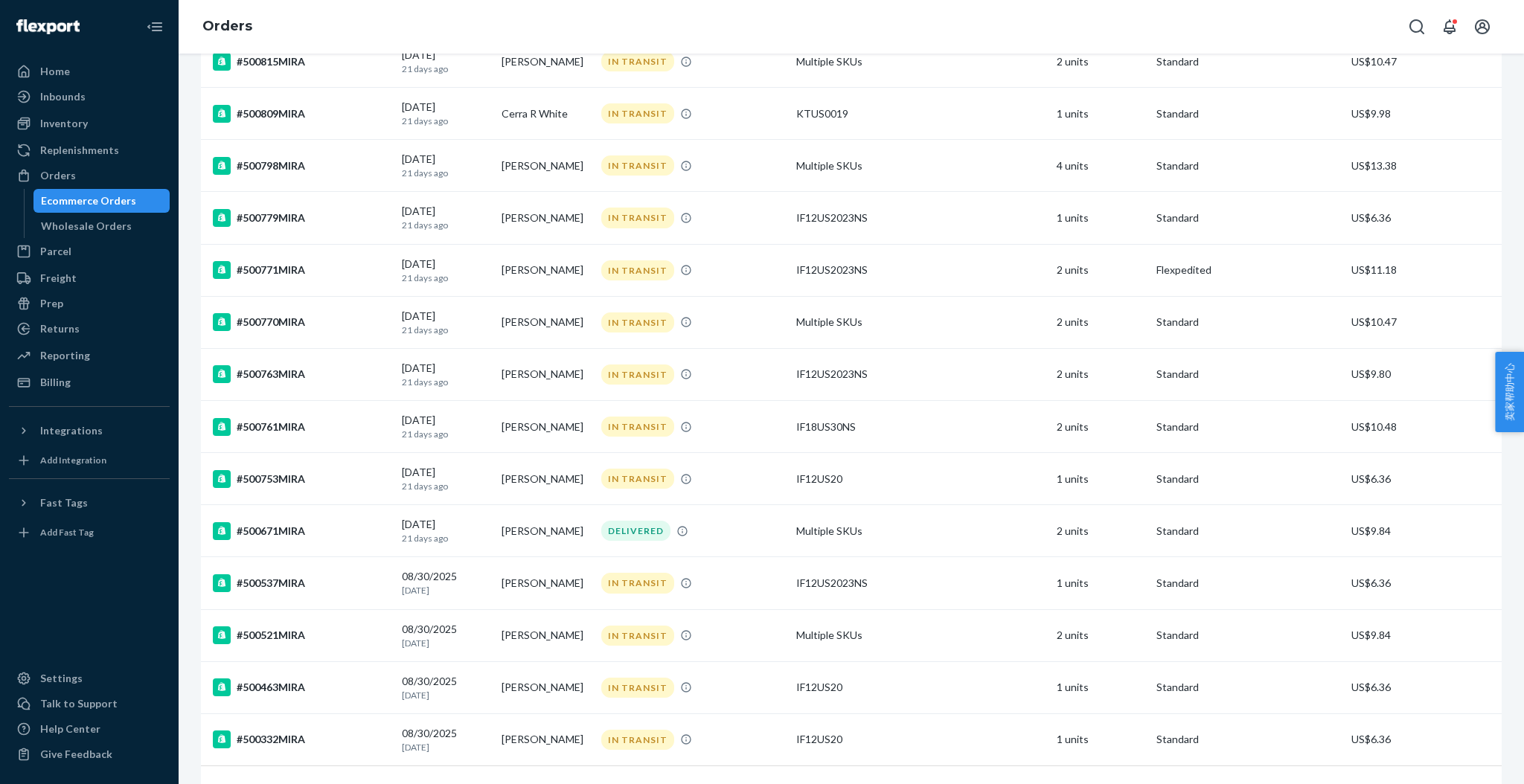
scroll to position [824, 0]
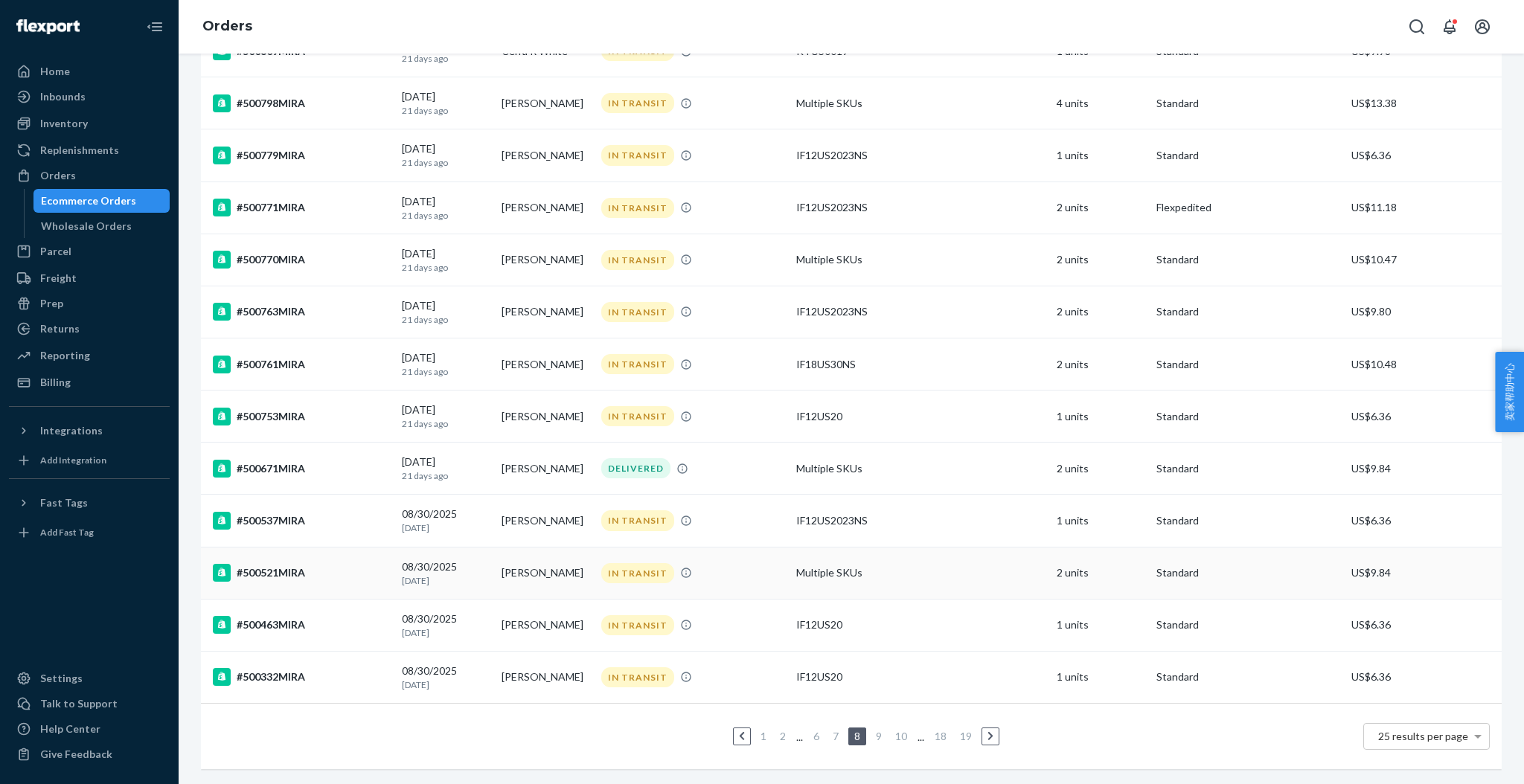
click at [295, 564] on div "#500521MIRA" at bounding box center [301, 572] width 177 height 18
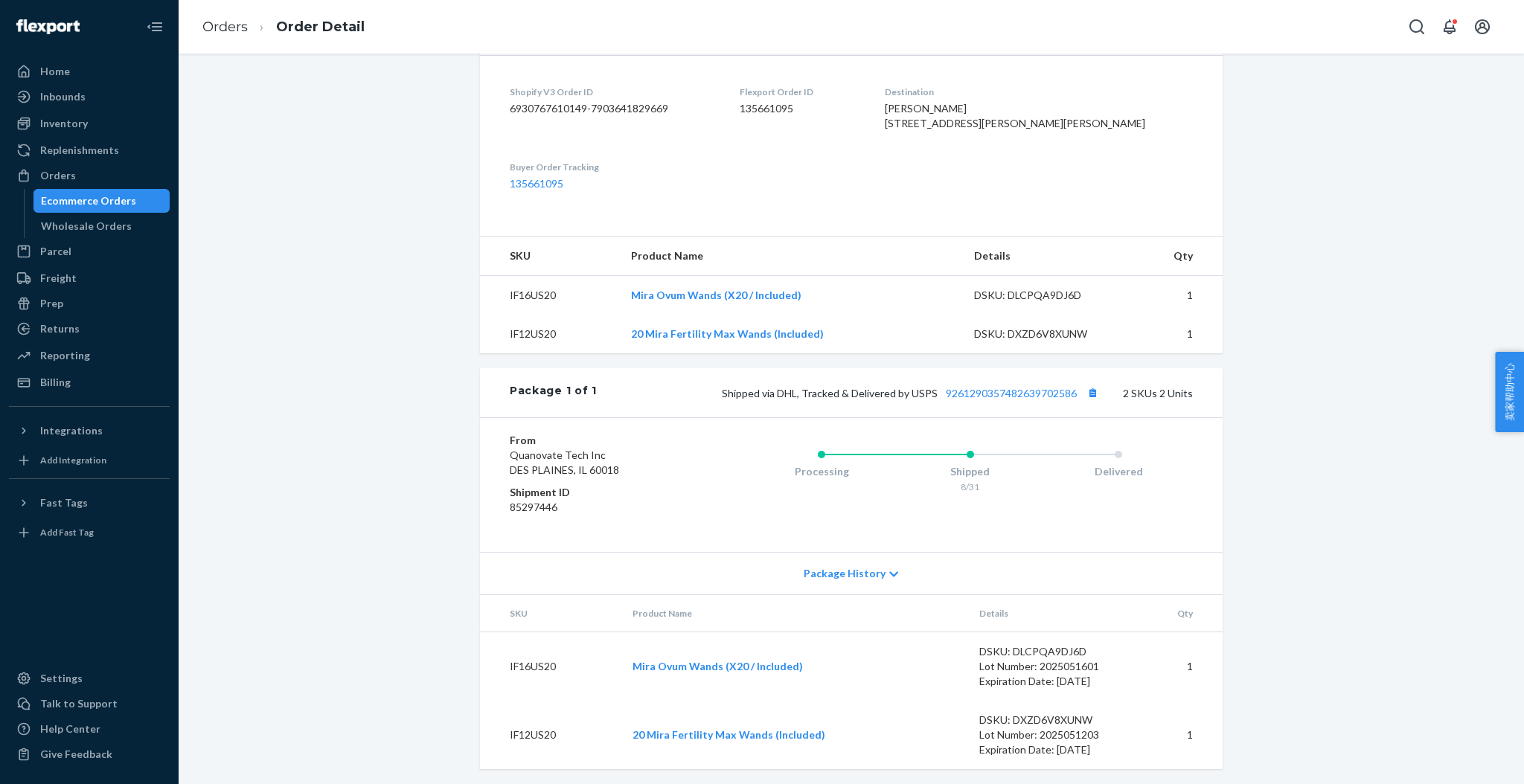
scroll to position [428, 0]
click at [1004, 389] on link "9261290357482639702586" at bounding box center [1012, 389] width 131 height 13
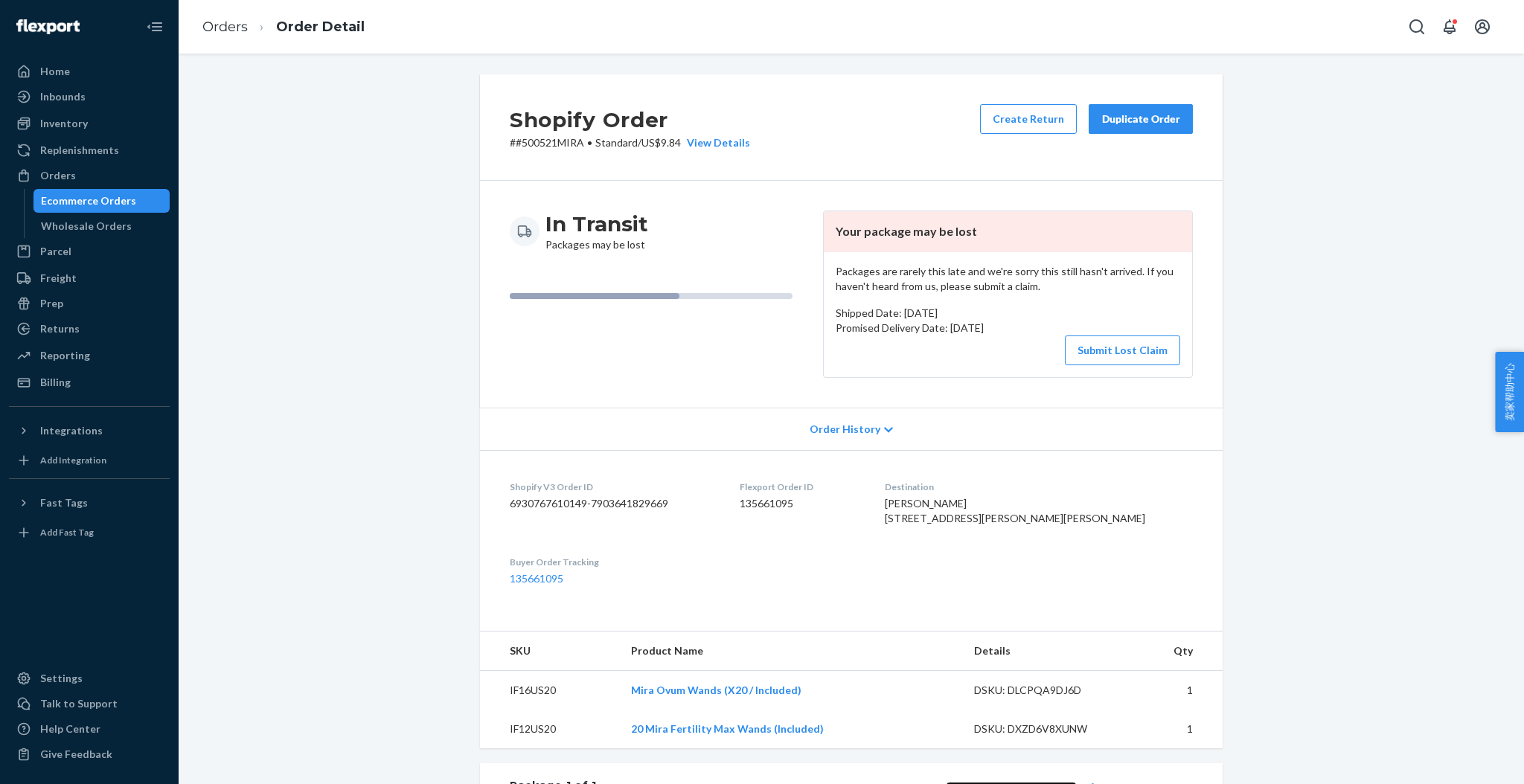
scroll to position [0, 0]
click at [1086, 351] on button "Submit Lost Claim" at bounding box center [1122, 352] width 115 height 29
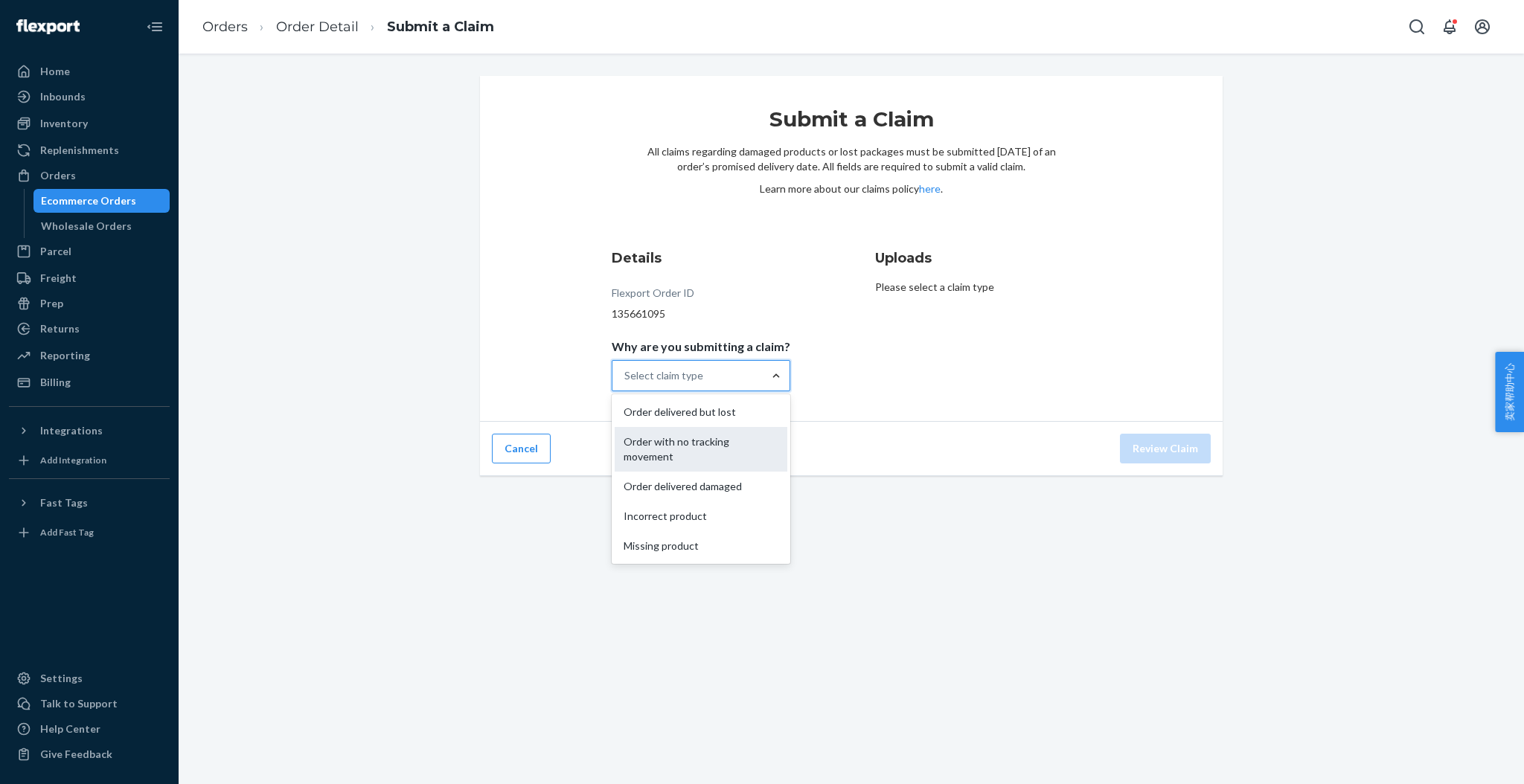
click at [711, 449] on div "Order with no tracking movement" at bounding box center [700, 449] width 173 height 45
click at [626, 383] on input "Why are you submitting a claim? option Order with no tracking movement focused,…" at bounding box center [625, 376] width 2 height 15
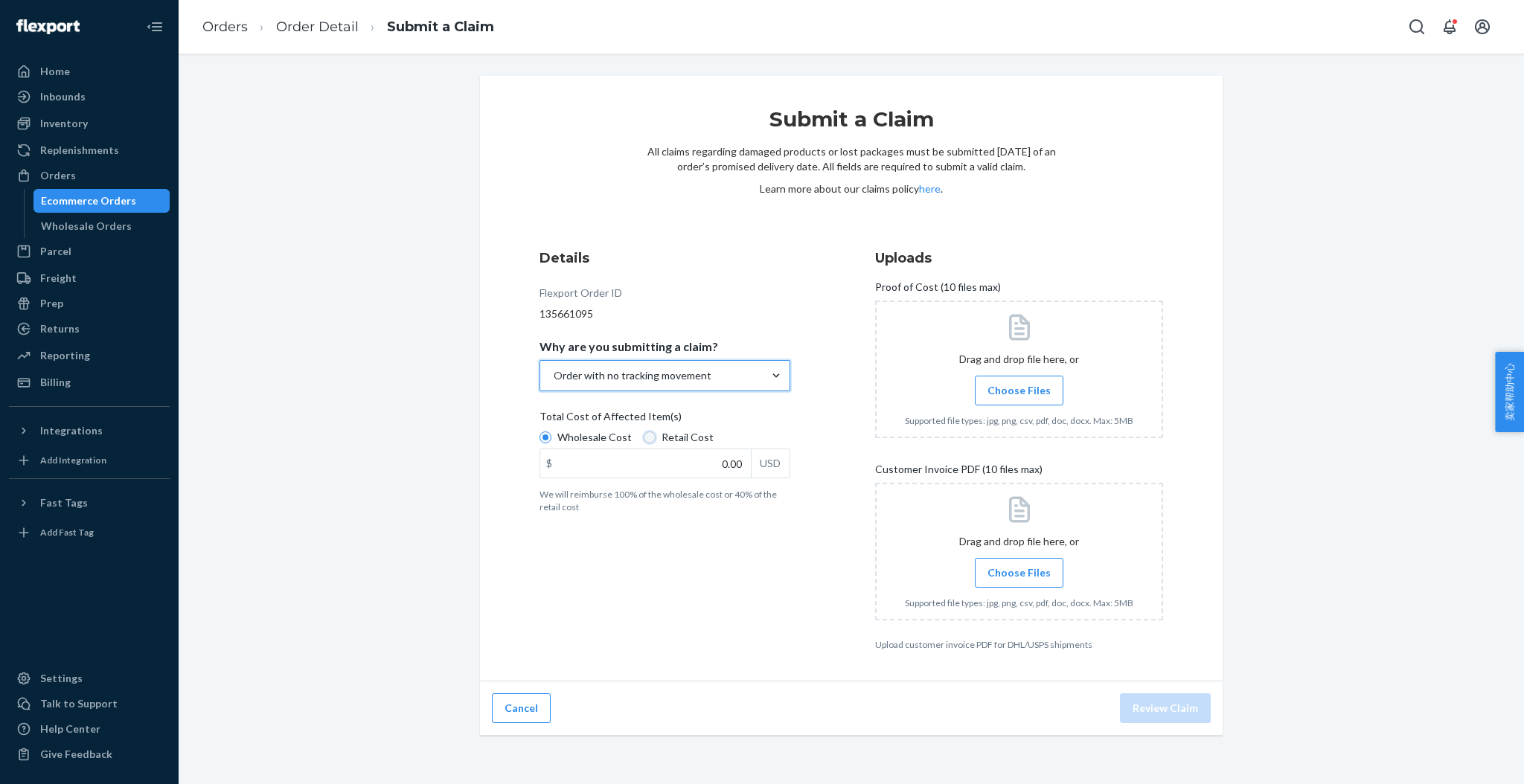
click at [644, 439] on input "Retail Cost" at bounding box center [650, 437] width 12 height 12
radio input "true"
radio input "false"
click at [692, 457] on input "0.00" at bounding box center [645, 464] width 210 height 29
type input "151.04"
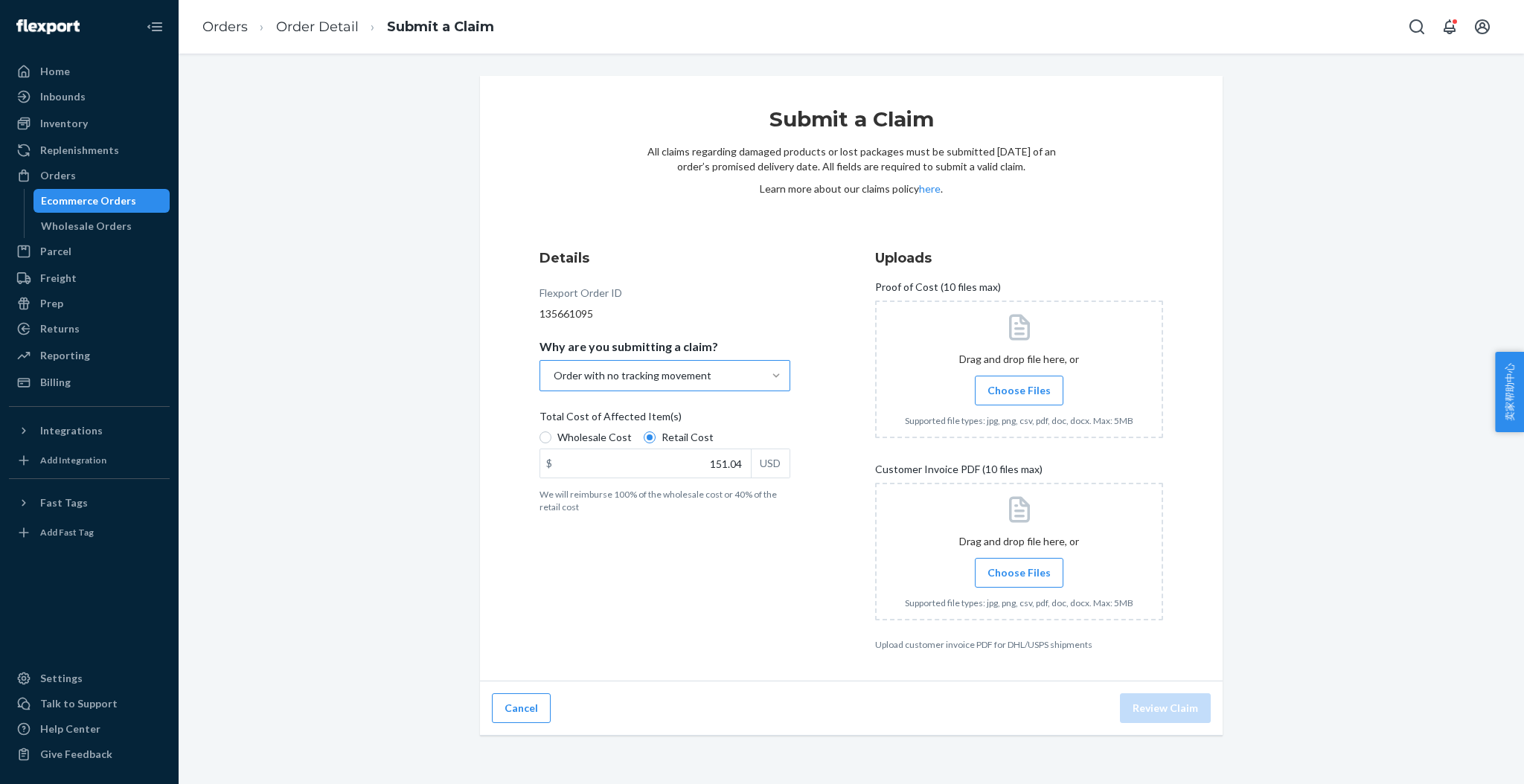
click at [775, 600] on div "Details Flexport Order ID 135661095 Why are you submitting a claim? Order with …" at bounding box center [683, 450] width 288 height 421
click at [993, 380] on label "Choose Files" at bounding box center [1018, 390] width 88 height 29
click at [1019, 383] on input "Choose Files" at bounding box center [1019, 390] width 1 height 16
click at [1026, 568] on span "Choose Files" at bounding box center [1018, 573] width 63 height 15
click at [1020, 568] on input "Choose Files" at bounding box center [1019, 572] width 1 height 16
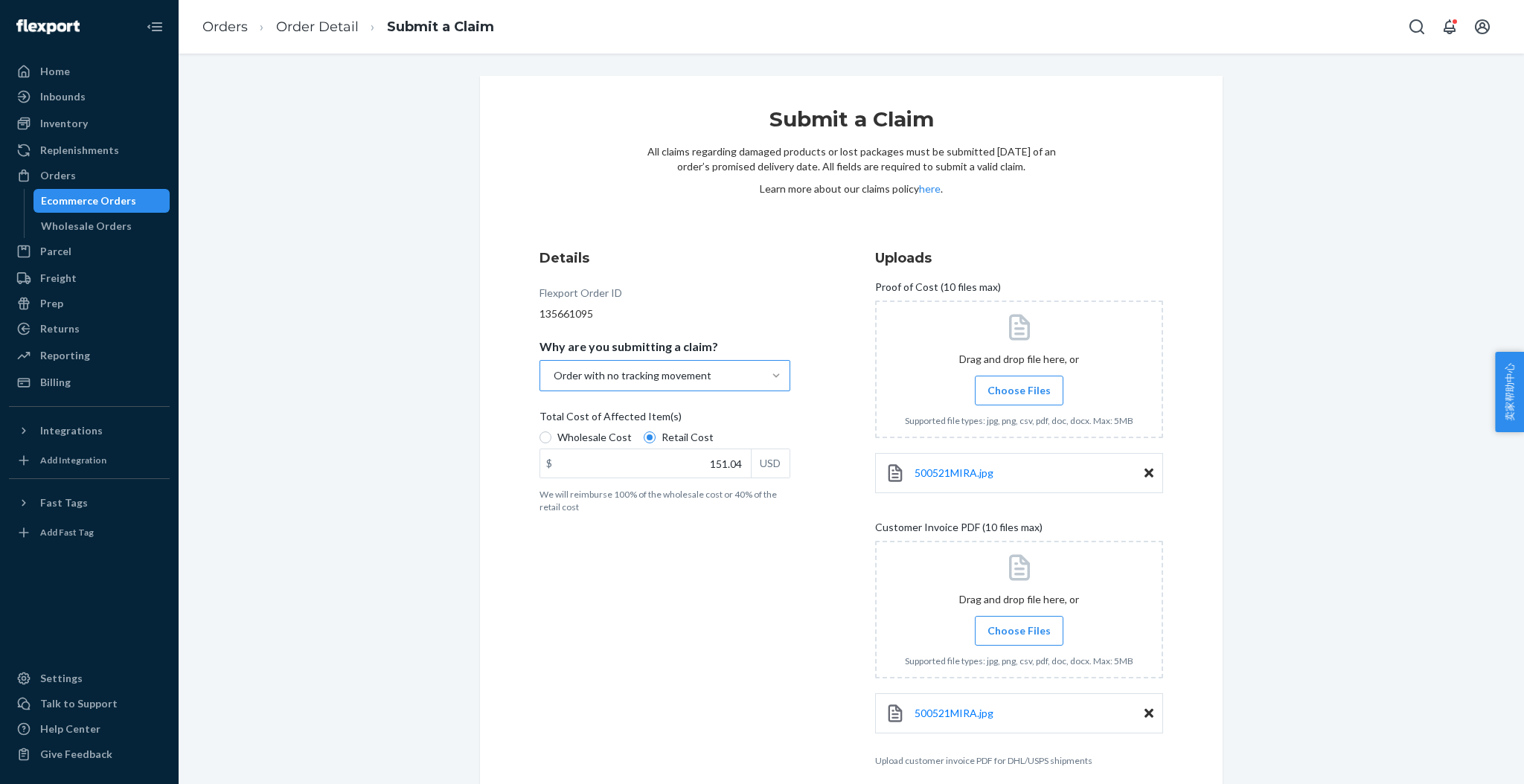
scroll to position [66, 0]
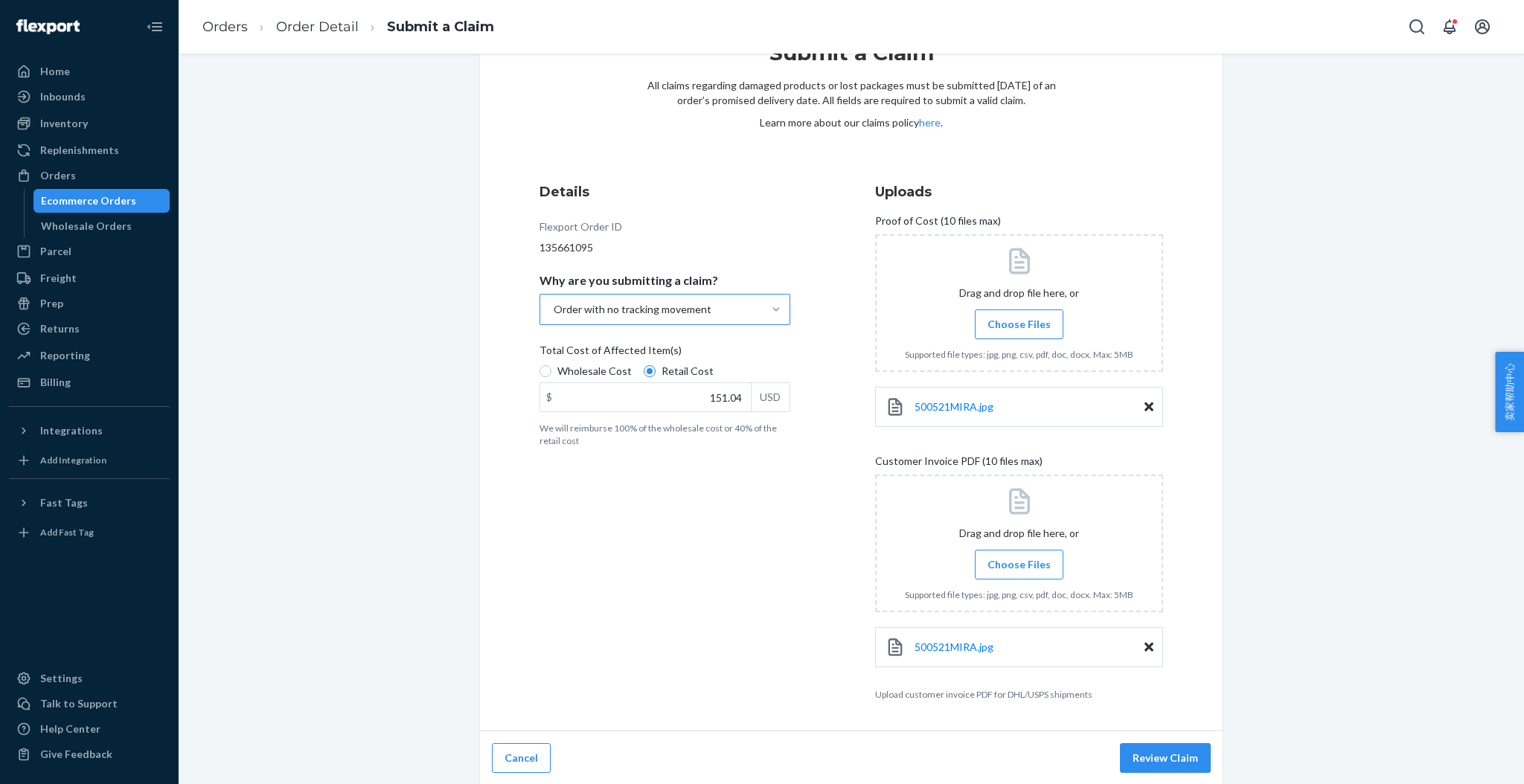
click at [1173, 755] on button "Review Claim" at bounding box center [1166, 757] width 91 height 29
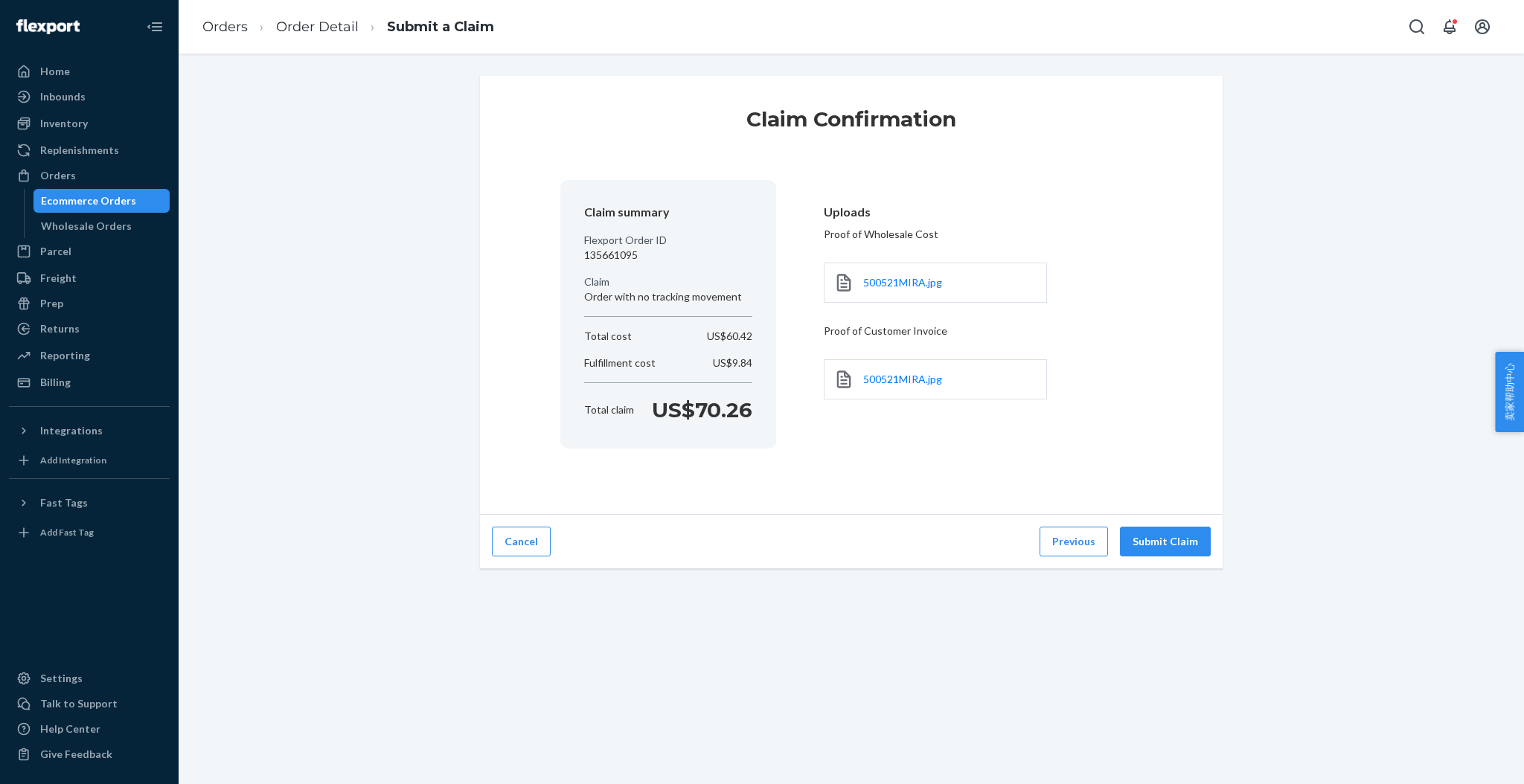
scroll to position [0, 0]
click at [1150, 534] on button "Submit Claim" at bounding box center [1166, 541] width 91 height 29
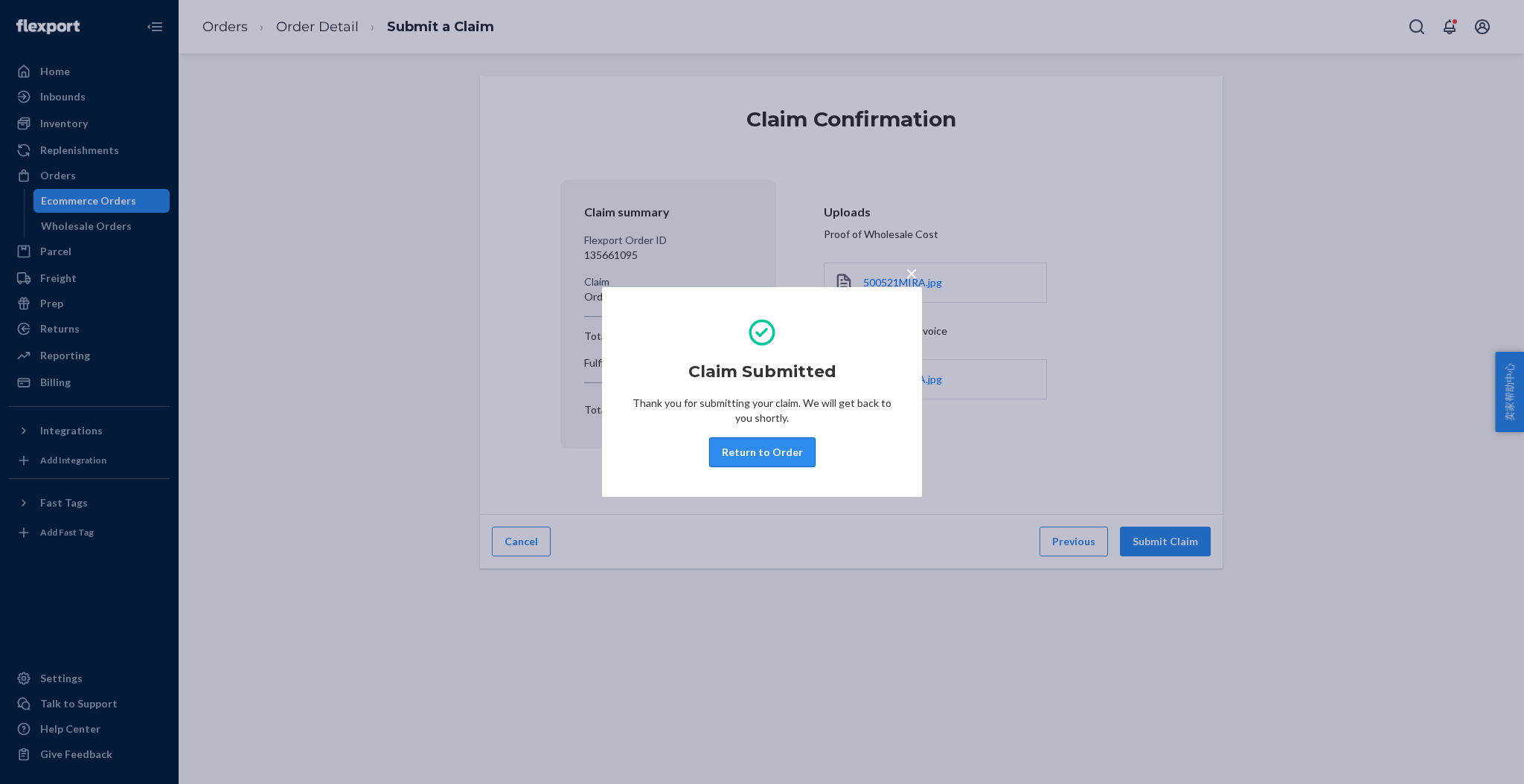
click at [762, 453] on button "Return to Order" at bounding box center [762, 452] width 106 height 29
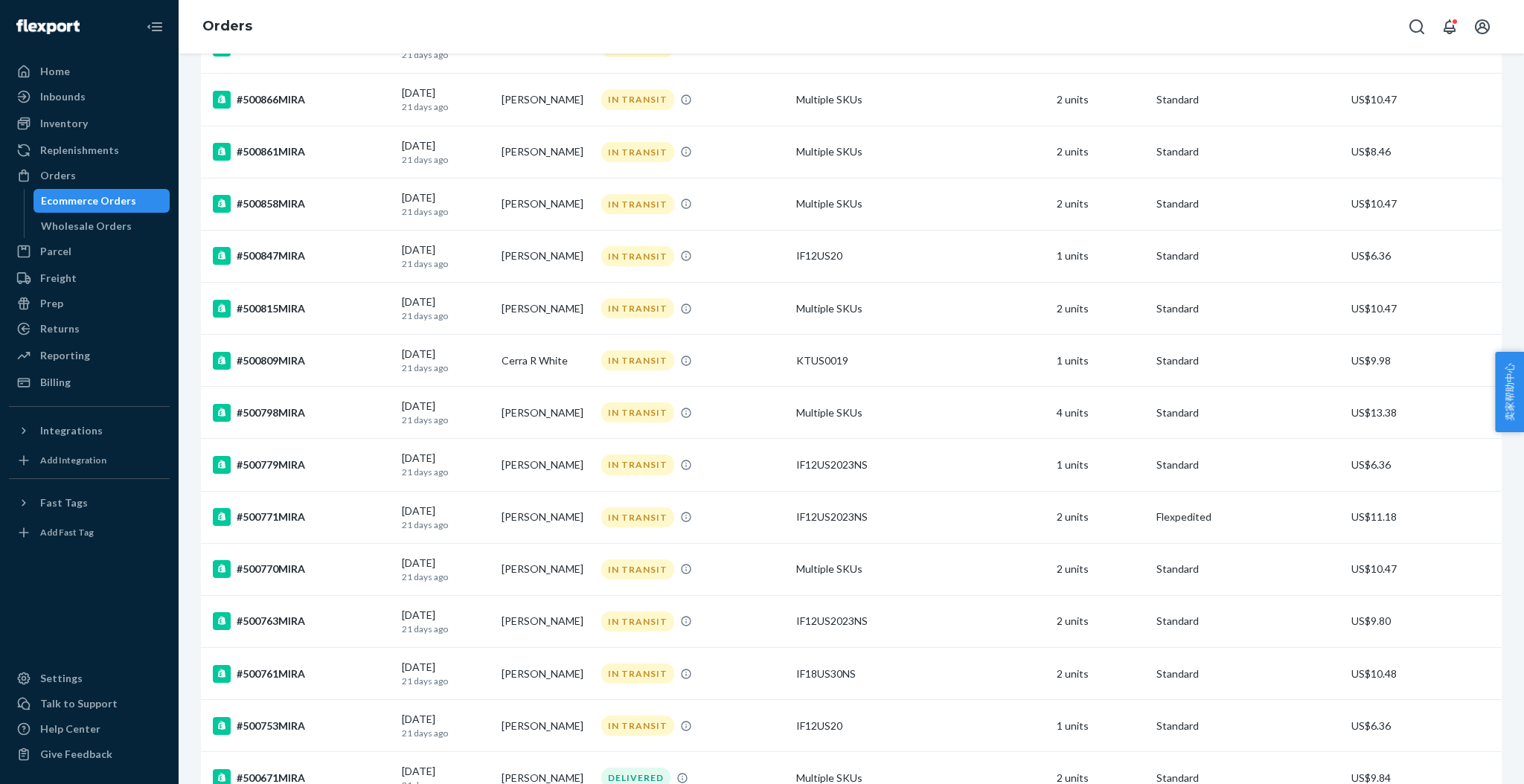
scroll to position [793, 0]
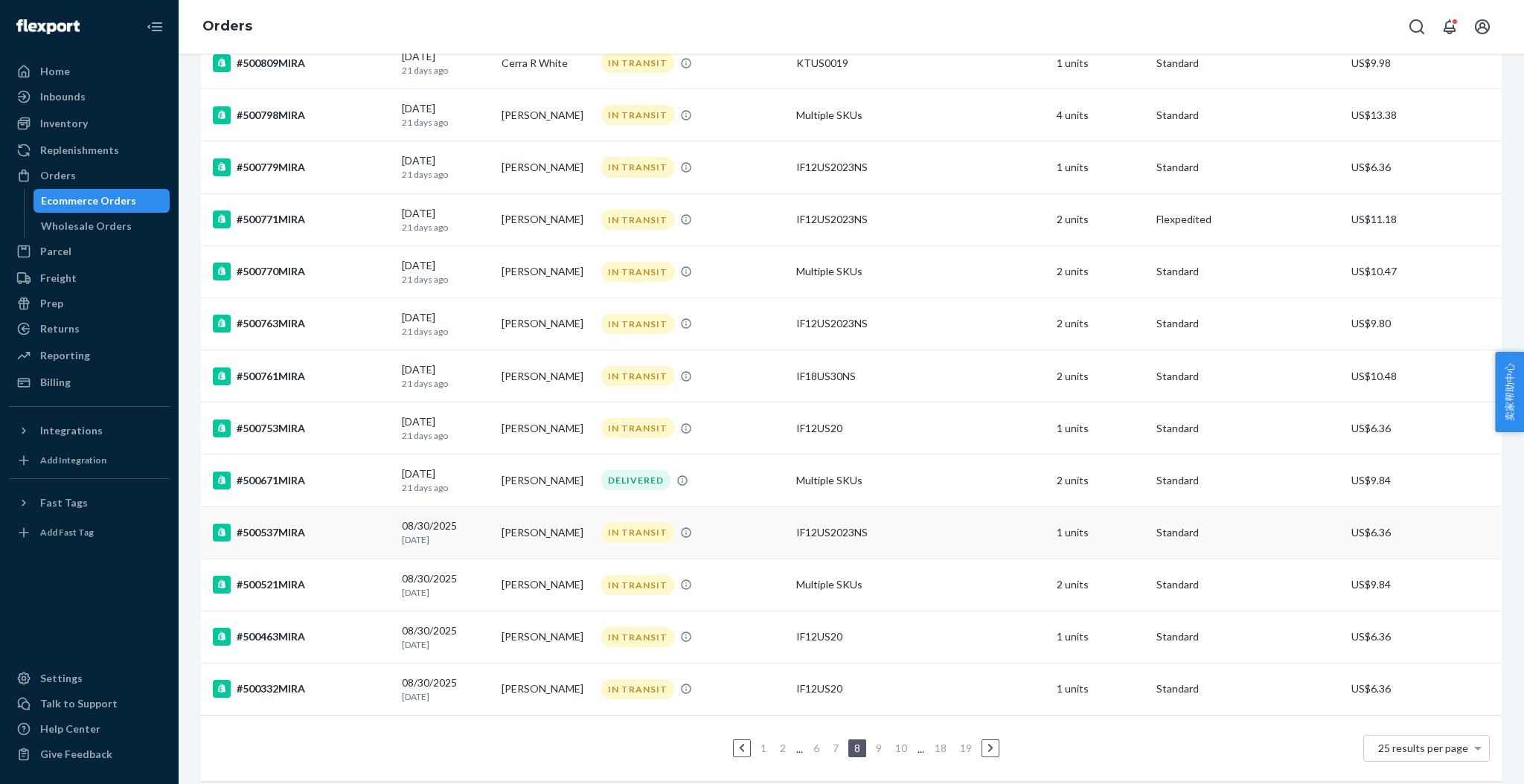
click at [288, 535] on div "#500537MIRA" at bounding box center [301, 532] width 177 height 18
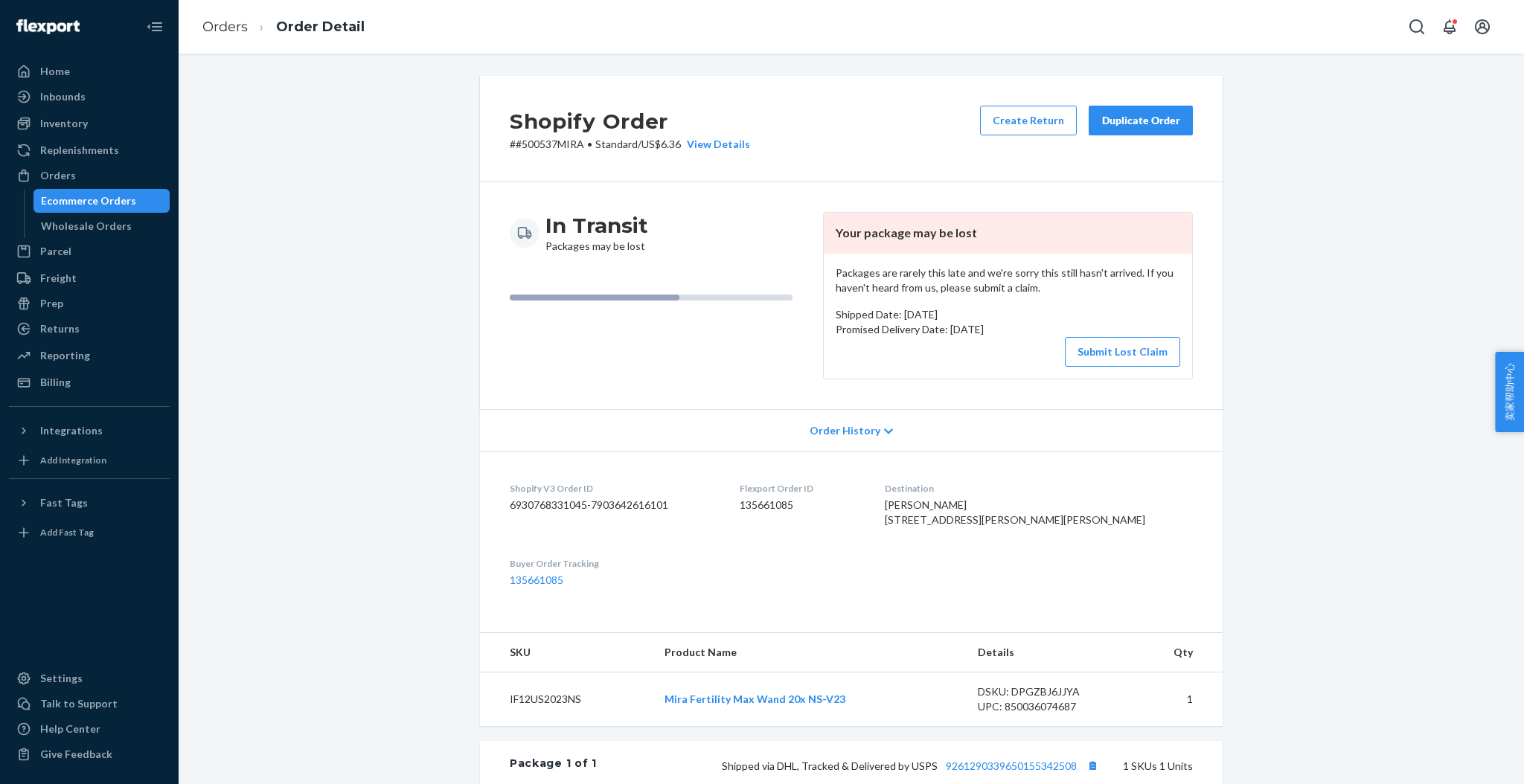
scroll to position [298, 0]
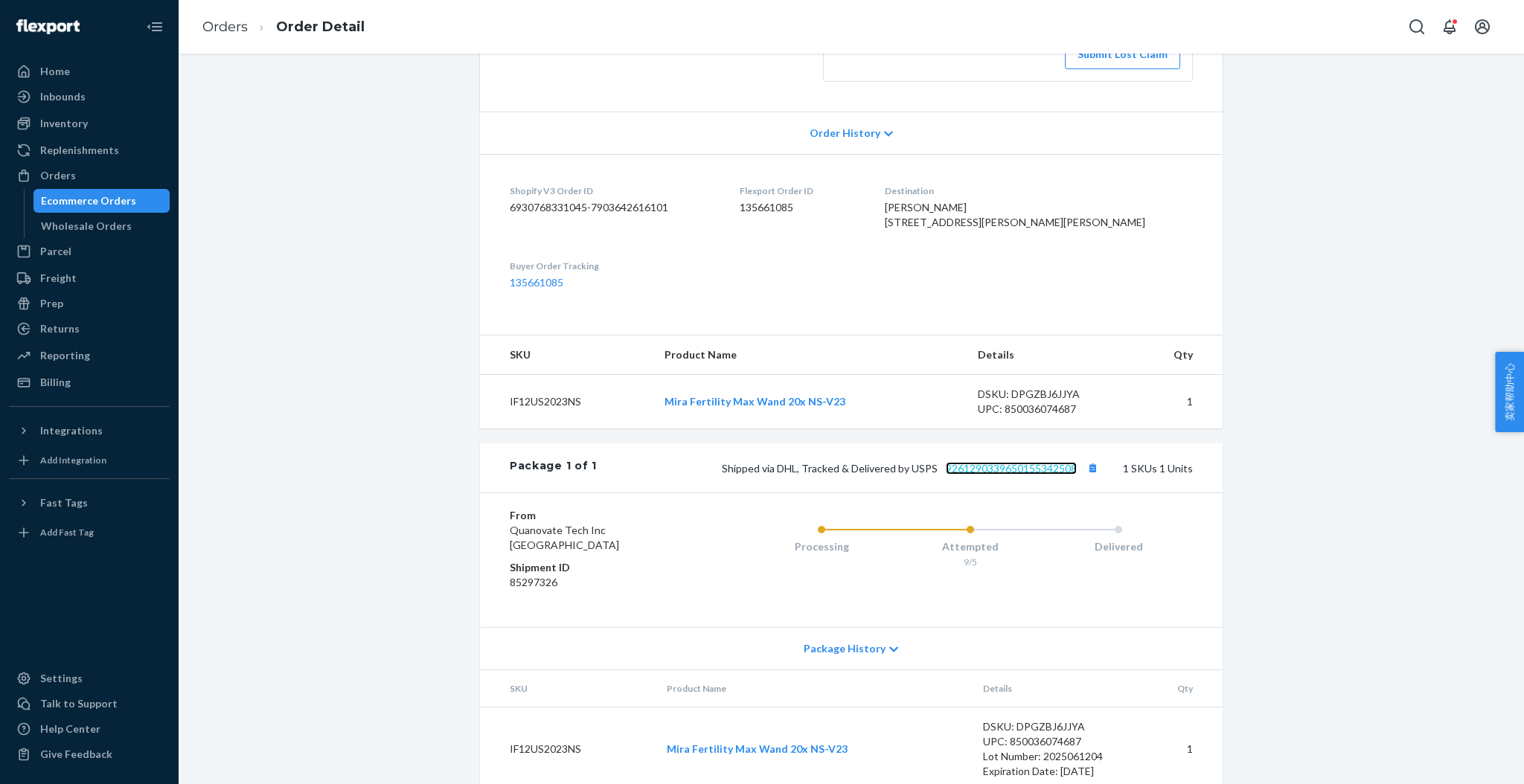
click at [1006, 474] on link "9261290339650155342508" at bounding box center [1012, 468] width 131 height 13
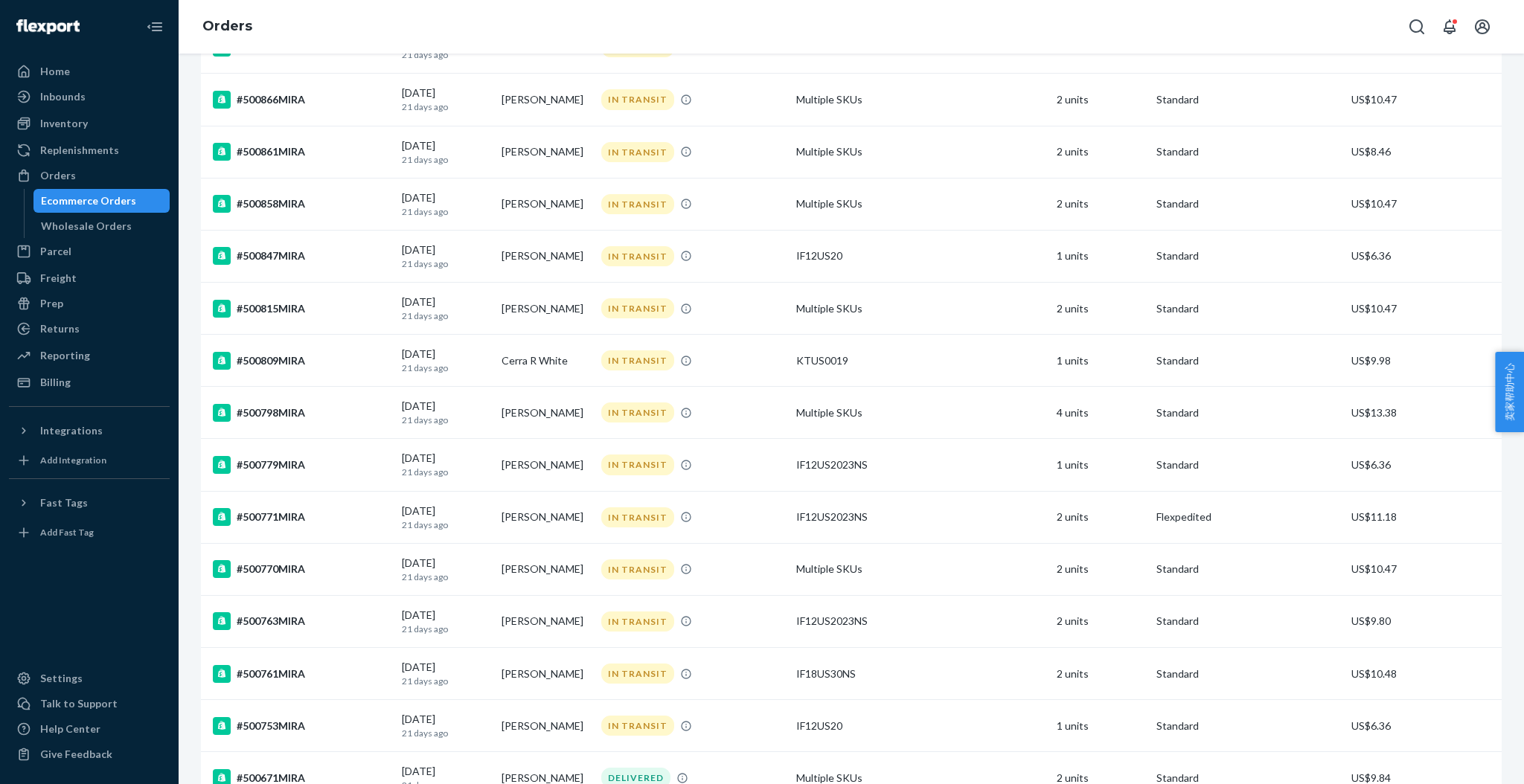
scroll to position [824, 0]
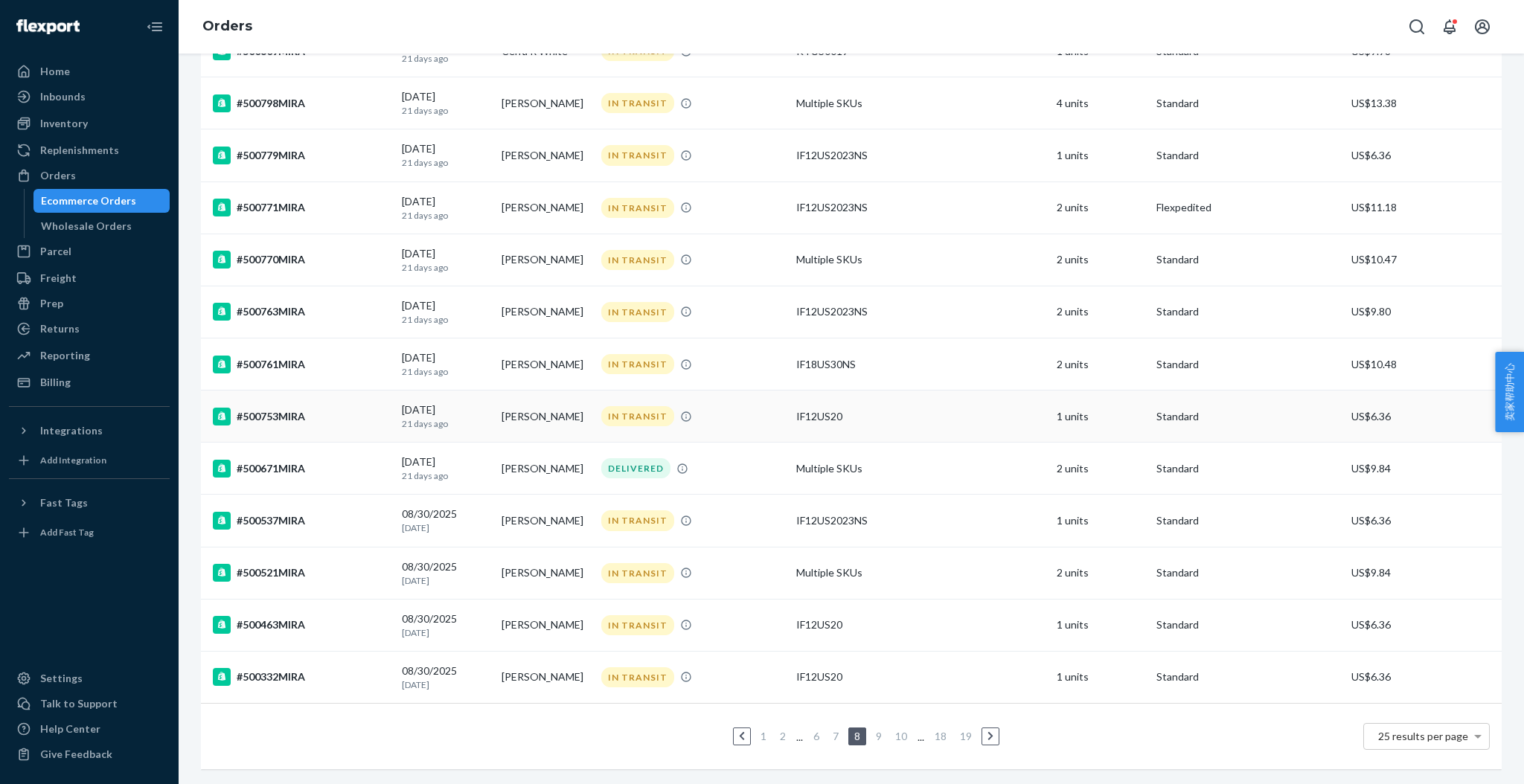
click at [291, 408] on div "#500753MIRA" at bounding box center [301, 416] width 177 height 18
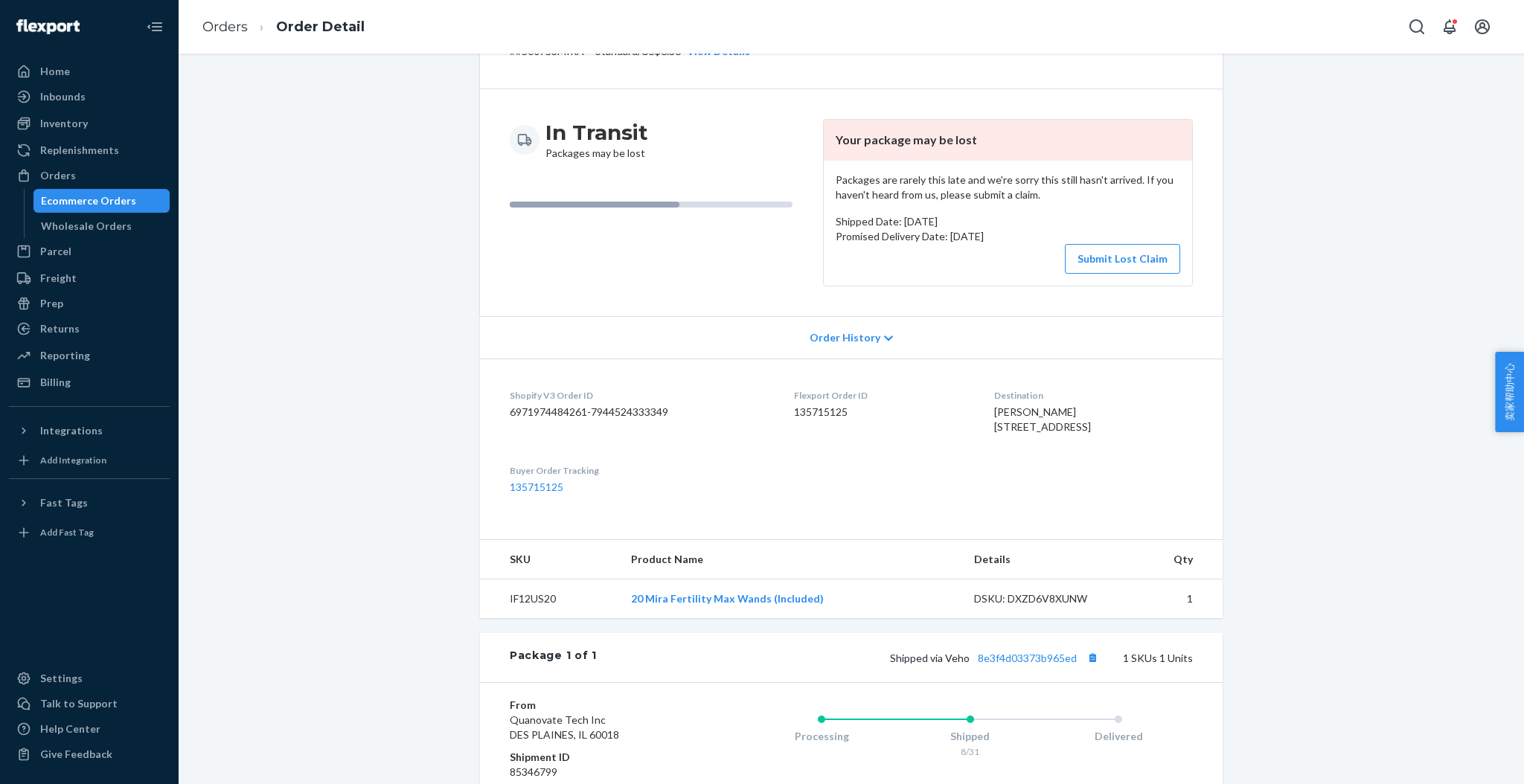
scroll to position [321, 0]
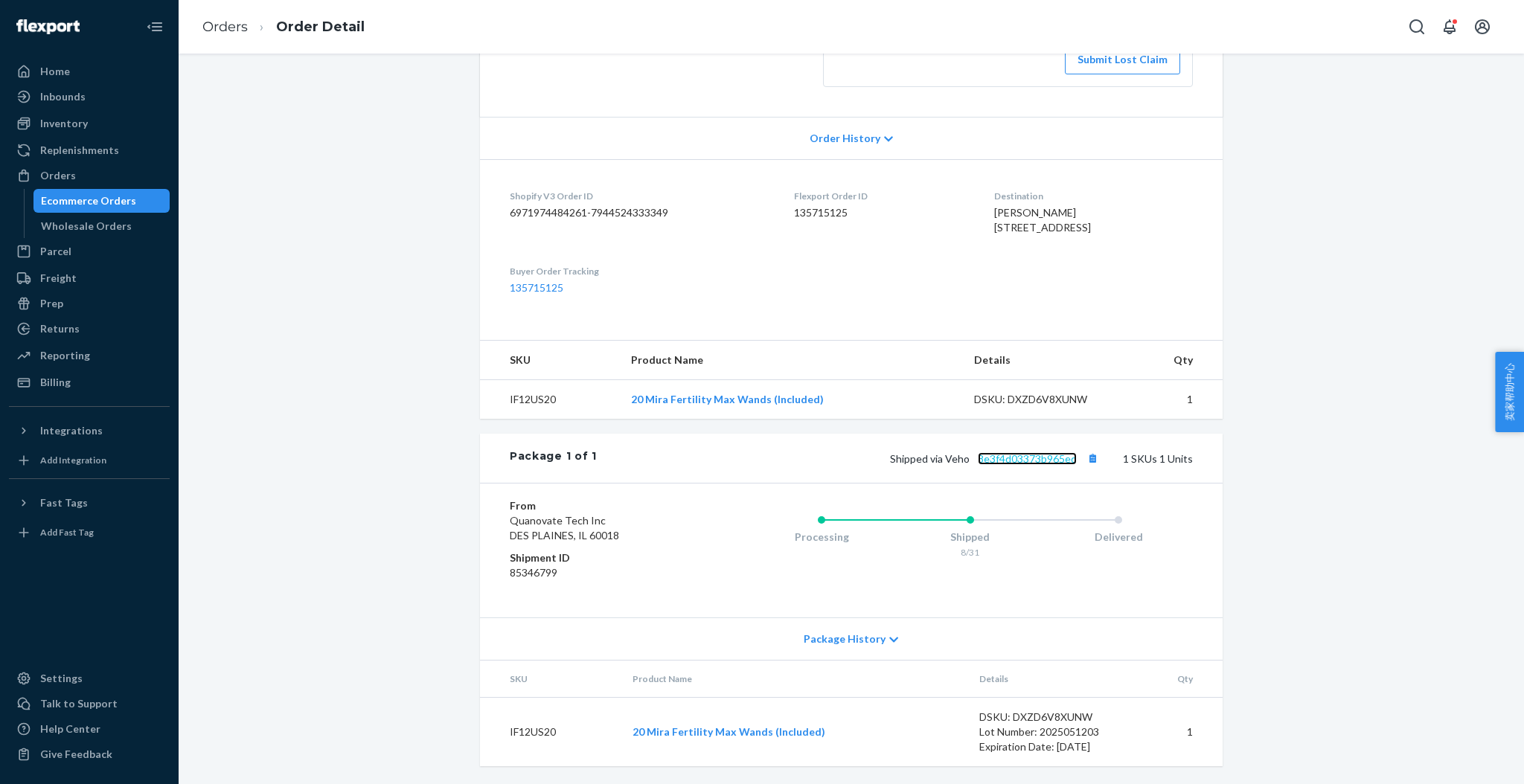
click at [1006, 460] on link "8e3f4d03373b965ed" at bounding box center [1028, 458] width 99 height 13
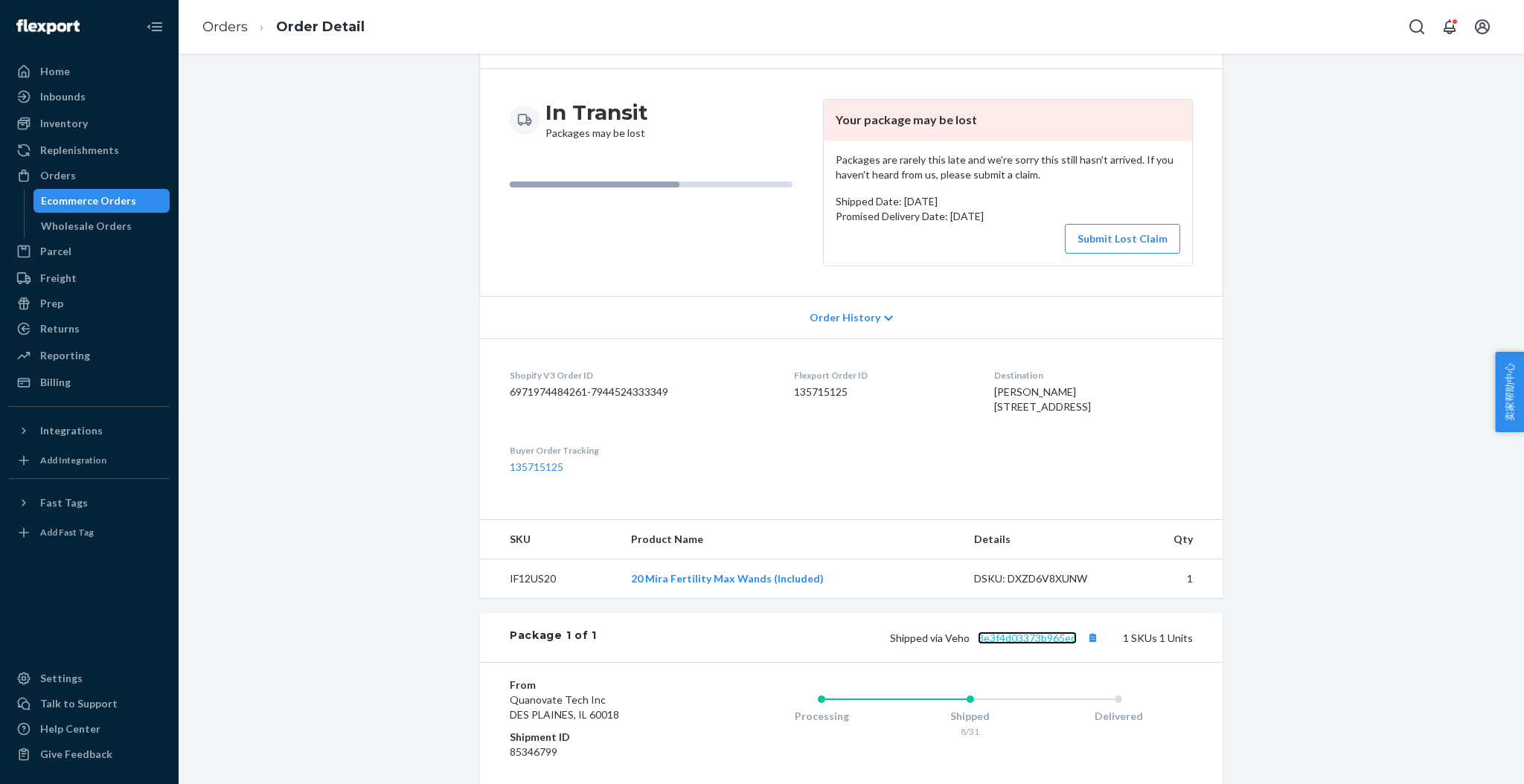
scroll to position [0, 0]
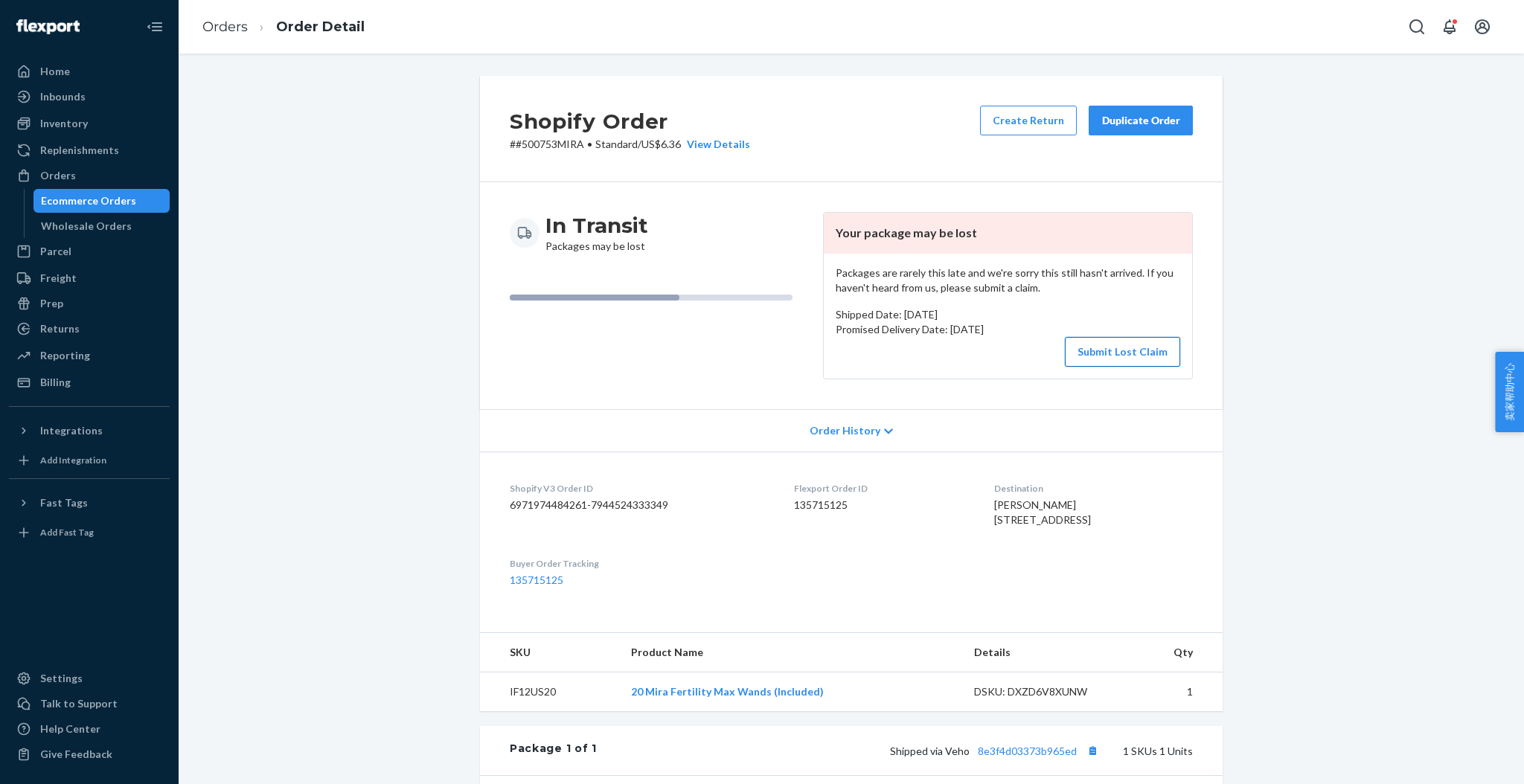
click at [1084, 353] on button "Submit Lost Claim" at bounding box center [1122, 352] width 115 height 29
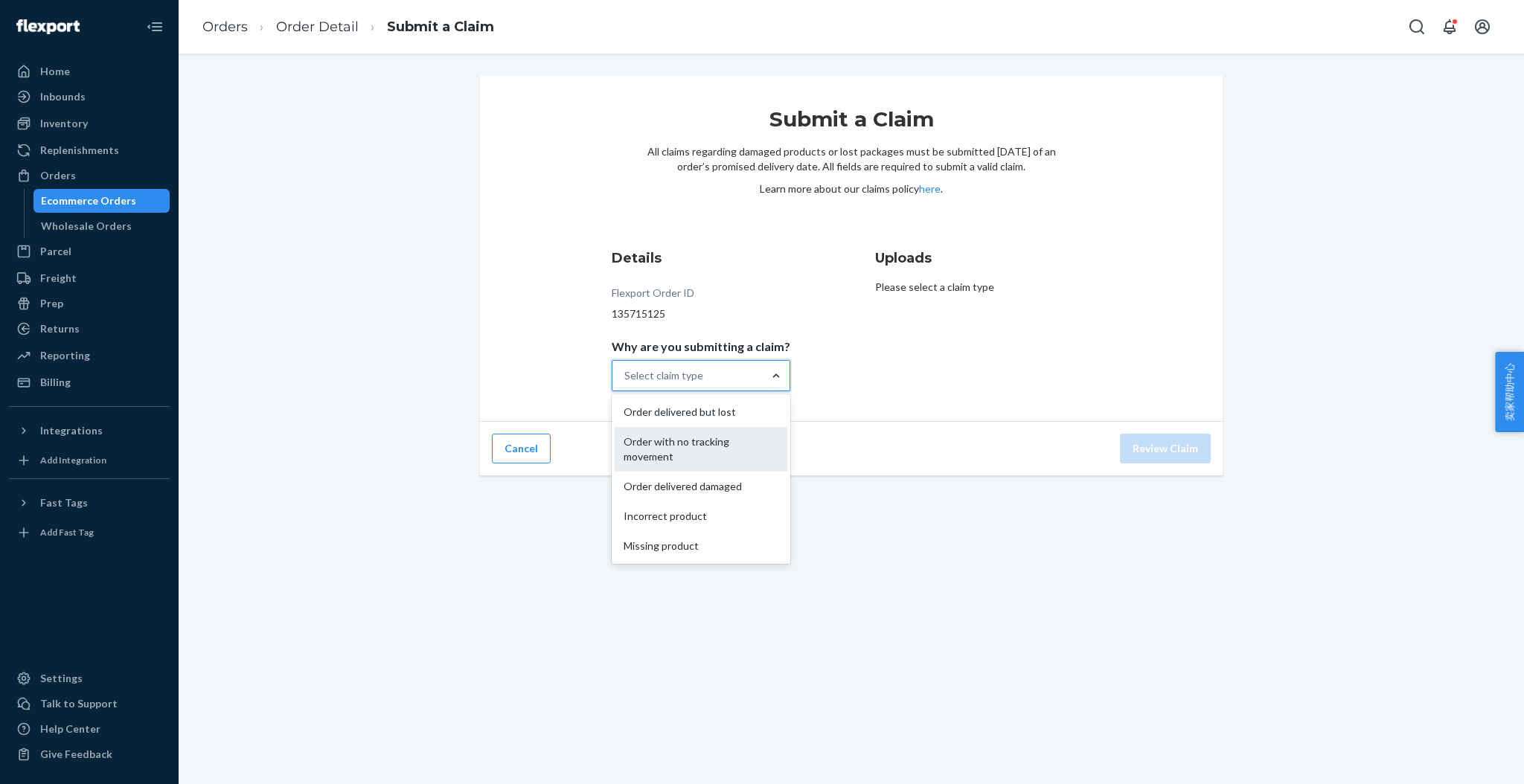
click at [730, 442] on div "Order with no tracking movement" at bounding box center [700, 449] width 173 height 45
click at [626, 383] on input "Why are you submitting a claim? option Order with no tracking movement focused,…" at bounding box center [625, 376] width 2 height 15
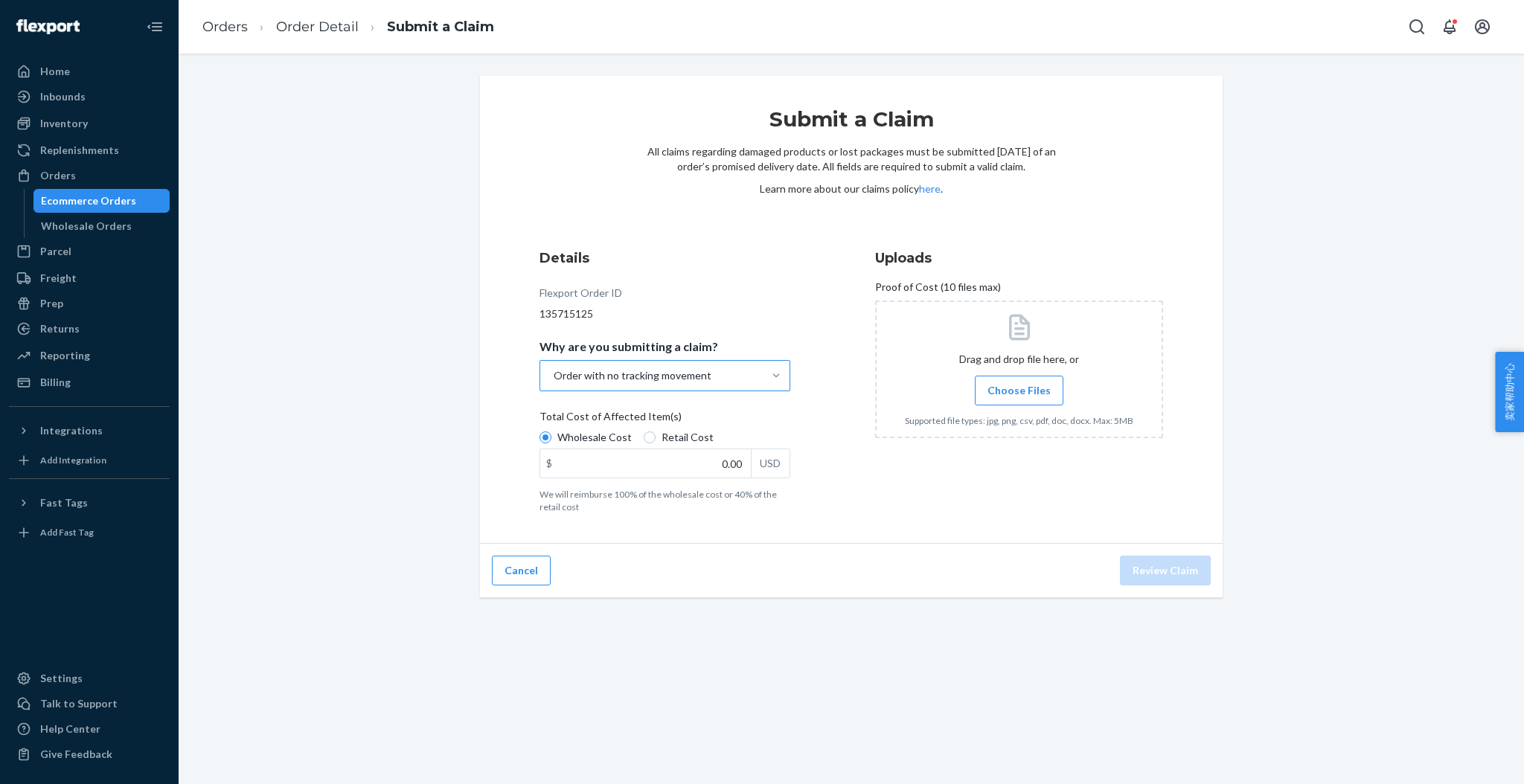
click at [649, 441] on label "Retail Cost" at bounding box center [678, 437] width 70 height 15
click at [649, 441] on input "Retail Cost" at bounding box center [650, 437] width 12 height 12
radio input "true"
radio input "false"
click at [686, 463] on input "0.00" at bounding box center [645, 464] width 210 height 29
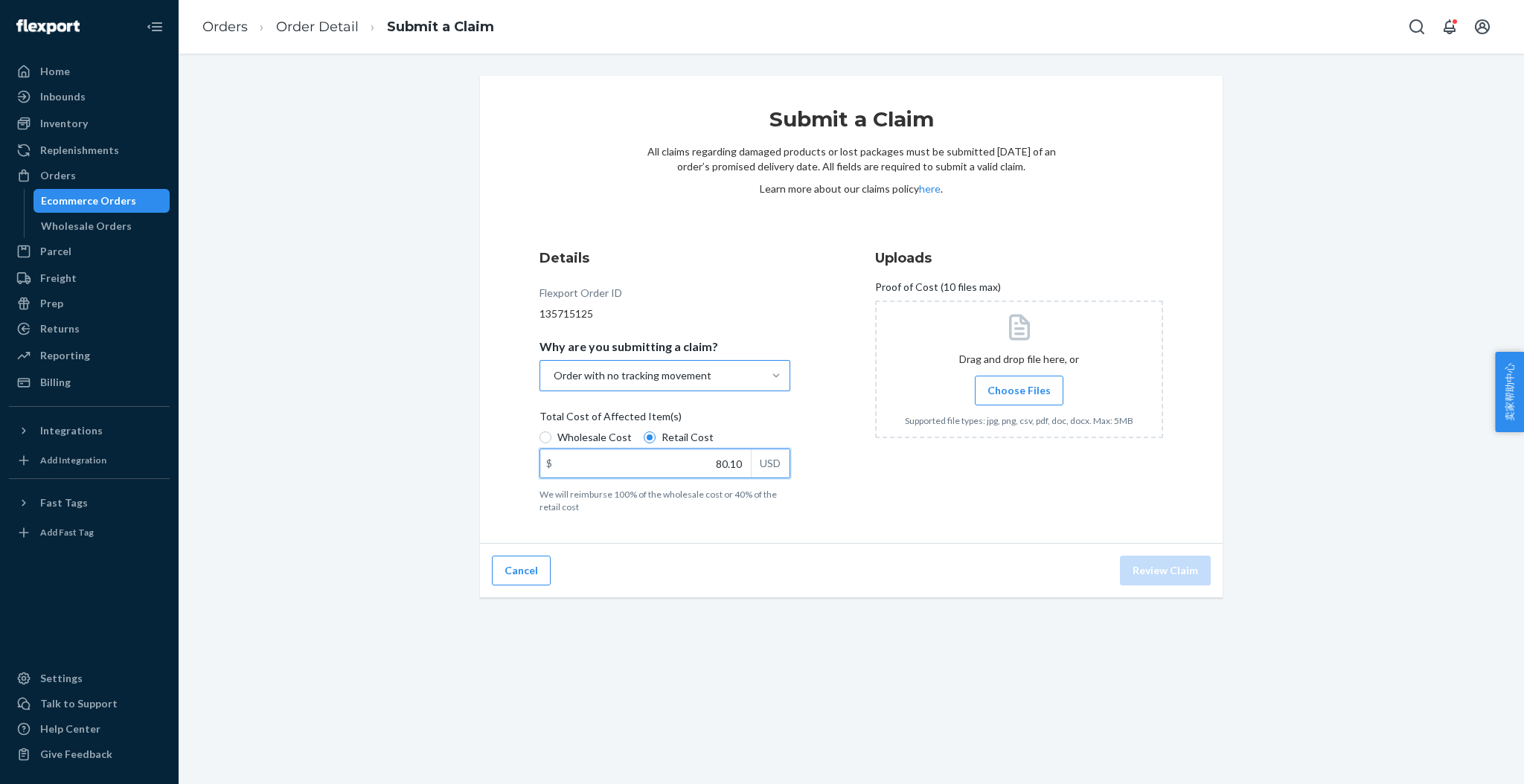
type input "80.10"
click at [1017, 388] on span "Choose Files" at bounding box center [1018, 390] width 63 height 15
click at [1019, 388] on input "Choose Files" at bounding box center [1019, 390] width 1 height 16
click at [1164, 570] on button "Review Claim" at bounding box center [1166, 570] width 91 height 29
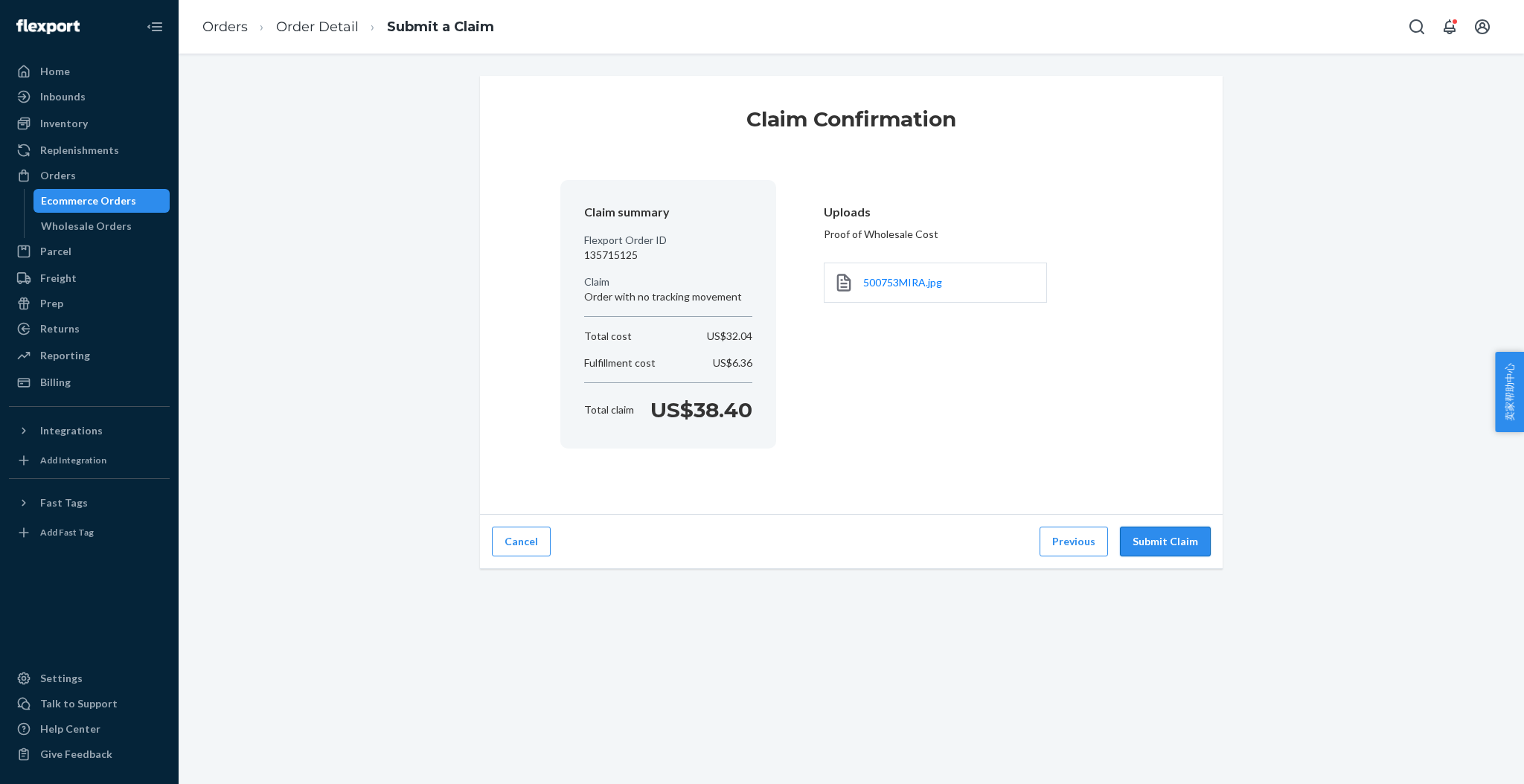
click at [1170, 532] on button "Submit Claim" at bounding box center [1166, 541] width 91 height 29
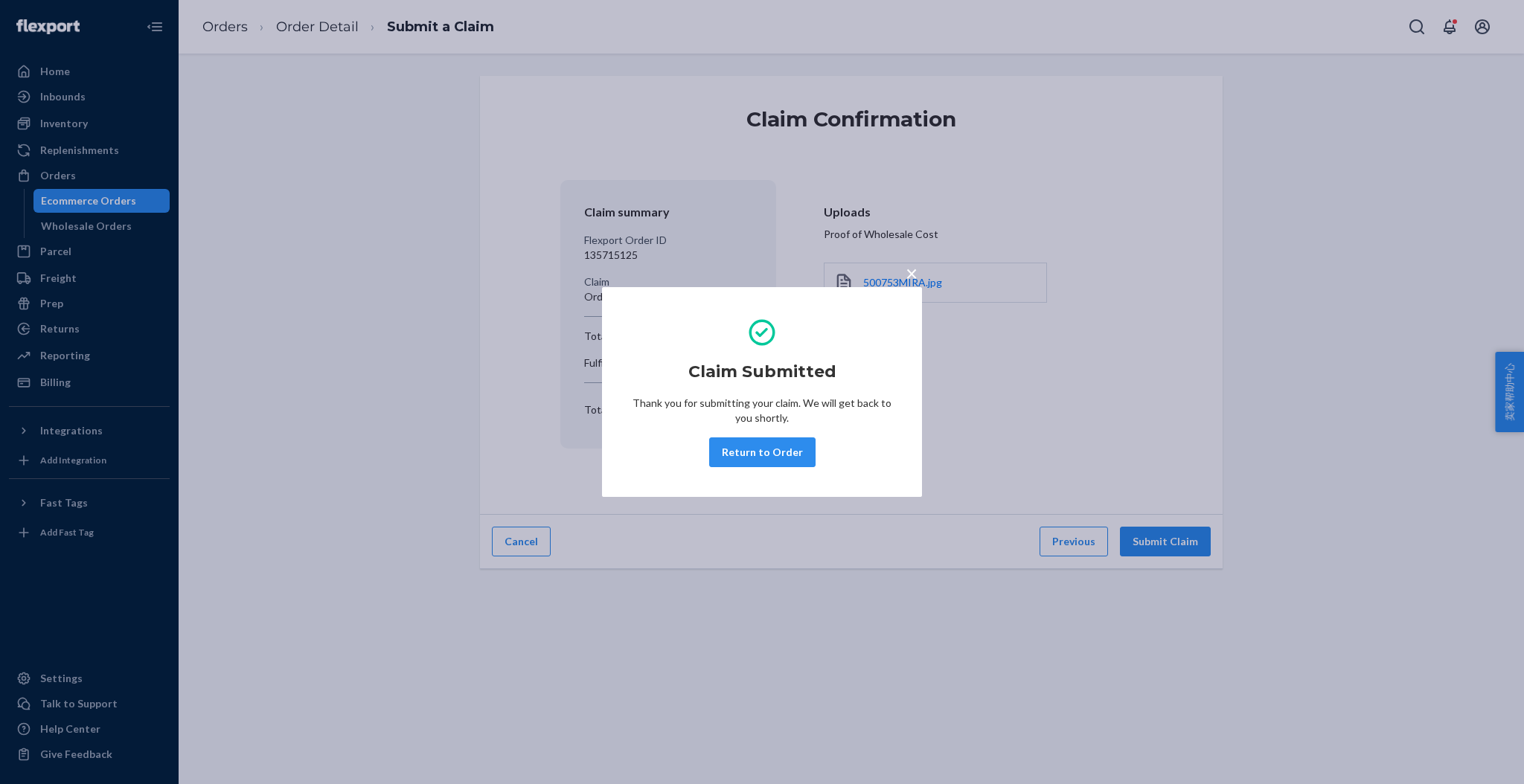
drag, startPoint x: 764, startPoint y: 456, endPoint x: 711, endPoint y: 384, distance: 89.4
click at [765, 453] on button "Return to Order" at bounding box center [762, 452] width 106 height 29
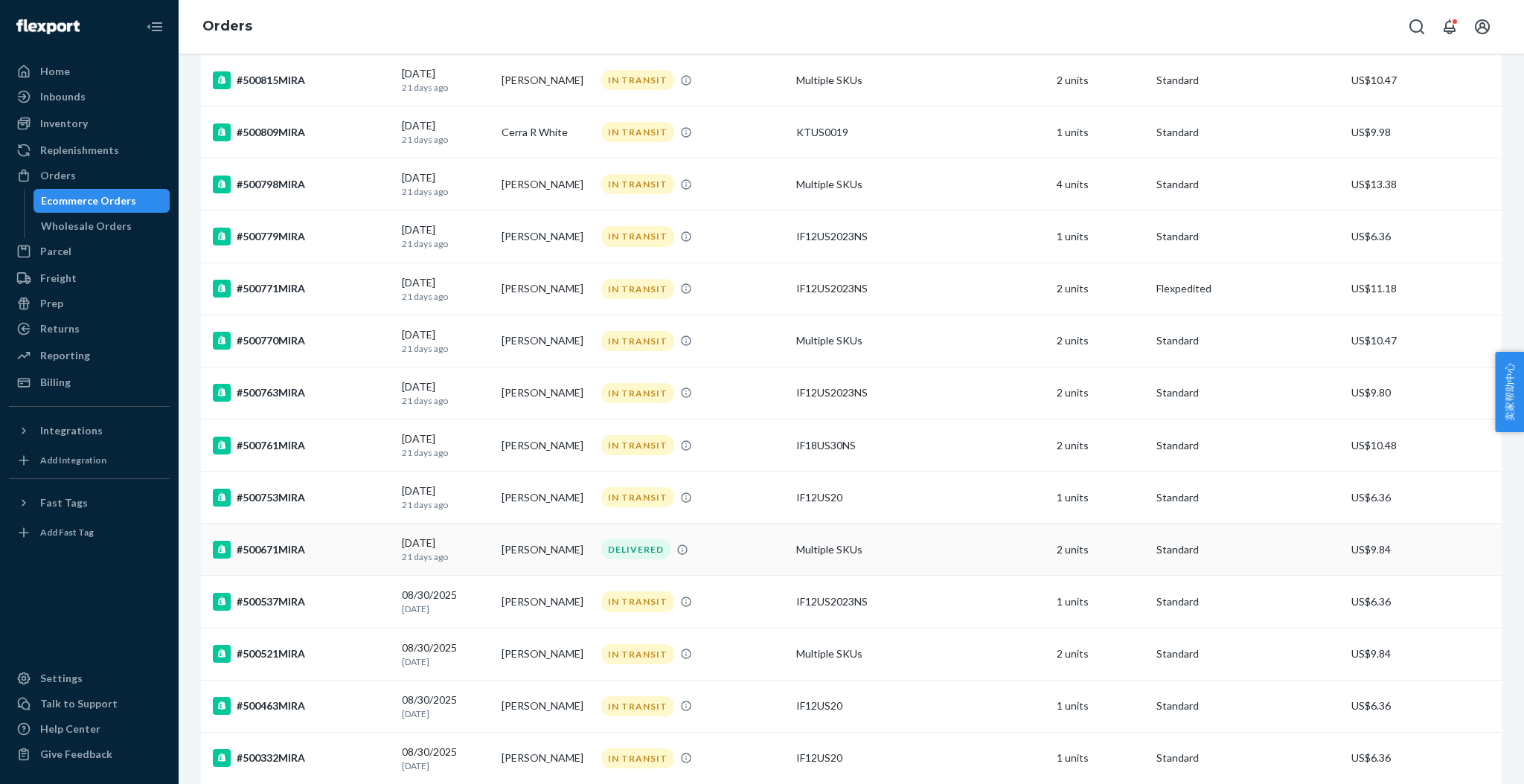
scroll to position [824, 0]
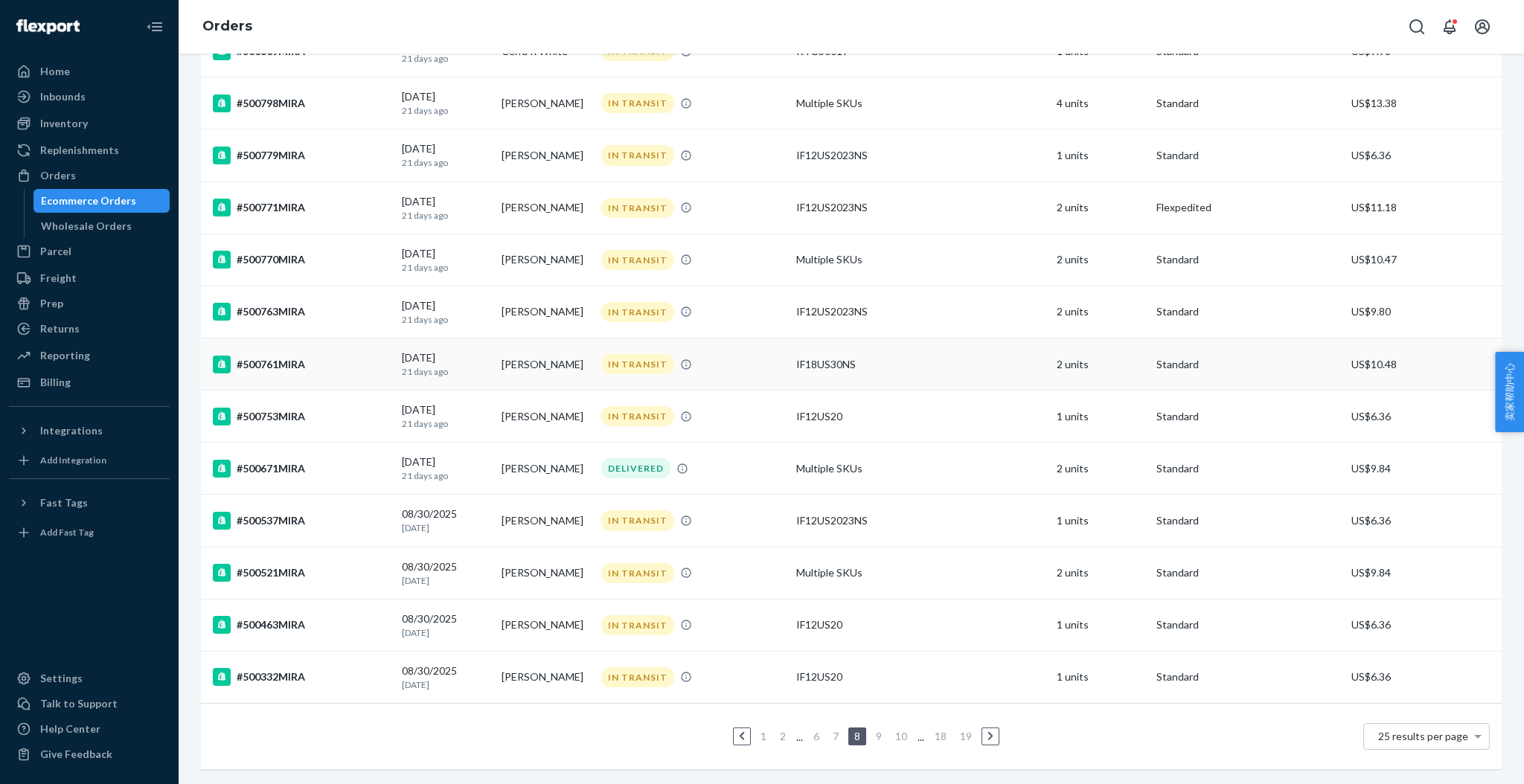
click at [262, 356] on div "#500761MIRA" at bounding box center [301, 364] width 177 height 18
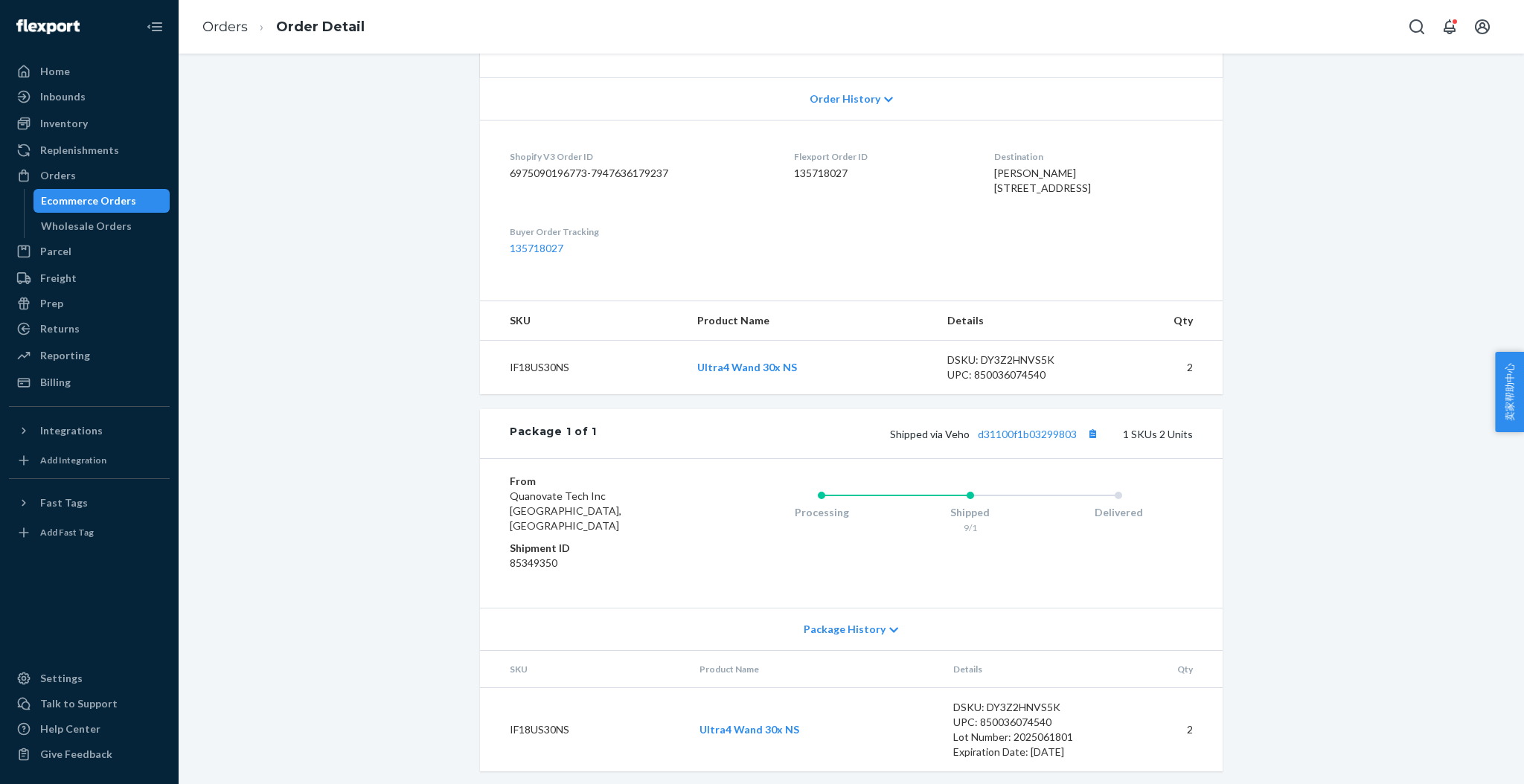
scroll to position [351, 0]
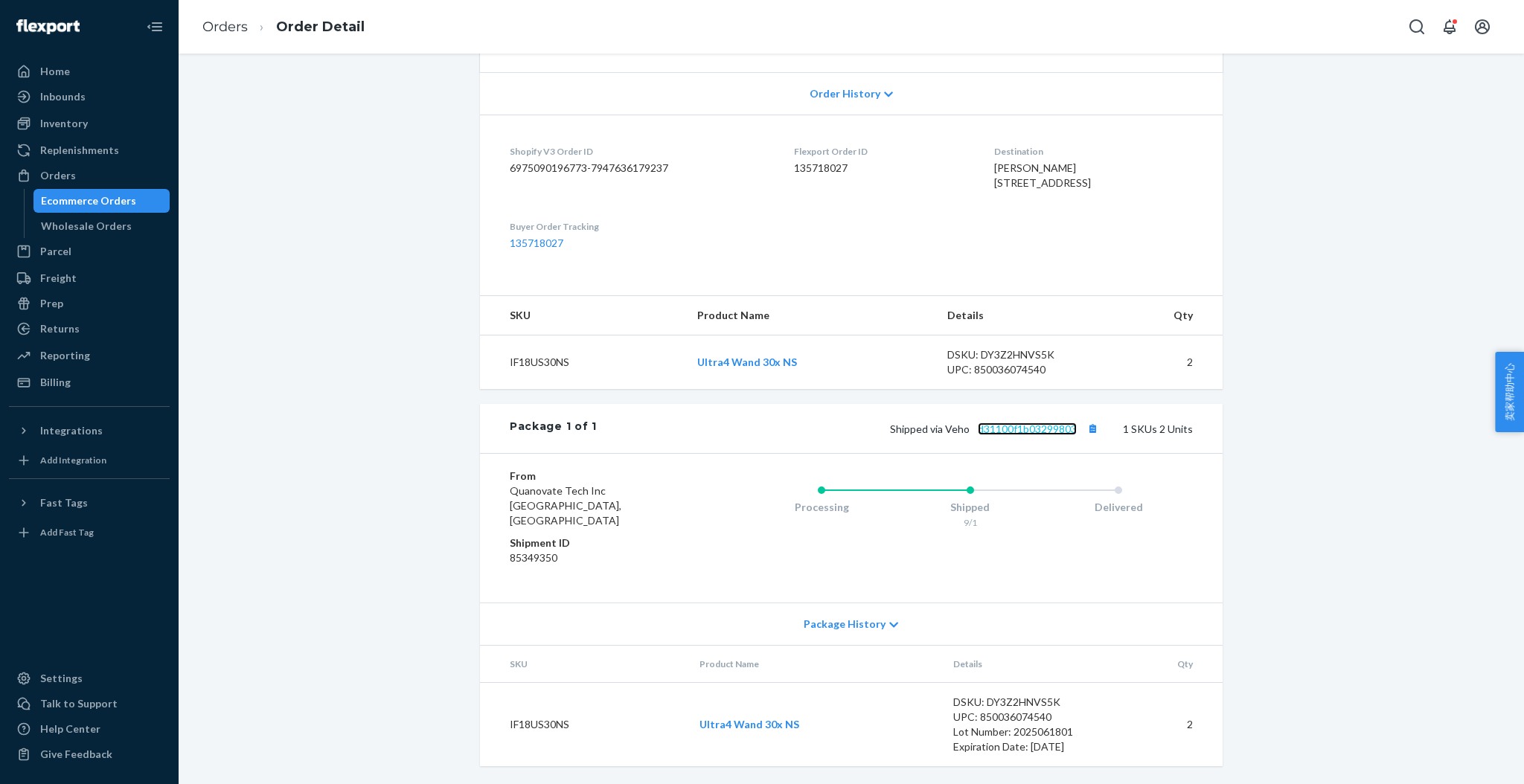
click at [998, 435] on link "d31100f1b03299803" at bounding box center [1028, 428] width 99 height 13
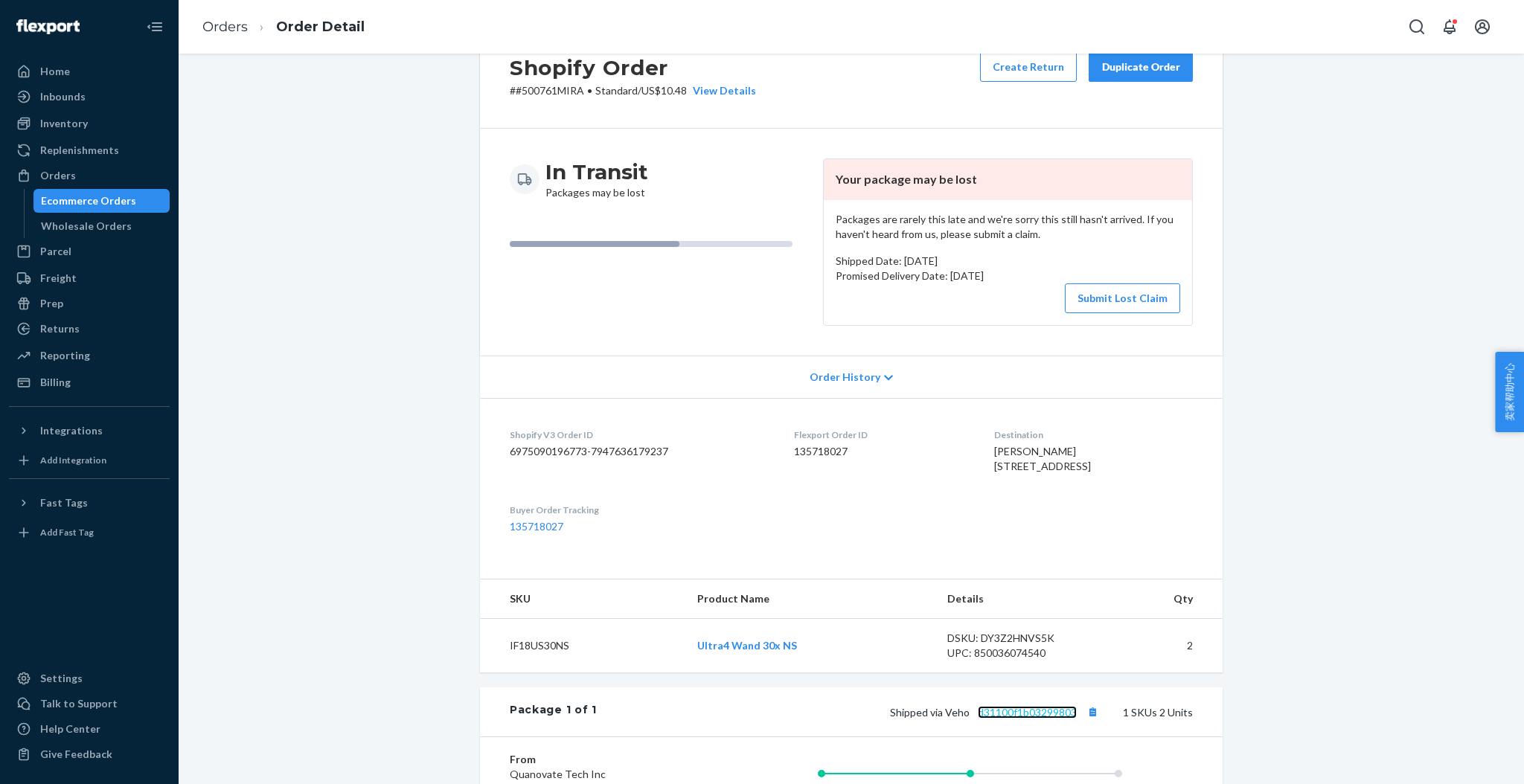
scroll to position [0, 0]
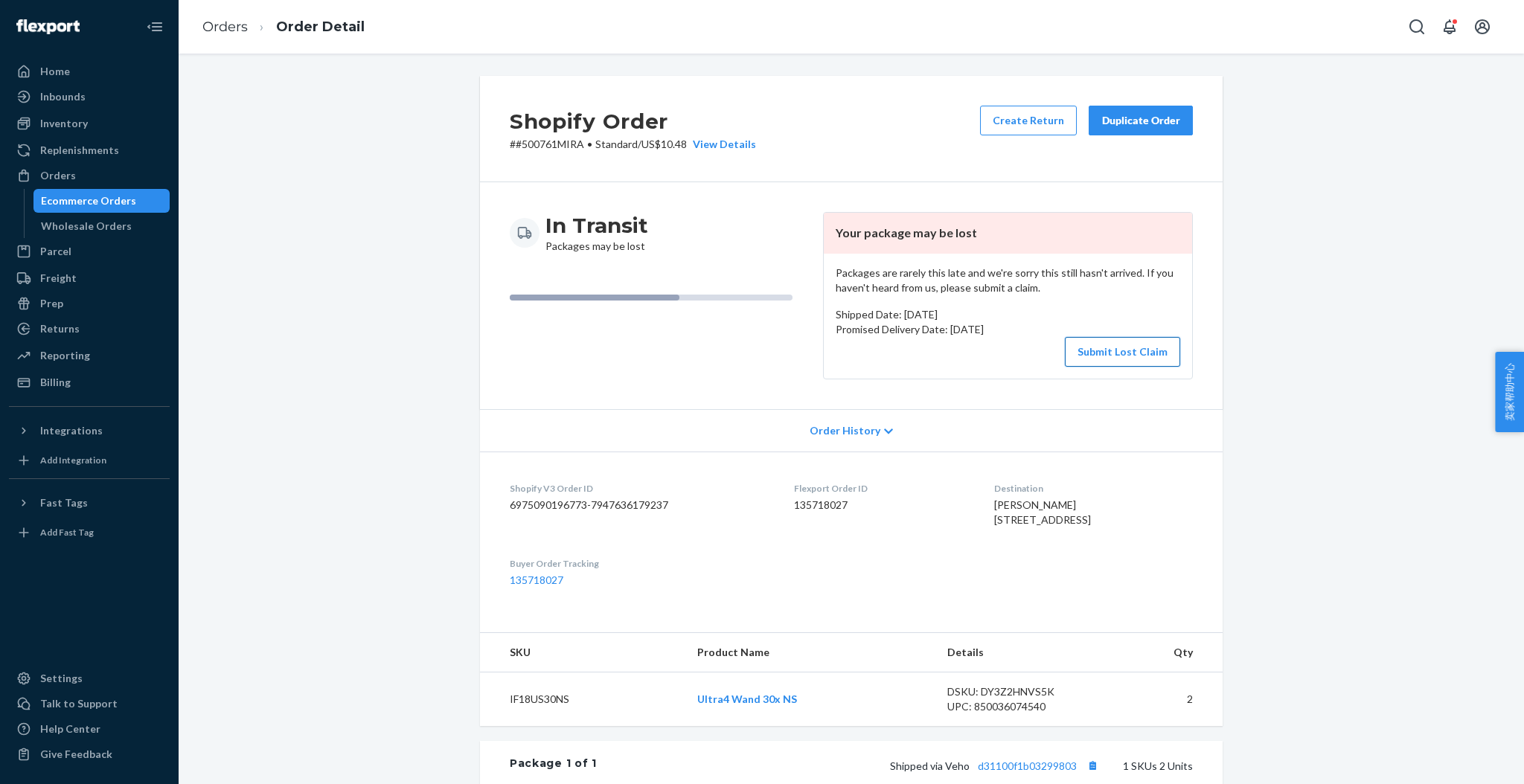
click at [1106, 355] on button "Submit Lost Claim" at bounding box center [1122, 352] width 115 height 29
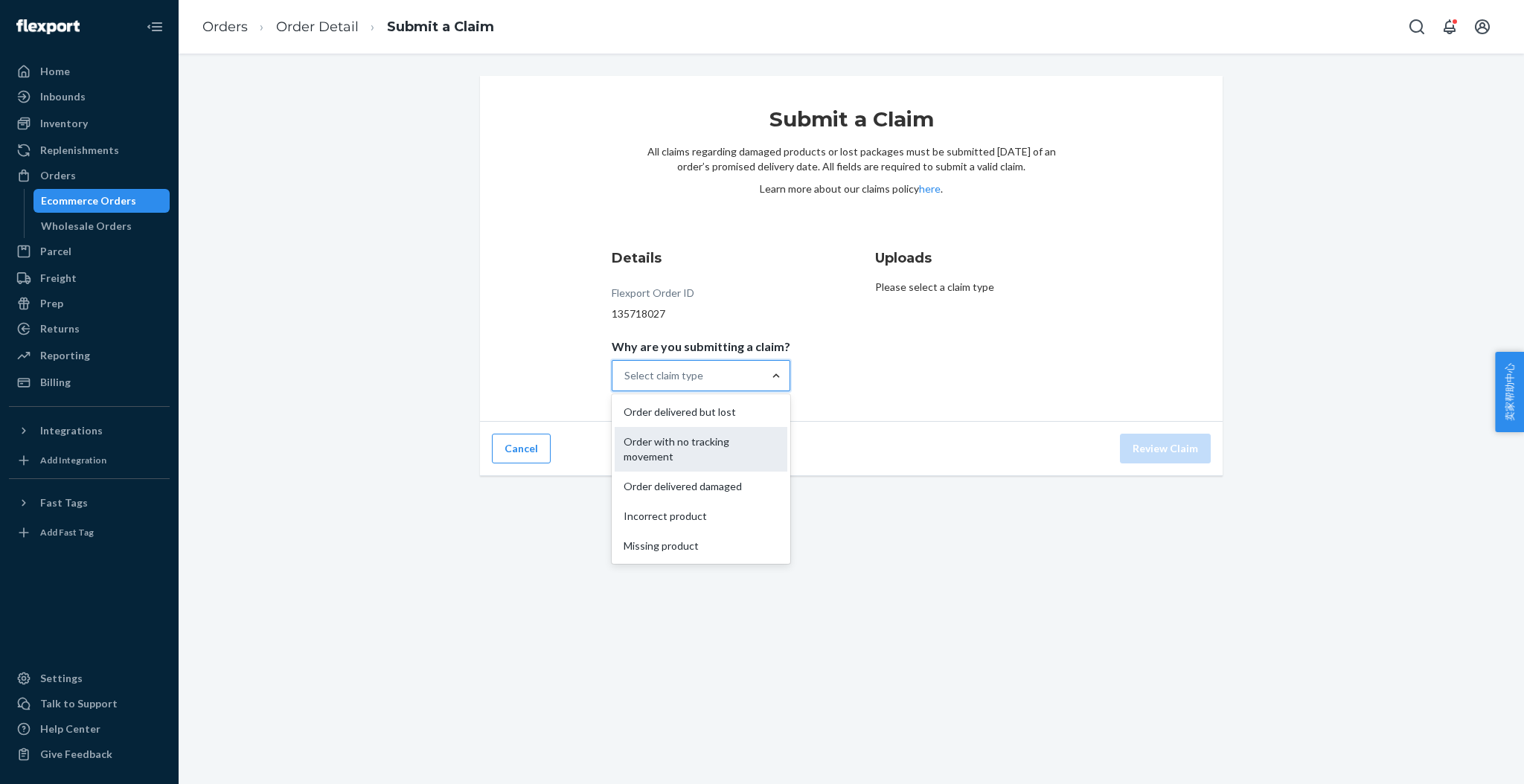
click at [694, 448] on div "Order with no tracking movement" at bounding box center [700, 449] width 173 height 45
click at [626, 383] on input "Why are you submitting a claim? option Order with no tracking movement focused,…" at bounding box center [625, 376] width 2 height 15
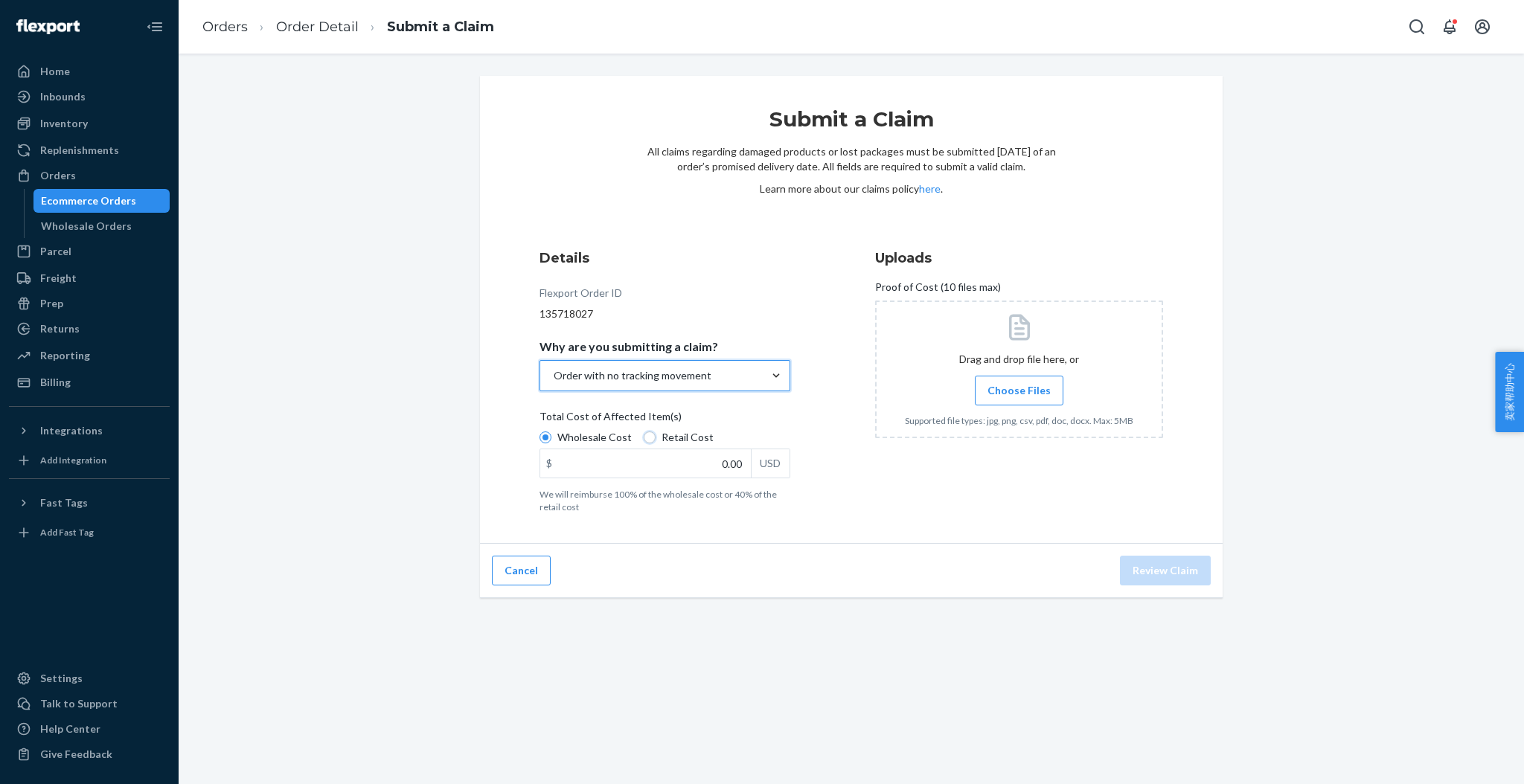
drag, startPoint x: 640, startPoint y: 436, endPoint x: 673, endPoint y: 445, distance: 34.2
click at [644, 436] on input "Retail Cost" at bounding box center [650, 437] width 12 height 12
radio input "true"
radio input "false"
click at [713, 462] on input "0.00" at bounding box center [645, 464] width 210 height 29
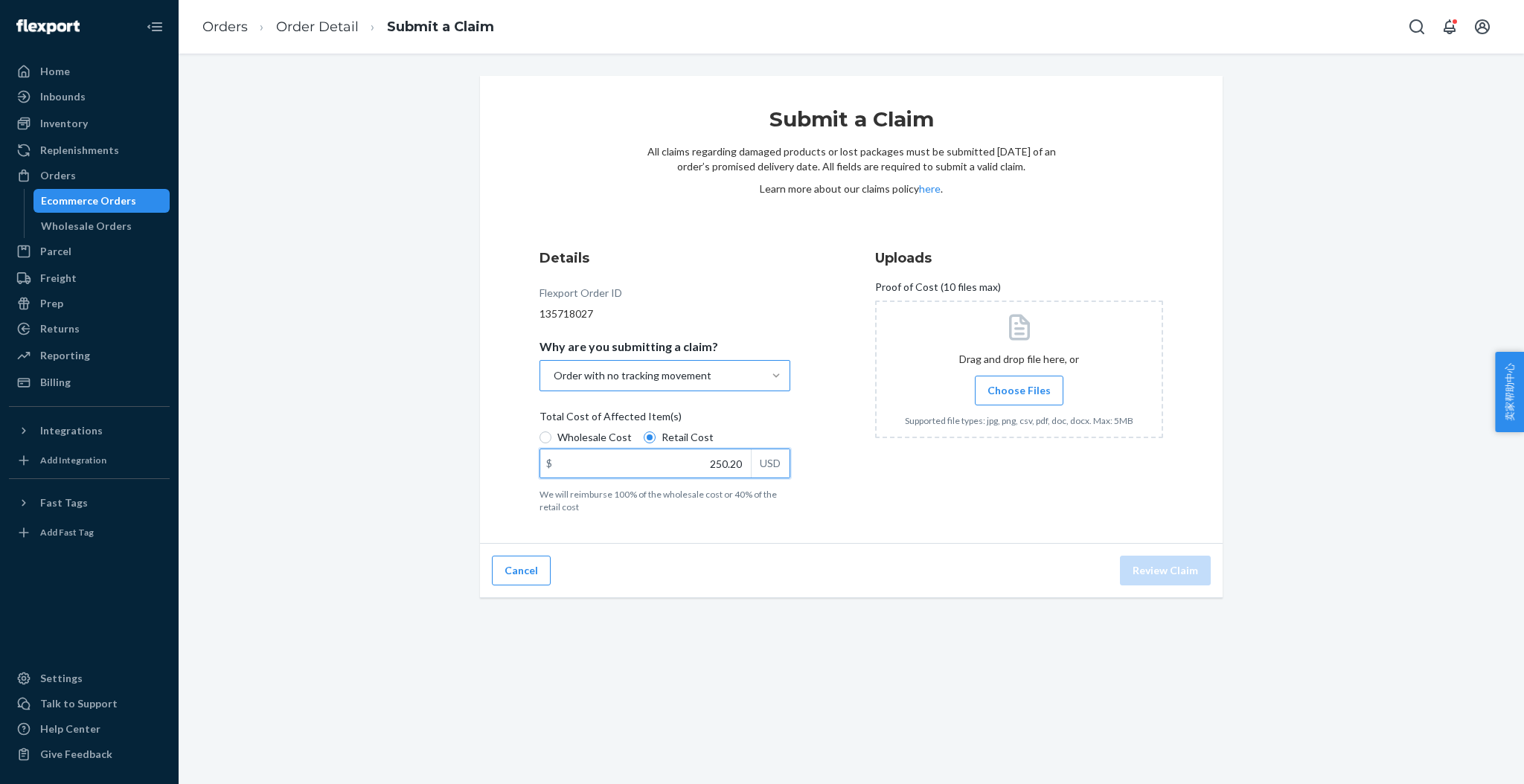
type input "250.20"
click at [1004, 392] on span "Choose Files" at bounding box center [1018, 390] width 63 height 15
click at [1019, 392] on input "Choose Files" at bounding box center [1019, 390] width 1 height 16
click at [1154, 566] on button "Review Claim" at bounding box center [1166, 570] width 91 height 29
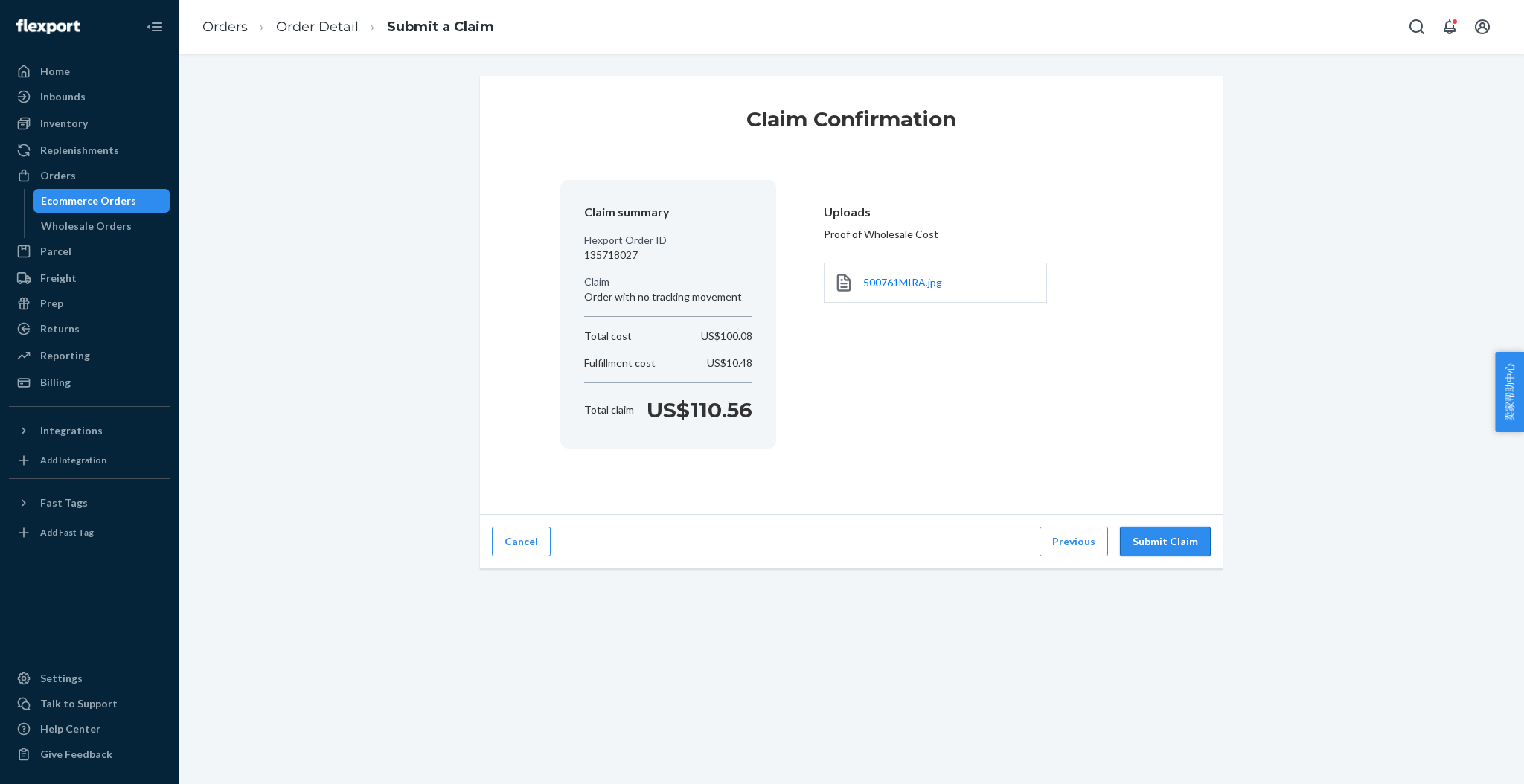
click at [1139, 541] on button "Submit Claim" at bounding box center [1166, 541] width 91 height 29
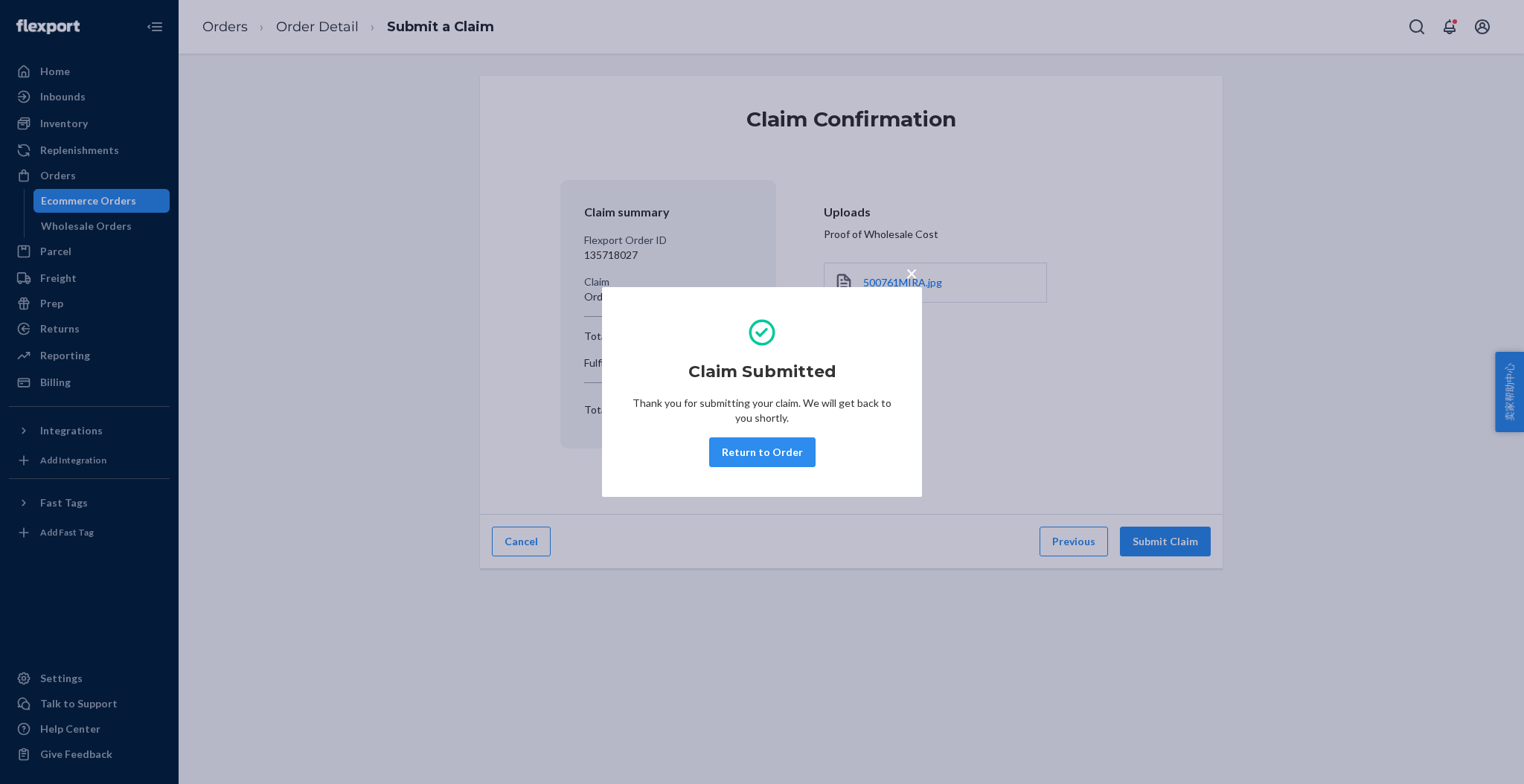
drag, startPoint x: 912, startPoint y: 268, endPoint x: 872, endPoint y: 261, distance: 40.6
click at [910, 270] on span "×" at bounding box center [911, 273] width 12 height 25
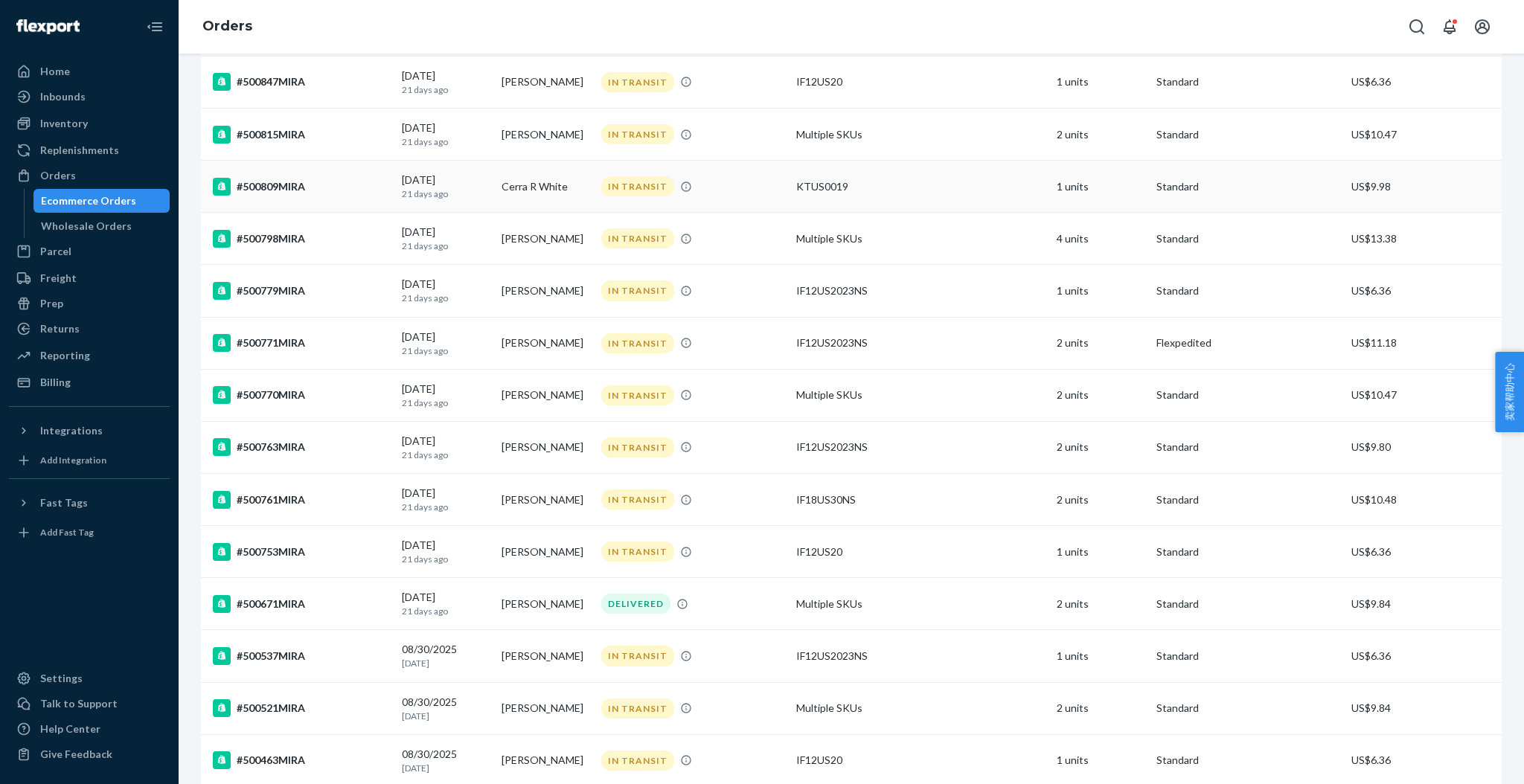
scroll to position [694, 0]
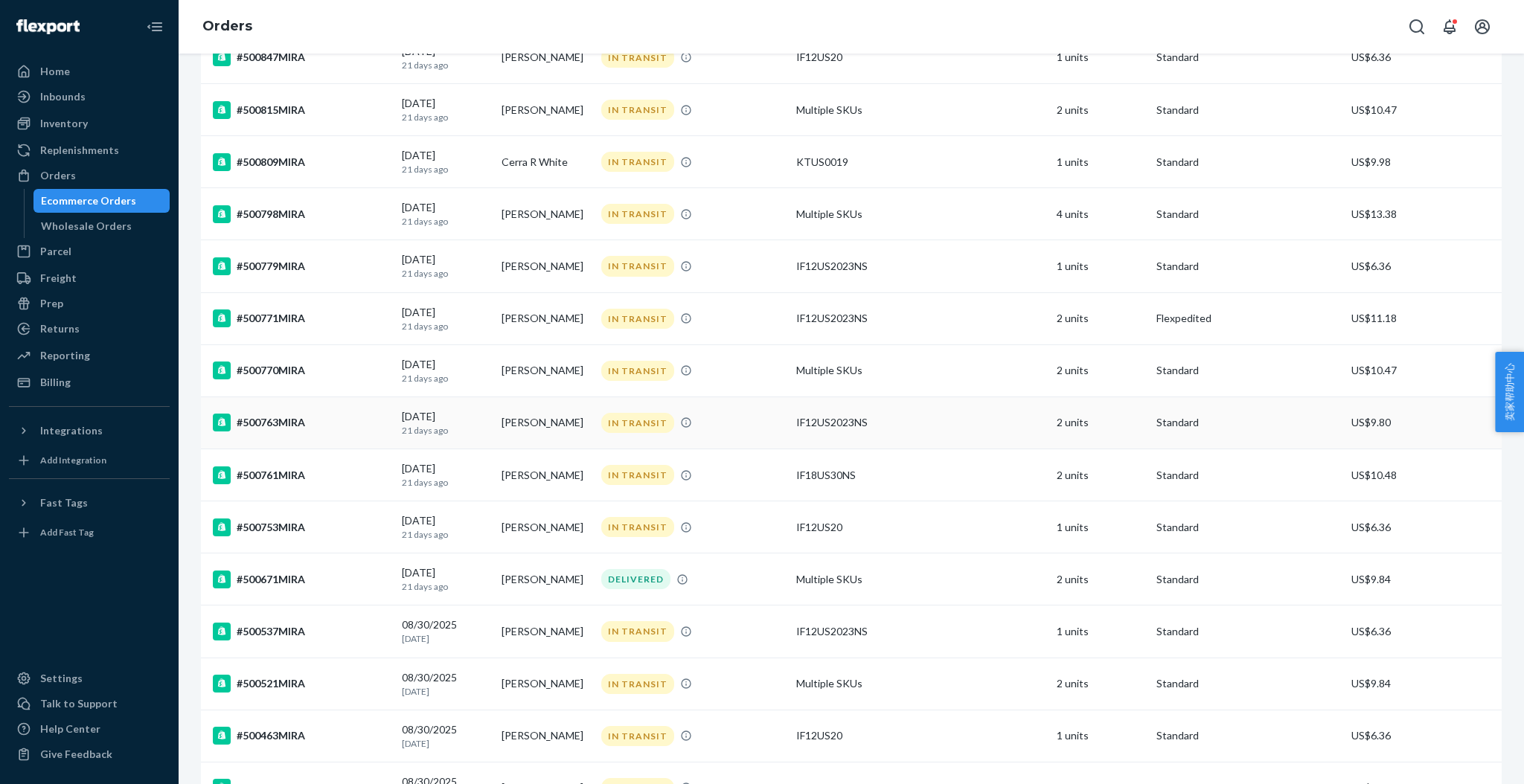
click at [275, 421] on div "#500763MIRA" at bounding box center [301, 422] width 177 height 18
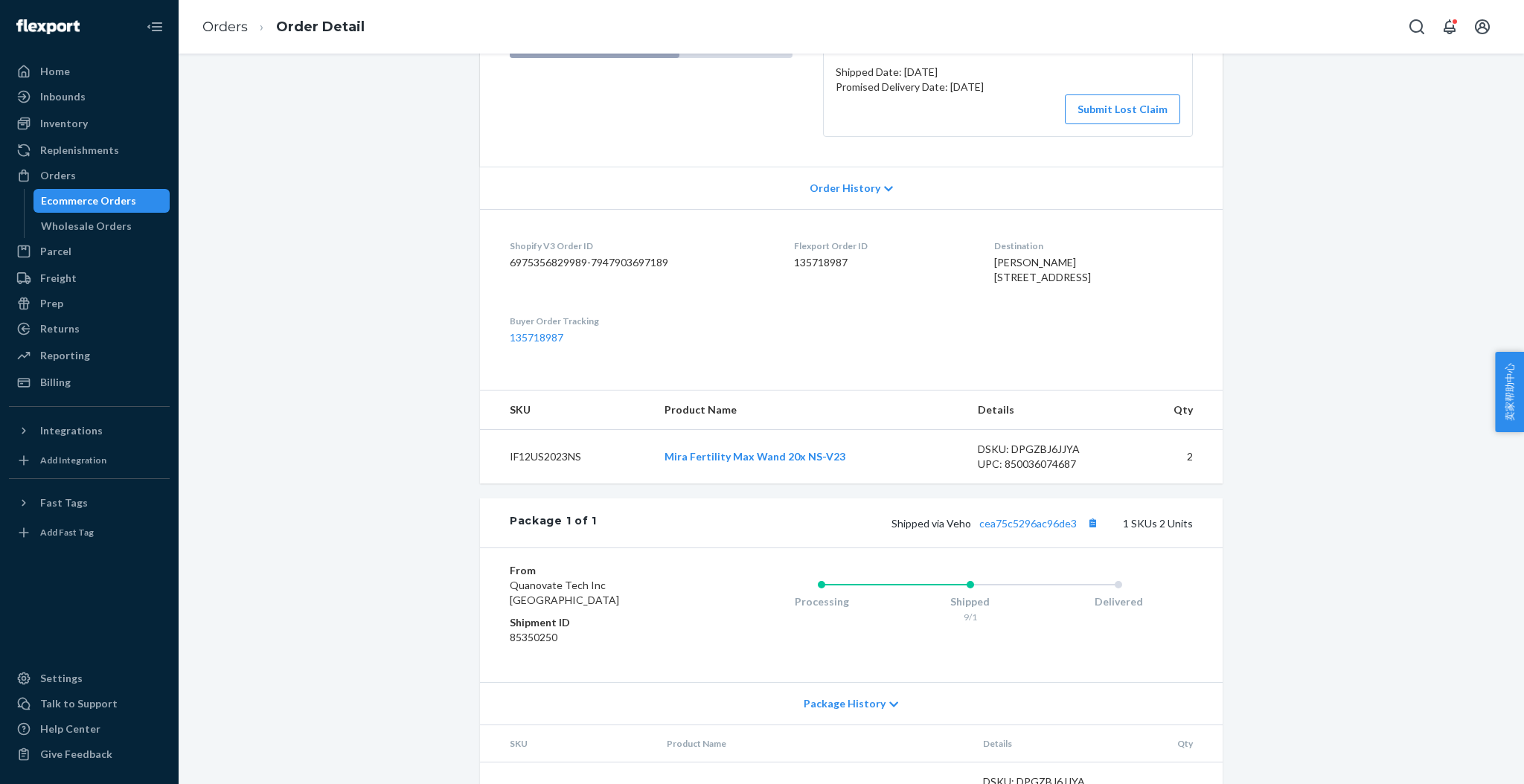
scroll to position [298, 0]
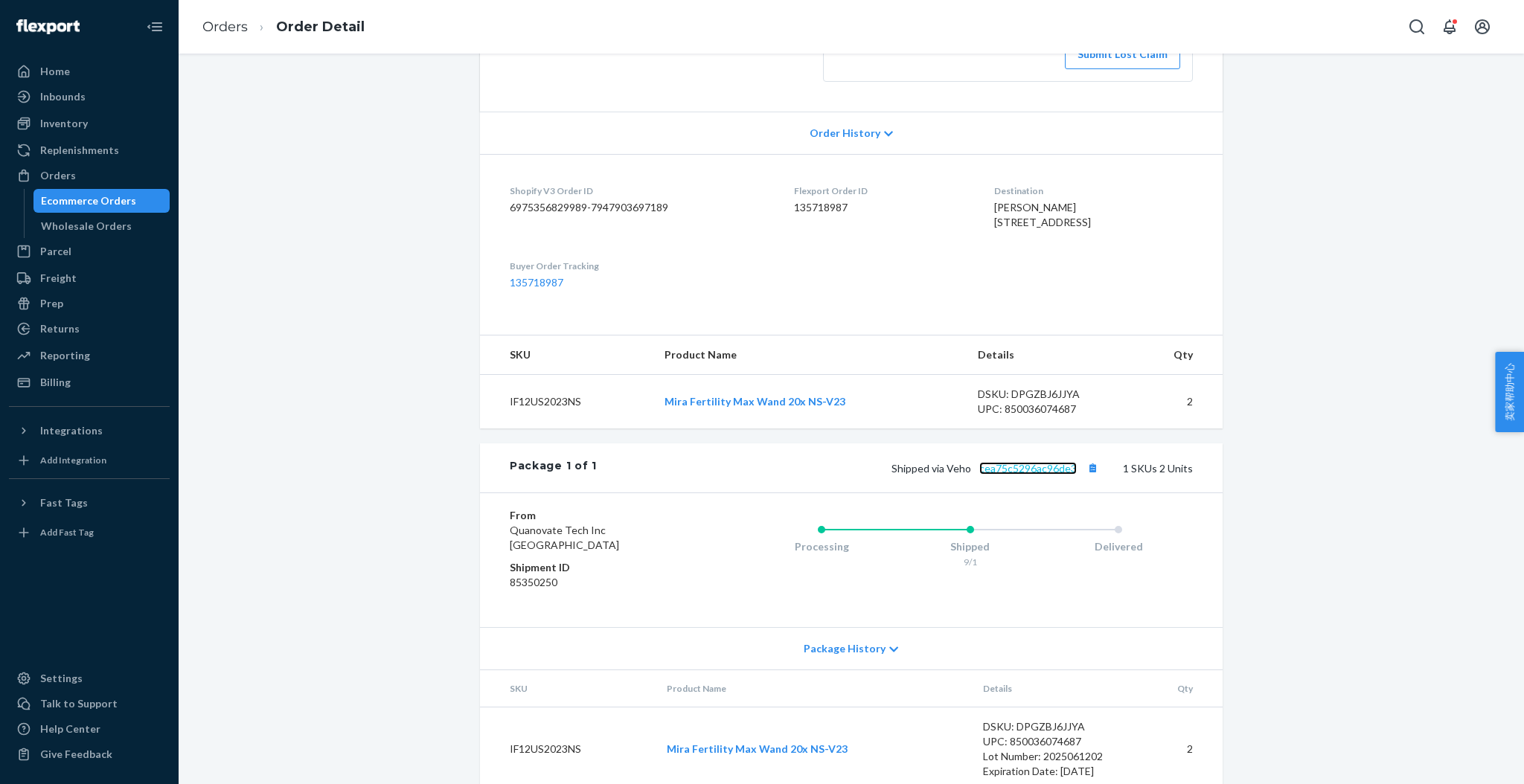
click at [1012, 474] on link "cea75c5296ac96de3" at bounding box center [1028, 468] width 98 height 13
